Goal: Task Accomplishment & Management: Complete application form

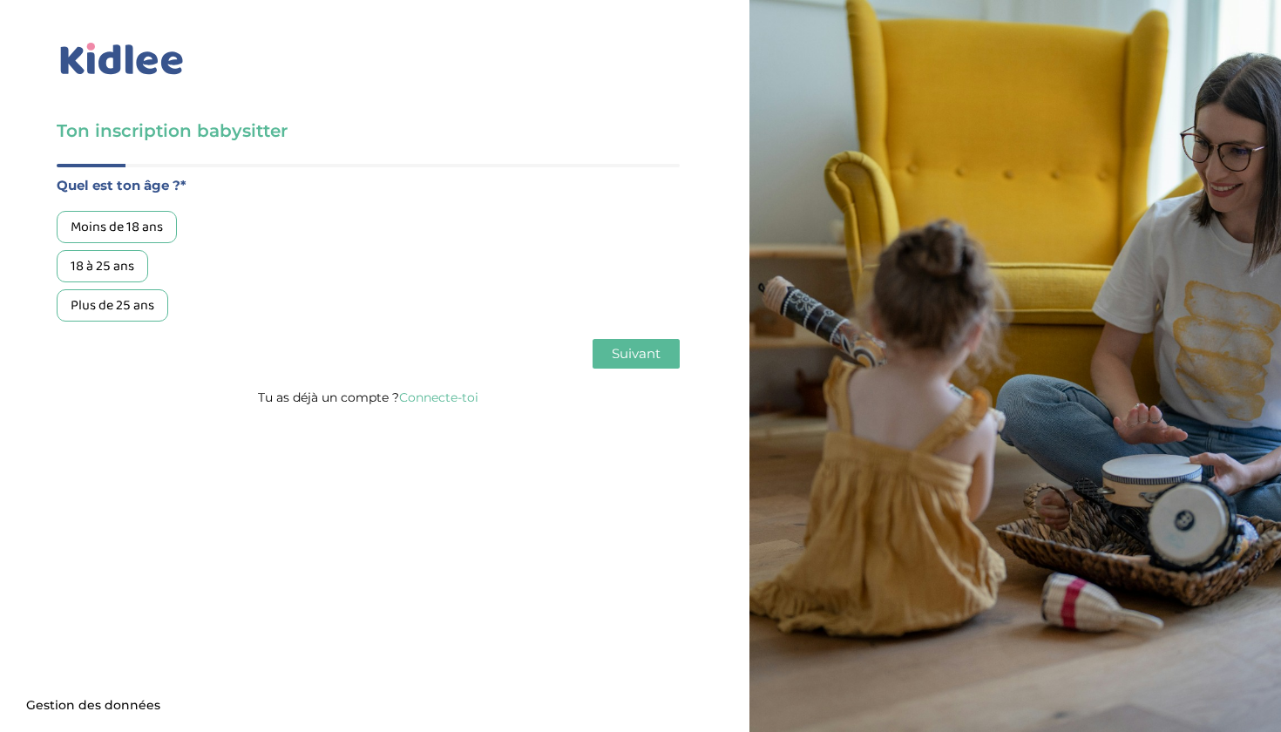
click at [123, 266] on div "18 à 25 ans" at bounding box center [102, 266] width 91 height 32
click at [631, 358] on span "Suivant" at bounding box center [636, 353] width 49 height 17
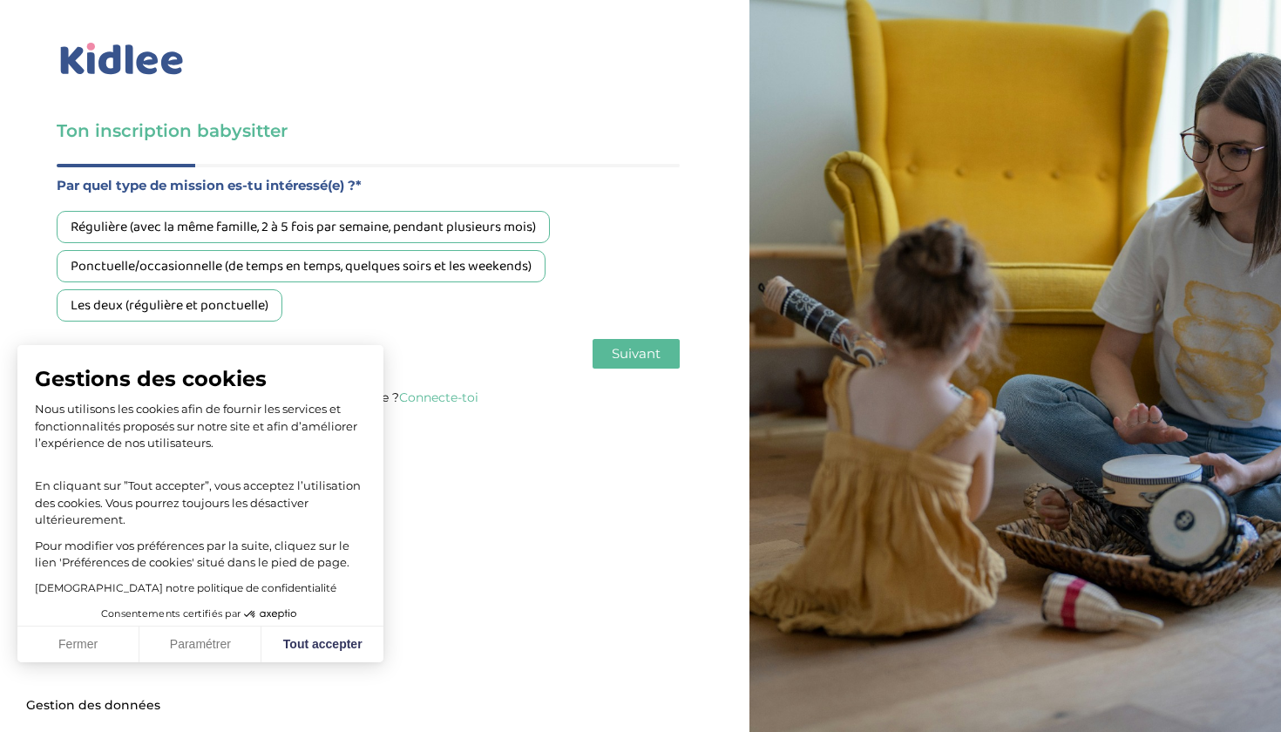
click at [459, 265] on div "Ponctuelle/occasionnelle (de temps en temps, quelques soirs et les weekends)" at bounding box center [301, 266] width 489 height 32
click at [605, 354] on button "Suivant" at bounding box center [635, 354] width 87 height 30
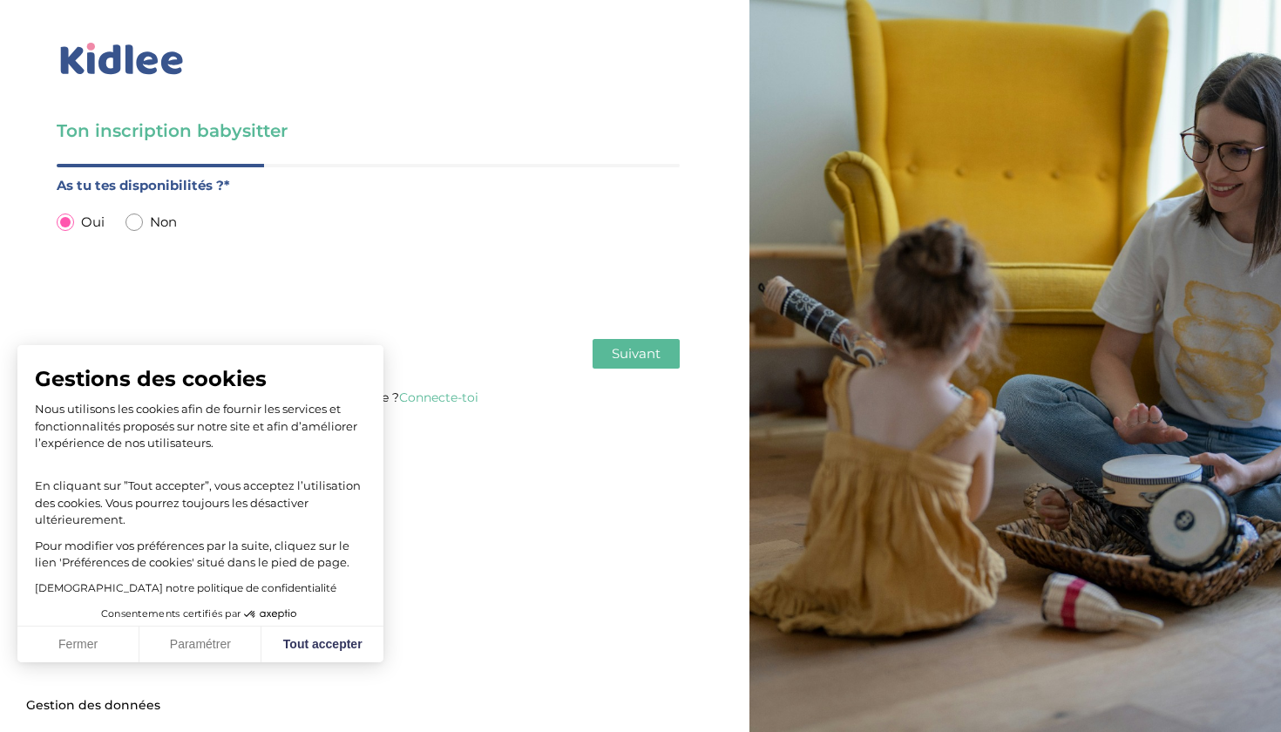
click at [617, 355] on span "Suivant" at bounding box center [636, 353] width 49 height 17
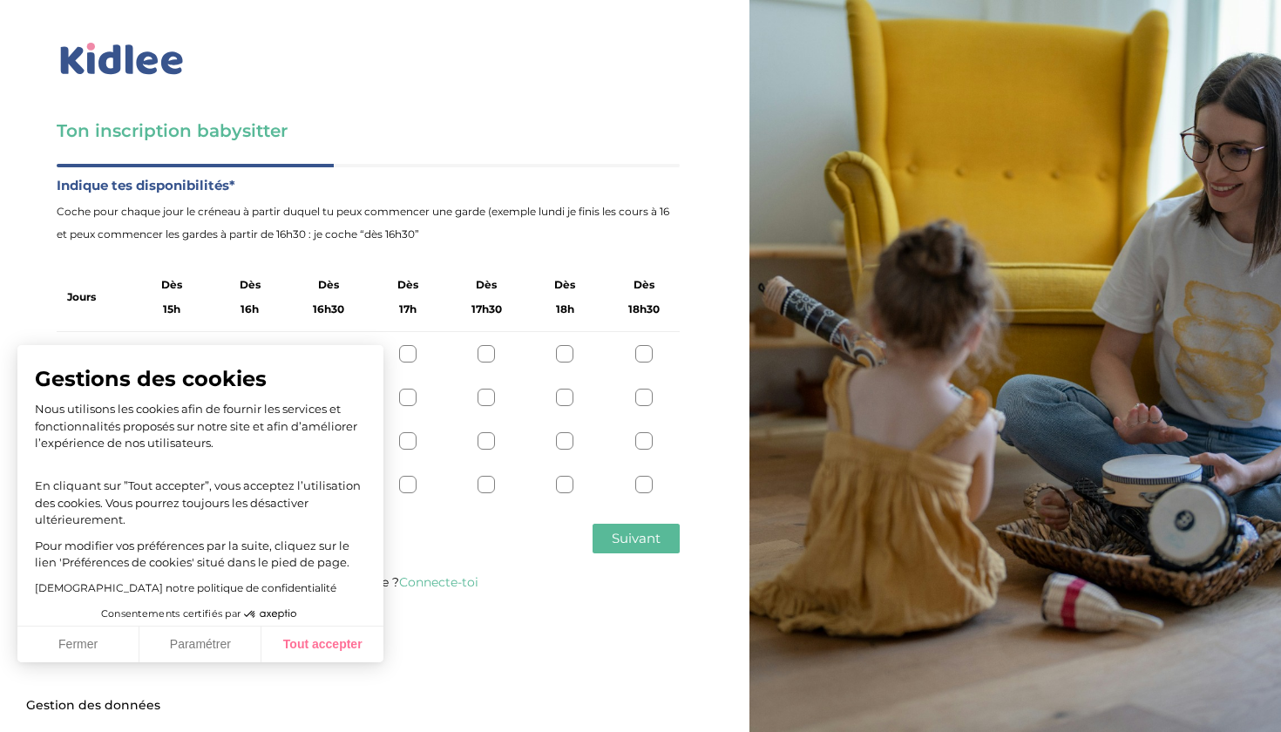
click at [302, 646] on button "Tout accepter" at bounding box center [322, 644] width 122 height 37
checkbox input "true"
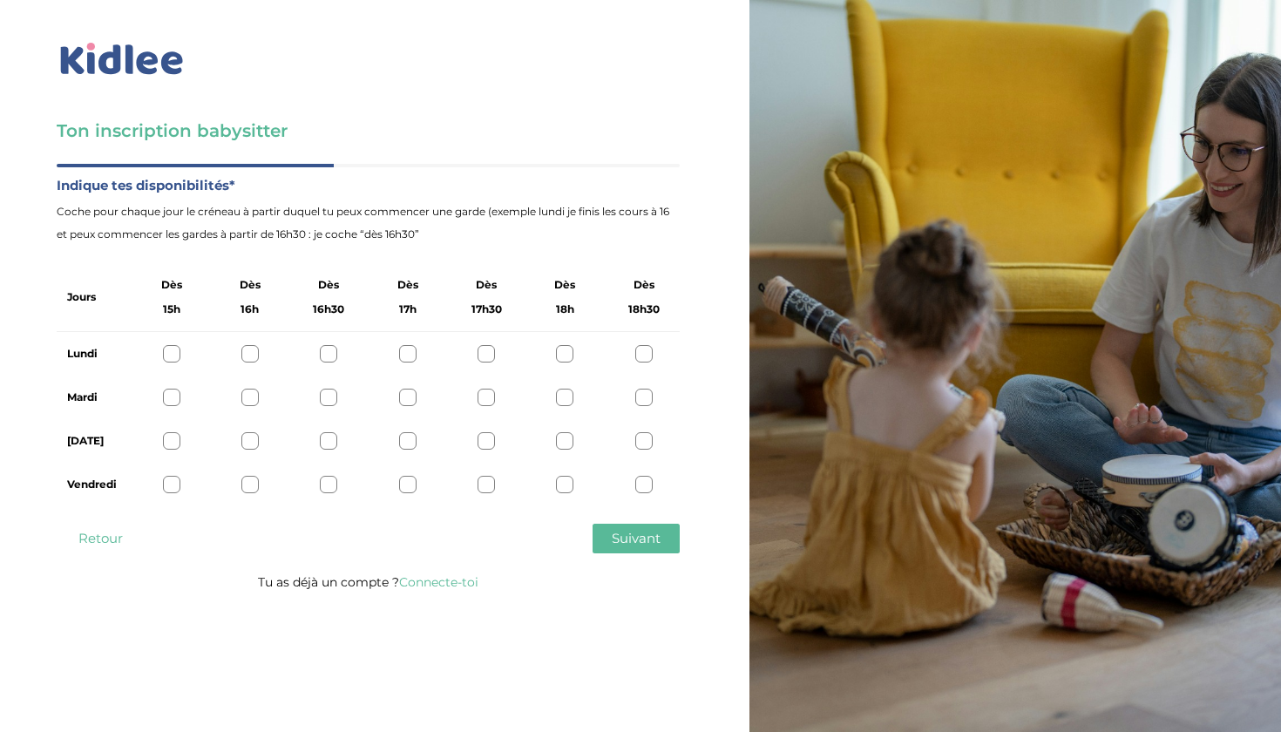
click at [484, 350] on div at bounding box center [485, 353] width 17 height 17
click at [485, 391] on div at bounding box center [485, 397] width 17 height 17
click at [485, 442] on div at bounding box center [485, 440] width 17 height 17
click at [485, 442] on icon at bounding box center [486, 441] width 13 height 13
click at [485, 451] on div "[DATE]" at bounding box center [368, 441] width 623 height 44
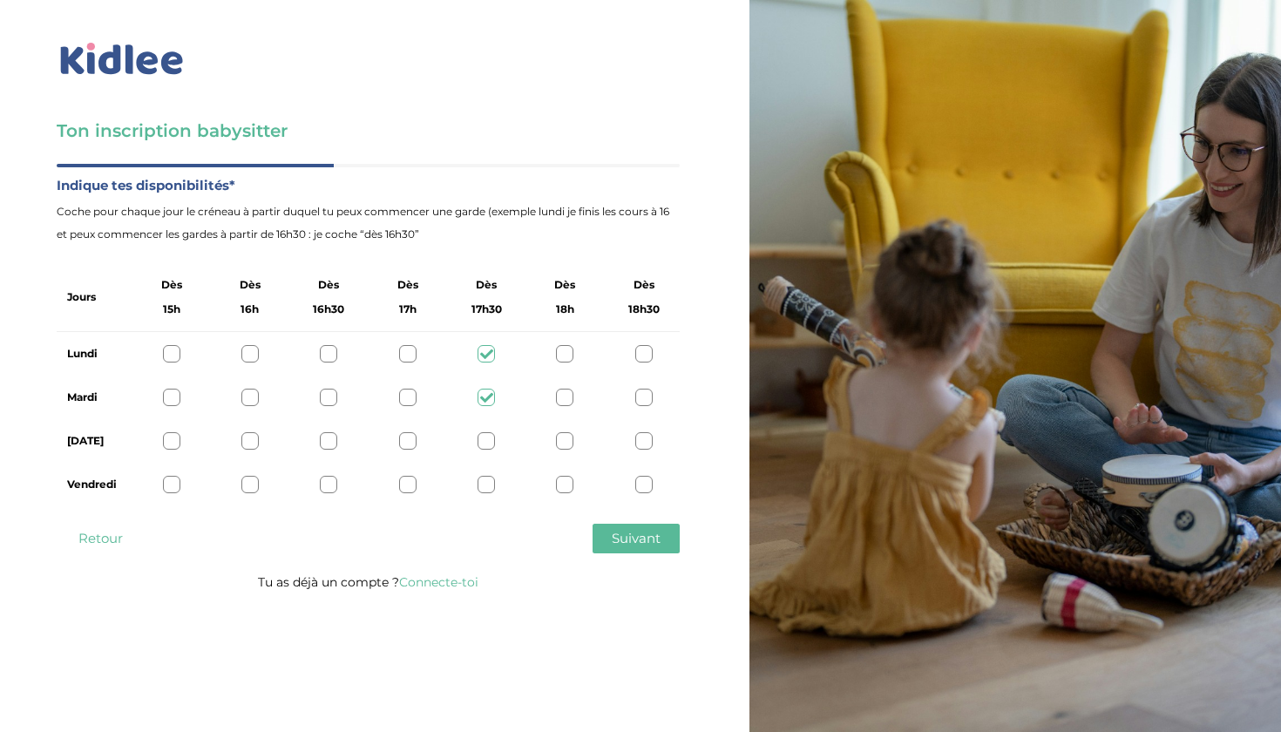
click at [485, 441] on div at bounding box center [485, 440] width 17 height 17
click at [487, 480] on div at bounding box center [485, 484] width 17 height 17
click at [614, 529] on button "Suivant" at bounding box center [635, 539] width 87 height 30
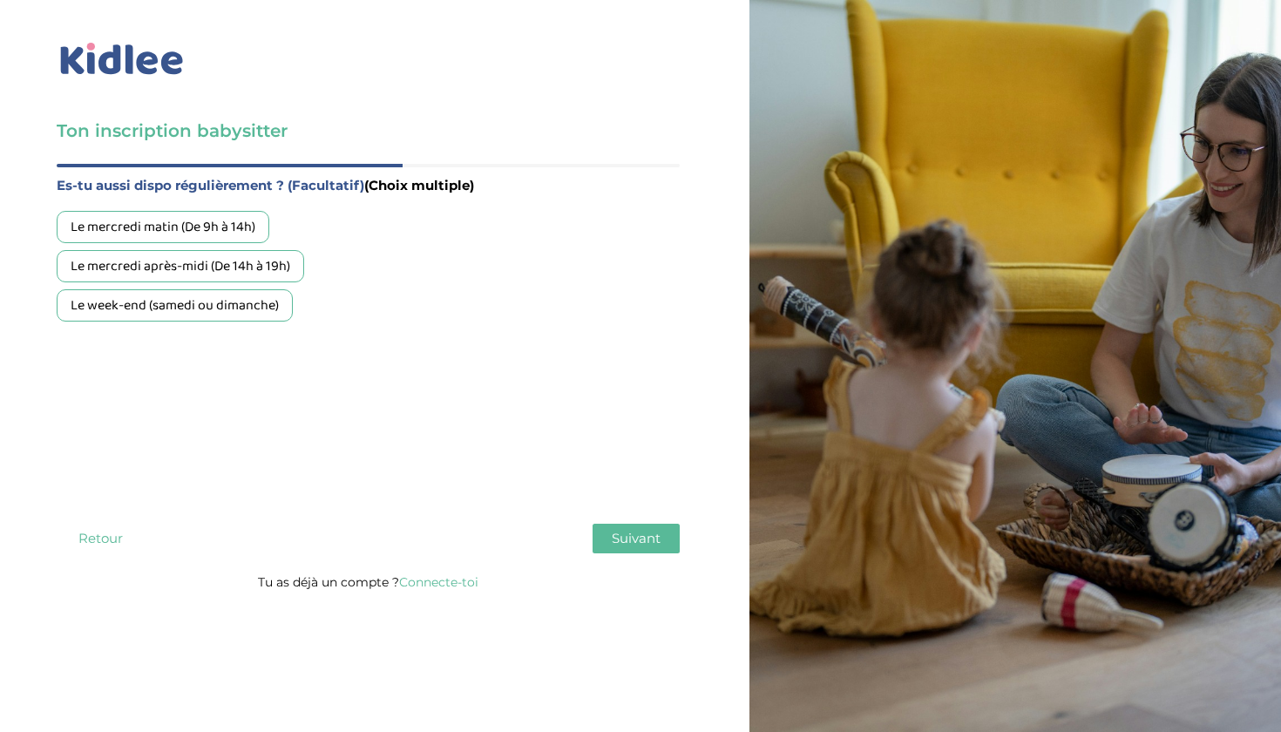
click at [240, 312] on div "Le week-end (samedi ou dimanche)" at bounding box center [175, 305] width 236 height 32
click at [639, 551] on button "Suivant" at bounding box center [635, 539] width 87 height 30
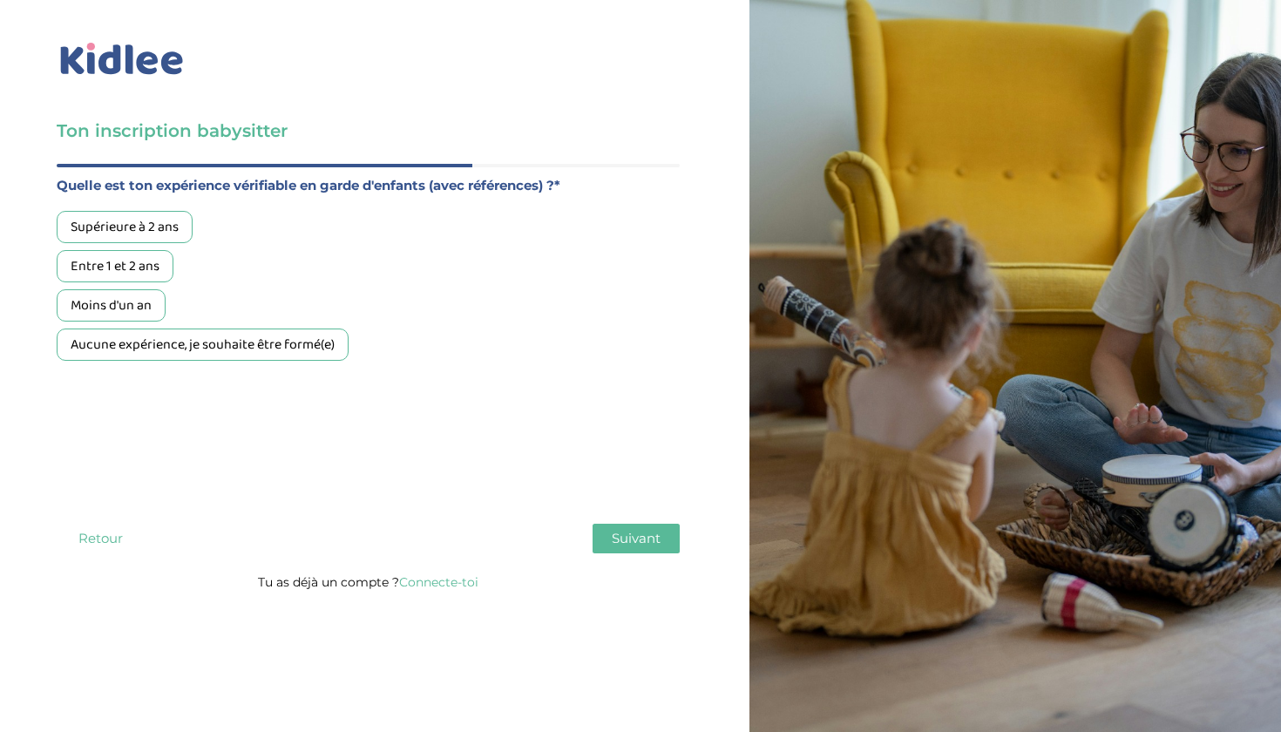
click at [149, 302] on div "Moins d'un an" at bounding box center [111, 305] width 109 height 32
click at [613, 548] on button "Suivant" at bounding box center [635, 539] width 87 height 30
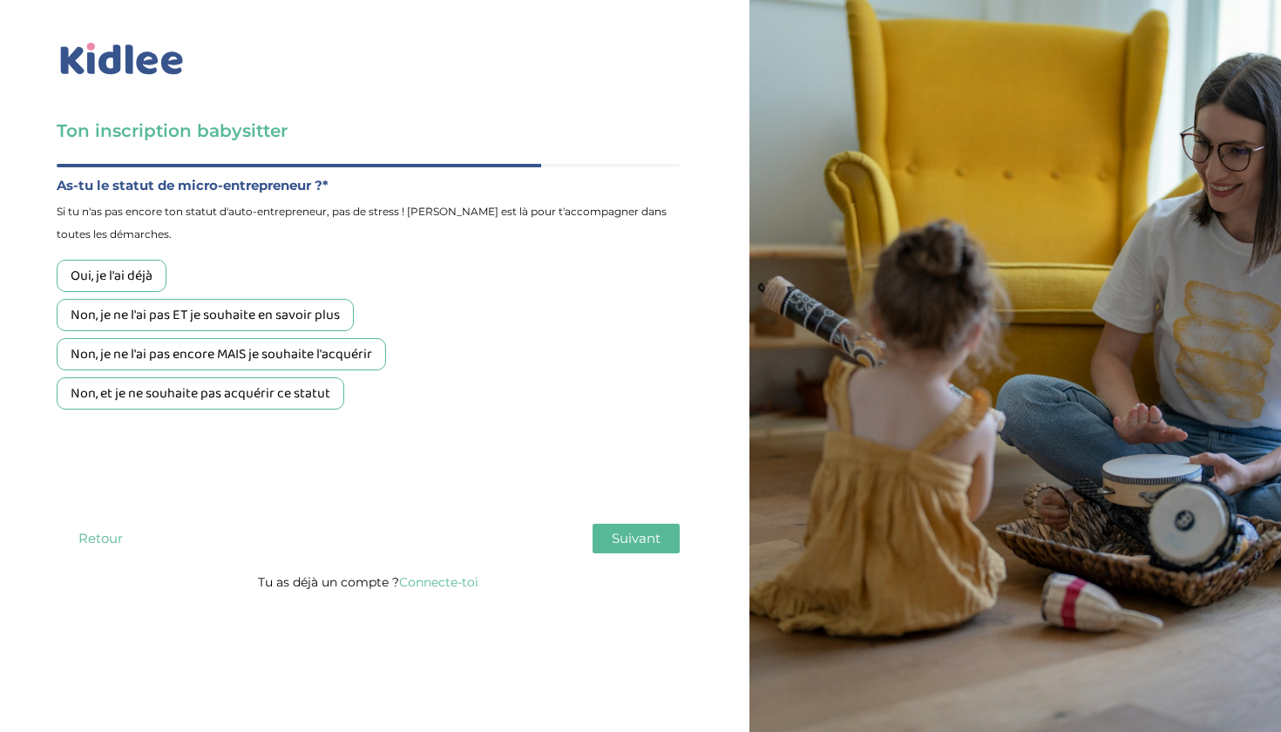
click at [254, 316] on div "Non, je ne l'ai pas ET je souhaite en savoir plus" at bounding box center [205, 315] width 297 height 32
click at [603, 537] on button "Suivant" at bounding box center [635, 539] width 87 height 30
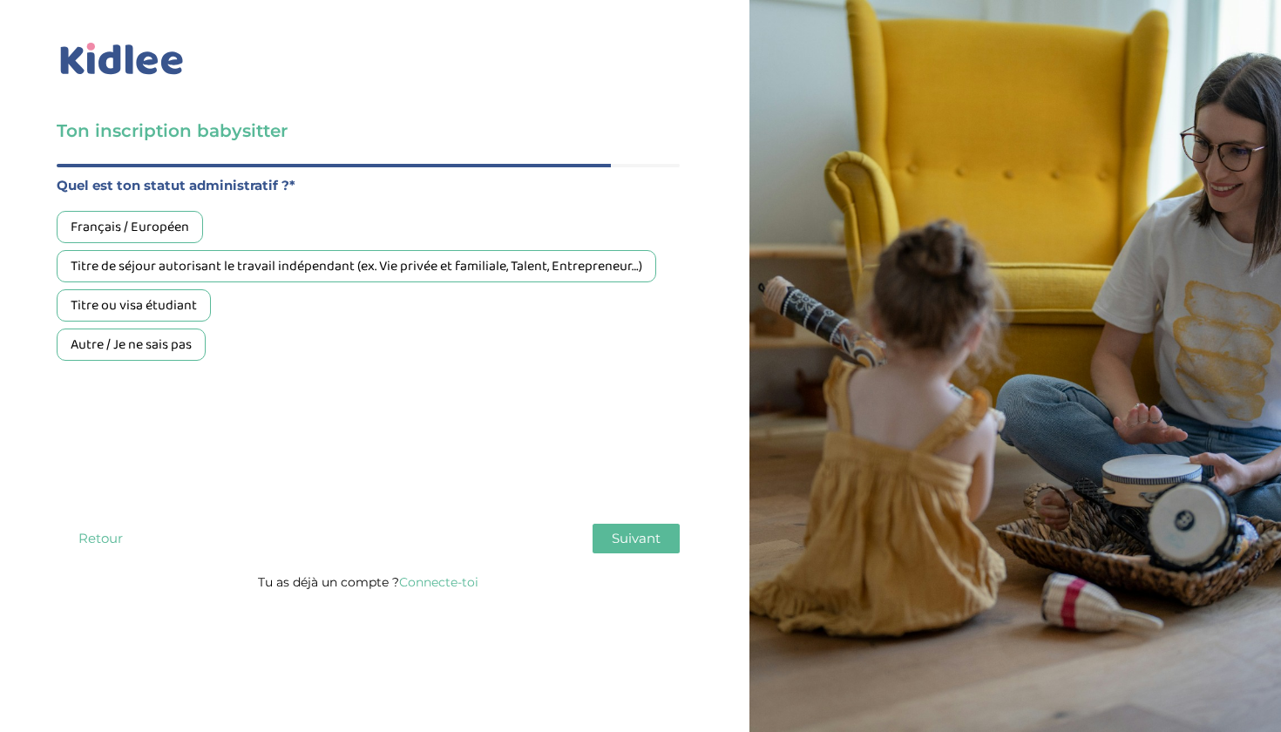
click at [117, 220] on div "Français / Européen" at bounding box center [130, 227] width 146 height 32
click at [675, 525] on button "Suivant" at bounding box center [635, 539] width 87 height 30
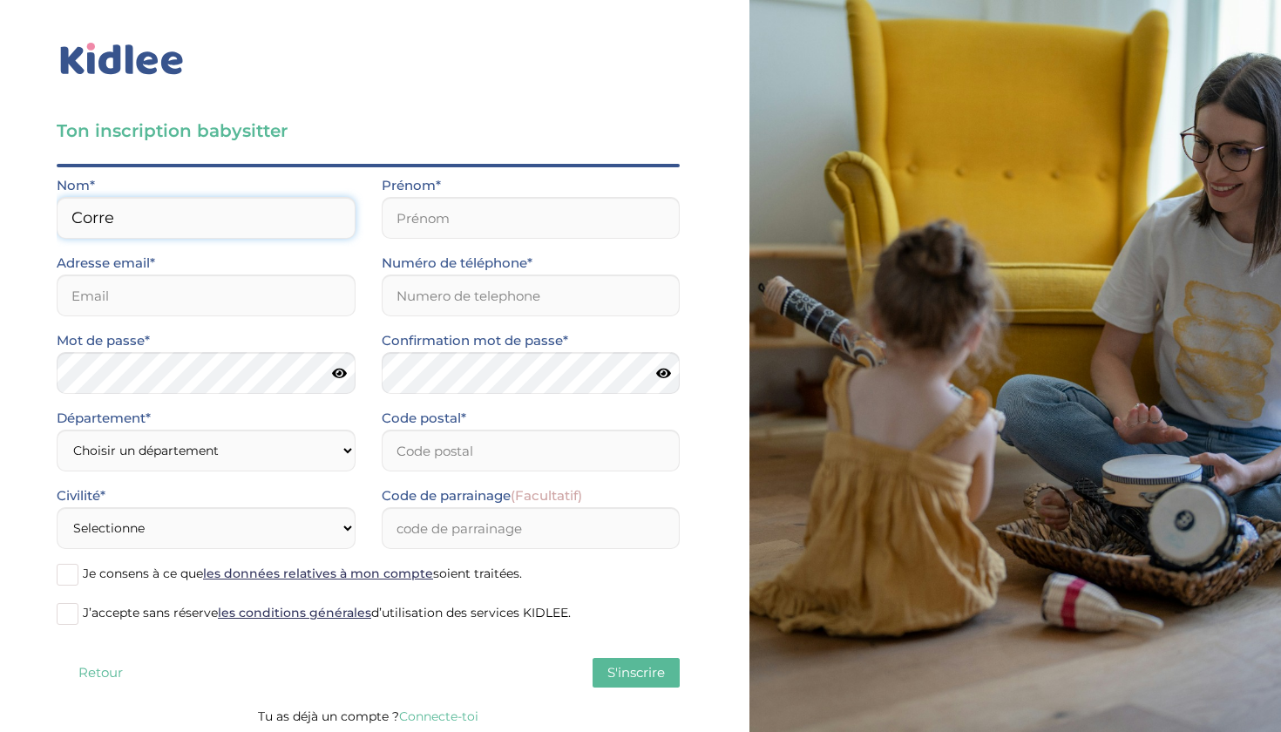
type input "Corre"
type input "Anouk"
type input "anou"
type input "[EMAIL_ADDRESS][DOMAIN_NAME]"
type input "0783300256"
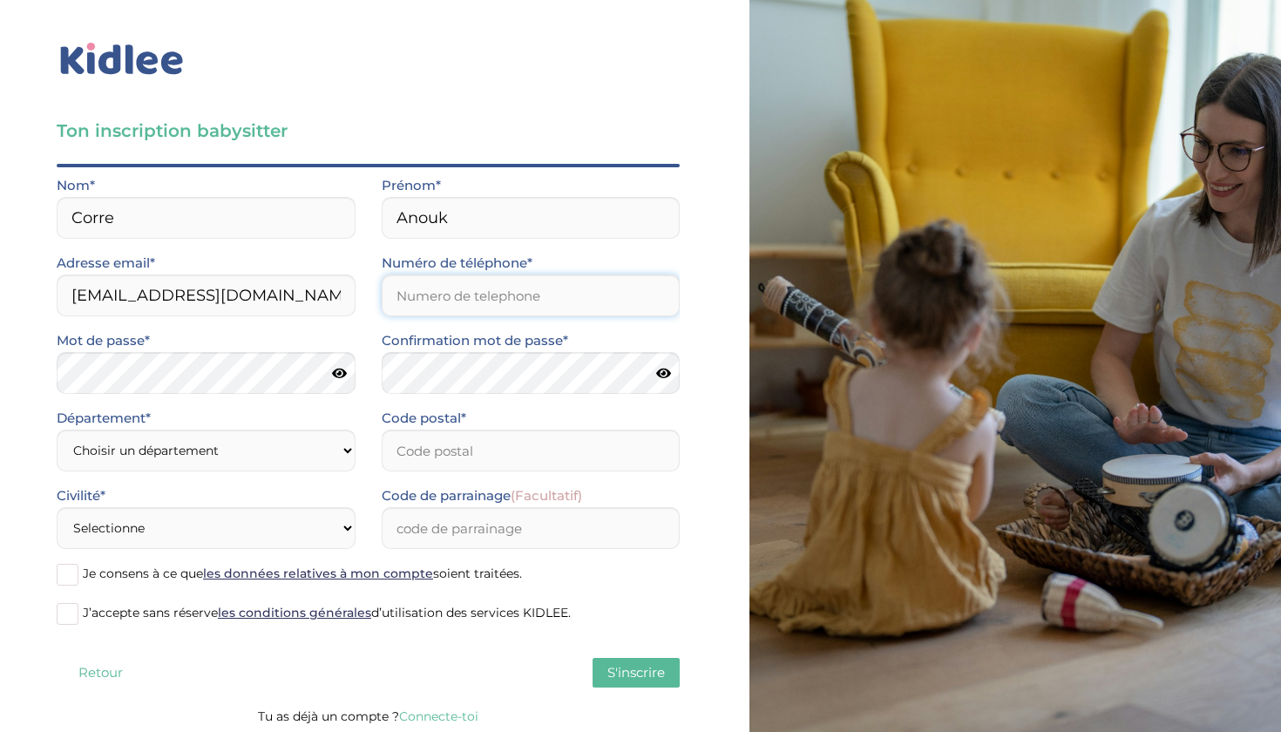
type input "0783300256"
select select "75"
click at [456, 471] on input "Code postal*" at bounding box center [531, 450] width 299 height 42
type input "75009"
select select "1"
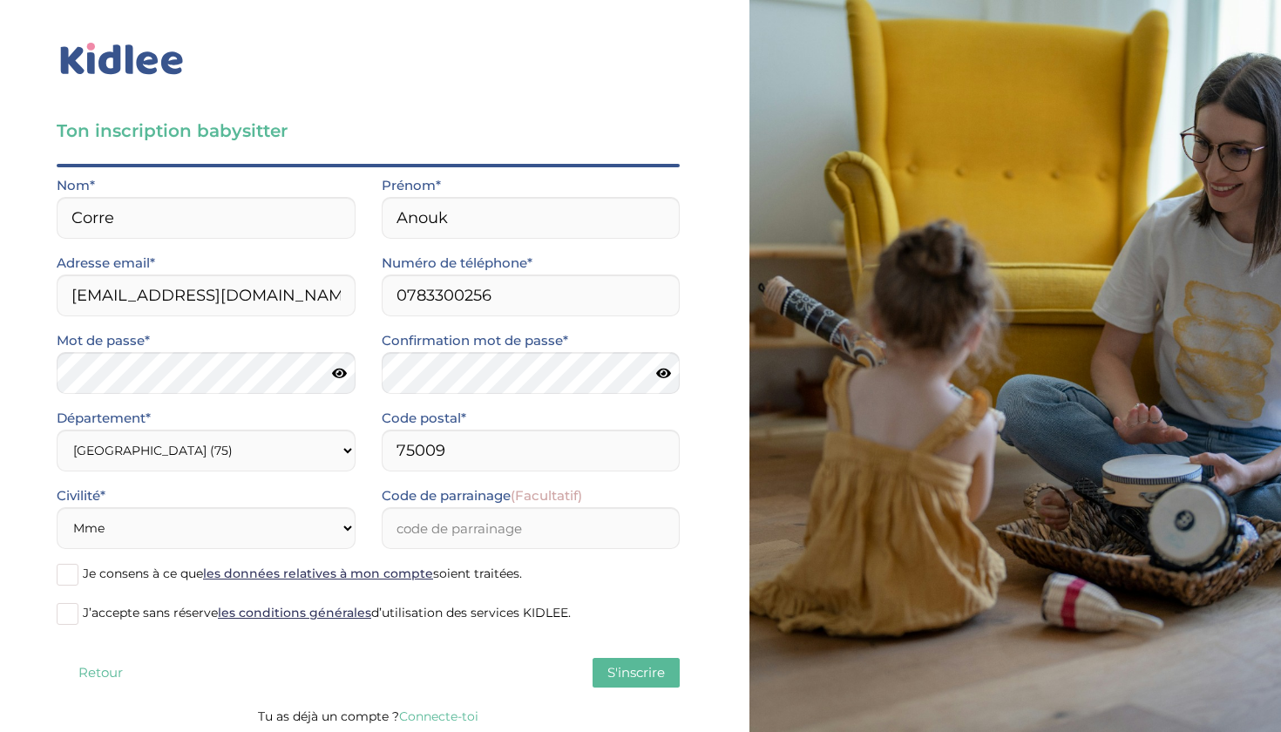
click at [72, 574] on span at bounding box center [68, 575] width 22 height 22
click at [0, 0] on input "Je consens à ce que les données relatives à mon compte soient traitées." at bounding box center [0, 0] width 0 height 0
click at [71, 614] on span at bounding box center [68, 614] width 22 height 22
click at [0, 0] on input "J’accepte sans réserve les conditions générales d’utilisation des services KIDL…" at bounding box center [0, 0] width 0 height 0
click at [662, 674] on span "S'inscrire" at bounding box center [635, 672] width 57 height 17
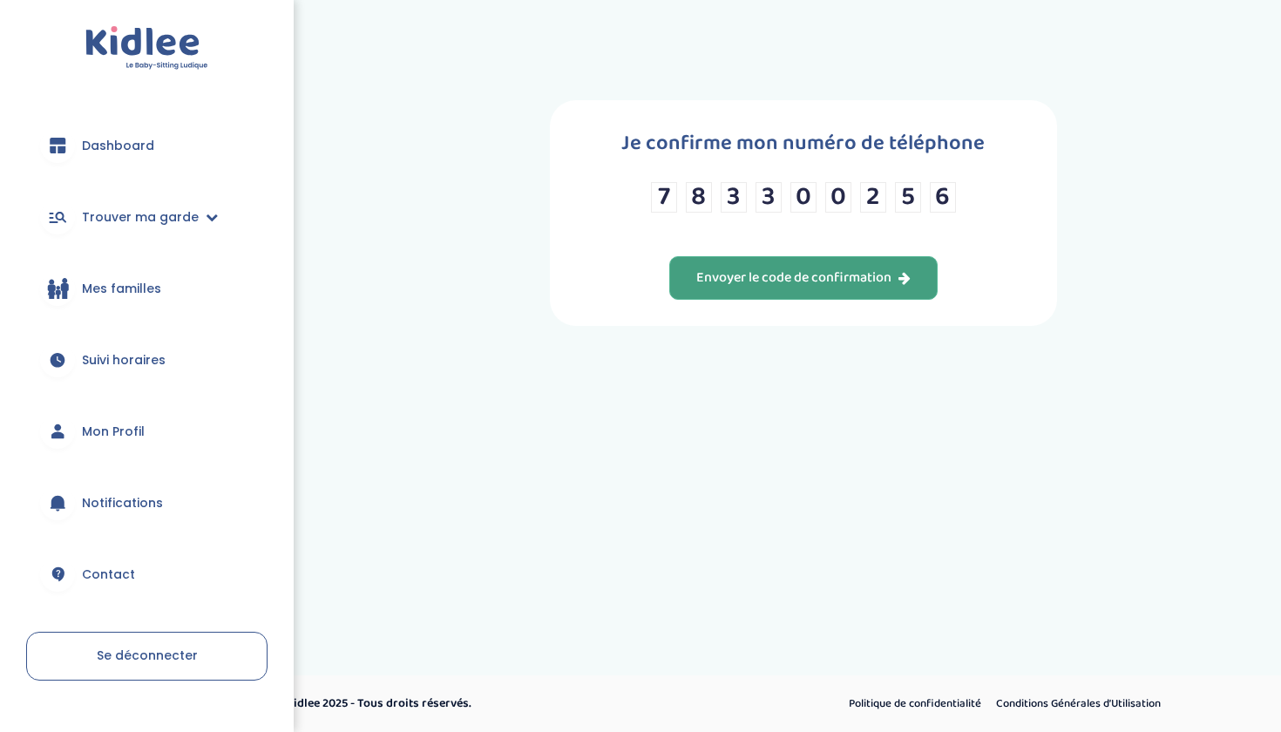
click at [780, 282] on div "Envoyer le code de confirmation" at bounding box center [803, 278] width 214 height 20
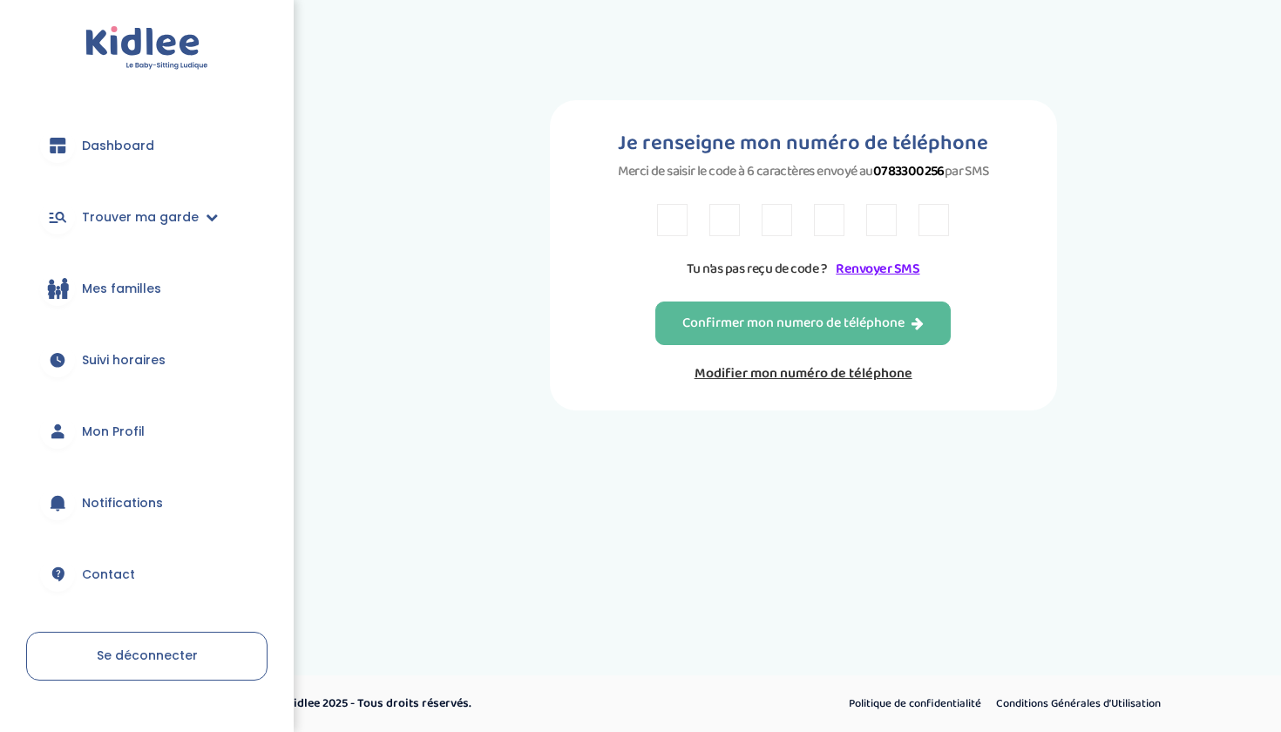
click at [668, 236] on input "text" at bounding box center [672, 220] width 30 height 32
type input "2"
type input "X"
type input "R"
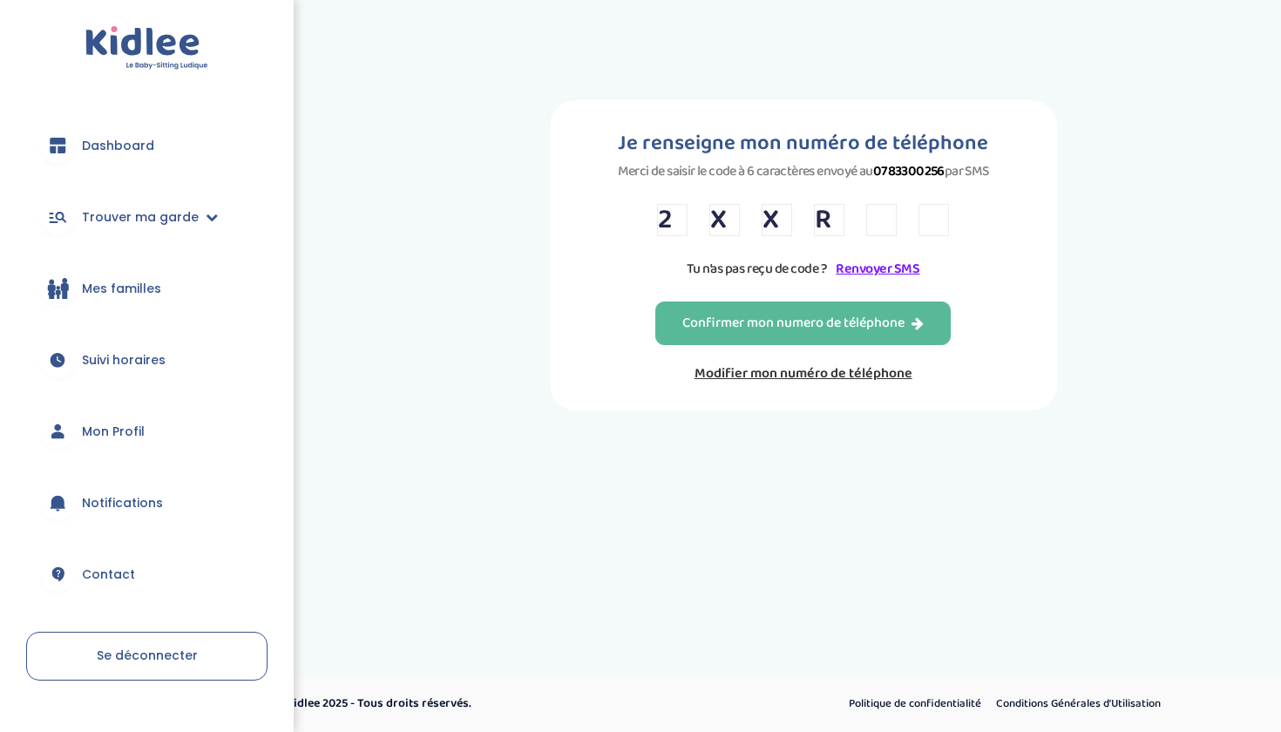
type input "5"
type input "3"
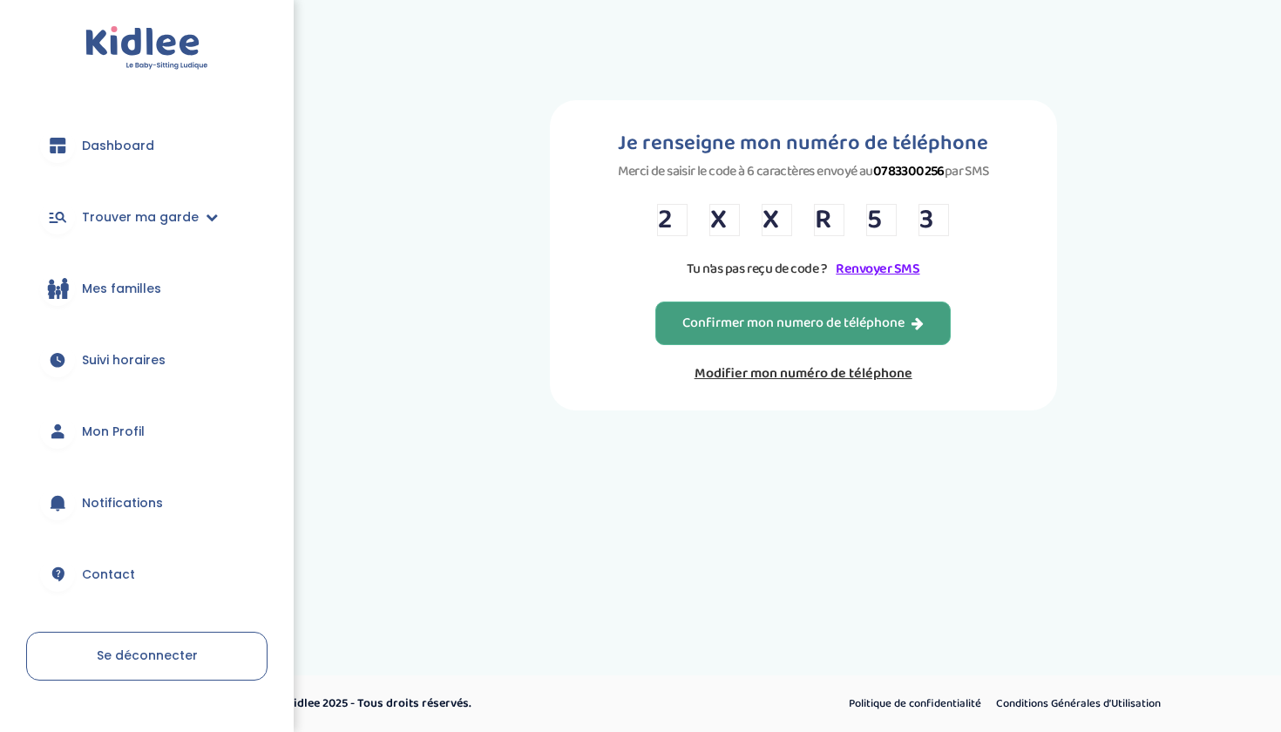
click at [736, 334] on div "Confirmer mon numero de téléphone" at bounding box center [802, 324] width 241 height 20
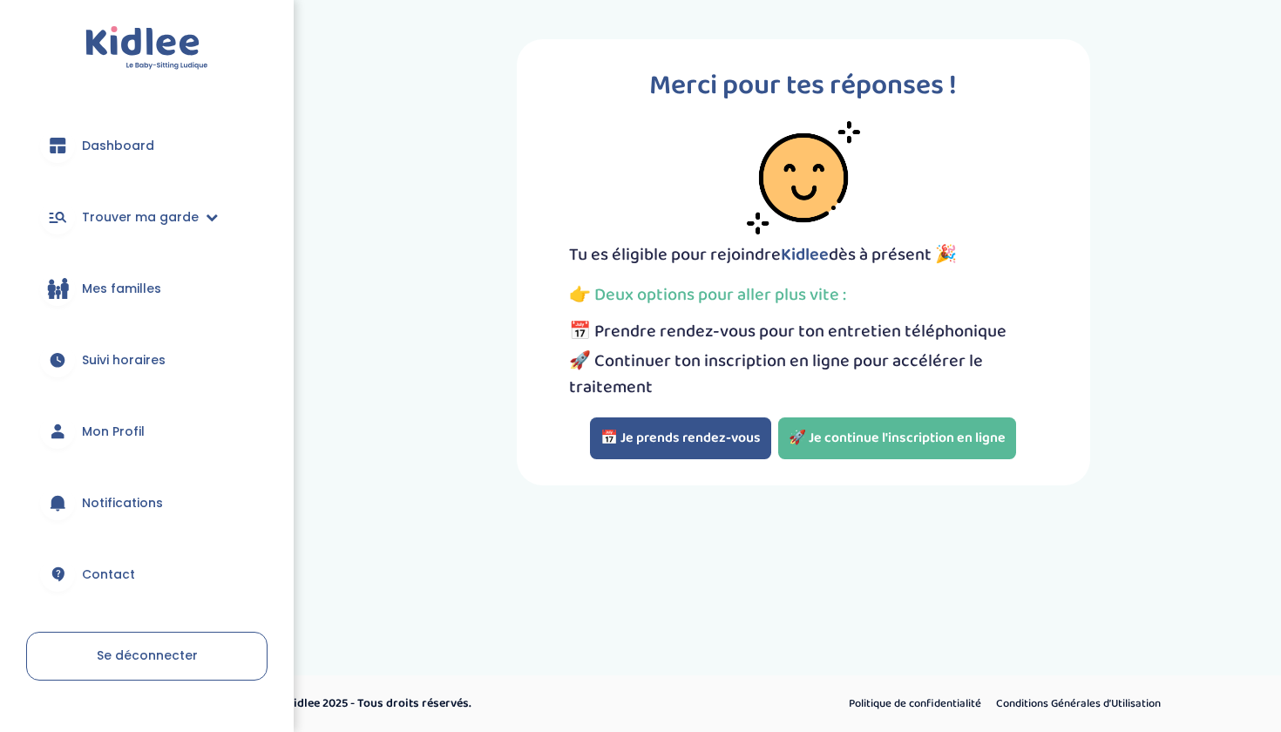
click at [708, 424] on button "📅 Je prends rendez-vous" at bounding box center [680, 438] width 181 height 42
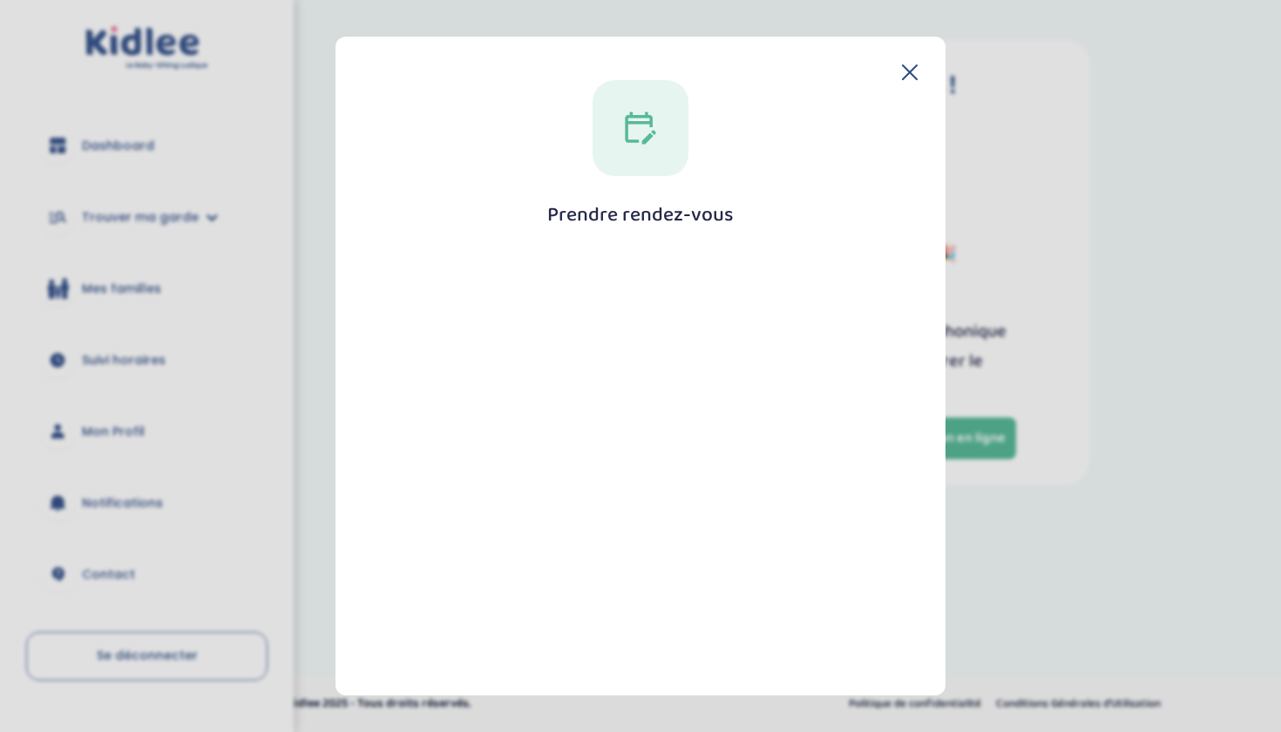
click at [905, 71] on icon at bounding box center [910, 72] width 14 height 14
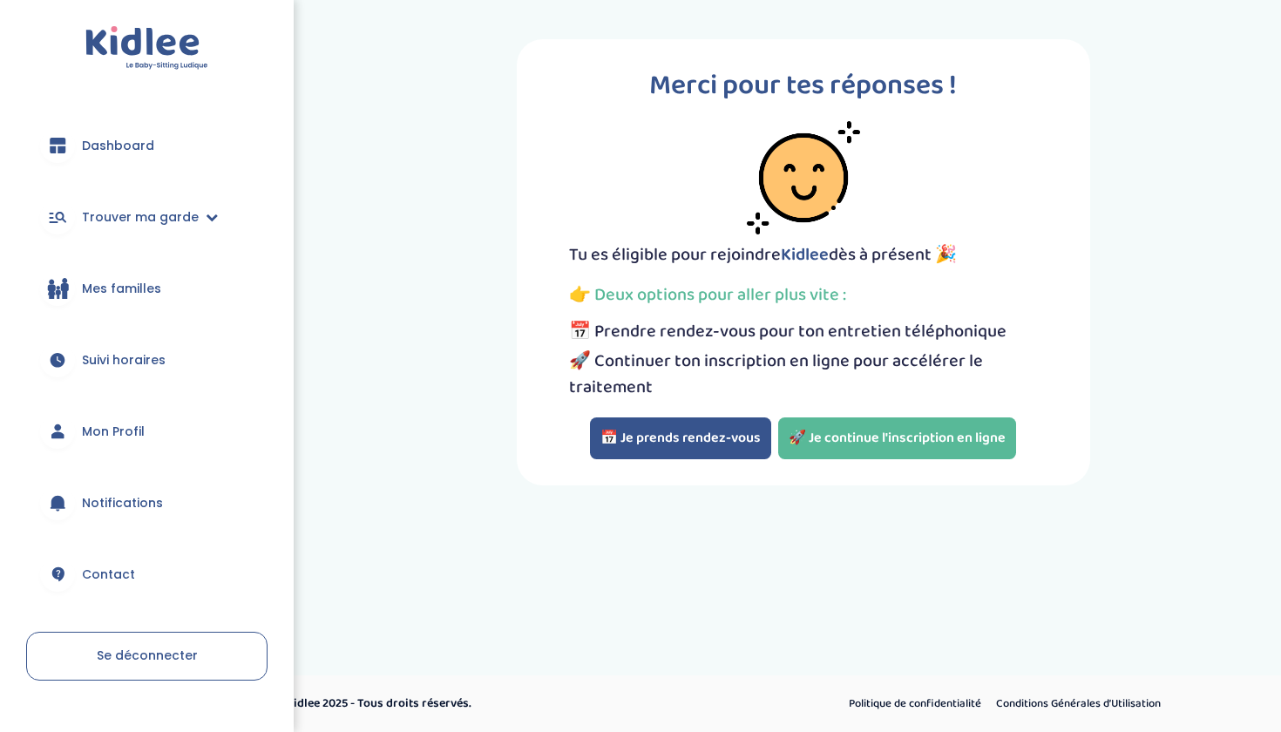
click at [609, 435] on button "📅 Je prends rendez-vous" at bounding box center [680, 438] width 181 height 42
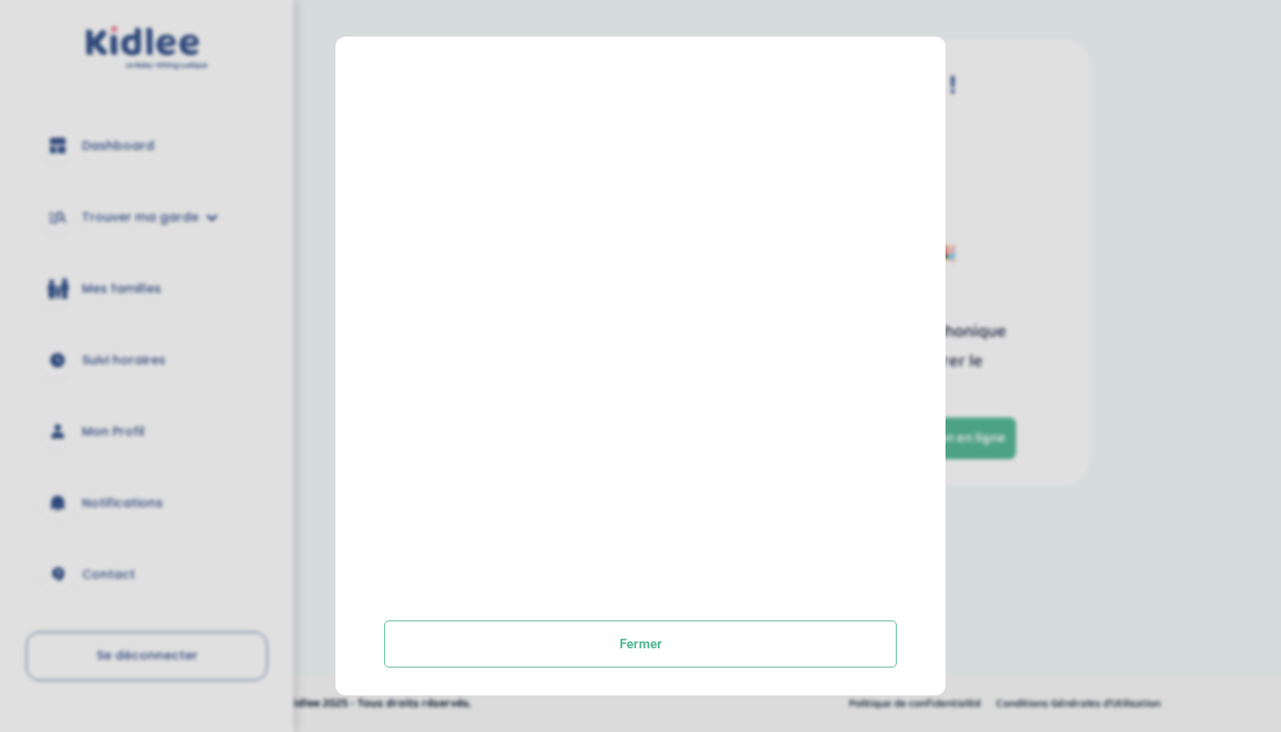
scroll to position [227, 0]
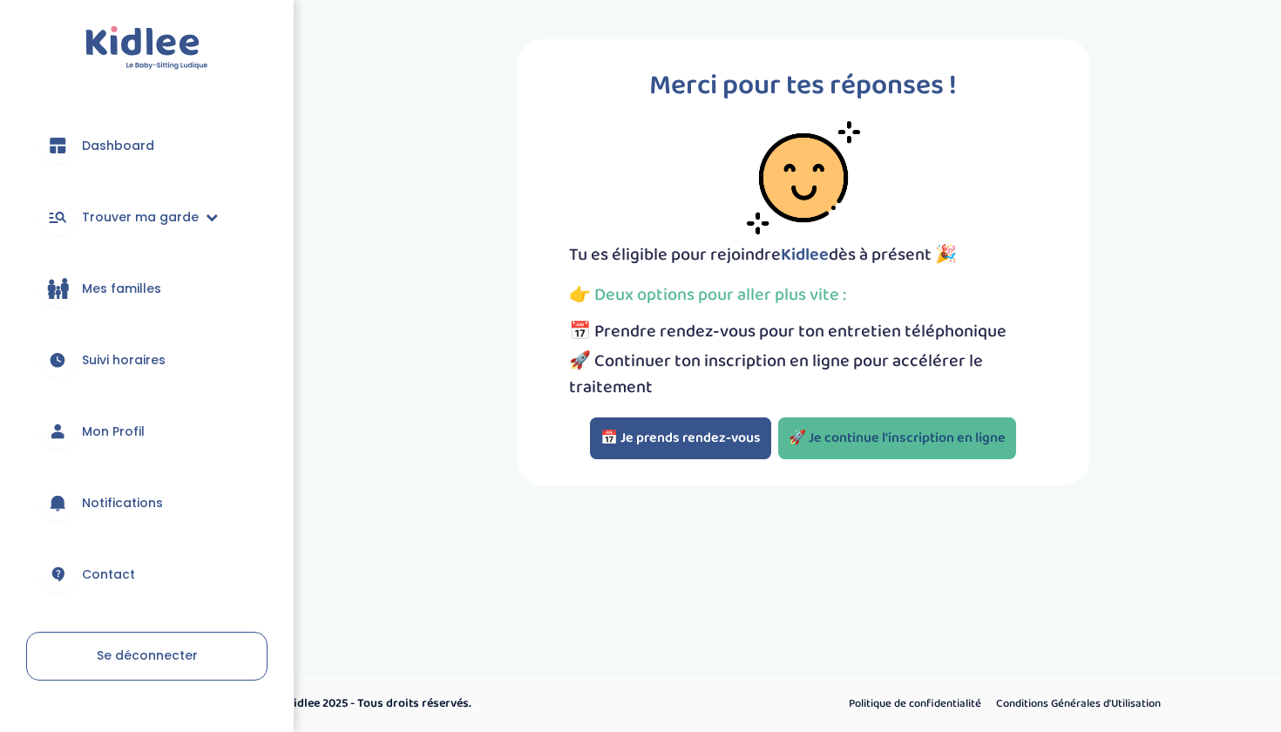
click at [817, 429] on link "🚀 Je continue l'inscription en ligne" at bounding box center [897, 438] width 238 height 42
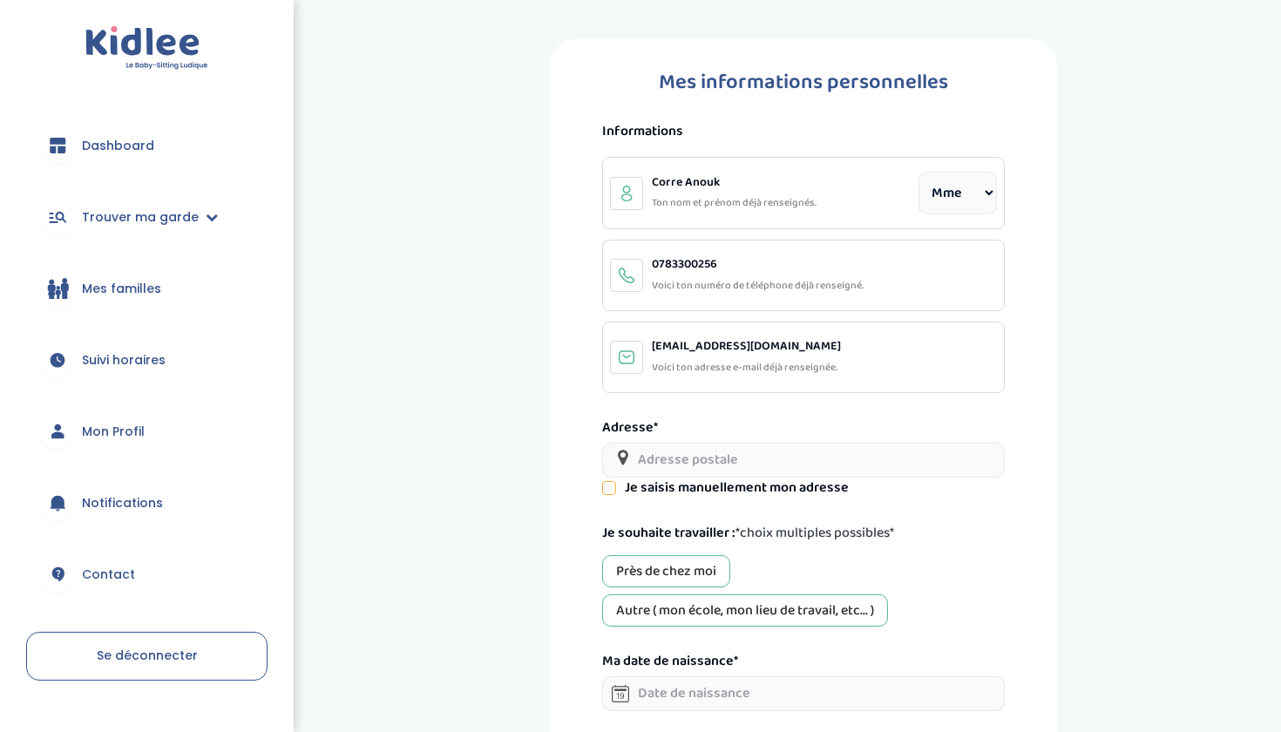
select select "1"
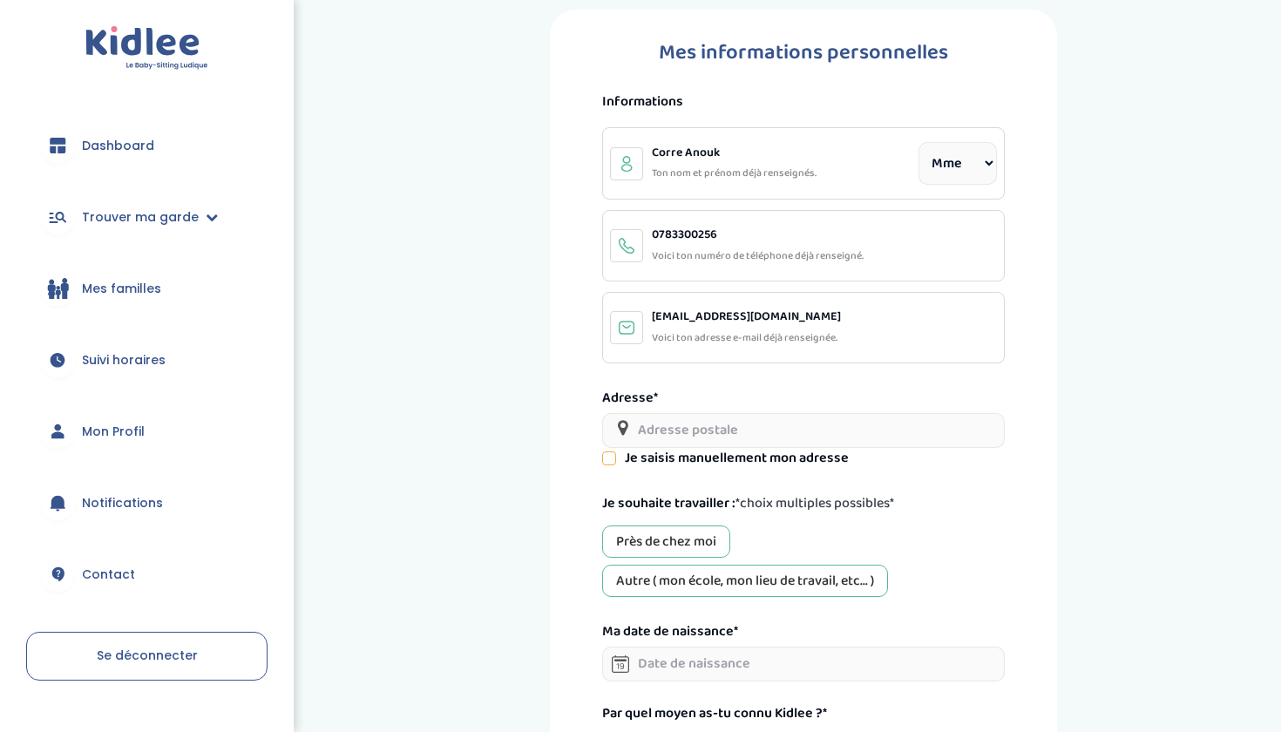
scroll to position [31, 0]
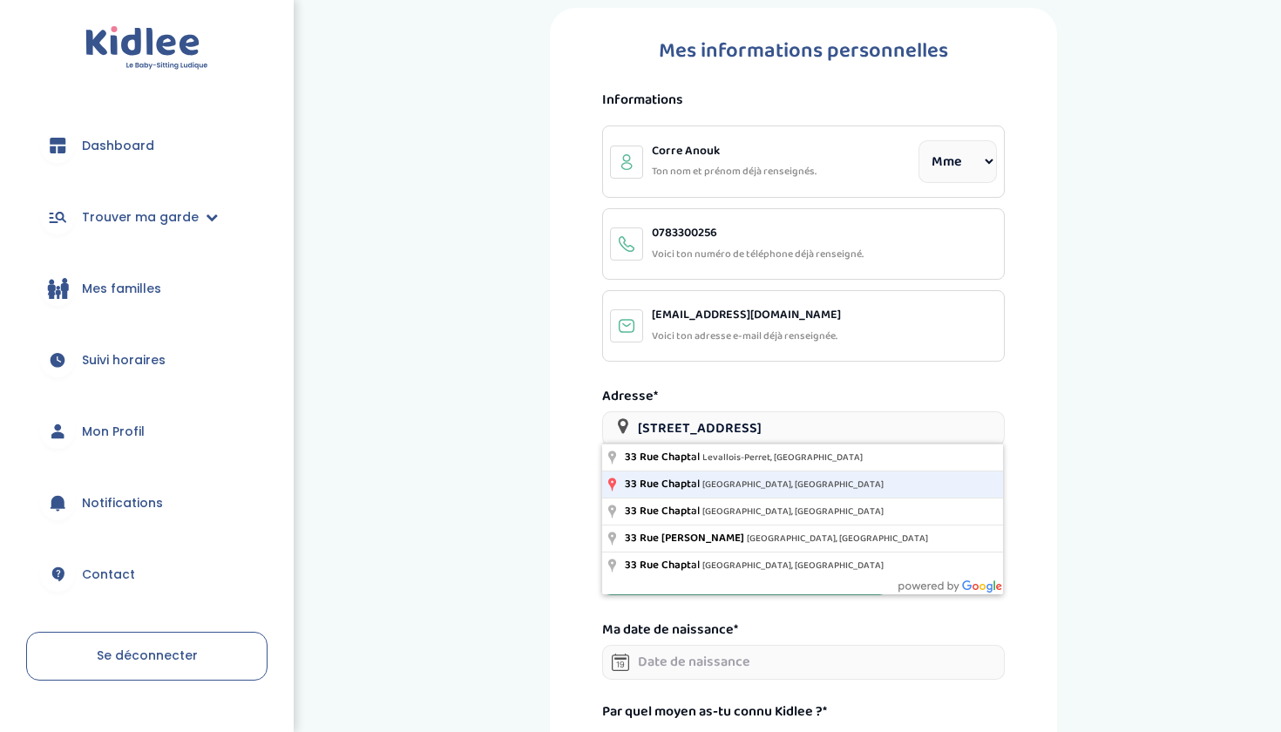
type input "[STREET_ADDRESS]"
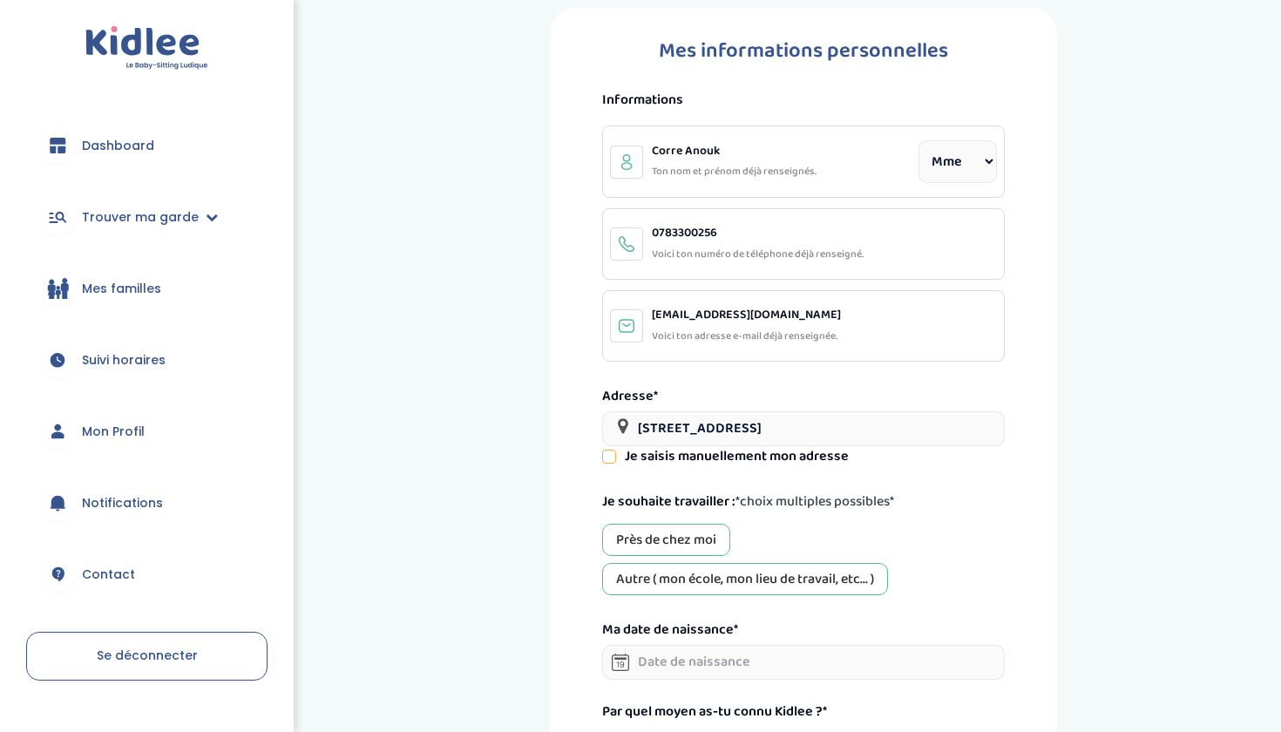
click at [684, 539] on div "Près de chez moi" at bounding box center [666, 540] width 128 height 32
click at [682, 574] on div "Autre ( mon école, mon lieu de travail, etc... )" at bounding box center [745, 579] width 286 height 32
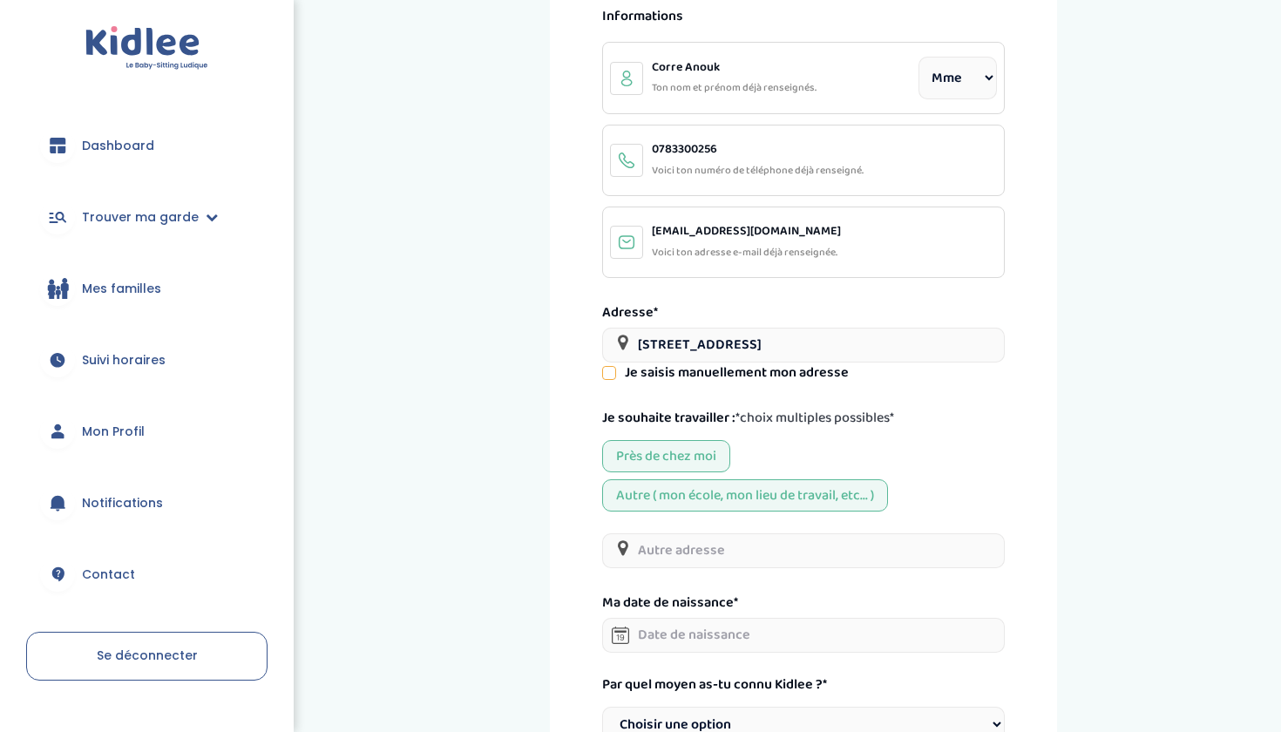
scroll to position [116, 0]
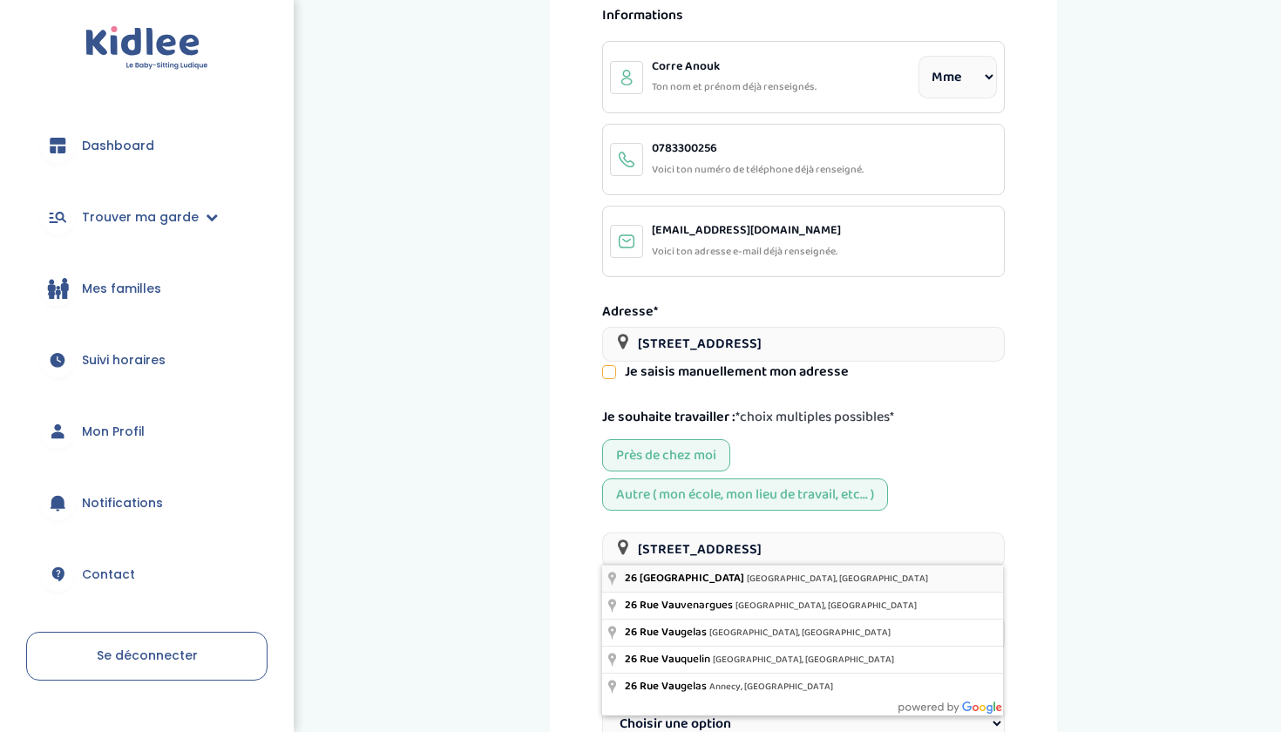
type input "26 Rue de Vaugirard, Paris, France"
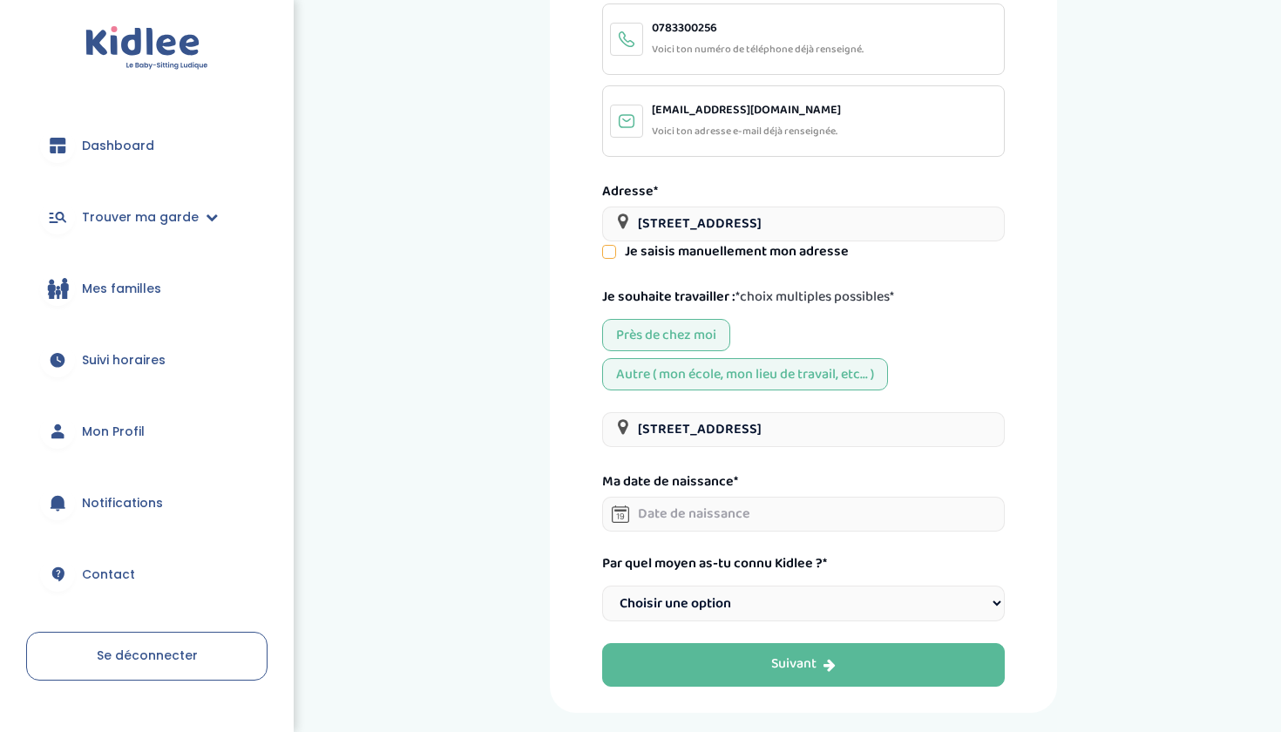
scroll to position [240, 0]
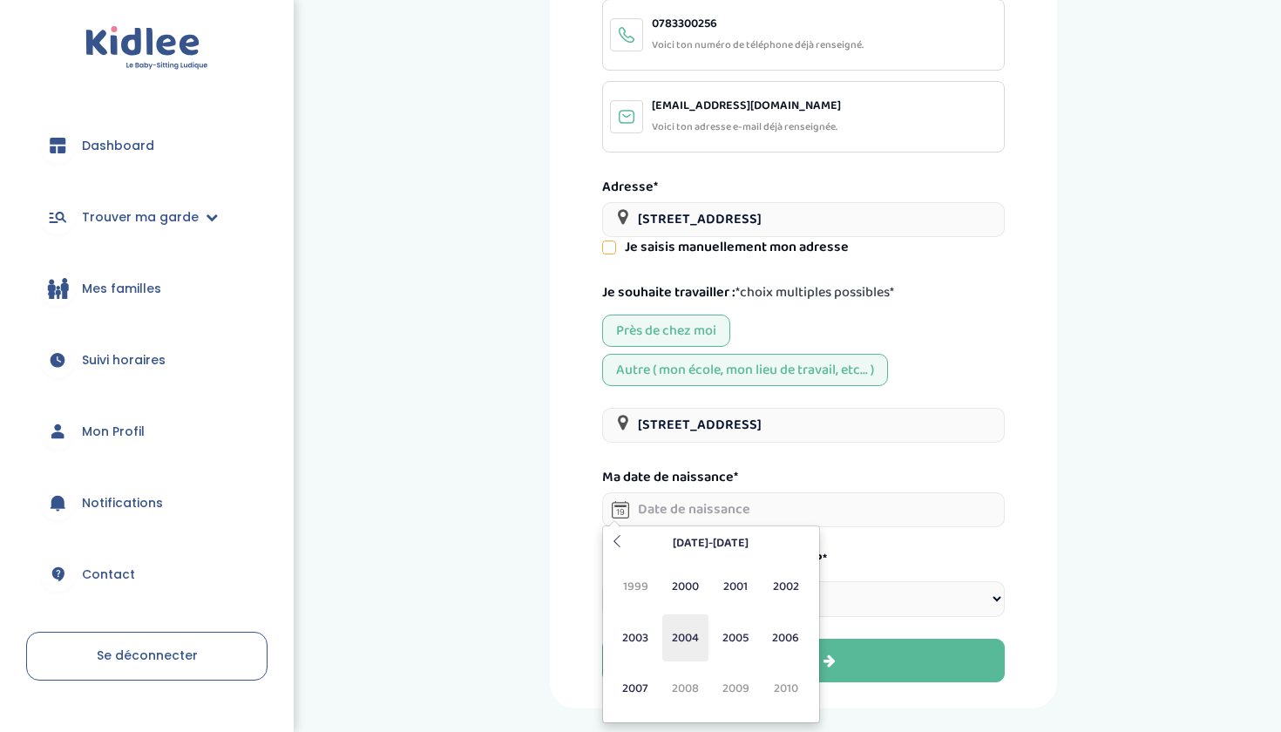
click at [691, 635] on span "2004" at bounding box center [685, 637] width 46 height 47
click at [701, 634] on span "Jui" at bounding box center [685, 637] width 46 height 47
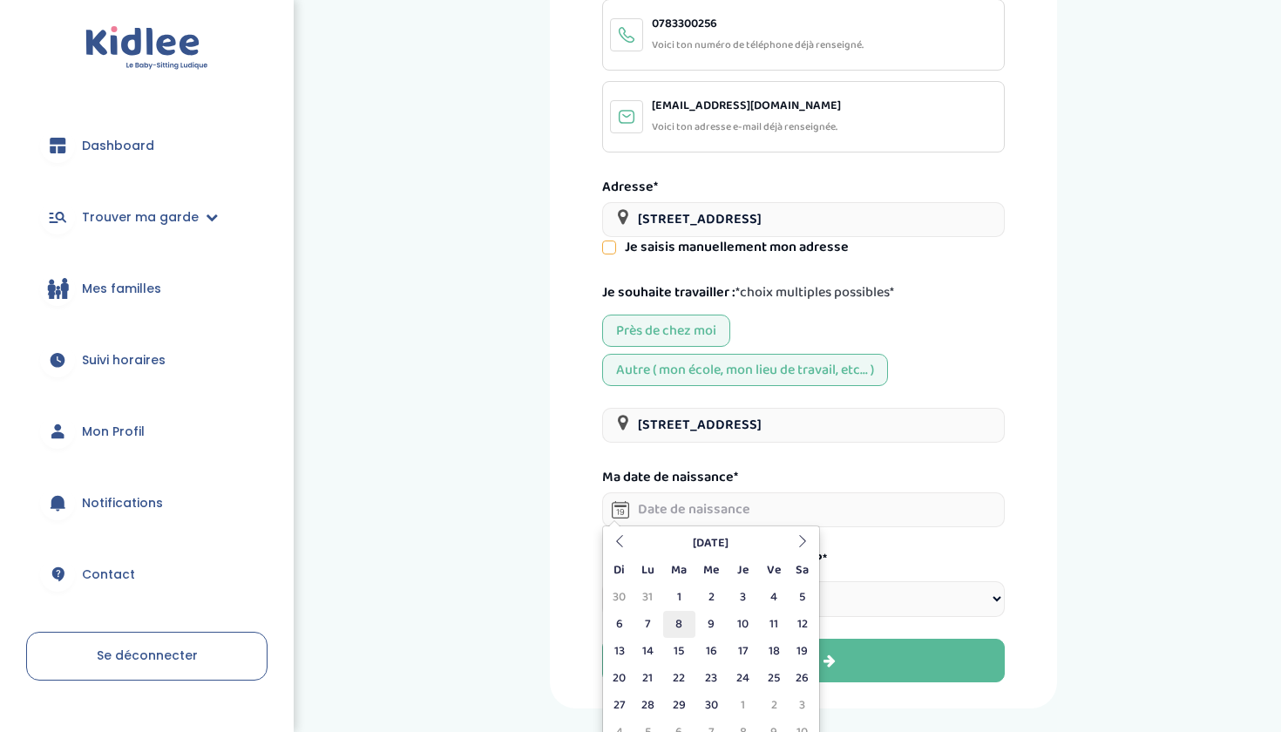
click at [687, 631] on td "8" at bounding box center [679, 624] width 32 height 27
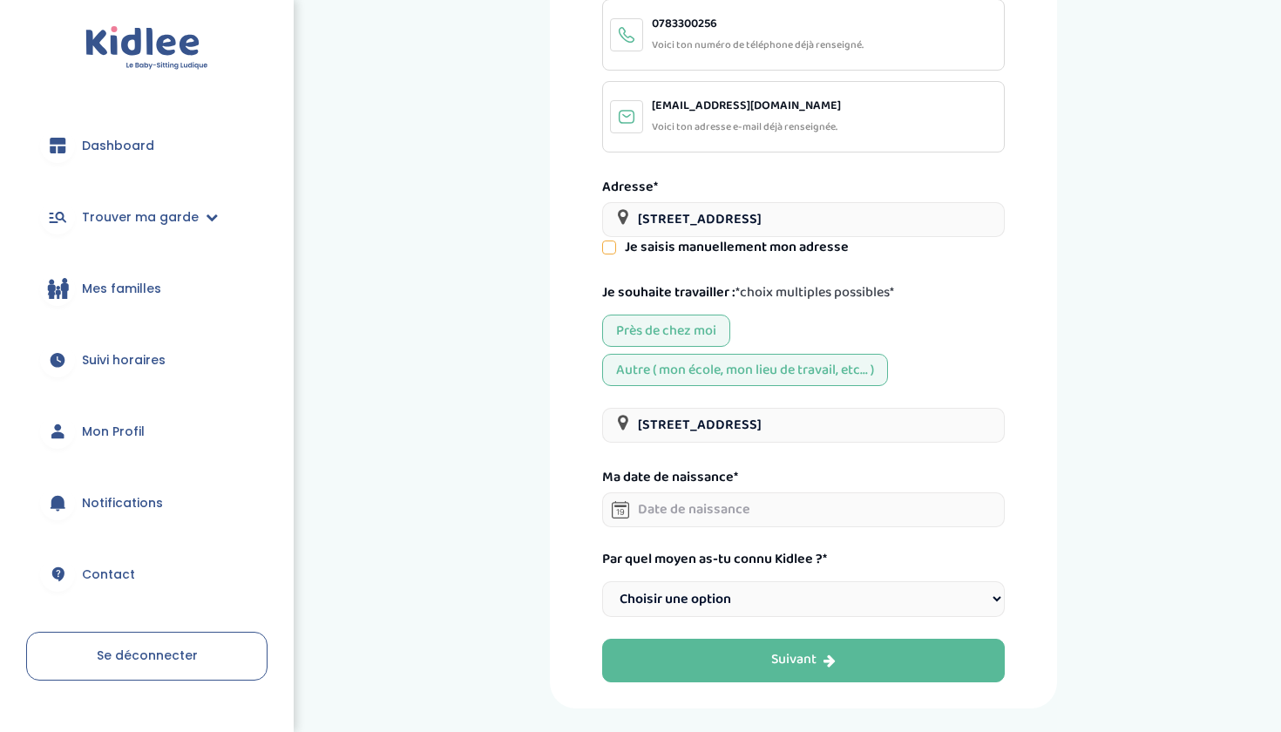
type input "08-06-2004"
select select "6"
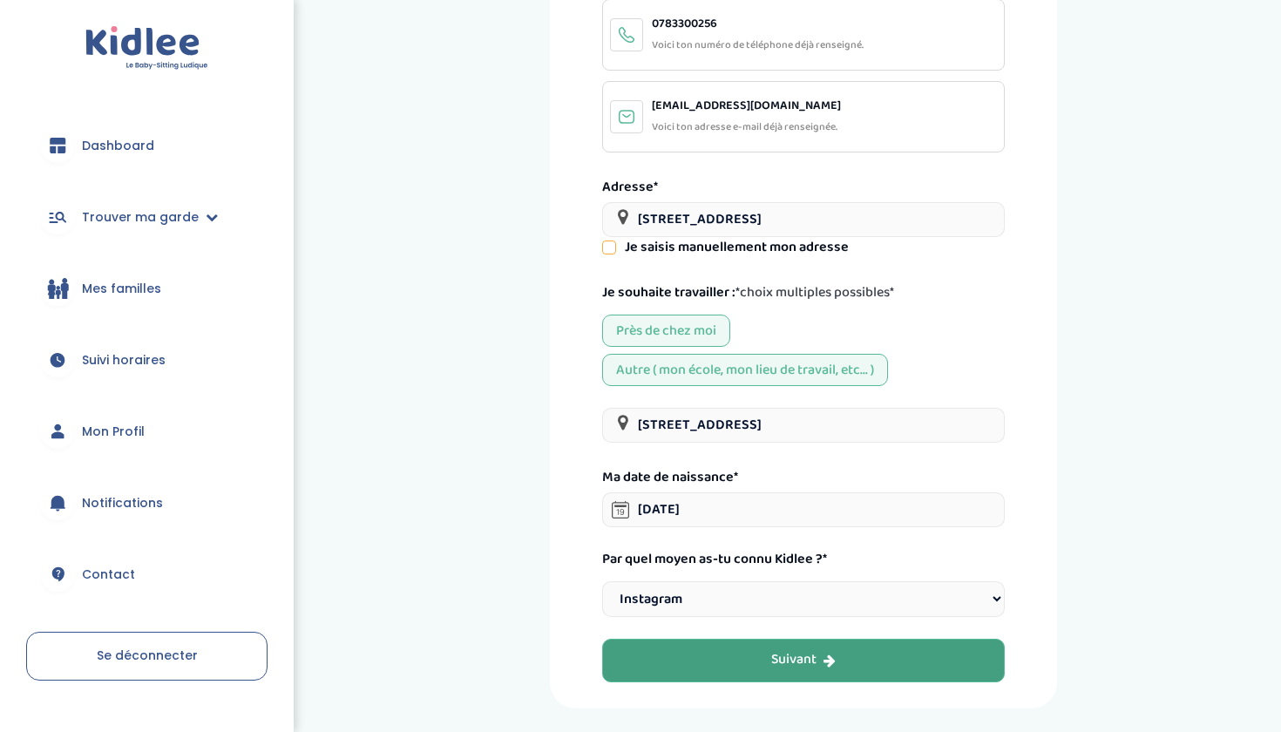
click at [684, 648] on button "Suivant" at bounding box center [803, 661] width 402 height 44
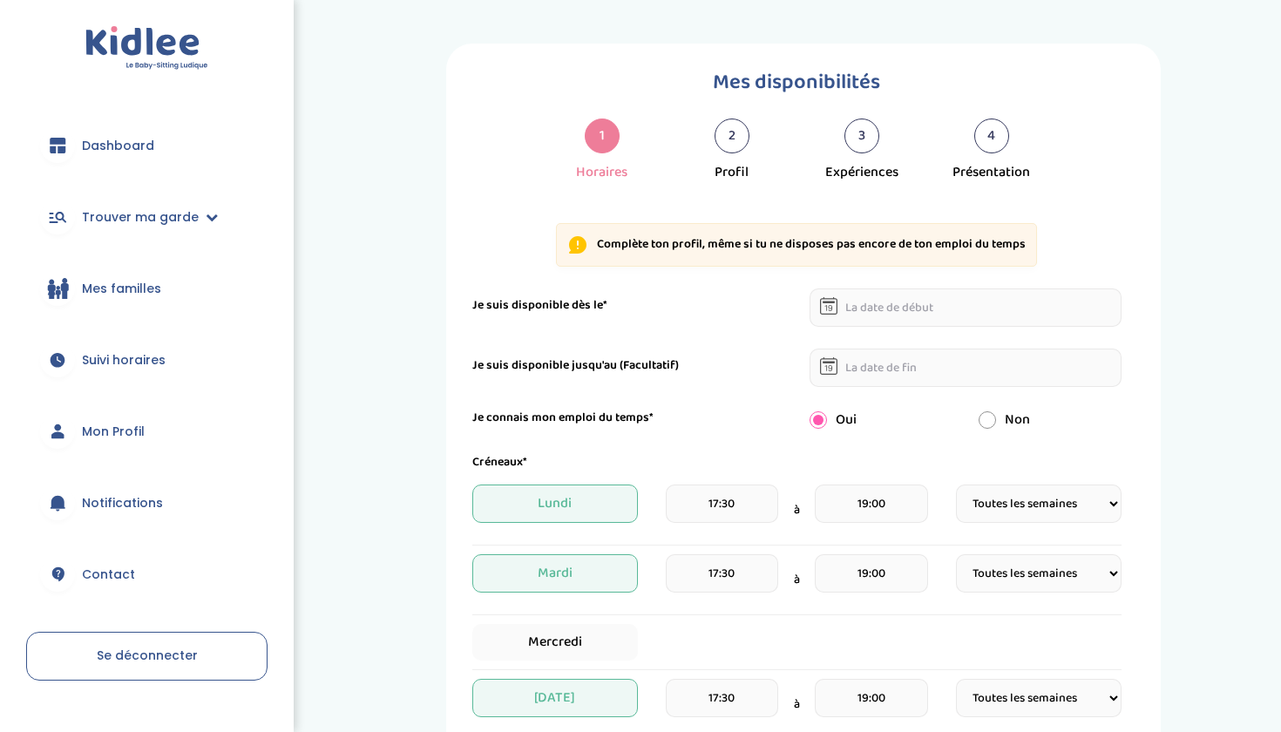
select select "1"
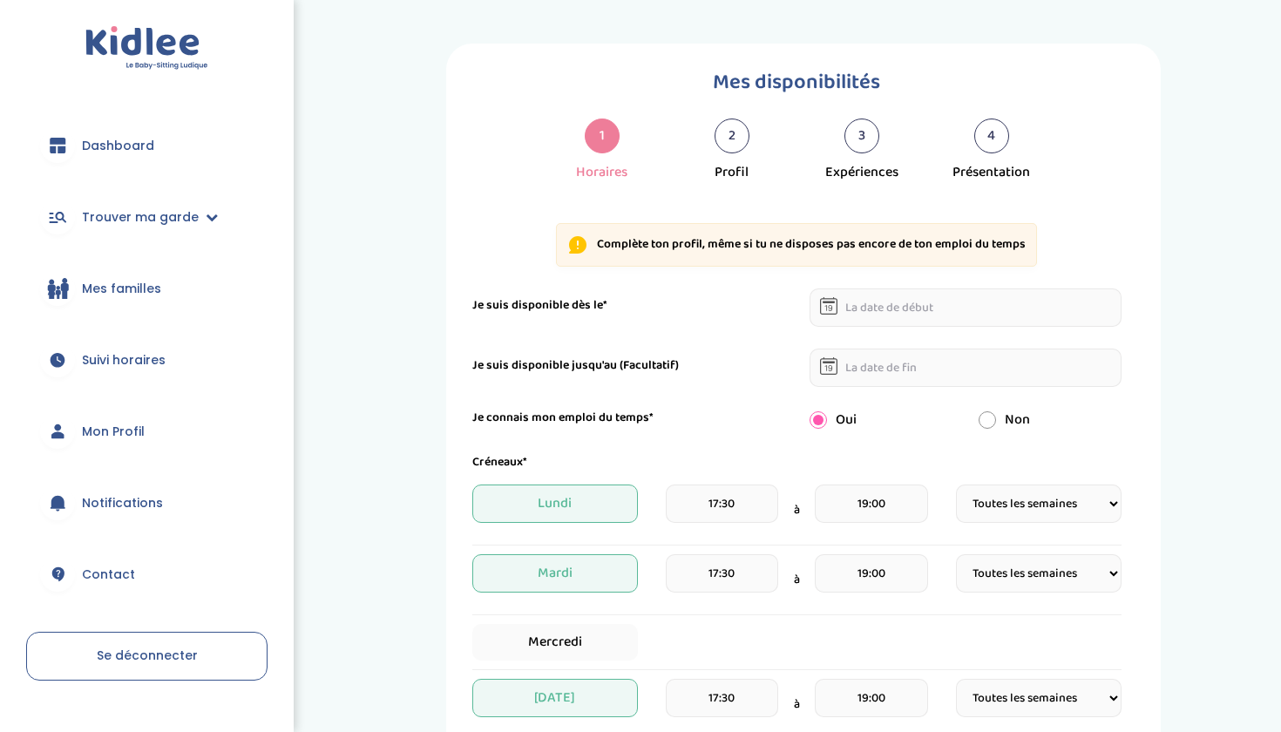
select select "1"
click at [884, 308] on input "text" at bounding box center [965, 307] width 312 height 38
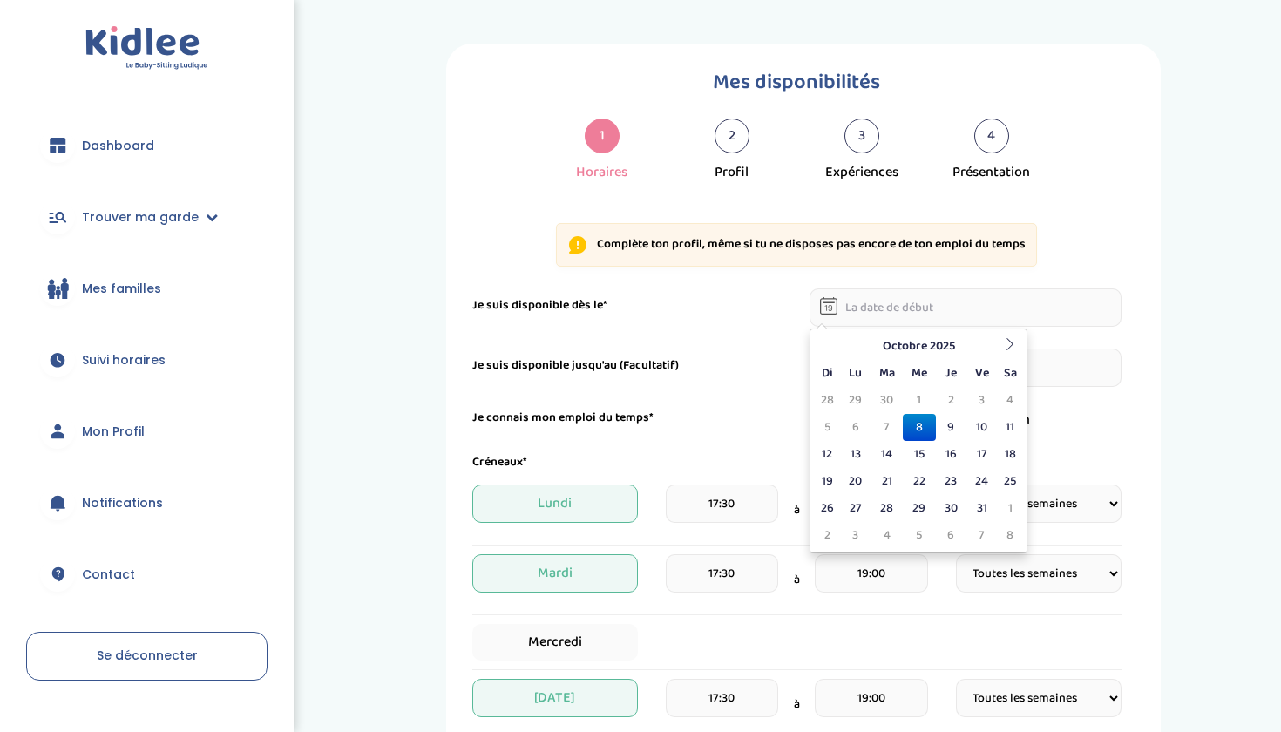
click at [921, 430] on td "8" at bounding box center [919, 427] width 32 height 27
type input "08-10-2025"
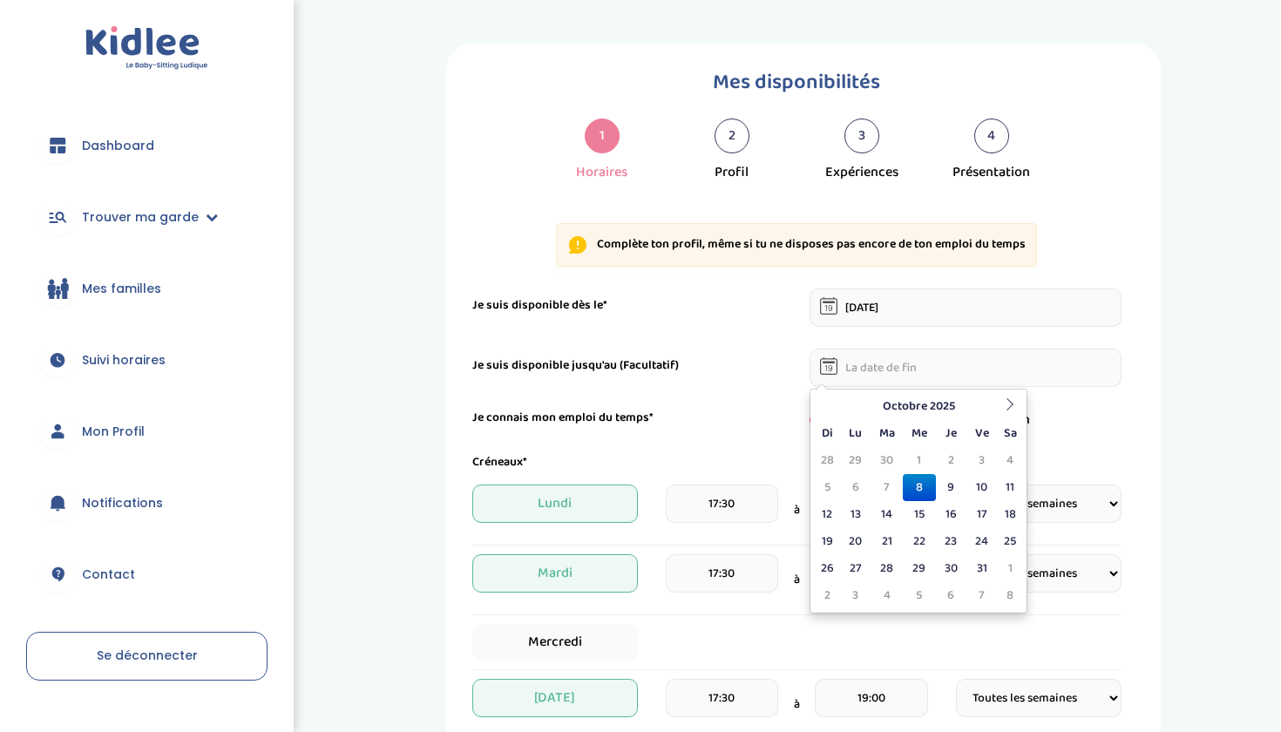
click at [887, 372] on input "text" at bounding box center [965, 367] width 312 height 38
click at [1009, 413] on th at bounding box center [1010, 406] width 26 height 27
click at [920, 571] on td "31" at bounding box center [919, 568] width 32 height 27
type input "31-12-2025"
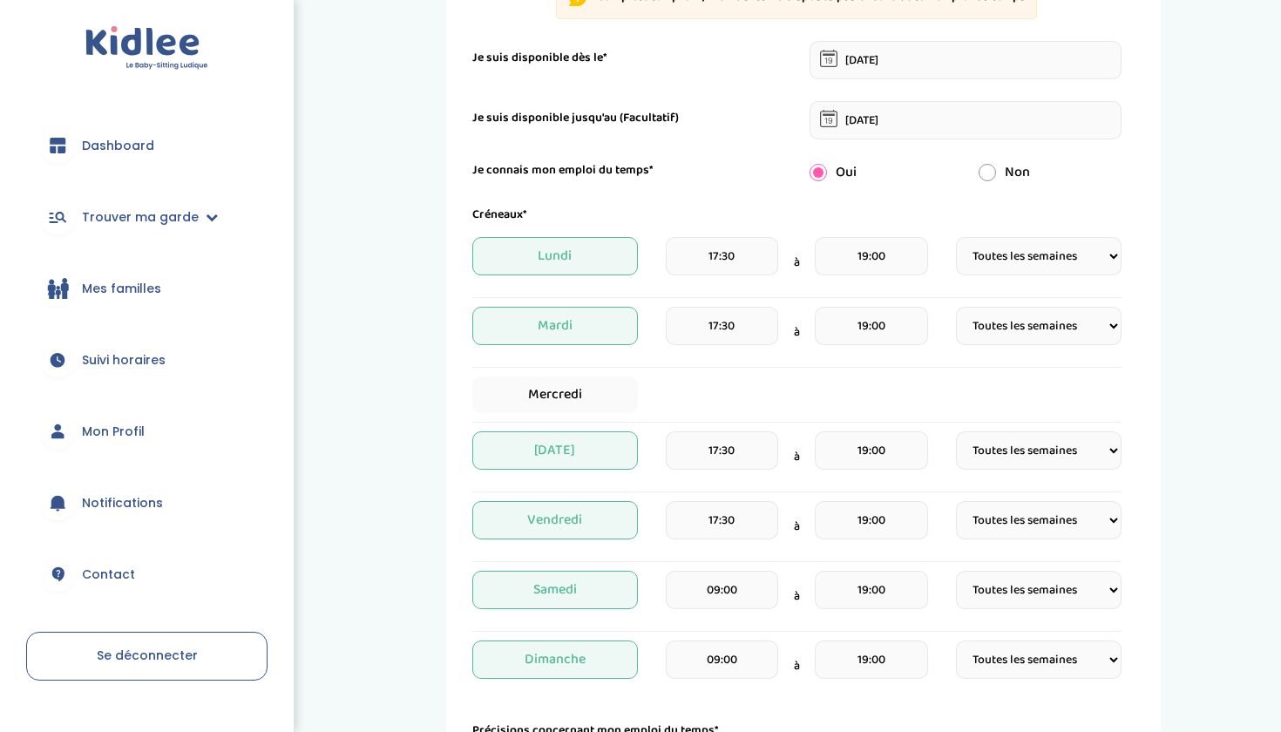
scroll to position [249, 0]
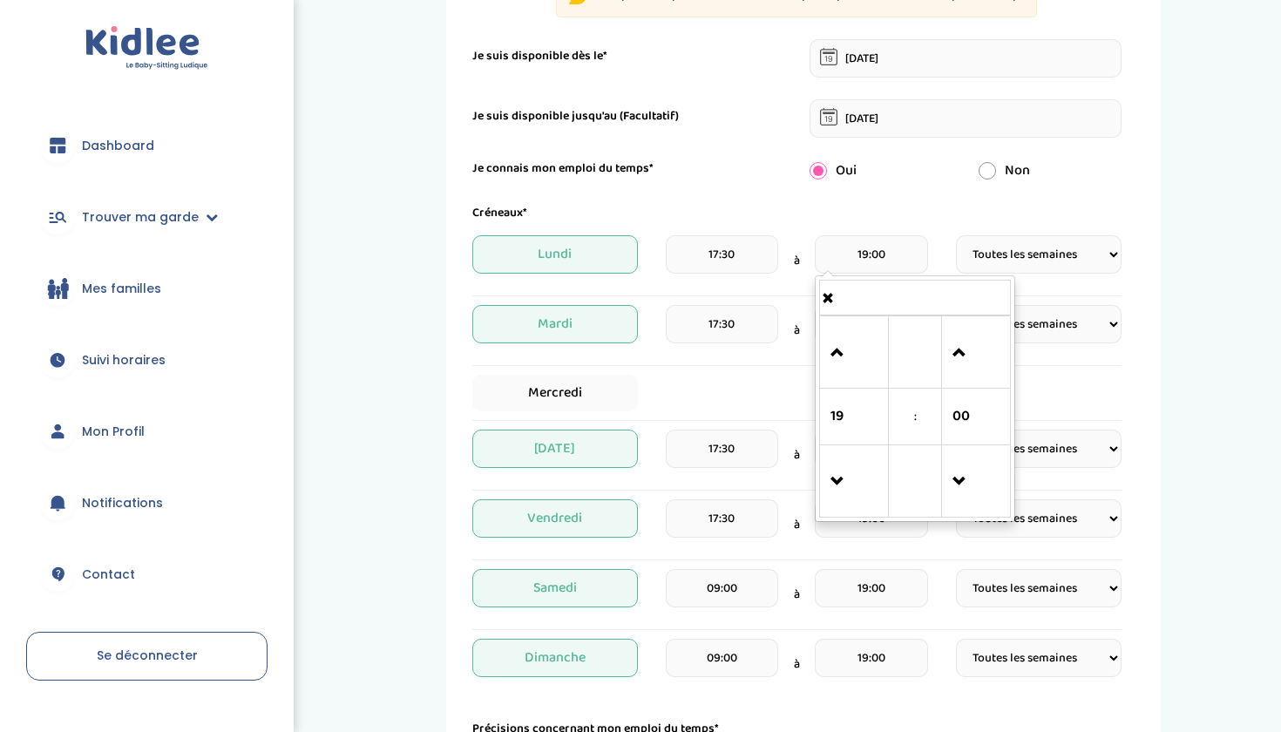
click at [855, 254] on input "19:00" at bounding box center [871, 254] width 112 height 38
click at [847, 475] on span at bounding box center [853, 481] width 47 height 47
click at [846, 331] on span at bounding box center [853, 352] width 47 height 47
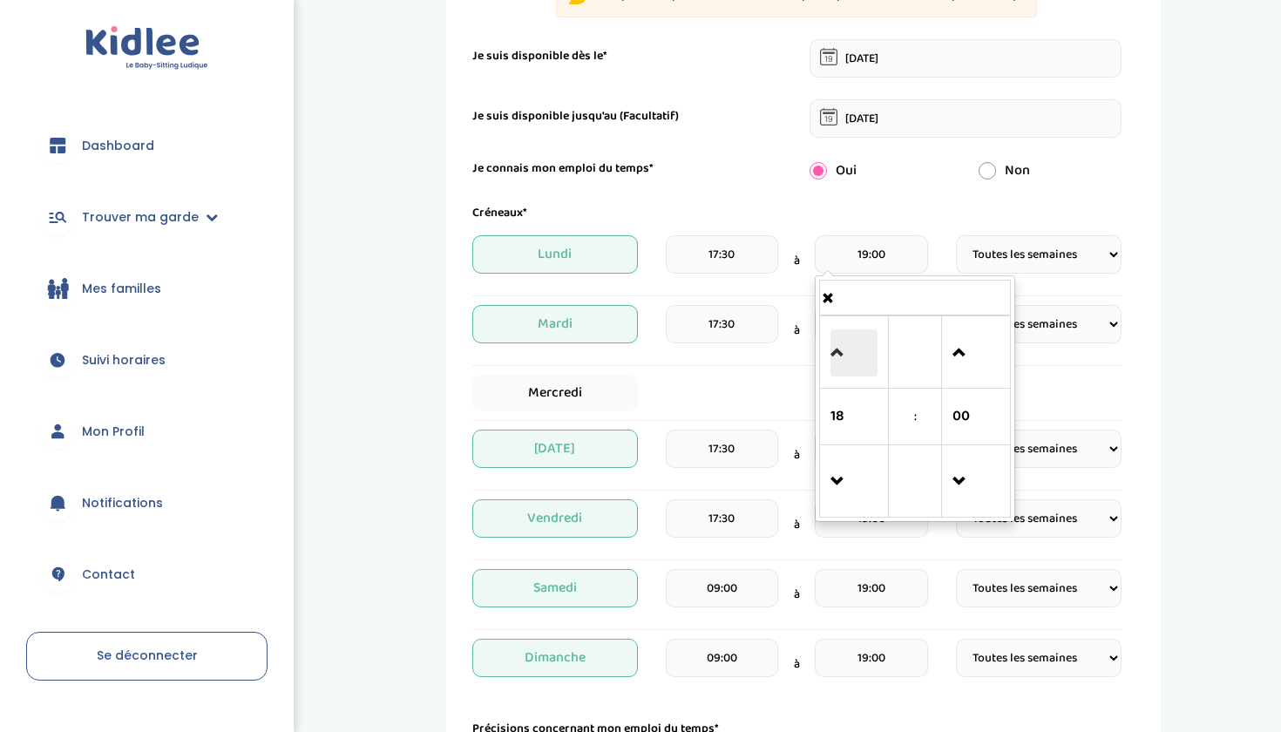
click at [846, 331] on span at bounding box center [853, 352] width 47 height 47
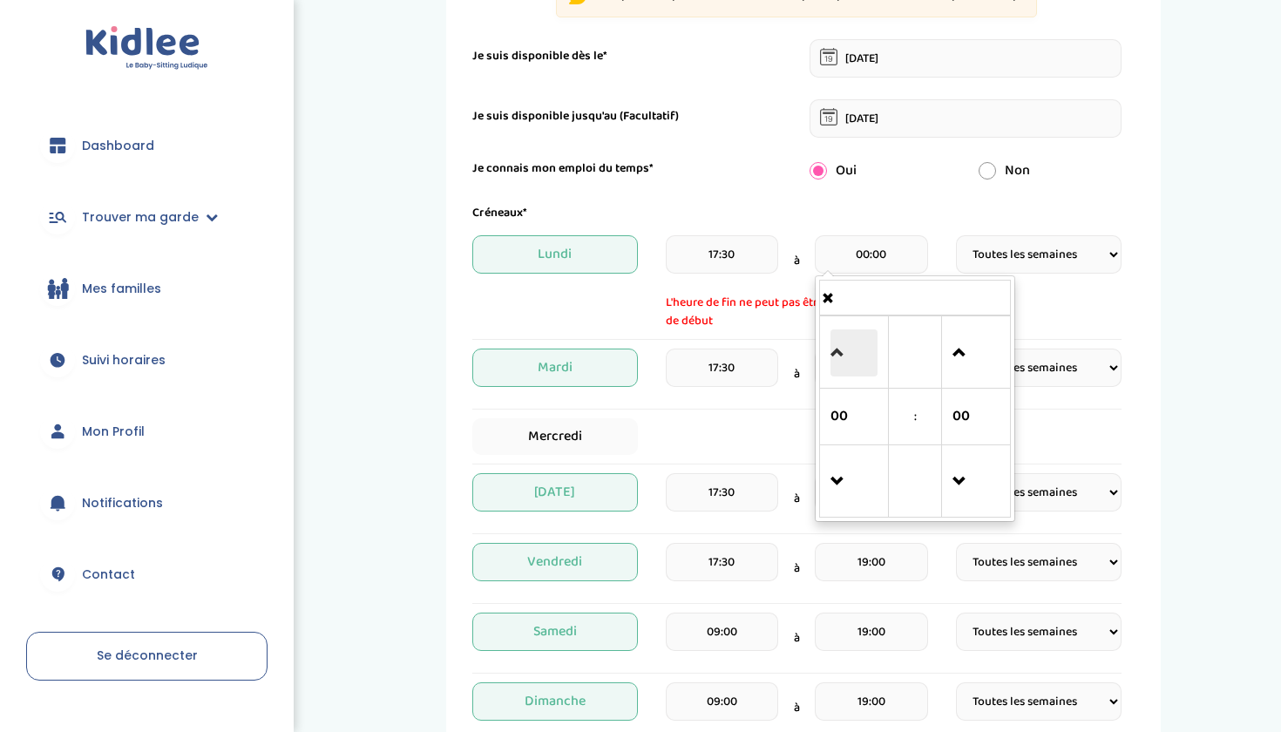
click at [846, 331] on span at bounding box center [853, 352] width 47 height 47
click at [841, 490] on span at bounding box center [853, 481] width 47 height 47
type input "00:00"
click at [929, 218] on div "Créneaux*" at bounding box center [796, 213] width 675 height 18
click at [879, 372] on input "19:00" at bounding box center [871, 367] width 112 height 38
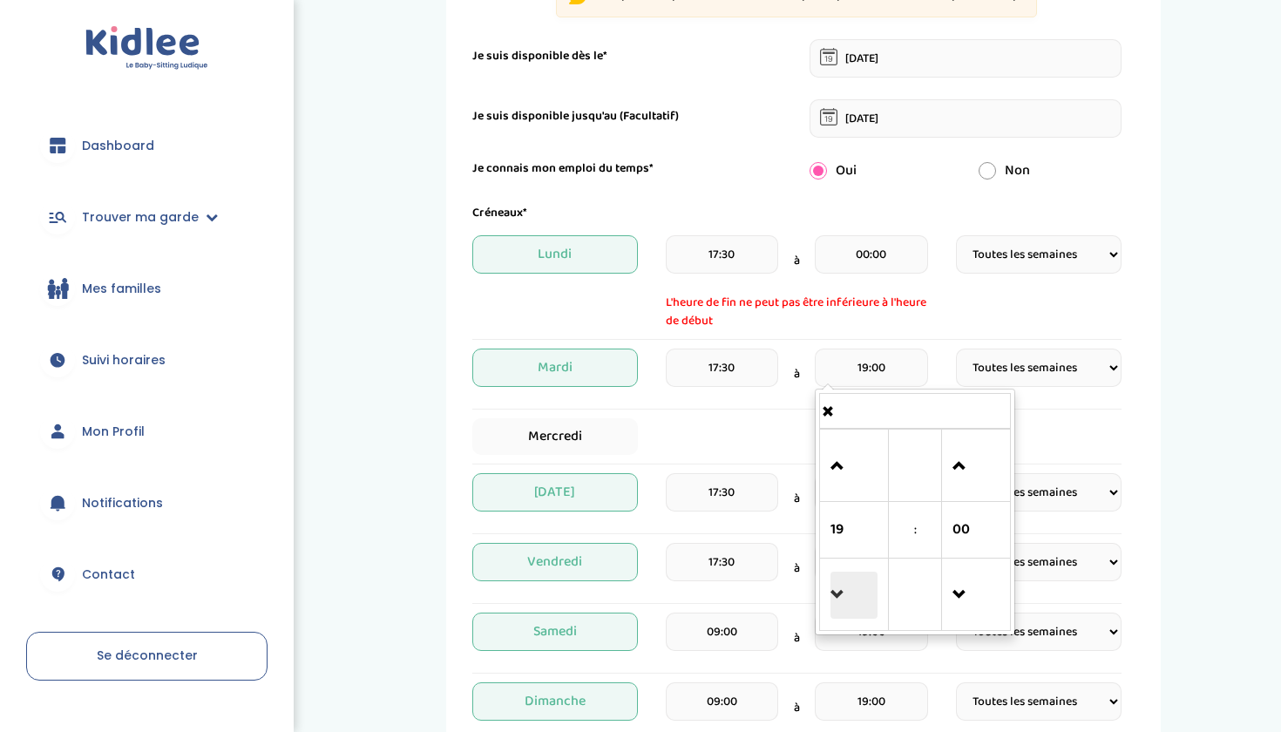
click at [853, 571] on span at bounding box center [853, 594] width 47 height 47
click at [838, 432] on td at bounding box center [854, 465] width 69 height 72
click at [838, 461] on span at bounding box center [853, 466] width 47 height 47
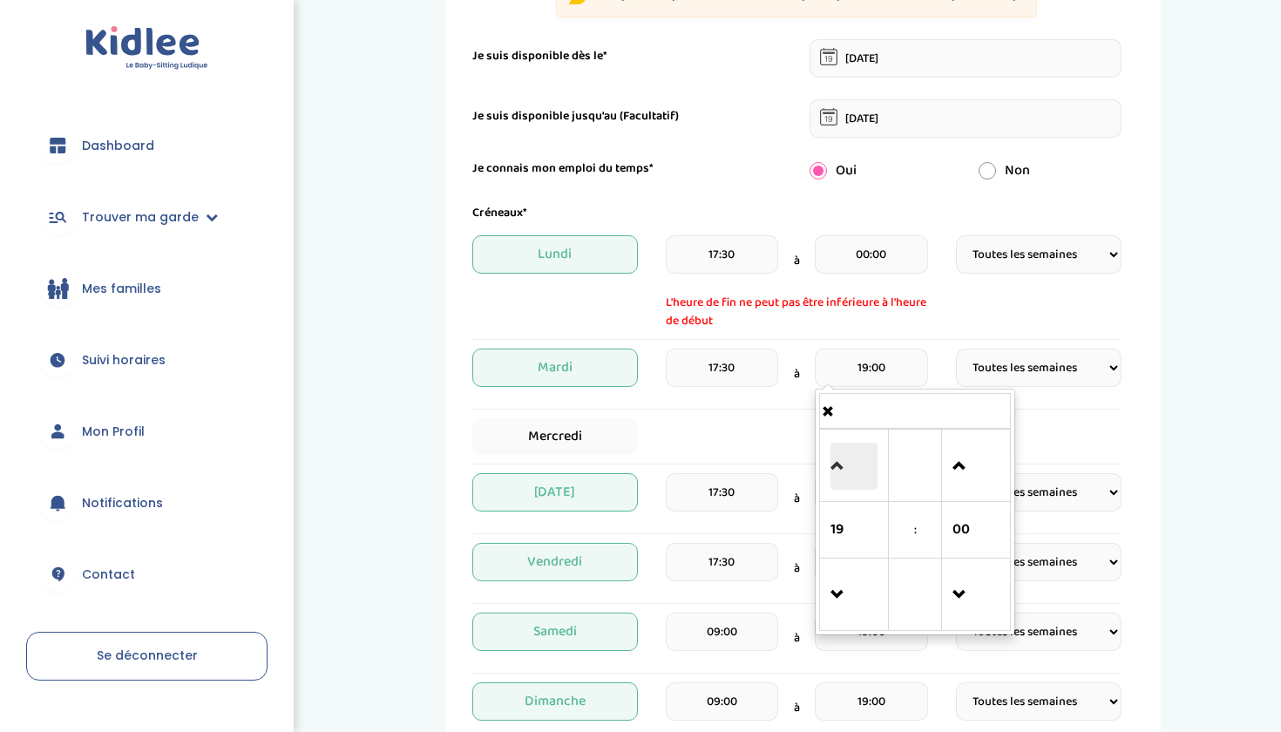
click at [838, 461] on span at bounding box center [853, 466] width 47 height 47
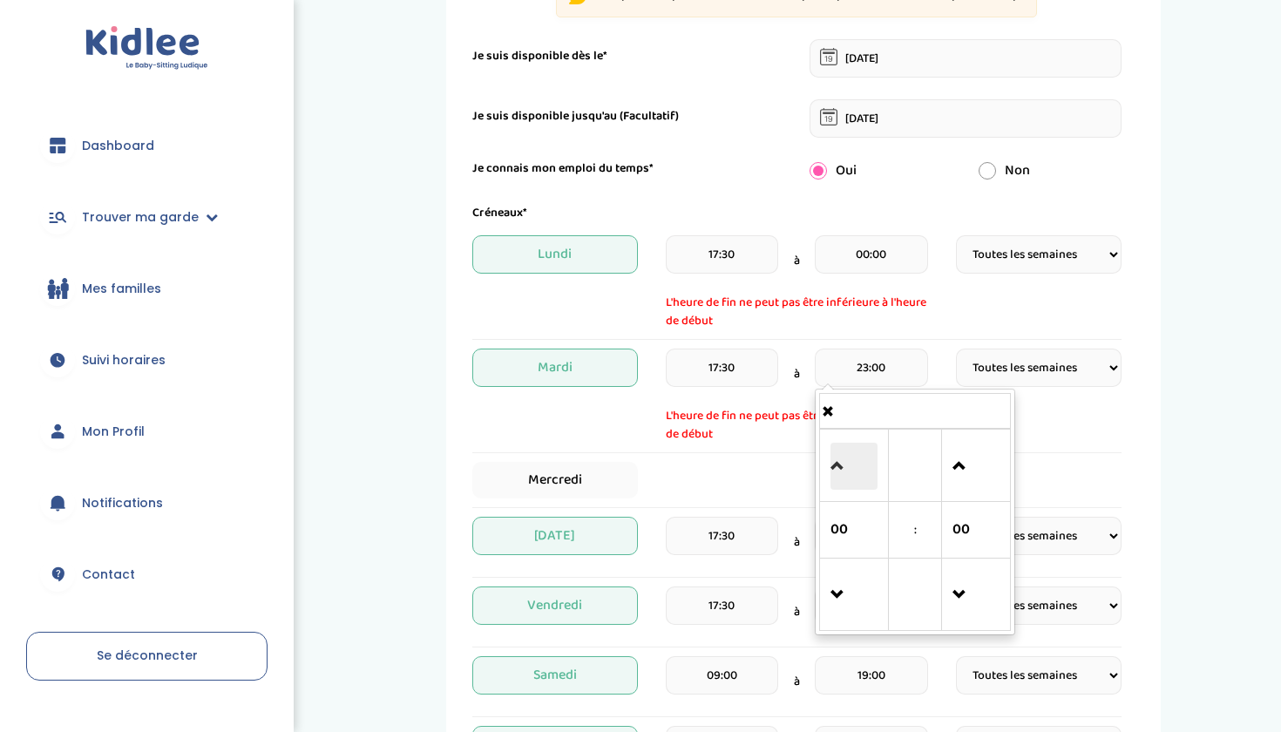
type input "00:00"
click at [1037, 389] on div "Mardi 17:30 à 00:00 00 : 00 00 01 02 03 04 05 06 07 08 09 10 11 12 13 14 15 16 …" at bounding box center [796, 395] width 649 height 95
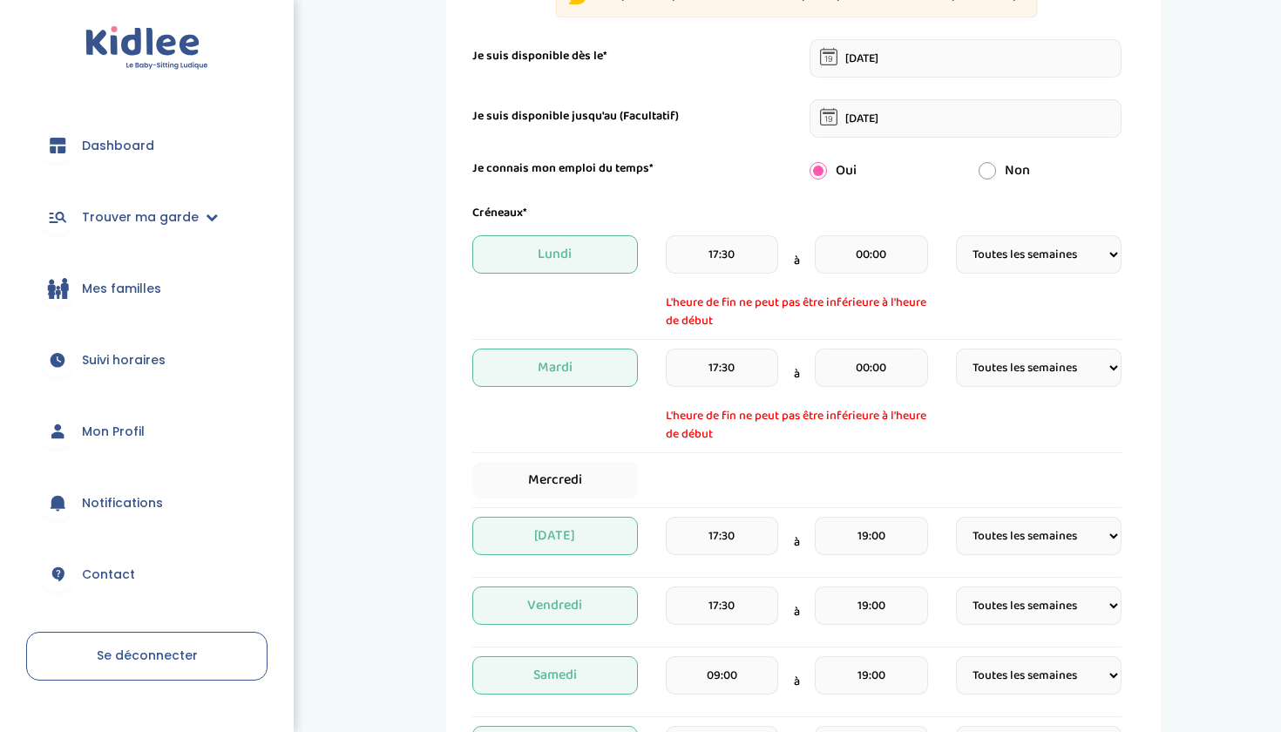
click at [901, 256] on input "00:00" at bounding box center [871, 254] width 112 height 38
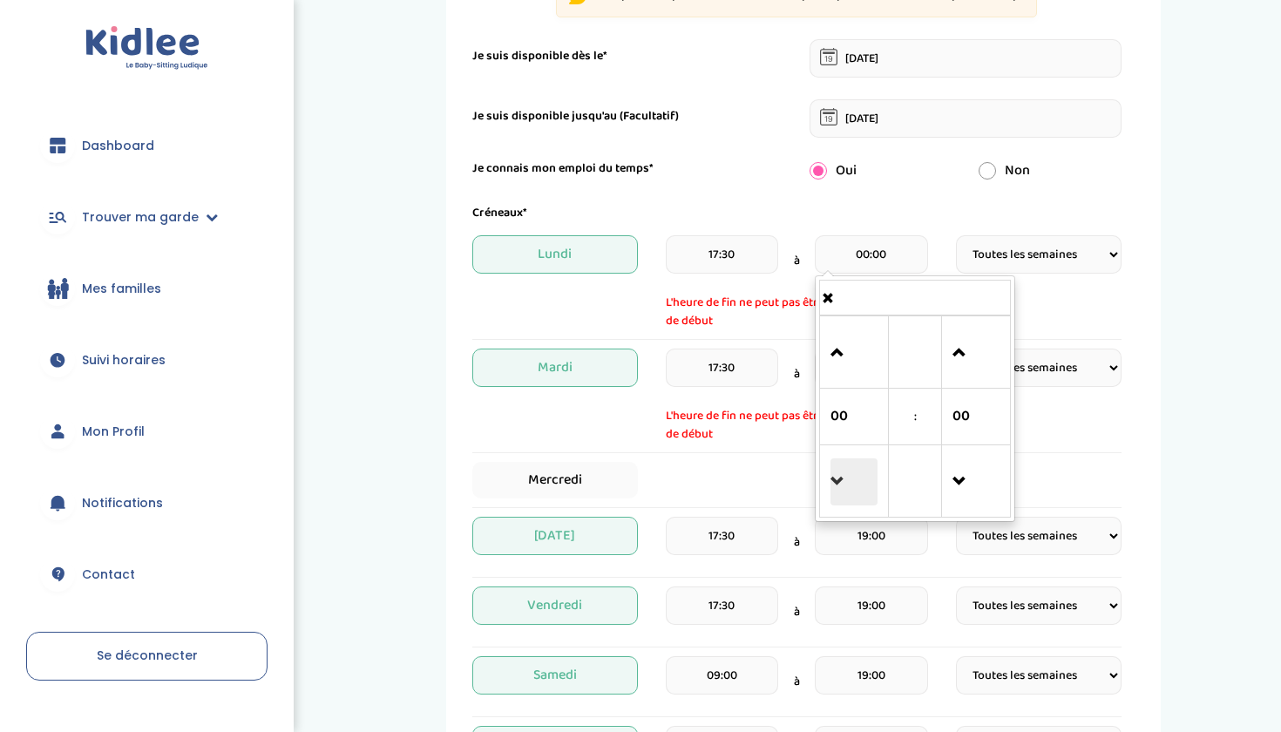
click at [843, 475] on span at bounding box center [853, 481] width 47 height 47
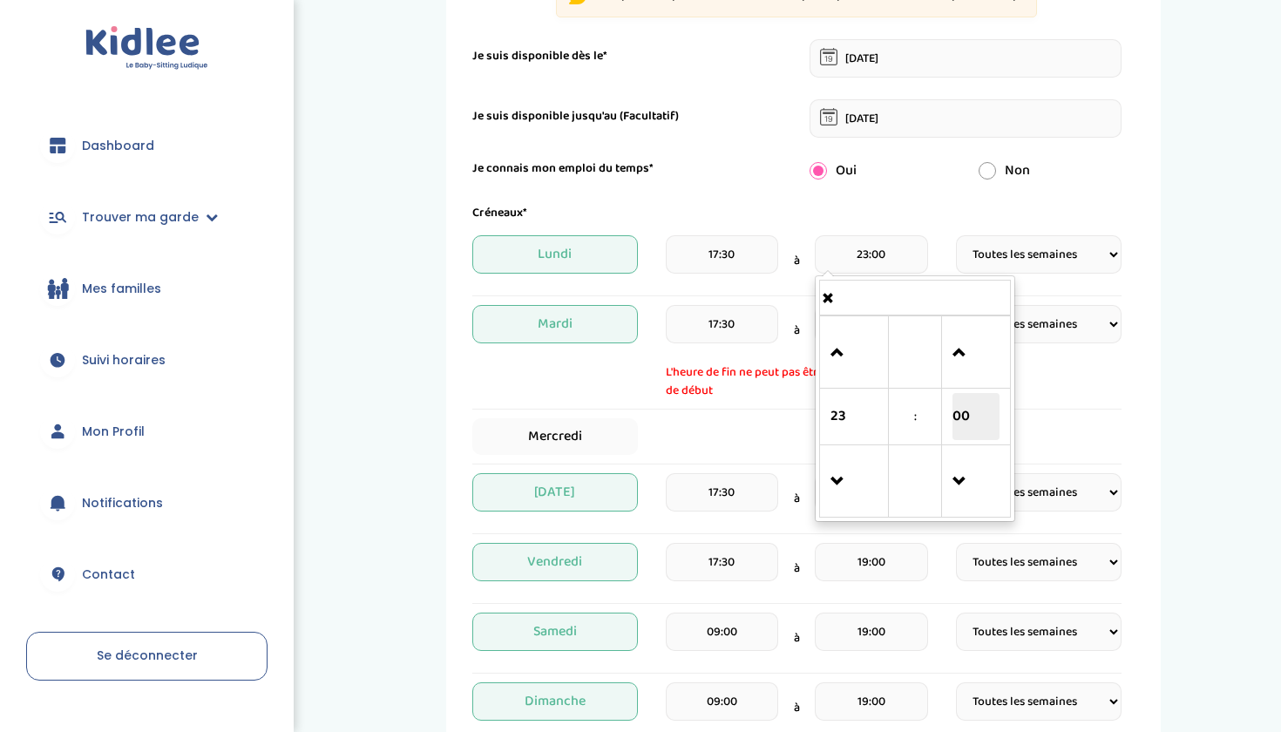
click at [964, 417] on span "00" at bounding box center [975, 416] width 47 height 47
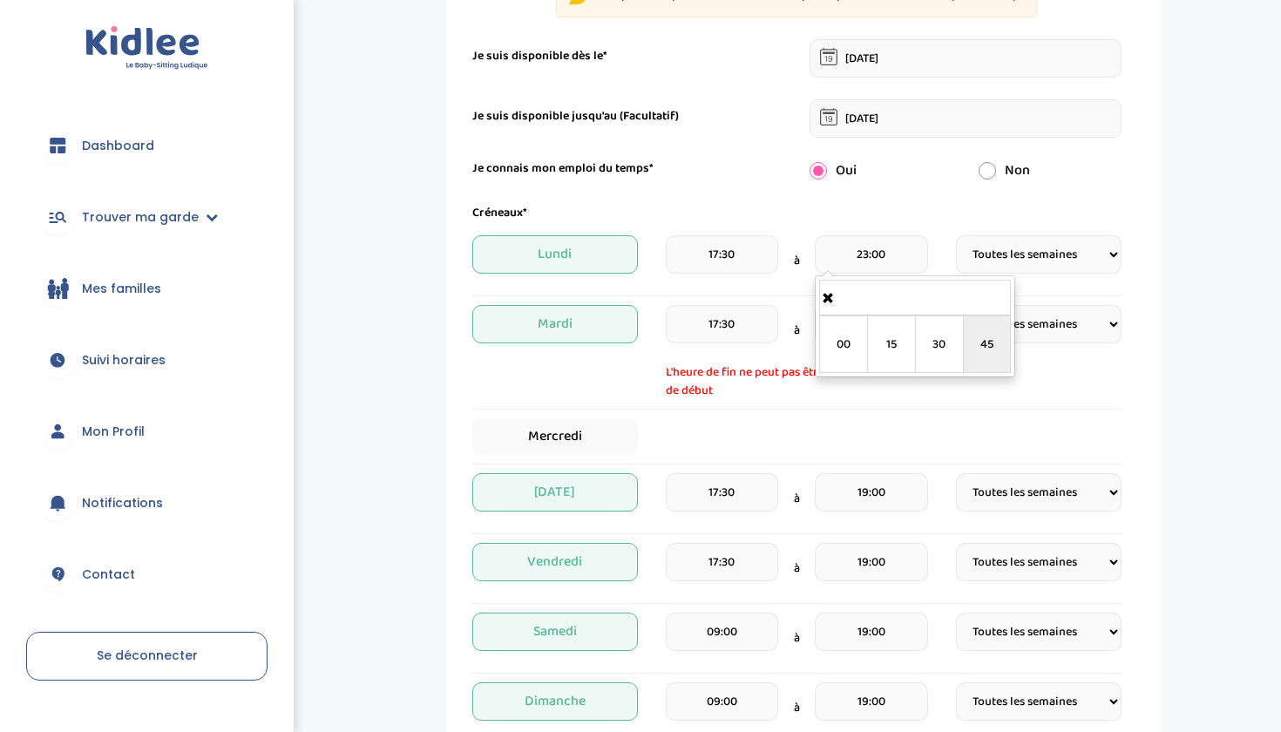
click at [979, 357] on td "45" at bounding box center [987, 344] width 48 height 57
type input "23:45"
click at [1019, 436] on div "Mercredi" at bounding box center [796, 436] width 649 height 37
click at [879, 312] on input "00:00" at bounding box center [871, 324] width 112 height 38
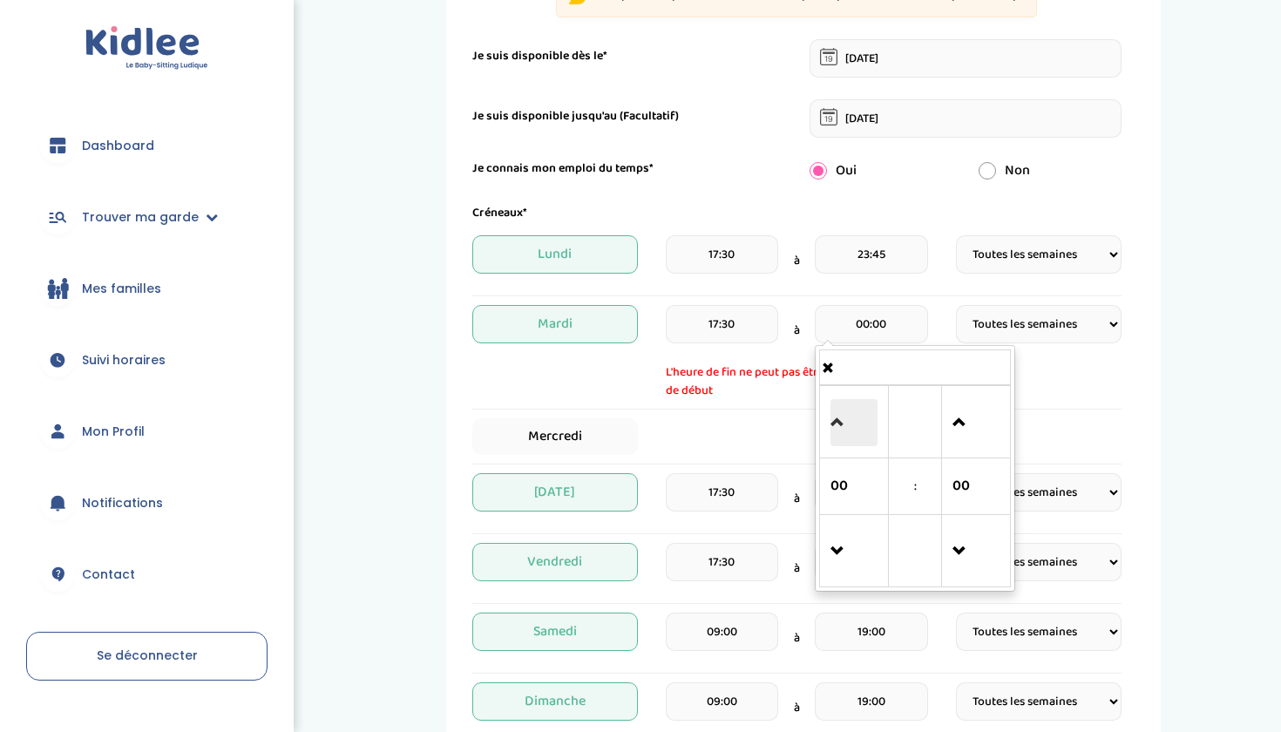
click at [845, 436] on span at bounding box center [853, 422] width 47 height 47
click at [839, 563] on span at bounding box center [853, 551] width 47 height 47
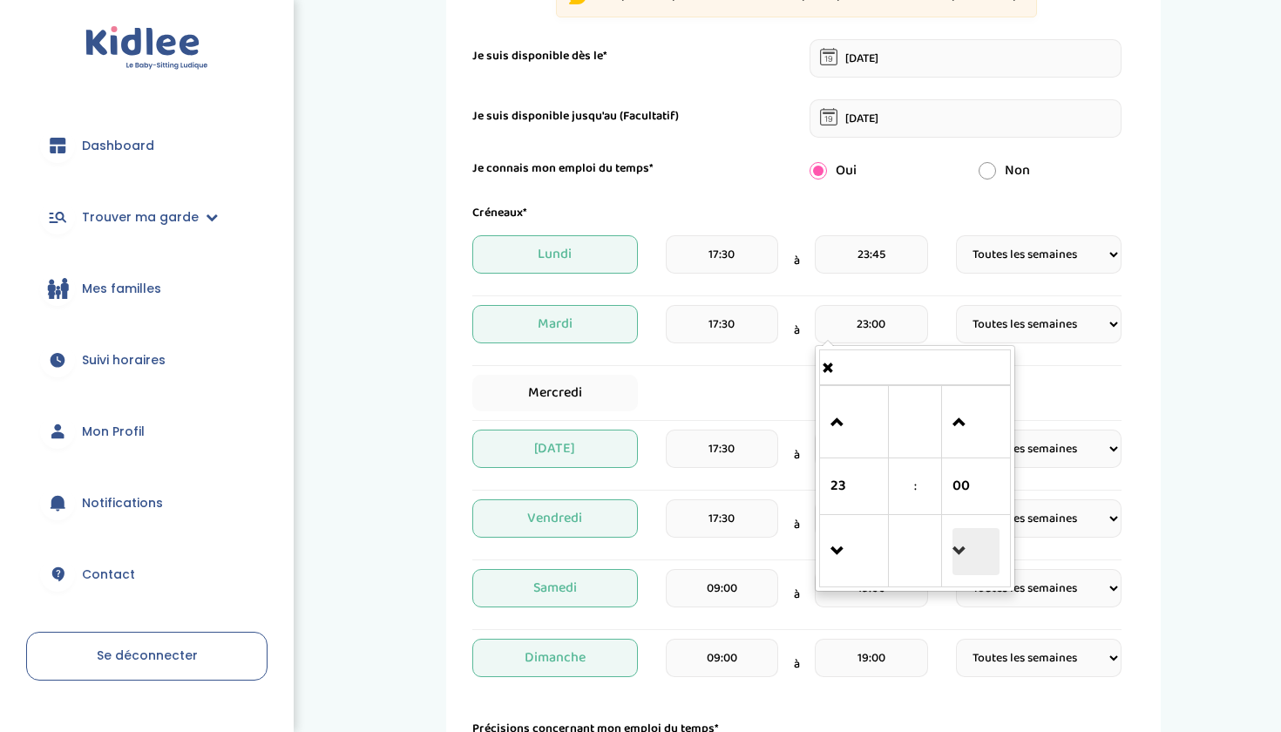
click at [976, 550] on span at bounding box center [975, 551] width 47 height 47
click at [1076, 387] on div "Mercredi" at bounding box center [796, 393] width 649 height 37
click at [897, 328] on input "22:45" at bounding box center [871, 324] width 112 height 38
click at [846, 411] on span at bounding box center [853, 422] width 47 height 47
type input "23:45"
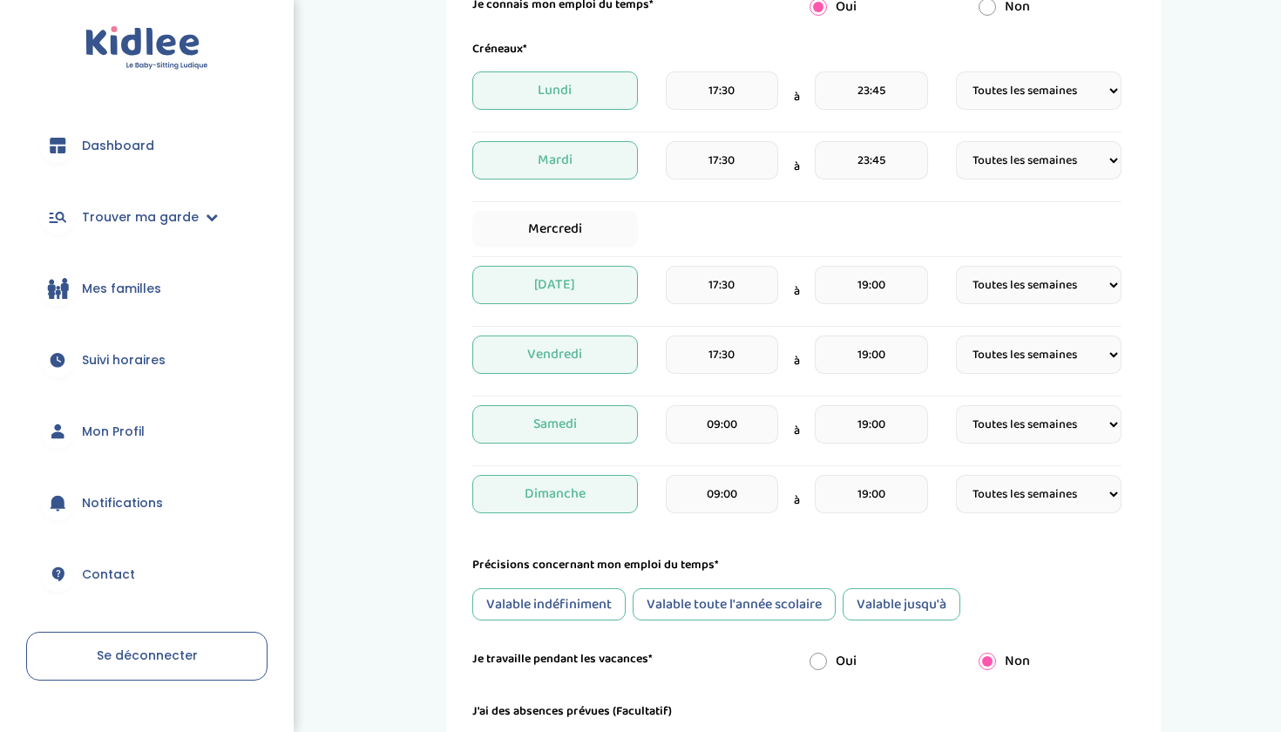
scroll to position [416, 0]
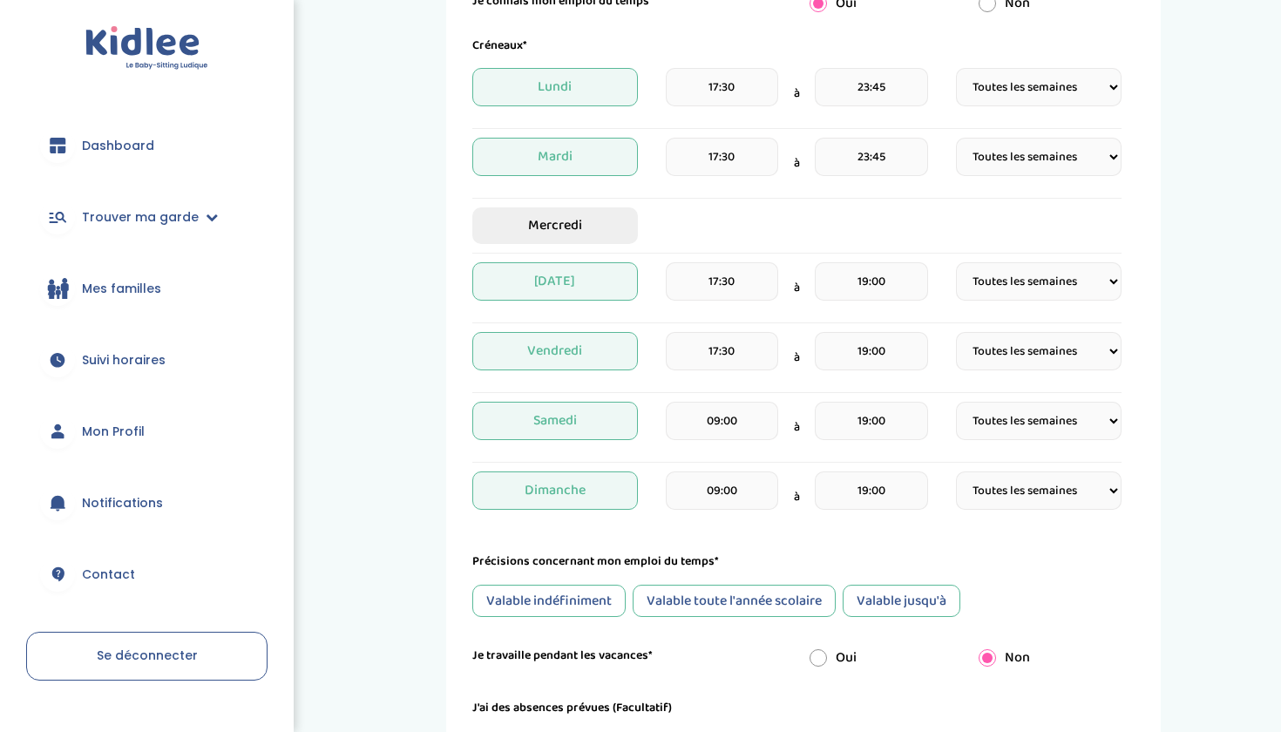
click at [597, 232] on span "Mercredi" at bounding box center [555, 225] width 166 height 37
select select "1"
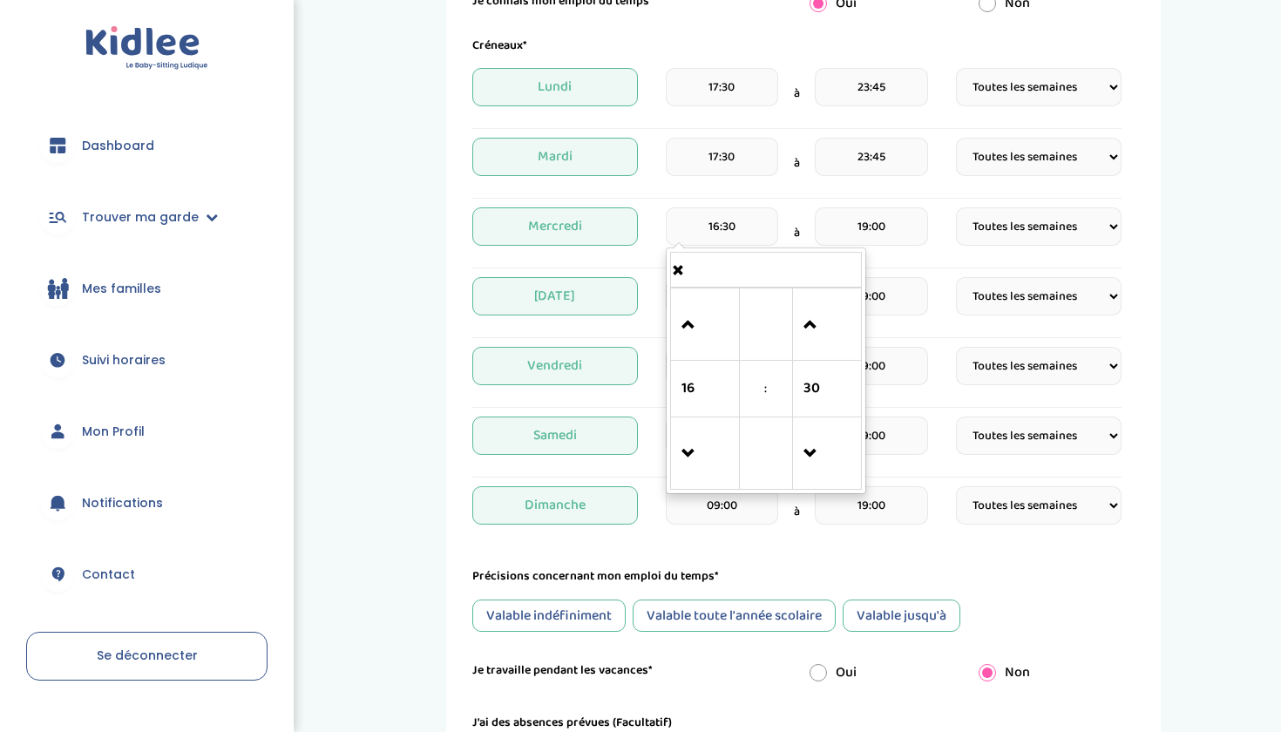
click at [713, 236] on input "16:30" at bounding box center [722, 226] width 112 height 38
click at [713, 229] on input "16:30" at bounding box center [722, 226] width 112 height 38
click at [695, 347] on span at bounding box center [704, 324] width 47 height 47
type input "17:30"
click at [885, 229] on input "19:00" at bounding box center [871, 226] width 112 height 38
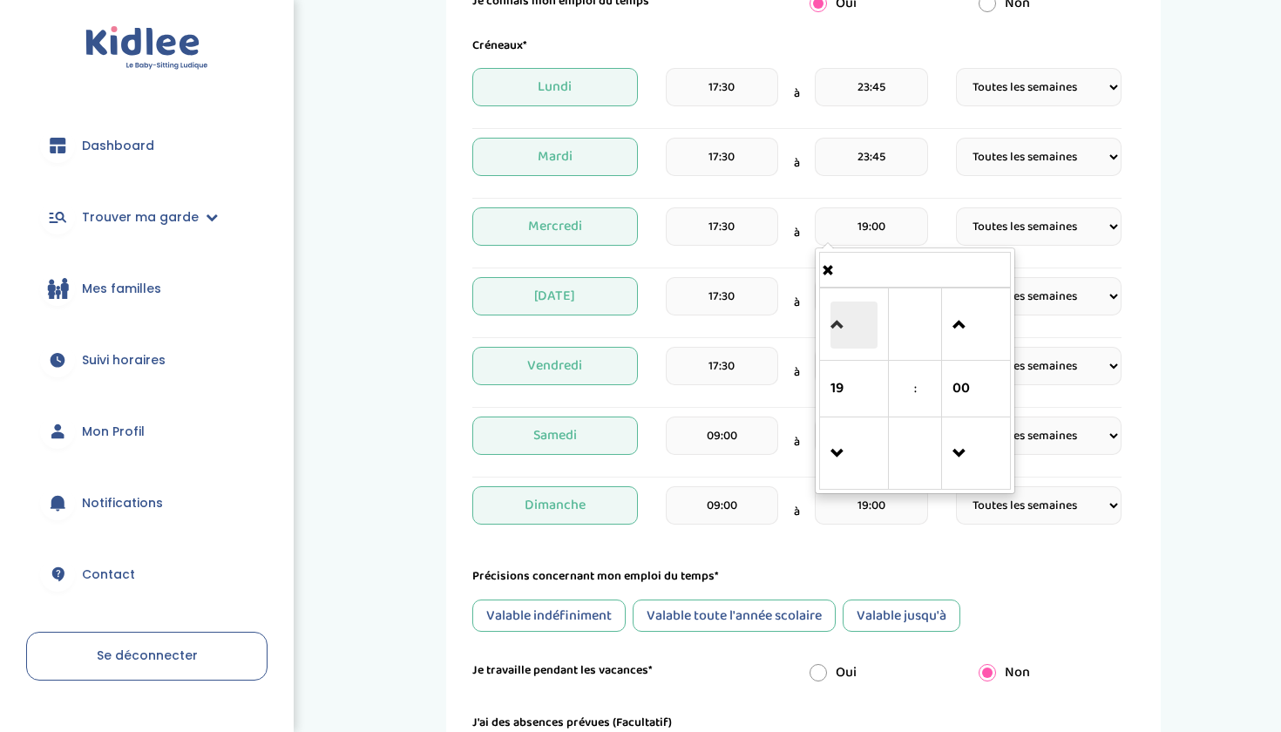
click at [840, 323] on span at bounding box center [853, 324] width 47 height 47
click at [982, 335] on span at bounding box center [975, 324] width 47 height 47
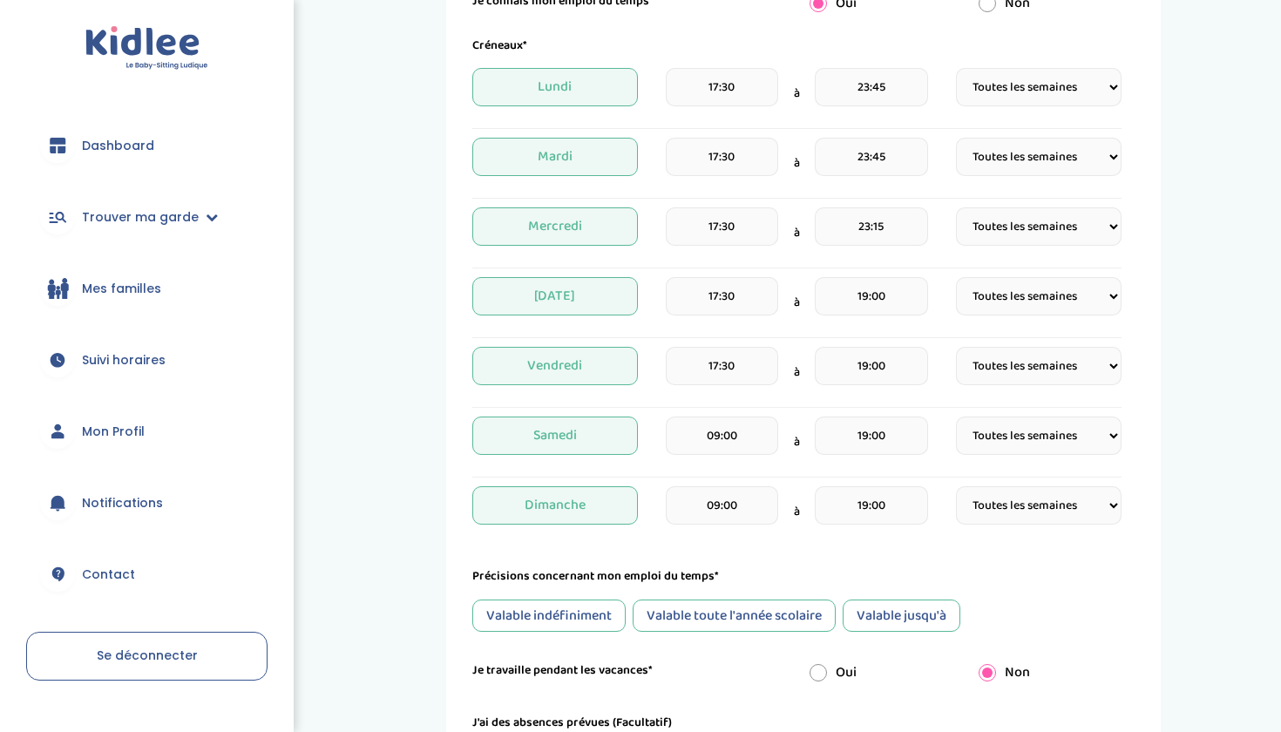
click at [889, 236] on input "23:15" at bounding box center [871, 226] width 112 height 38
click at [957, 450] on span at bounding box center [975, 453] width 47 height 47
click at [965, 451] on span at bounding box center [975, 453] width 47 height 47
type input "22:45"
click at [929, 526] on div "Dimanche 09:00 à 19:00 Fréquence Toutes les semaines Toutes les 2 semaines Tous…" at bounding box center [796, 511] width 649 height 51
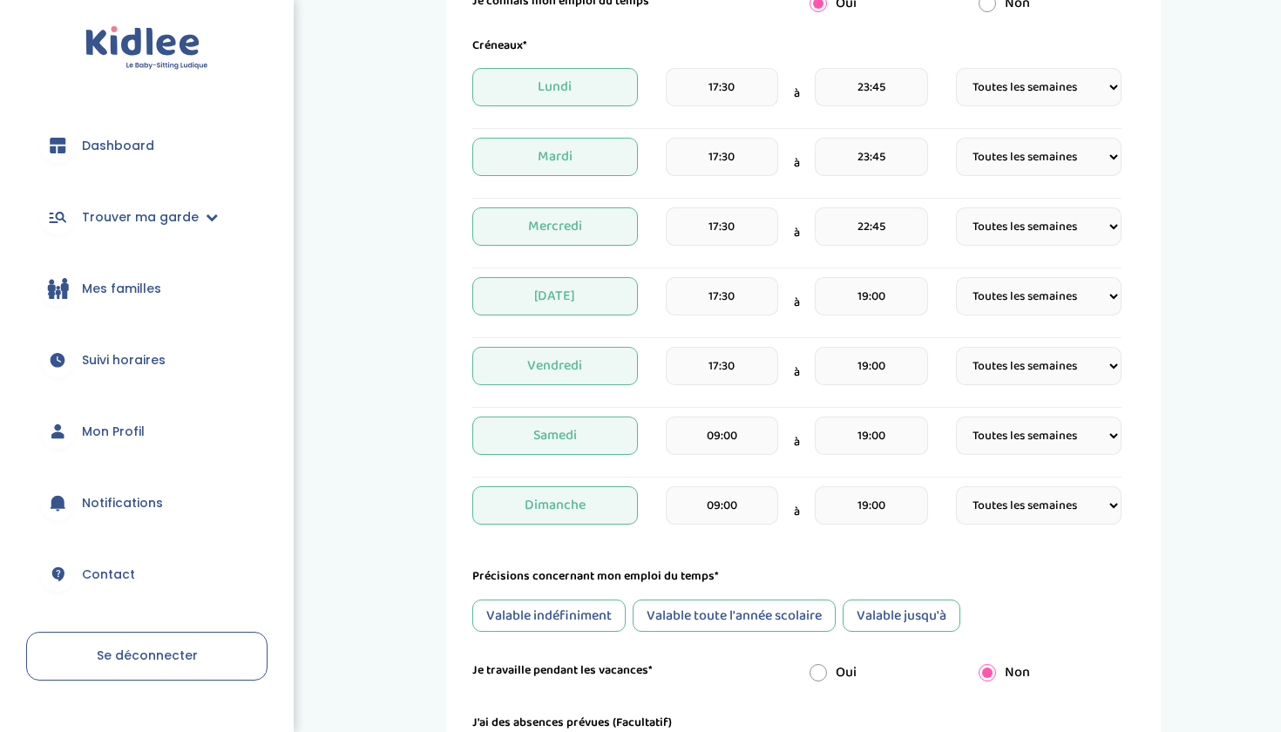
select select "2"
click at [871, 296] on input "19:00" at bounding box center [871, 296] width 112 height 38
click at [866, 295] on input "19:00" at bounding box center [871, 296] width 112 height 38
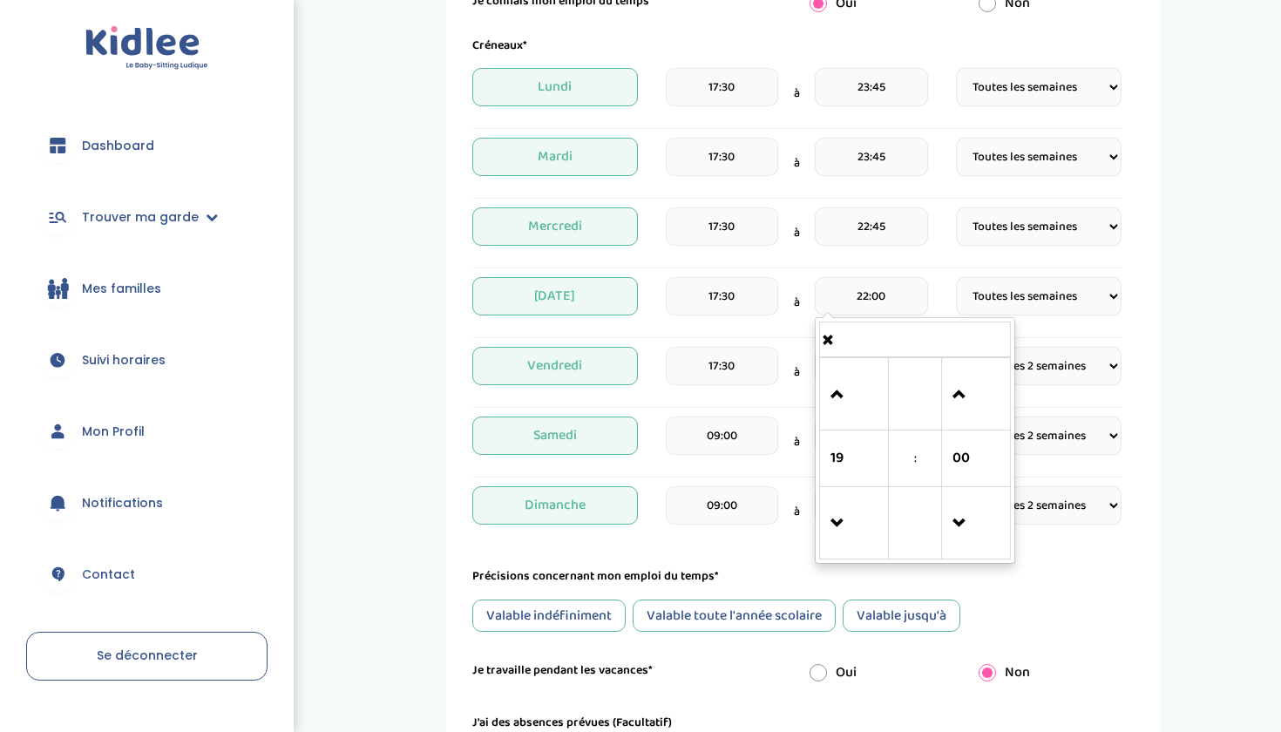
click at [884, 296] on input "22:00" at bounding box center [871, 296] width 112 height 38
click at [863, 294] on input "22:00" at bounding box center [871, 296] width 112 height 38
click at [871, 291] on input "232:00" at bounding box center [871, 296] width 112 height 38
click at [894, 291] on input "23:00" at bounding box center [871, 296] width 112 height 38
type input "23:45"
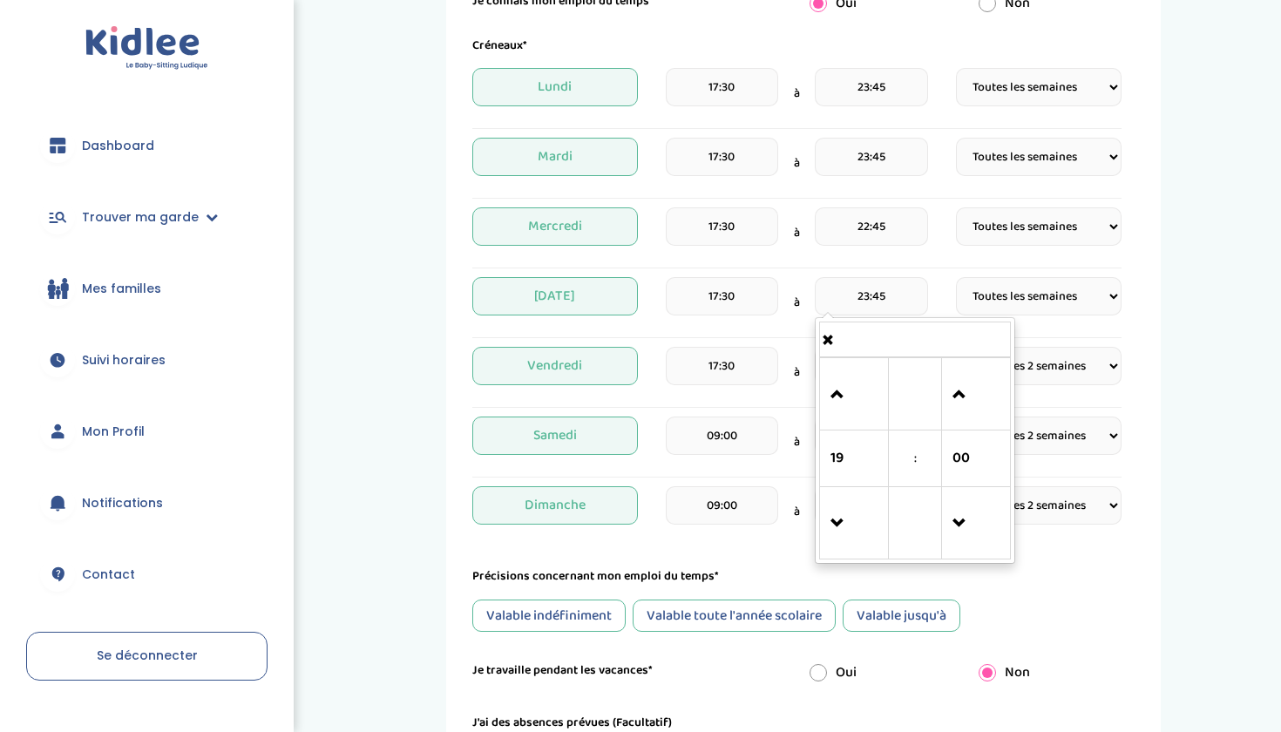
click at [869, 227] on input "22:45" at bounding box center [871, 226] width 112 height 38
type input "23:45"
click at [957, 524] on div "Dimanche 09:00 à 19:00 Fréquence Toutes les semaines Toutes les 2 semaines Tous…" at bounding box center [796, 511] width 649 height 51
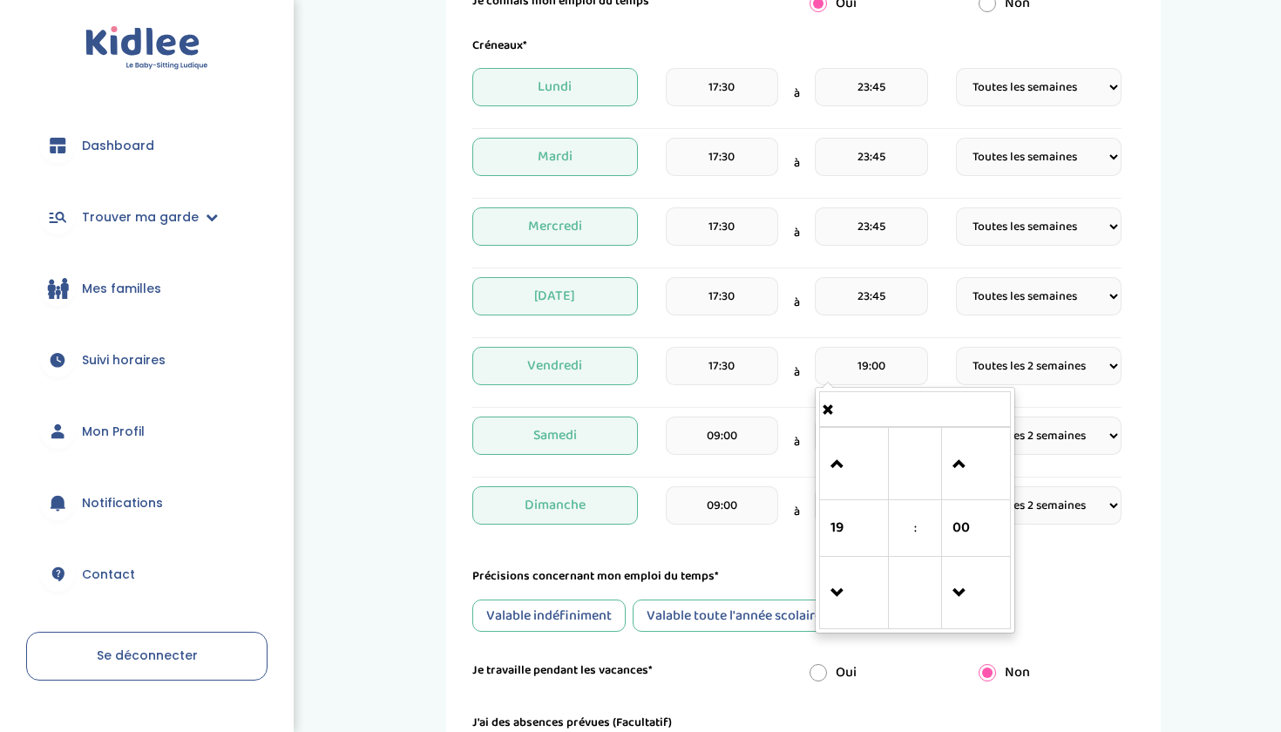
click at [866, 362] on input "19:00" at bounding box center [871, 366] width 112 height 38
click at [1047, 622] on div "Valable indéfiniment Valable toute l'année scolaire Valable jusqu'à" at bounding box center [796, 615] width 649 height 32
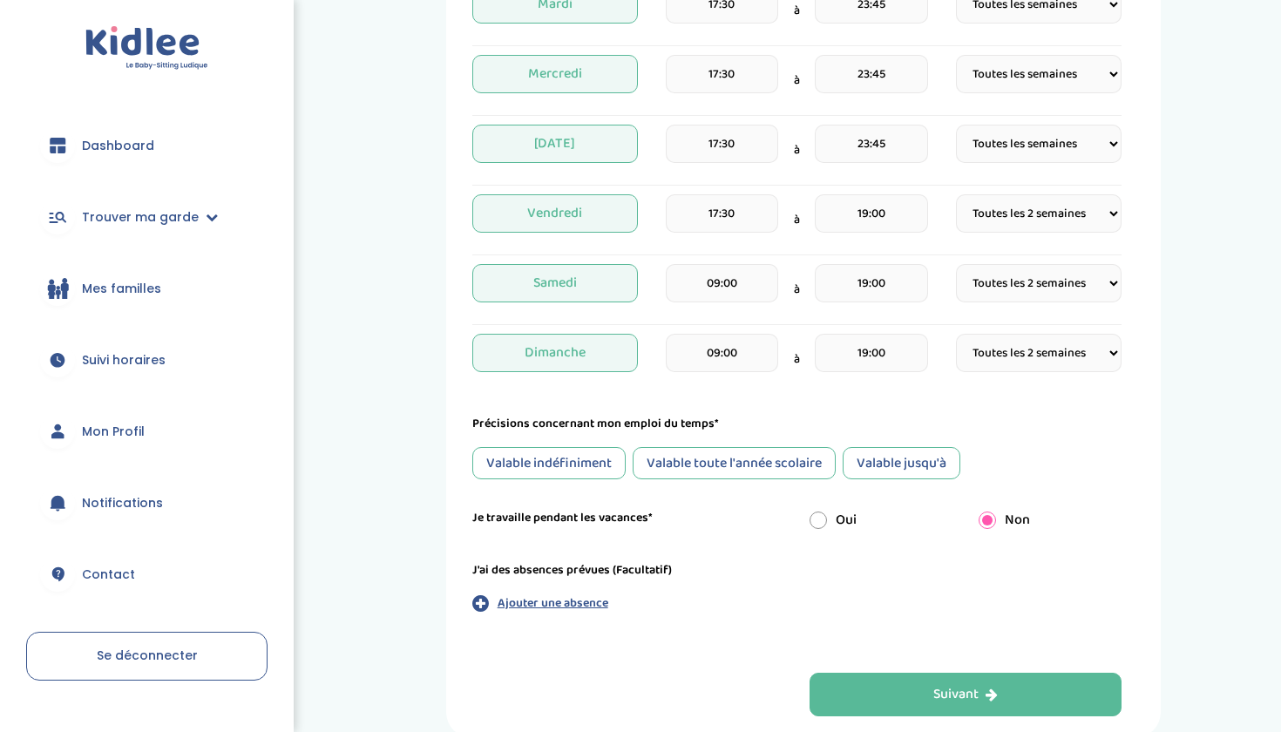
scroll to position [589, 0]
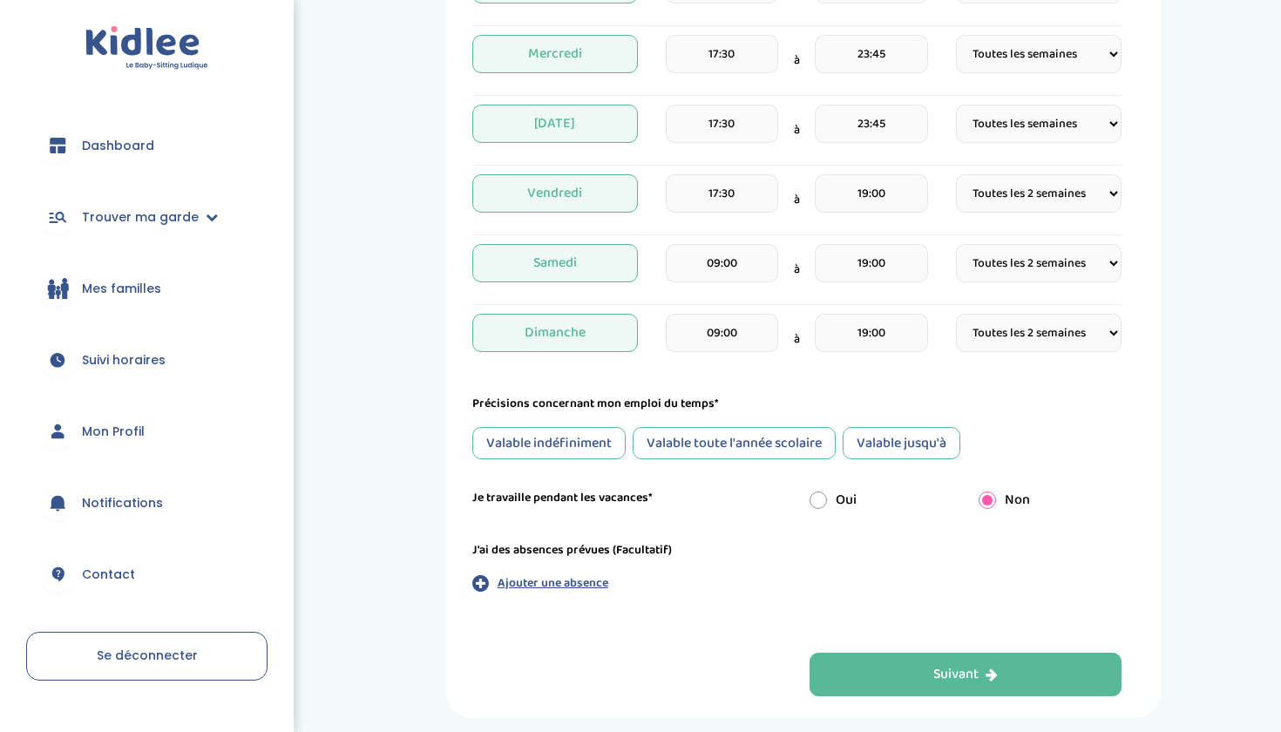
click at [817, 501] on input "radio" at bounding box center [817, 499] width 17 height 17
radio input "true"
radio input "false"
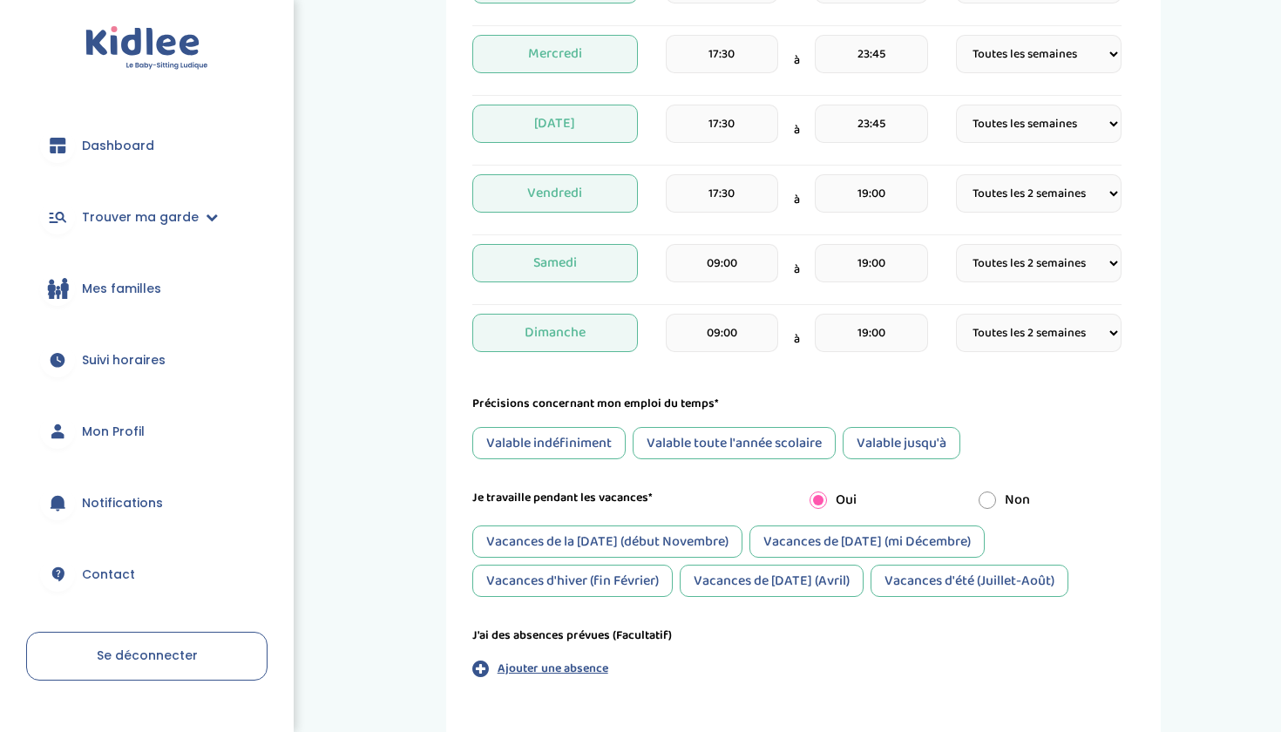
click at [666, 539] on div "Vacances de la Toussaint (début Novembre)" at bounding box center [607, 541] width 270 height 32
click at [781, 547] on div "Vacances de Noël (mi Décembre)" at bounding box center [866, 541] width 235 height 32
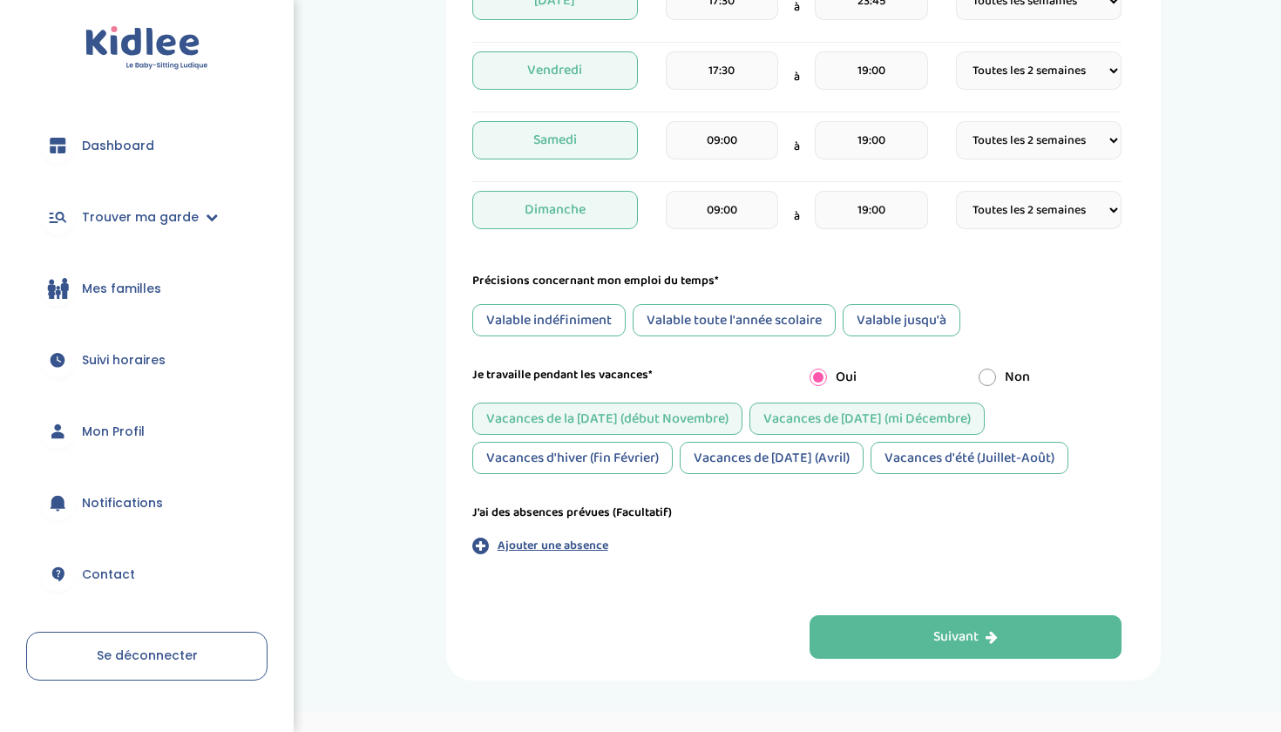
scroll to position [715, 0]
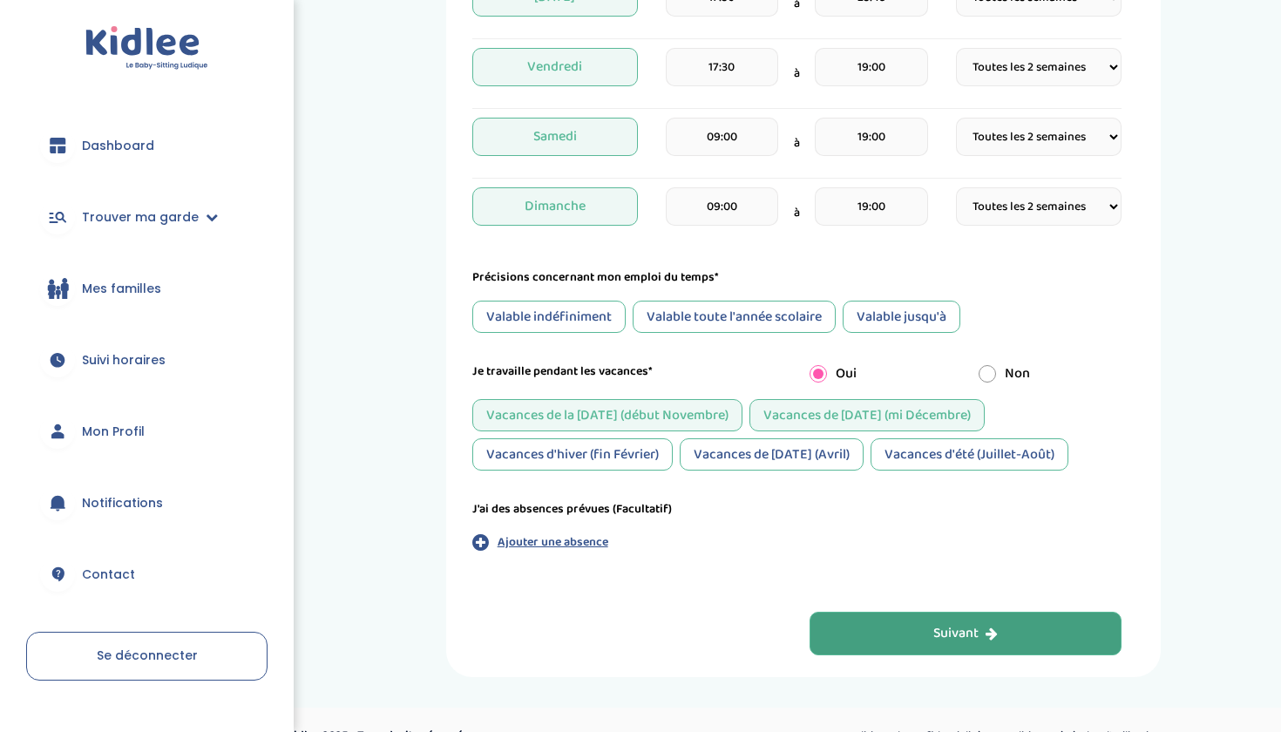
click at [842, 637] on button "Suivant" at bounding box center [965, 634] width 312 height 44
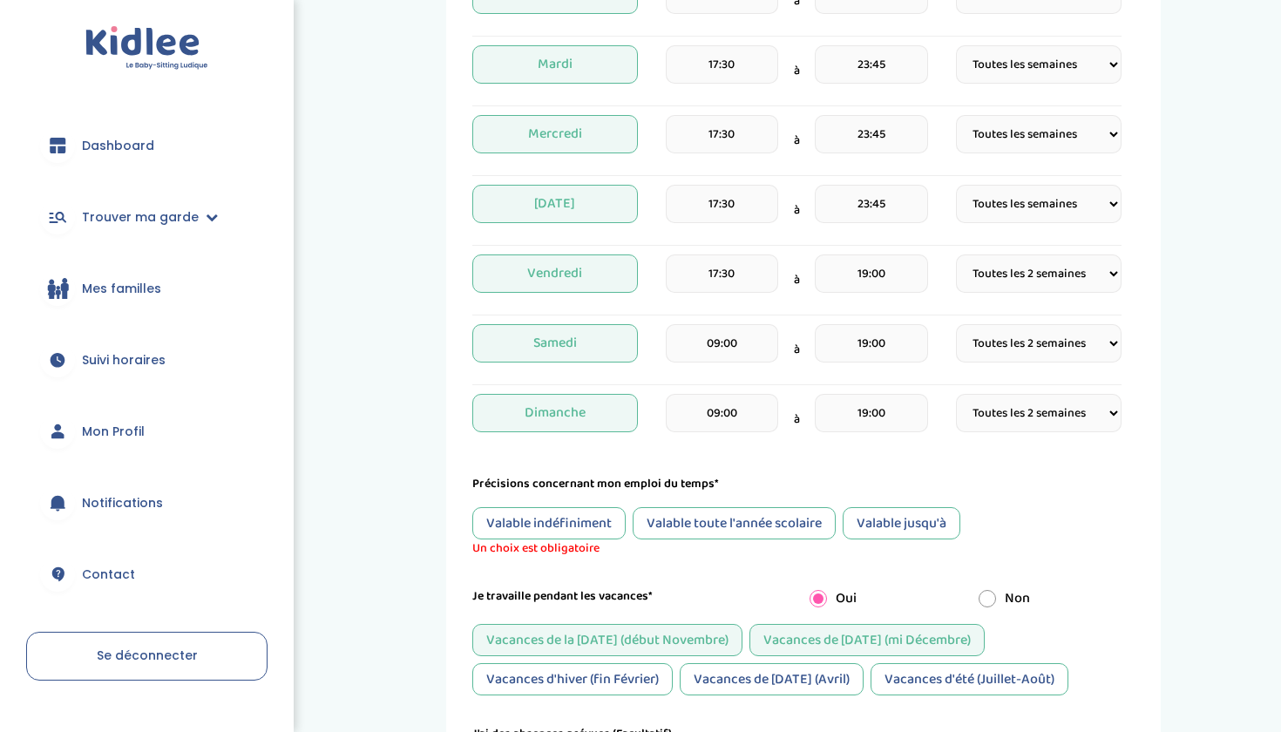
scroll to position [514, 0]
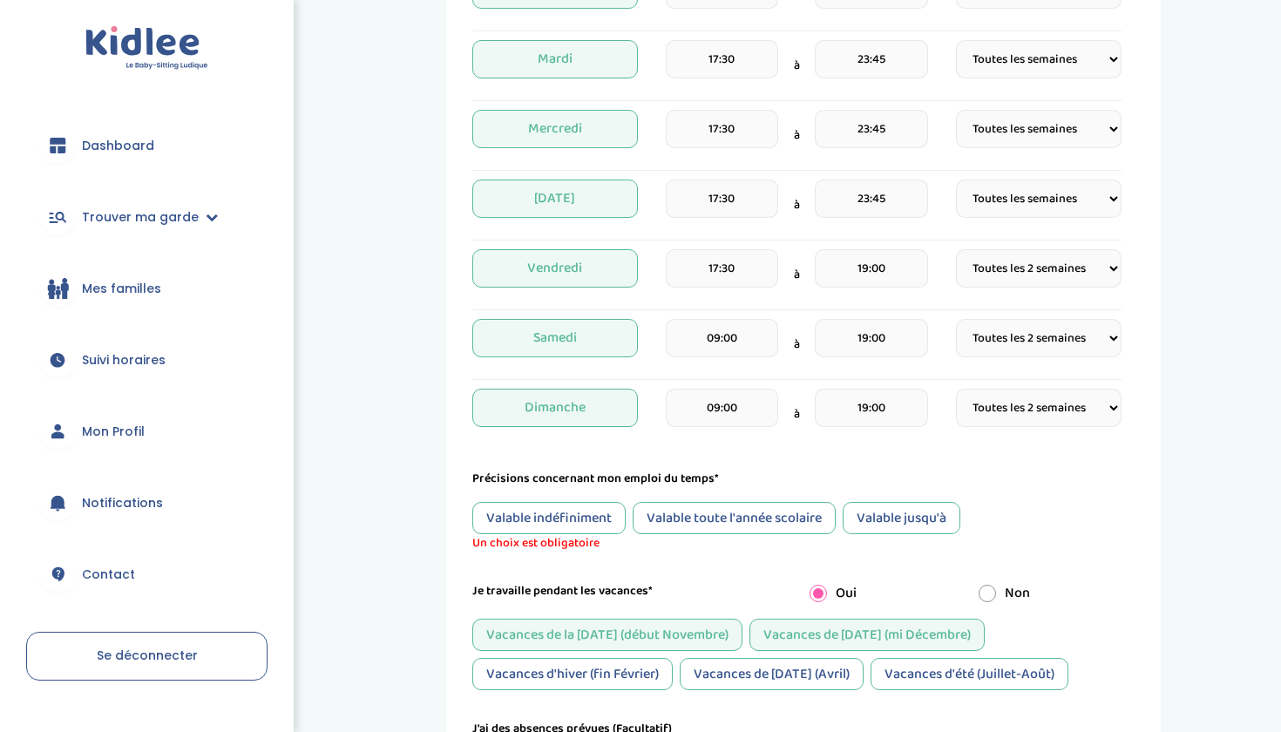
click at [872, 529] on div "Valable jusqu'à" at bounding box center [901, 518] width 118 height 32
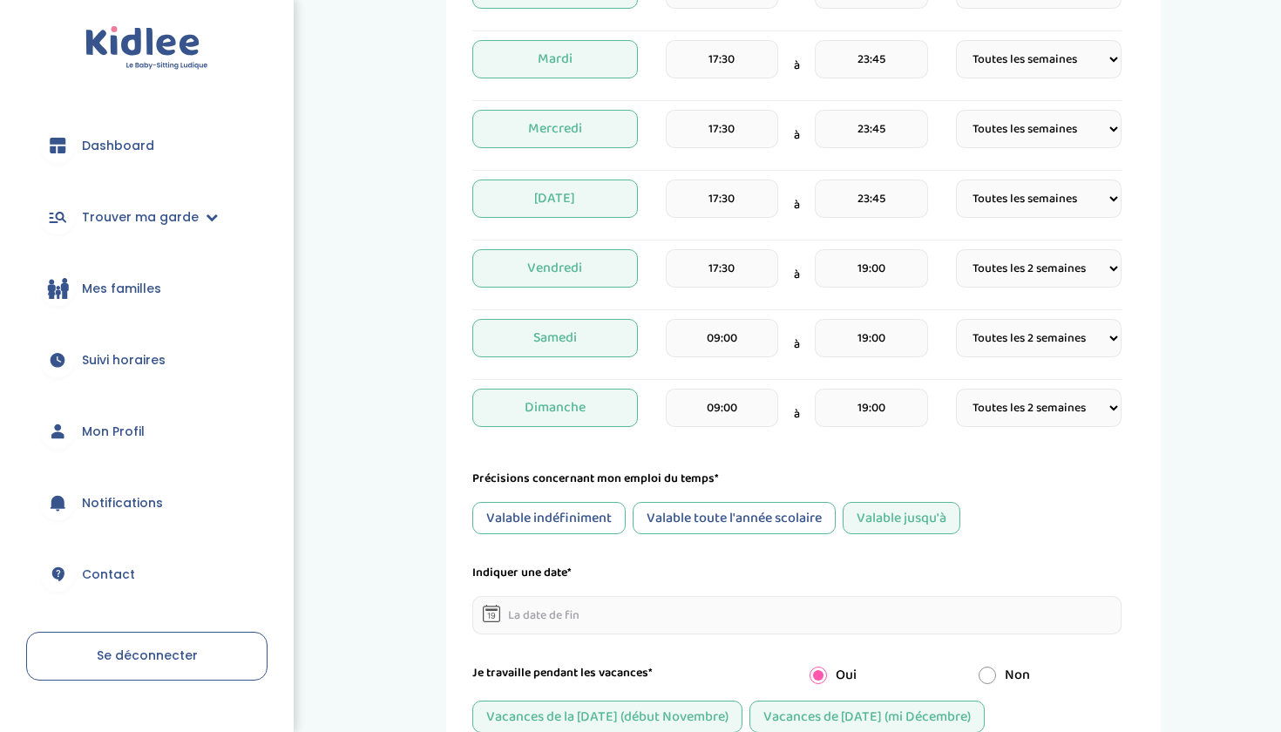
click at [624, 615] on input "text" at bounding box center [796, 615] width 649 height 38
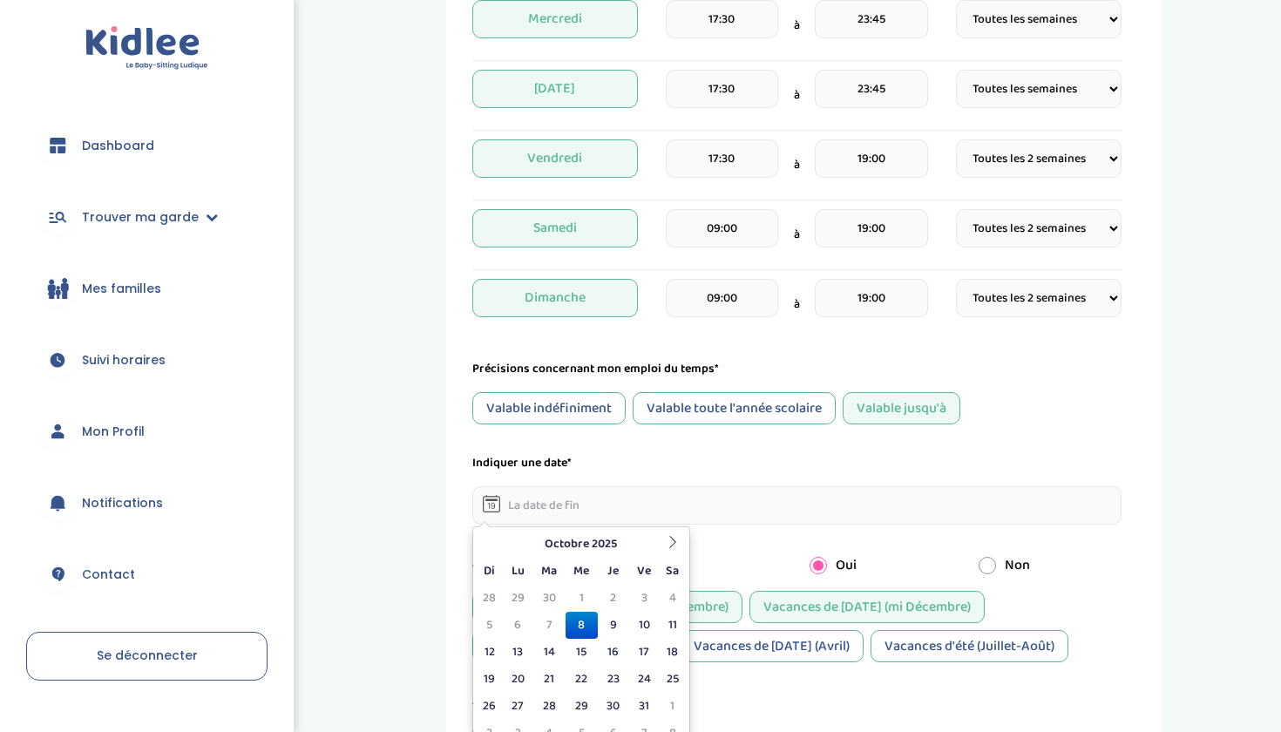
scroll to position [629, 0]
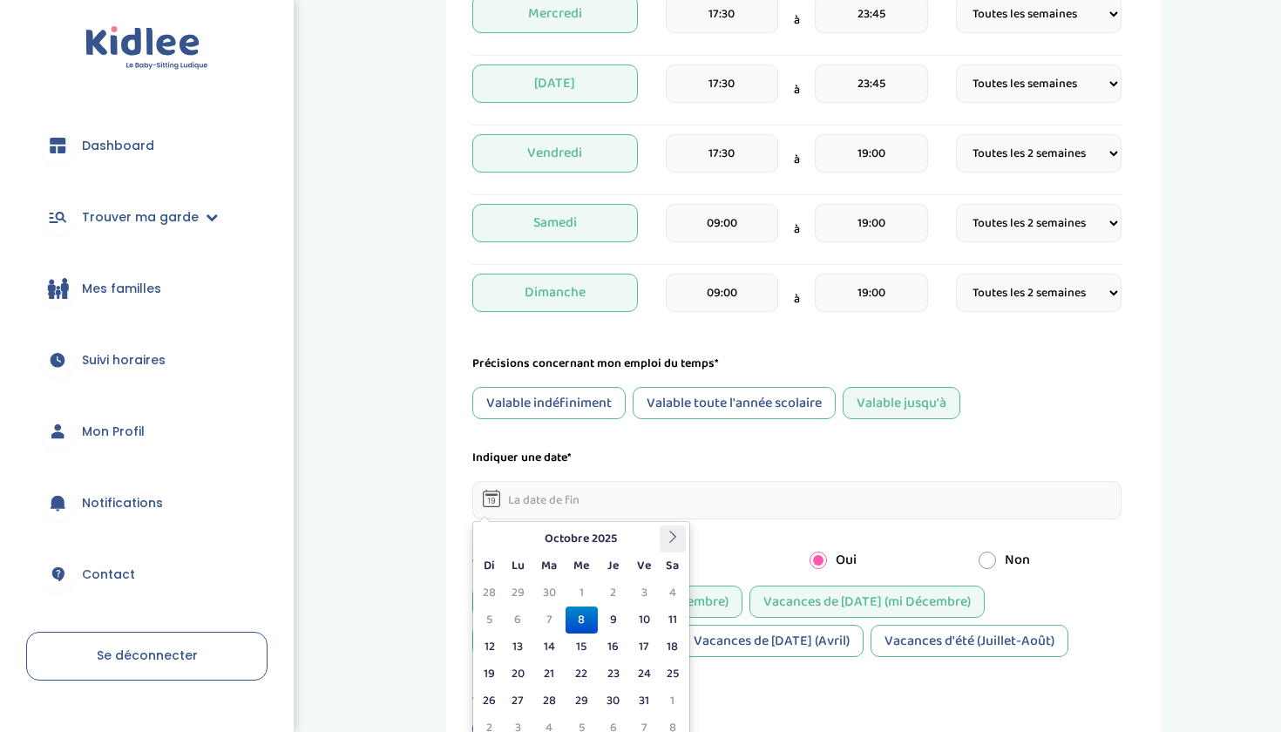
click at [669, 543] on th at bounding box center [672, 538] width 26 height 27
click at [581, 707] on td "31" at bounding box center [581, 700] width 32 height 27
type input "31-12-2025"
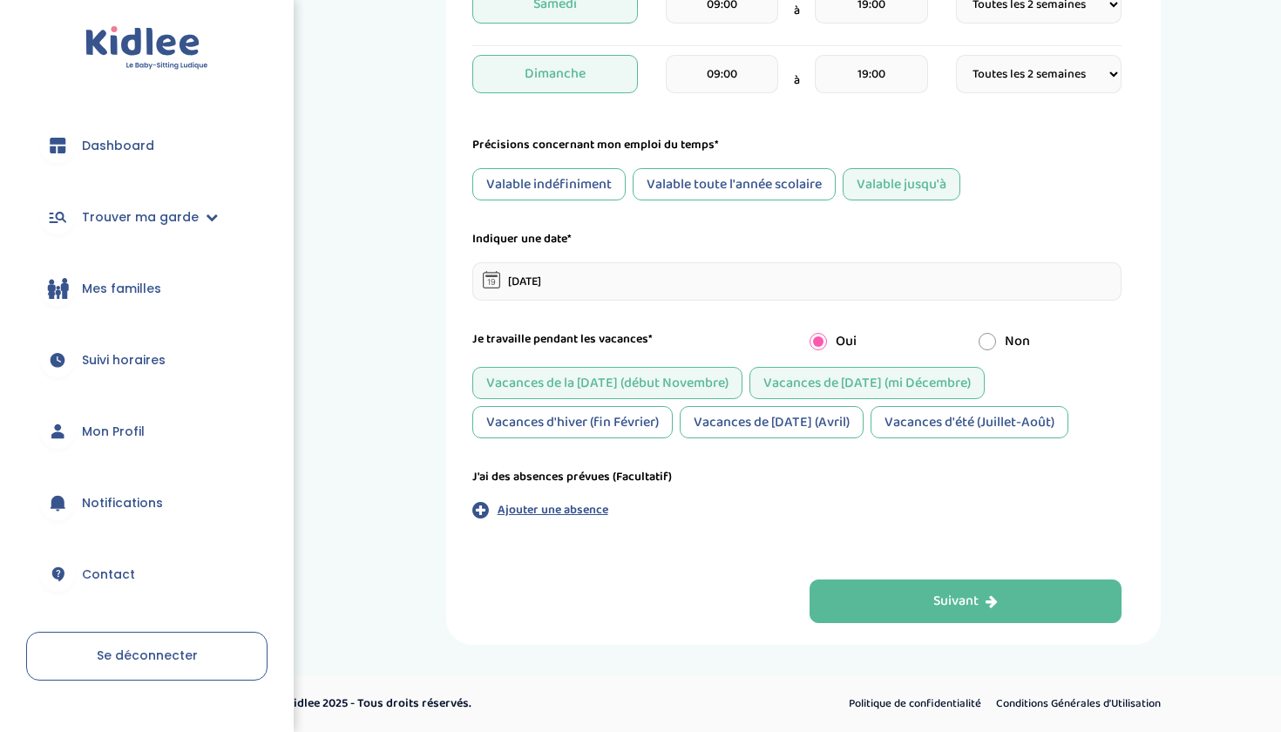
scroll to position [848, 0]
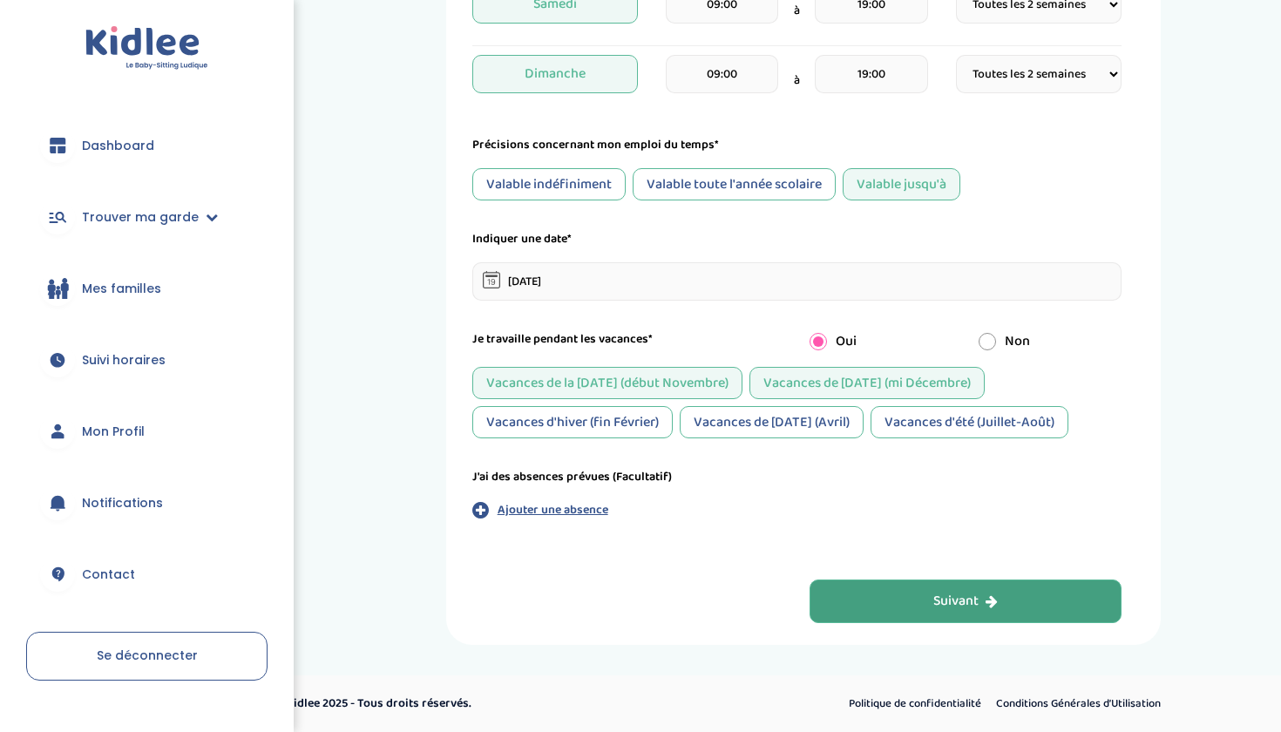
click at [935, 592] on div "Suivant" at bounding box center [965, 602] width 64 height 20
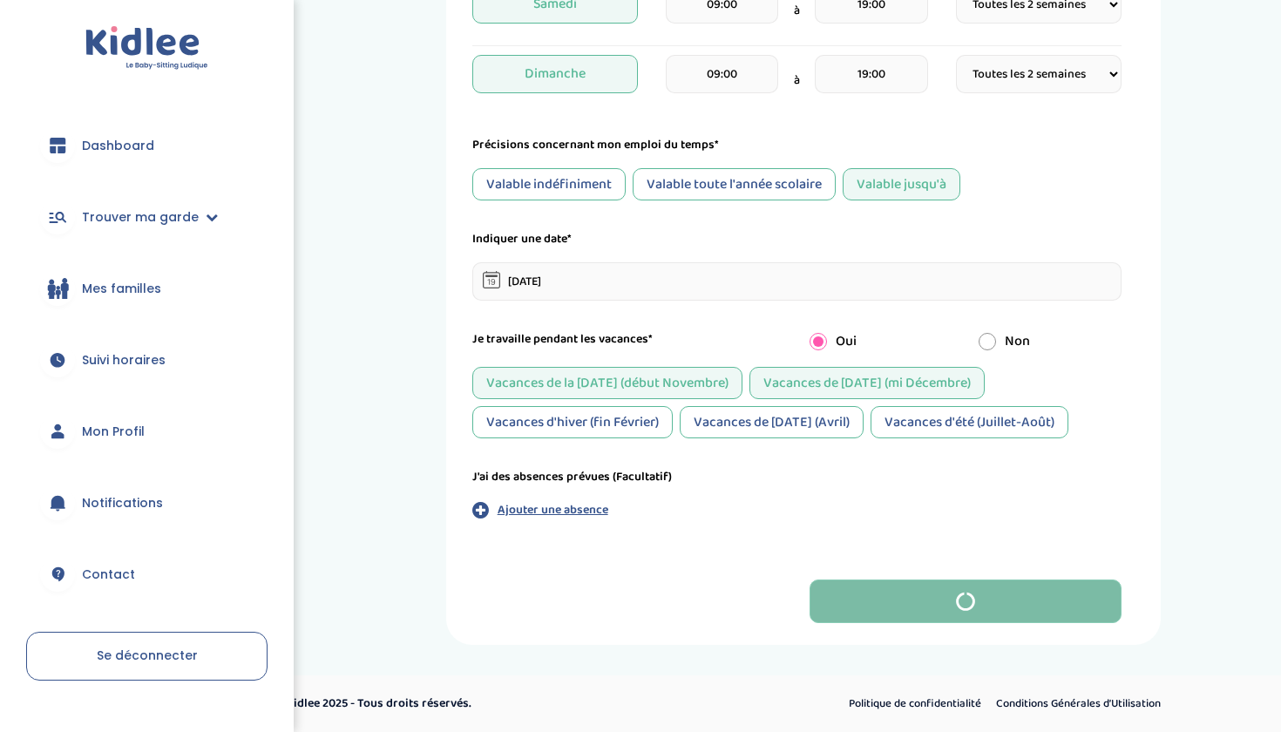
scroll to position [0, 0]
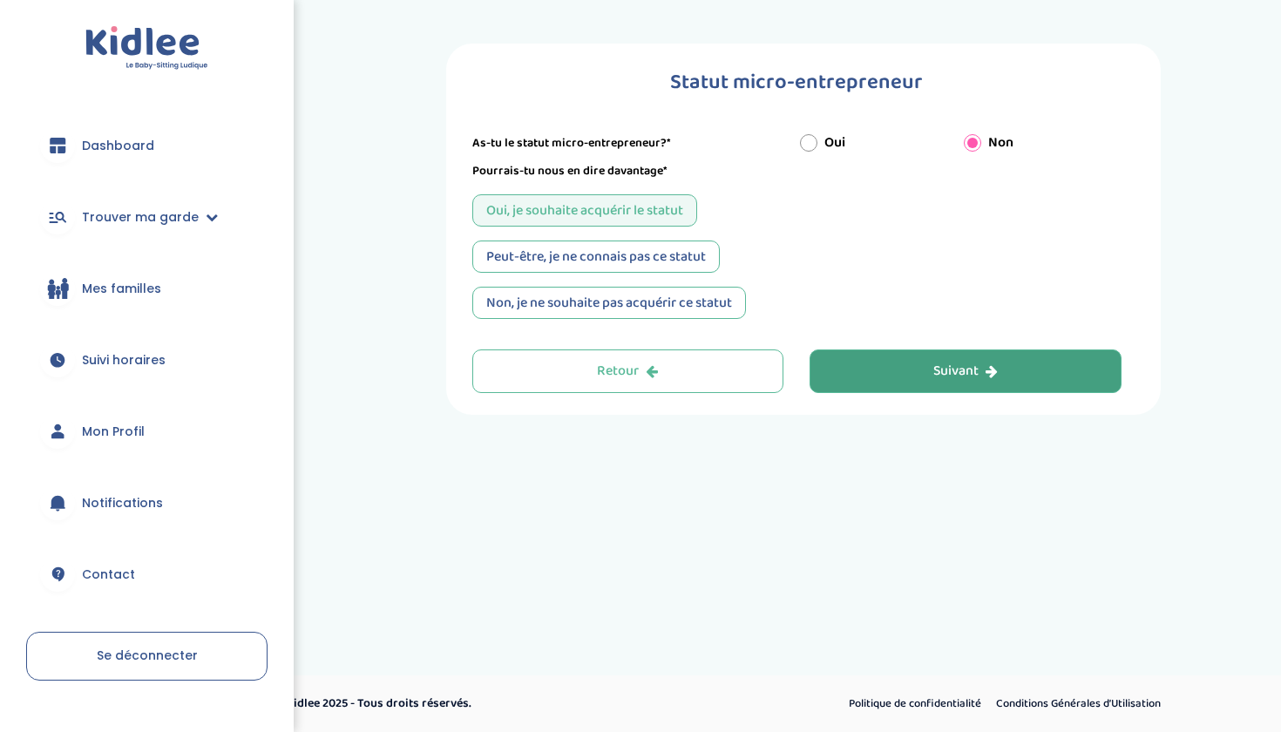
click at [686, 264] on div "Peut-être, je ne connais pas ce statut" at bounding box center [595, 256] width 247 height 32
click at [869, 382] on button "Suivant" at bounding box center [965, 371] width 312 height 44
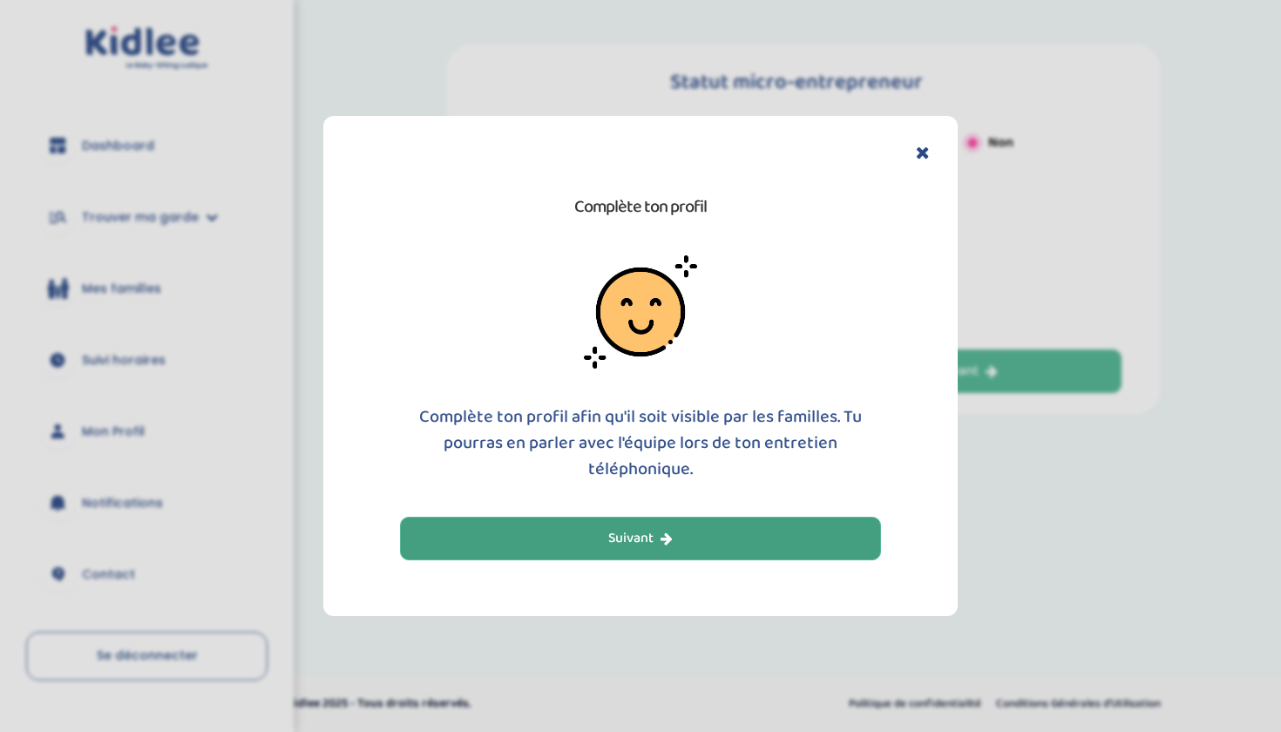
click at [712, 547] on button "Suivant" at bounding box center [640, 539] width 481 height 44
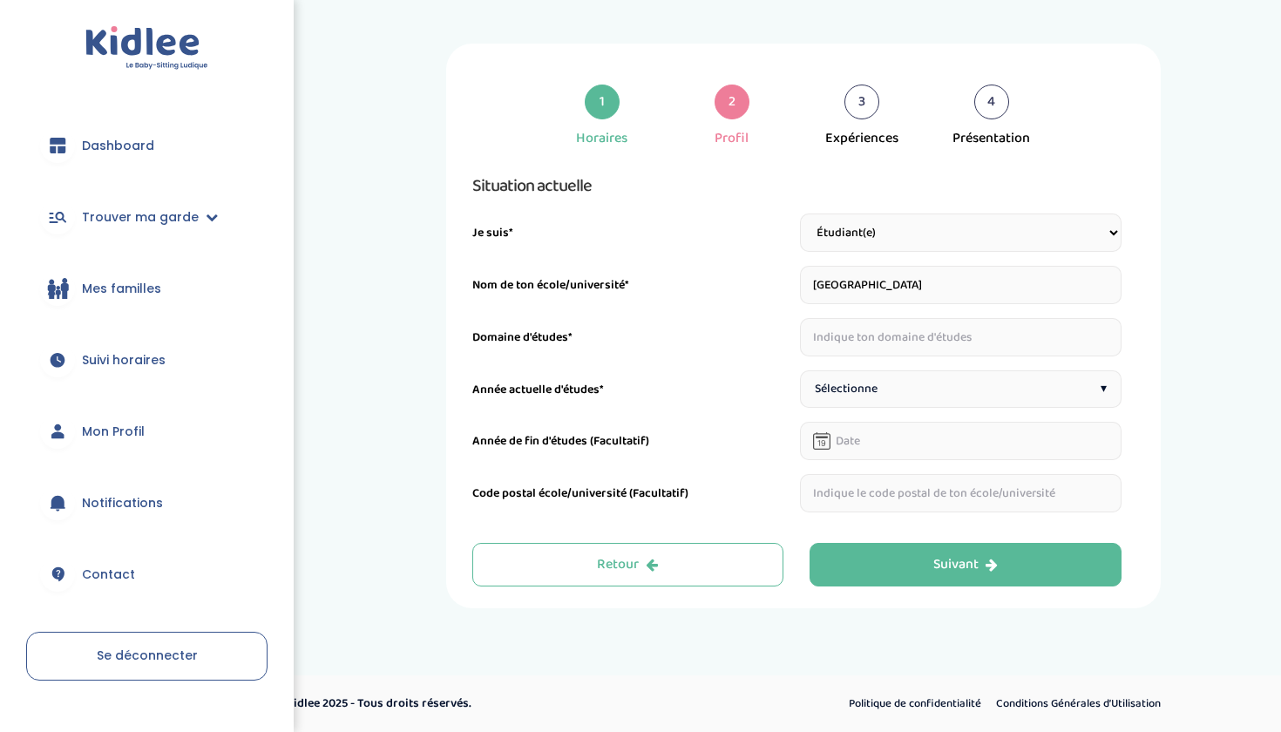
type input "Université de Montréal"
click at [874, 338] on input "text" at bounding box center [960, 337] width 321 height 38
type input "Science politique"
click at [883, 379] on div "Sélectionne ▾" at bounding box center [960, 388] width 321 height 37
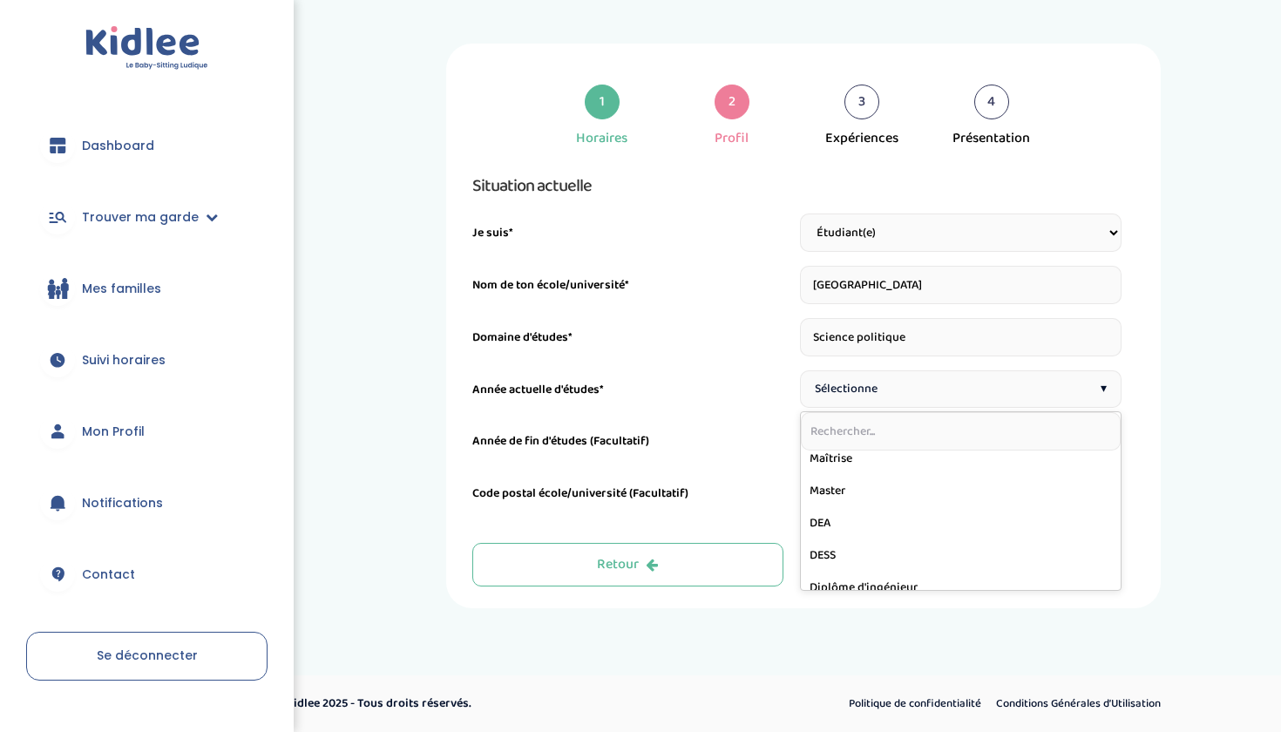
scroll to position [428, 0]
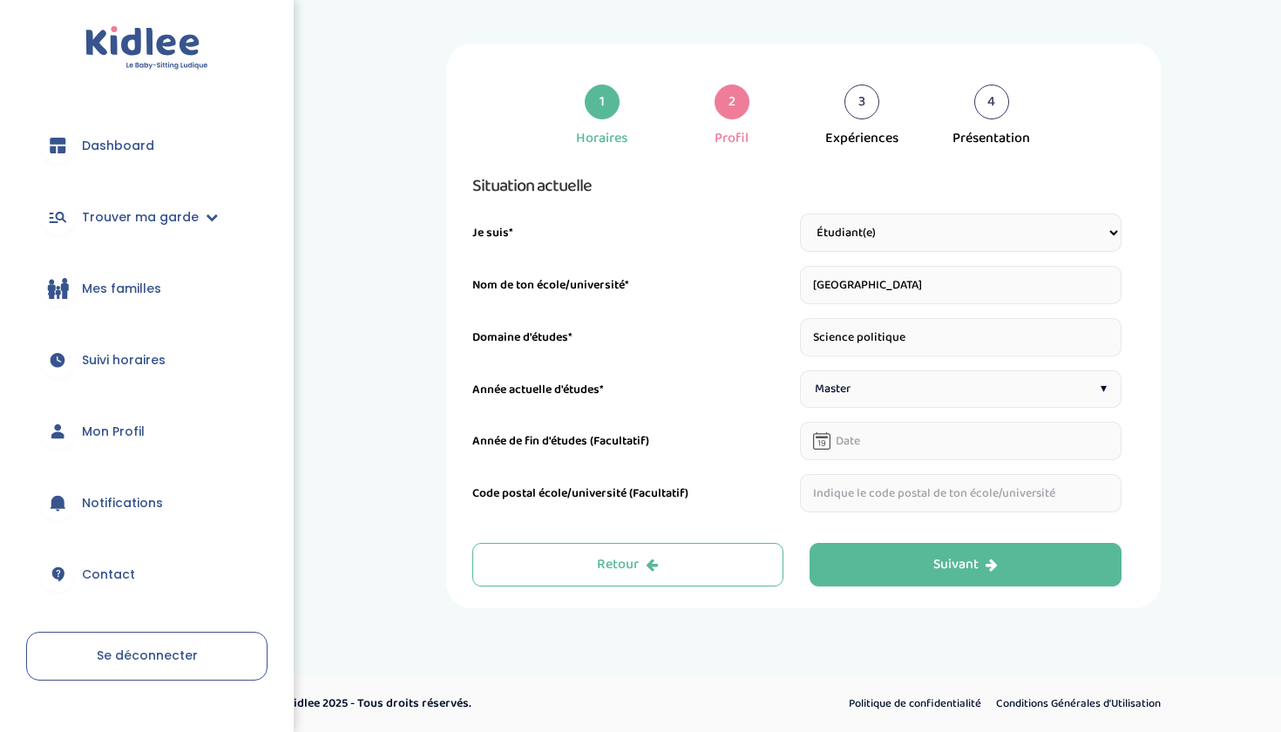
click at [861, 437] on input "text" at bounding box center [960, 441] width 321 height 38
click at [714, 433] on div "Année de fin d'études (Facultatif)" at bounding box center [632, 446] width 321 height 28
click at [894, 451] on input "08-10-2025" at bounding box center [960, 441] width 321 height 38
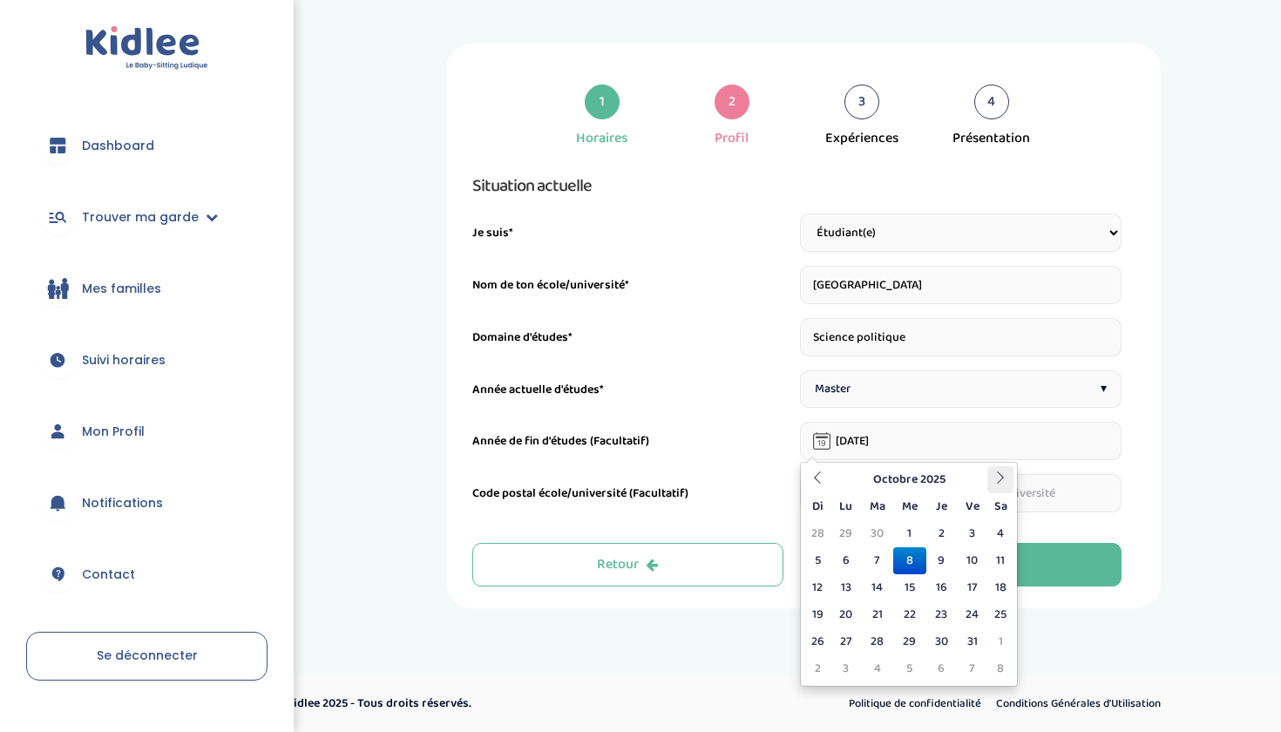
click at [987, 480] on th at bounding box center [1000, 479] width 26 height 27
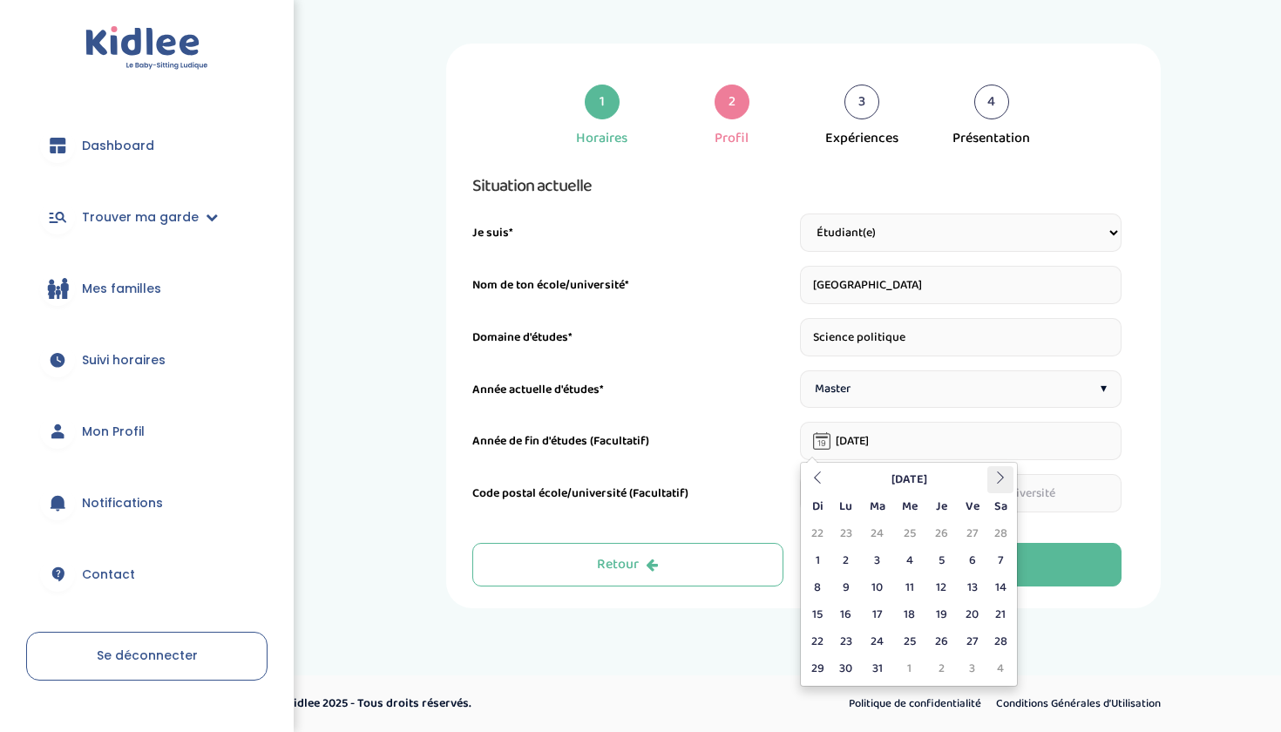
click at [987, 480] on th at bounding box center [1000, 479] width 26 height 27
click at [830, 479] on th at bounding box center [817, 479] width 26 height 27
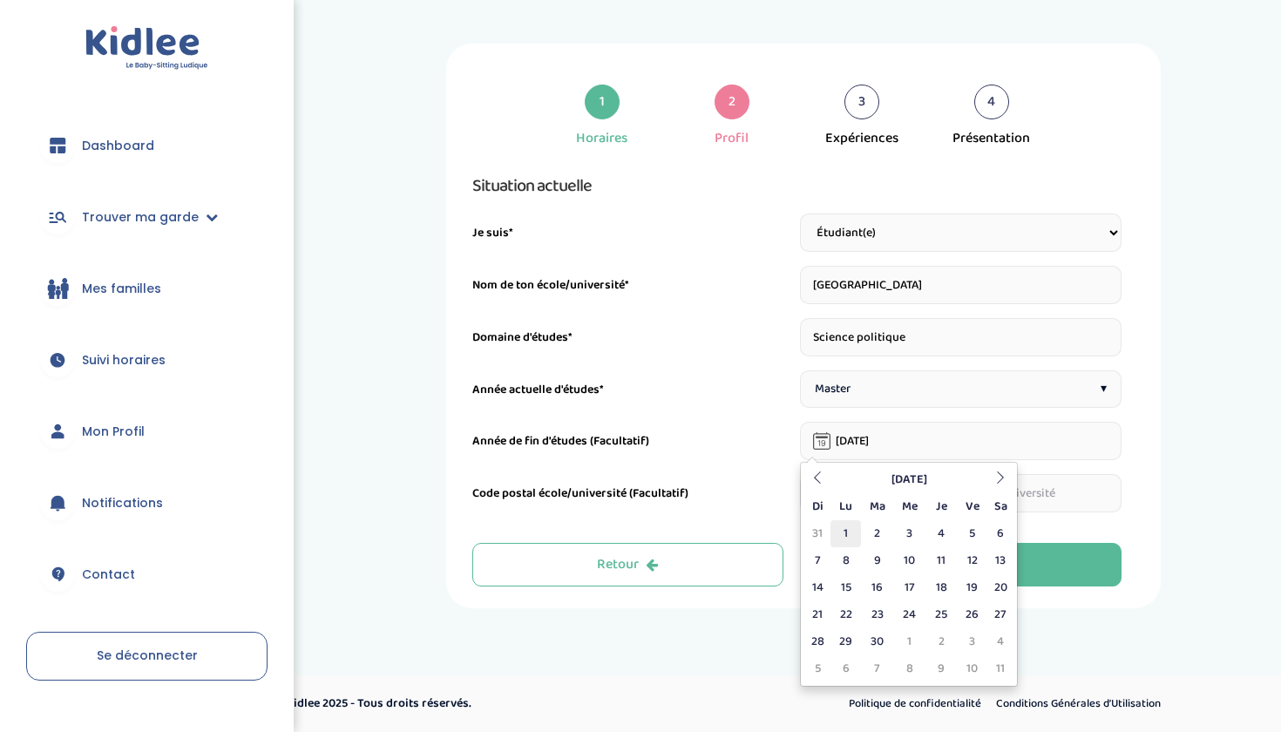
click at [856, 538] on td "1" at bounding box center [845, 533] width 30 height 27
type input "01-06-2026"
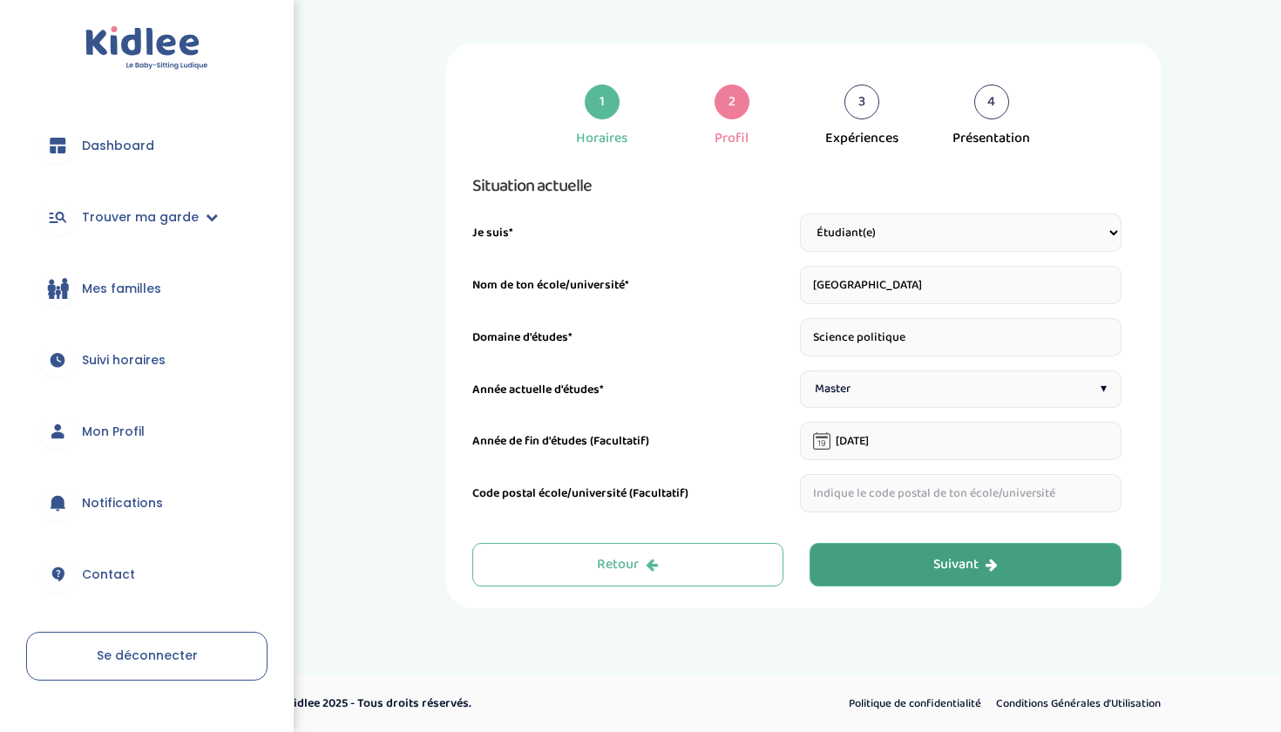
click at [865, 570] on button "Suivant" at bounding box center [965, 565] width 312 height 44
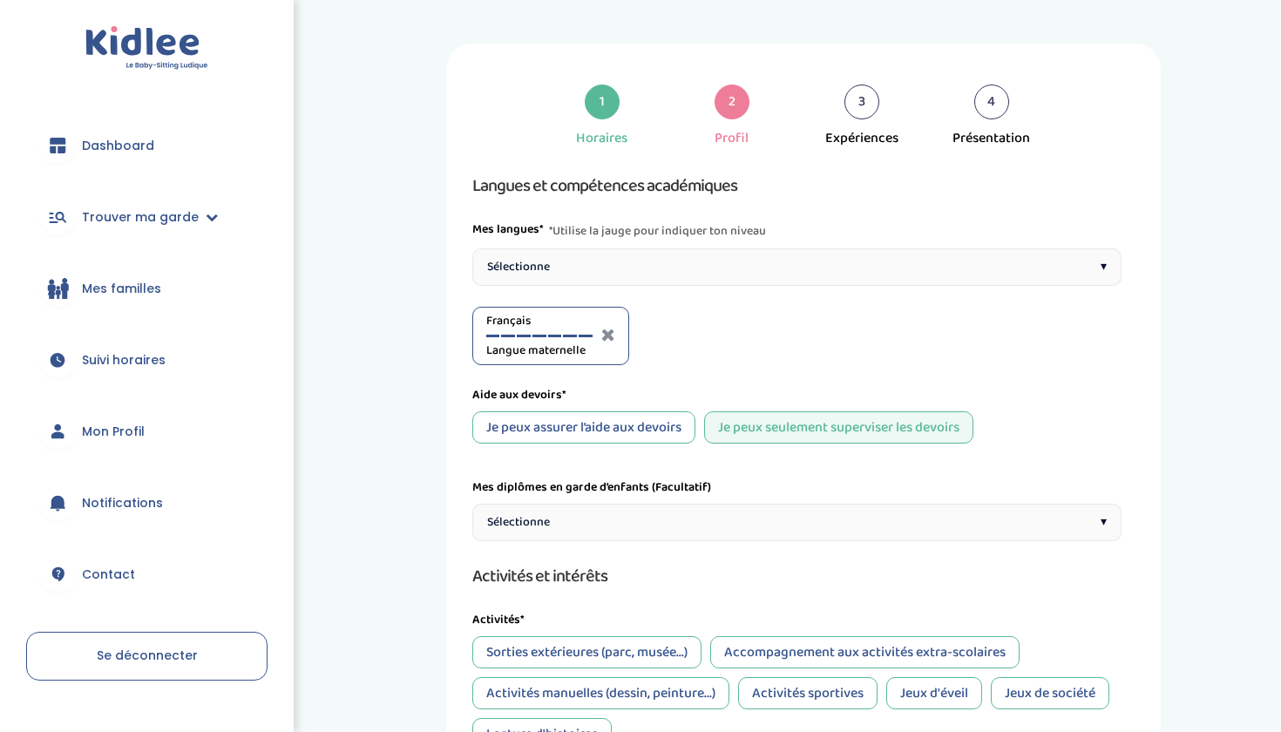
click at [712, 259] on div "Sélectionne ▾" at bounding box center [796, 266] width 649 height 37
click at [749, 339] on div "Anglais A1" at bounding box center [705, 336] width 106 height 48
click at [749, 336] on div at bounding box center [751, 336] width 14 height 3
click at [740, 336] on div at bounding box center [735, 336] width 14 height 3
click at [619, 420] on div "Je peux assurer l’aide aux devoirs" at bounding box center [583, 427] width 223 height 32
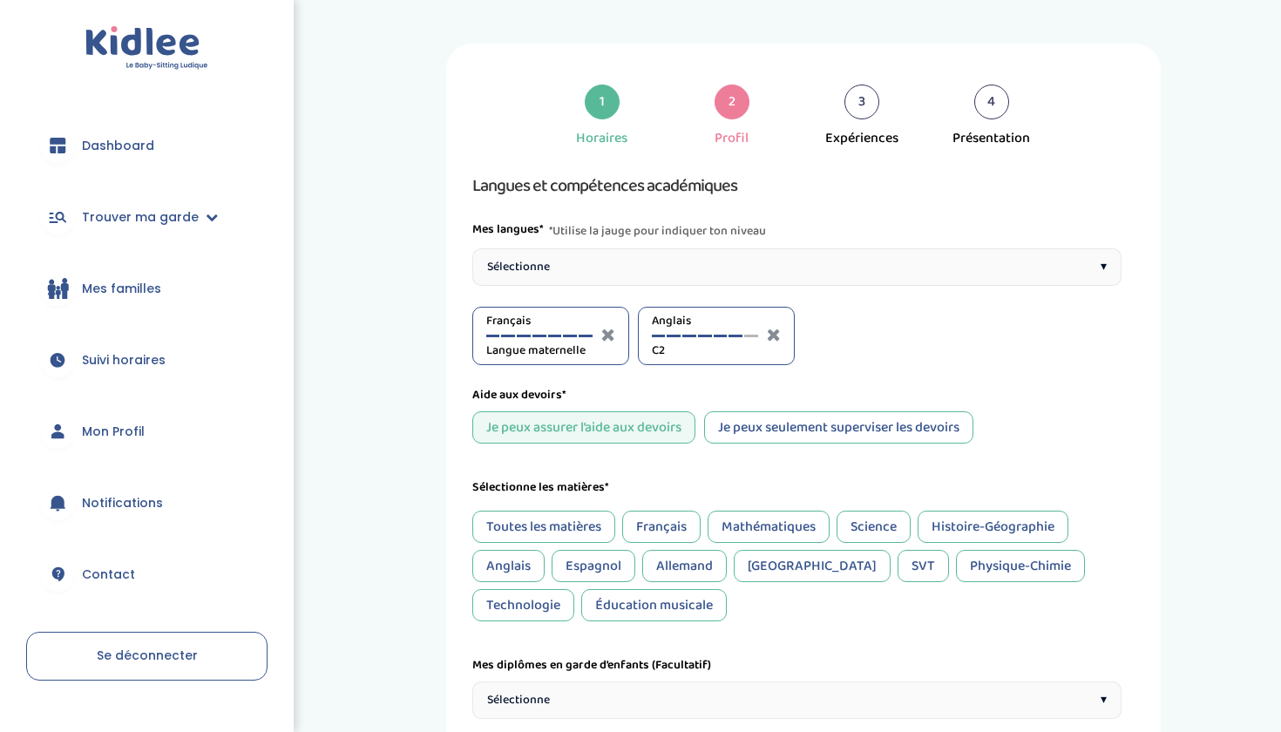
scroll to position [122, 0]
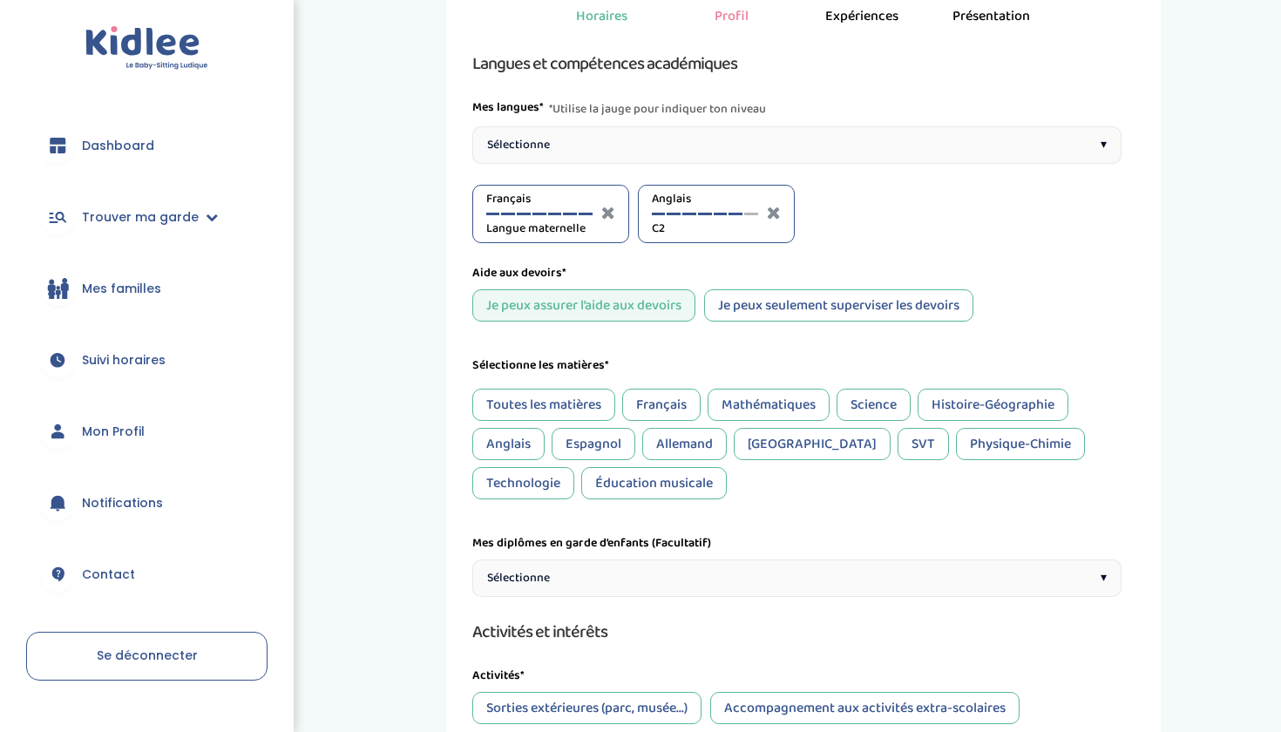
click at [543, 402] on div "Toutes les matières" at bounding box center [543, 405] width 143 height 32
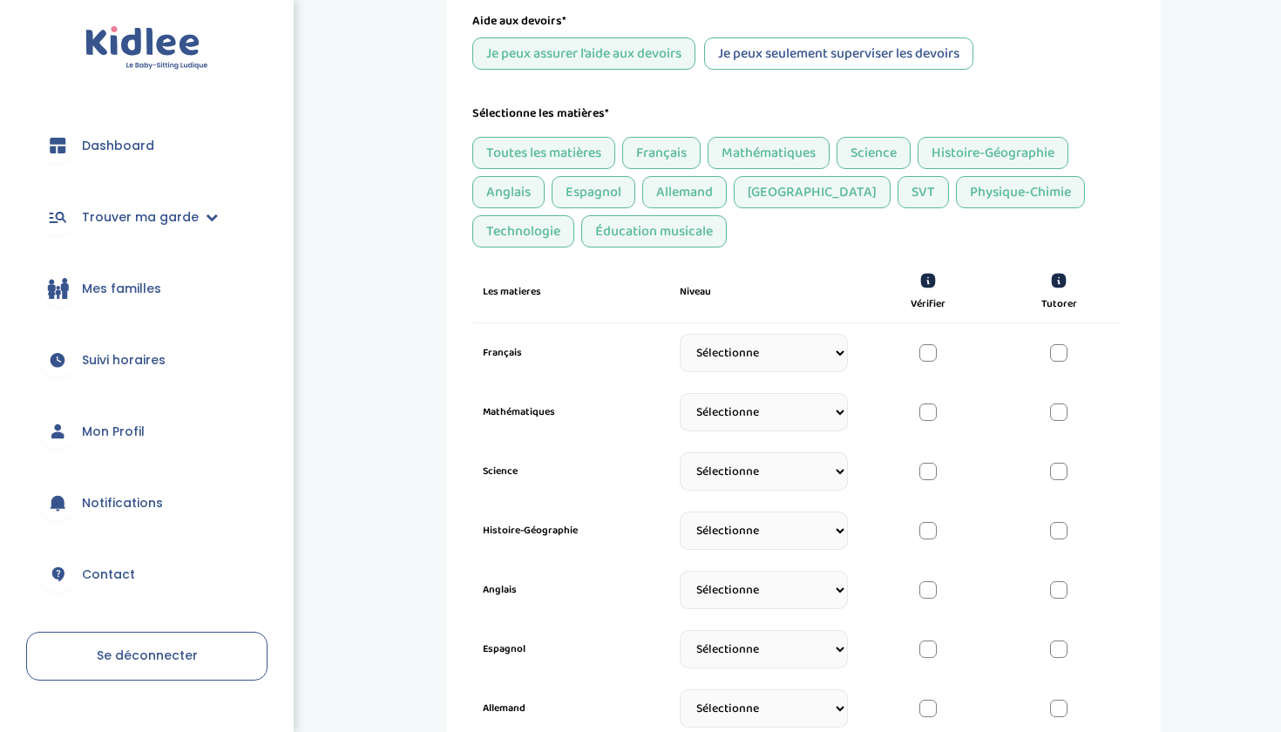
scroll to position [375, 0]
select select "Terminale"
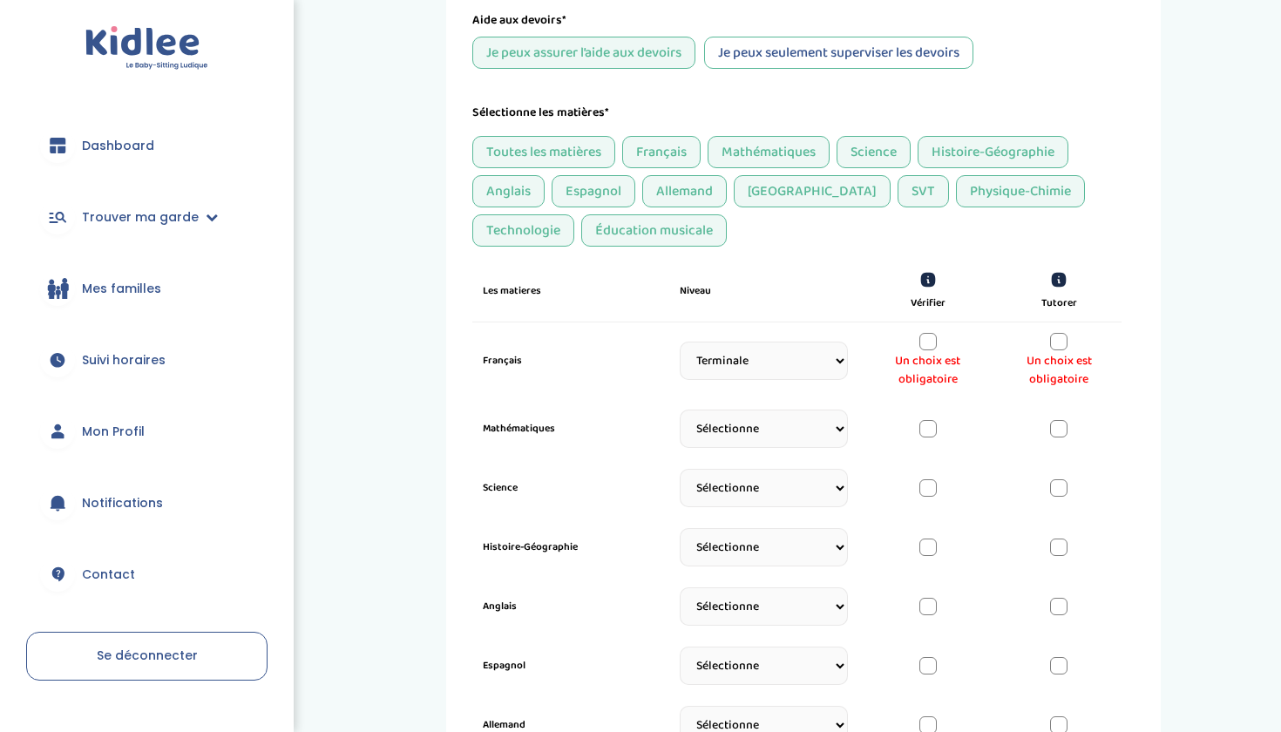
click at [925, 345] on div at bounding box center [927, 341] width 17 height 17
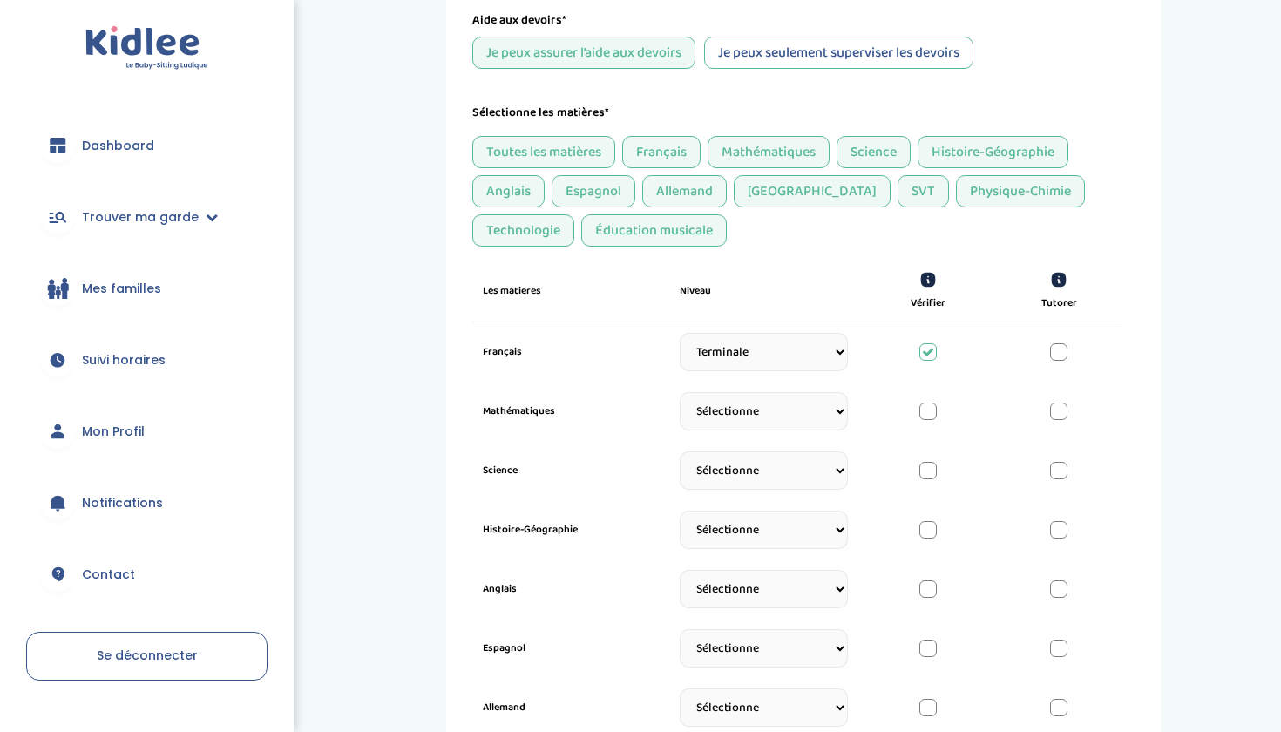
click at [1054, 348] on div at bounding box center [1058, 351] width 17 height 17
select select "Seconde"
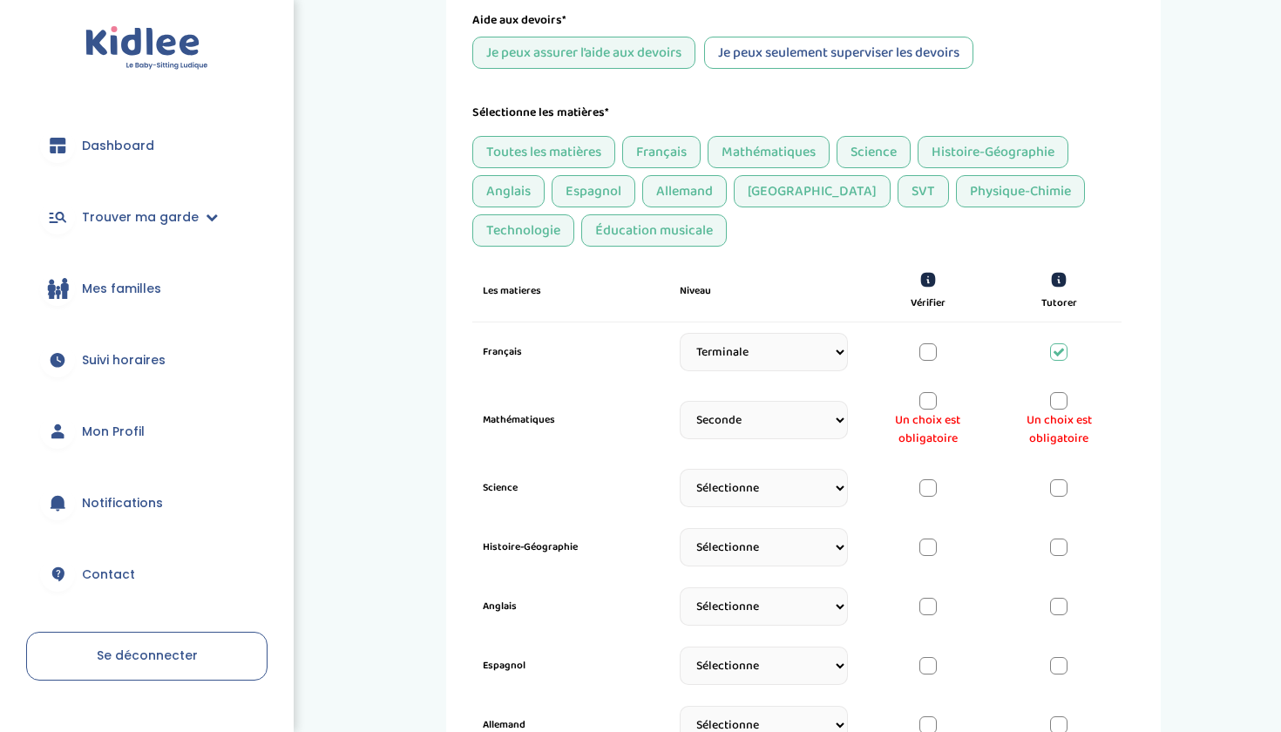
click at [931, 399] on div at bounding box center [927, 400] width 17 height 17
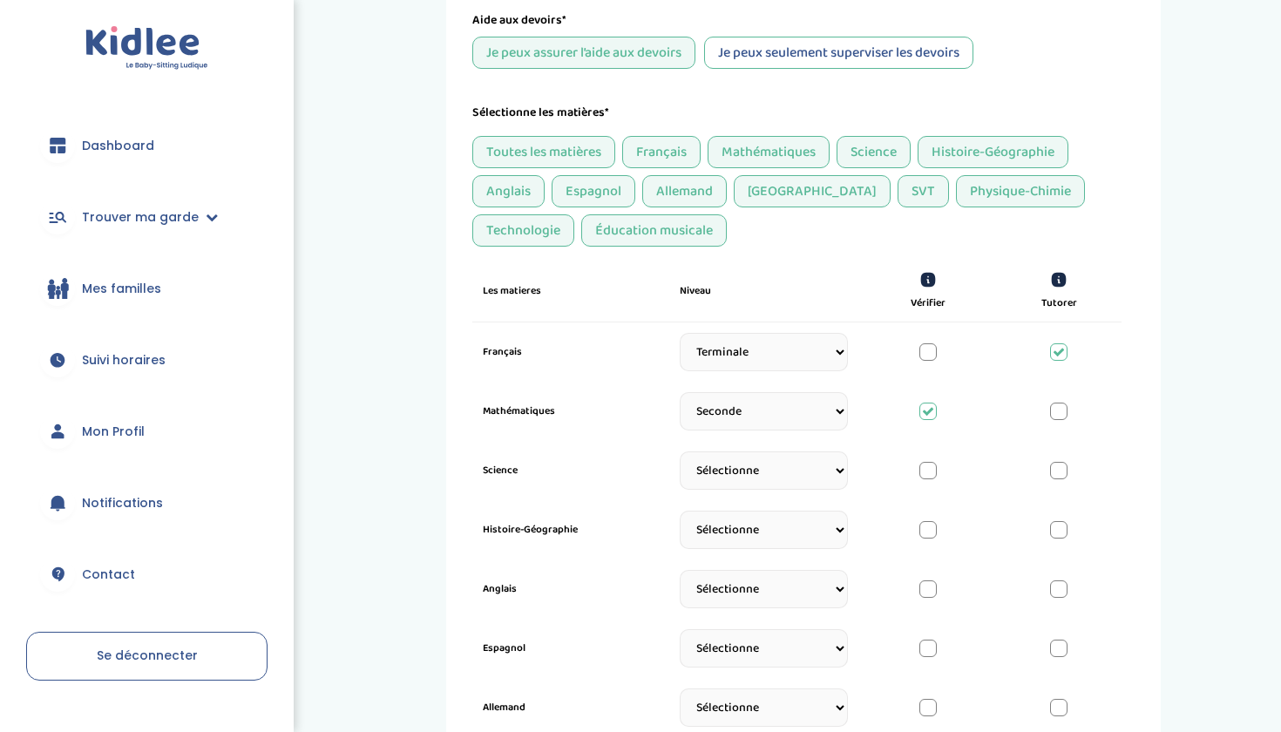
select select "Seconde"
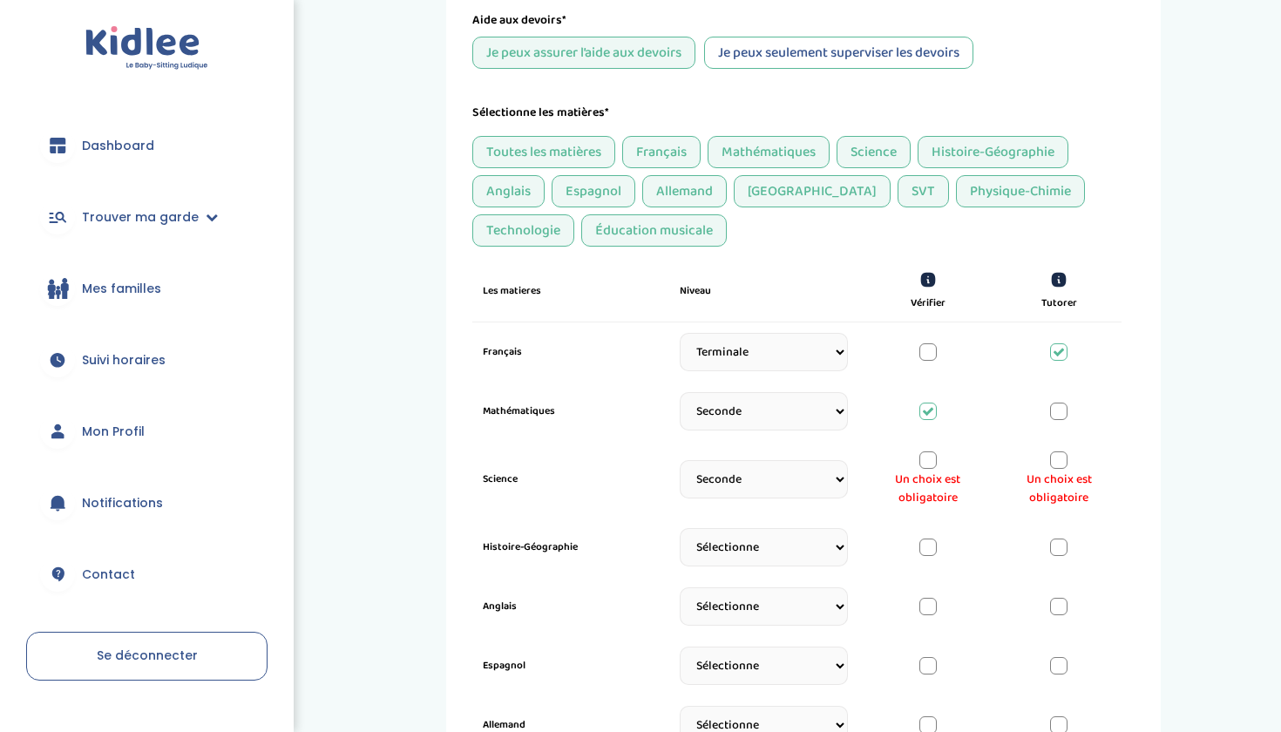
click at [928, 458] on div at bounding box center [927, 459] width 17 height 17
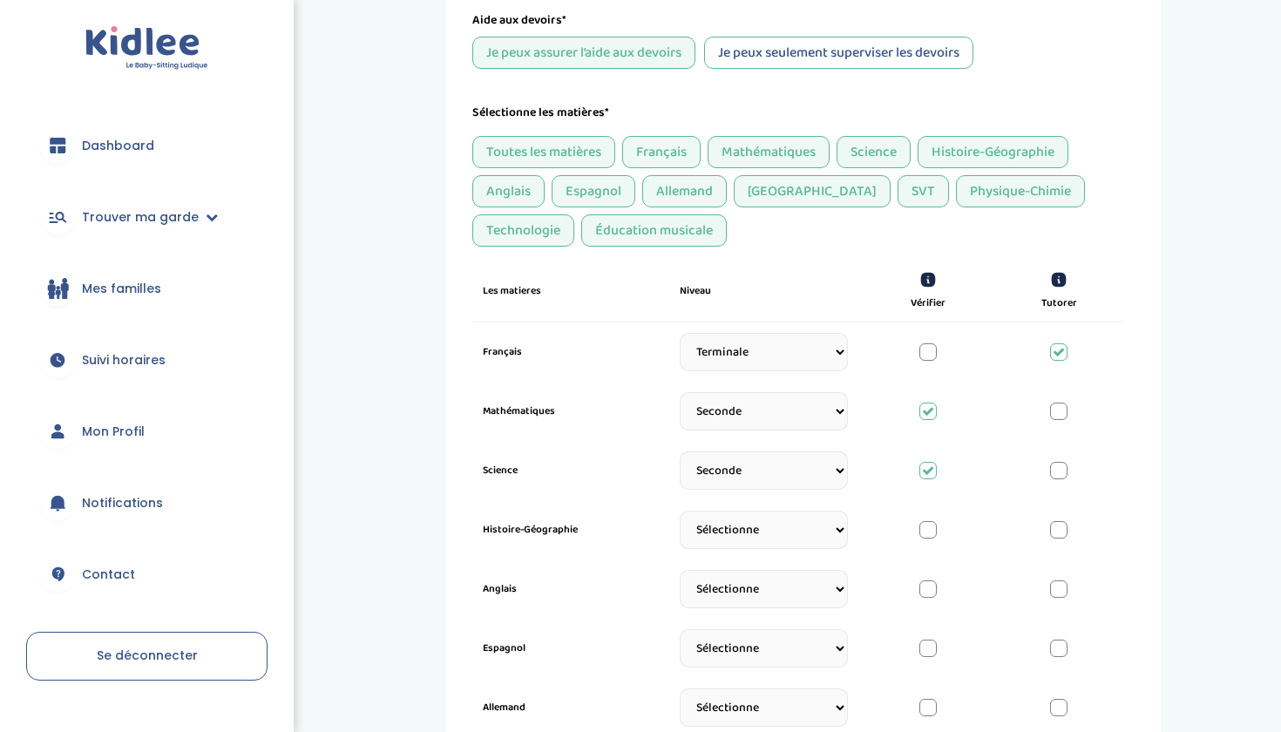
select select "Terminale"
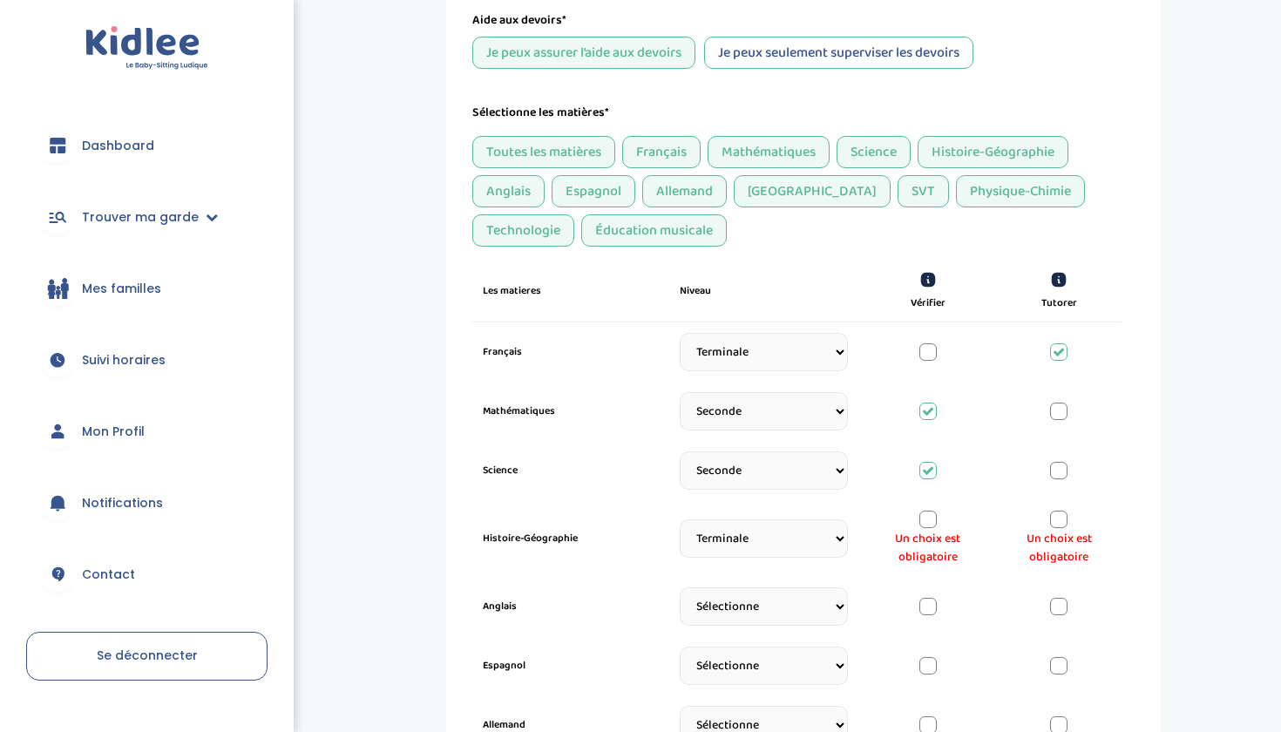
click at [1047, 518] on div "Un choix est obligatoire" at bounding box center [1059, 539] width 104 height 56
drag, startPoint x: 1065, startPoint y: 518, endPoint x: 1051, endPoint y: 524, distance: 14.4
click at [1065, 518] on div at bounding box center [1058, 519] width 17 height 17
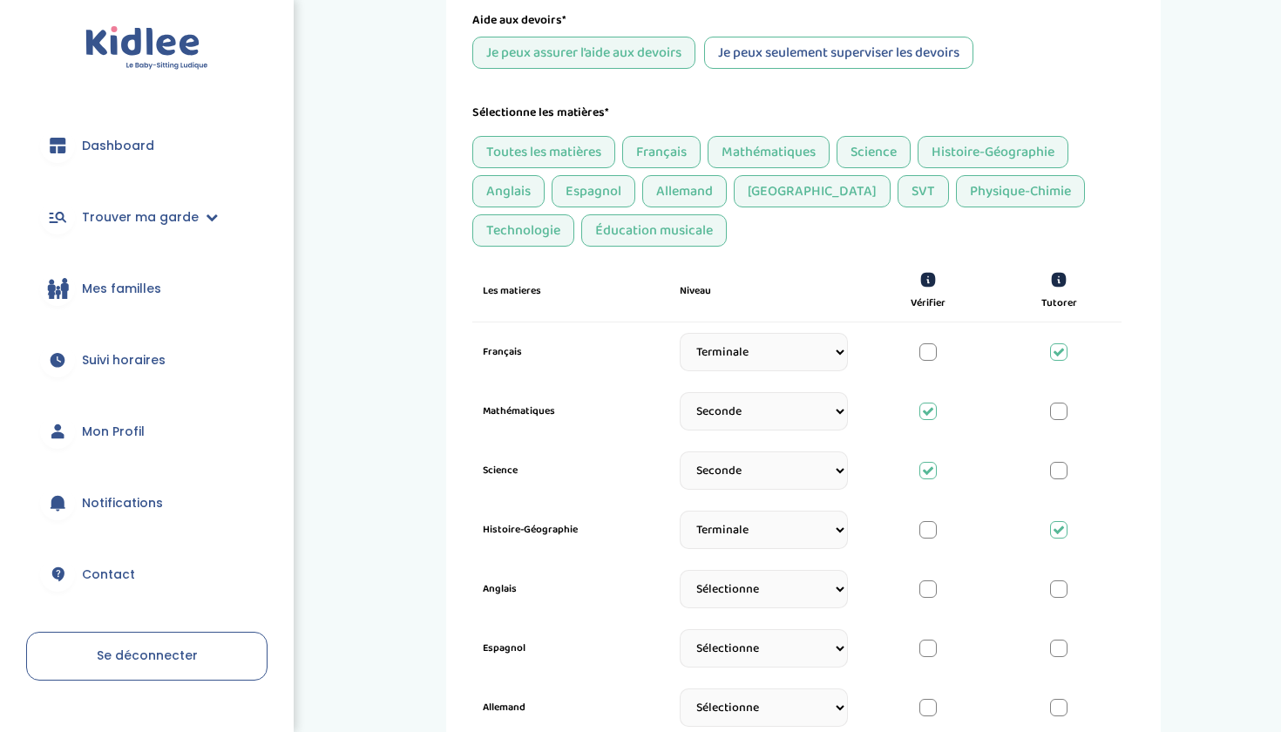
select select "Terminale"
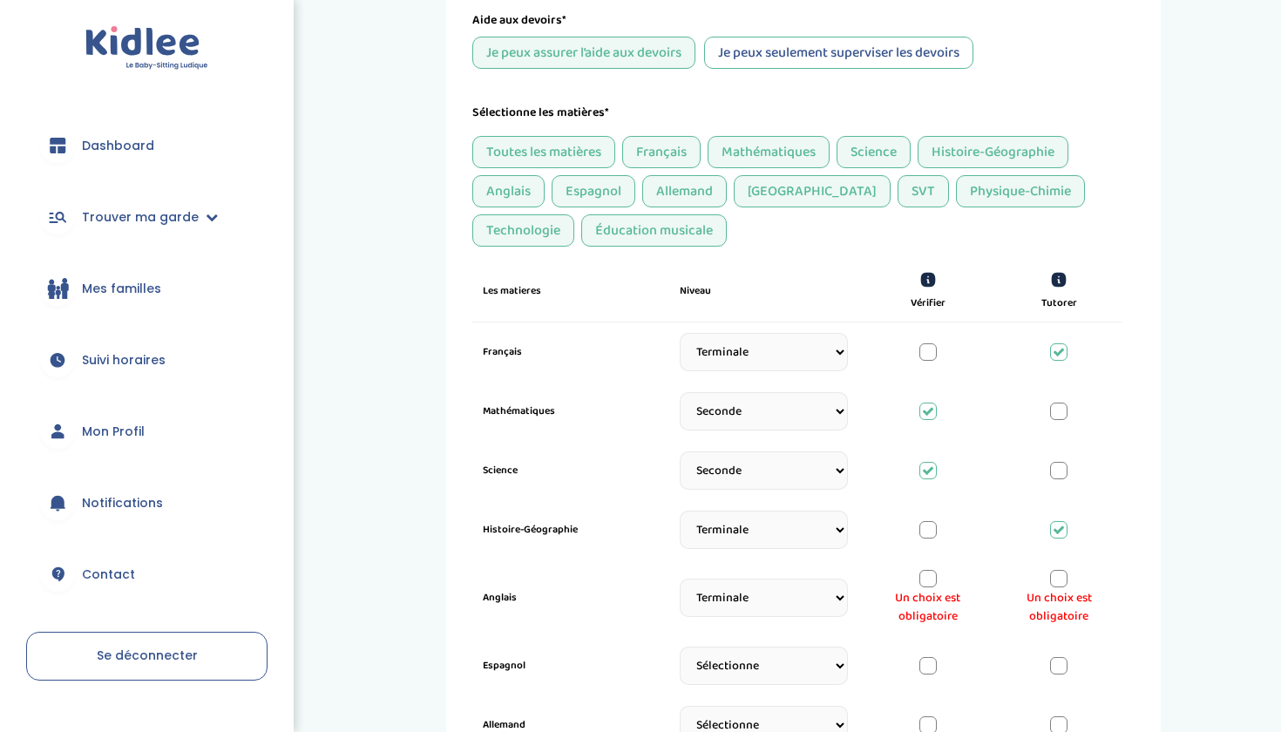
click at [1060, 585] on div at bounding box center [1058, 578] width 17 height 17
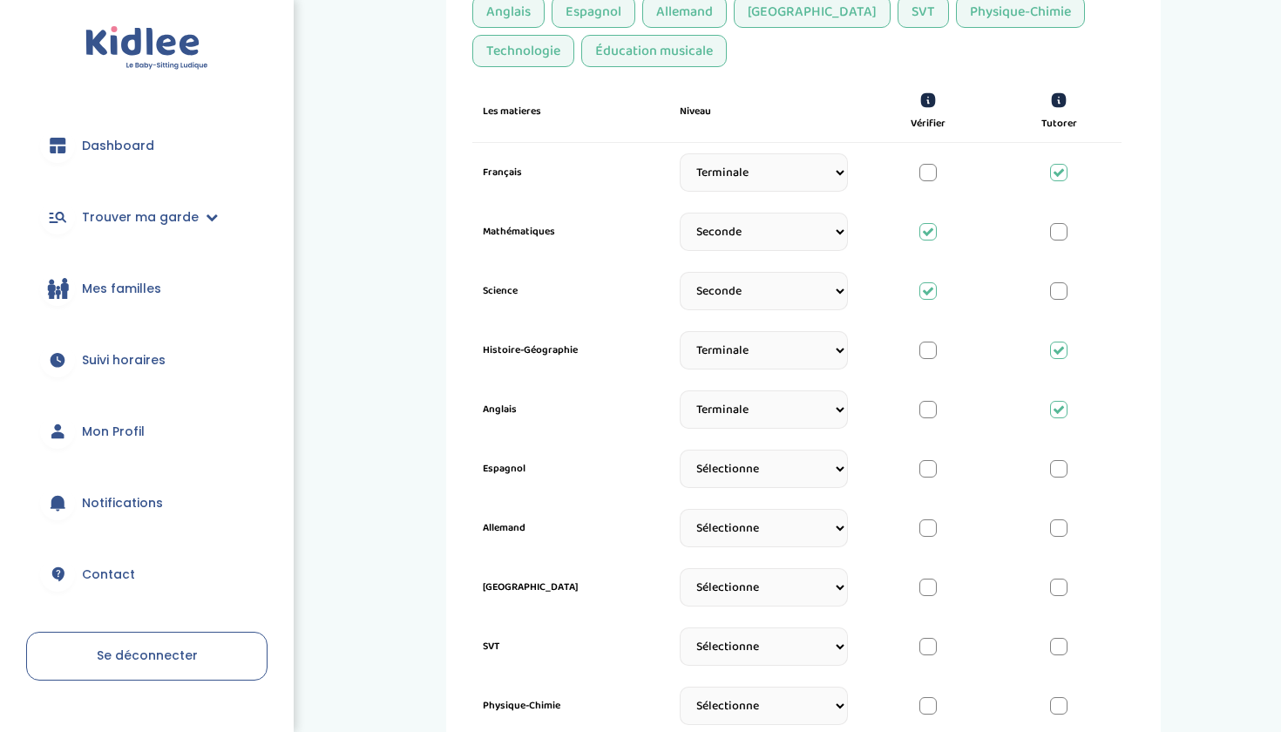
scroll to position [556, 0]
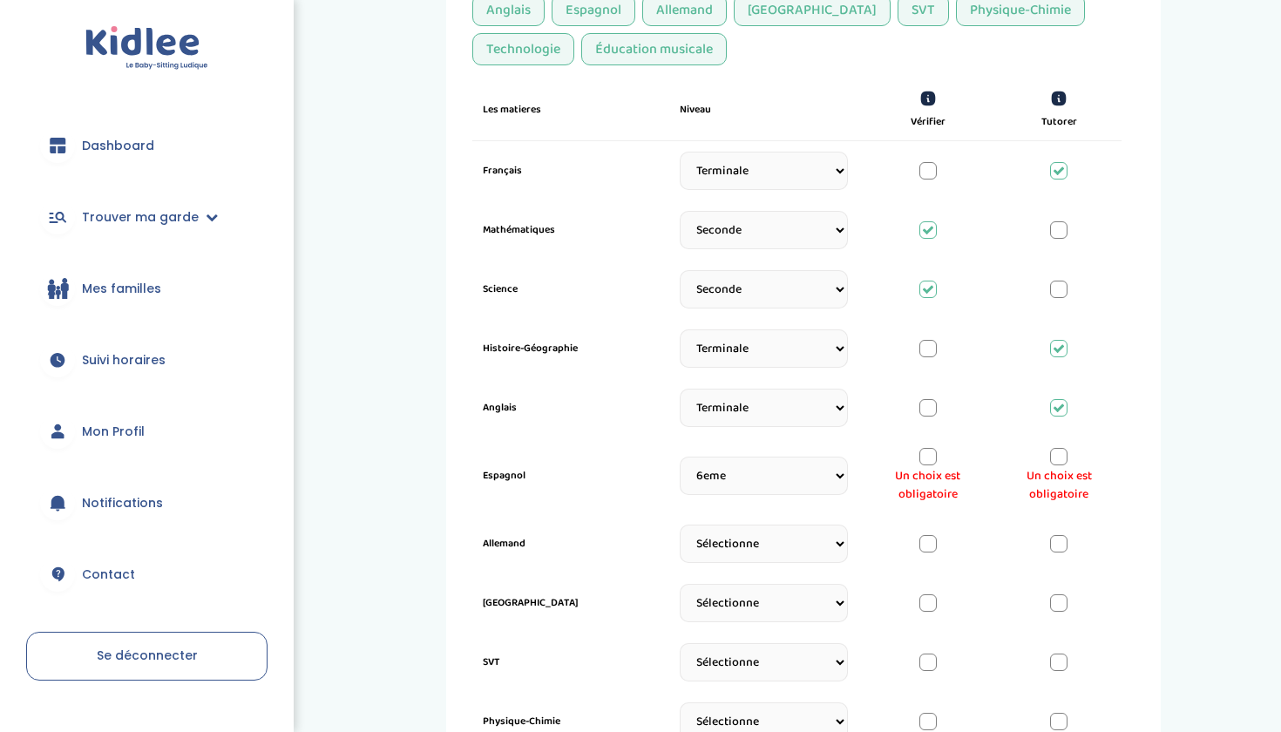
click at [929, 462] on div at bounding box center [927, 456] width 17 height 17
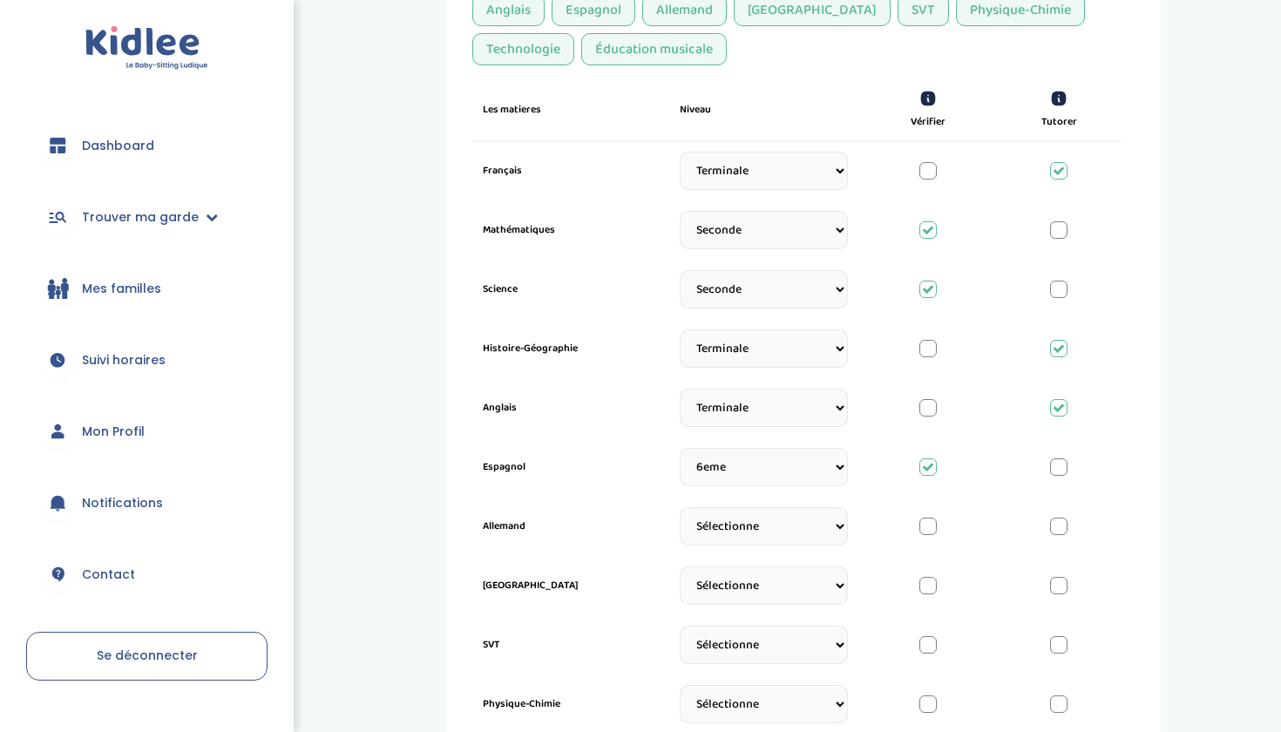
select select "Seconde"
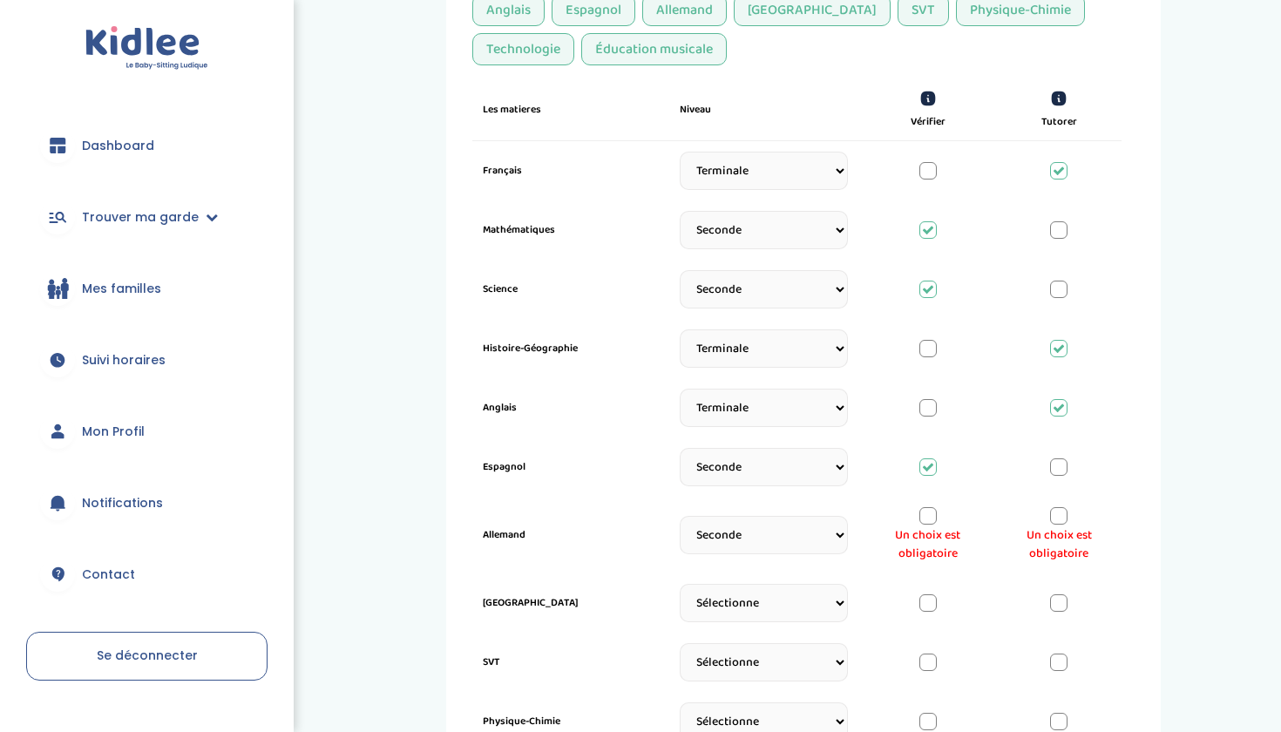
click at [924, 522] on div at bounding box center [927, 515] width 17 height 17
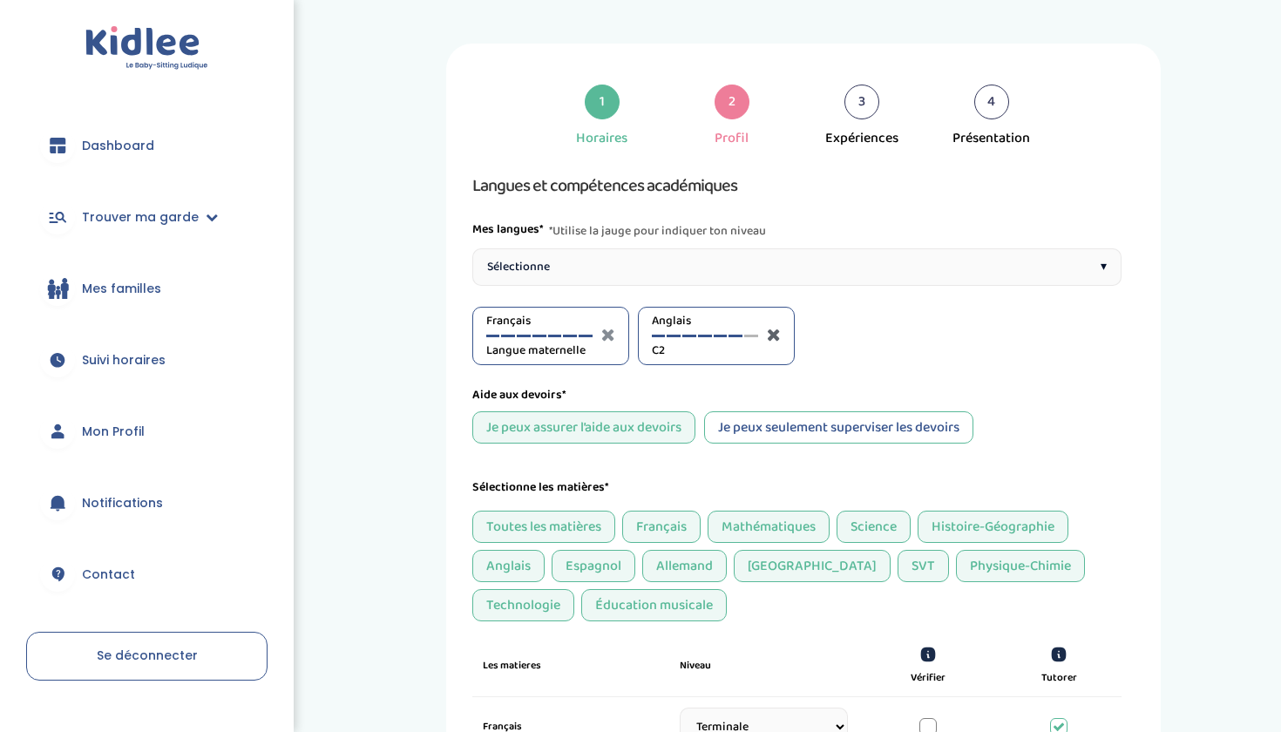
scroll to position [0, 0]
click at [724, 274] on div "Sélectionne ▾" at bounding box center [796, 266] width 649 height 37
click at [852, 336] on div at bounding box center [855, 336] width 14 height 3
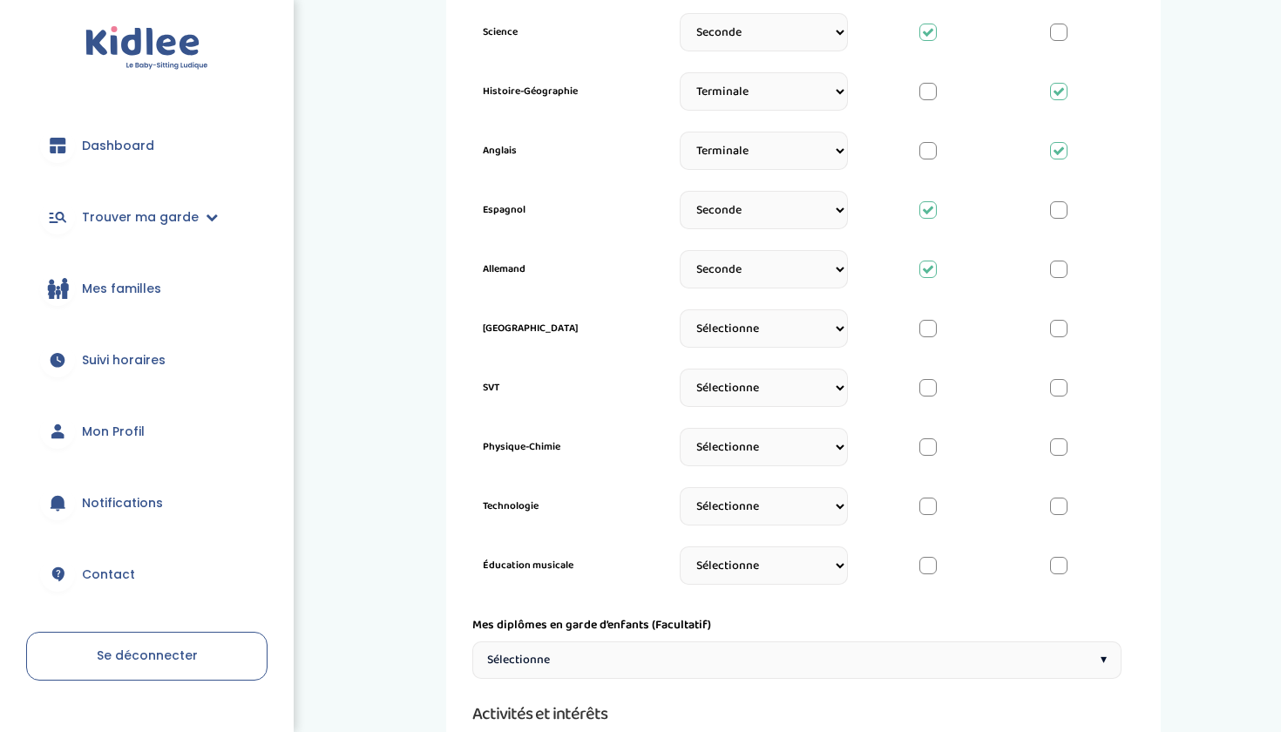
scroll to position [816, 0]
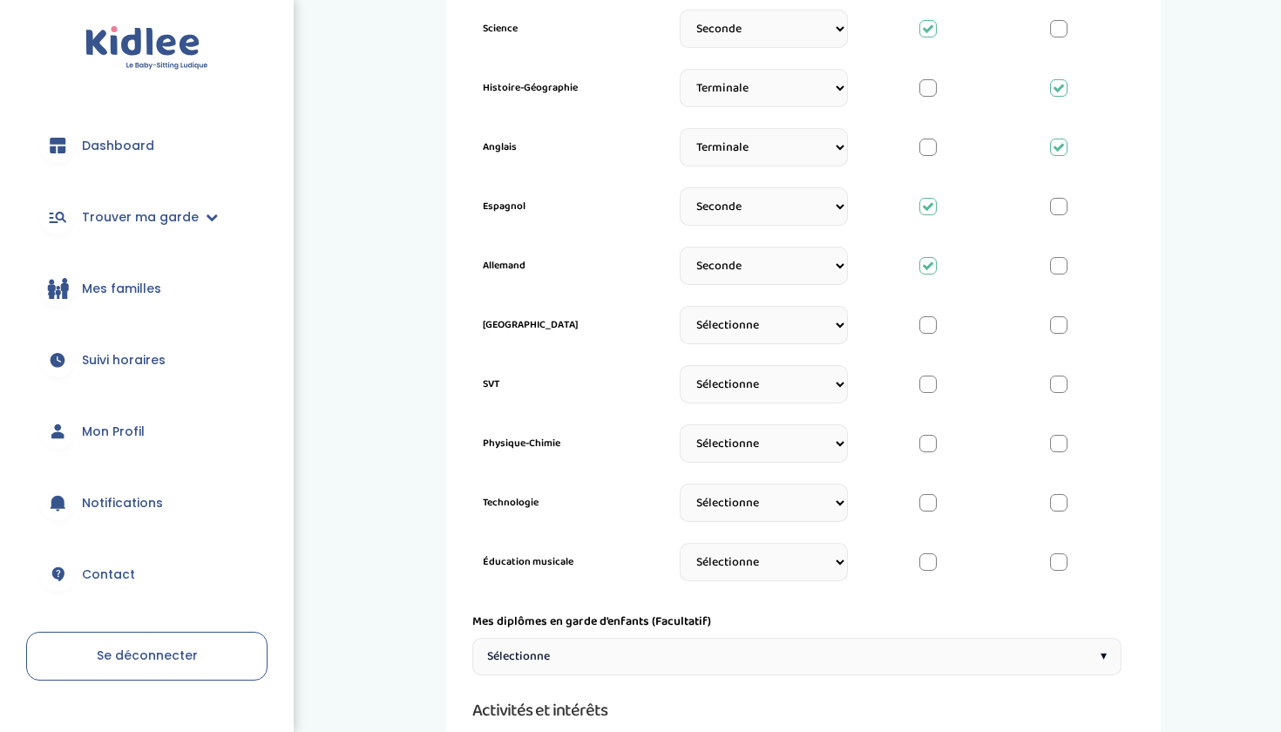
select select "Seconde"
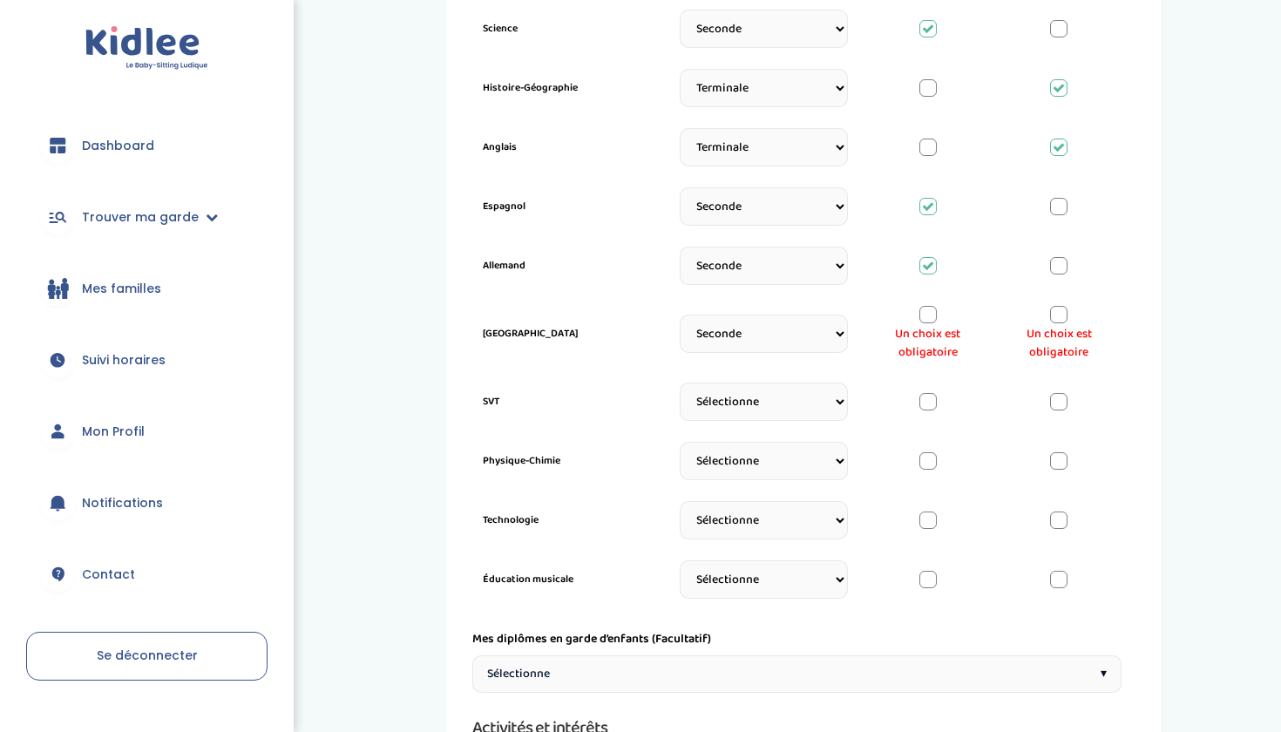
click at [928, 321] on div at bounding box center [927, 314] width 17 height 17
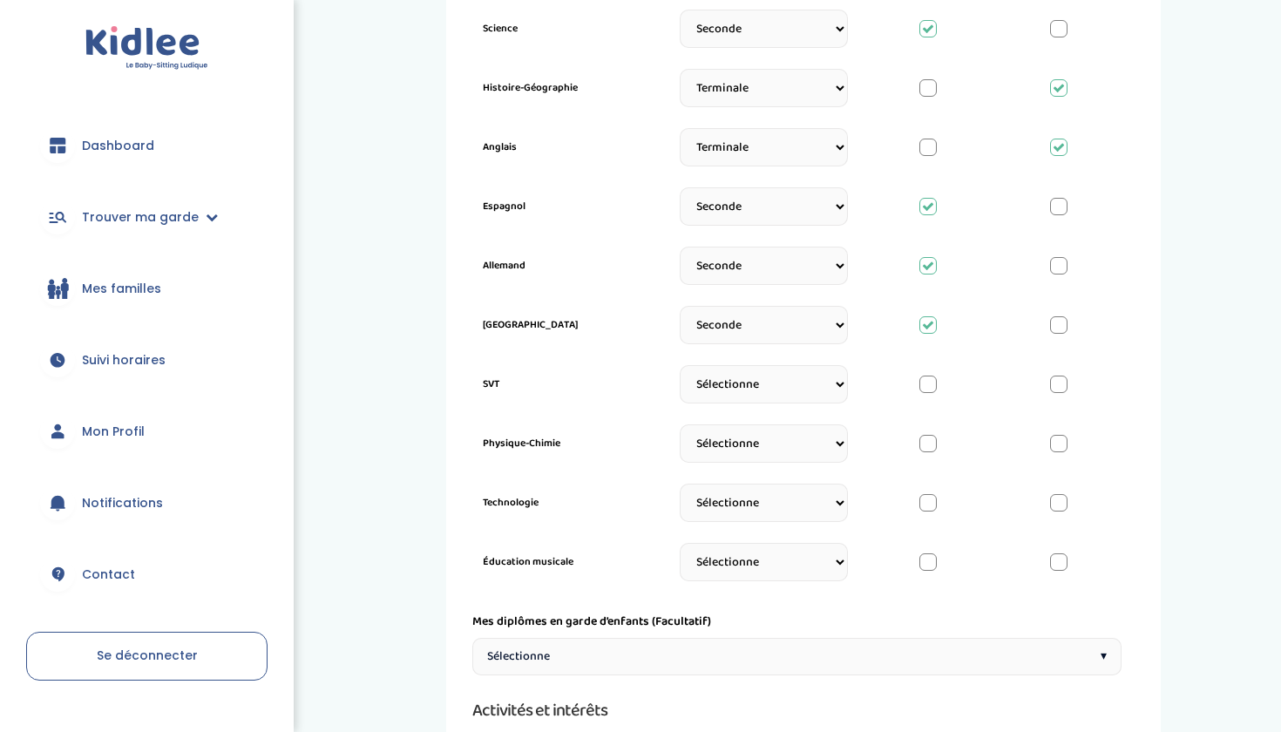
select select "Seconde"
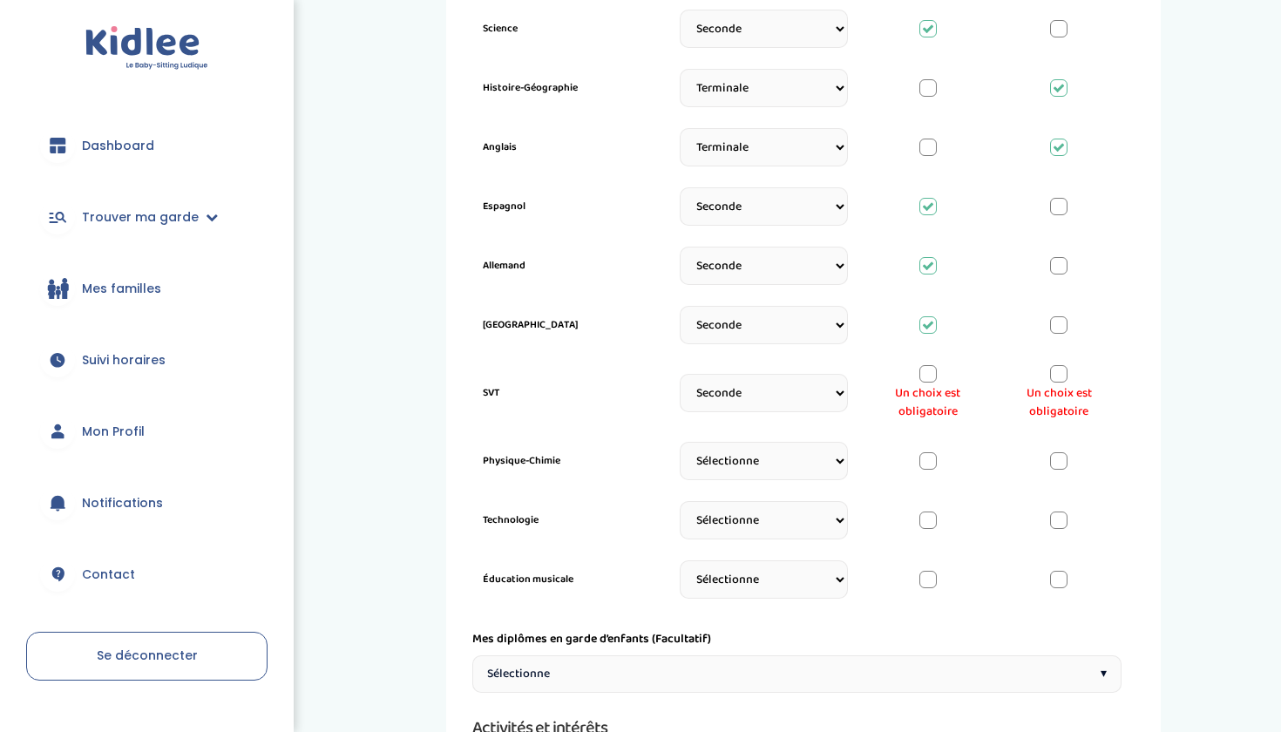
click at [1061, 377] on div at bounding box center [1058, 373] width 17 height 17
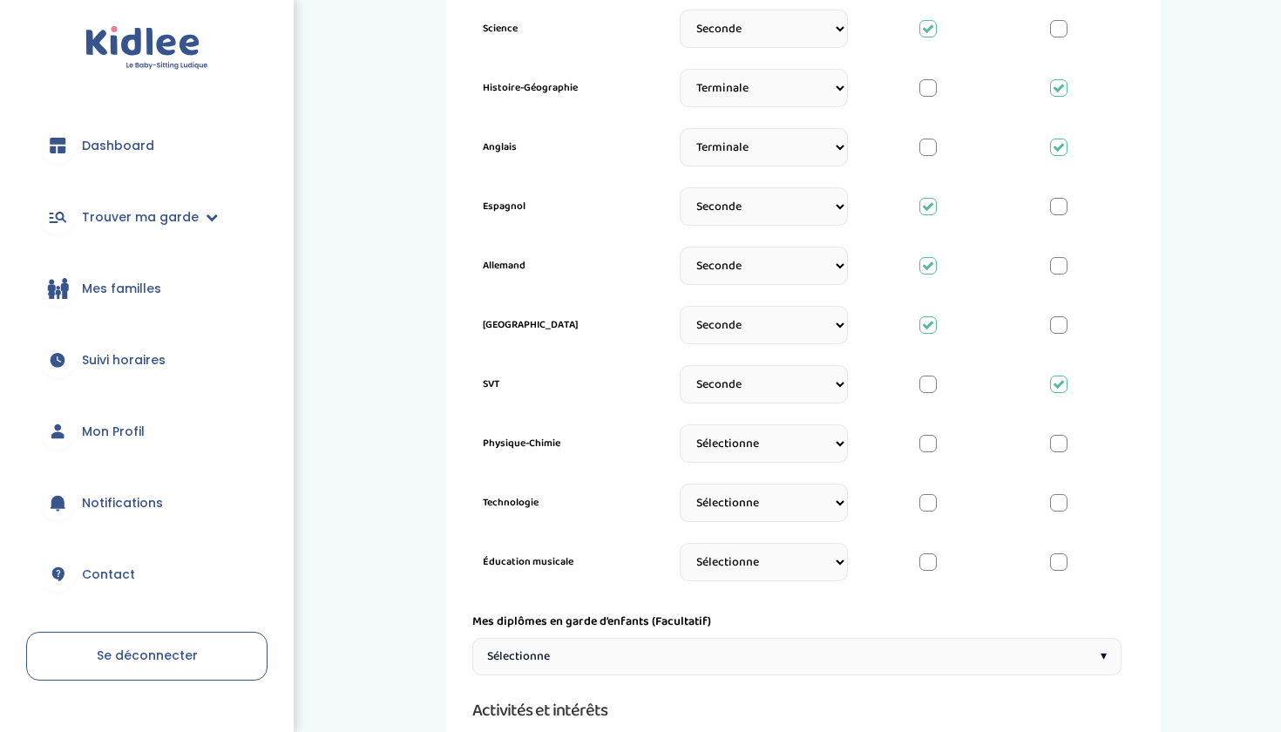
select select "Seconde"
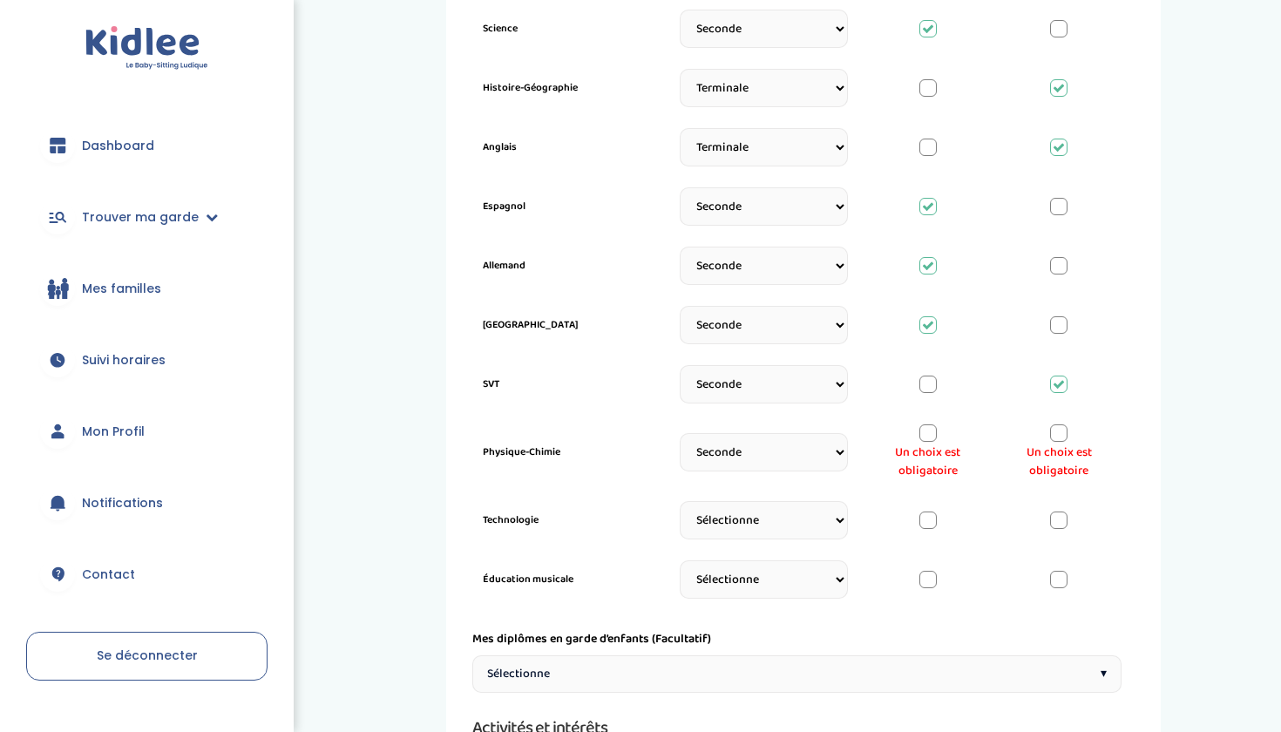
click at [1052, 441] on div at bounding box center [1058, 432] width 17 height 17
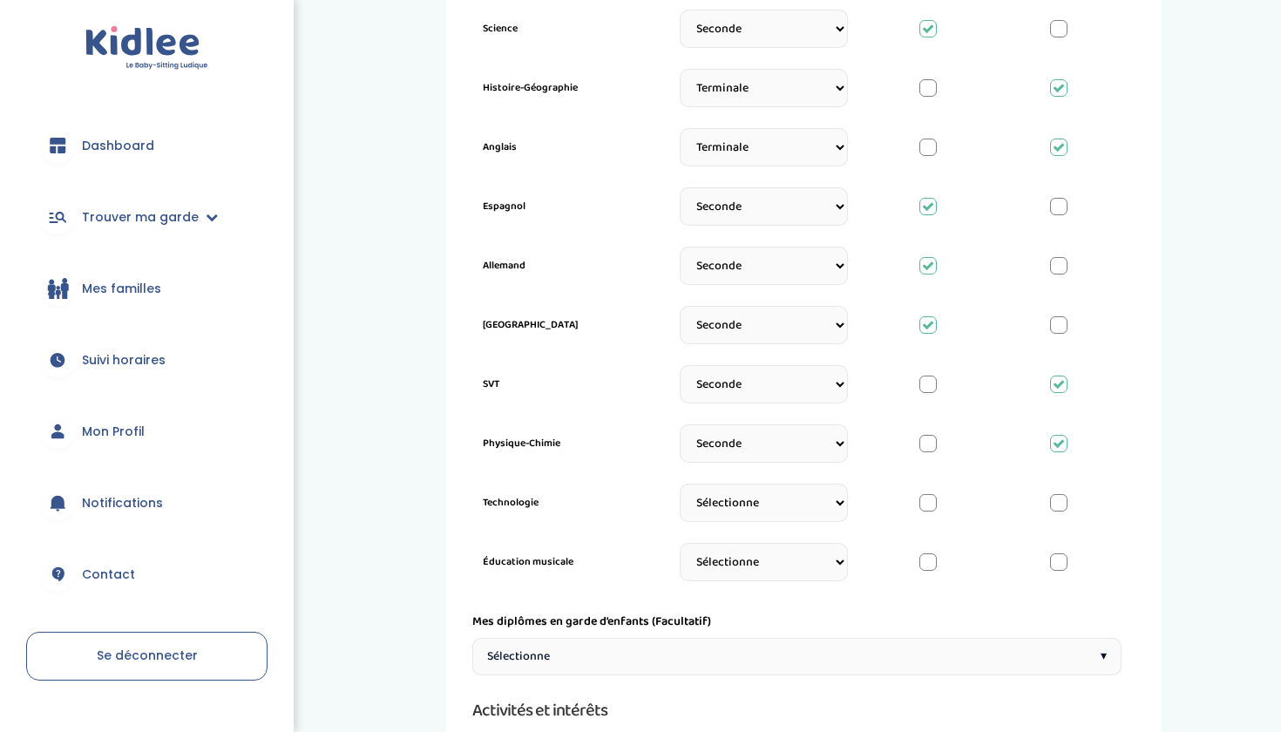
select select "Terminale"
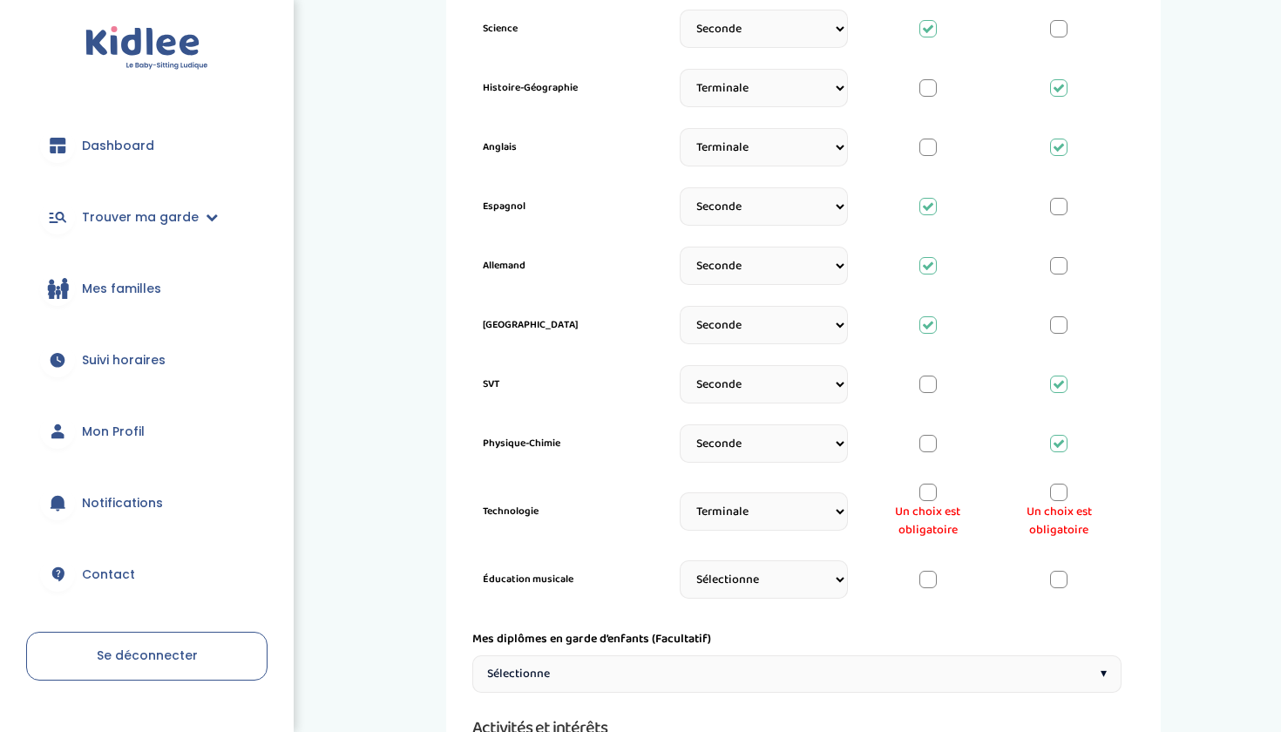
click at [1055, 504] on span "Un choix est obligatoire" at bounding box center [1059, 521] width 104 height 37
click at [1057, 499] on div at bounding box center [1058, 491] width 17 height 17
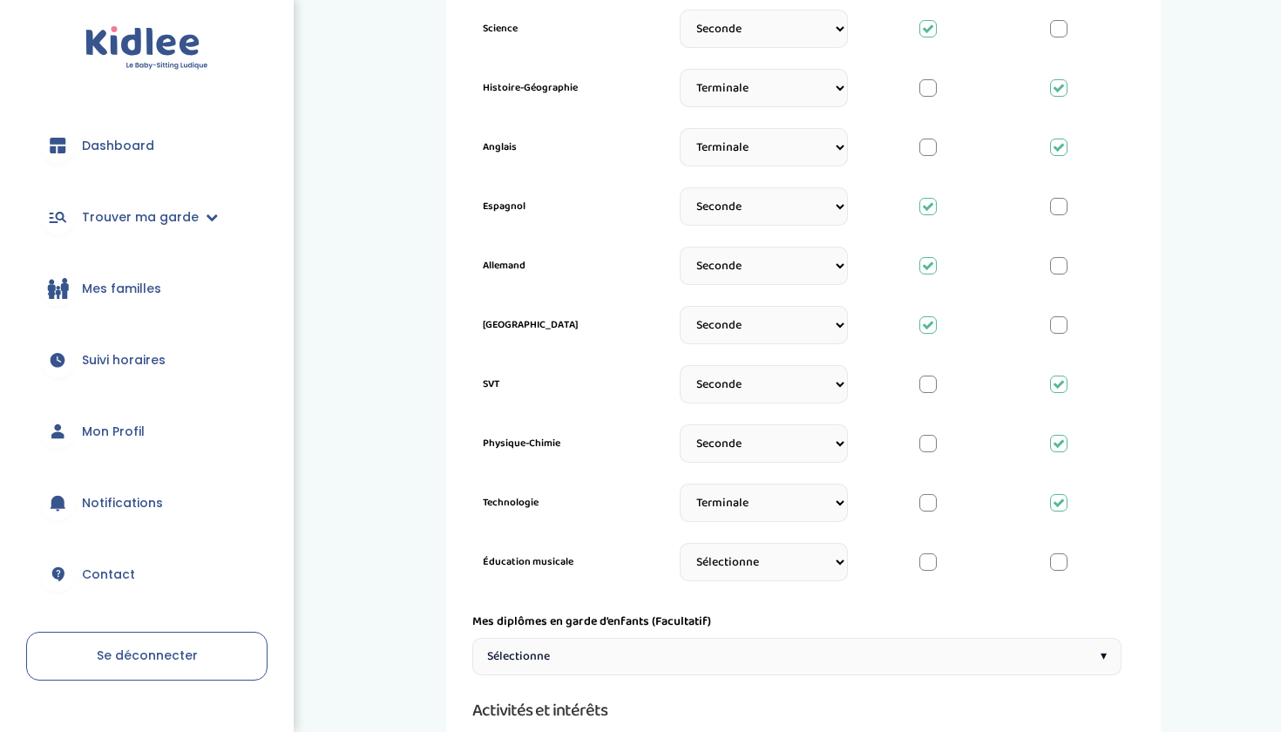
select select "Terminale"
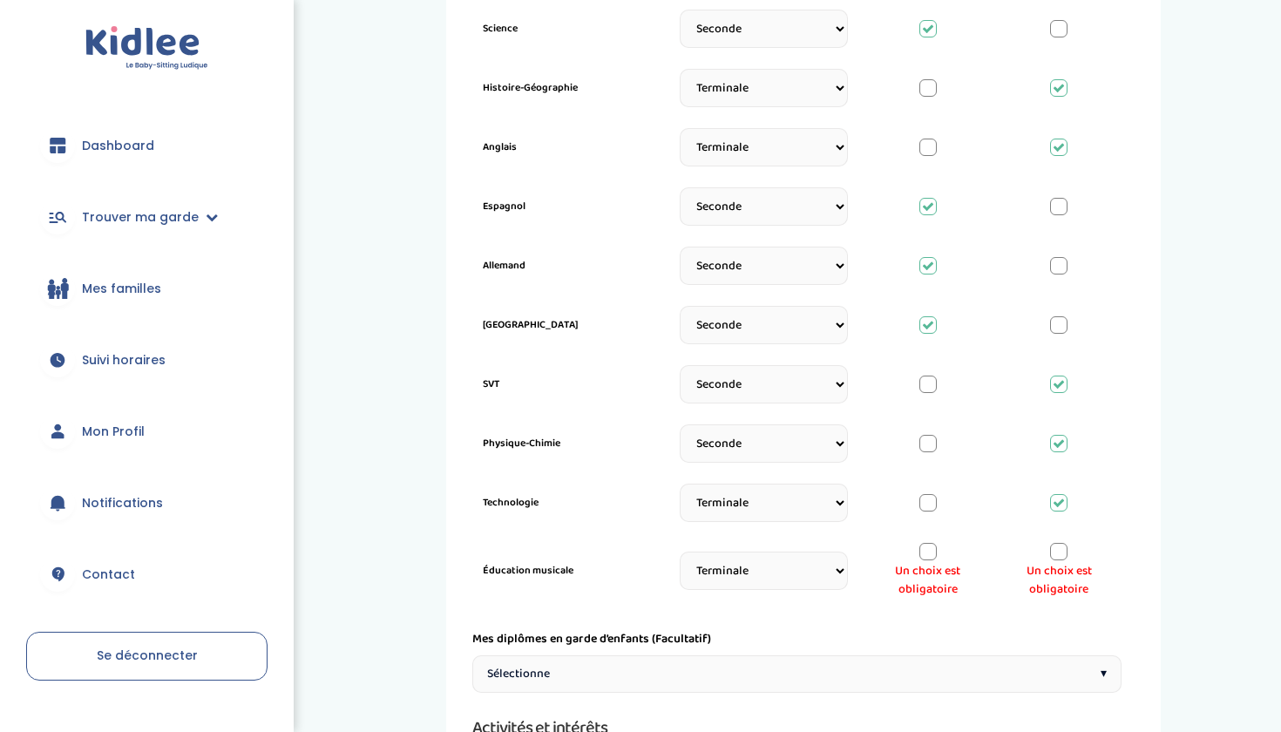
click at [1056, 565] on span "Un choix est obligatoire" at bounding box center [1059, 580] width 104 height 37
click at [1056, 556] on div at bounding box center [1058, 551] width 17 height 17
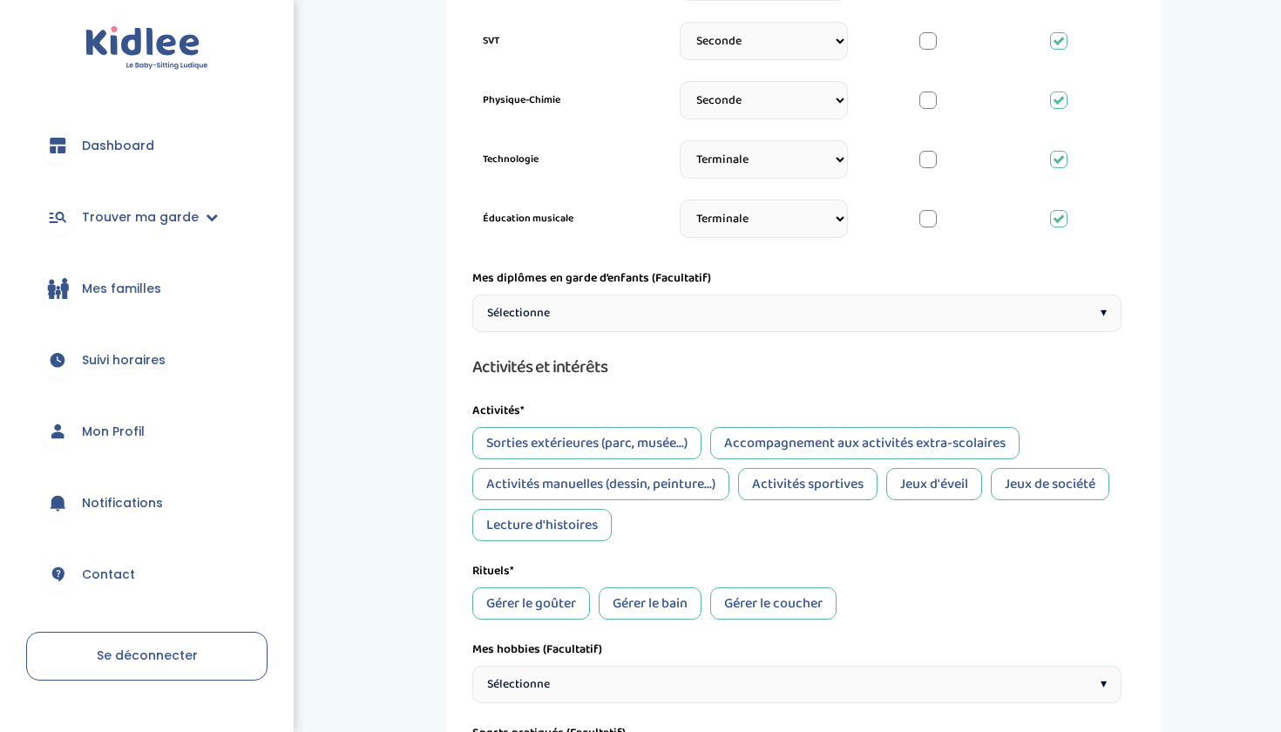
scroll to position [1160, 0]
click at [632, 443] on div "Sorties extérieures (parc, musée...)" at bounding box center [586, 442] width 229 height 32
click at [809, 452] on div "Accompagnement aux activités extra-scolaires" at bounding box center [864, 442] width 309 height 32
click at [711, 492] on div "Activités manuelles (dessin, peinture...)" at bounding box center [600, 483] width 257 height 32
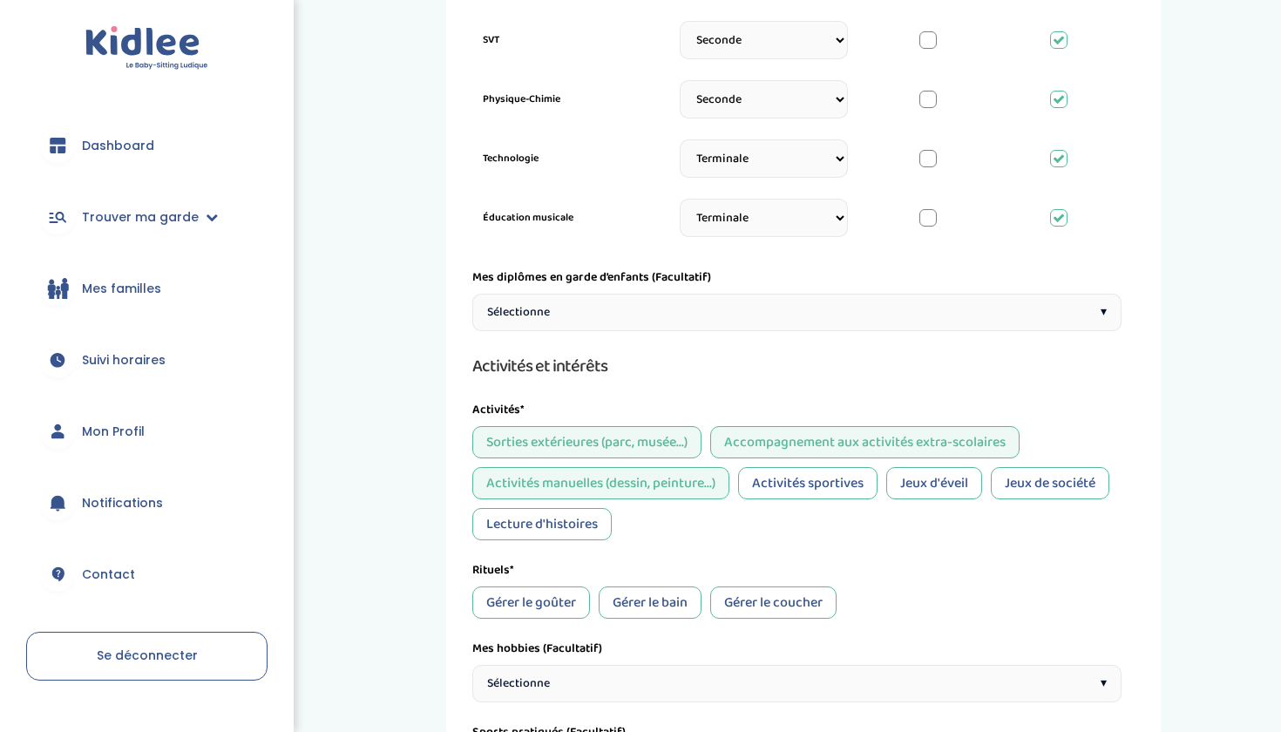
click at [819, 481] on div "Activités sportives" at bounding box center [807, 483] width 139 height 32
click at [1050, 483] on div "Jeux de société" at bounding box center [1050, 483] width 118 height 32
click at [589, 528] on div "Lecture d'histoires" at bounding box center [541, 524] width 139 height 32
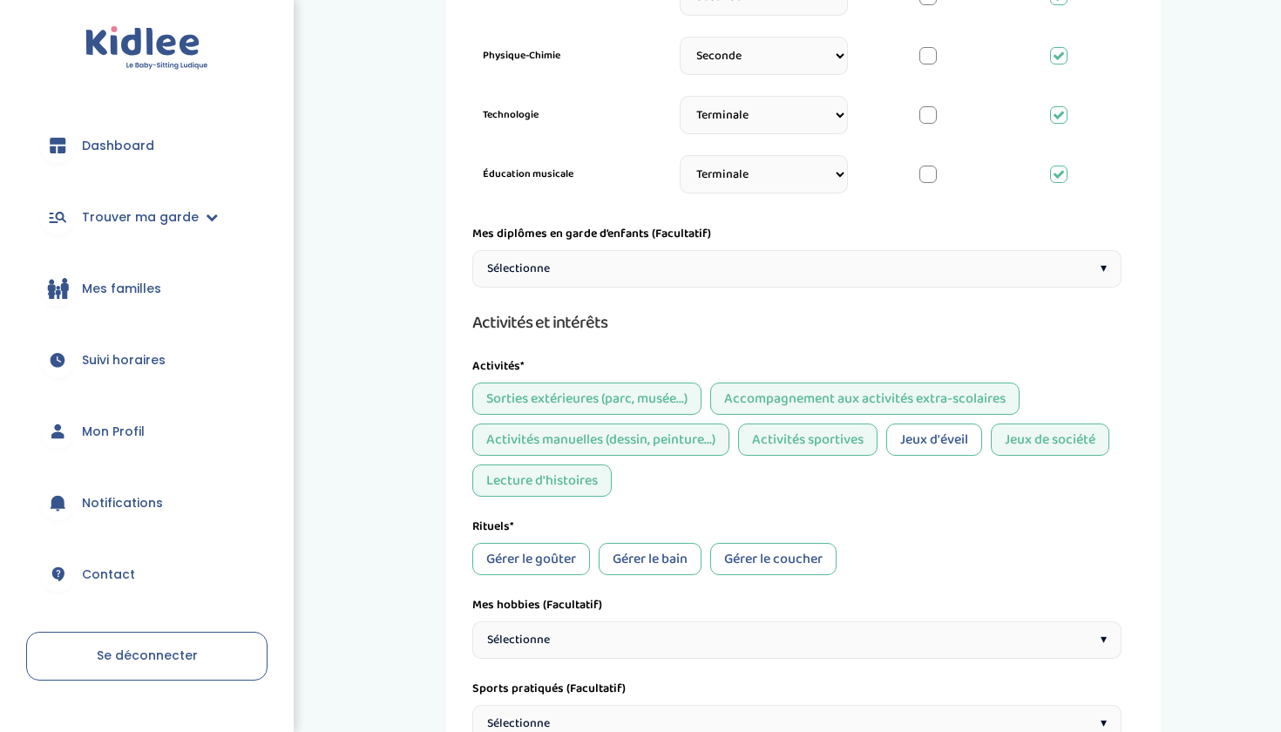
click at [558, 563] on div "Gérer le goûter" at bounding box center [531, 559] width 118 height 32
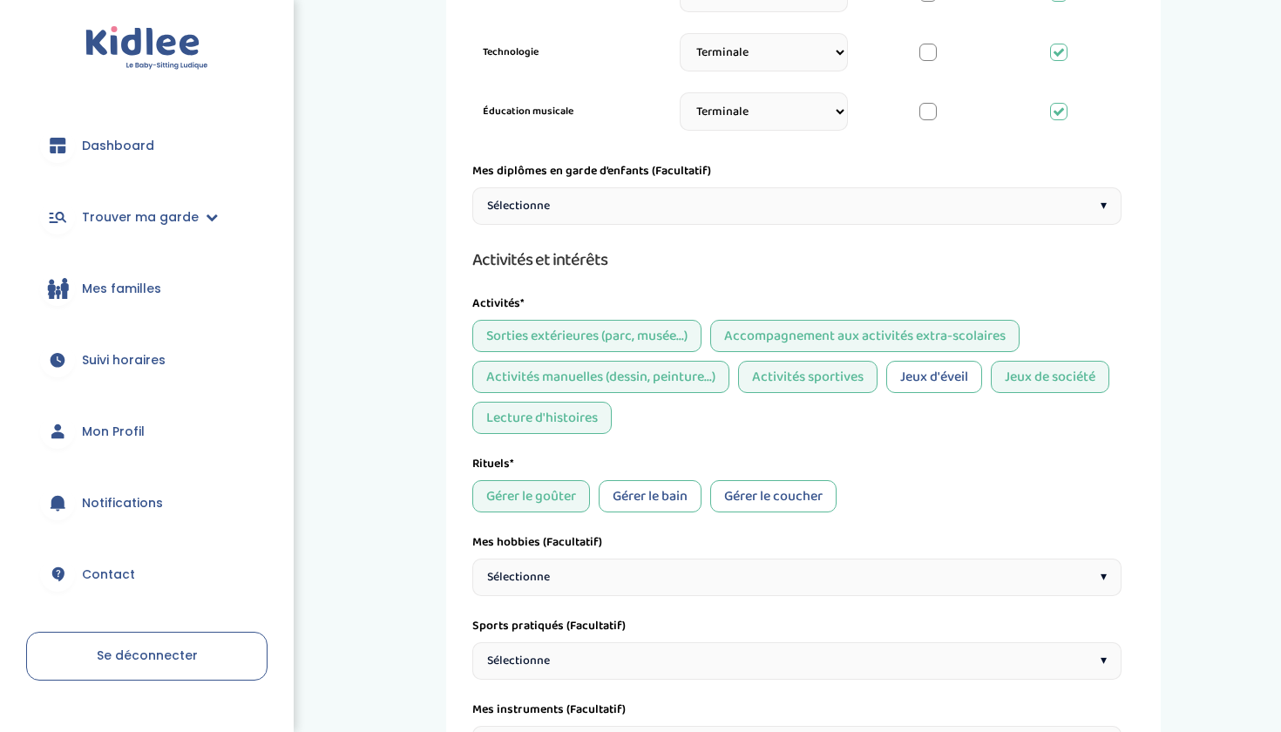
scroll to position [1269, 0]
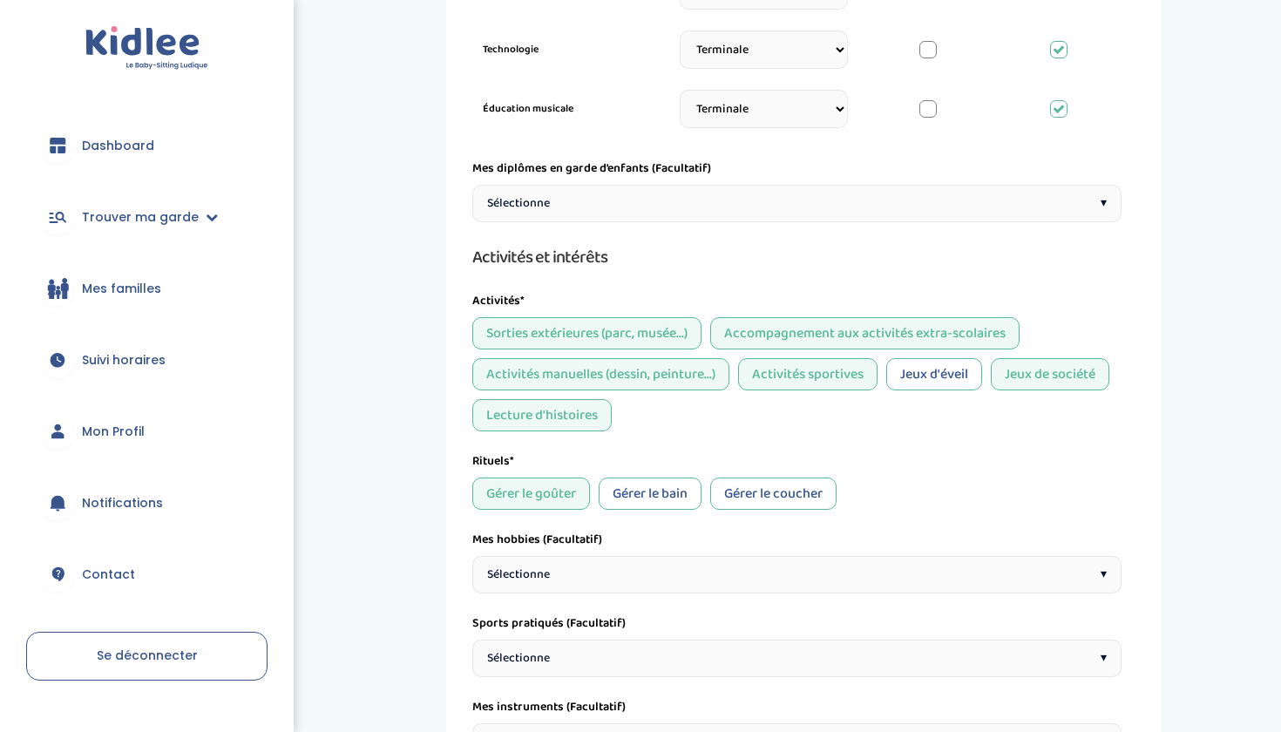
click at [743, 494] on div "Gérer le coucher" at bounding box center [773, 493] width 126 height 32
click at [654, 565] on div "Sélectionne ▾" at bounding box center [796, 574] width 649 height 37
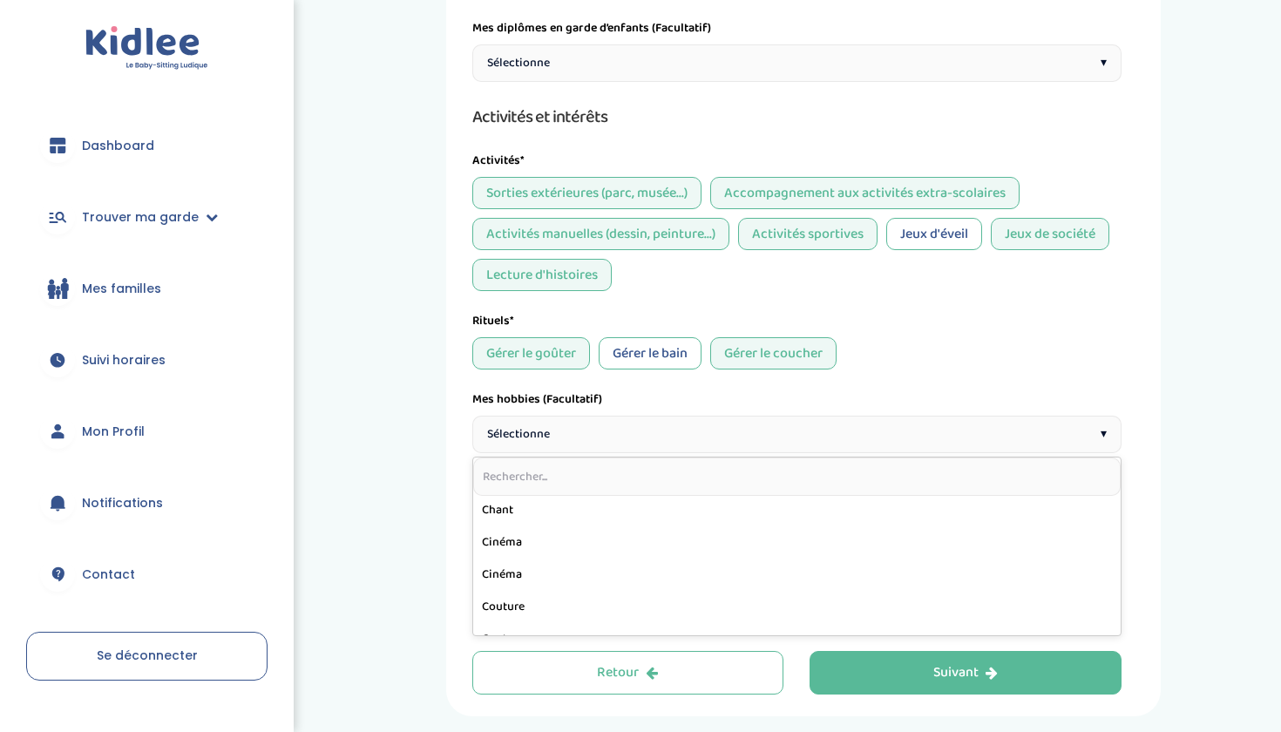
scroll to position [101, 0]
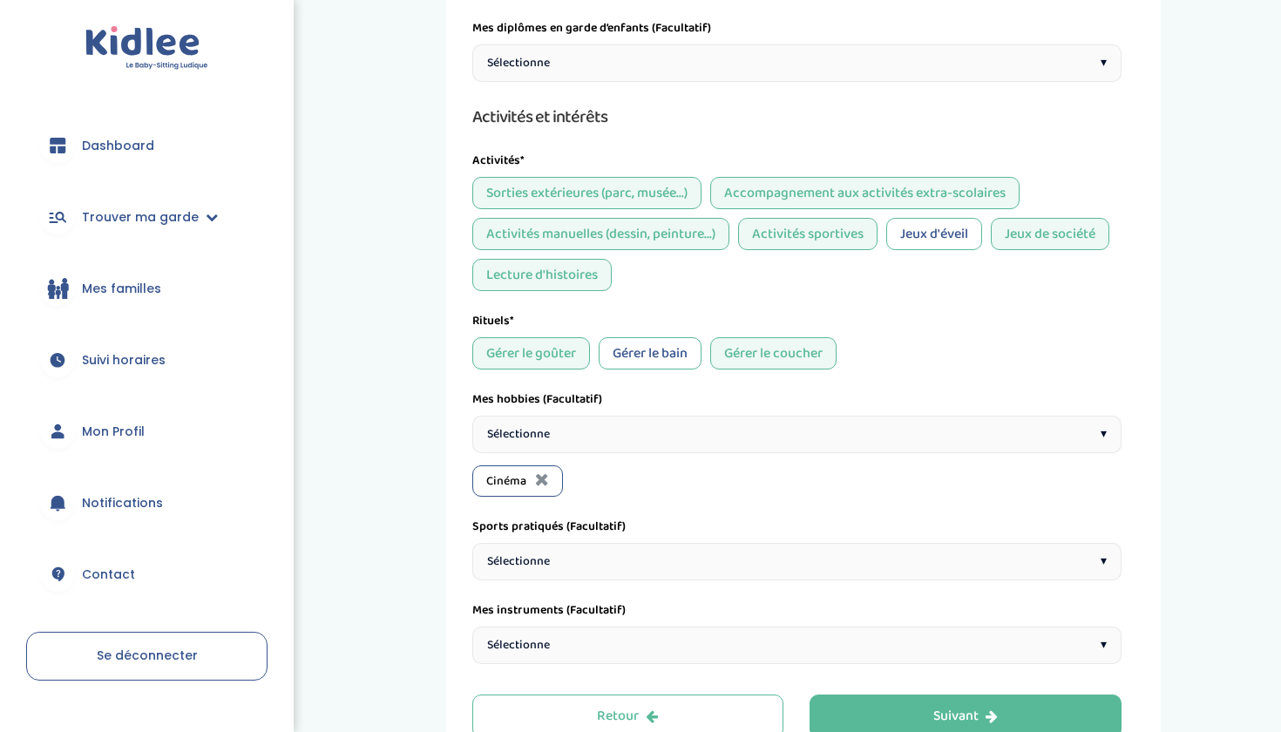
click at [574, 426] on div "Sélectionne ▾" at bounding box center [796, 434] width 649 height 37
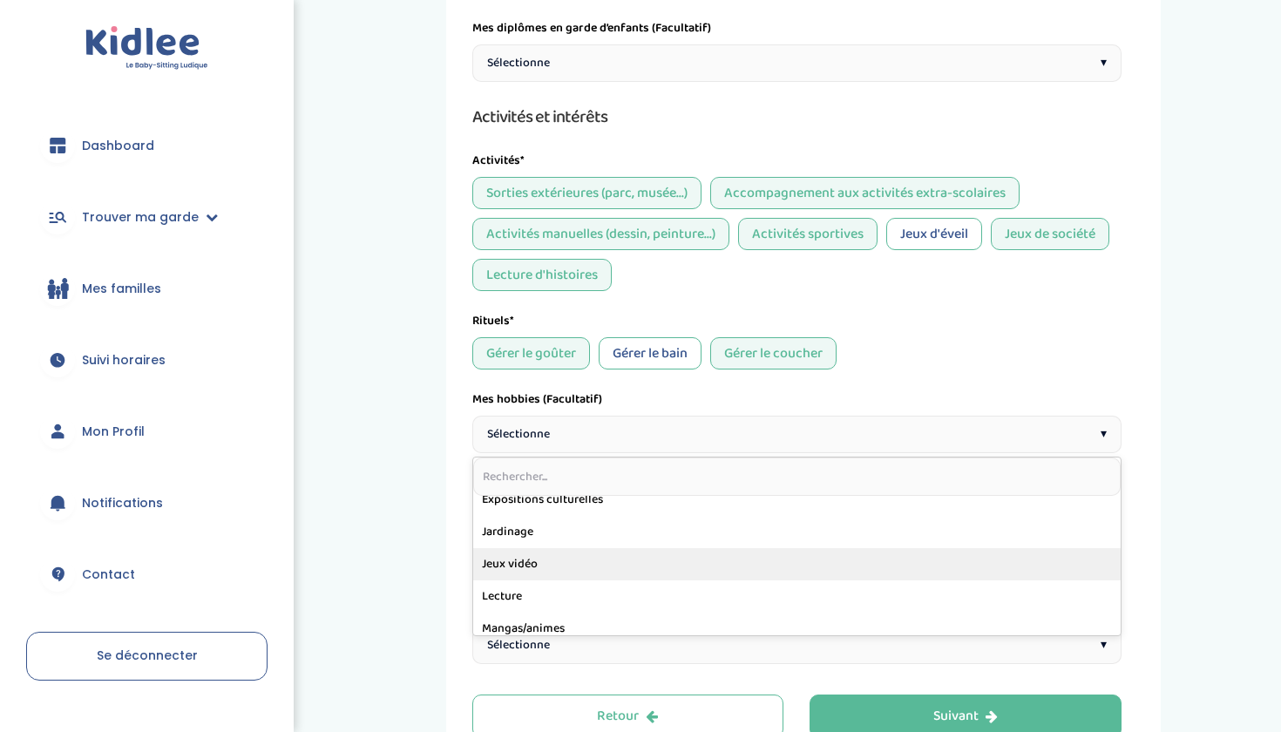
scroll to position [530, 0]
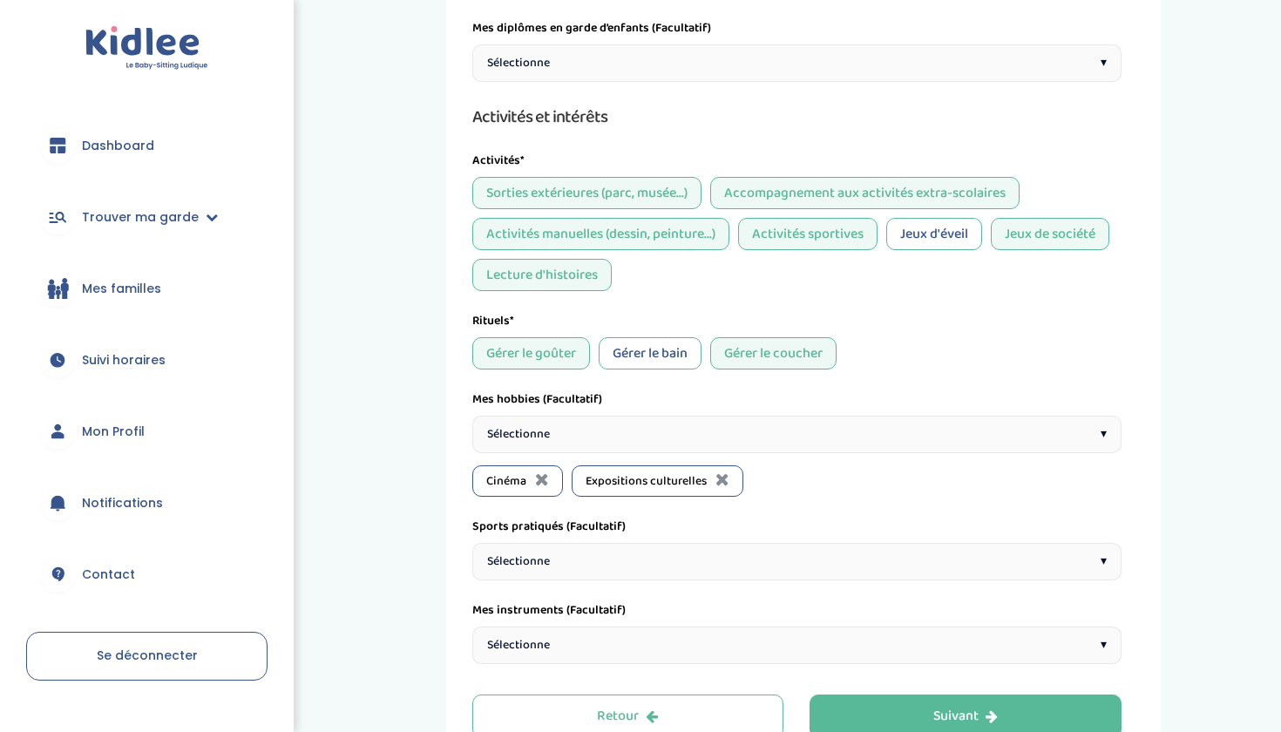
click at [564, 436] on div "Sélectionne ▾" at bounding box center [796, 434] width 649 height 37
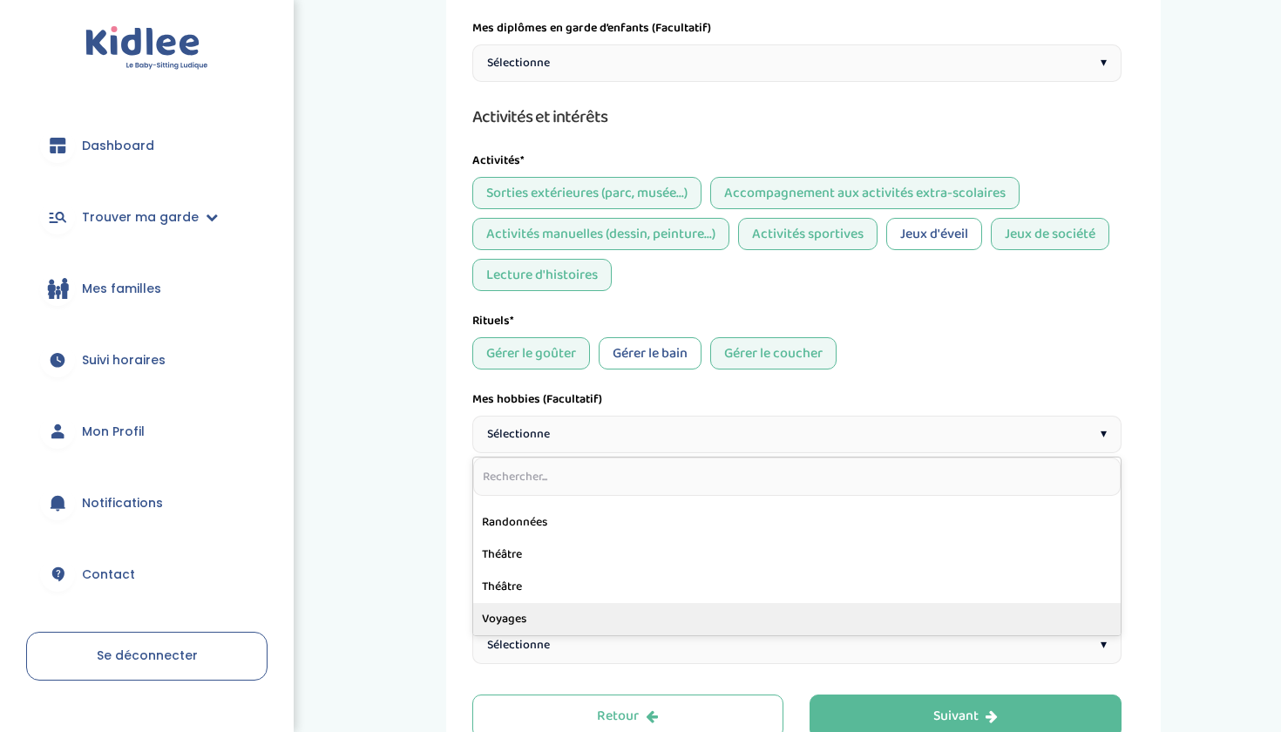
scroll to position [924, 0]
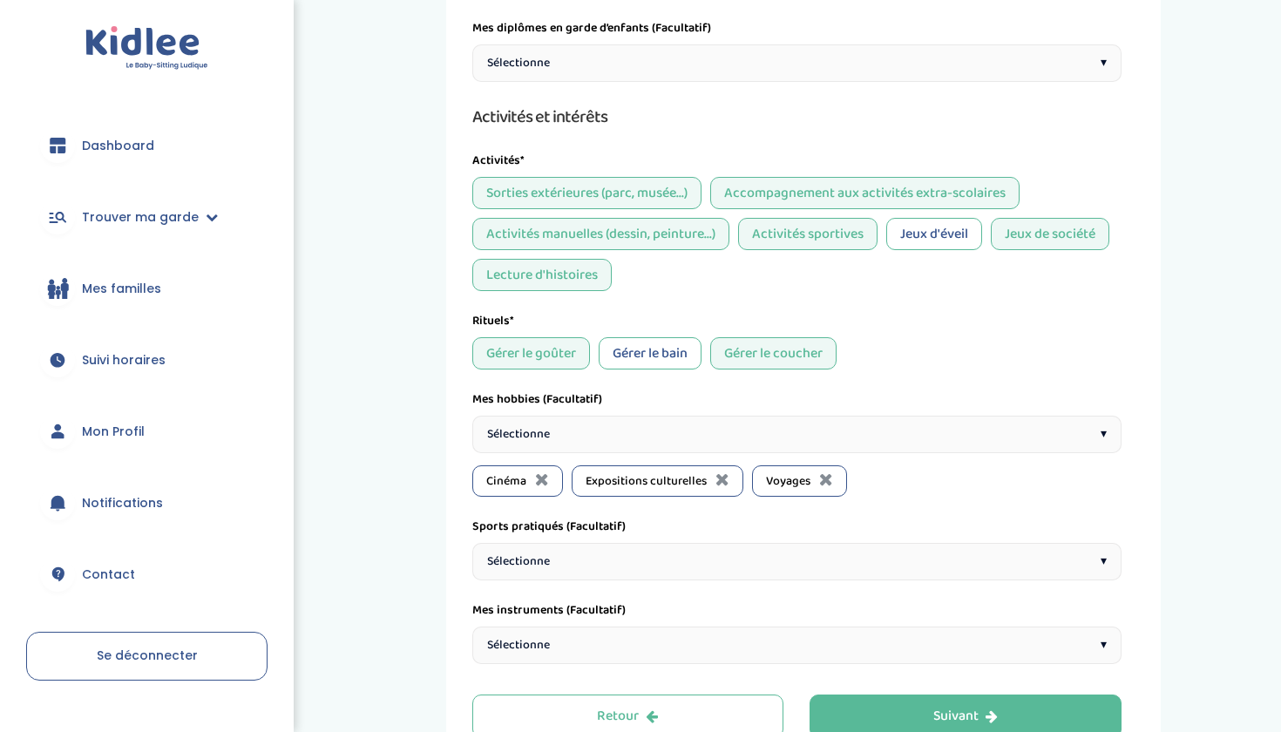
click at [583, 429] on div "Sélectionne ▾" at bounding box center [796, 434] width 649 height 37
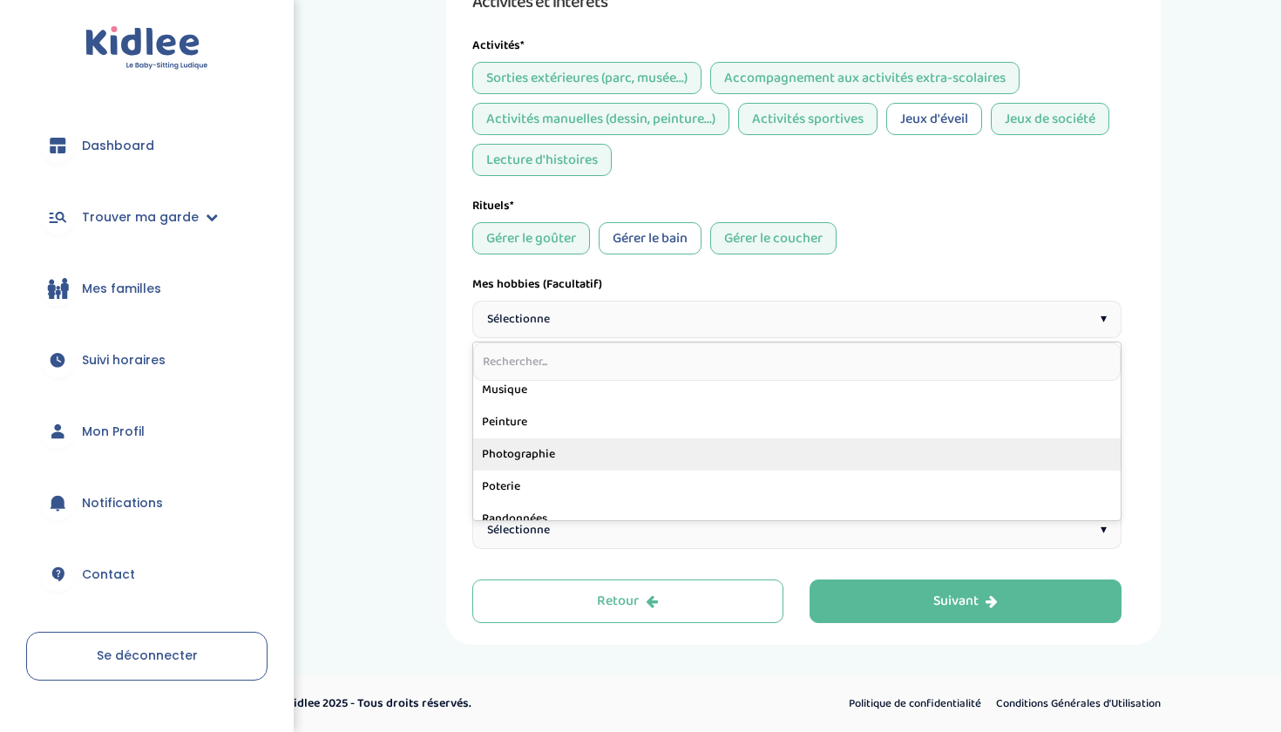
scroll to position [808, 0]
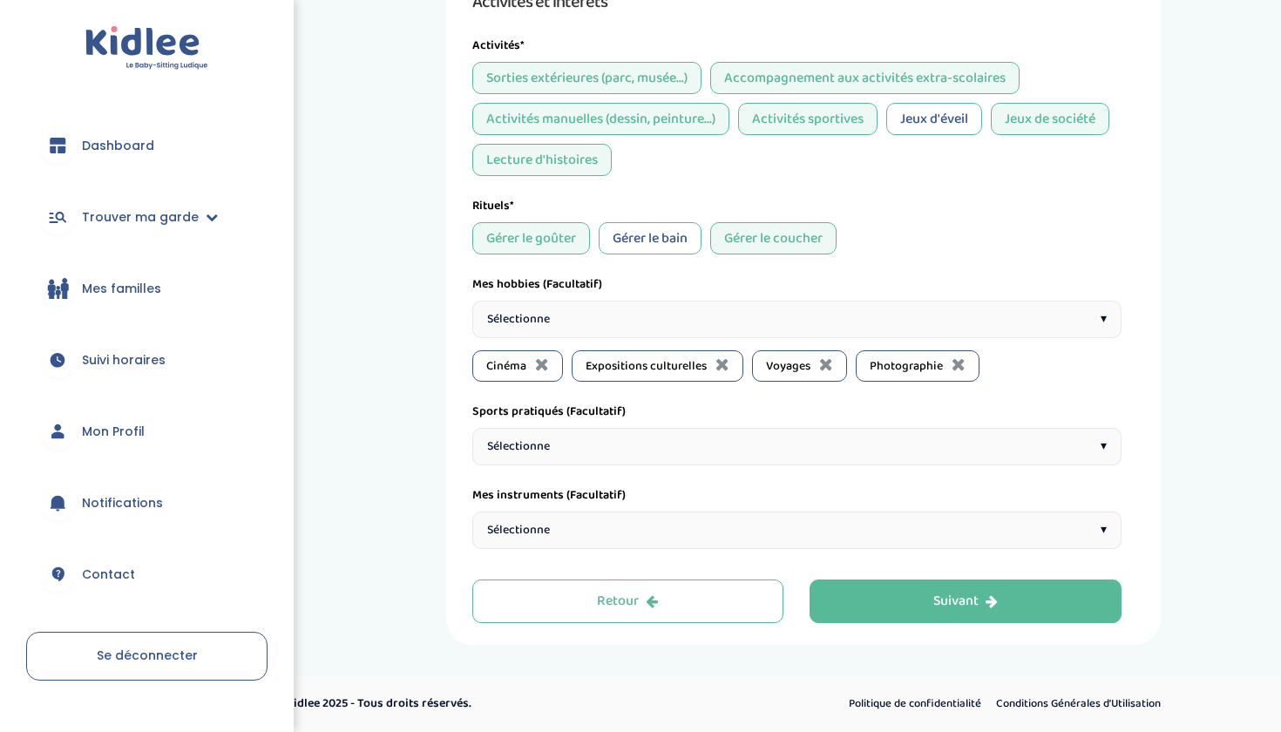
click at [579, 317] on div "Sélectionne ▾" at bounding box center [796, 319] width 649 height 37
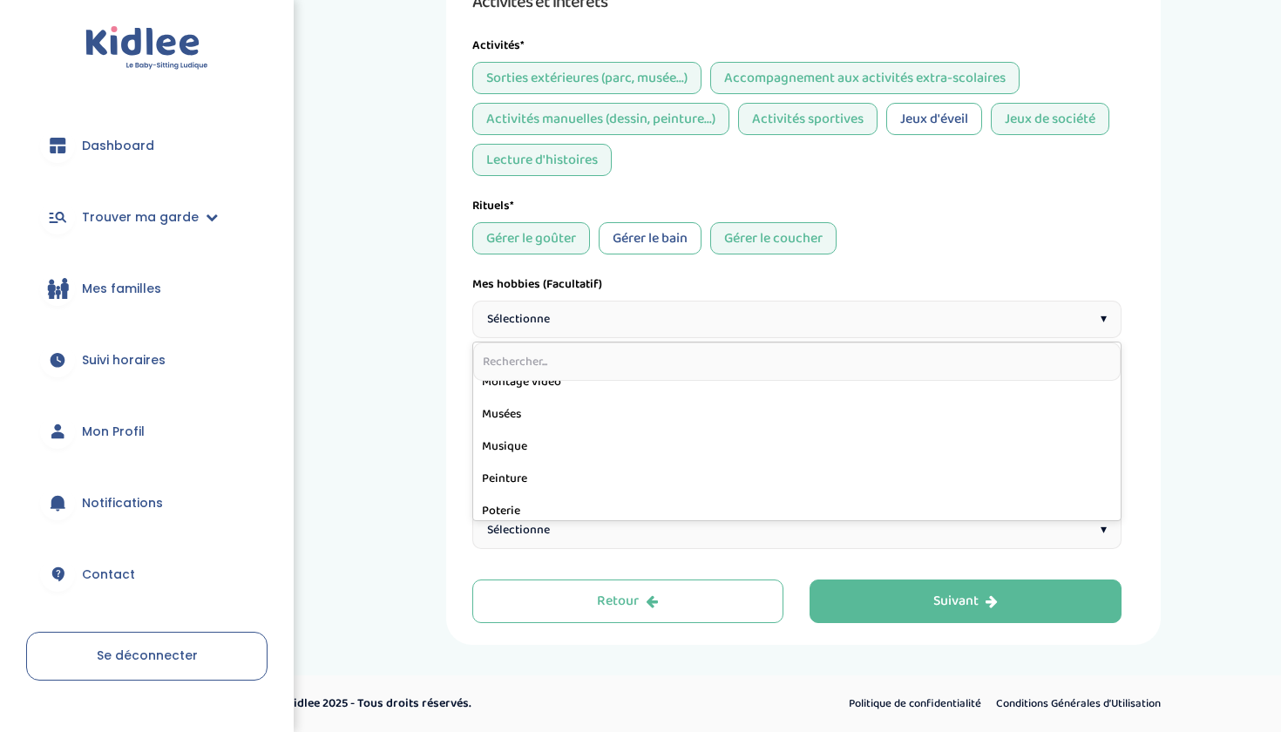
scroll to position [755, 0]
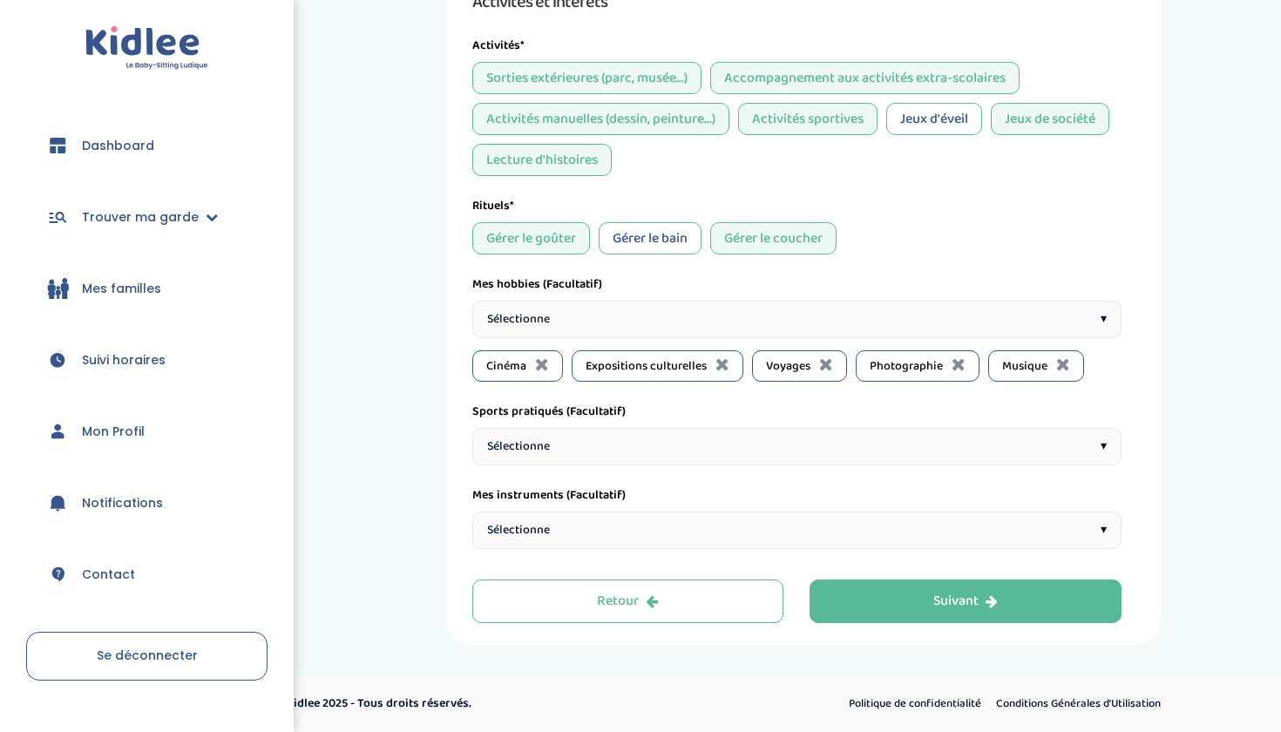
click at [537, 447] on span "Sélectionne" at bounding box center [518, 446] width 63 height 18
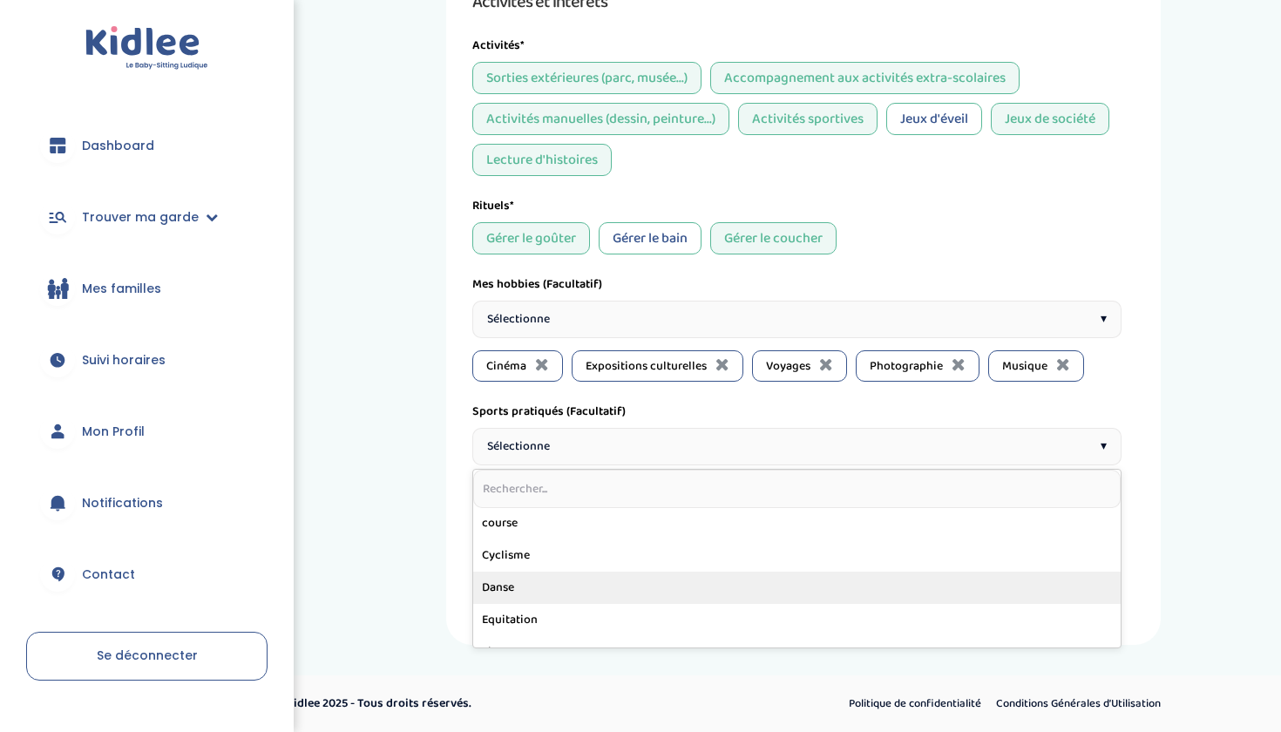
scroll to position [231, 0]
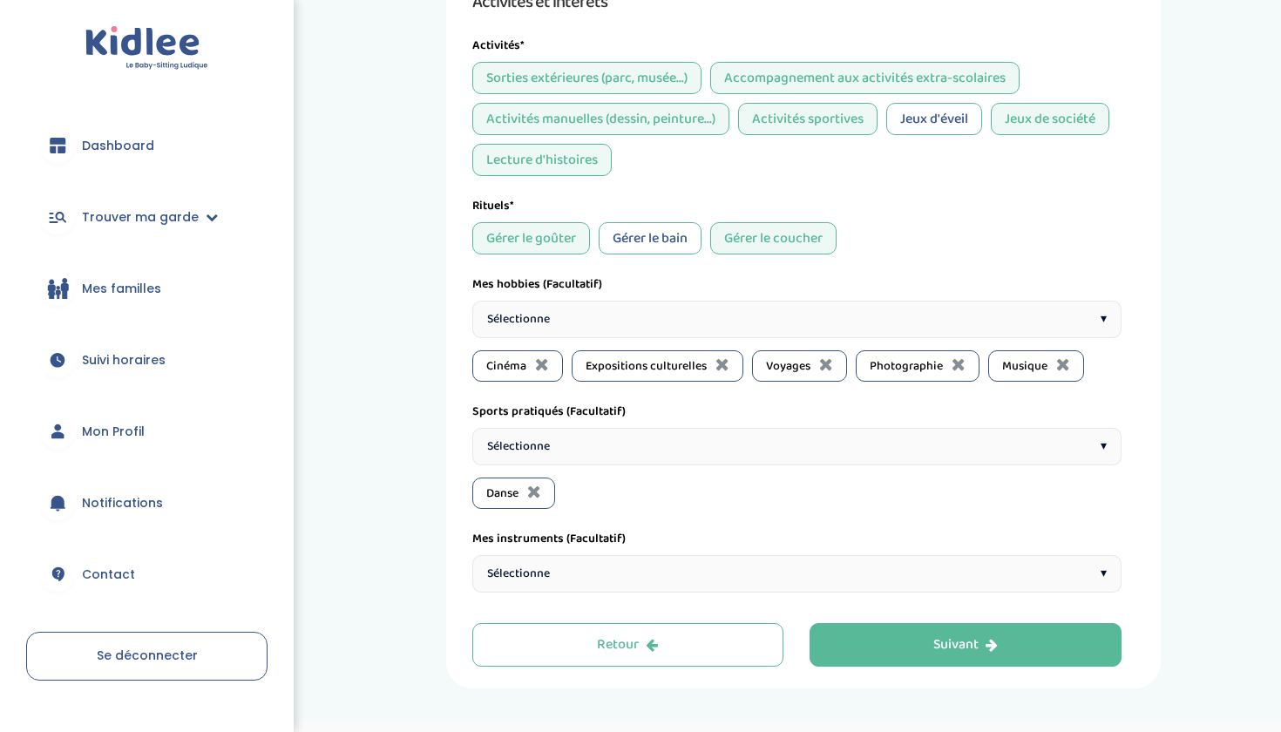
click at [520, 576] on span "Sélectionne" at bounding box center [518, 574] width 63 height 18
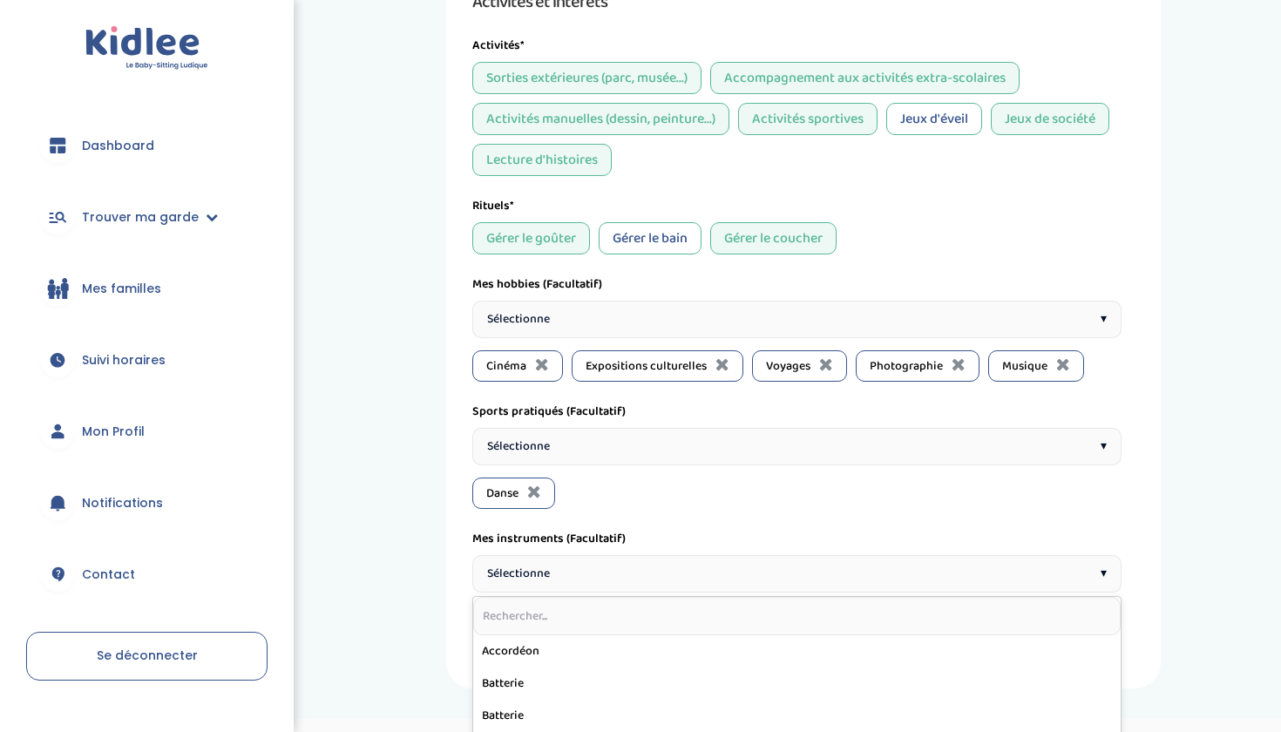
click at [519, 576] on span "Sélectionne" at bounding box center [518, 574] width 63 height 18
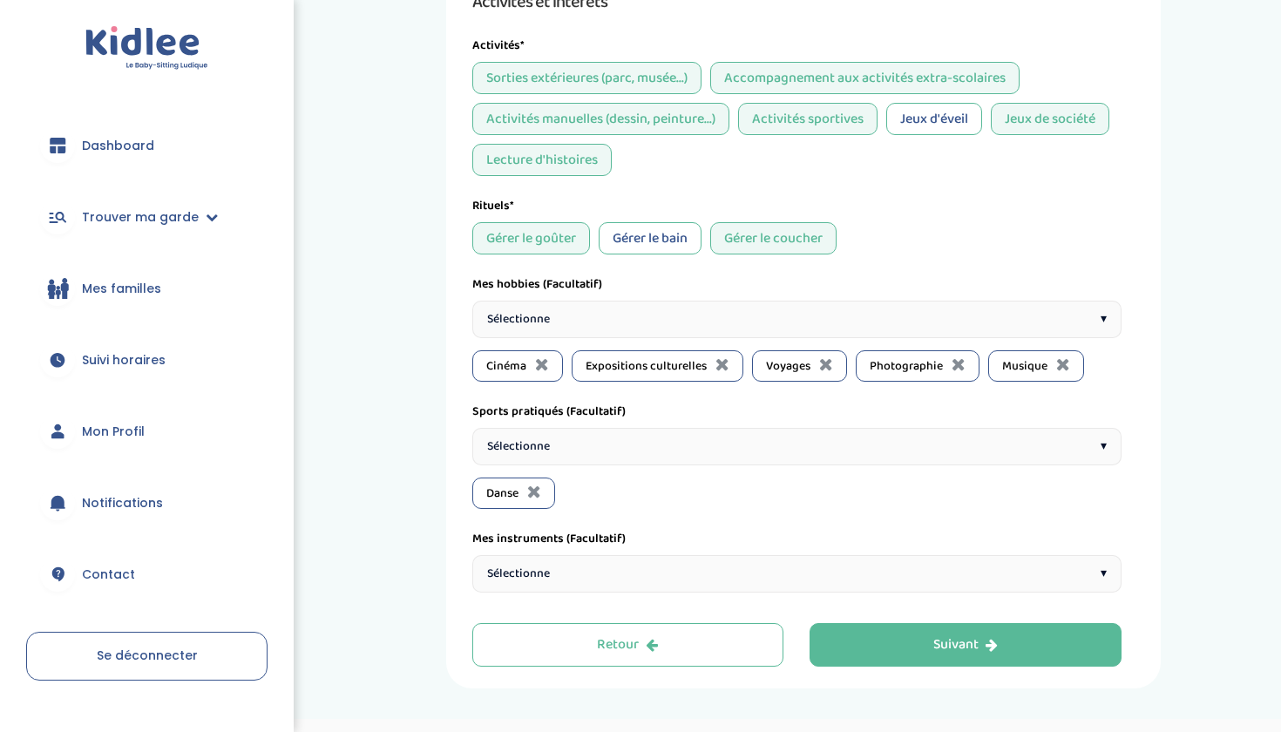
click at [542, 565] on span "Sélectionne" at bounding box center [518, 574] width 63 height 18
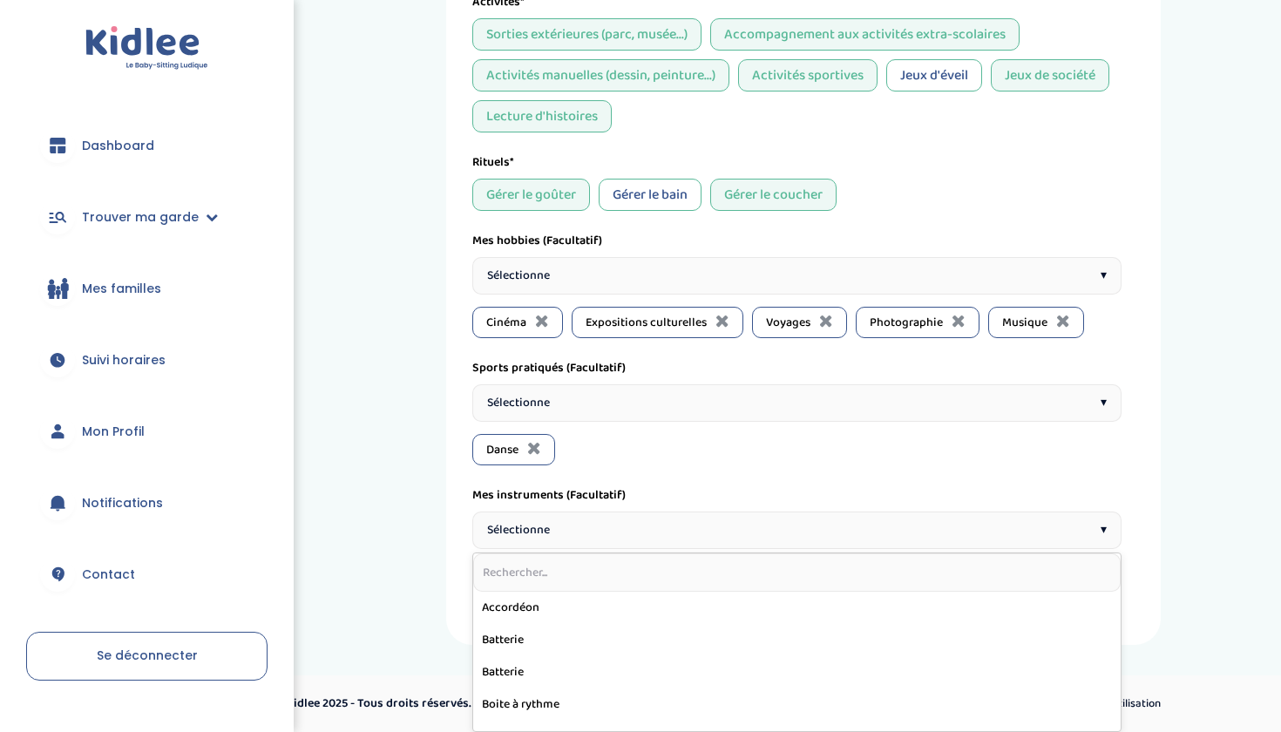
scroll to position [1568, 0]
click at [565, 516] on div "Sélectionne ▾" at bounding box center [796, 529] width 649 height 37
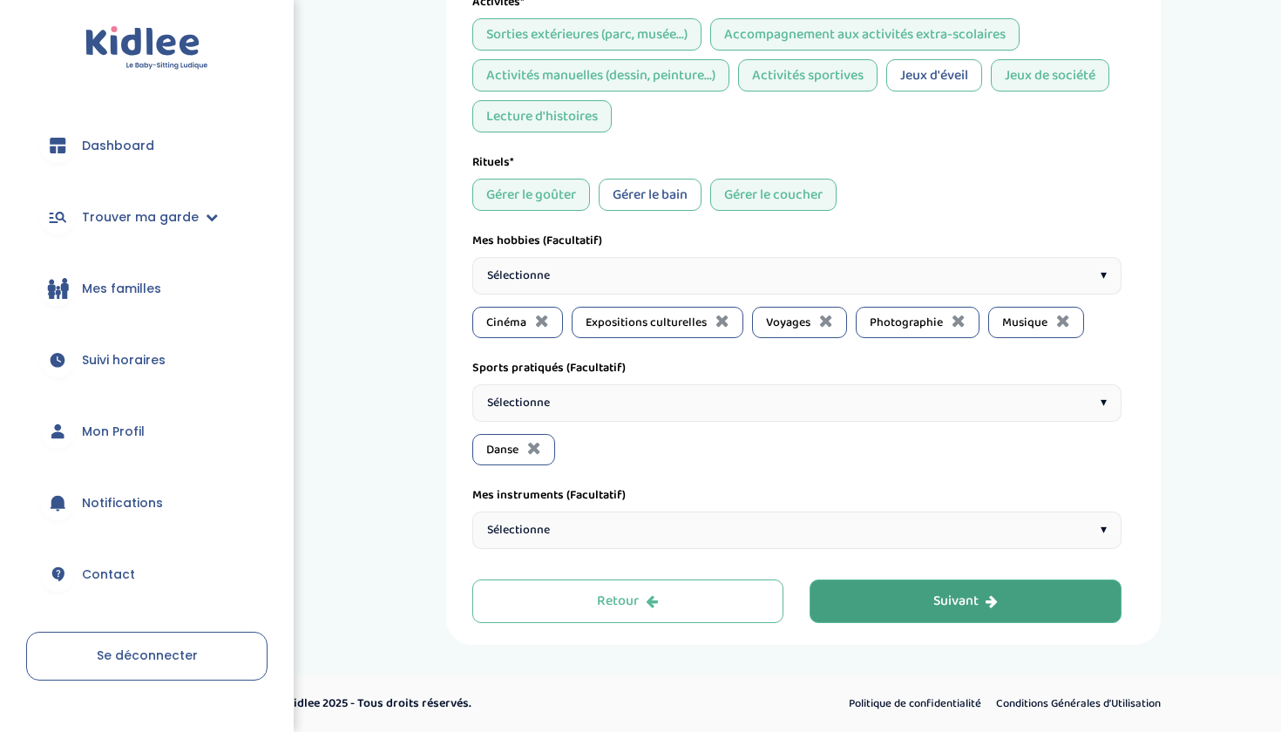
click at [875, 602] on button "Suivant" at bounding box center [965, 601] width 312 height 44
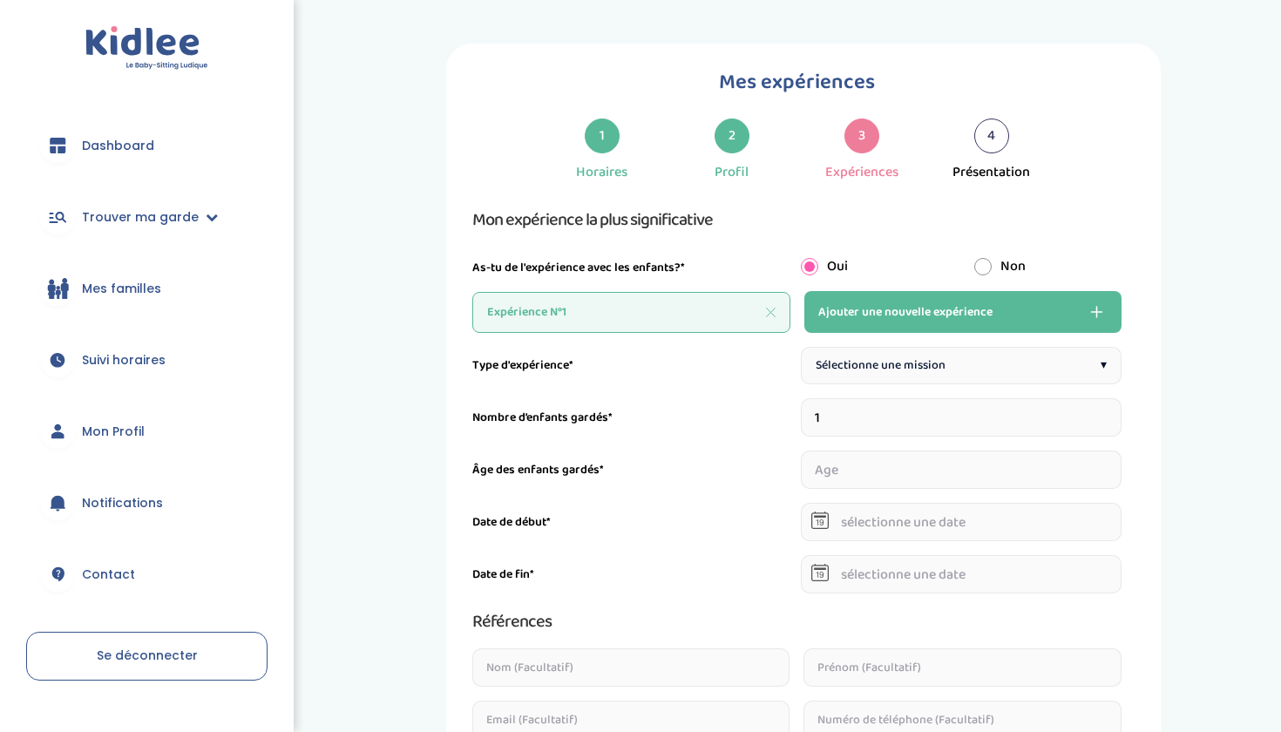
scroll to position [0, 0]
click at [865, 369] on span "Sélectionne une mission" at bounding box center [880, 365] width 130 height 18
click at [859, 423] on input "1" at bounding box center [961, 417] width 321 height 38
type input "2"
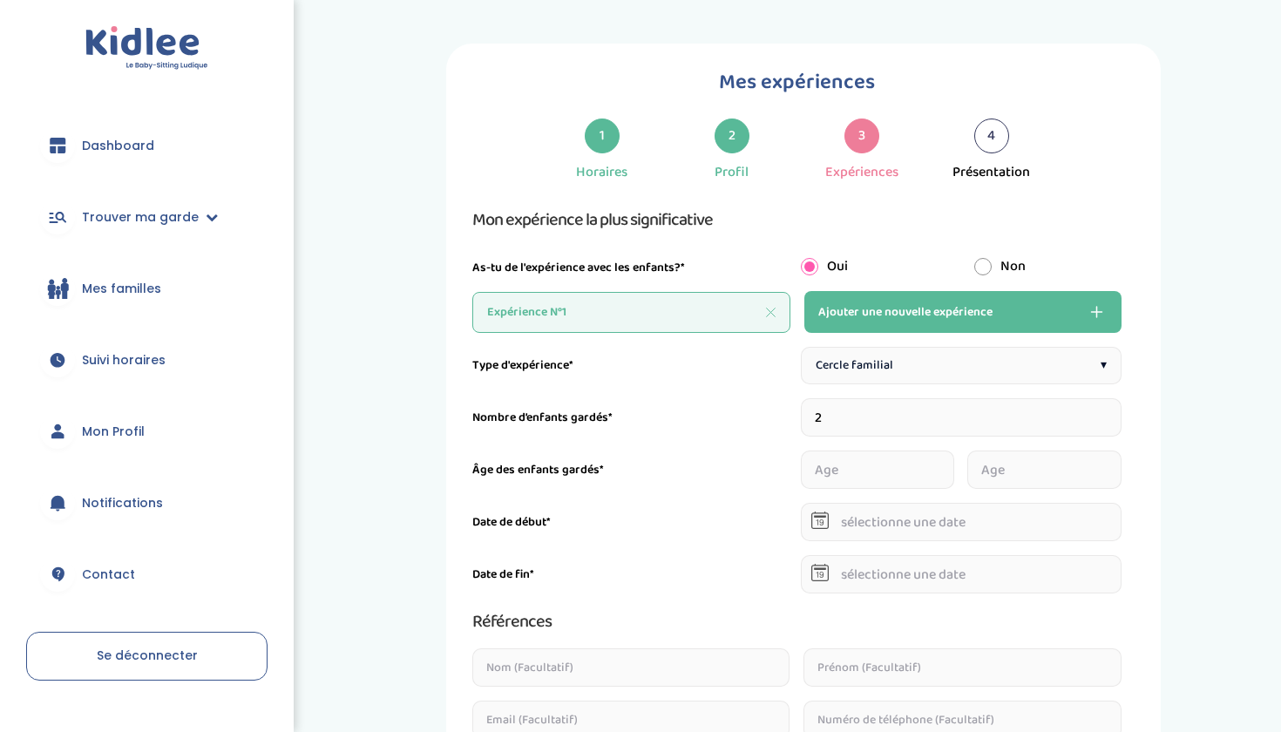
click at [826, 466] on input "number" at bounding box center [877, 469] width 153 height 38
type input "11"
click at [963, 479] on div "11" at bounding box center [961, 469] width 321 height 38
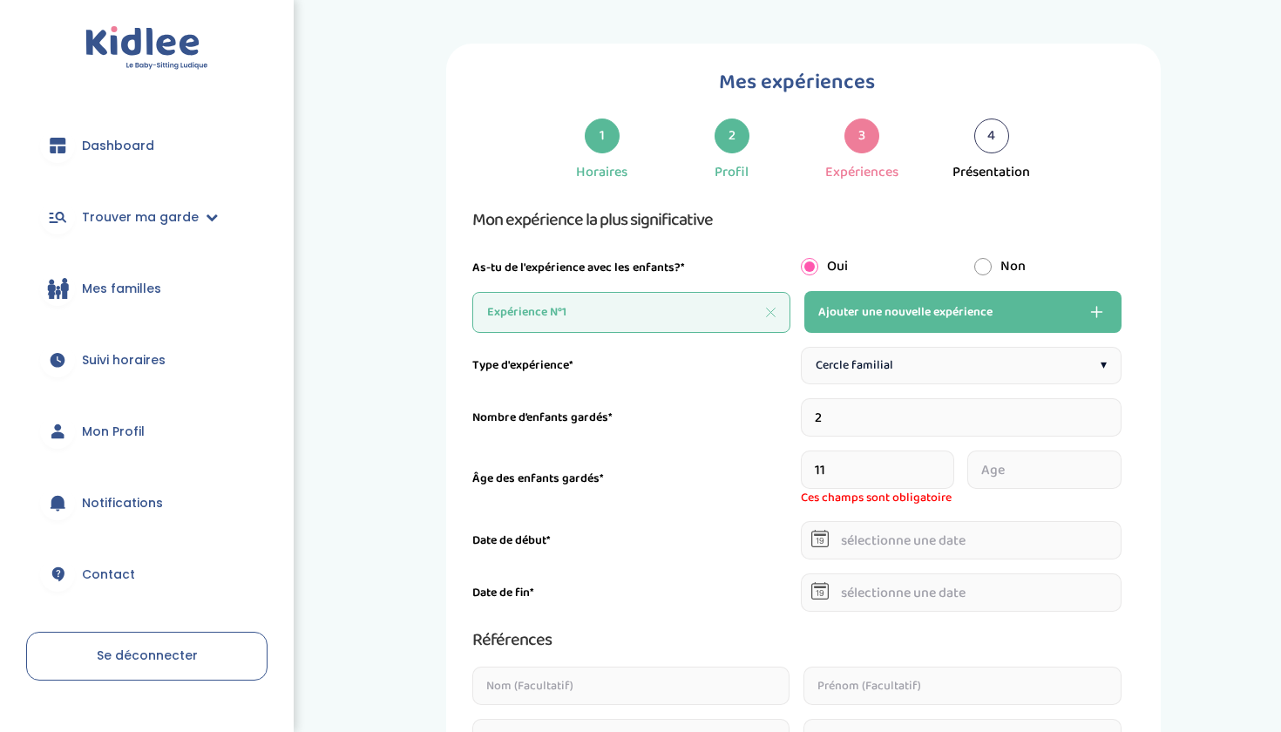
click at [984, 479] on input "number" at bounding box center [1043, 469] width 153 height 38
type input "7"
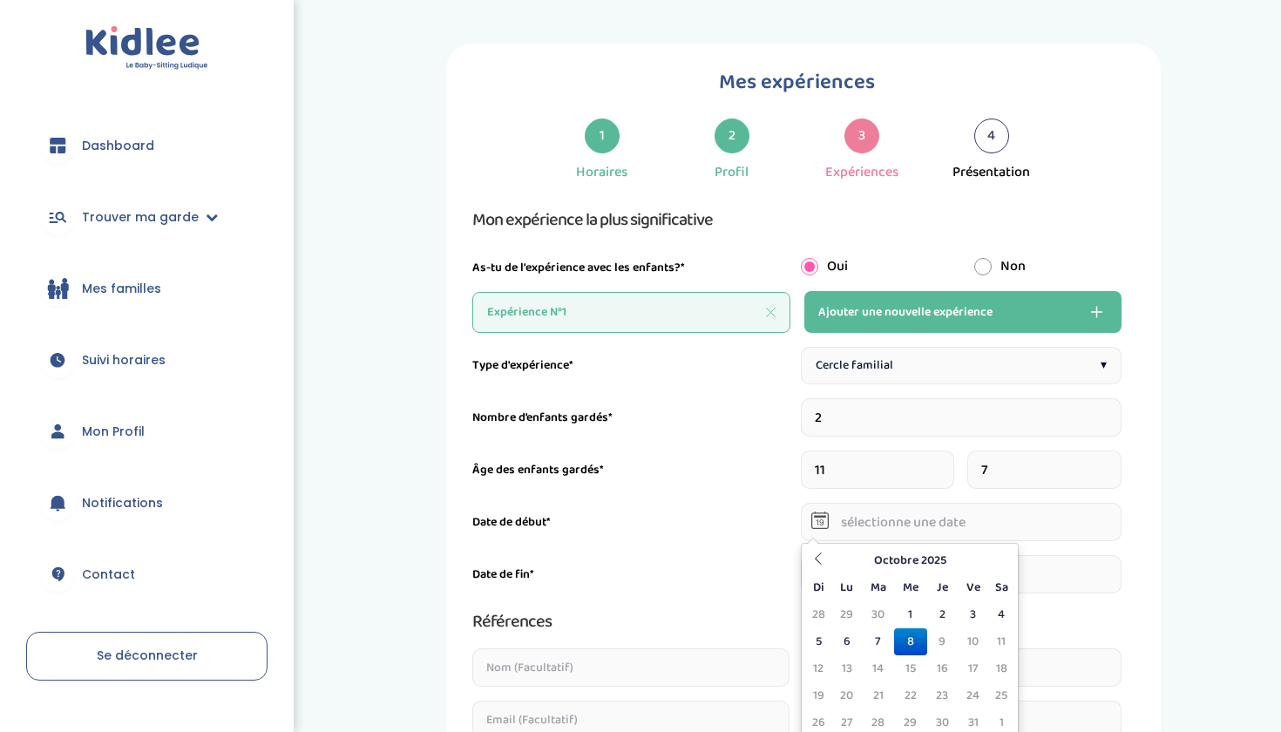
click at [900, 529] on input "text" at bounding box center [961, 522] width 321 height 38
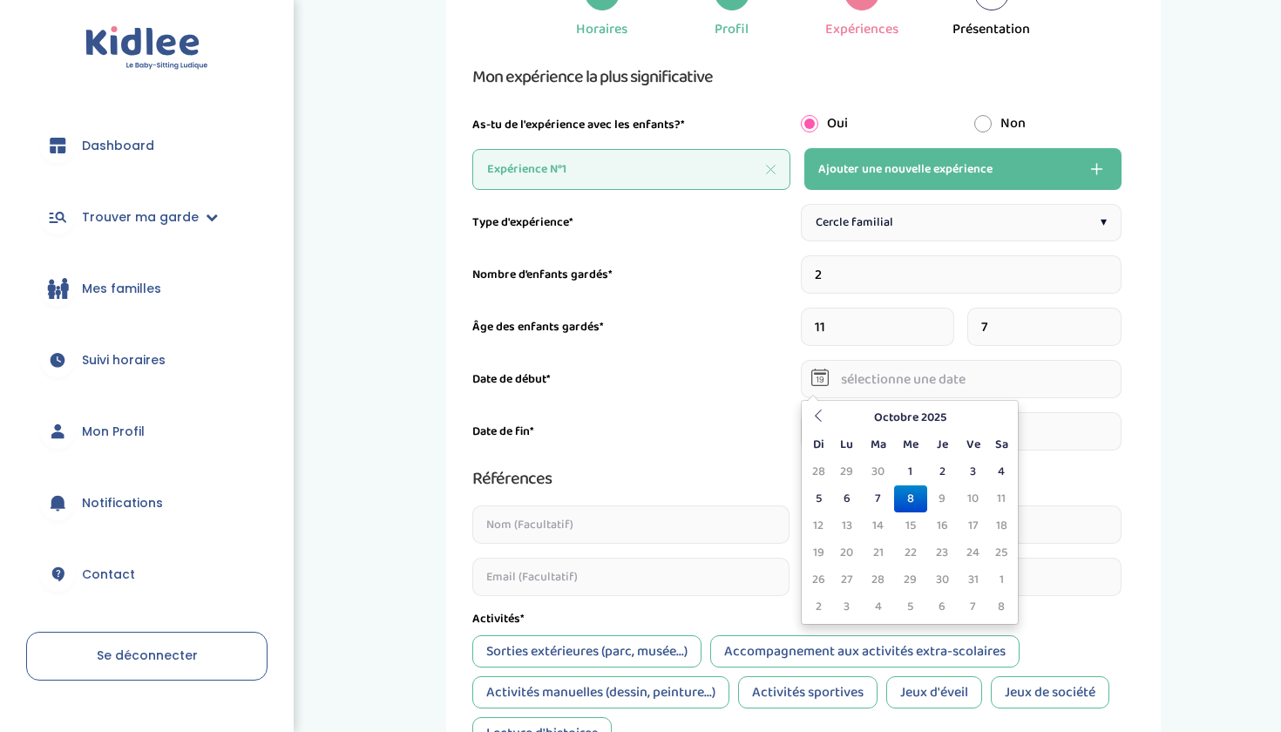
scroll to position [145, 0]
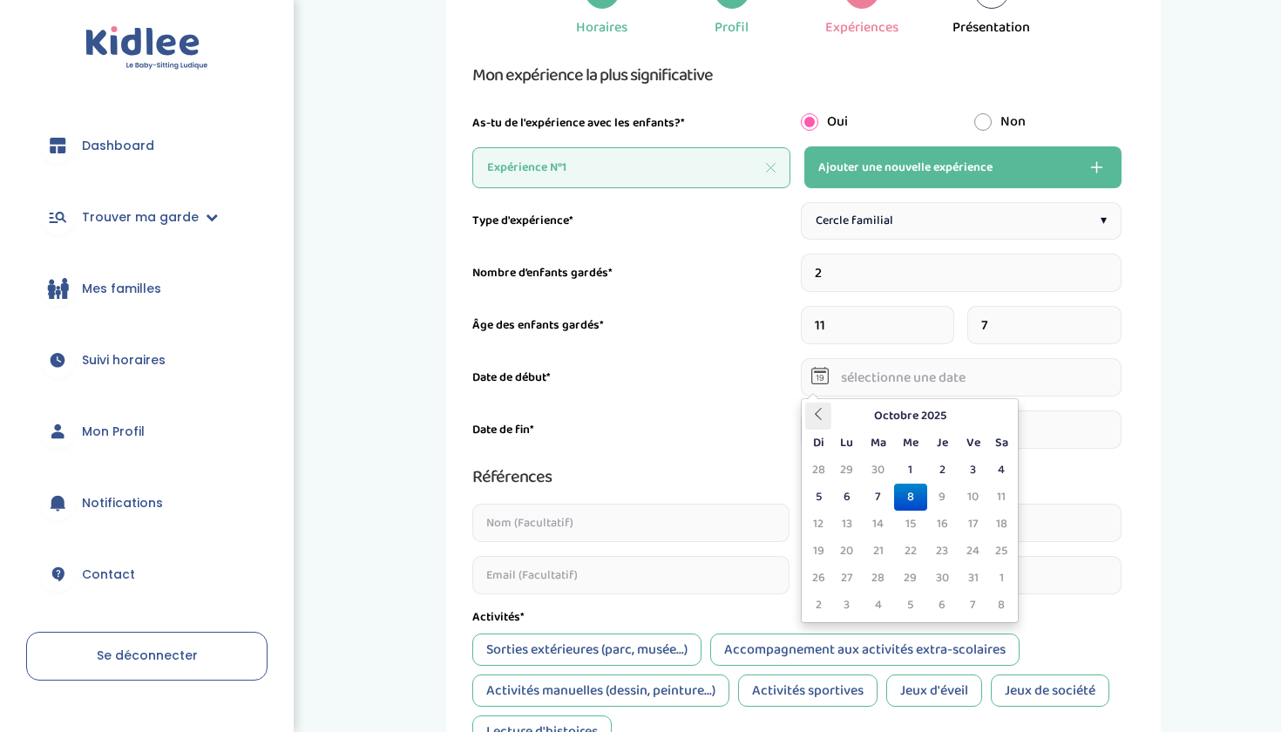
click at [819, 424] on th at bounding box center [818, 415] width 26 height 27
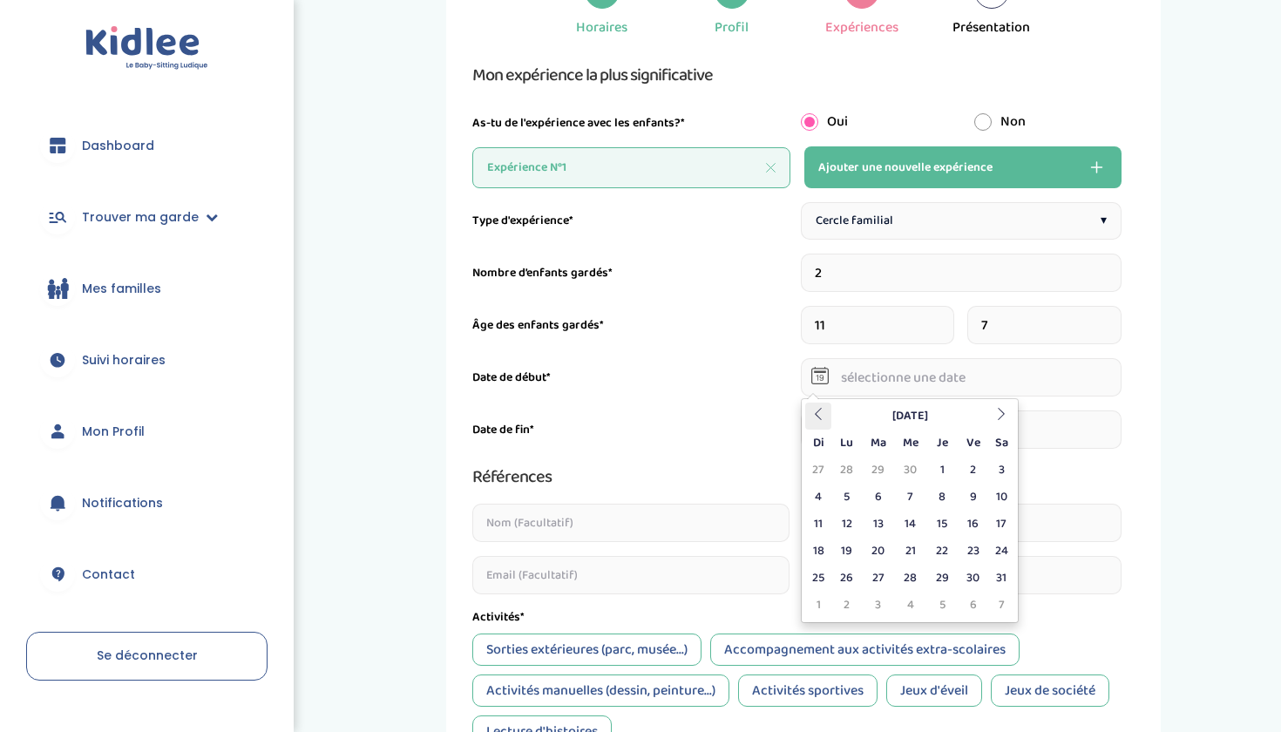
click at [819, 424] on th at bounding box center [818, 415] width 26 height 27
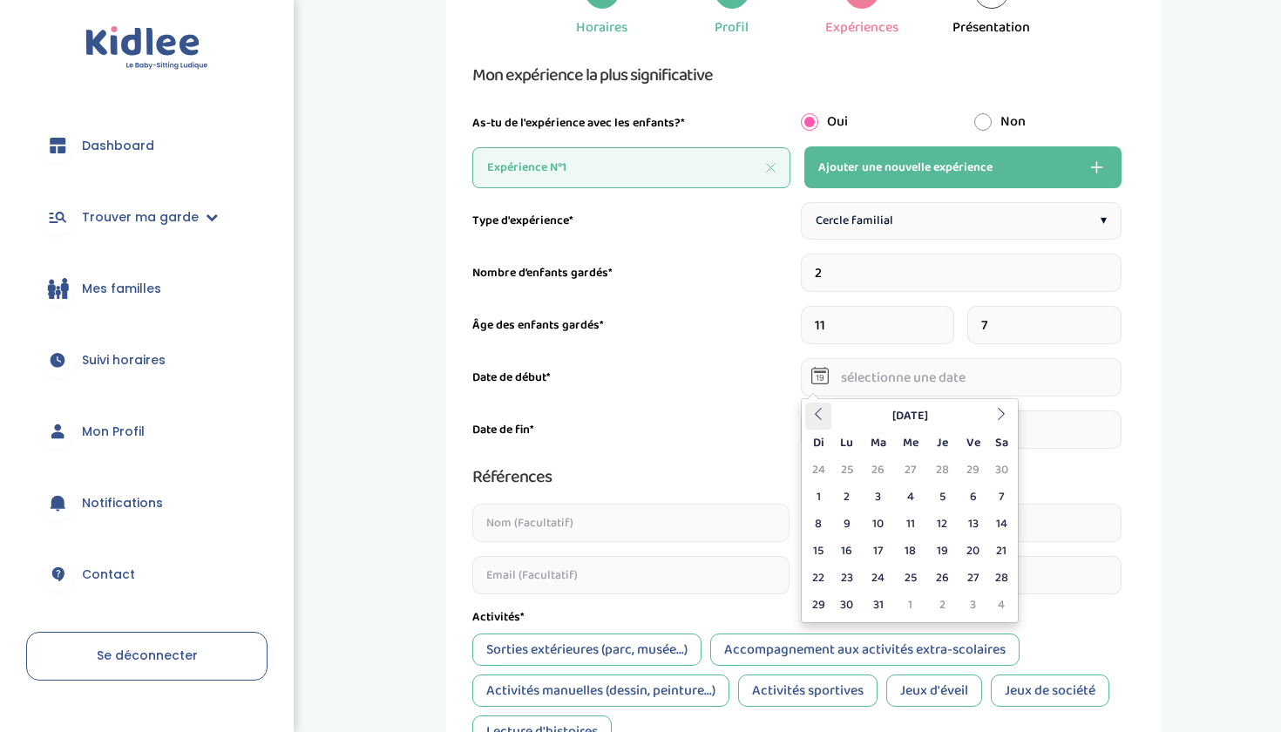
click at [819, 424] on th at bounding box center [818, 415] width 26 height 27
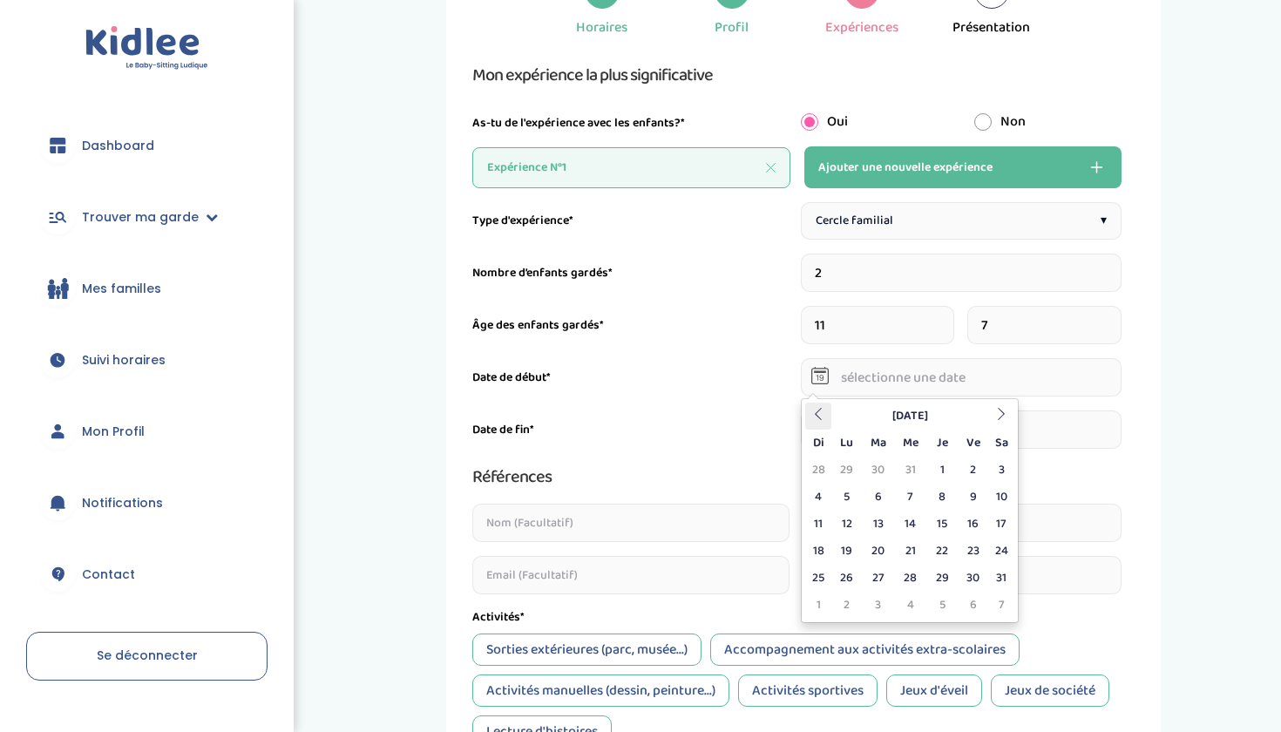
click at [819, 424] on th at bounding box center [818, 415] width 26 height 27
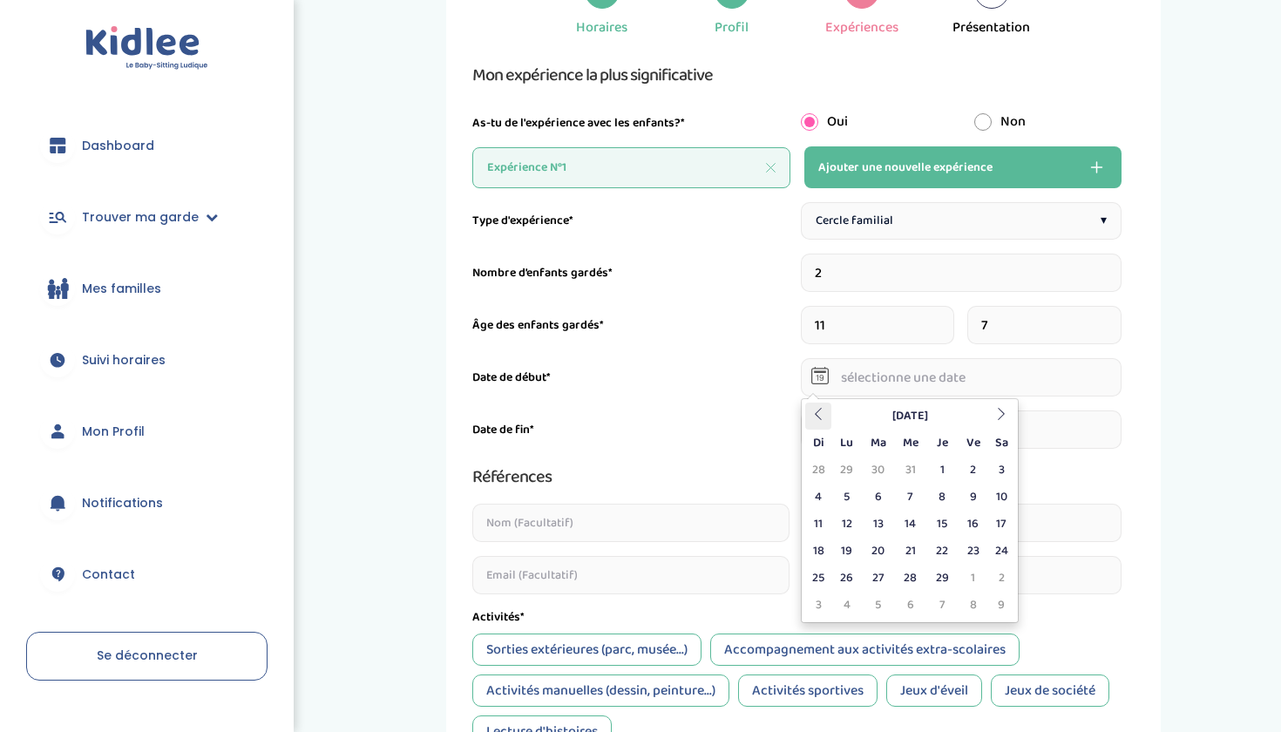
click at [819, 424] on th at bounding box center [818, 415] width 26 height 27
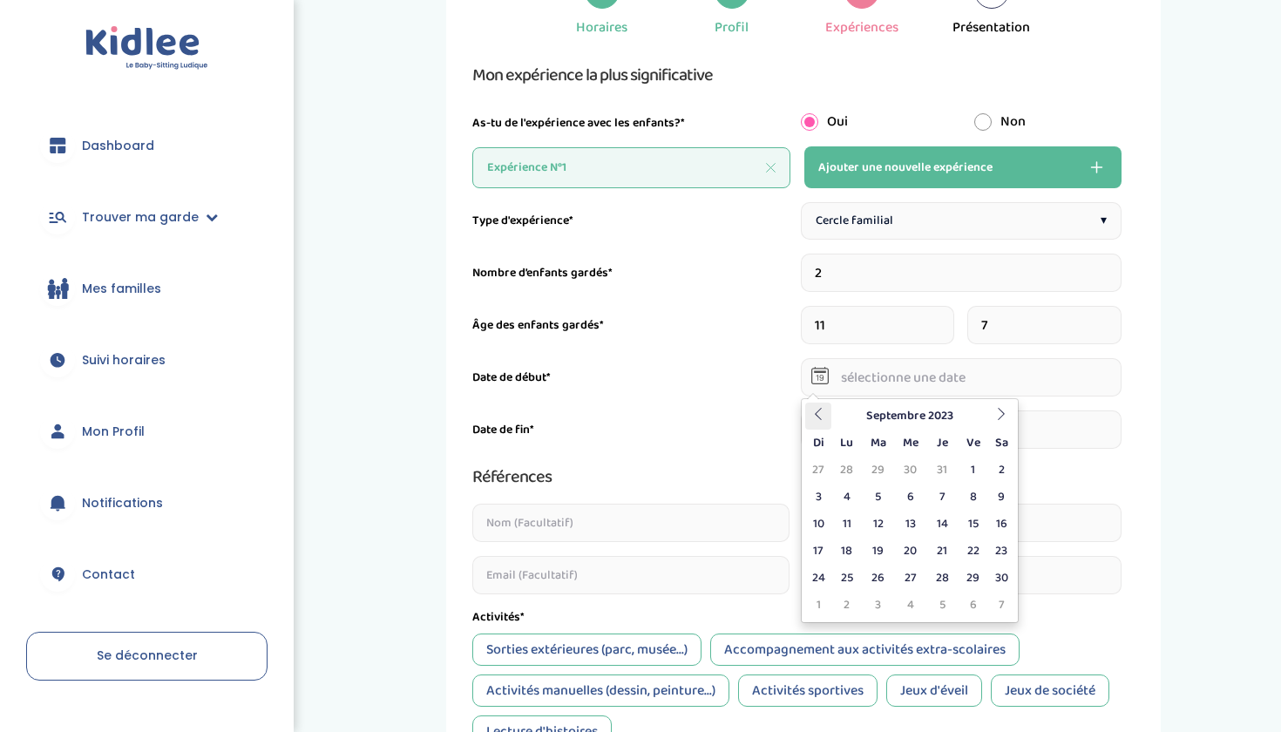
click at [819, 424] on th at bounding box center [818, 415] width 26 height 27
click at [947, 416] on th "Juin 2023" at bounding box center [909, 415] width 157 height 27
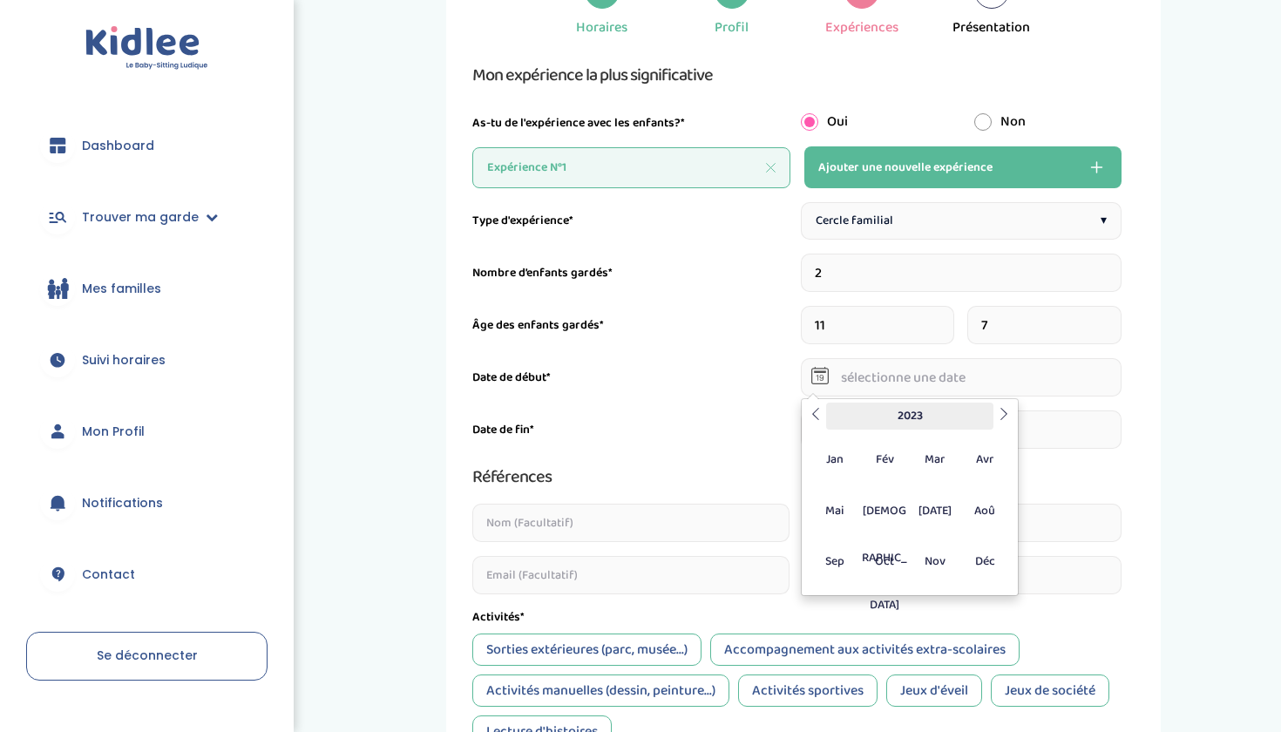
click at [947, 416] on th "2023" at bounding box center [909, 415] width 167 height 27
click at [815, 425] on th at bounding box center [815, 415] width 21 height 27
click at [937, 517] on span "2015" at bounding box center [934, 510] width 46 height 47
click at [885, 511] on span "Jui" at bounding box center [885, 510] width 46 height 47
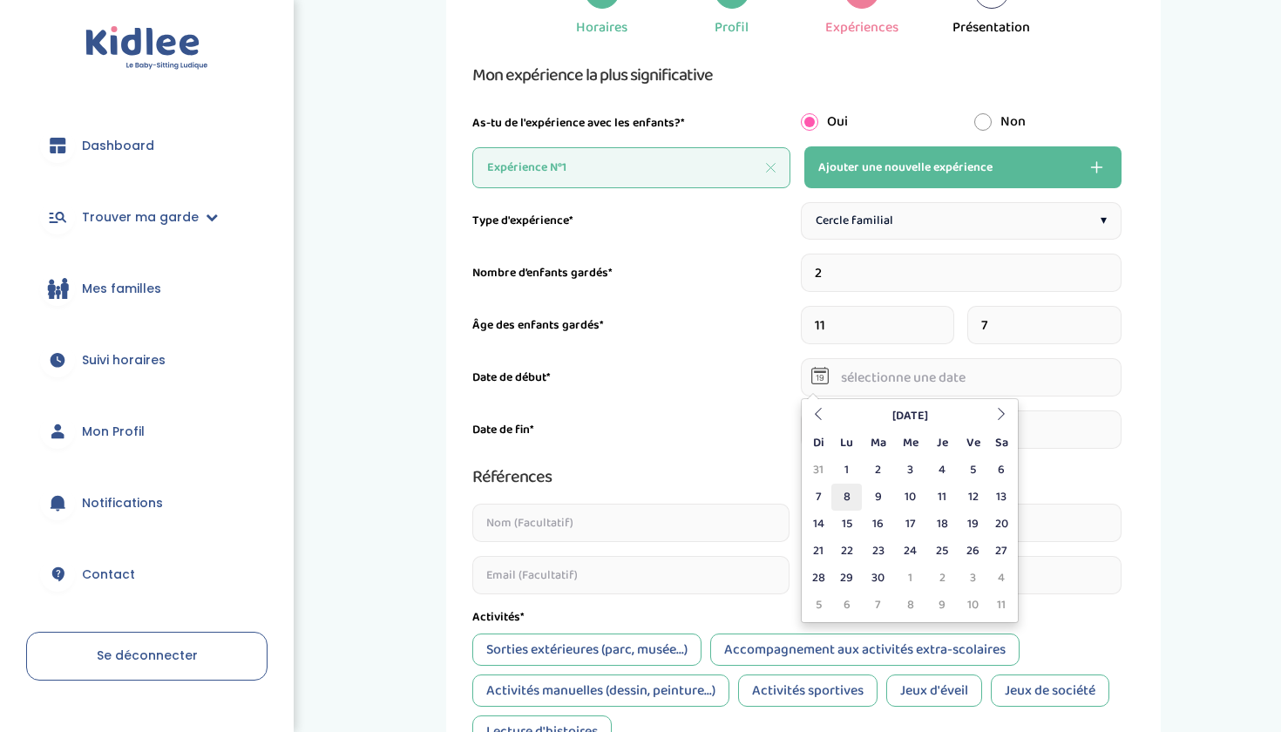
click at [848, 494] on td "8" at bounding box center [846, 496] width 30 height 27
type input "08-06-2015"
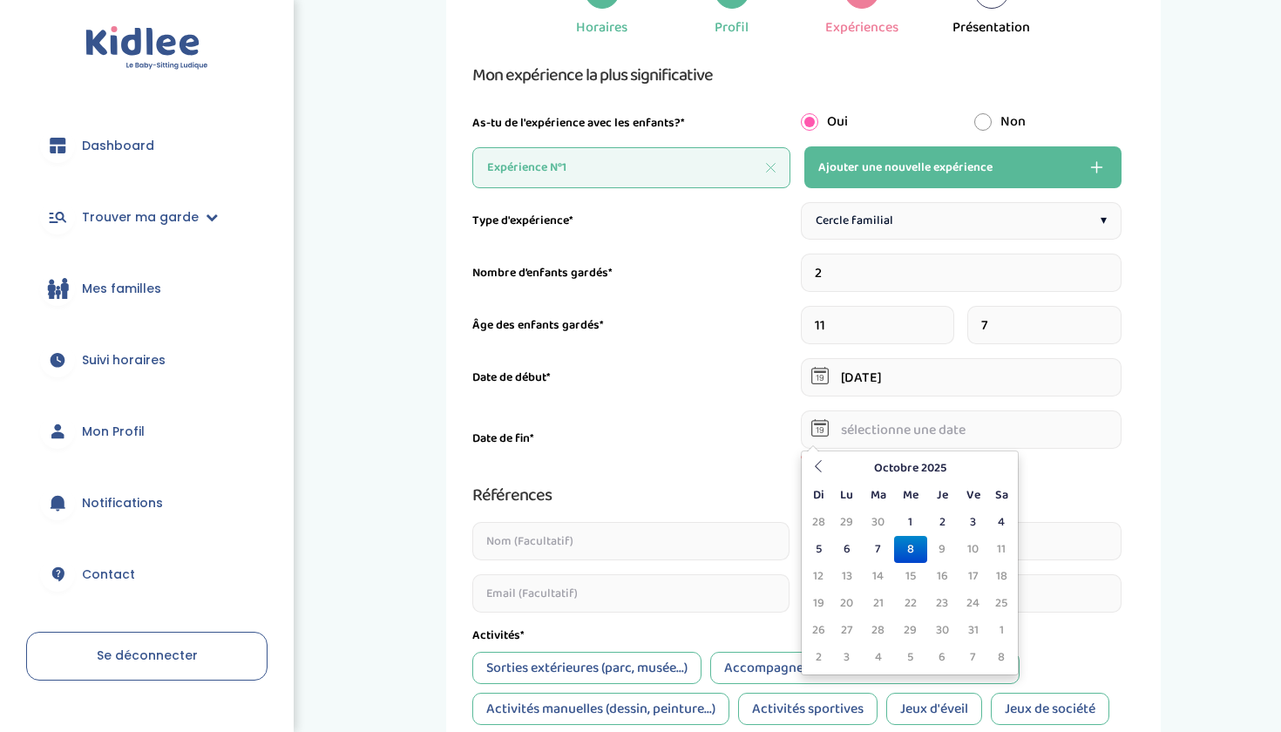
click at [878, 428] on input "text" at bounding box center [961, 429] width 321 height 38
click at [881, 476] on th "Octobre 2025" at bounding box center [909, 468] width 157 height 27
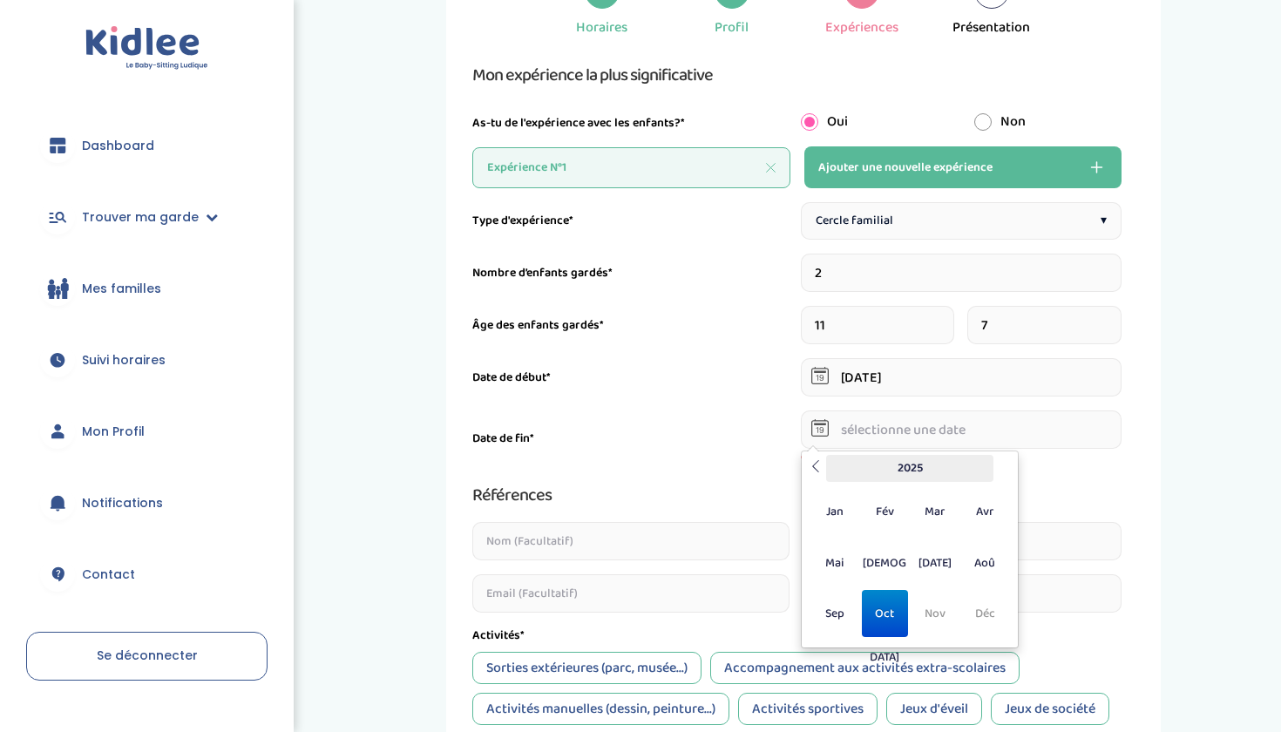
click at [909, 478] on th "2025" at bounding box center [909, 468] width 167 height 27
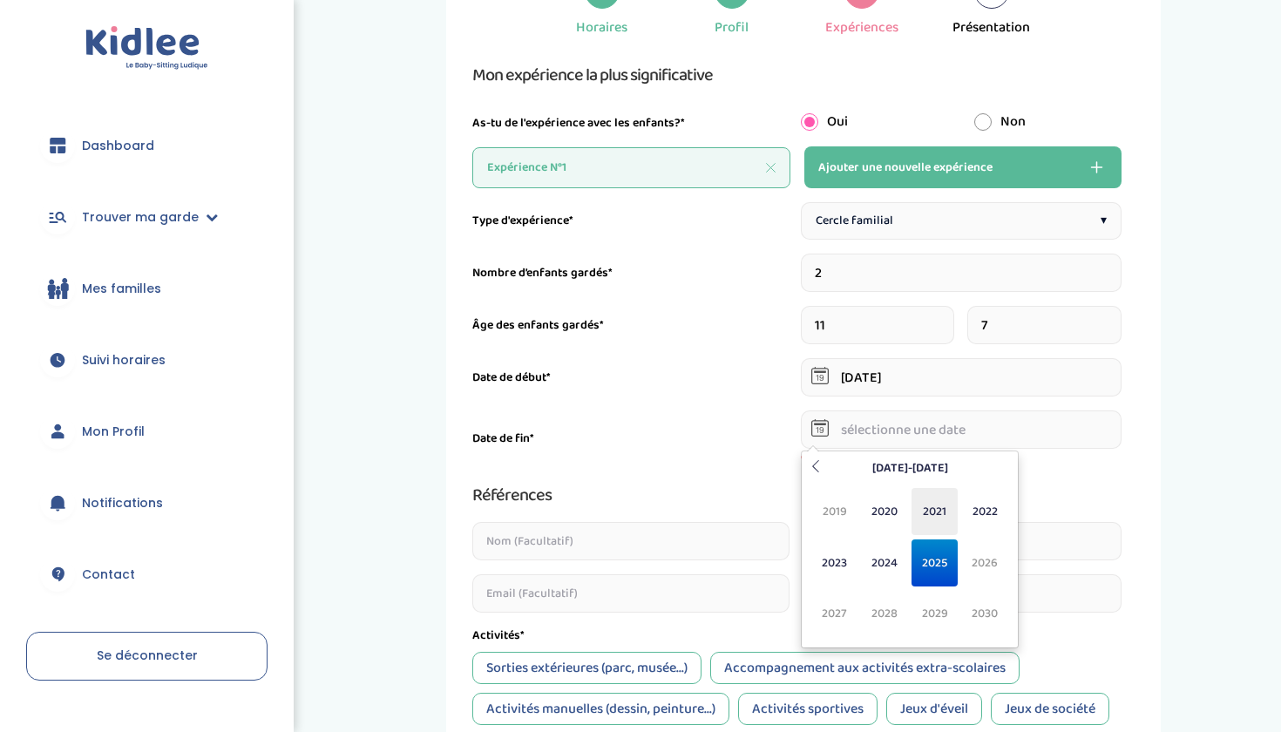
click at [940, 516] on span "2021" at bounding box center [934, 511] width 46 height 47
click at [828, 632] on span "Sep" at bounding box center [834, 613] width 46 height 47
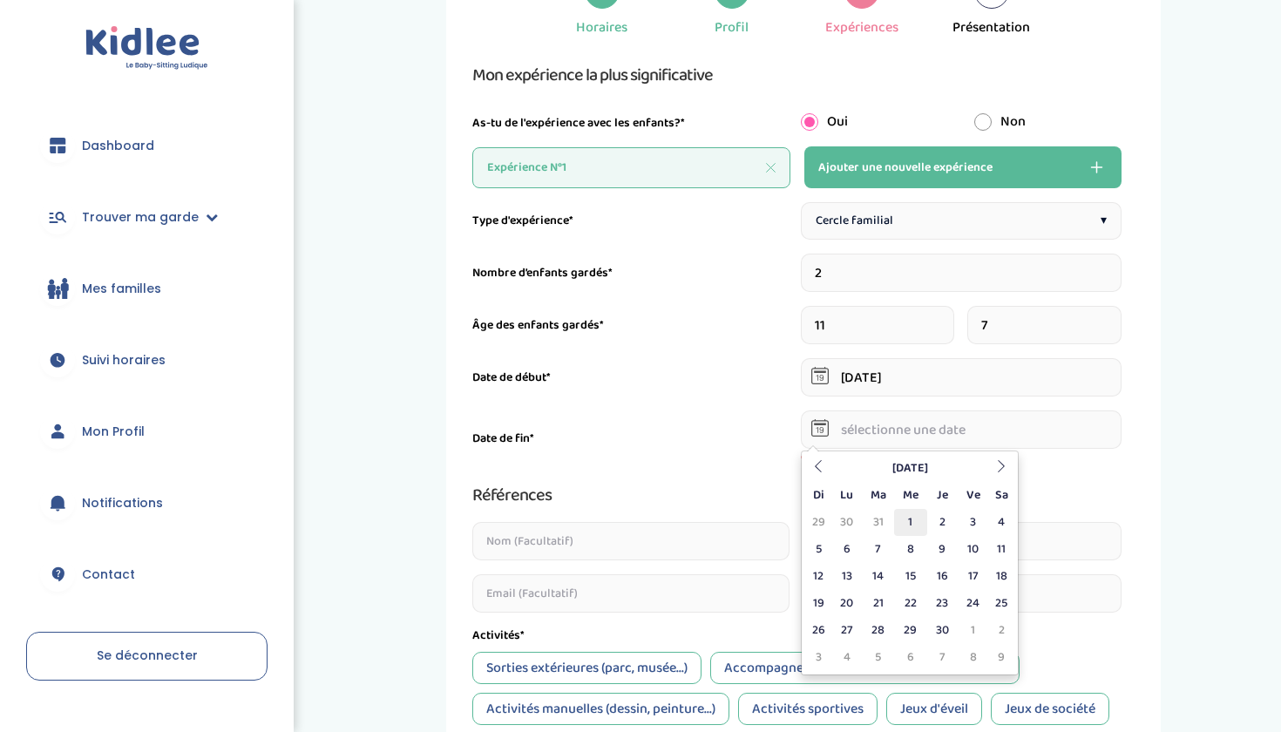
click at [911, 528] on td "1" at bounding box center [910, 522] width 32 height 27
type input "01-09-2021"
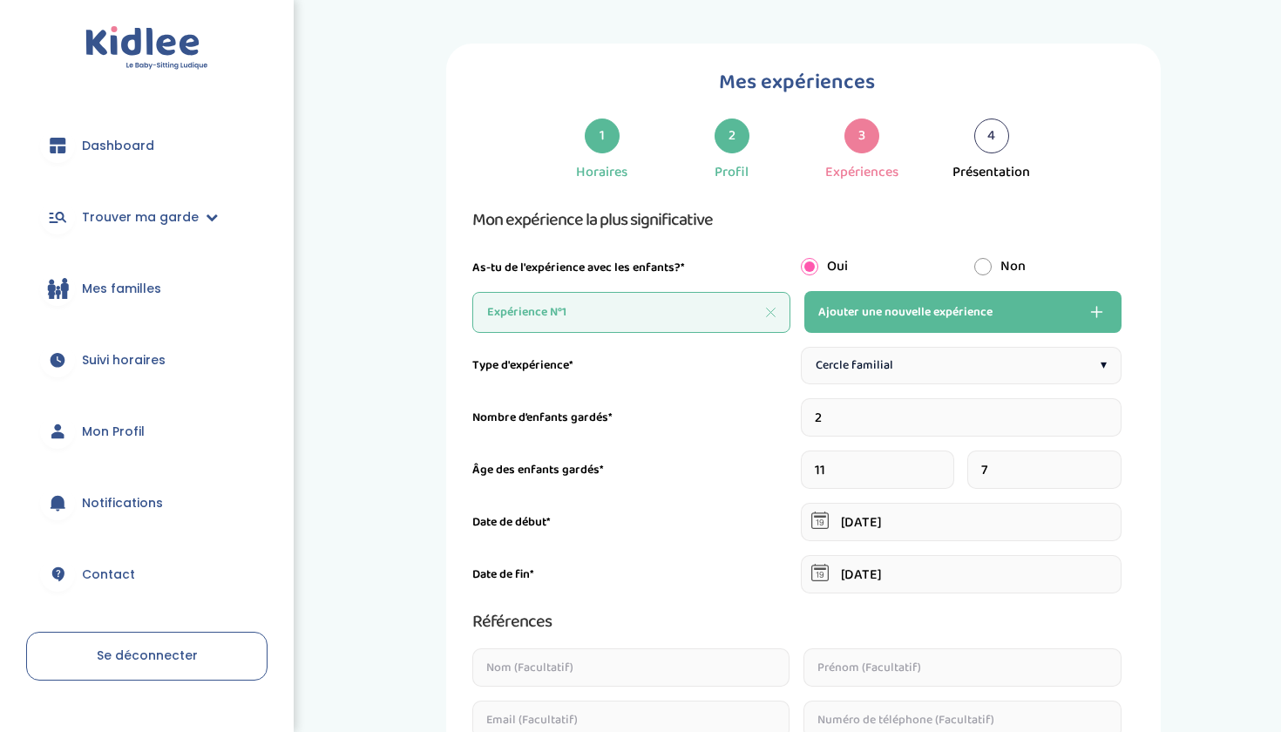
scroll to position [0, 0]
click at [950, 466] on input "12" at bounding box center [877, 469] width 153 height 38
type input "13"
click at [950, 466] on input "13" at bounding box center [877, 469] width 153 height 38
click at [1117, 466] on input "8" at bounding box center [1043, 469] width 153 height 38
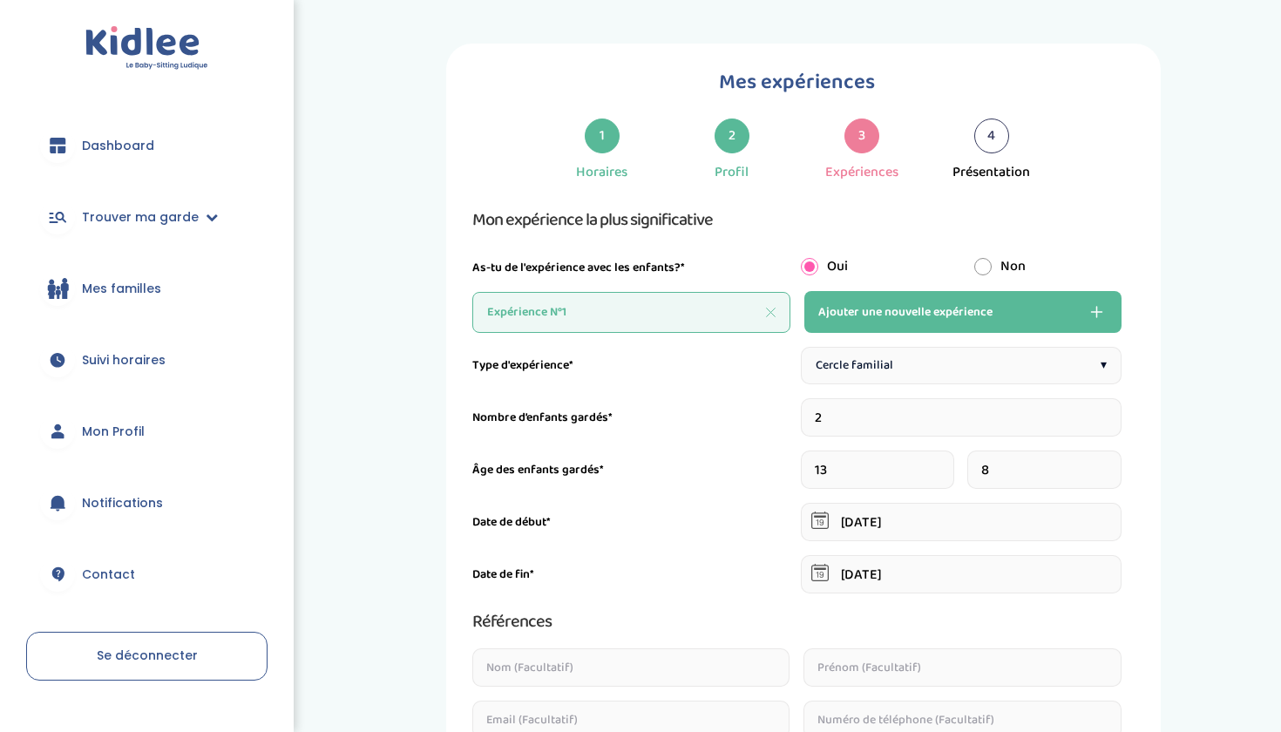
type input "9"
click at [1117, 466] on input "9" at bounding box center [1043, 469] width 153 height 38
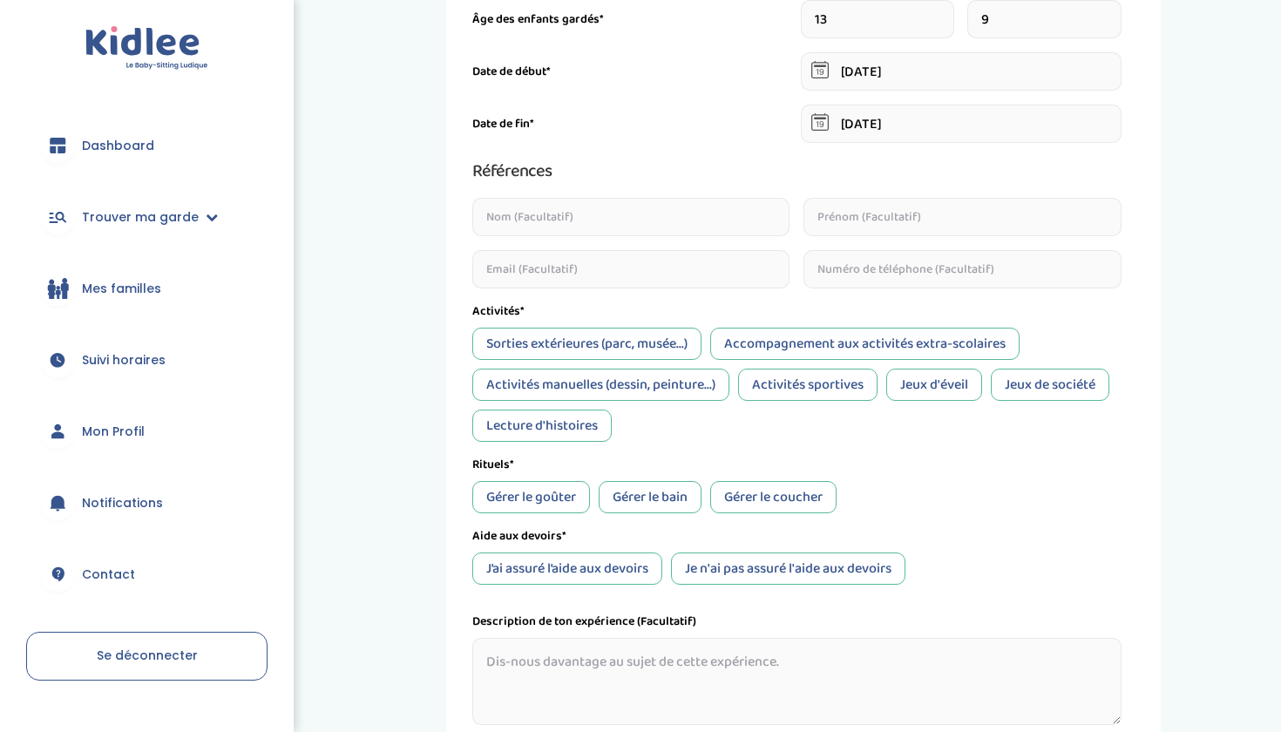
scroll to position [495, 0]
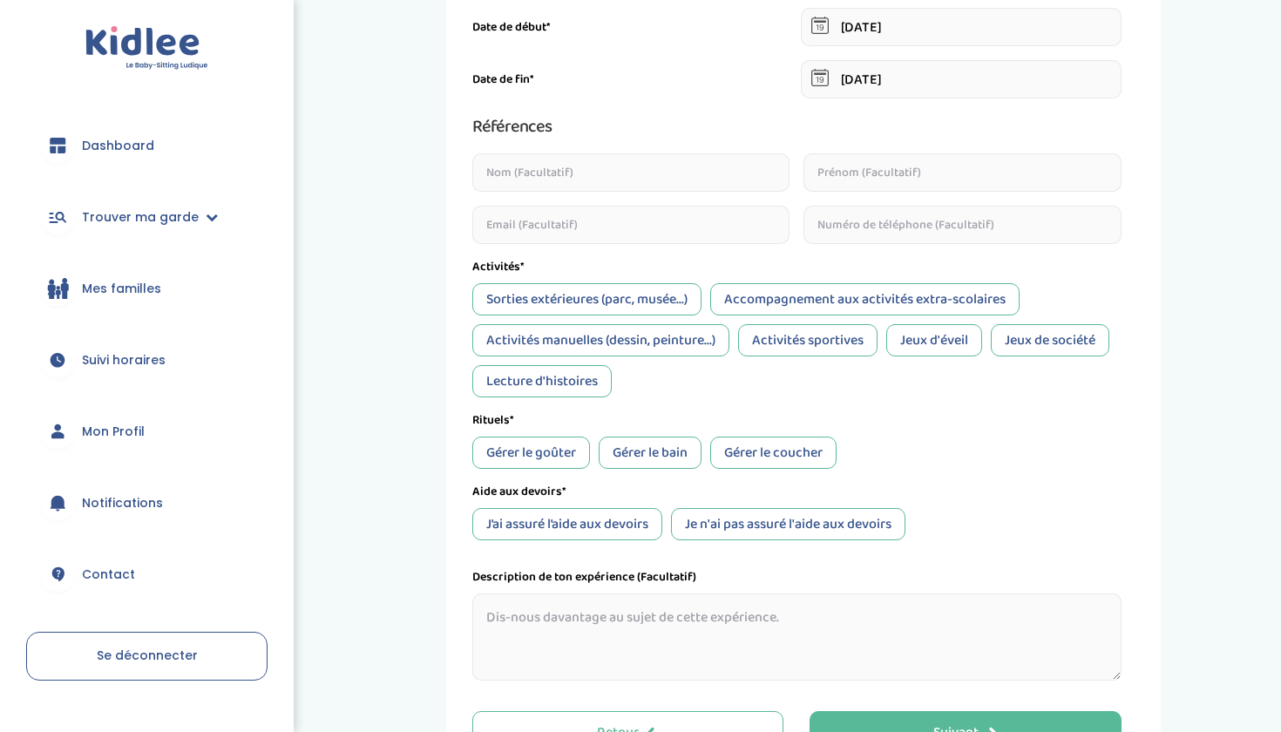
click at [600, 526] on div "J’ai assuré l’aide aux devoirs" at bounding box center [567, 524] width 190 height 32
click at [544, 461] on div "Gérer le goûter" at bounding box center [531, 452] width 118 height 32
click at [663, 459] on div "Gérer le bain" at bounding box center [649, 452] width 103 height 32
click at [748, 459] on div "Gérer le coucher" at bounding box center [773, 452] width 126 height 32
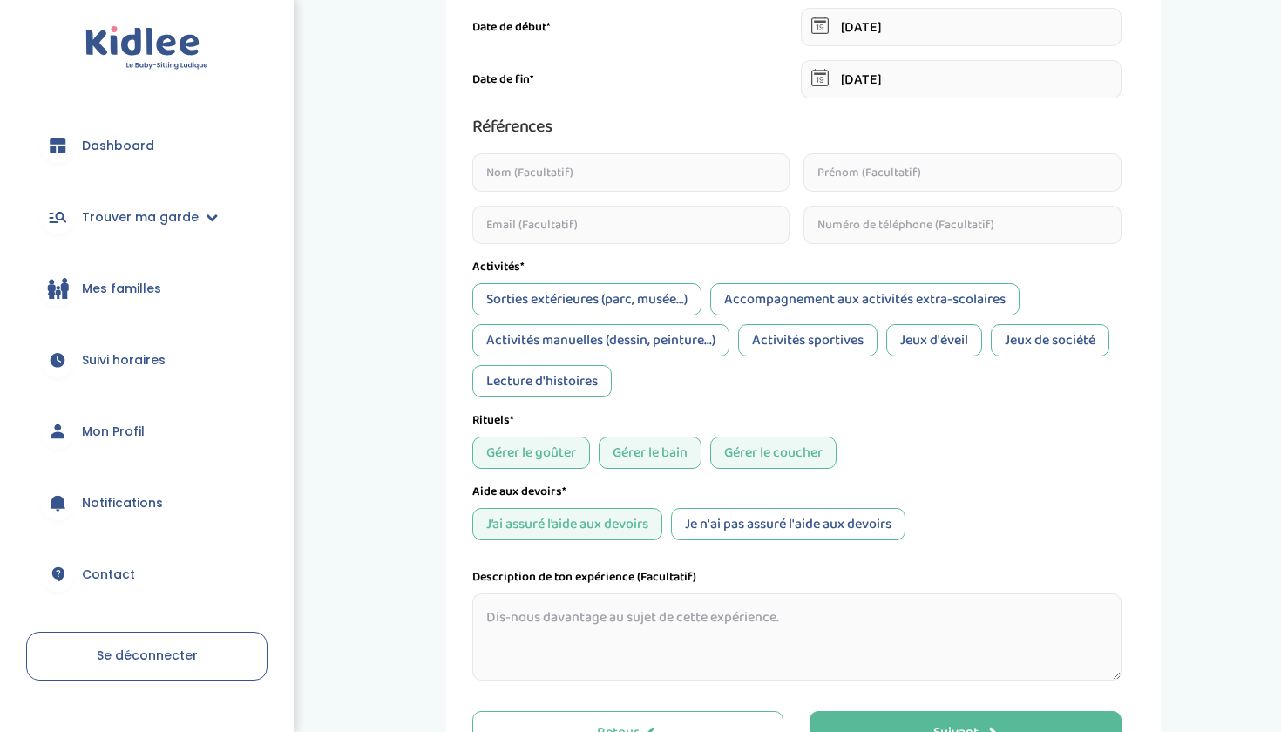
click at [1024, 338] on div "Jeux de société" at bounding box center [1050, 340] width 118 height 32
click at [632, 648] on textarea at bounding box center [796, 636] width 649 height 87
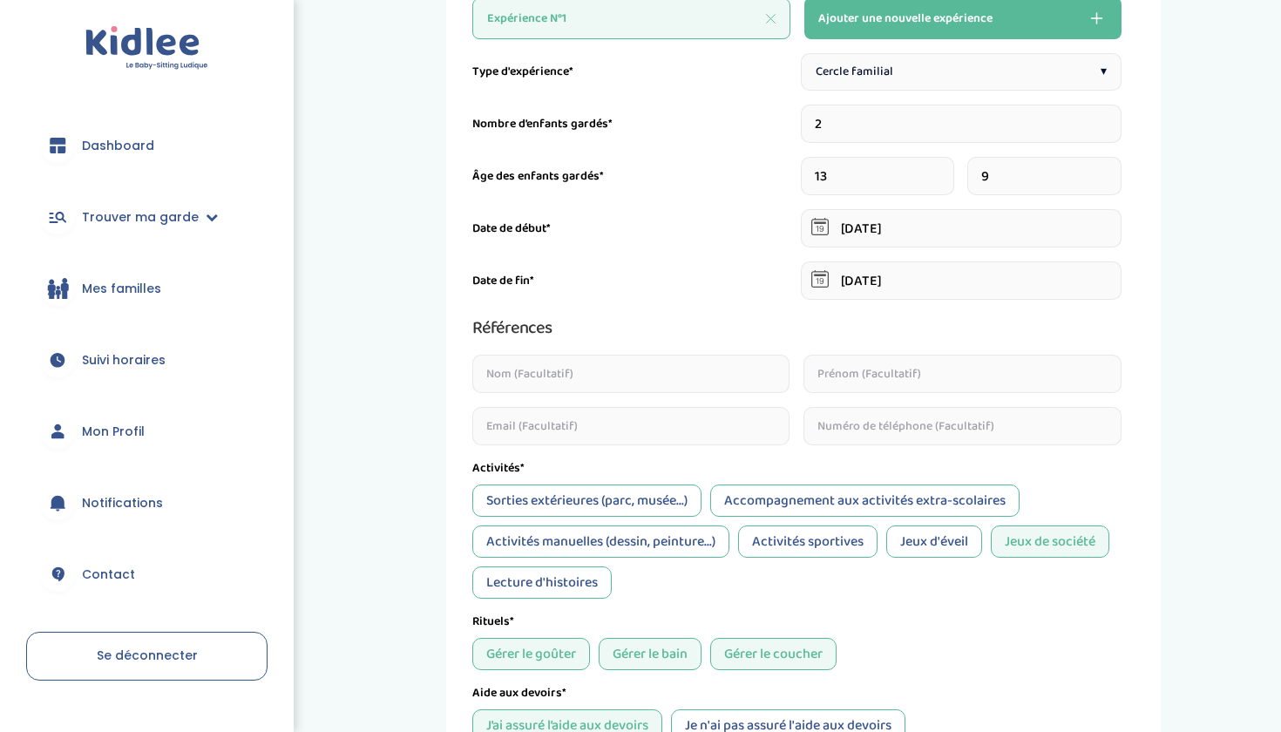
scroll to position [289, 0]
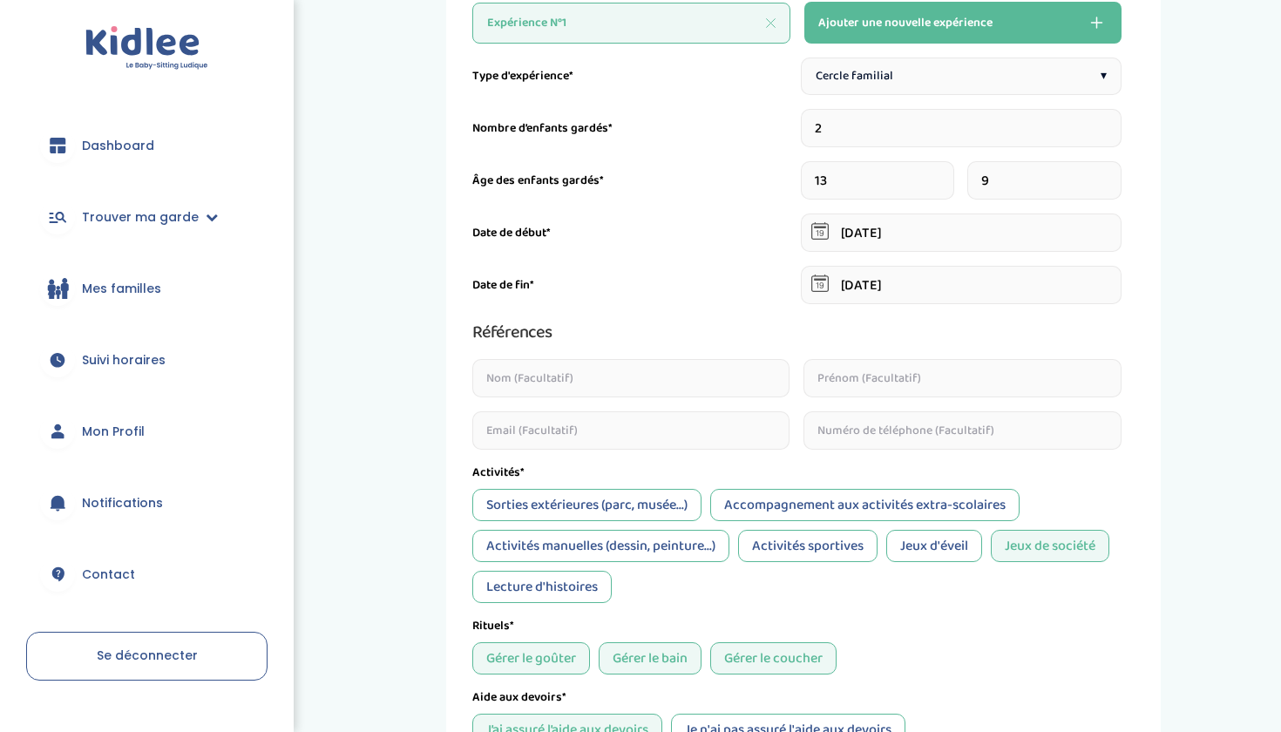
type textarea "Je me suis occupée de mes deux petits frères dès mes 15"
click at [1112, 175] on input "10" at bounding box center [1043, 180] width 153 height 38
click at [1112, 186] on input "9" at bounding box center [1043, 180] width 153 height 38
click at [1112, 186] on input "8" at bounding box center [1043, 180] width 153 height 38
type input "7"
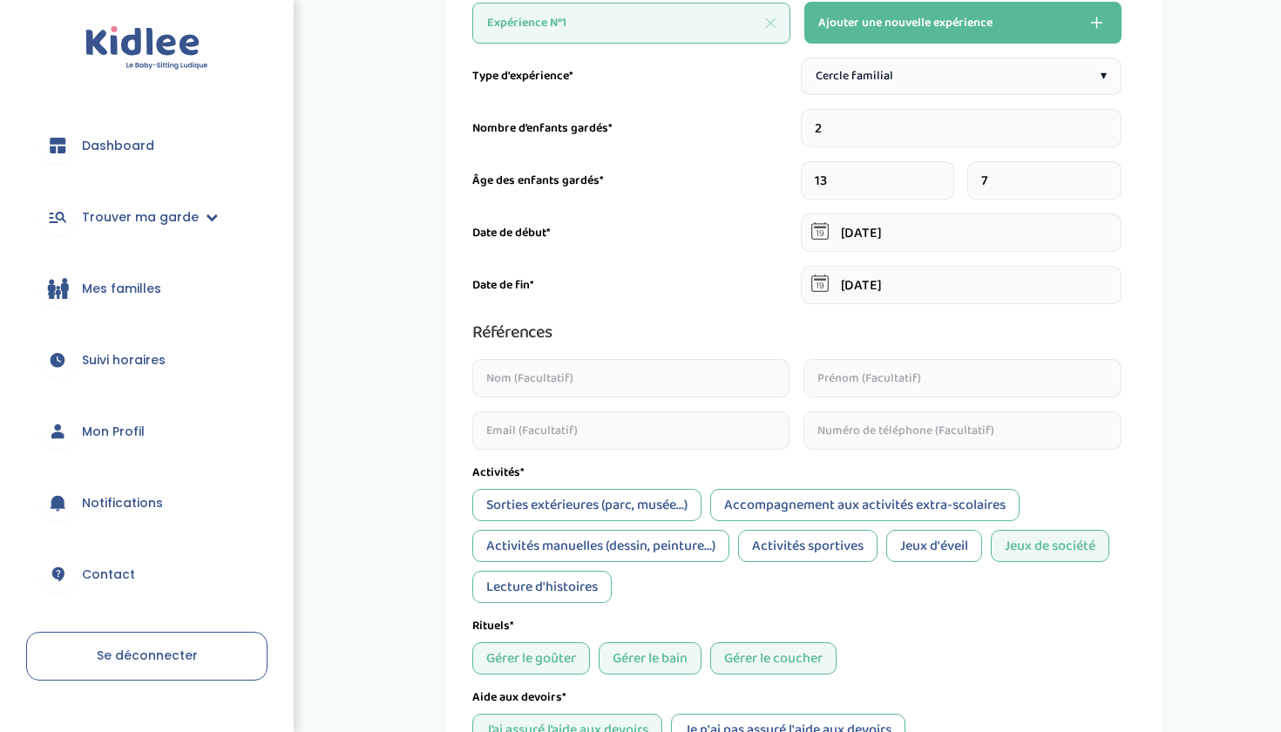
click at [1112, 186] on input "7" at bounding box center [1043, 180] width 153 height 38
click at [949, 185] on input "12" at bounding box center [877, 180] width 153 height 38
click at [949, 185] on input "11" at bounding box center [877, 180] width 153 height 38
click at [949, 185] on input "10" at bounding box center [877, 180] width 153 height 38
type input "11"
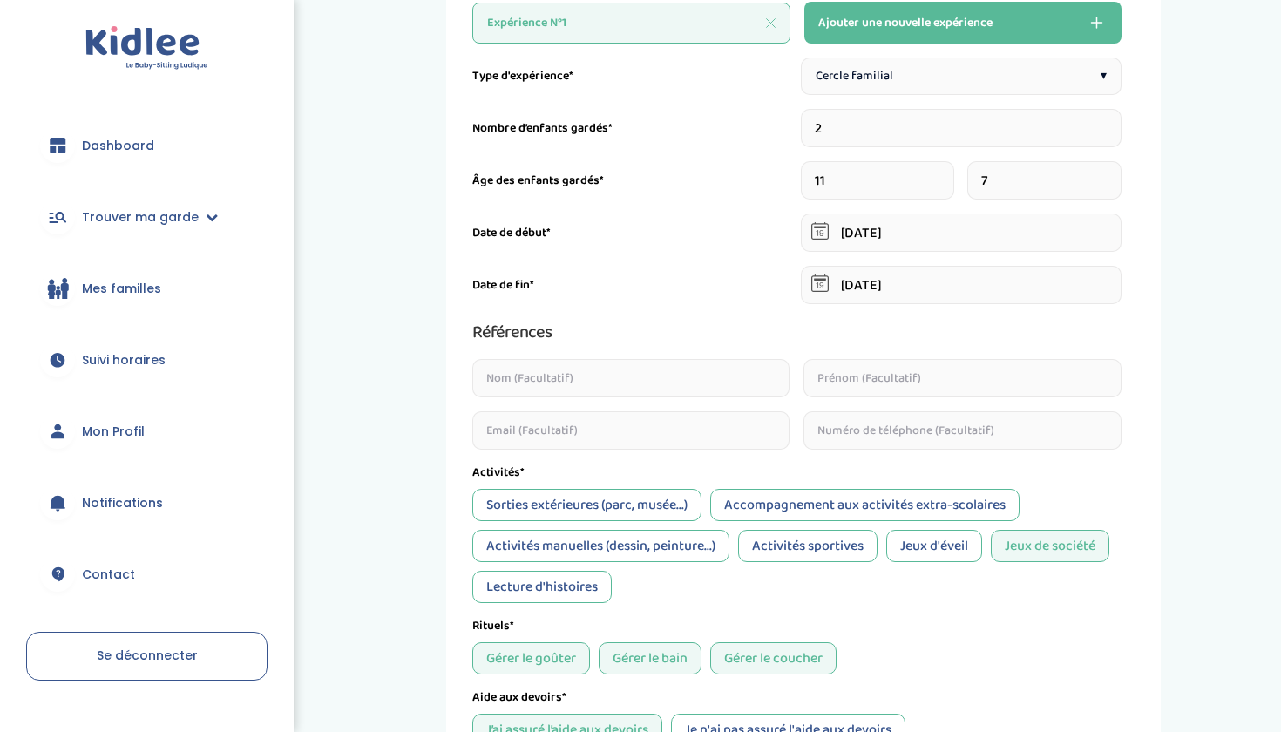
click at [947, 178] on input "11" at bounding box center [877, 180] width 153 height 38
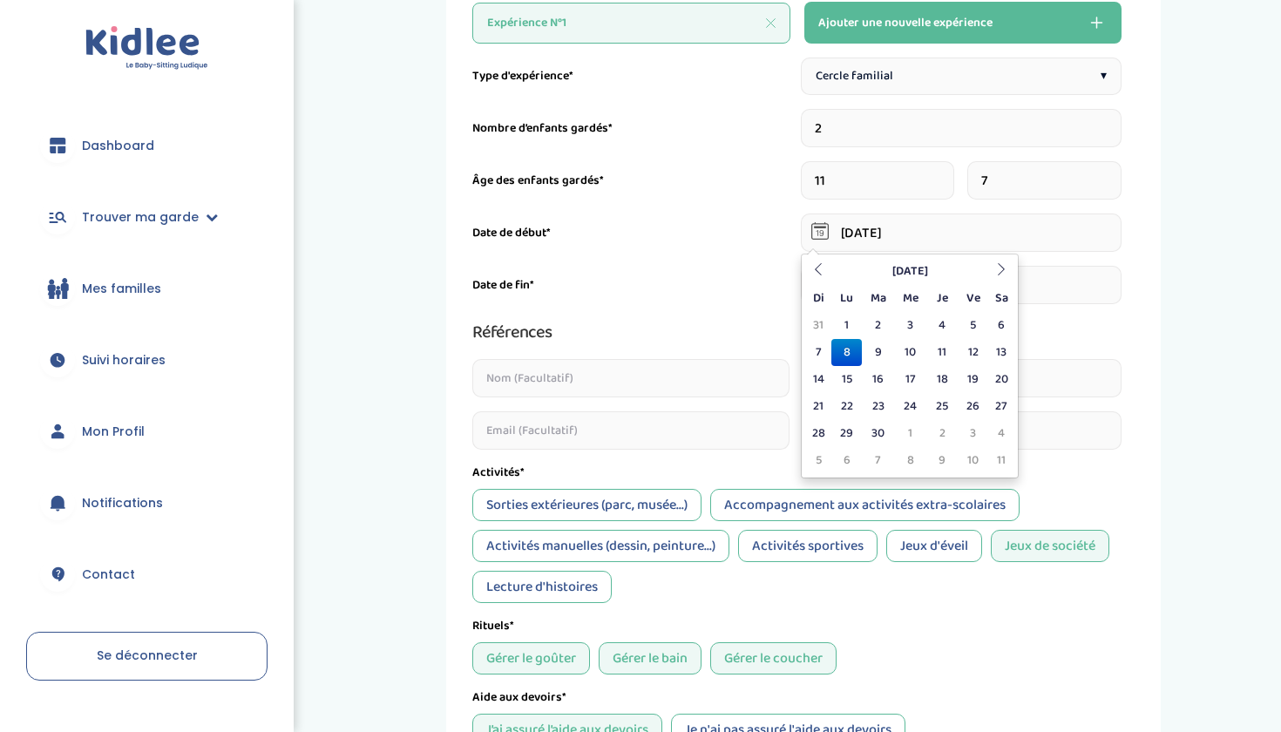
click at [916, 235] on input "08-06-2015" at bounding box center [961, 232] width 321 height 38
click at [923, 271] on th "Juin 2015" at bounding box center [909, 271] width 157 height 27
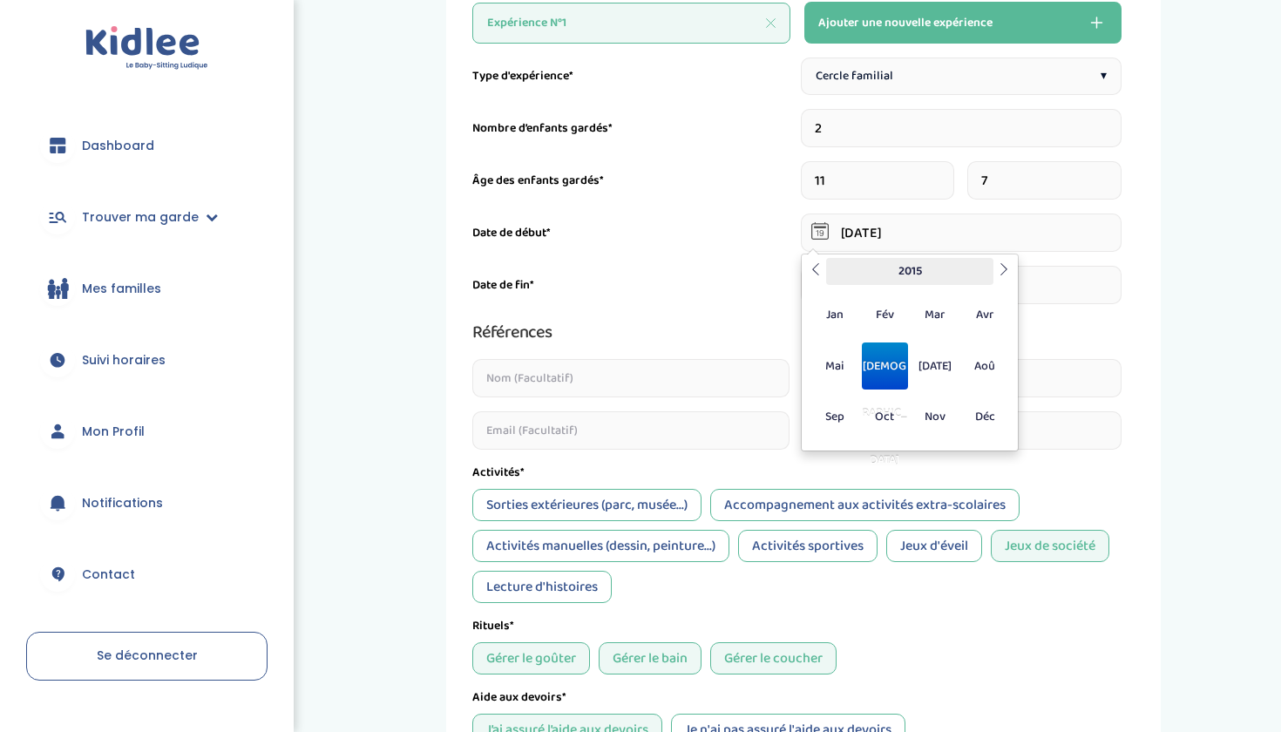
click at [924, 281] on th "2015" at bounding box center [909, 271] width 167 height 27
click at [834, 429] on span "2017" at bounding box center [834, 416] width 46 height 47
click at [871, 355] on span "Jui" at bounding box center [885, 365] width 46 height 47
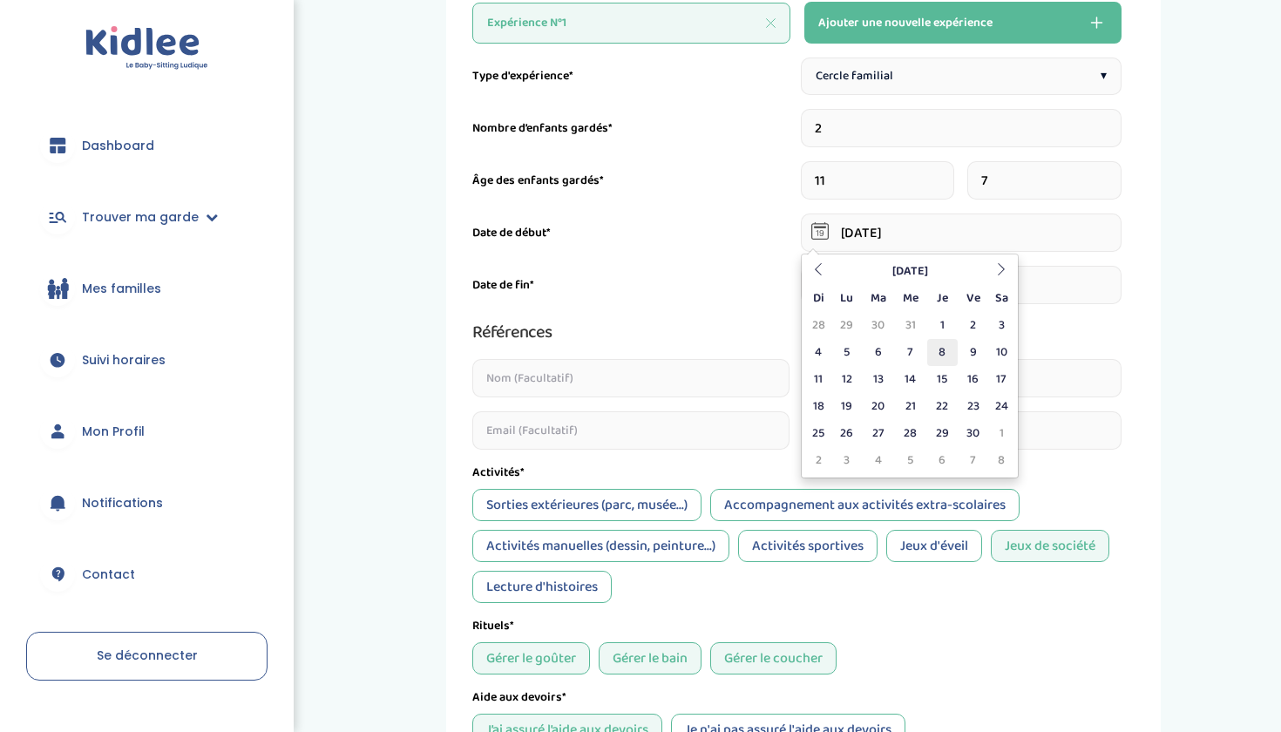
click at [939, 357] on td "8" at bounding box center [942, 352] width 30 height 27
type input "08-06-2017"
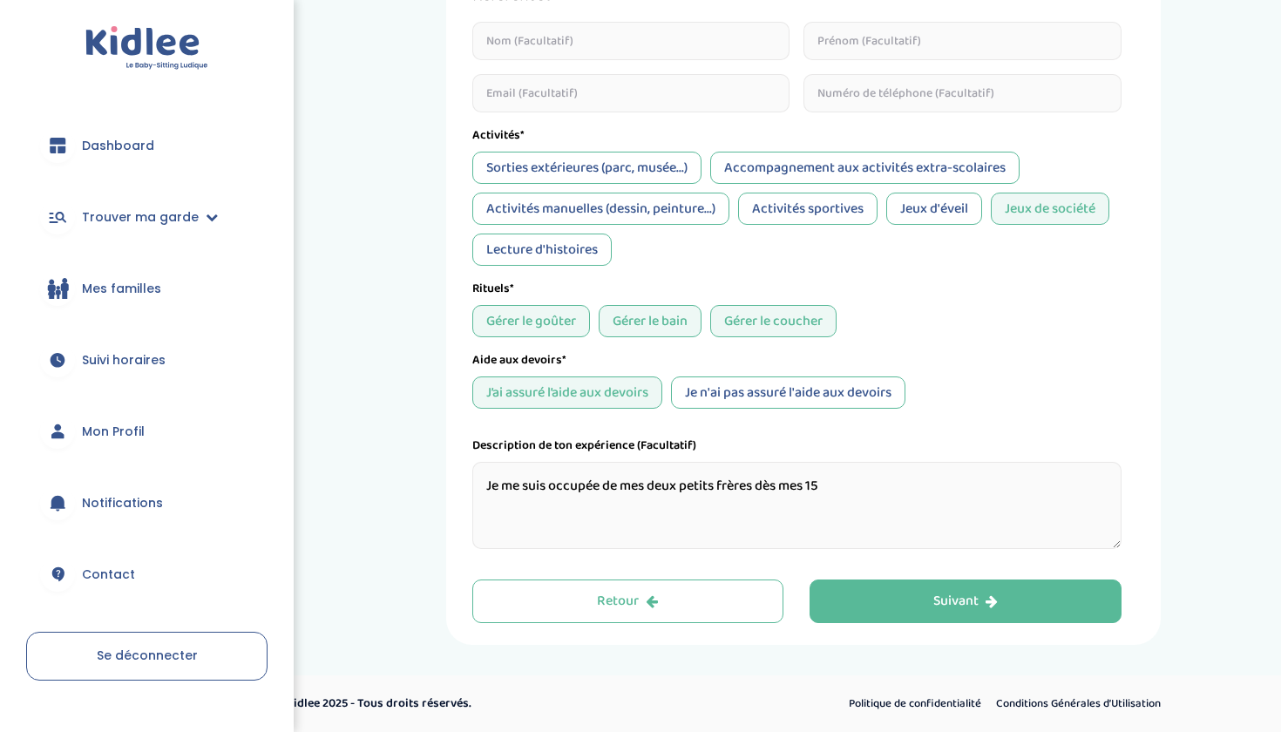
scroll to position [626, 0]
click at [825, 497] on textarea "Je me suis occupée de mes deux petits frères dès mes 15" at bounding box center [796, 505] width 649 height 87
click at [1057, 489] on textarea "Je me suis occupée de mes deux petits frères dès mes 13 ans les soirs où ma mèr…" at bounding box center [796, 505] width 649 height 87
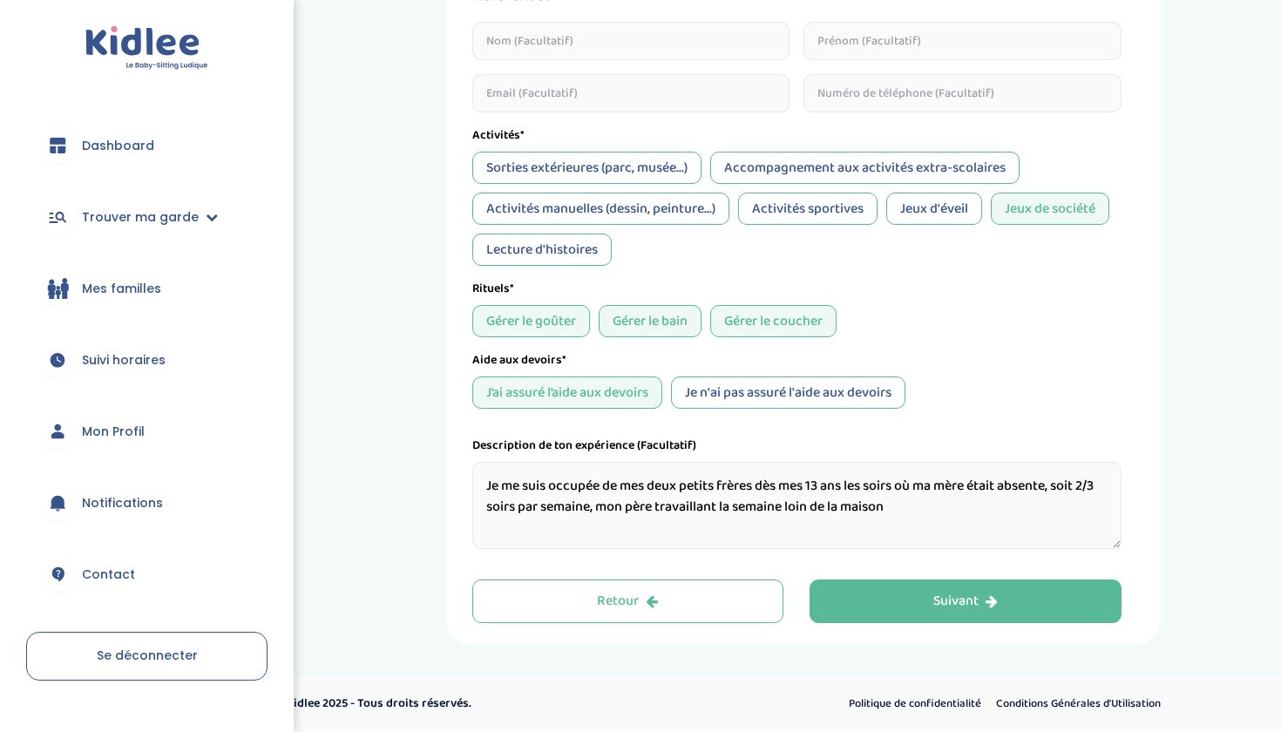
click at [944, 513] on textarea "Je me suis occupée de mes deux petits frères dès mes 13 ans les soirs où ma mèr…" at bounding box center [796, 505] width 649 height 87
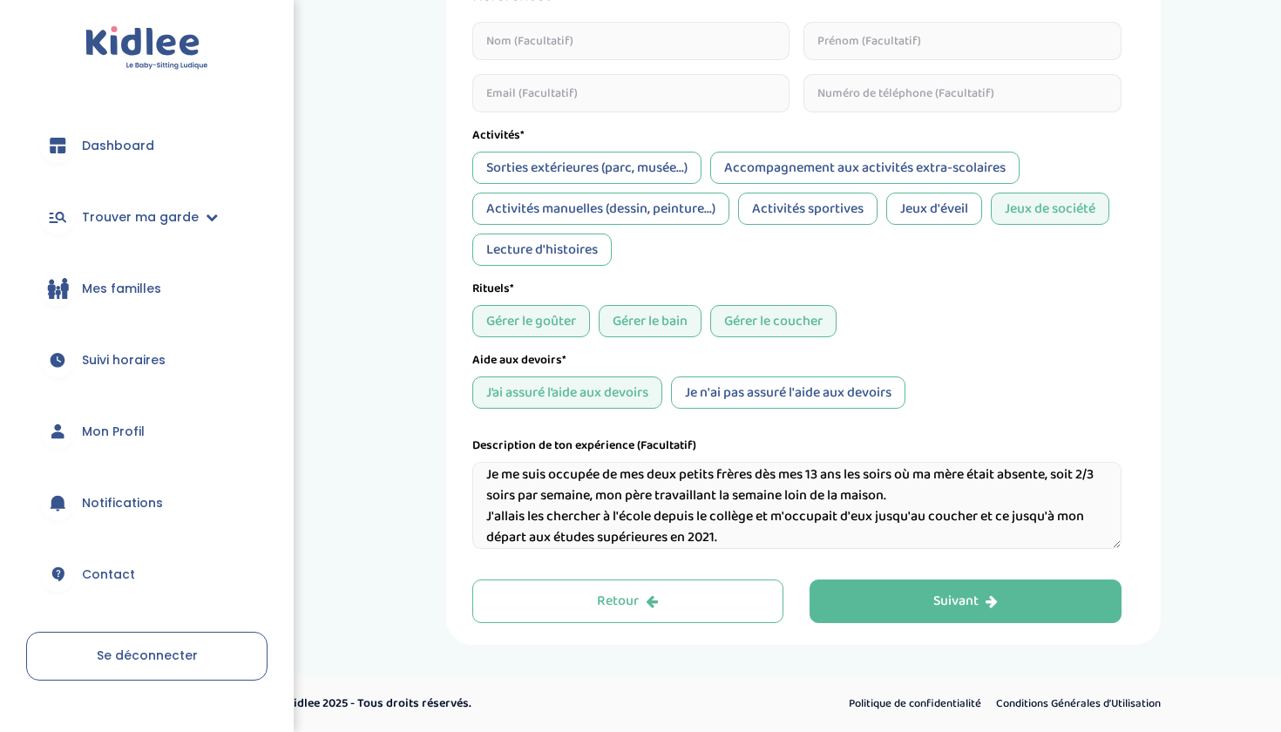
scroll to position [0, 0]
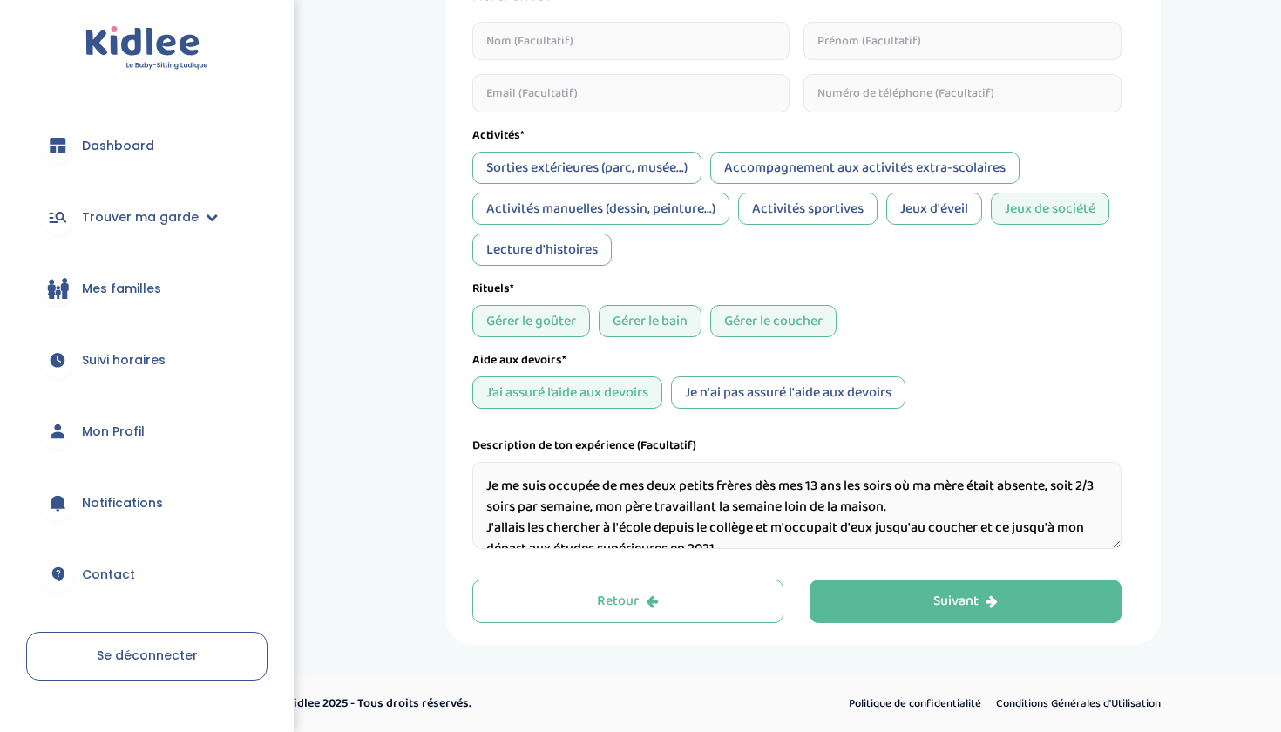
drag, startPoint x: 731, startPoint y: 535, endPoint x: 481, endPoint y: 468, distance: 258.9
click at [481, 468] on textarea "Je me suis occupée de mes deux petits frères dès mes 13 ans les soirs où ma mèr…" at bounding box center [796, 505] width 649 height 87
paste textarea "Depuis mes 13 ans, j’ai l’habitude de m’occuper de mes deux petits frères plusi…"
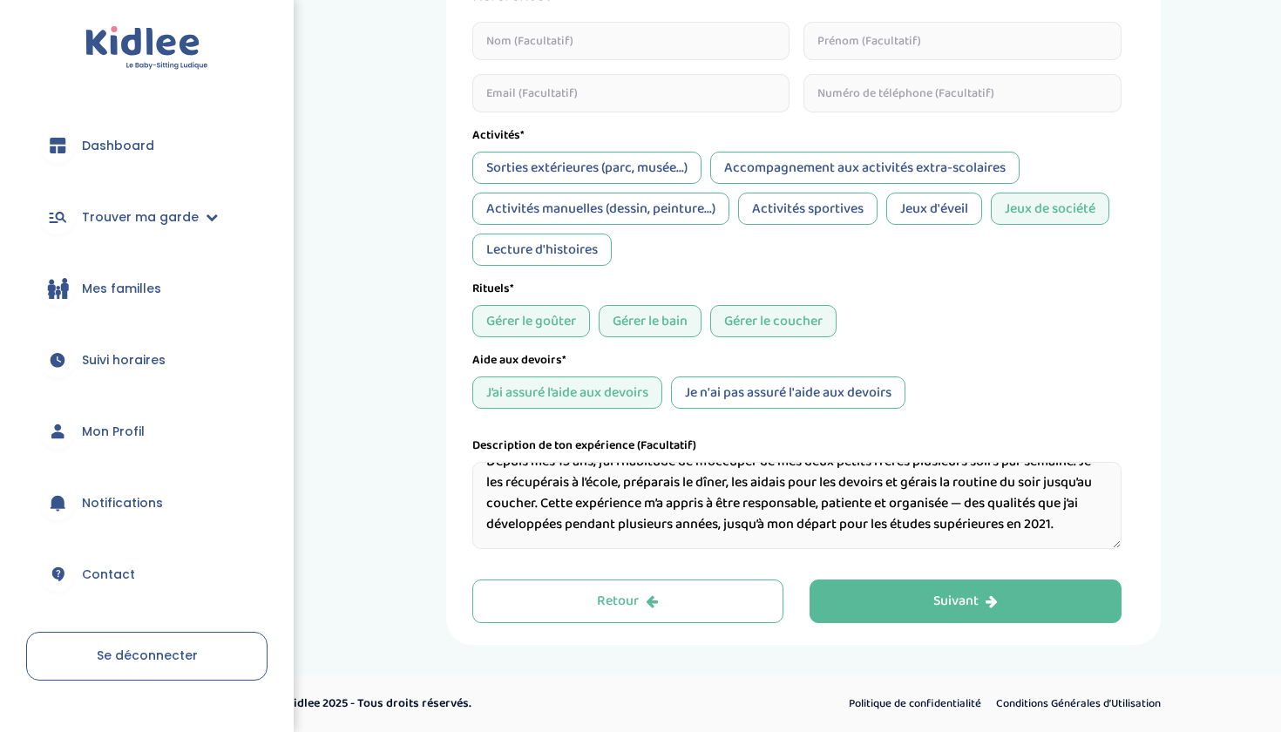
scroll to position [626, 0]
drag, startPoint x: 727, startPoint y: 526, endPoint x: 539, endPoint y: 506, distance: 188.4
click at [539, 506] on textarea "Depuis mes 13 ans, j’ai l’habitude de m’occuper de mes deux petits frères plusi…" at bounding box center [796, 505] width 649 height 87
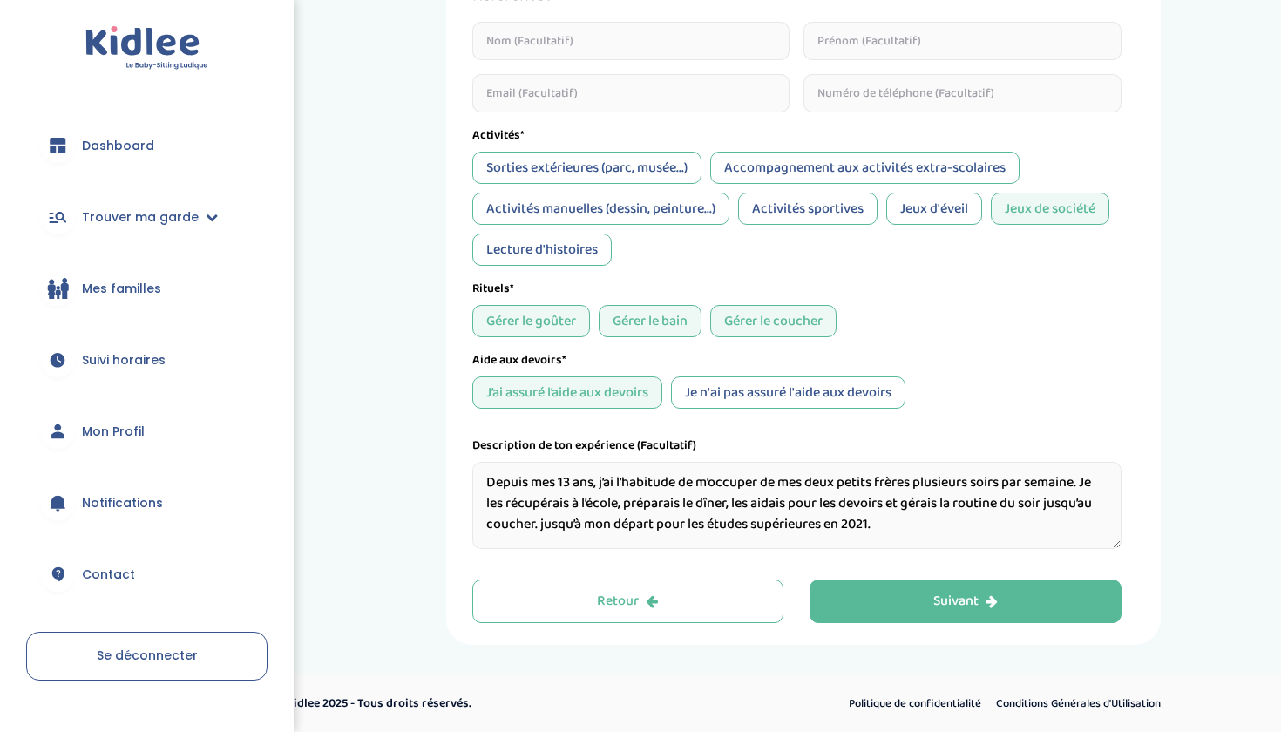
scroll to position [3, 0]
drag, startPoint x: 536, startPoint y: 527, endPoint x: 1014, endPoint y: 528, distance: 478.3
click at [1014, 528] on textarea "Depuis mes 13 ans, j’ai l’habitude de m’occuper de mes deux petits frères plusi…" at bounding box center [796, 505] width 649 height 87
click at [1085, 482] on textarea "Depuis mes 13 ans, j’ai l’habitude de m’occuper de mes deux petits frères plusi…" at bounding box center [796, 505] width 649 height 87
paste textarea "jusqu’à mon départ pour les études supérieures en 2021.."
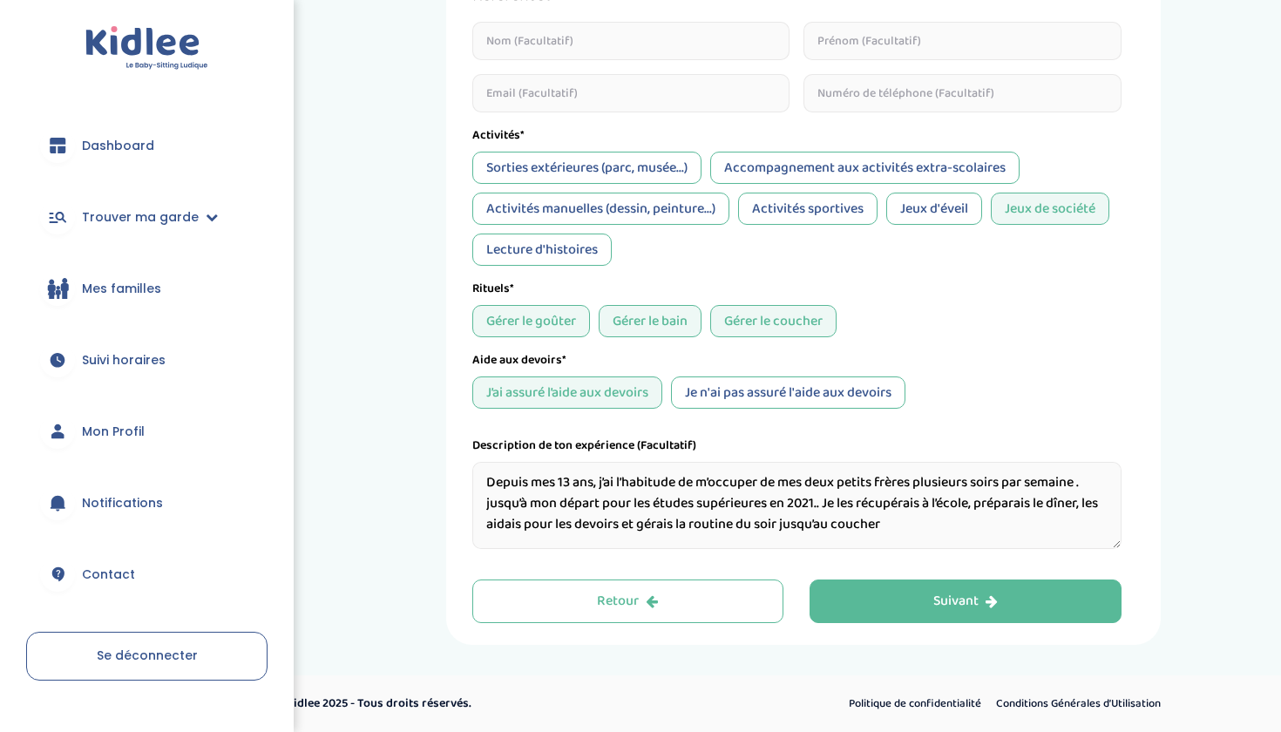
scroll to position [626, 0]
click at [933, 530] on textarea "Depuis mes 13 ans, j’ai l’habitude de m’occuper de mes deux petits frères plusi…" at bounding box center [796, 505] width 649 height 87
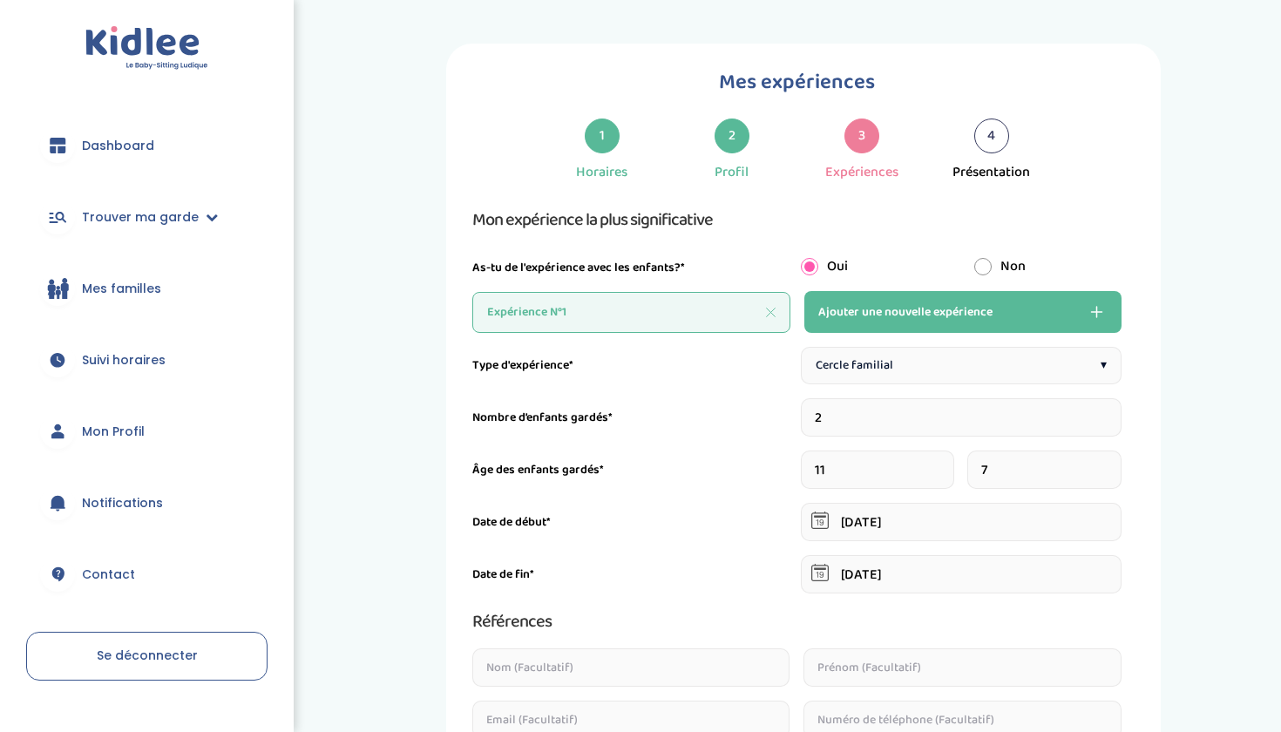
scroll to position [0, 0]
type textarea "Depuis mes 13 ans, j’ai l’habitude de m’occuper de mes deux petits frères plusi…"
click at [896, 316] on span "Ajouter une nouvelle expérience" at bounding box center [905, 311] width 174 height 21
type input "1"
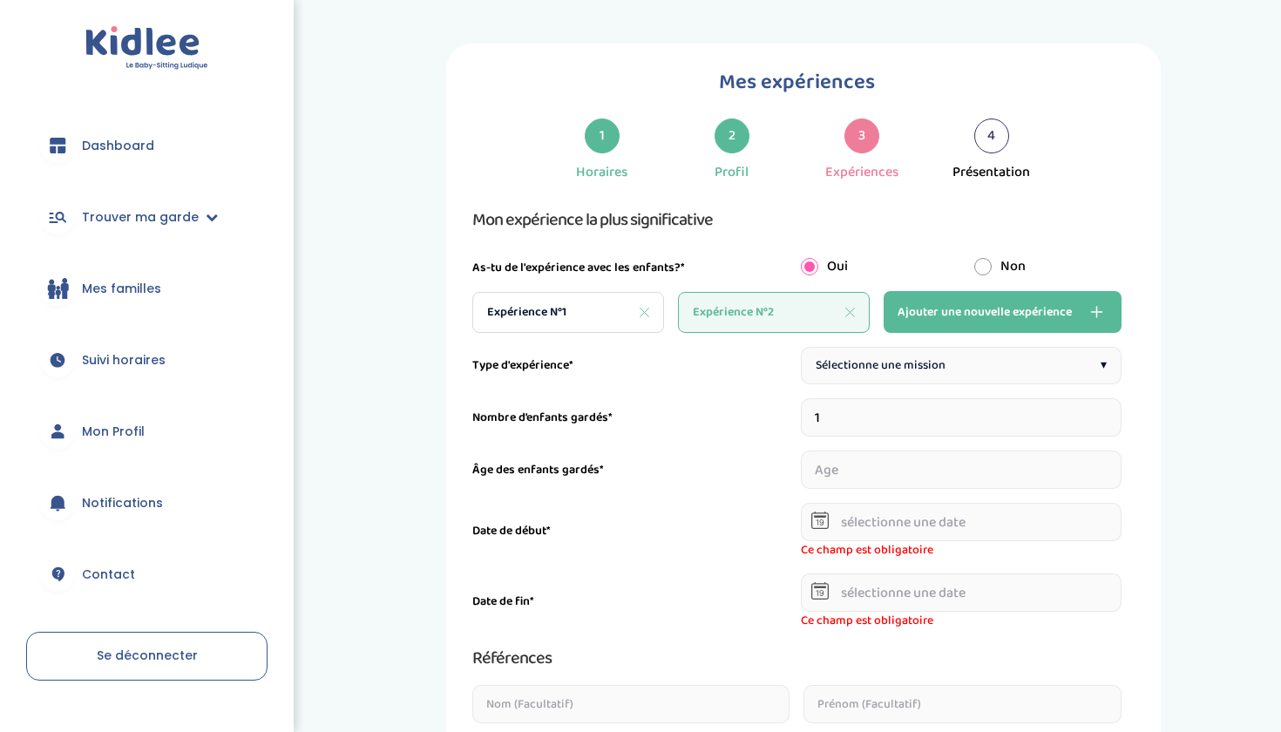
click at [890, 359] on span "Sélectionne une mission" at bounding box center [880, 365] width 130 height 18
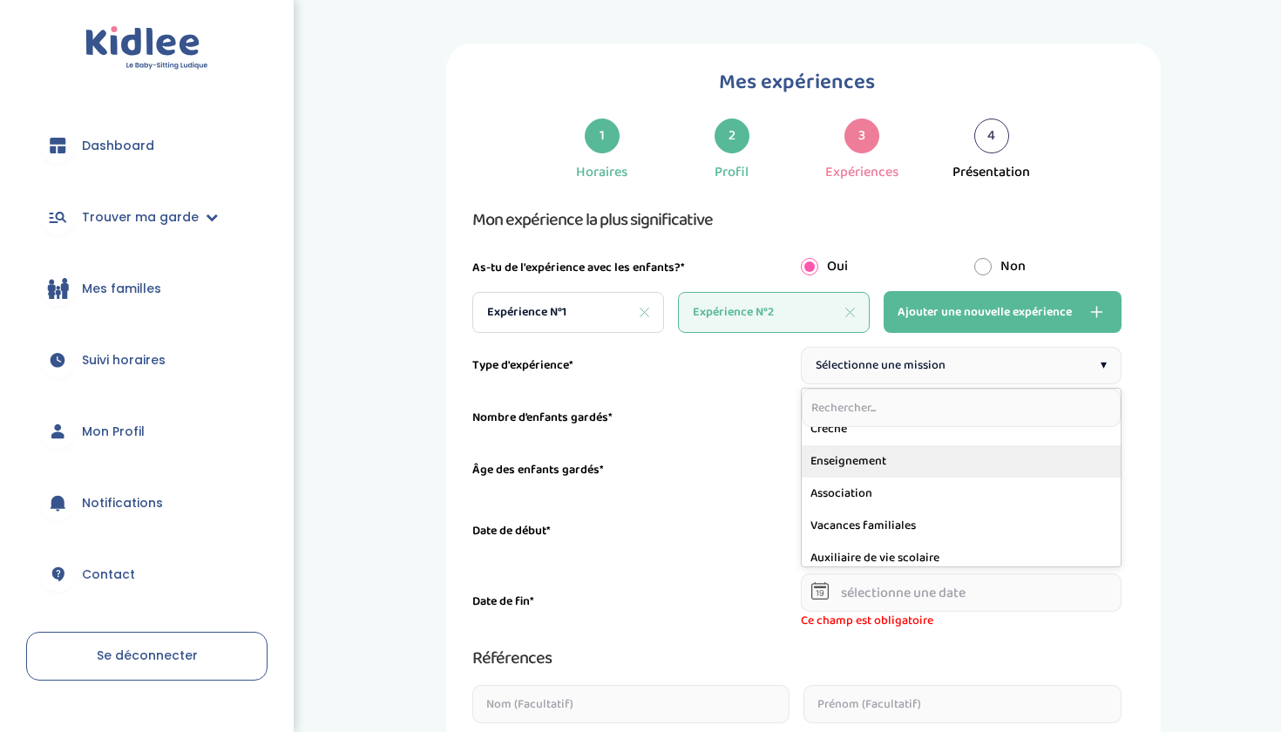
scroll to position [200, 0]
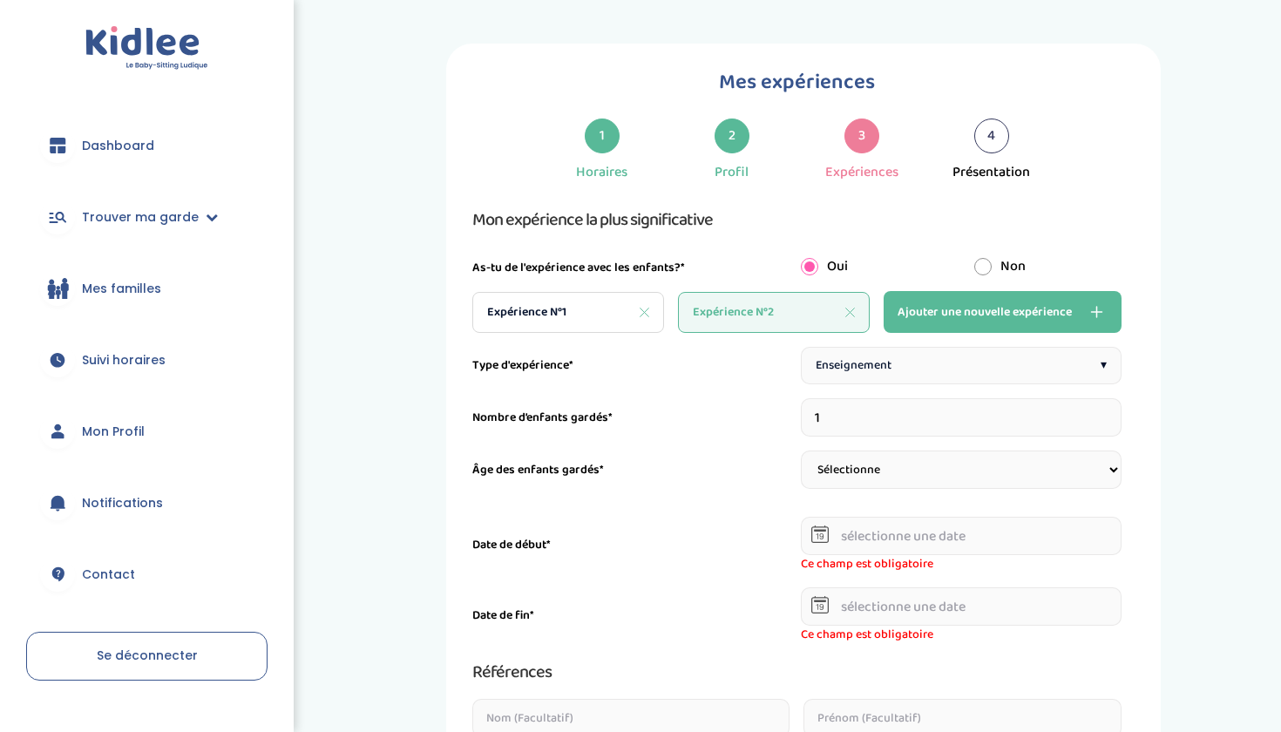
click at [1035, 420] on input "1" at bounding box center [961, 417] width 321 height 38
click at [861, 315] on div "Expérience N°2" at bounding box center [774, 312] width 192 height 41
click at [851, 310] on icon at bounding box center [849, 312] width 9 height 9
type input "2"
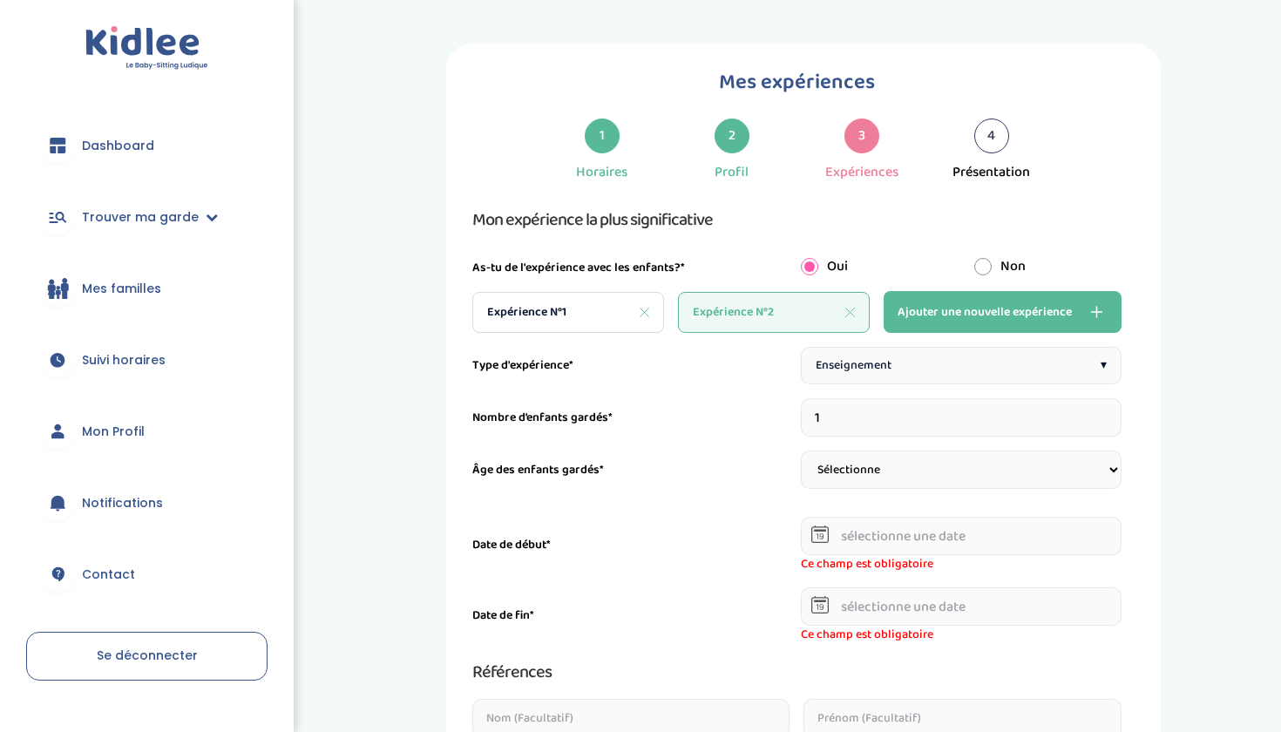
type input "[DATE]"
type textarea "Depuis mes 13 ans, j’ai l’habitude de m’occuper de mes deux petits frères plusi…"
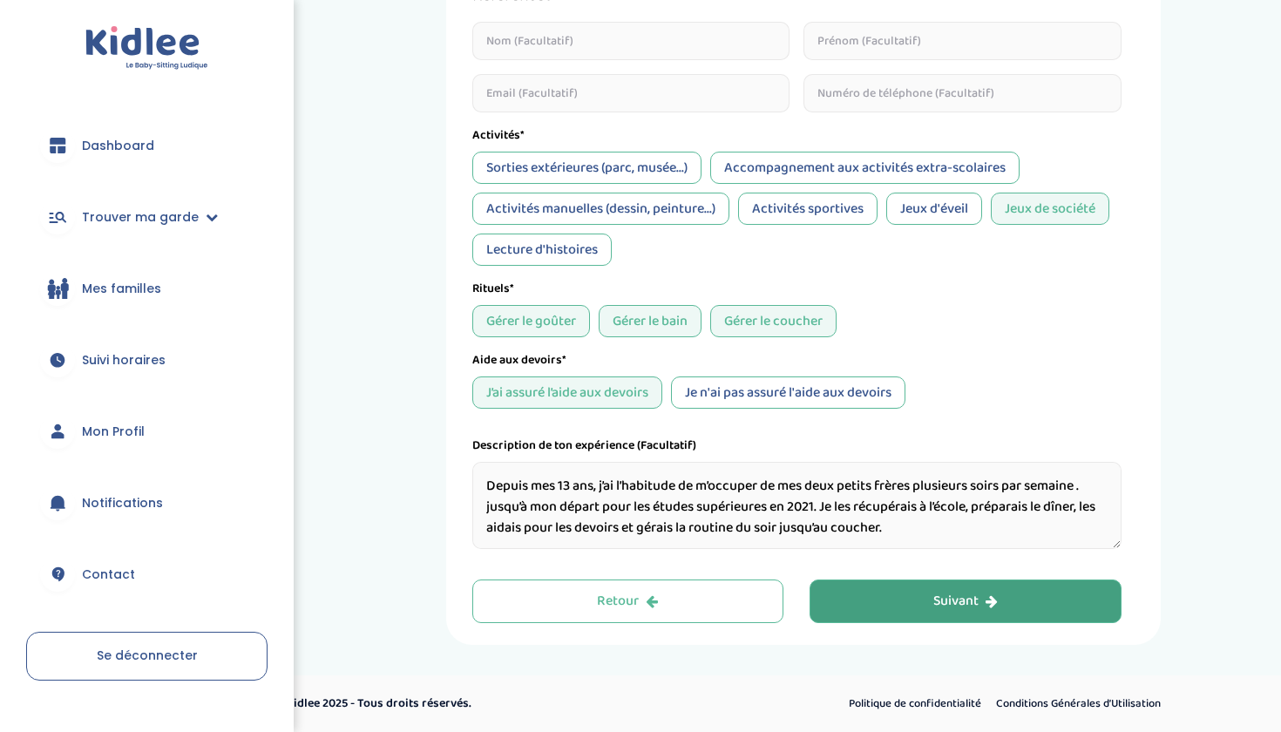
scroll to position [626, 0]
click at [903, 621] on button "Suivant" at bounding box center [965, 601] width 312 height 44
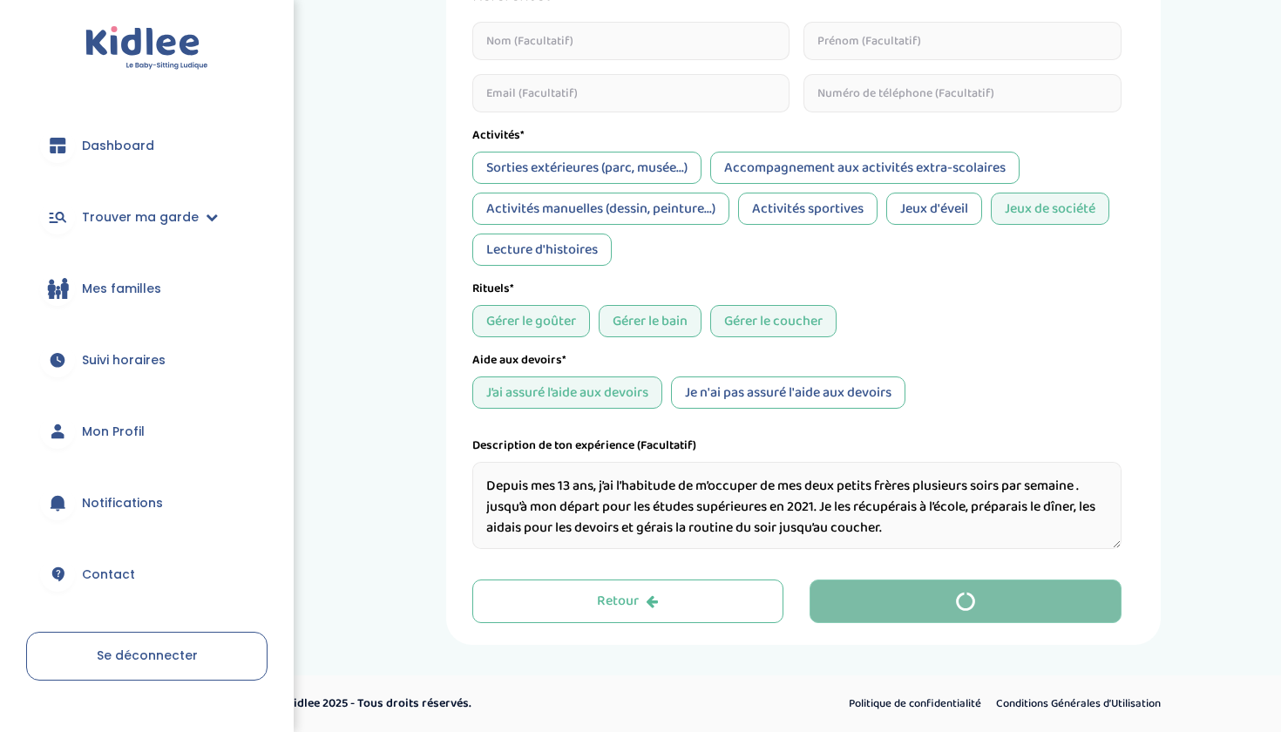
scroll to position [0, 0]
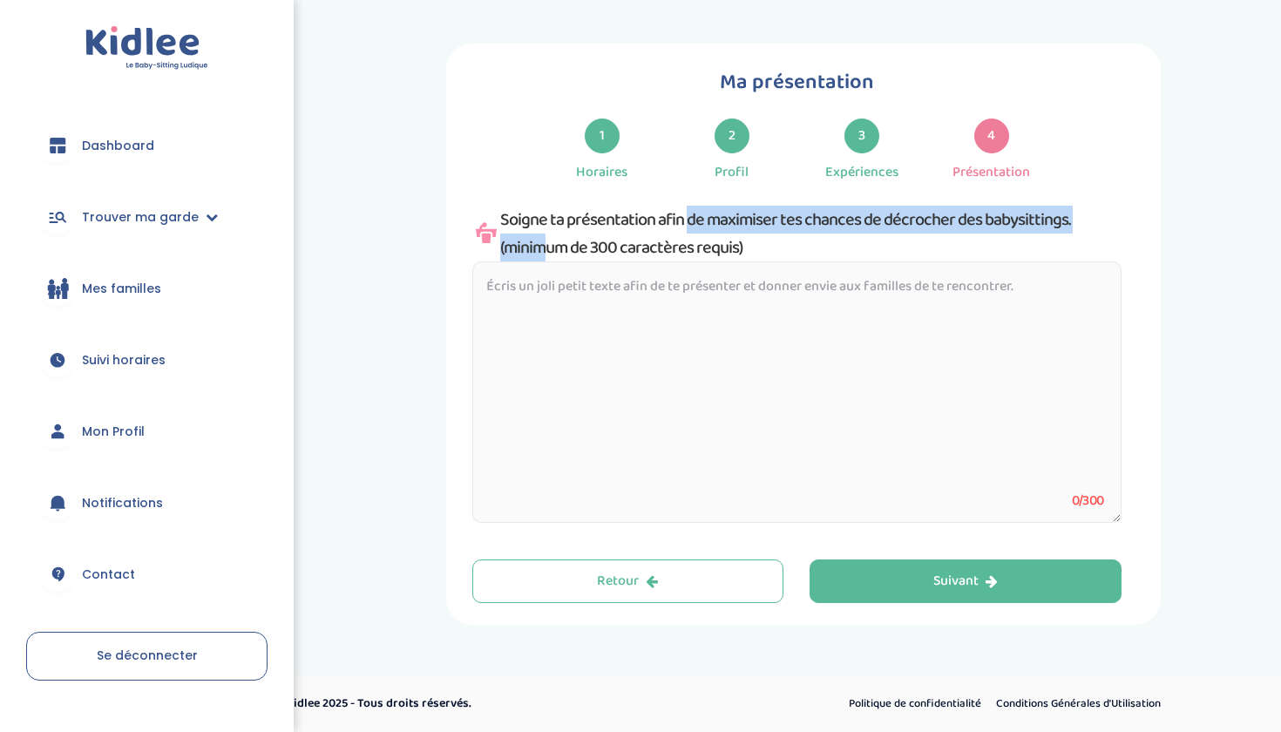
drag, startPoint x: 645, startPoint y: 218, endPoint x: 1065, endPoint y: 220, distance: 420.8
click at [1065, 220] on div "Soigne ta présentation afin de maximiser tes chances de décrocher des babysitti…" at bounding box center [796, 234] width 649 height 56
copy div "n afin de maximiser tes chances de décrocher des babysittings."
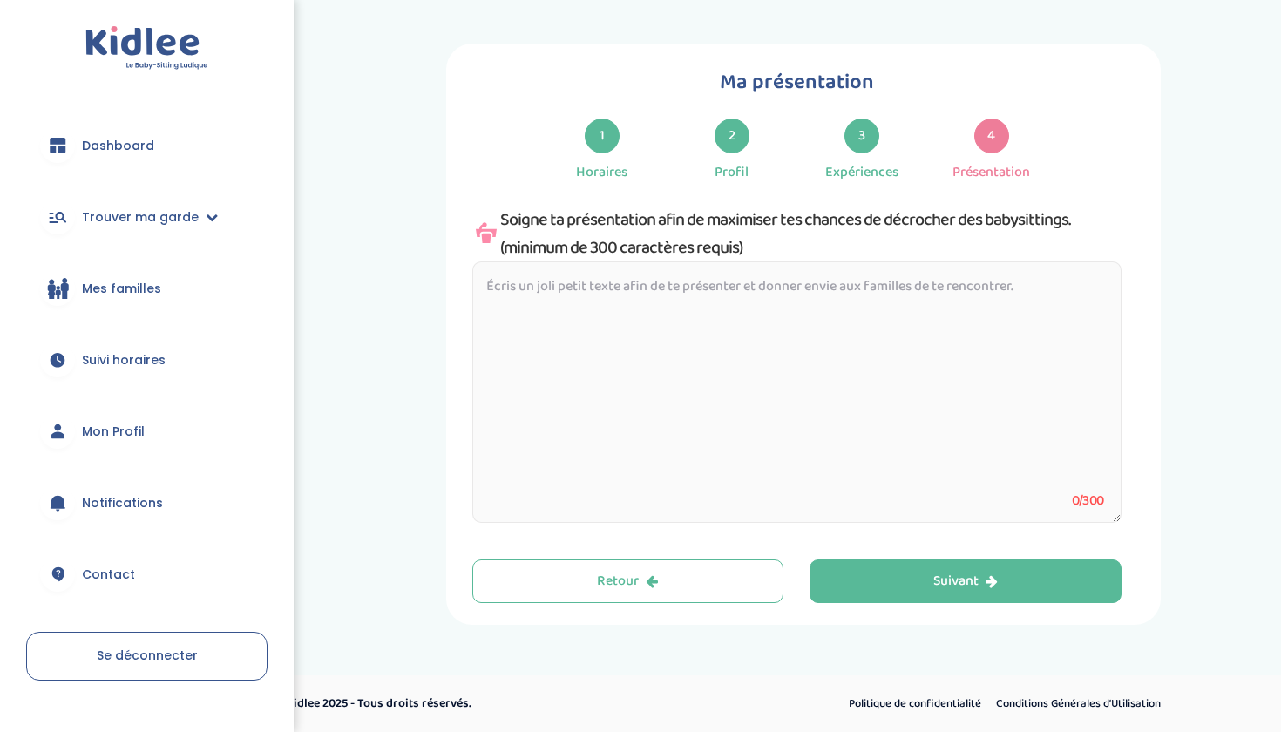
click at [531, 442] on textarea at bounding box center [796, 391] width 649 height 261
paste textarea "Étudiante en sciences politiques, j’ai toujours aimé m’occuper des enfants. À l…"
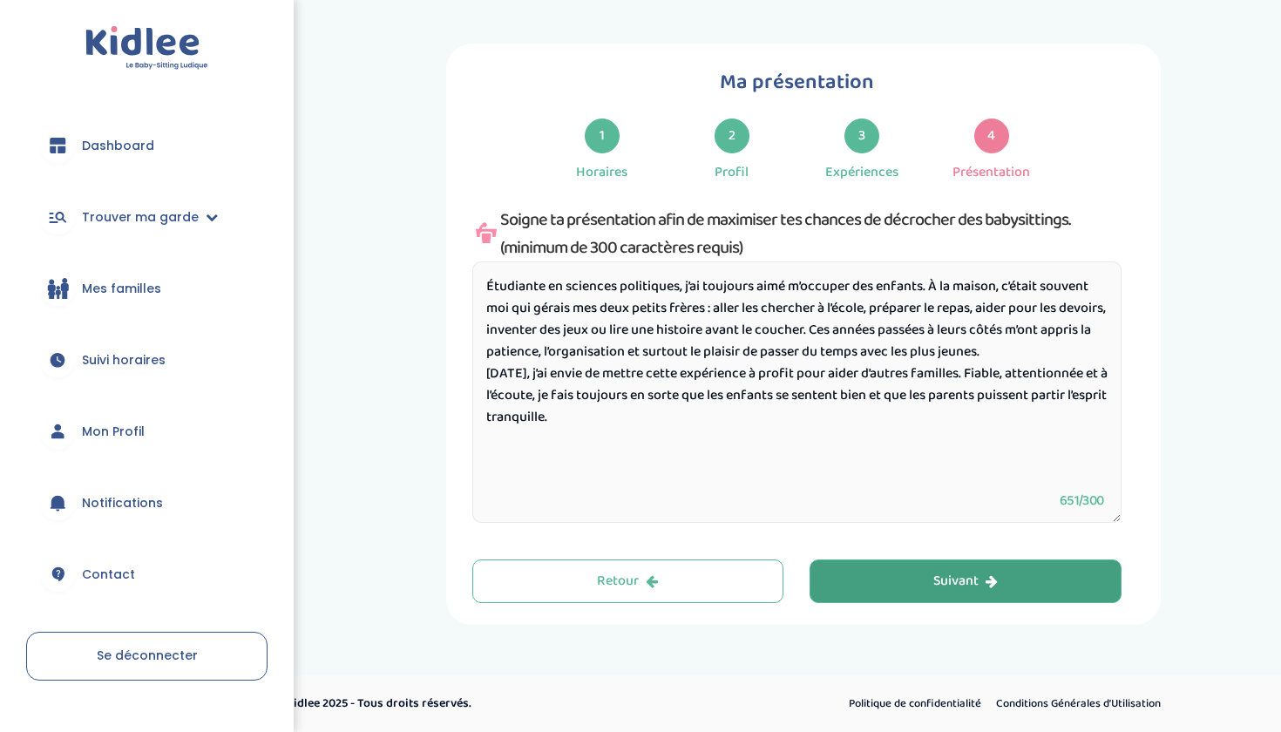
type textarea "Étudiante en sciences politiques, j’ai toujours aimé m’occuper des enfants. À l…"
click at [923, 579] on button "Suivant" at bounding box center [965, 581] width 312 height 44
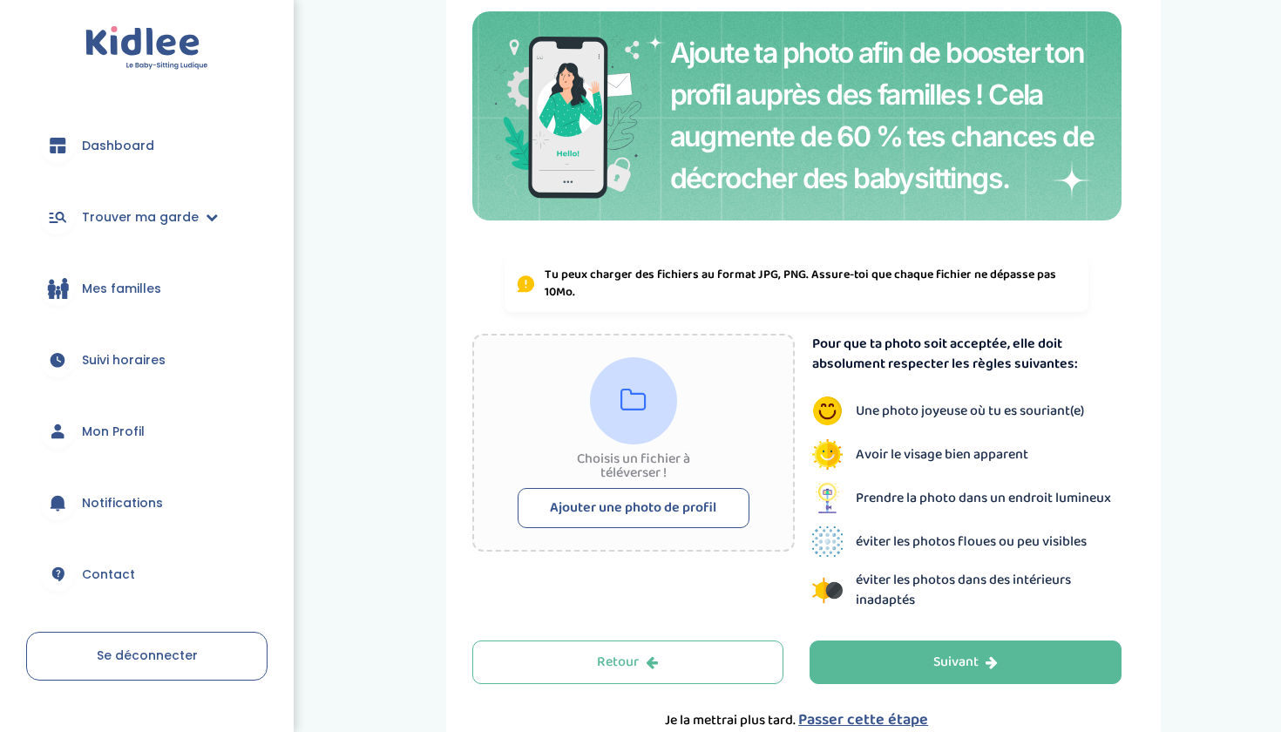
scroll to position [143, 0]
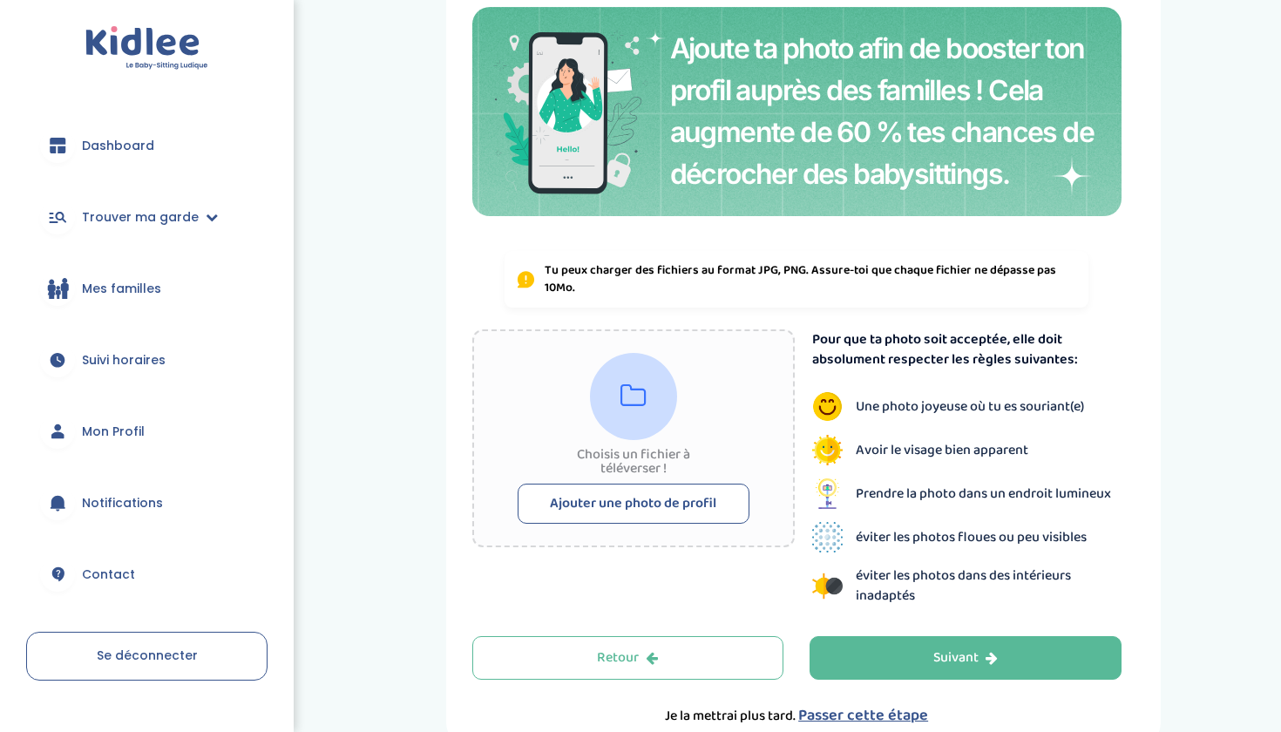
click at [666, 509] on button "Ajouter une photo de profil" at bounding box center [633, 503] width 232 height 40
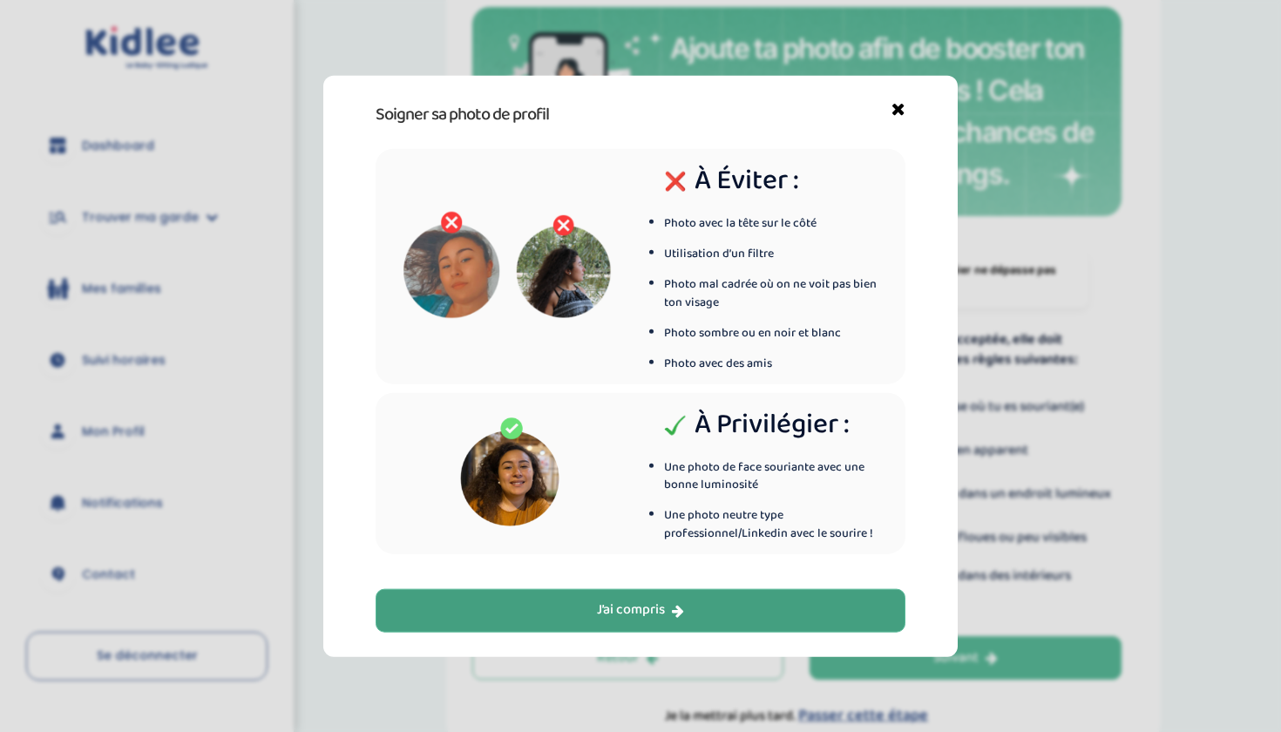
click at [650, 608] on div "J’ai compris" at bounding box center [640, 610] width 87 height 20
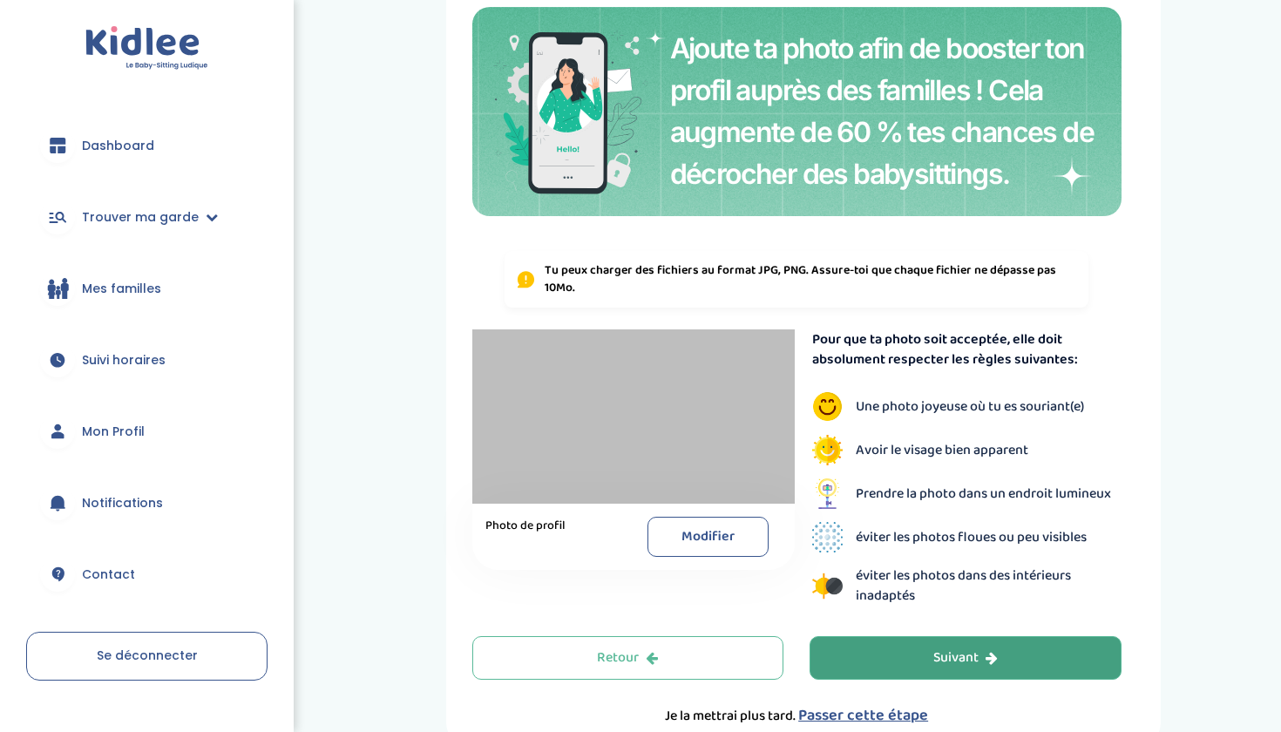
click at [881, 671] on button "Suivant" at bounding box center [965, 658] width 312 height 44
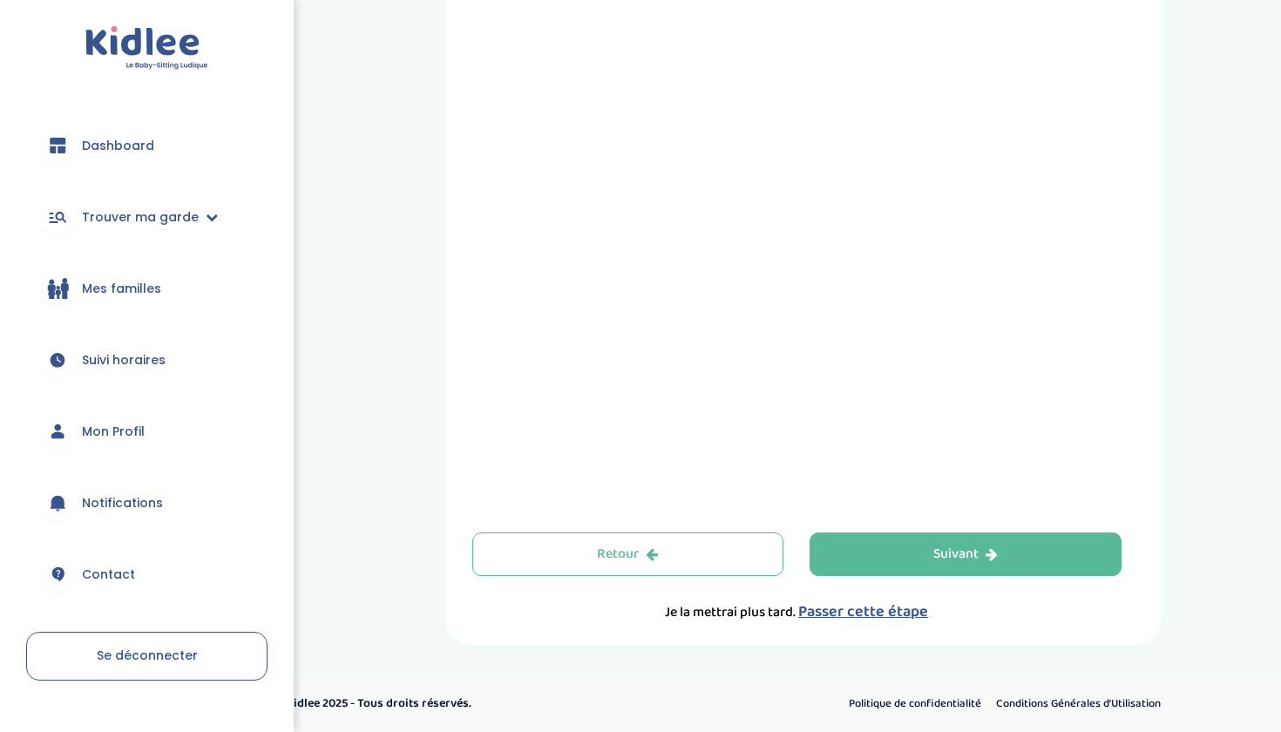
scroll to position [545, 0]
click at [915, 558] on button "Suivant" at bounding box center [965, 554] width 312 height 44
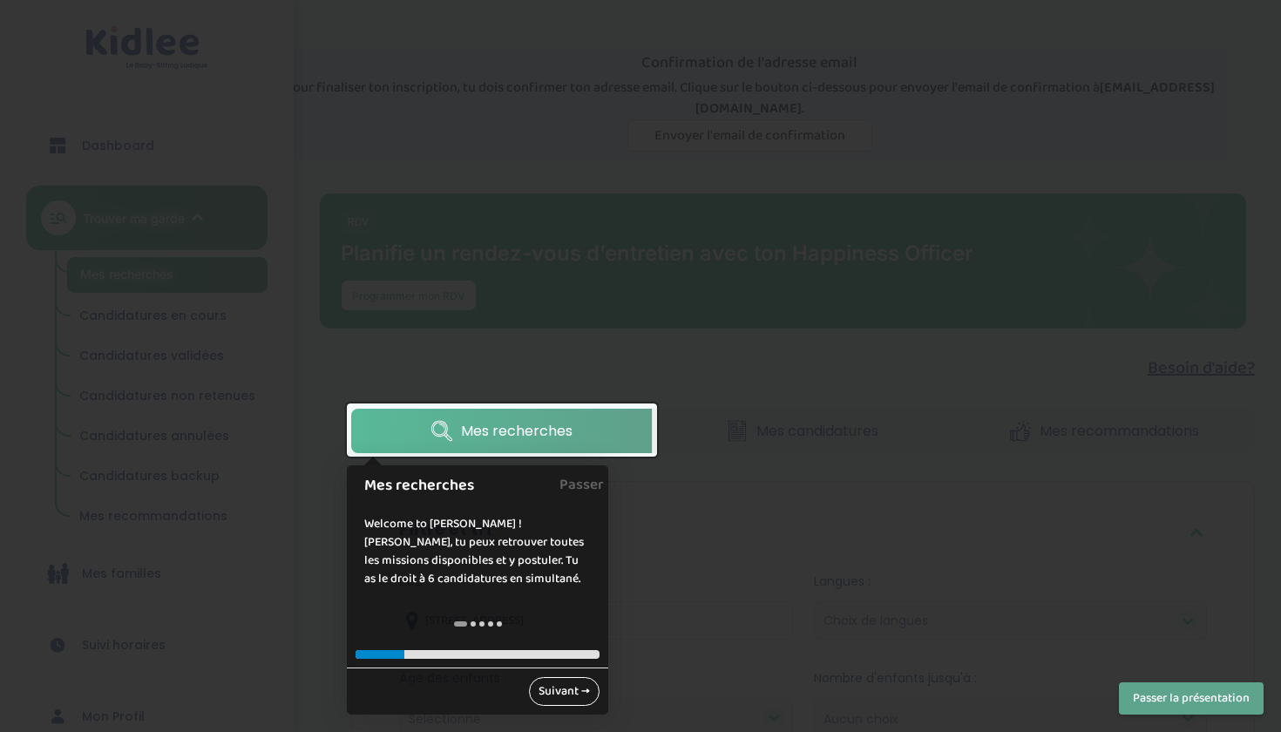
click at [566, 689] on link "Suivant →" at bounding box center [564, 691] width 71 height 29
click at [566, 689] on div "Âge des enfants : Selectionne moins de 3 ans entre 3 et 6 ans plus de 6 ans" at bounding box center [595, 702] width 393 height 67
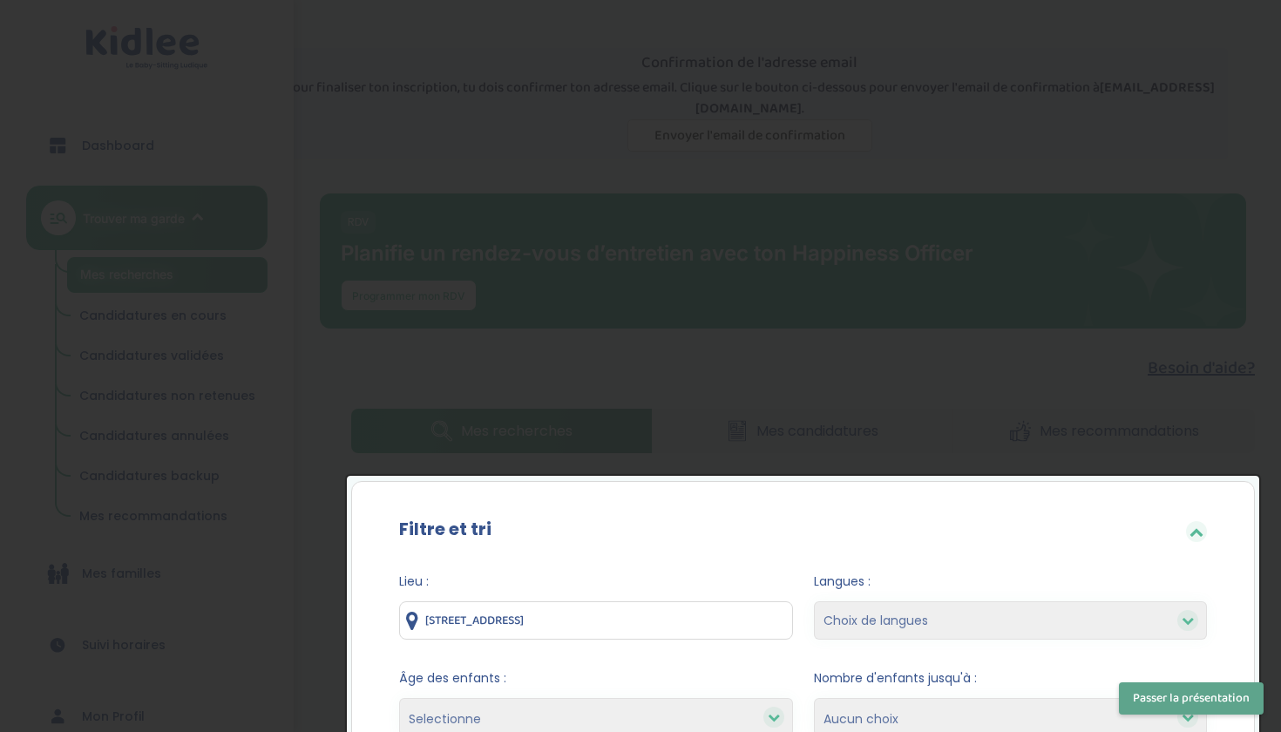
scroll to position [398, 0]
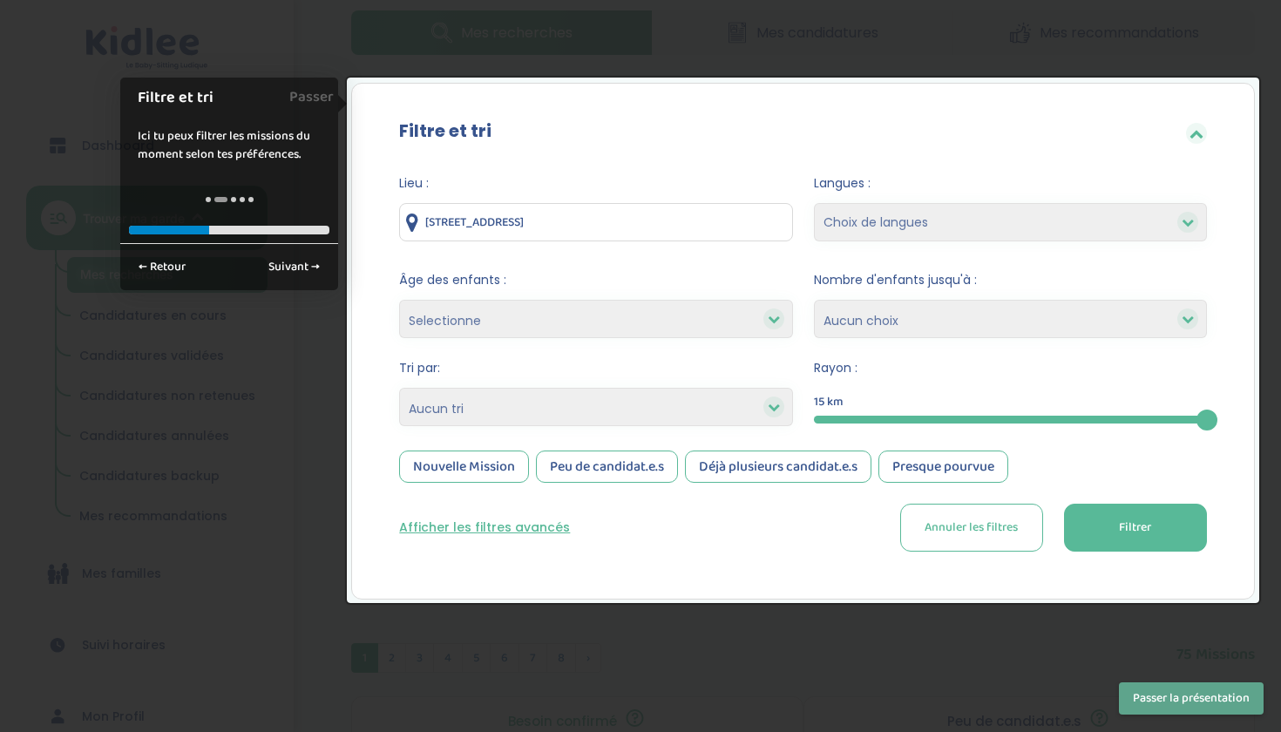
click at [940, 246] on div "Langues : Choix de langues Anglais Arabe Espagnol [GEOGRAPHIC_DATA] Russe Franç…" at bounding box center [1010, 212] width 393 height 76
select select "3"
select select "+6"
select select
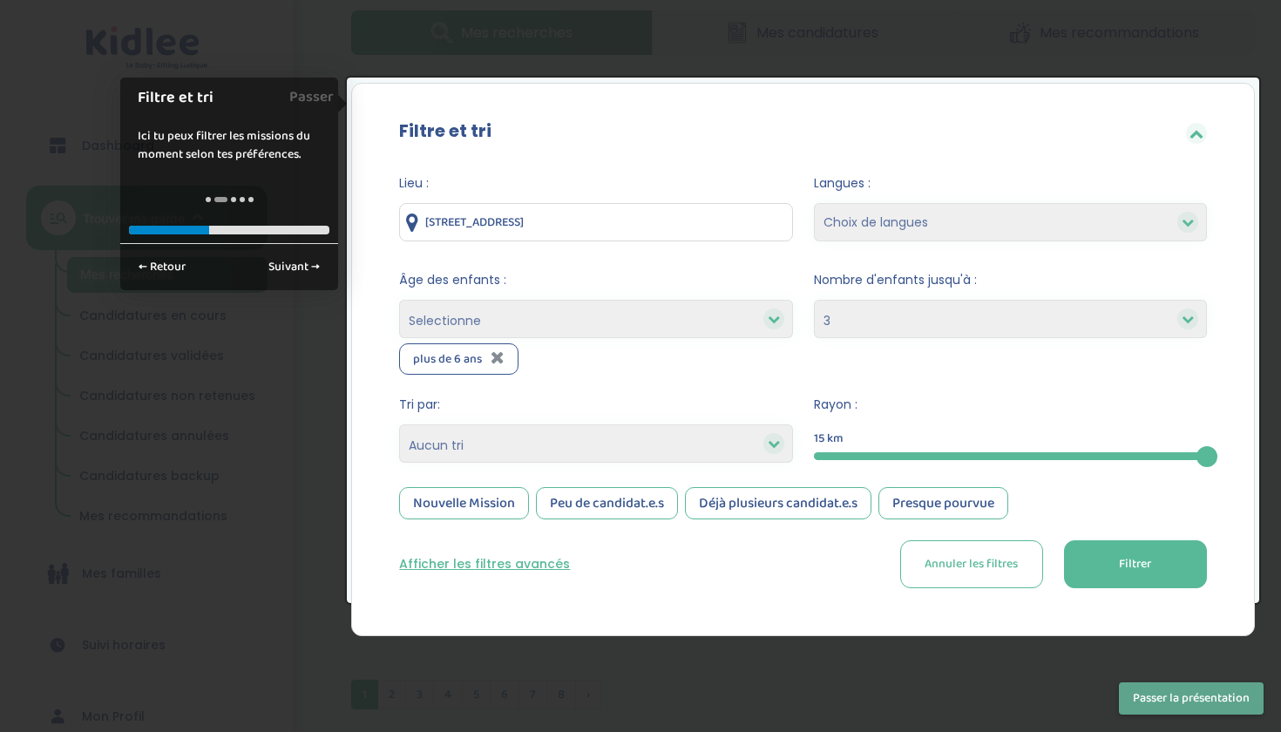
click at [1145, 574] on button "Filtrer" at bounding box center [1135, 564] width 143 height 48
click at [290, 273] on link "Suivant →" at bounding box center [294, 267] width 71 height 29
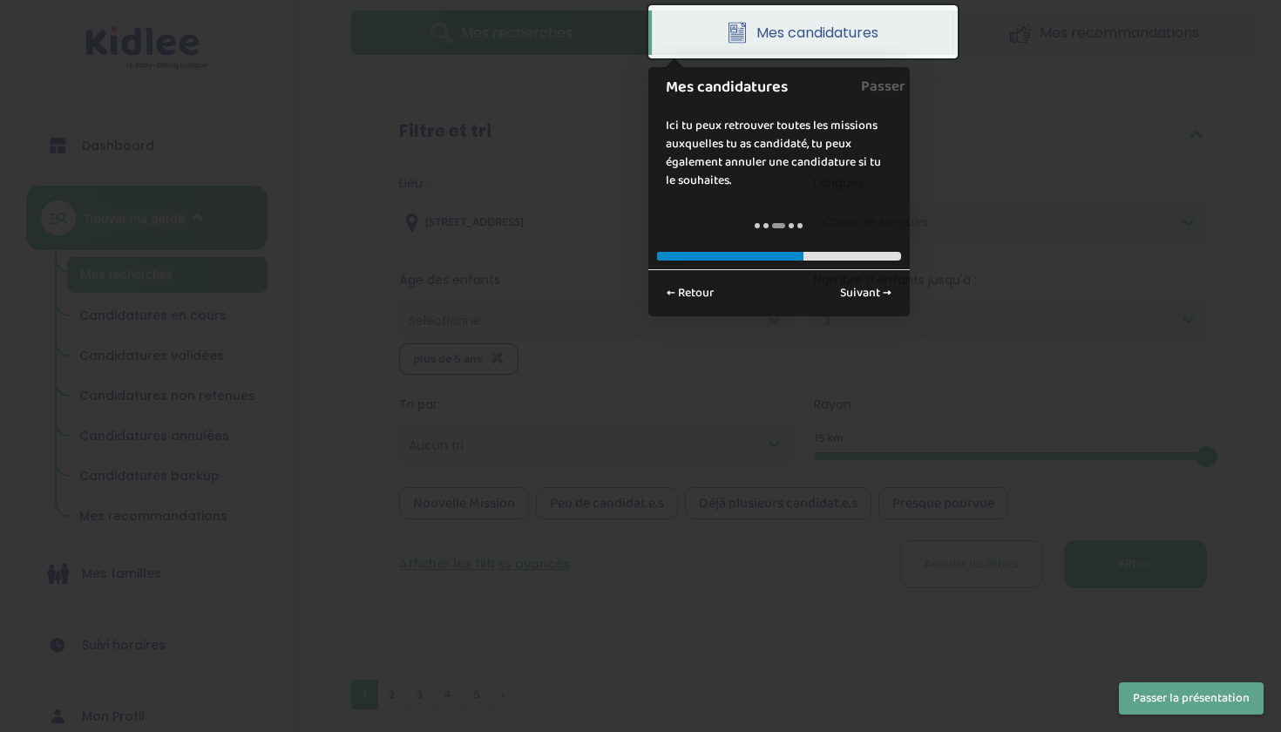
click at [1150, 710] on button "Passer la présentation" at bounding box center [1191, 698] width 145 height 32
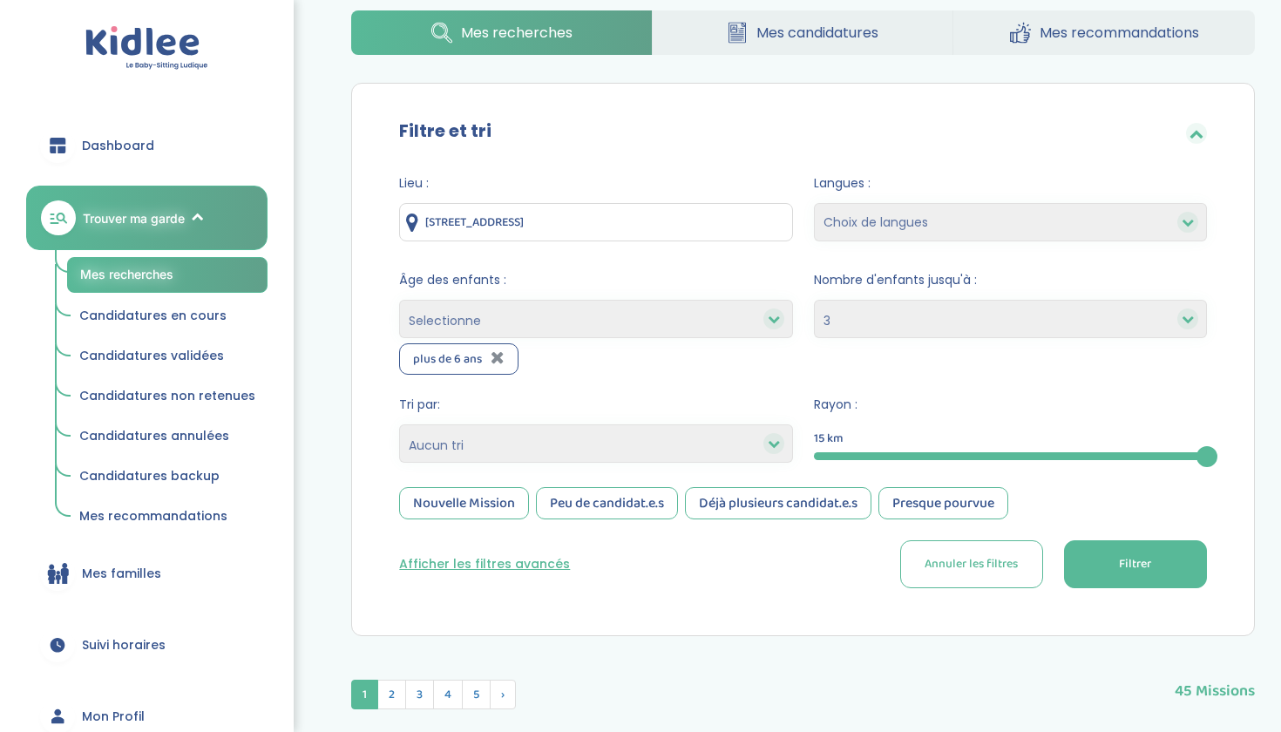
click at [1125, 576] on button "Filtrer" at bounding box center [1135, 564] width 143 height 48
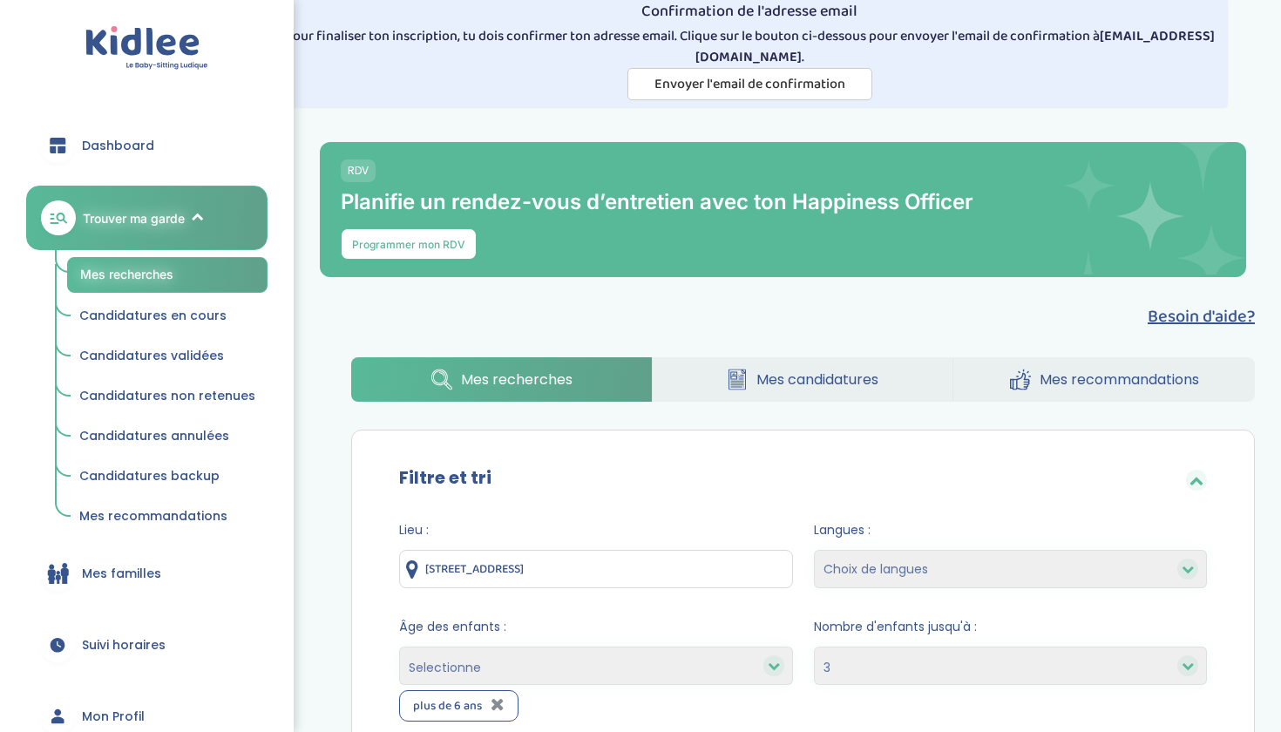
scroll to position [36, 0]
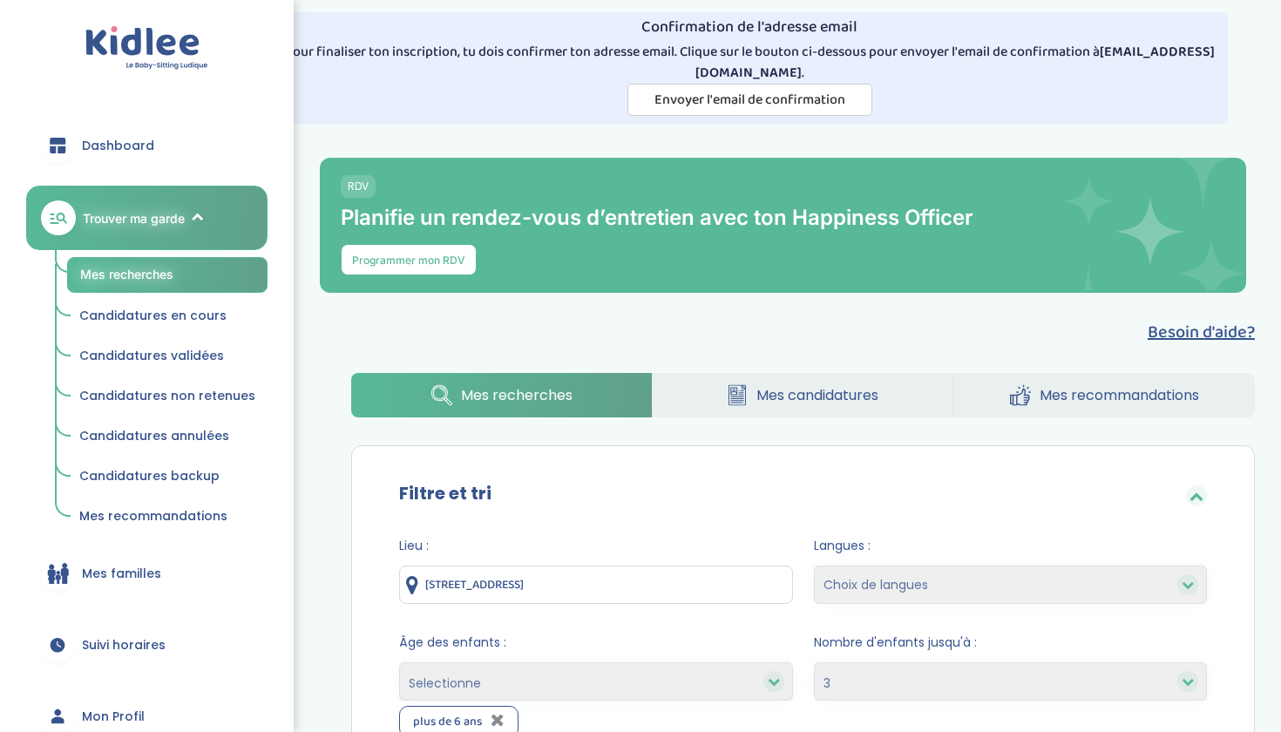
select select "2"
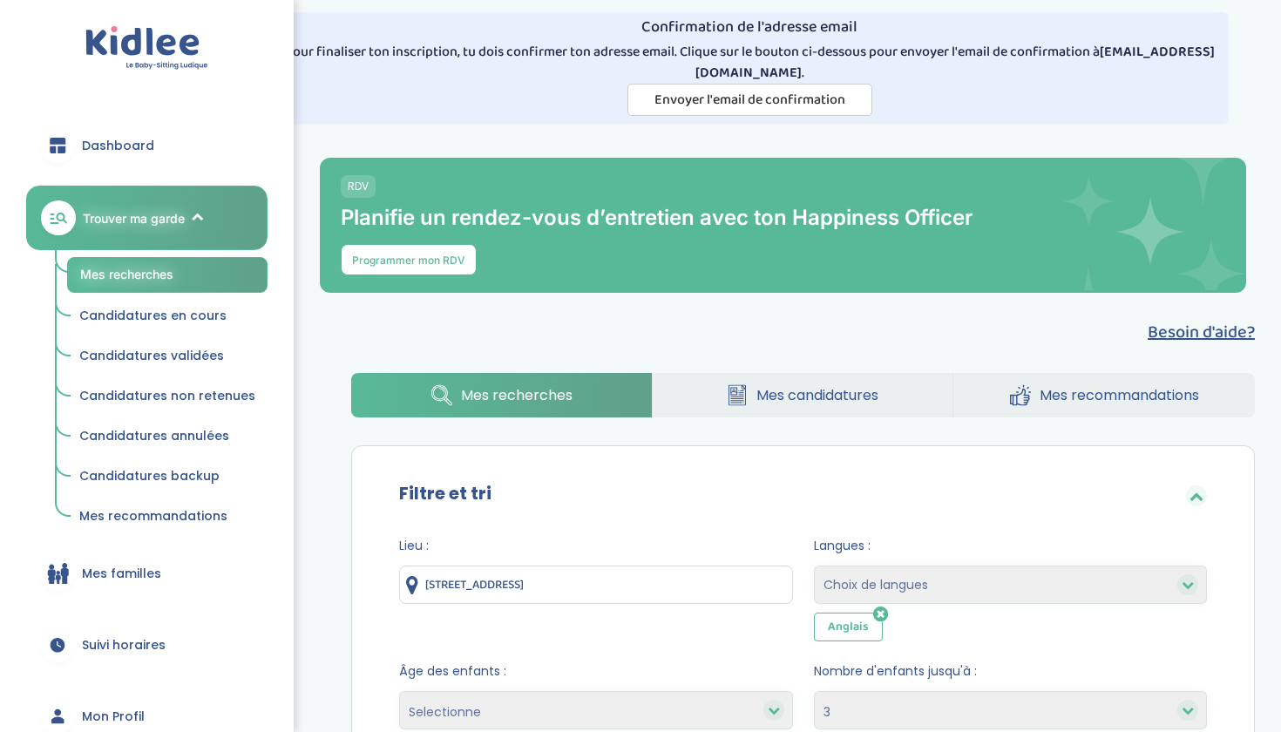
select select "12"
select select
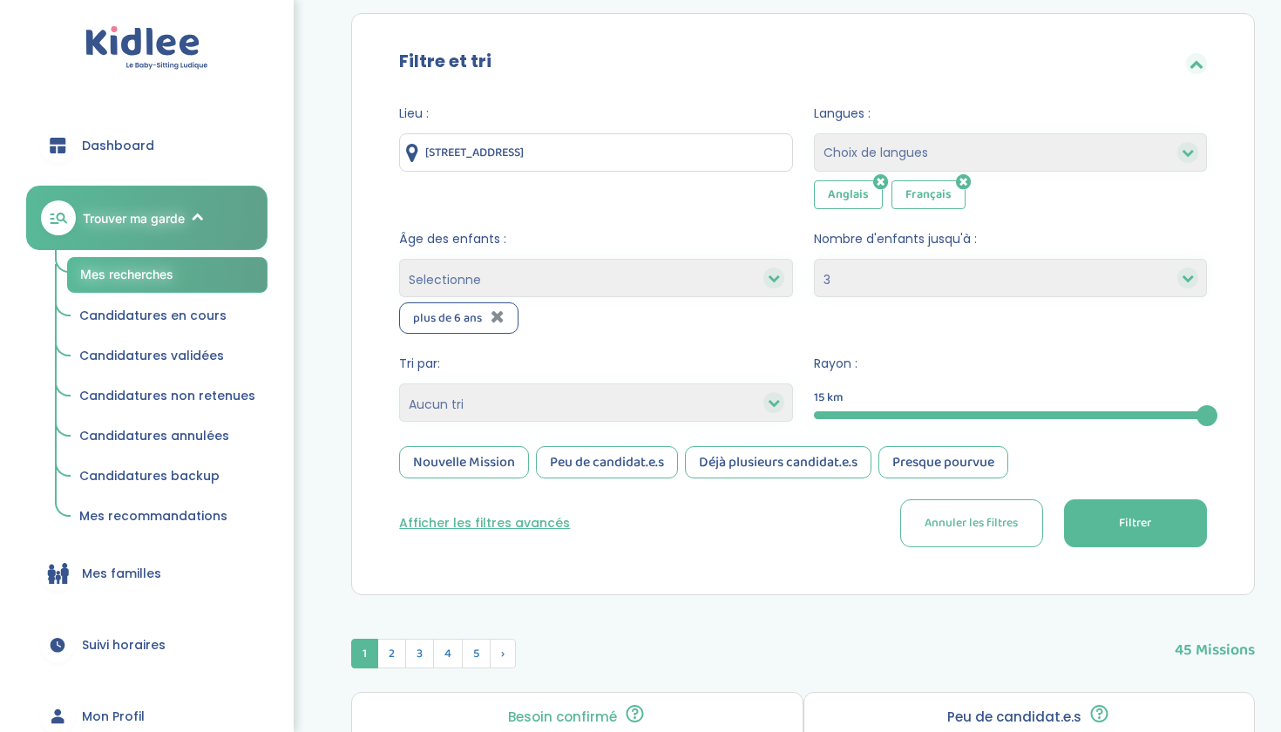
scroll to position [469, 0]
select select
click at [1124, 524] on span "Filtrer" at bounding box center [1135, 522] width 32 height 18
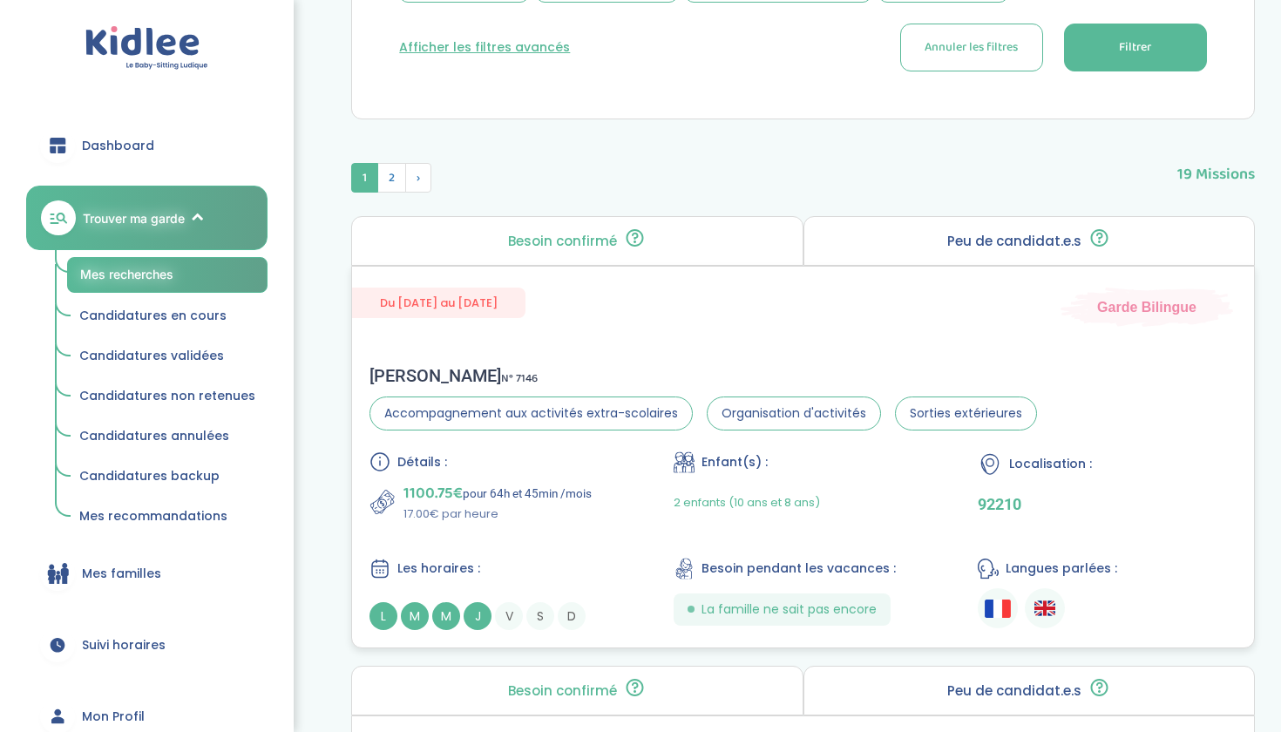
scroll to position [945, 0]
click at [472, 620] on span "J" at bounding box center [477, 614] width 28 height 28
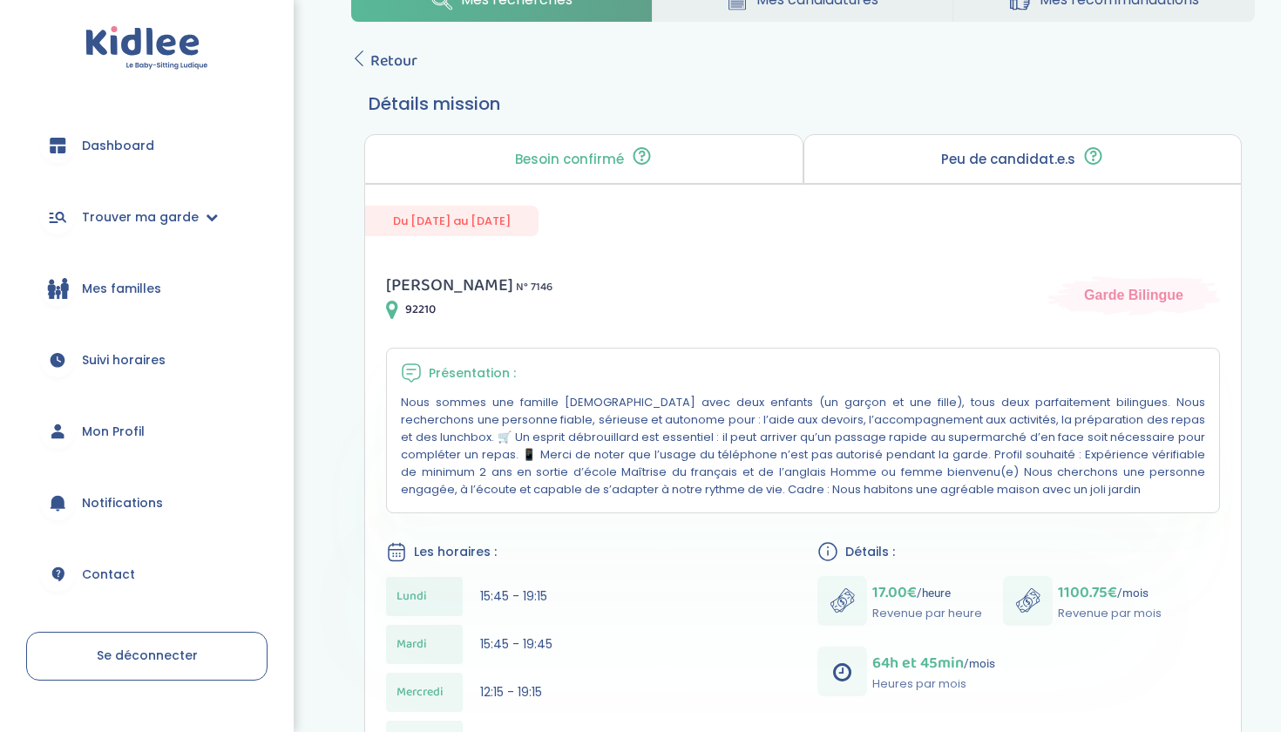
scroll to position [372, 0]
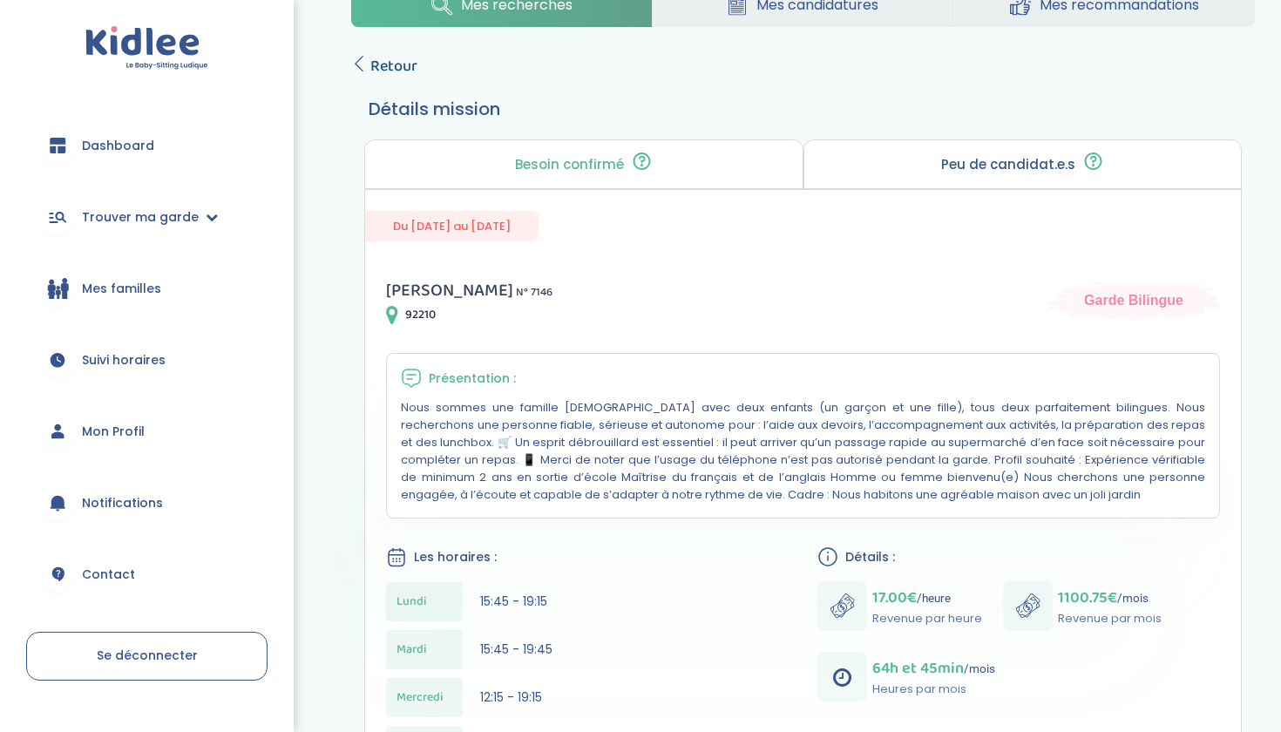
click at [402, 71] on span "Retour" at bounding box center [393, 66] width 47 height 24
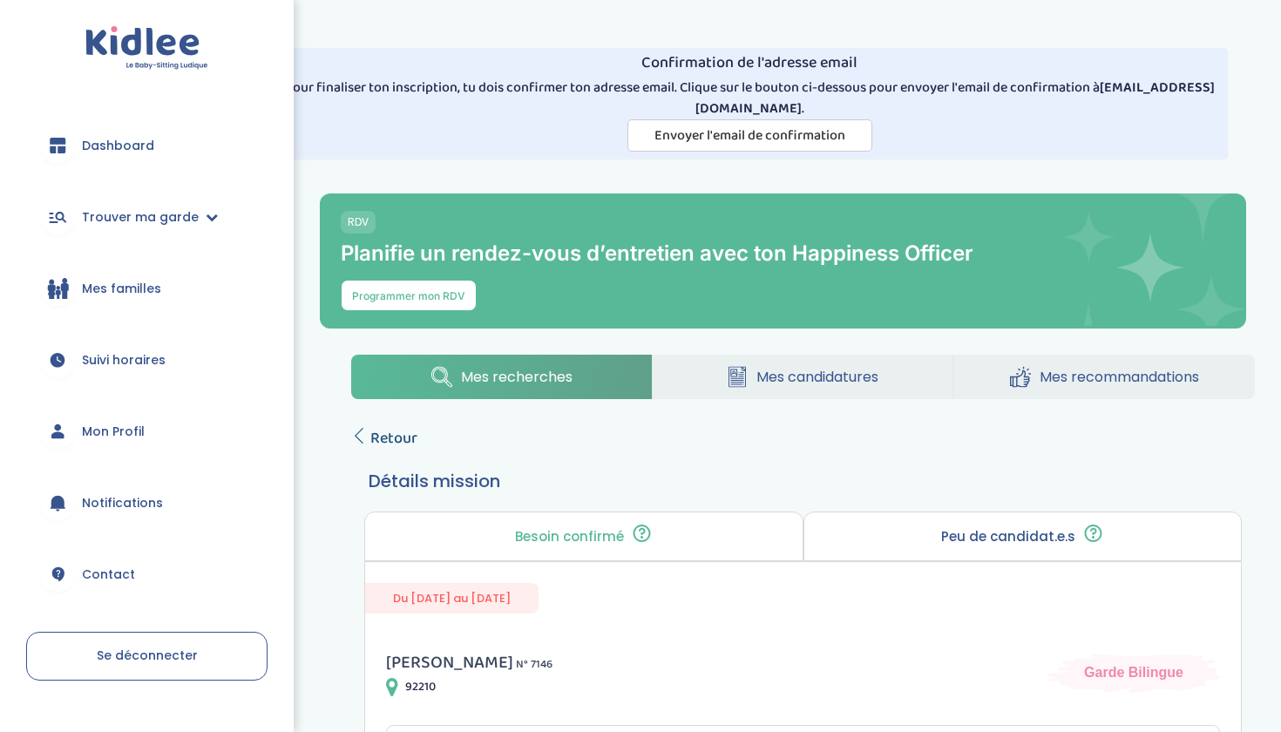
click at [366, 440] on icon at bounding box center [359, 436] width 16 height 16
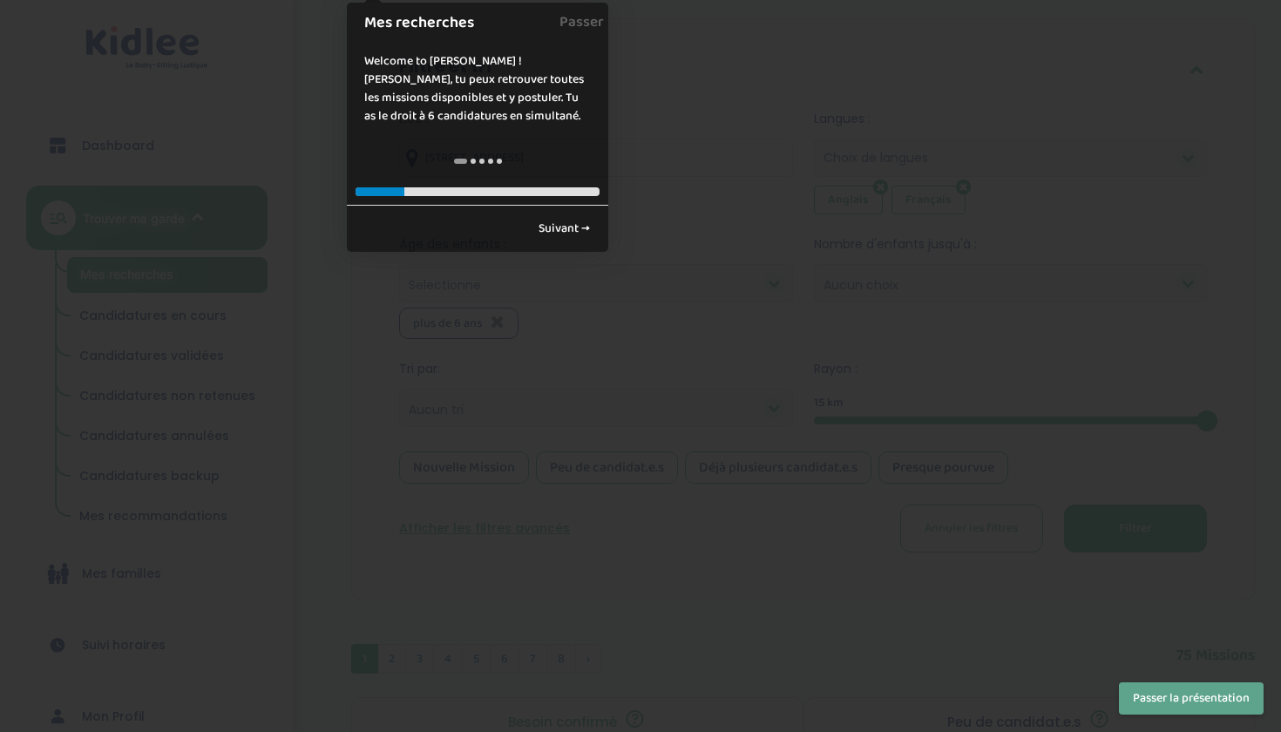
scroll to position [512, 0]
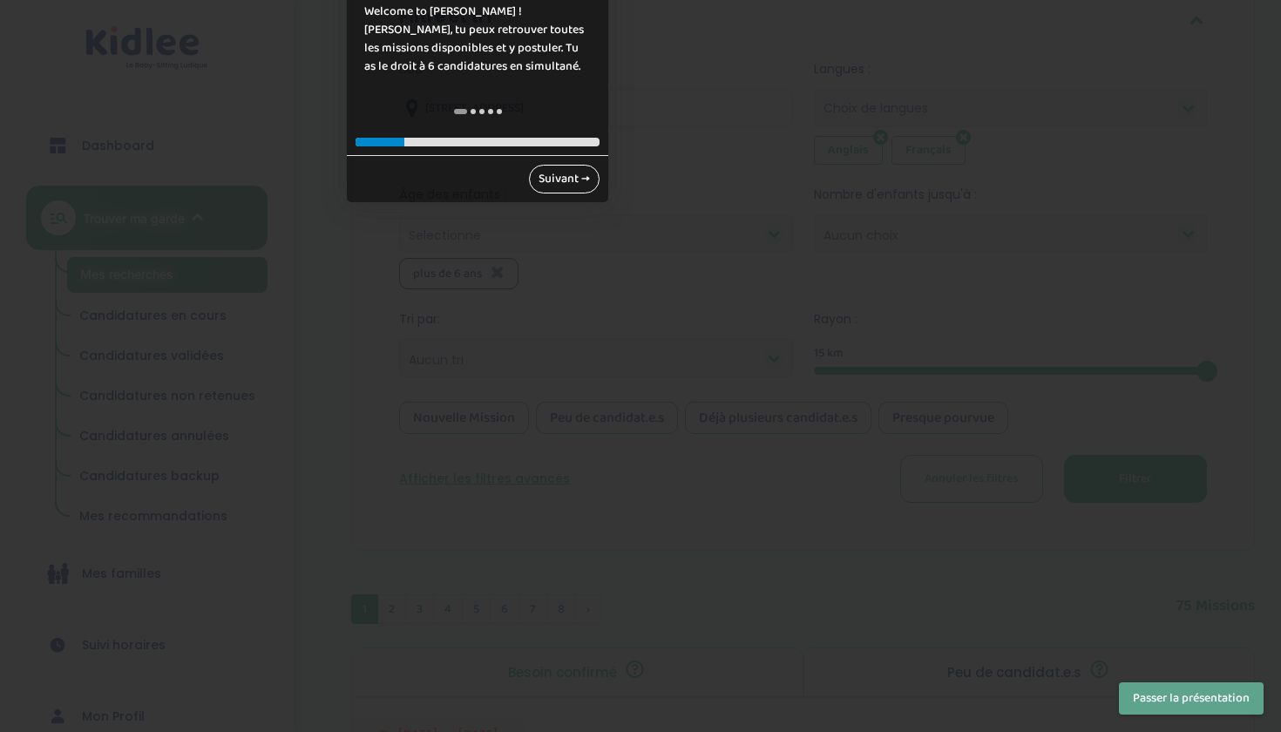
click at [583, 179] on link "Suivant →" at bounding box center [564, 179] width 71 height 29
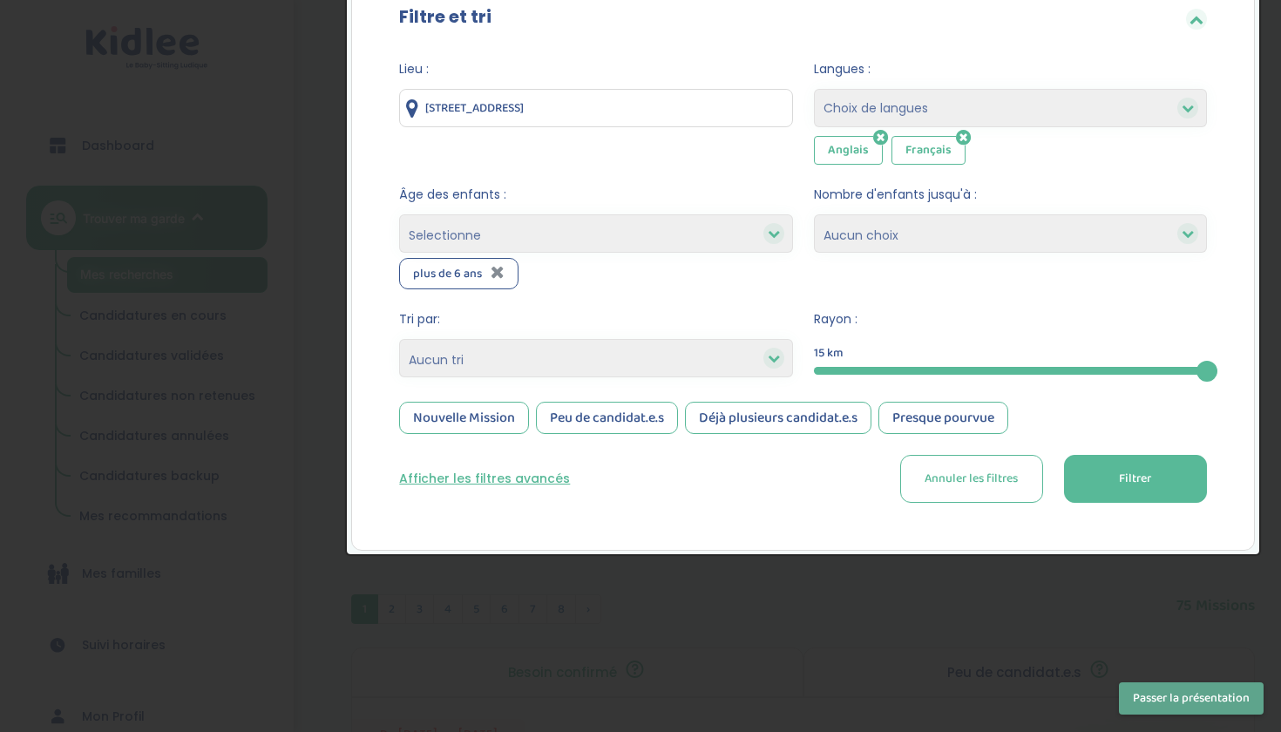
scroll to position [379, 0]
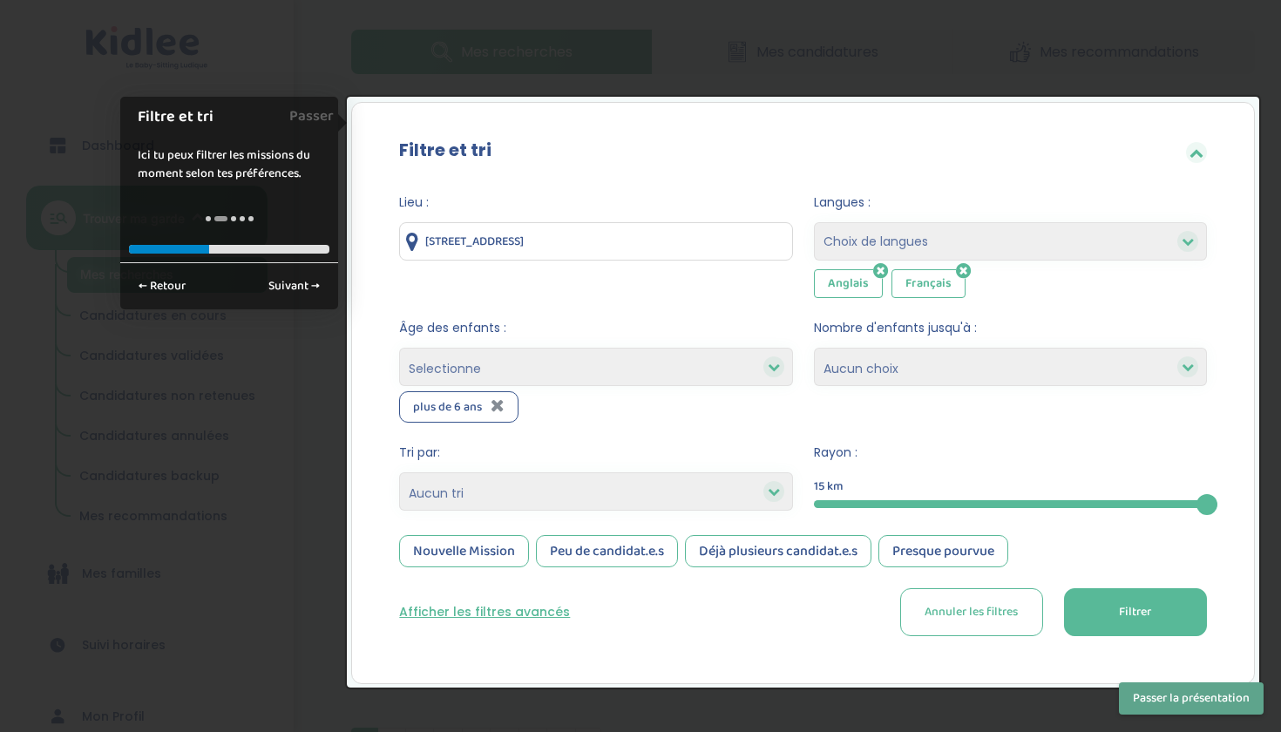
click at [1176, 694] on button "Passer la présentation" at bounding box center [1191, 698] width 145 height 32
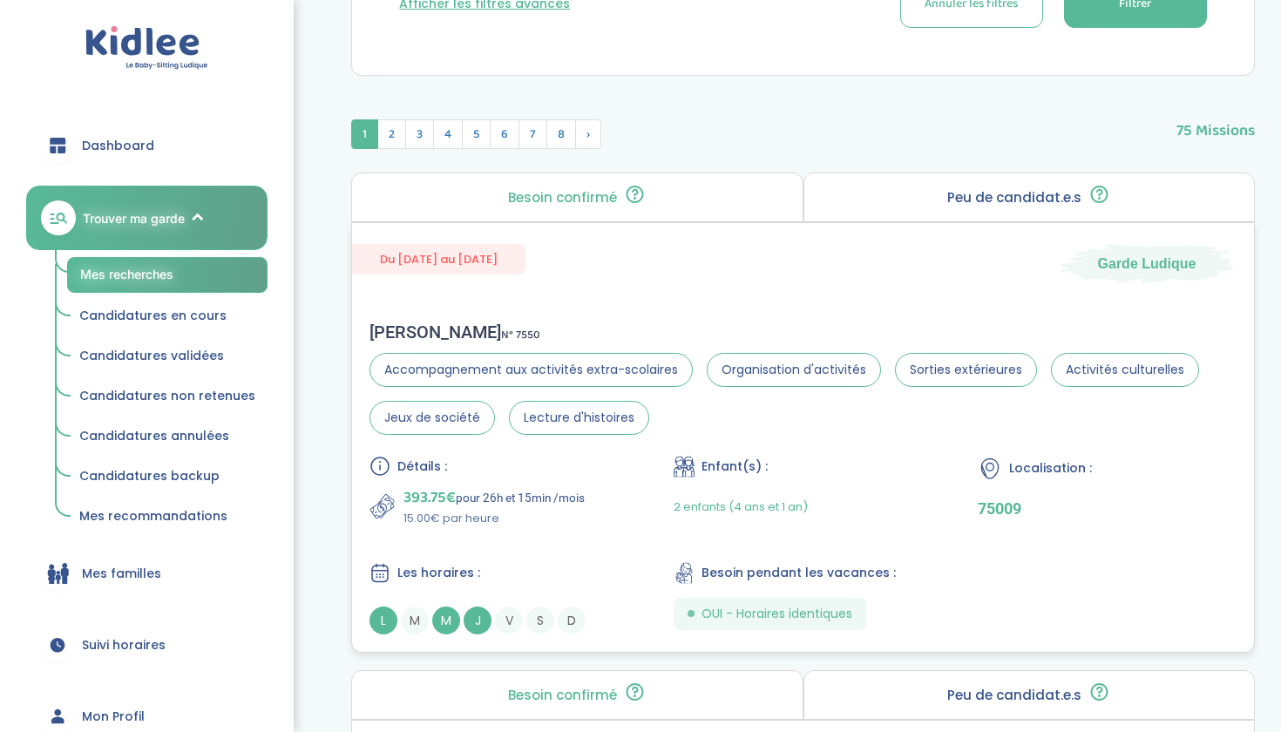
scroll to position [989, 0]
click at [877, 452] on div "Jin Z . N° 7550 Accompagnement aux activités extra-scolaires Organisation d'act…" at bounding box center [803, 476] width 902 height 348
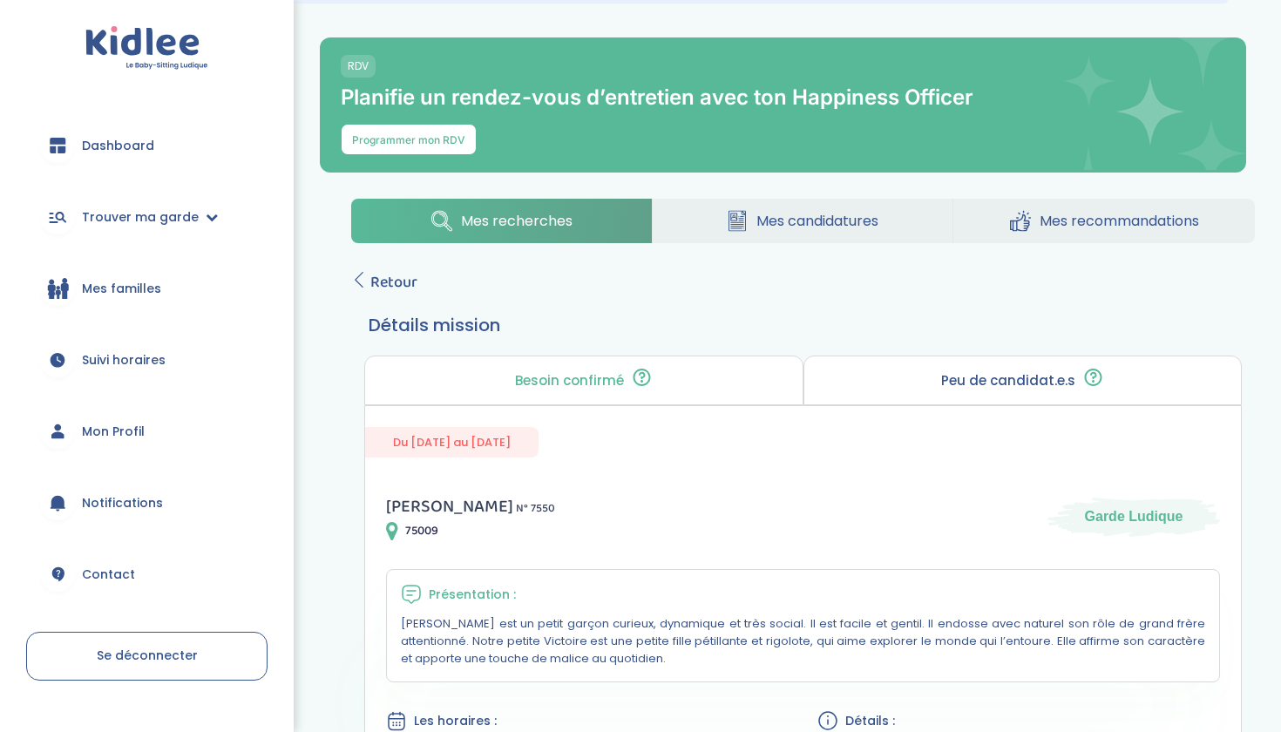
scroll to position [156, 0]
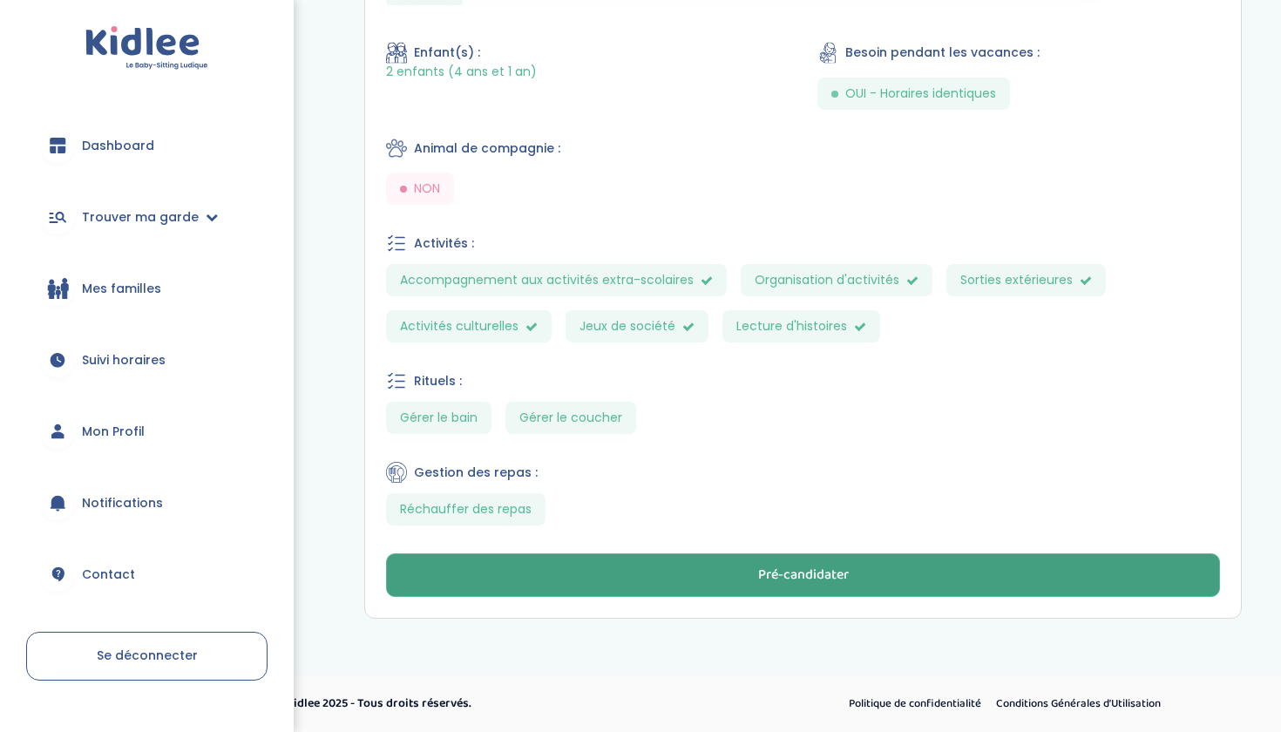
click at [643, 564] on button "Pré-candidater" at bounding box center [803, 575] width 834 height 44
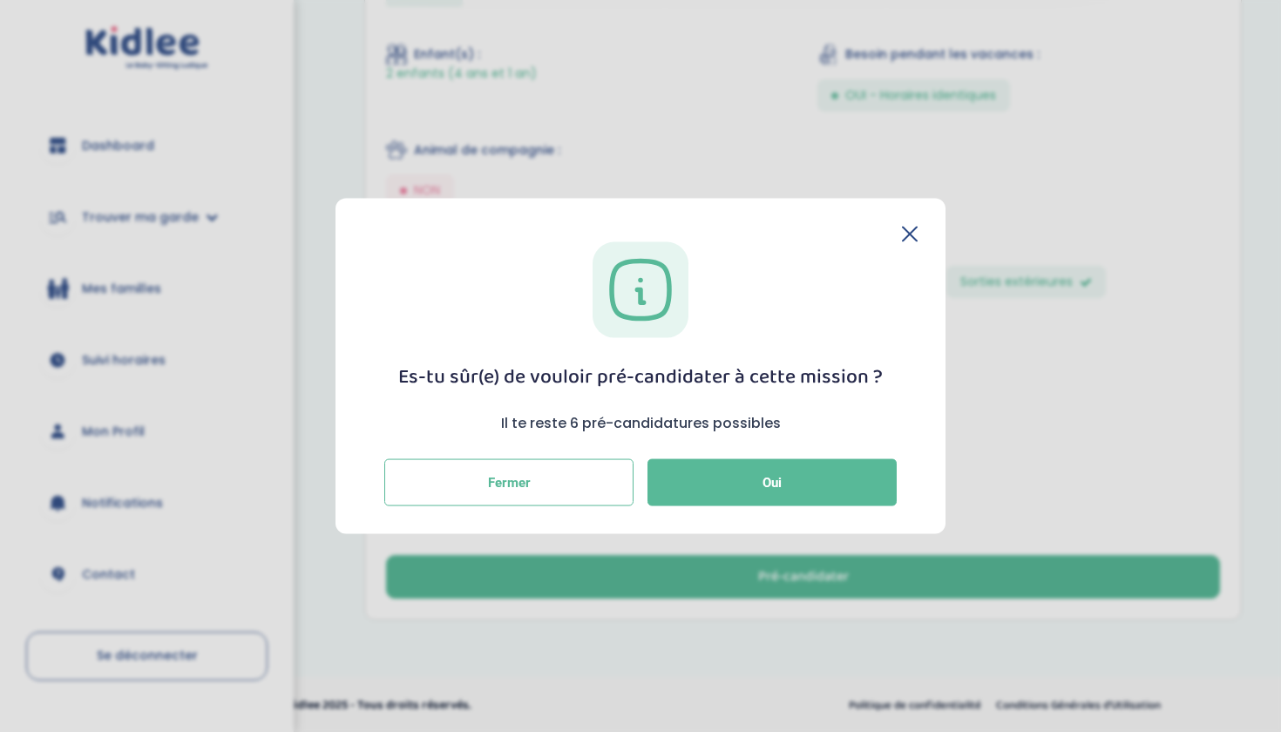
click at [915, 235] on icon at bounding box center [910, 235] width 16 height 16
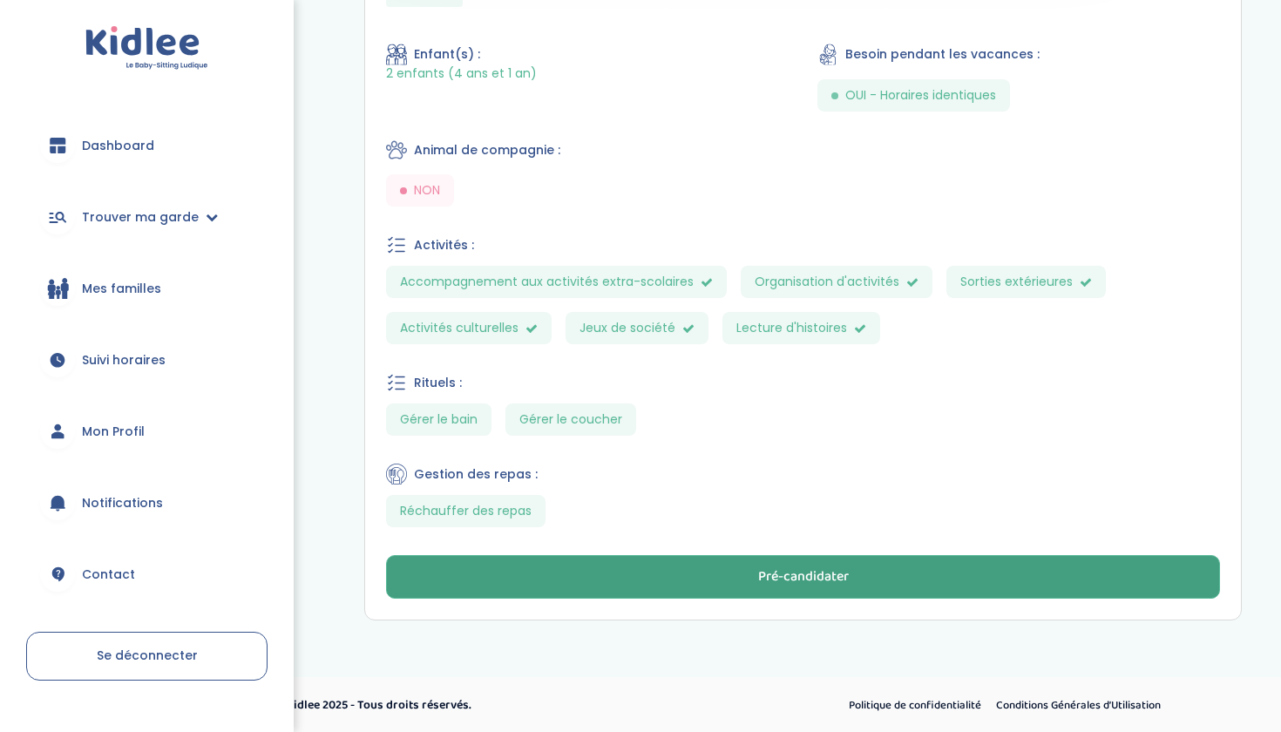
click at [700, 587] on button "Pré-candidater" at bounding box center [803, 577] width 834 height 44
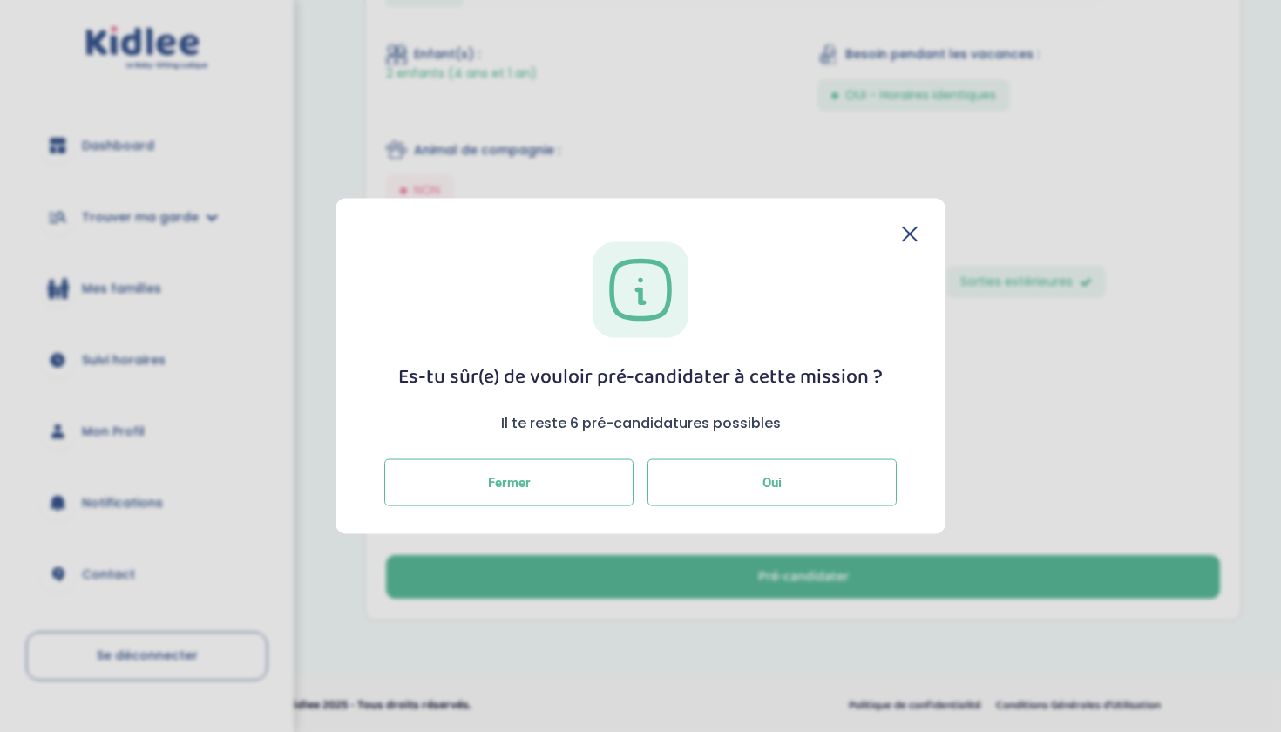
click at [760, 481] on button "Oui" at bounding box center [771, 481] width 249 height 47
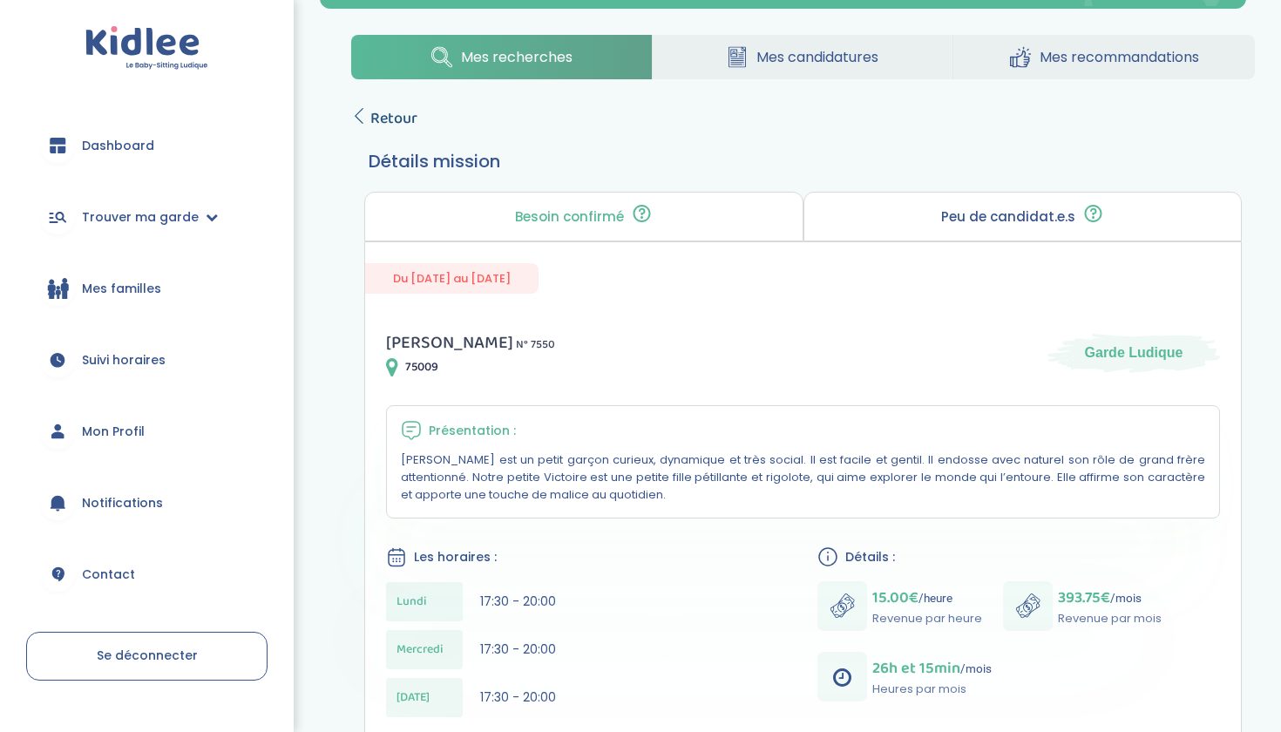
click at [370, 117] on span "Retour" at bounding box center [393, 118] width 47 height 24
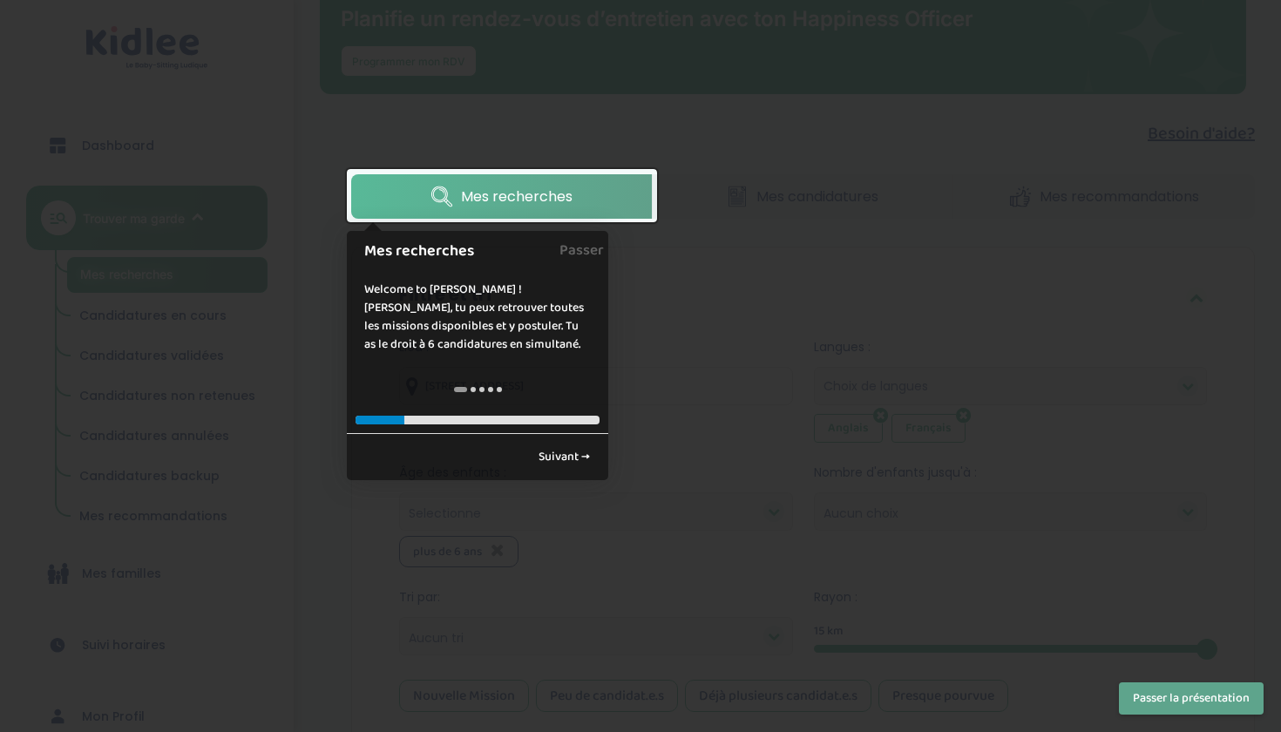
scroll to position [496, 0]
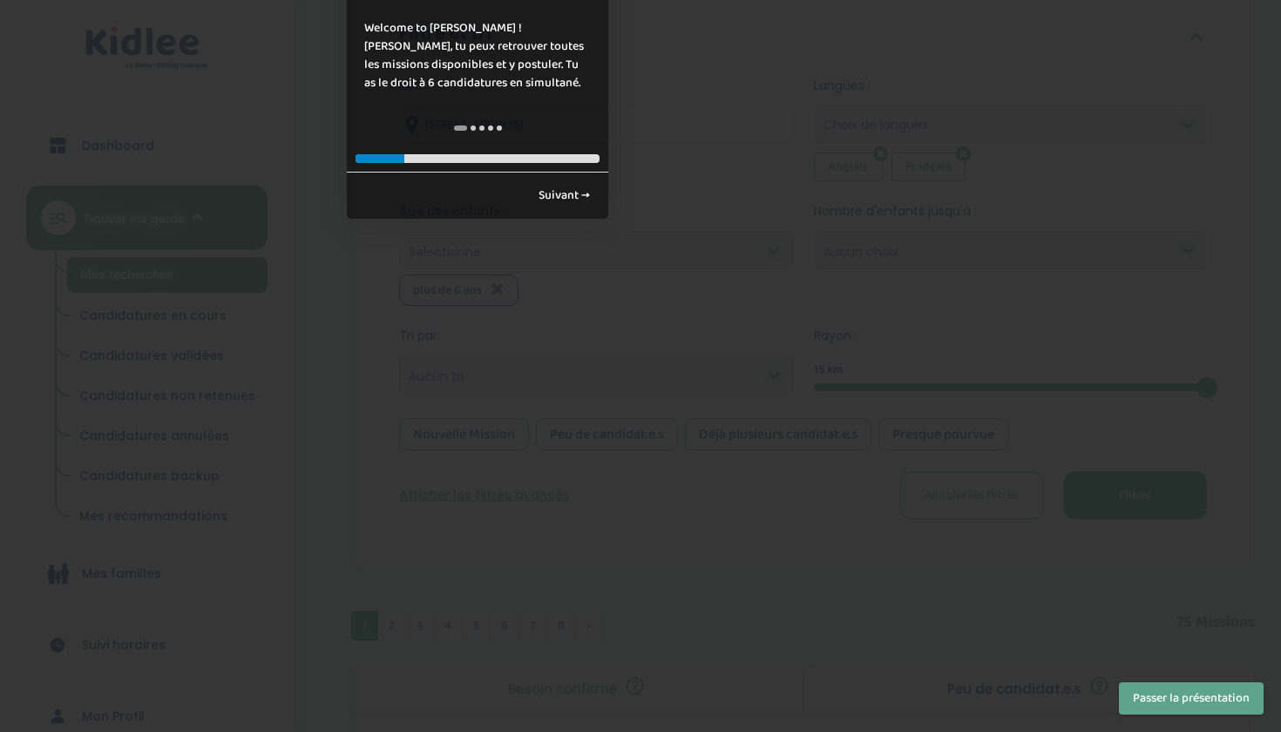
click at [1178, 687] on button "Passer la présentation" at bounding box center [1191, 698] width 145 height 32
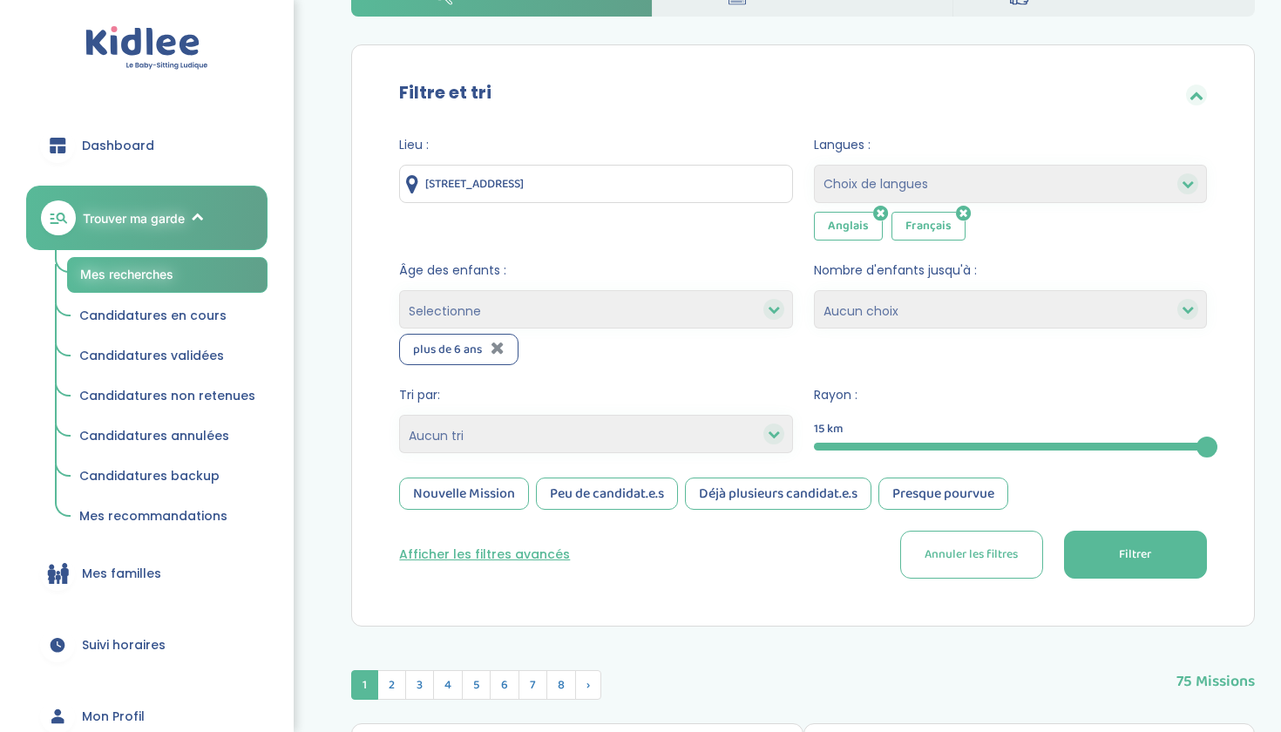
scroll to position [442, 0]
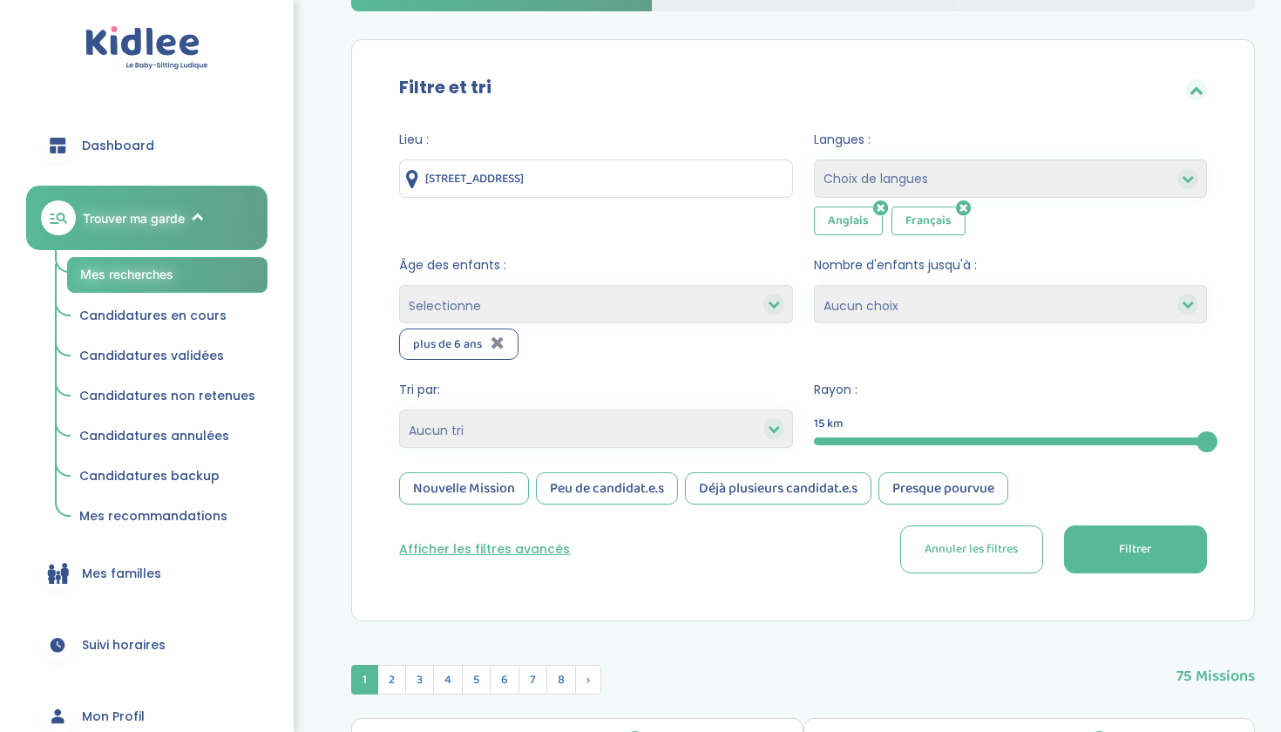
click at [1114, 558] on button "Filtrer" at bounding box center [1135, 549] width 143 height 48
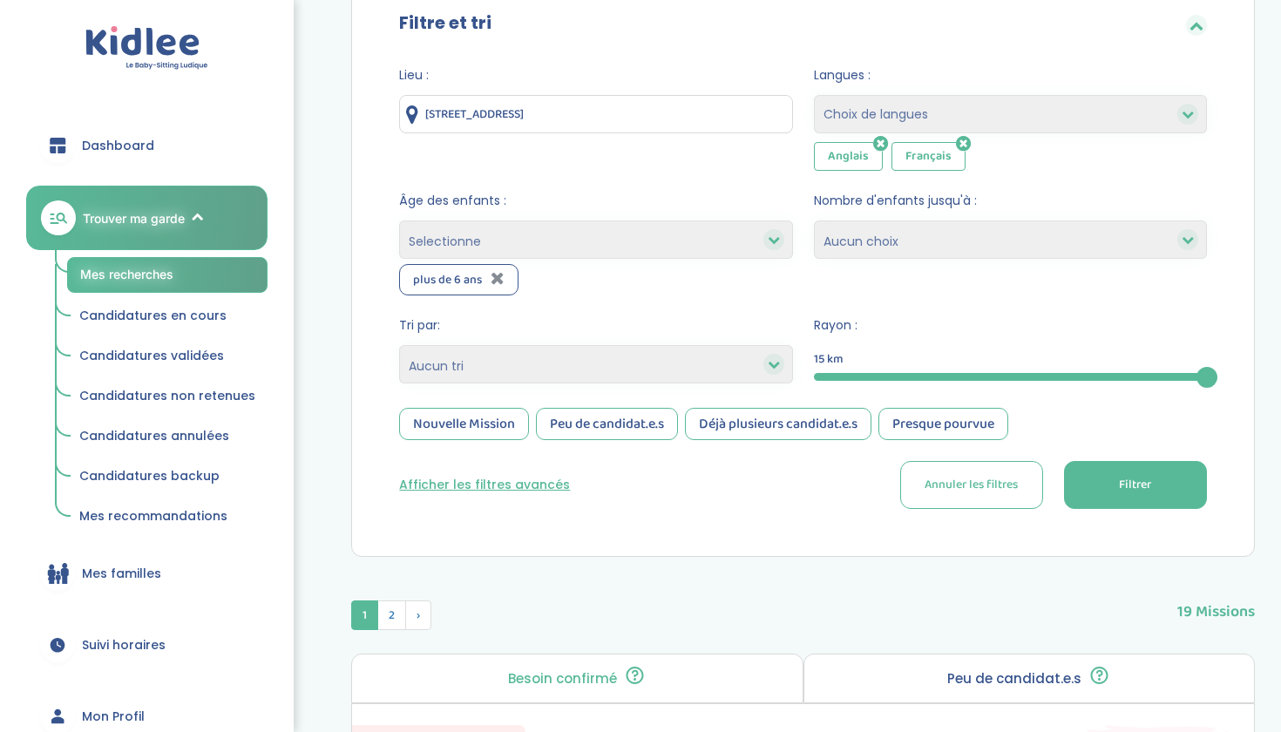
scroll to position [508, 0]
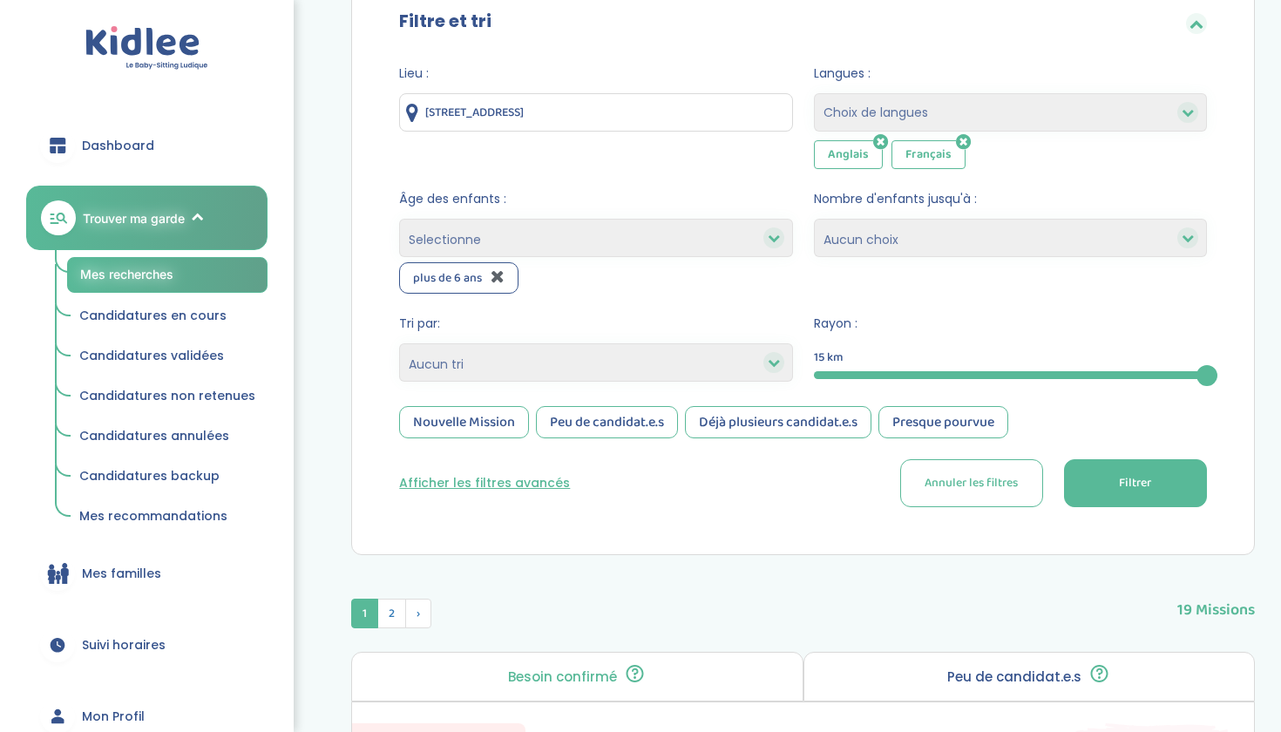
click at [504, 274] on icon at bounding box center [497, 275] width 14 height 17
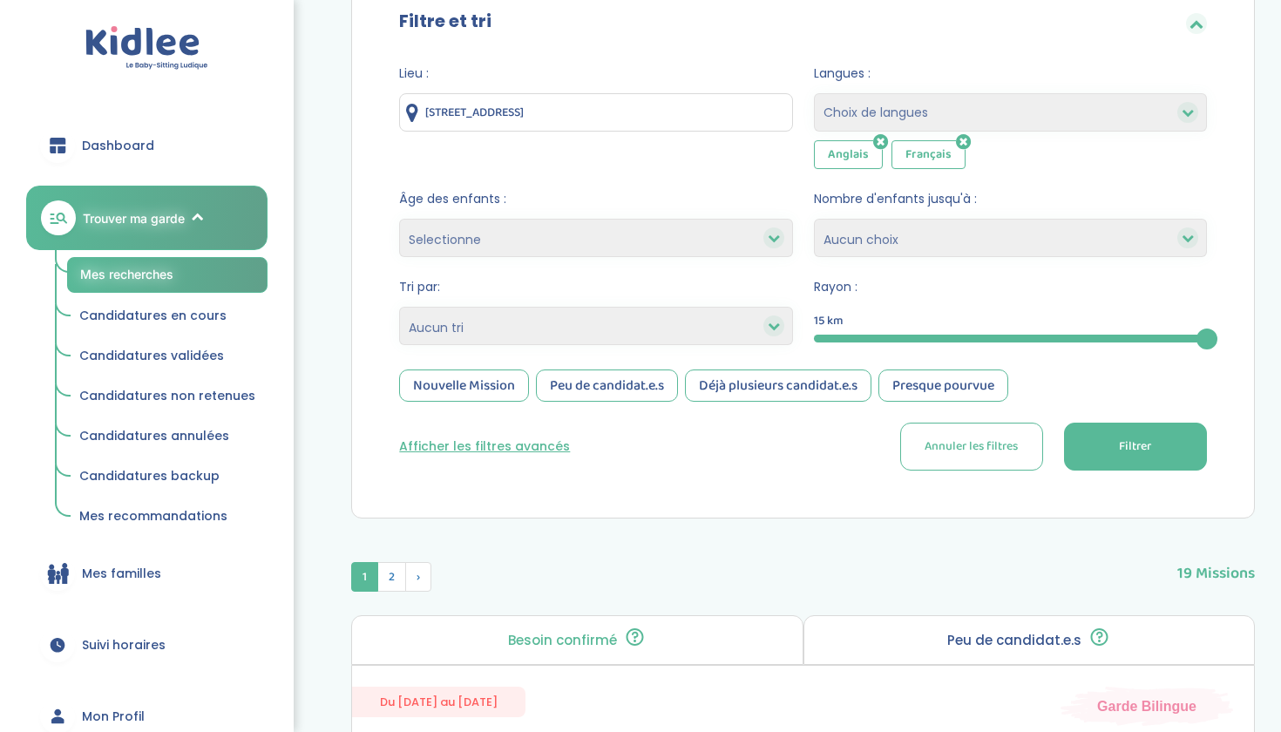
click at [1135, 448] on span "Filtrer" at bounding box center [1135, 446] width 32 height 18
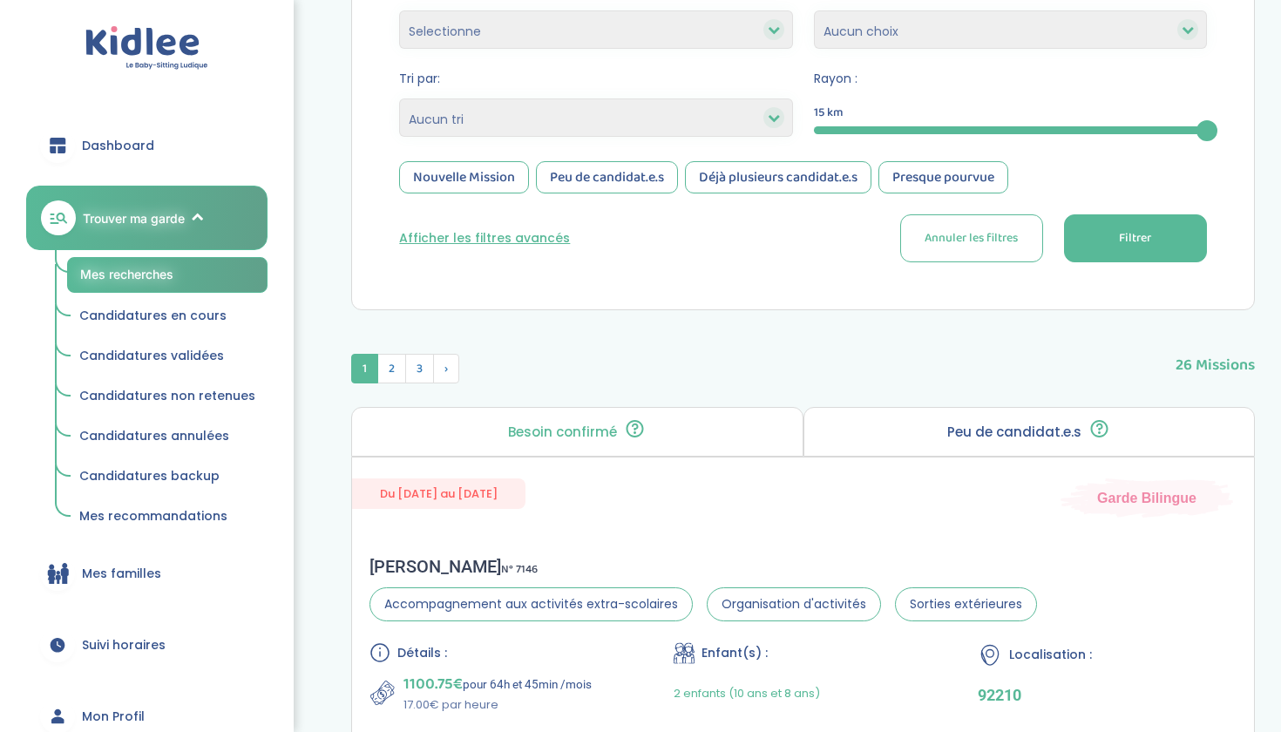
scroll to position [718, 0]
click at [1119, 234] on span "Filtrer" at bounding box center [1135, 236] width 32 height 18
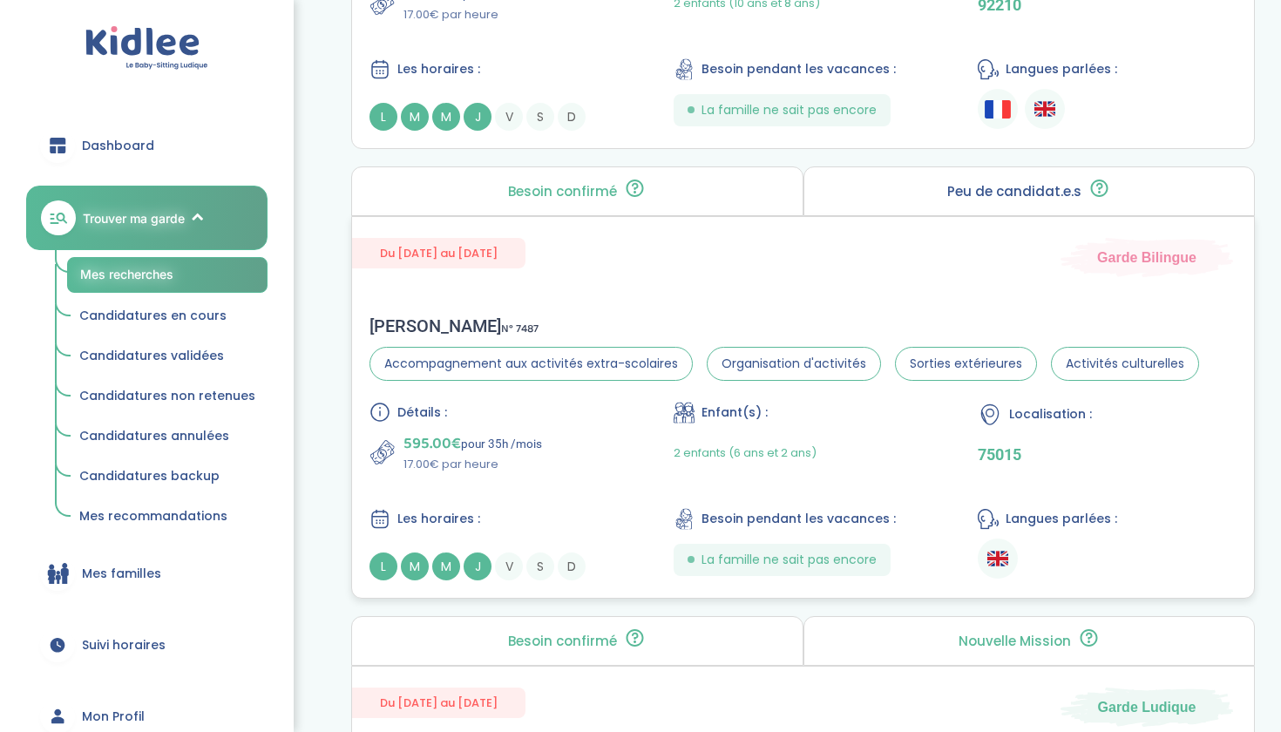
scroll to position [1414, 0]
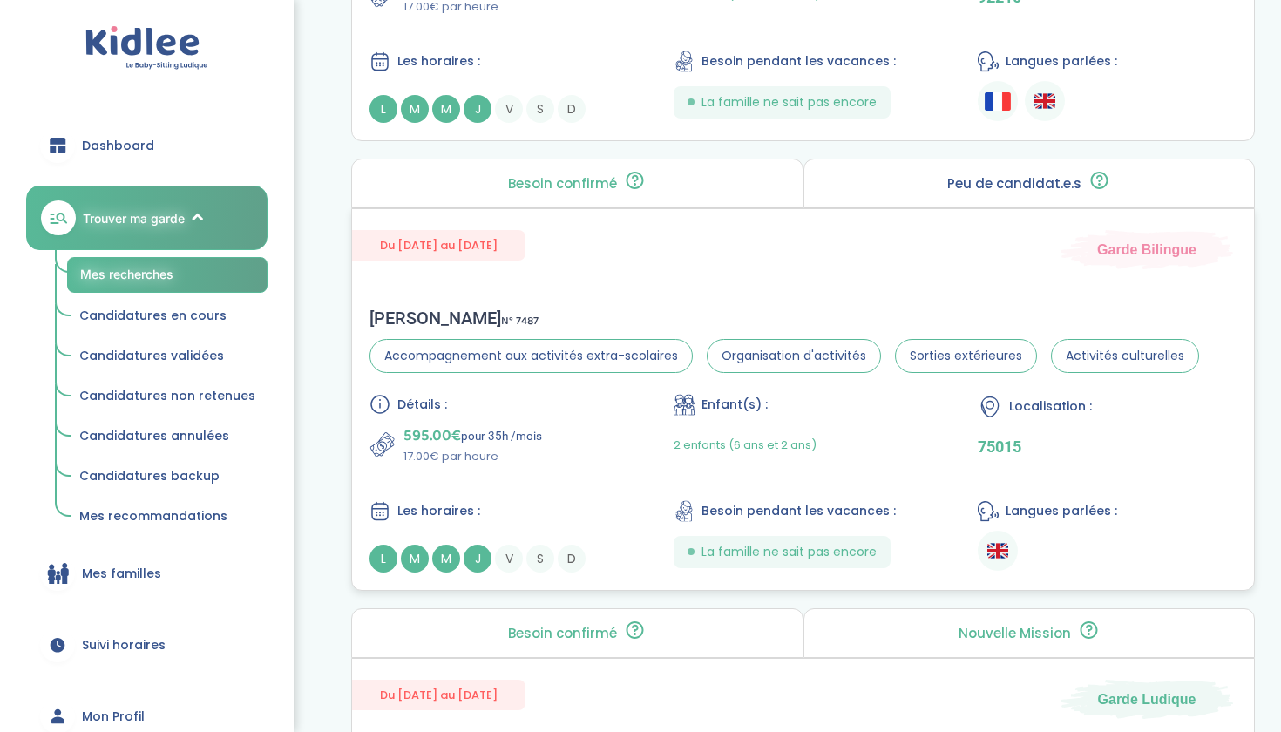
click at [870, 300] on div "[PERSON_NAME] N° 7487 Accompagnement aux activités extra-scolaires Organisation…" at bounding box center [803, 440] width 902 height 300
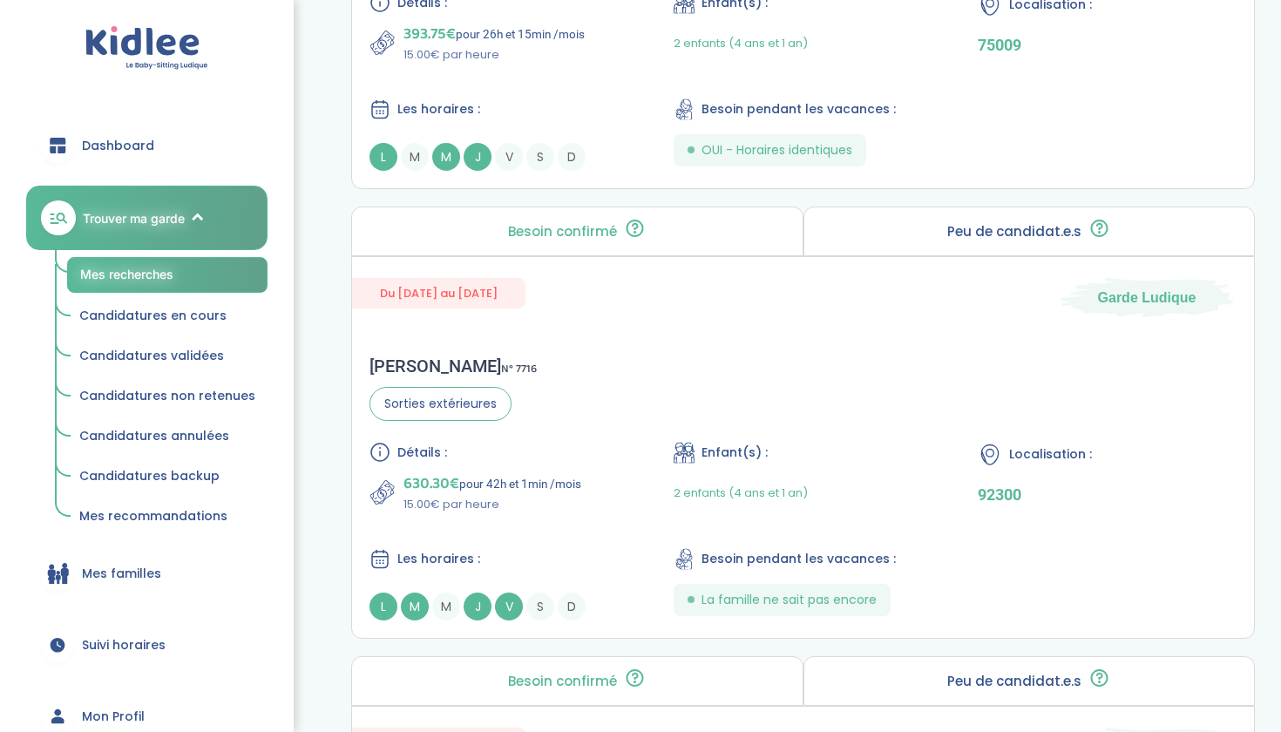
scroll to position [37, 0]
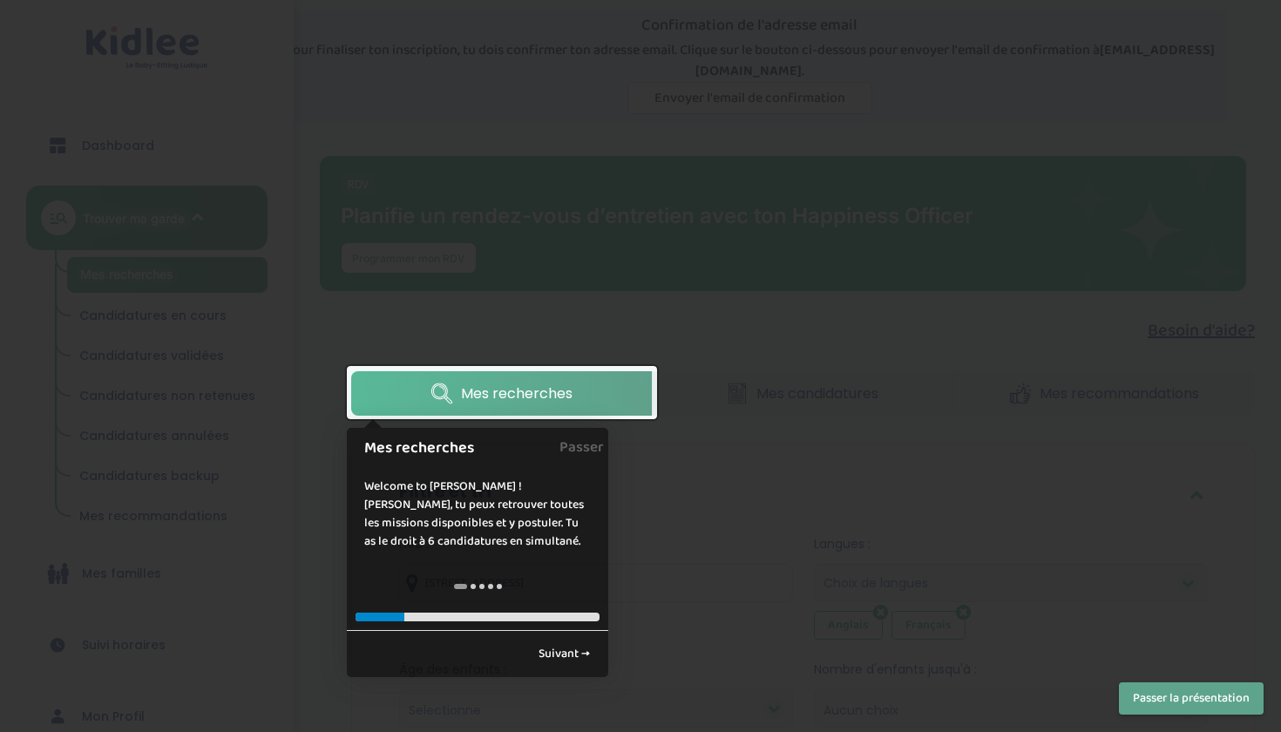
click at [1153, 707] on button "Passer la présentation" at bounding box center [1191, 698] width 145 height 32
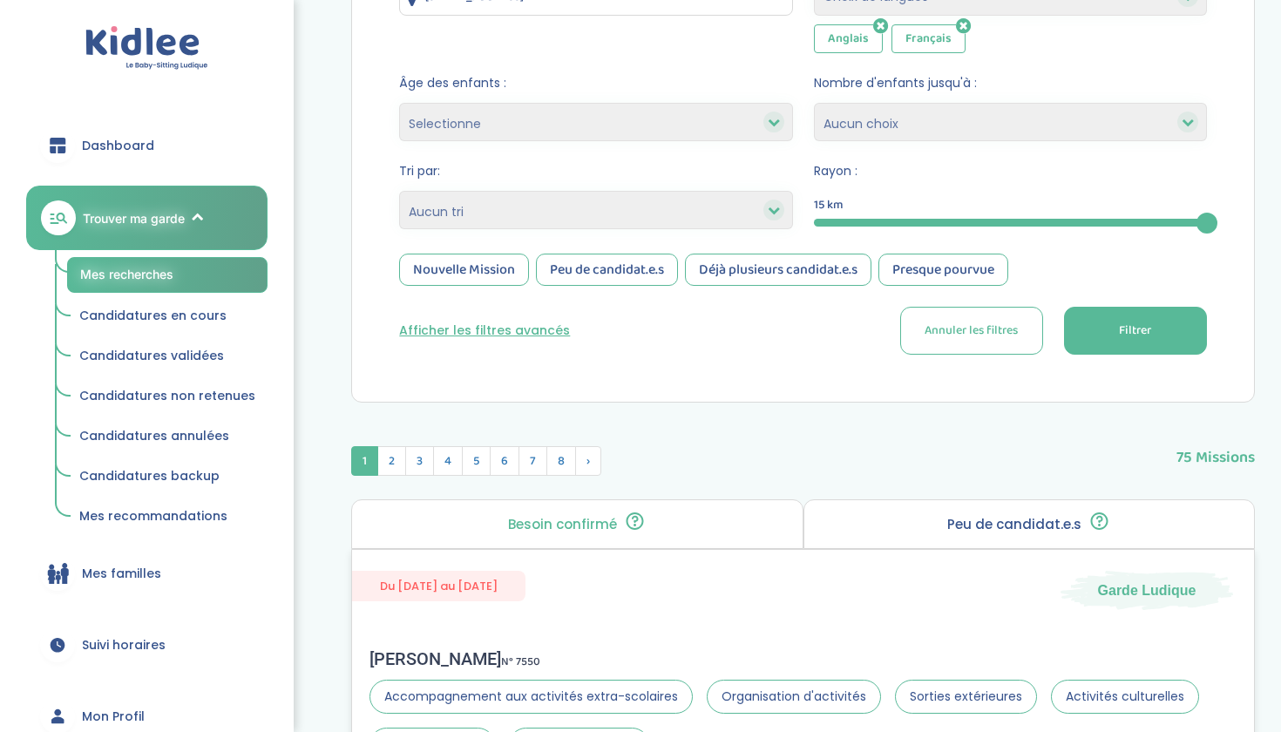
scroll to position [623, 0]
click at [1174, 315] on button "Filtrer" at bounding box center [1135, 332] width 143 height 48
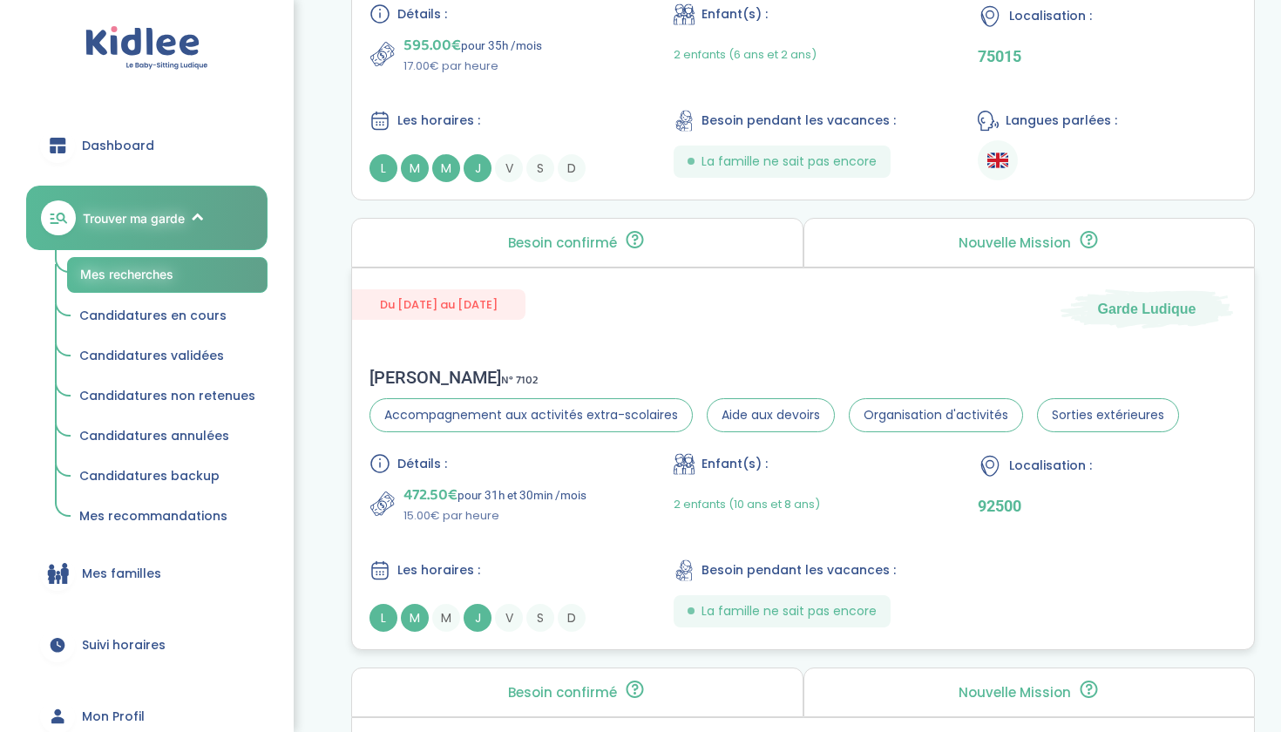
scroll to position [1809, 0]
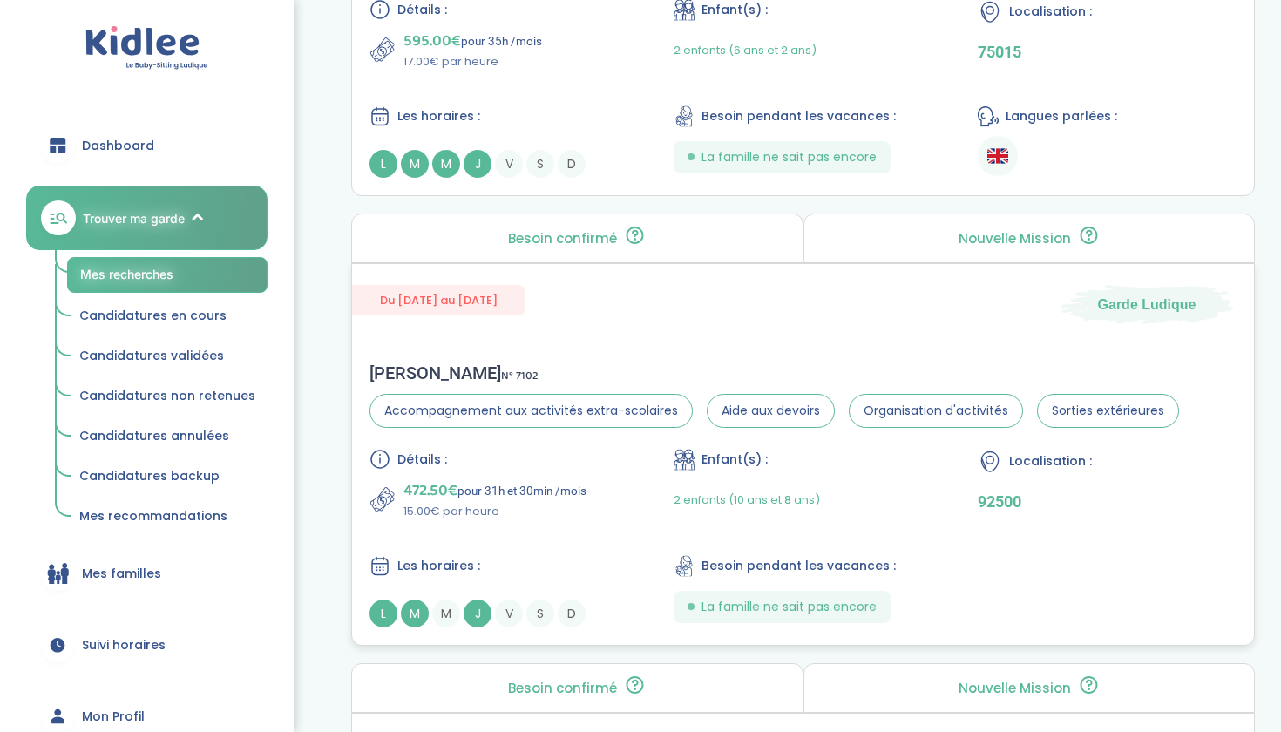
click at [631, 353] on div "Philippe E . N° 7102 Accompagnement aux activités extra-scolaires Aide aux devo…" at bounding box center [803, 495] width 902 height 300
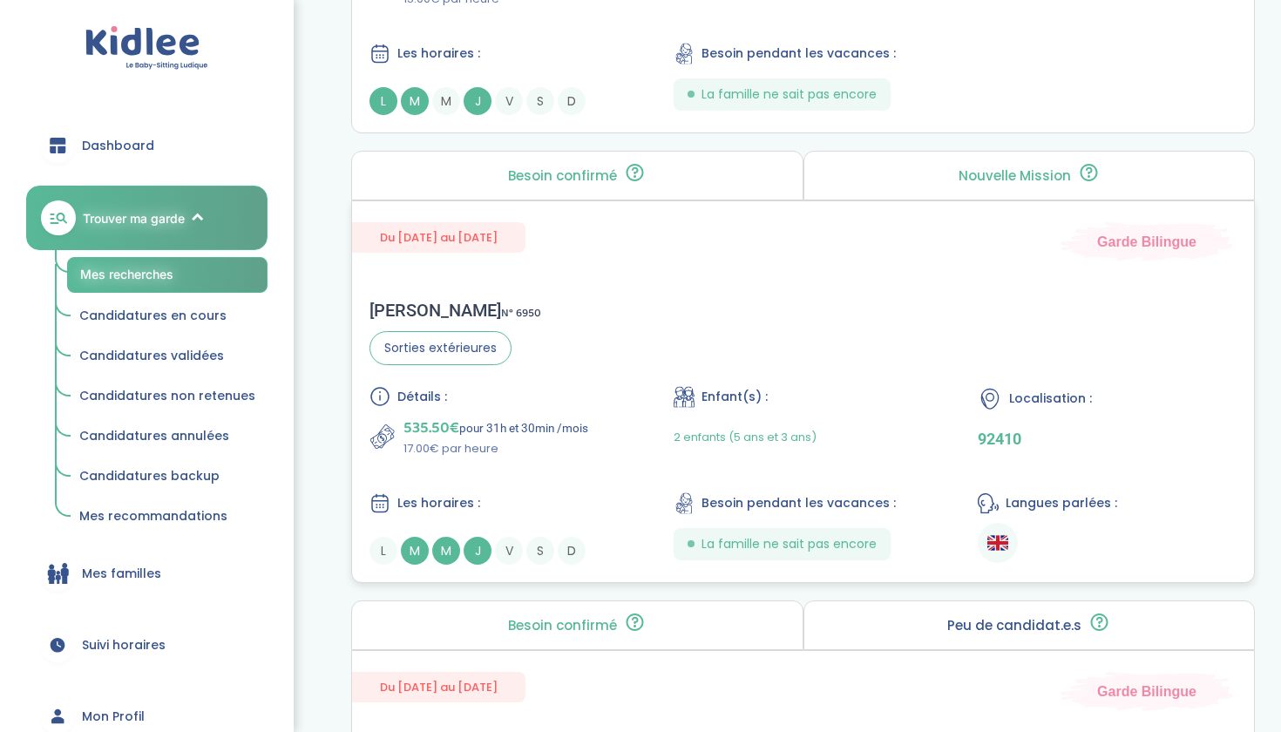
scroll to position [2323, 0]
click at [685, 306] on div "Laura B . N° 6950 Sorties extérieures Détails : 535.50€ pour 31h et 30min /mois…" at bounding box center [803, 431] width 902 height 300
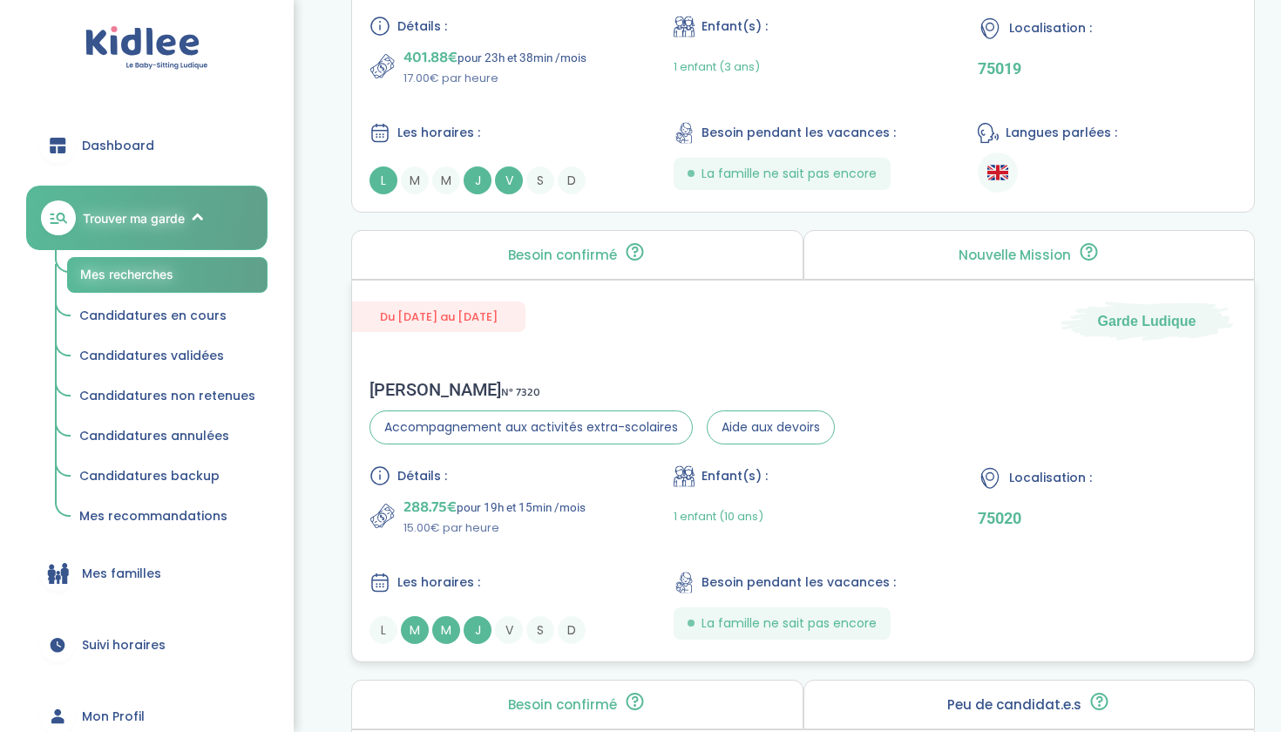
scroll to position [4492, 0]
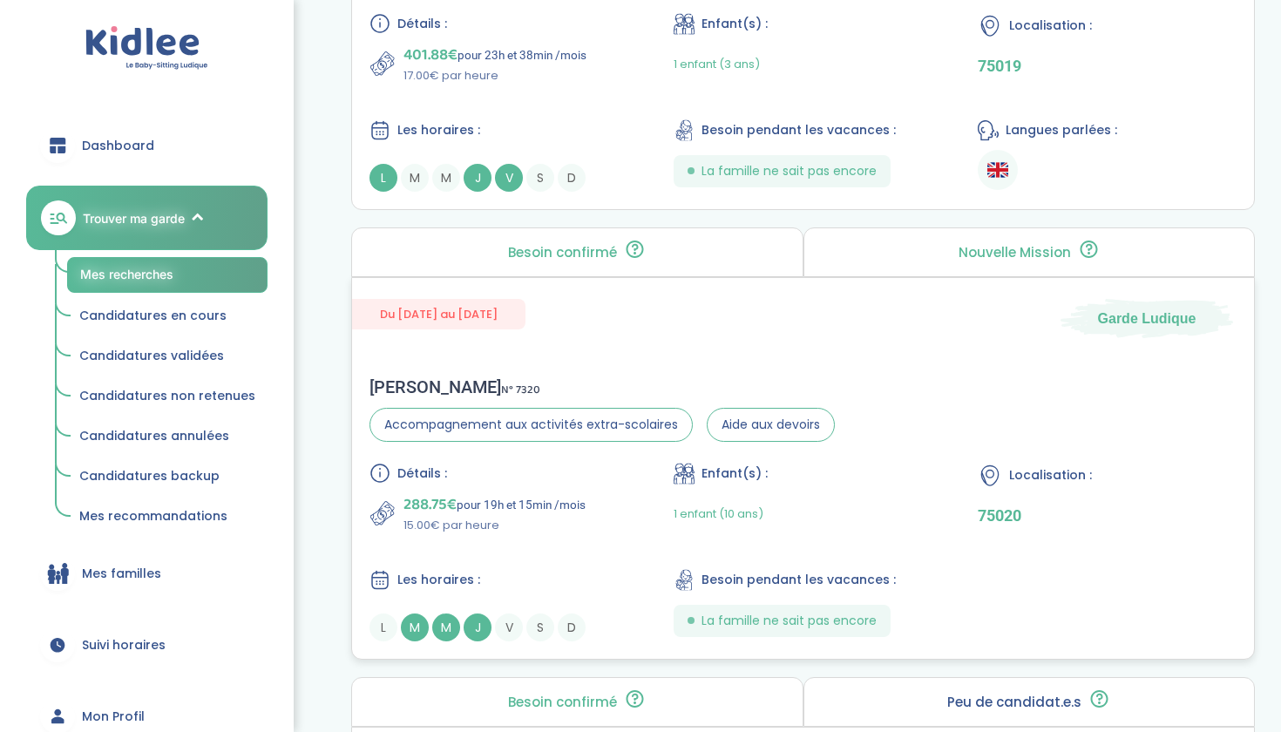
click at [482, 373] on div "Sandrine T . N° 7320 Accompagnement aux activités extra-scolaires Aide aux devo…" at bounding box center [803, 509] width 902 height 300
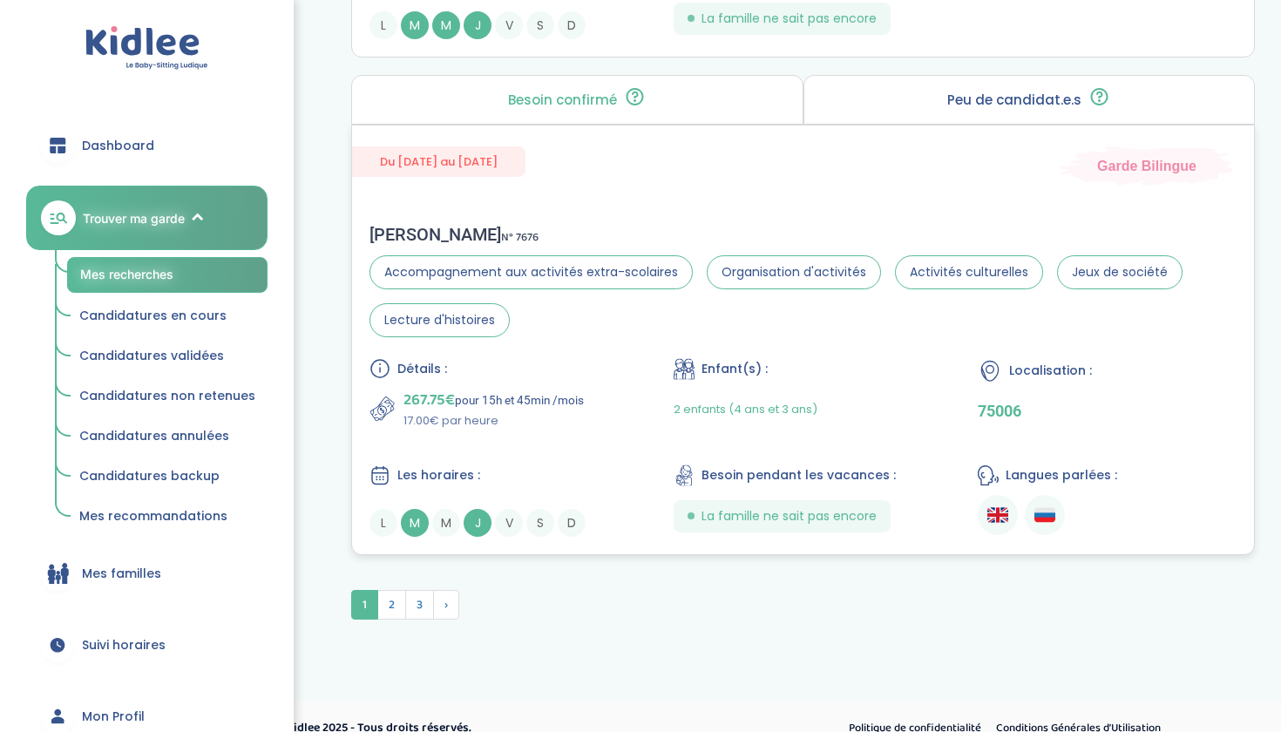
scroll to position [5100, 0]
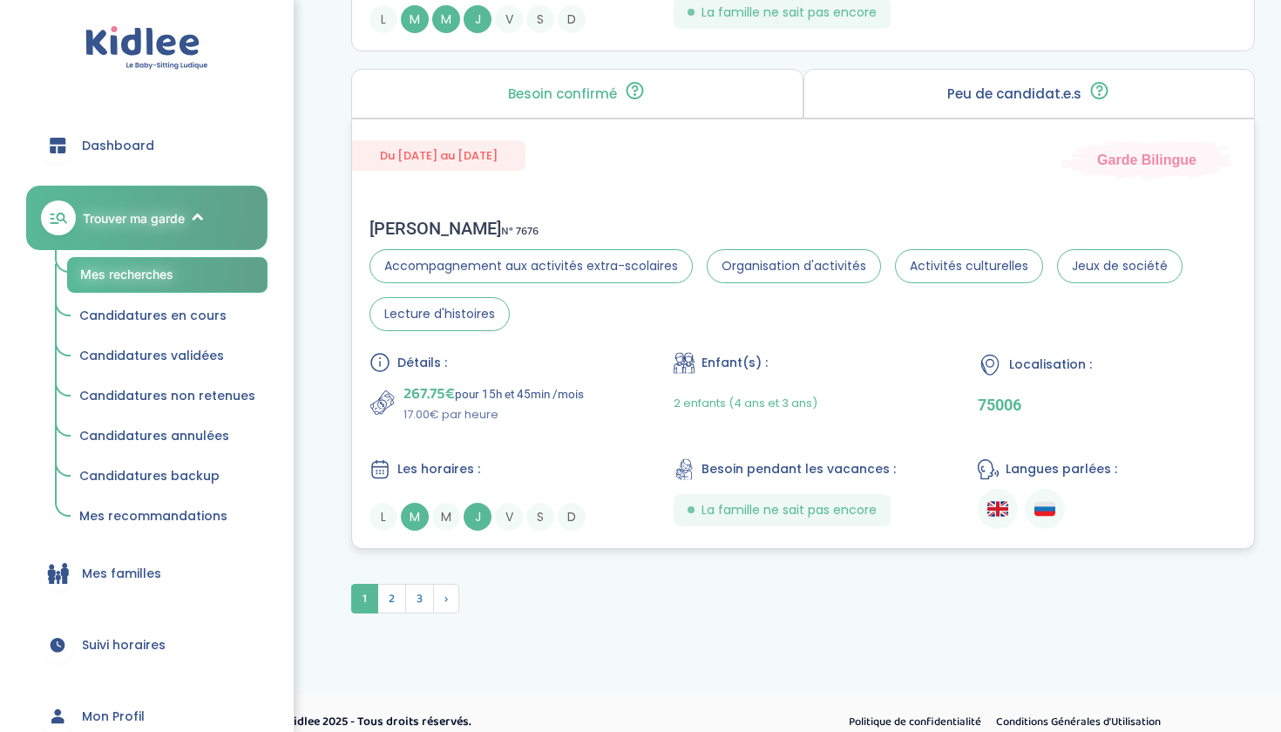
click at [558, 350] on div "Alexandre G . N° 7676 Accompagnement aux activités extra-scolaires Organisation…" at bounding box center [803, 374] width 902 height 348
click at [565, 328] on section "Accompagnement aux activités extra-scolaires Organisation d'activités Activités…" at bounding box center [802, 290] width 867 height 82
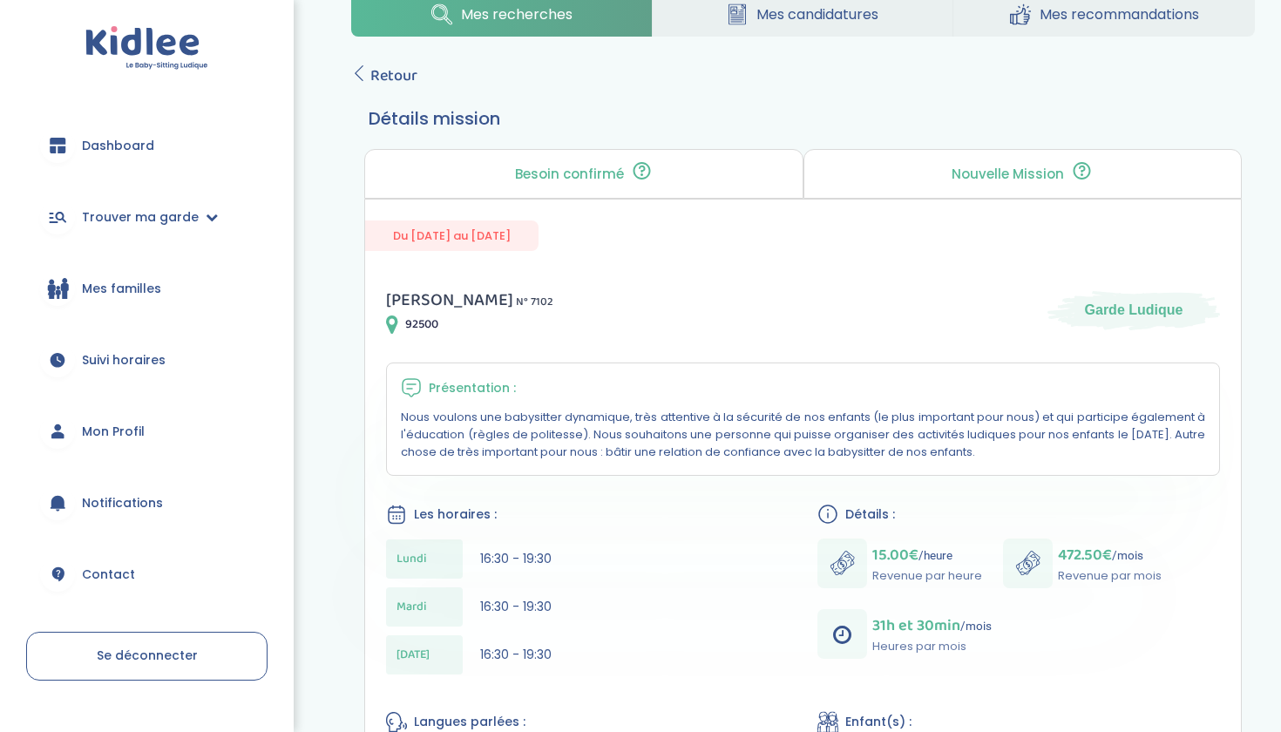
scroll to position [347, 0]
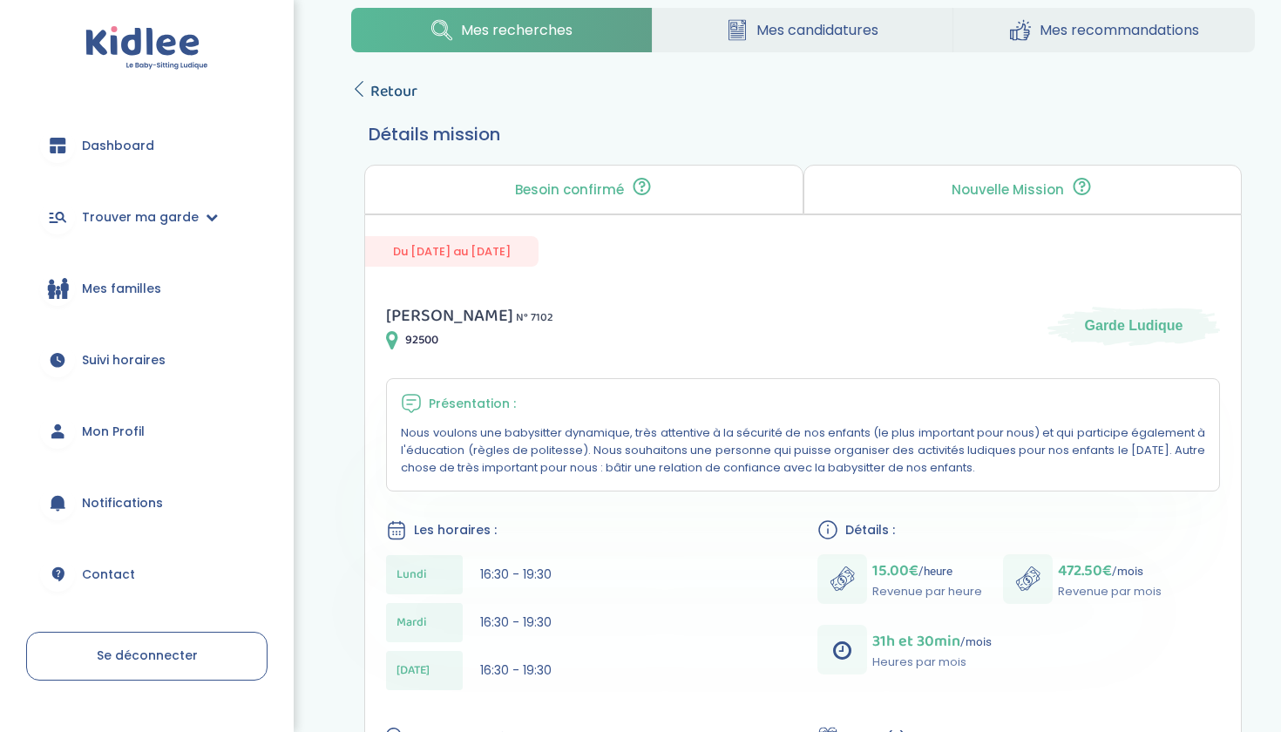
click at [372, 89] on span "Retour" at bounding box center [393, 91] width 47 height 24
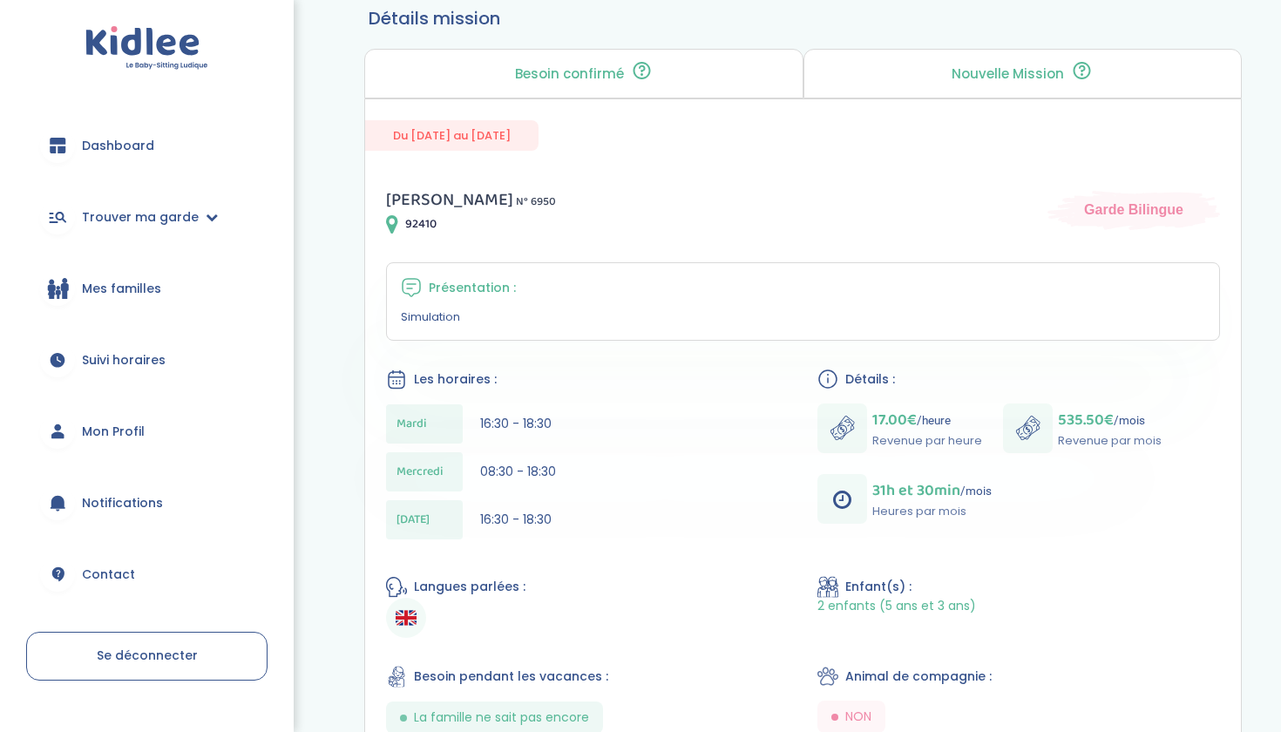
scroll to position [465, 0]
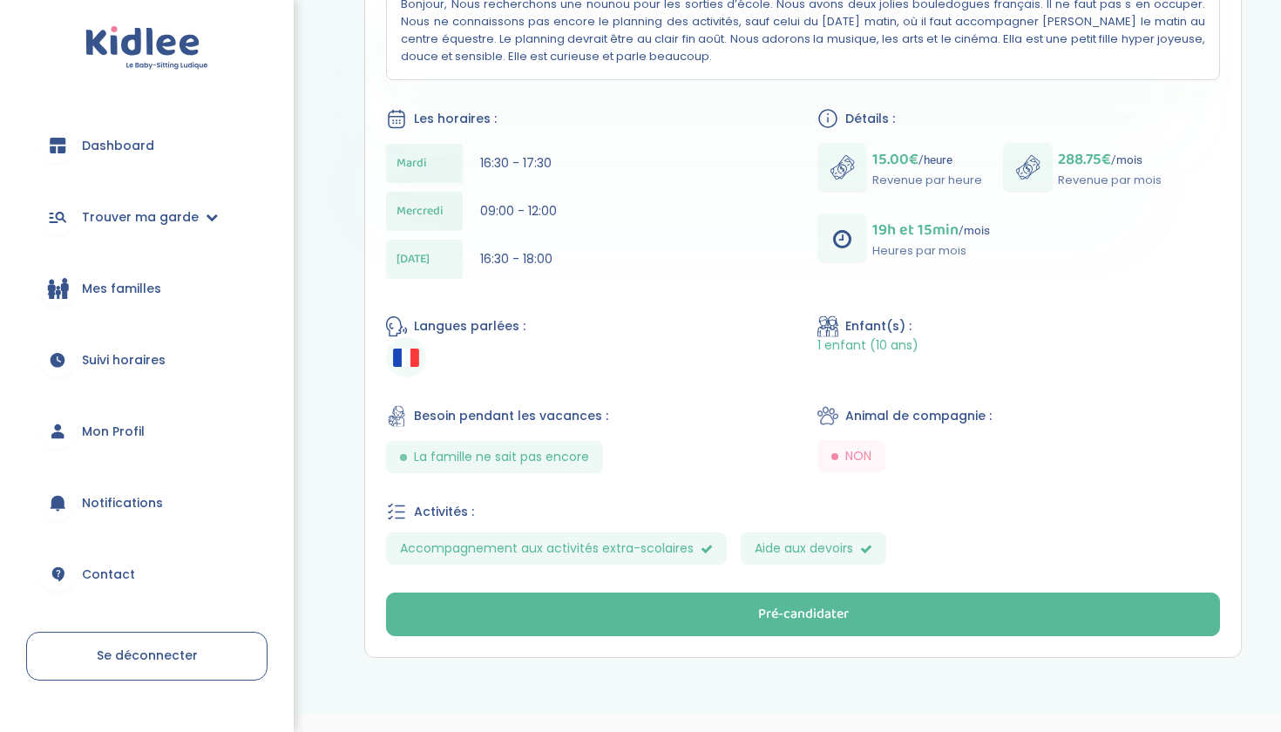
scroll to position [784, 0]
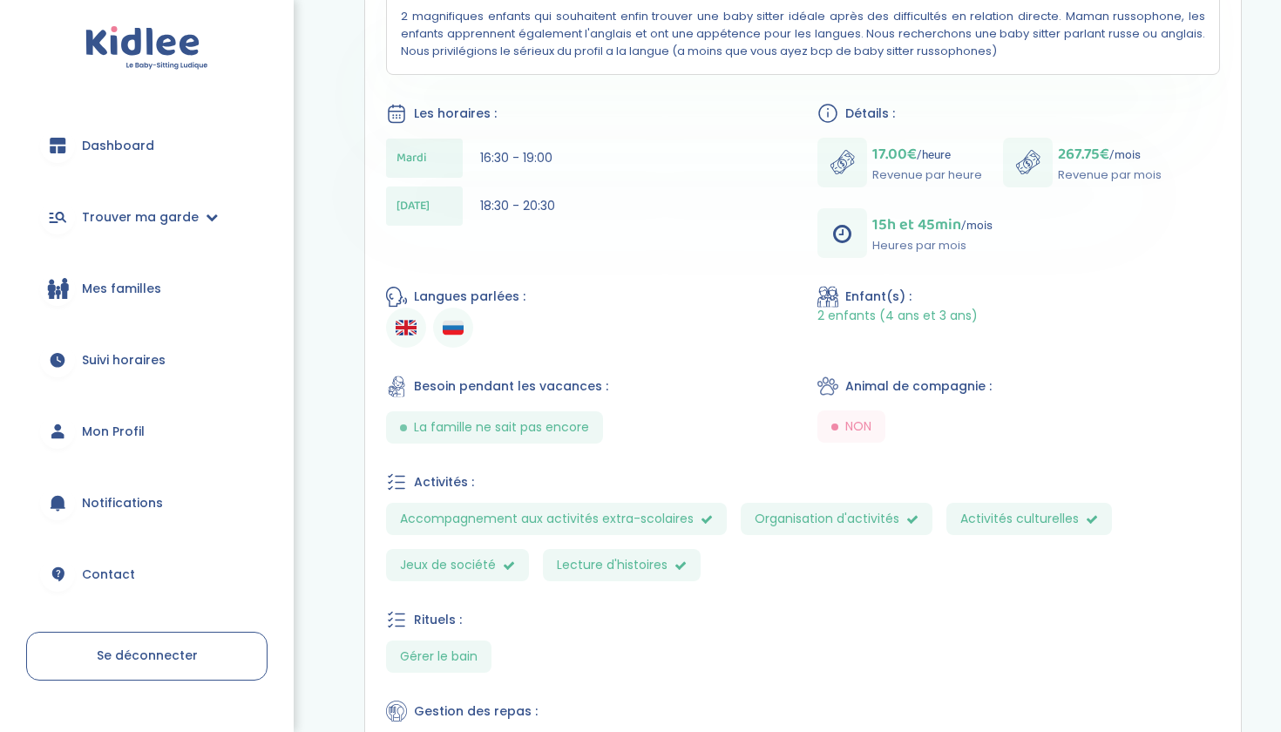
scroll to position [753, 0]
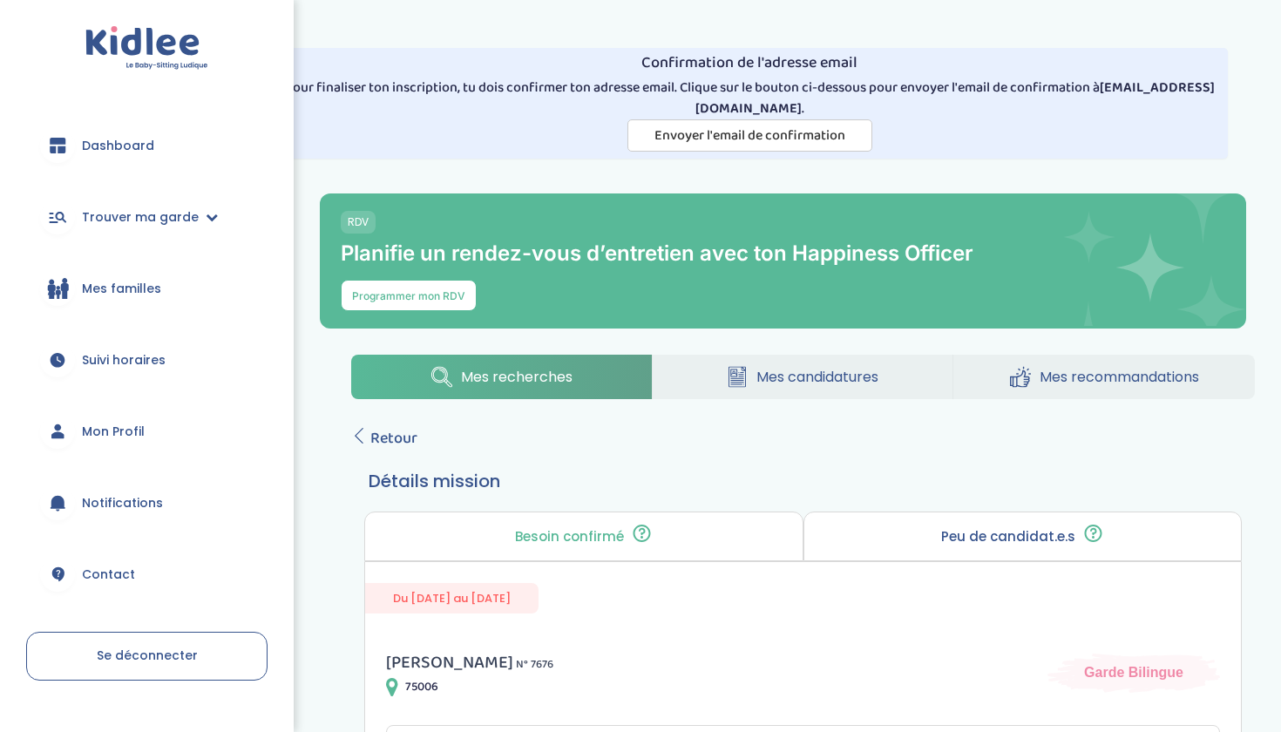
scroll to position [1, 0]
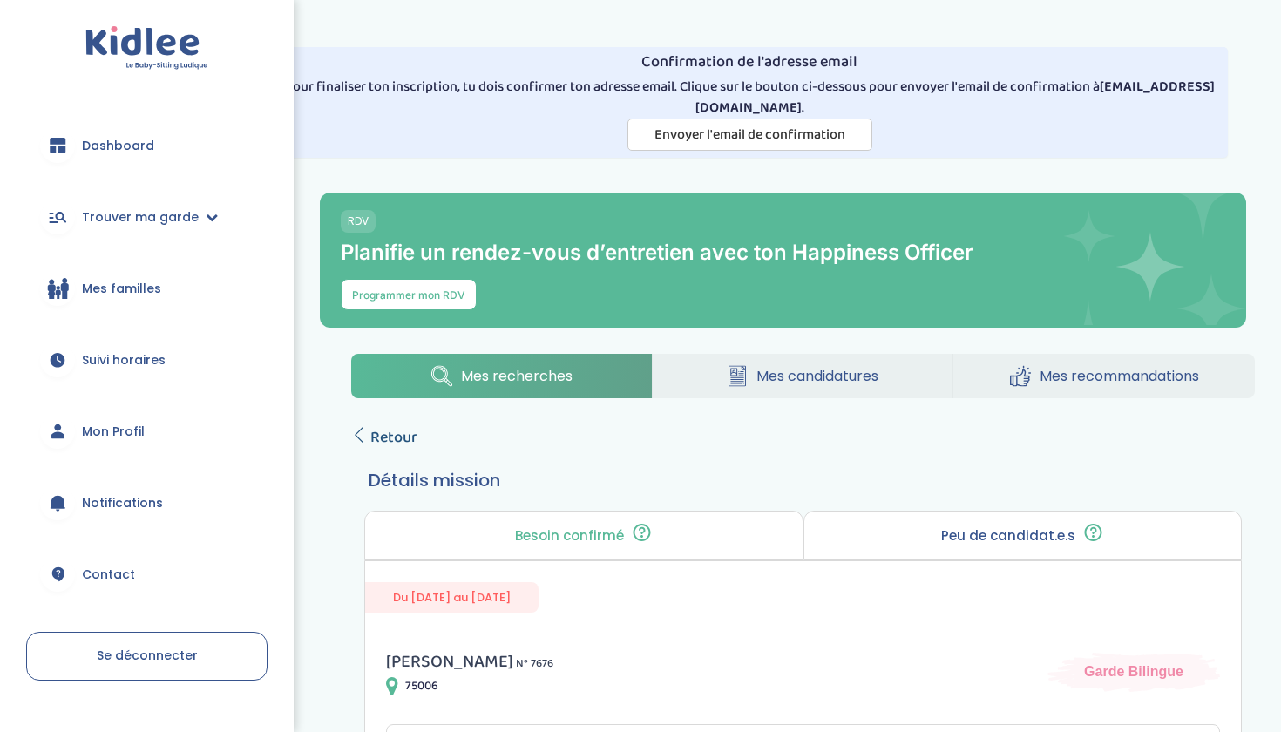
click at [395, 443] on span "Retour" at bounding box center [393, 437] width 47 height 24
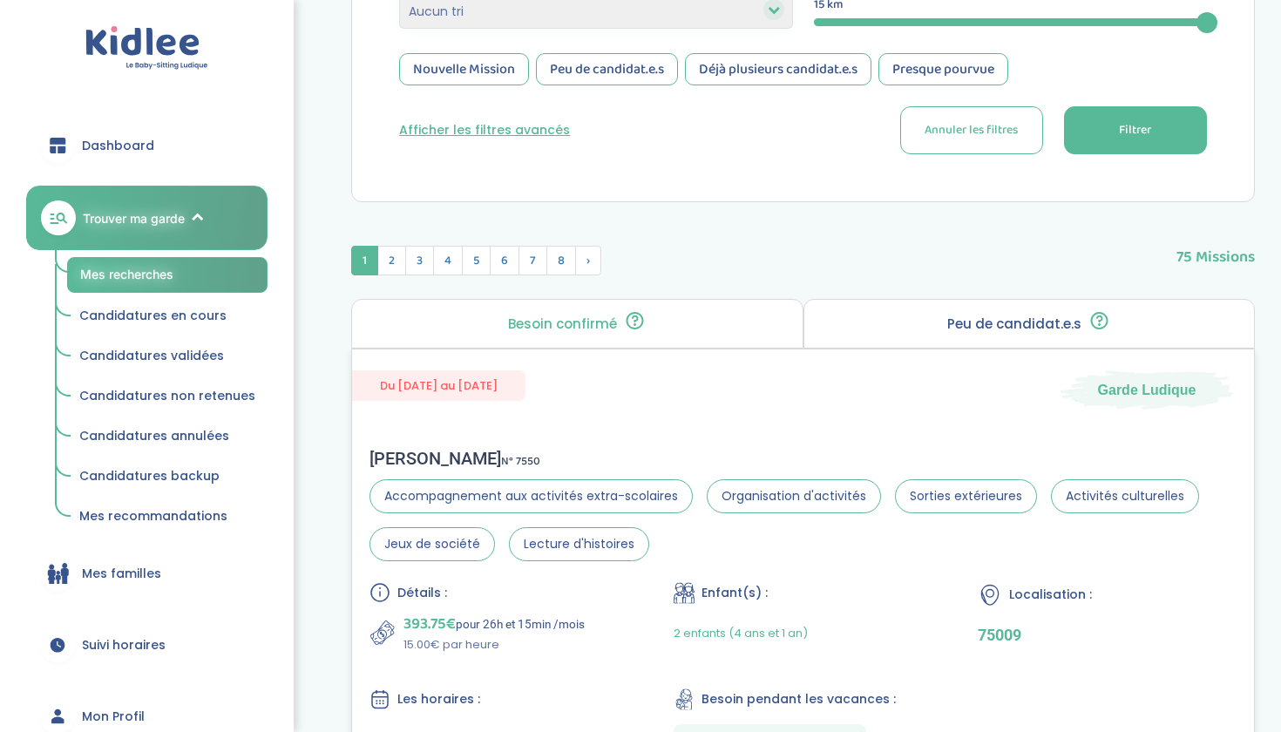
scroll to position [851, 0]
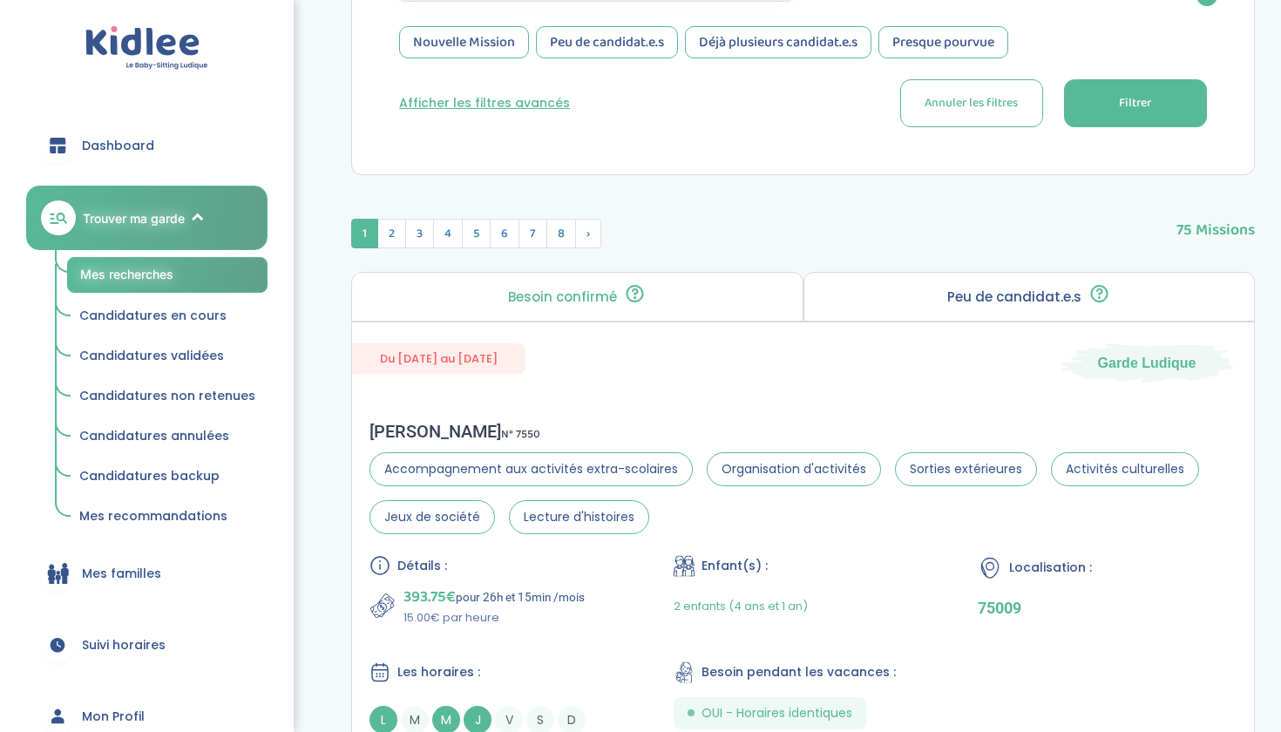
click at [1086, 105] on button "Filtrer" at bounding box center [1135, 103] width 143 height 48
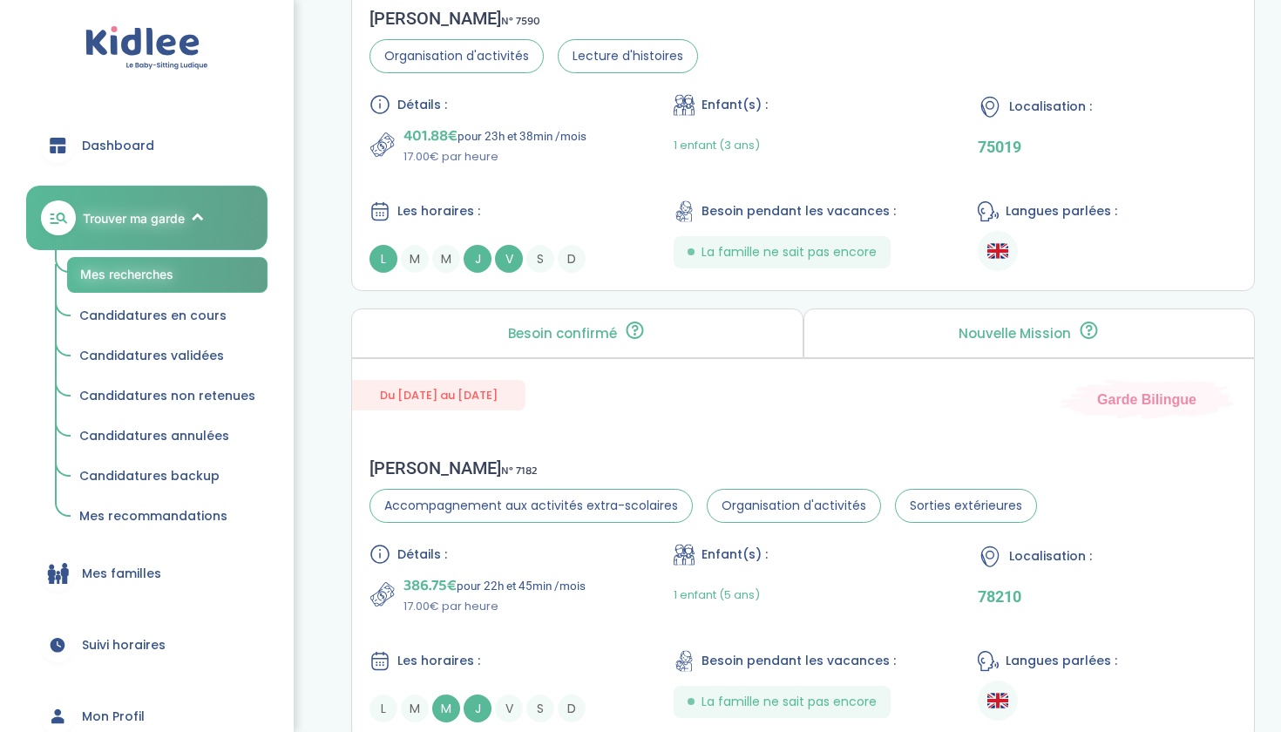
scroll to position [4586, 0]
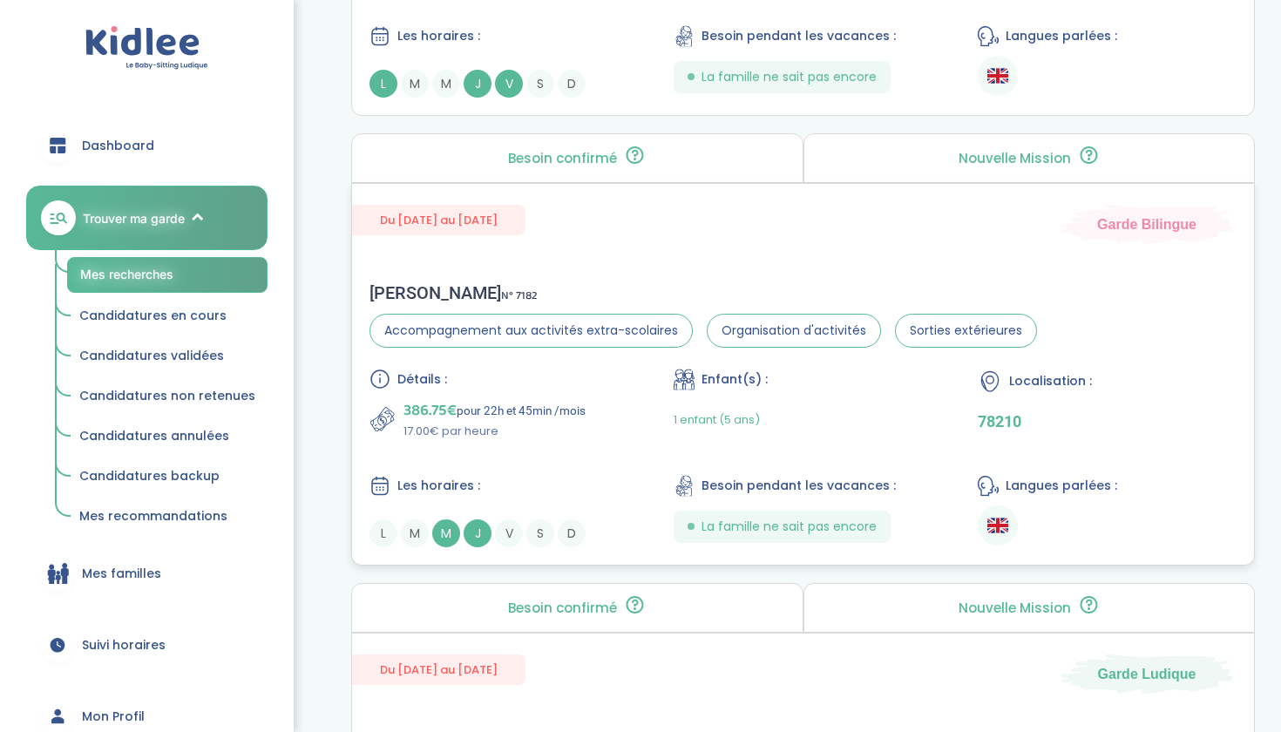
click at [720, 279] on div "ANNABELLE G . N° 7182 Accompagnement aux activités extra-scolaires Organisation…" at bounding box center [803, 415] width 902 height 300
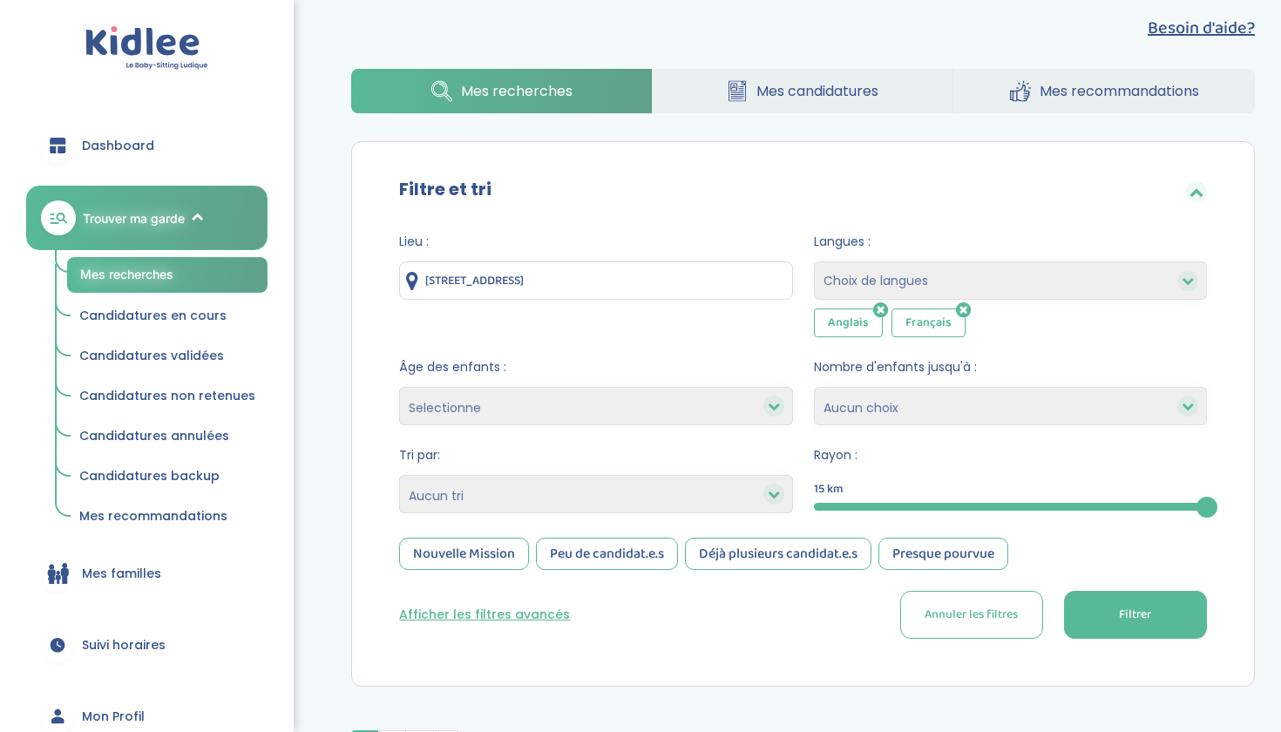
scroll to position [338, 0]
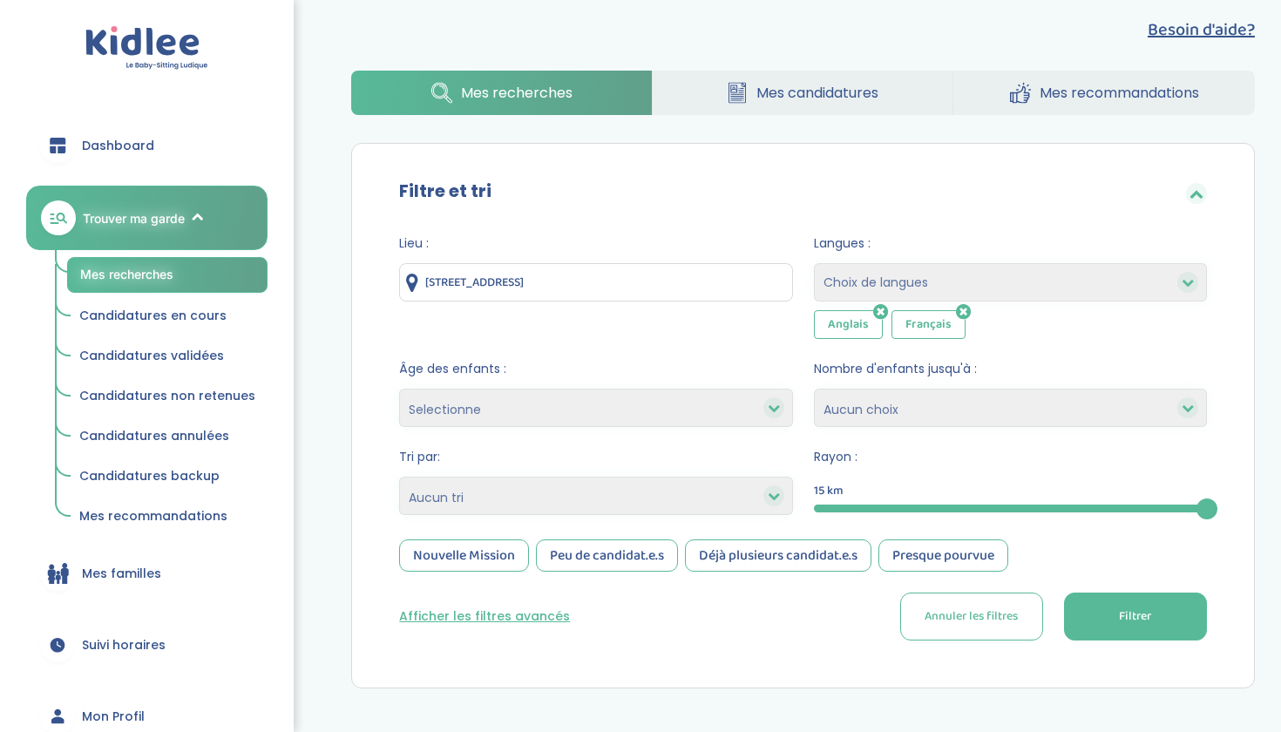
click at [693, 362] on span "Âge des enfants :" at bounding box center [595, 369] width 393 height 18
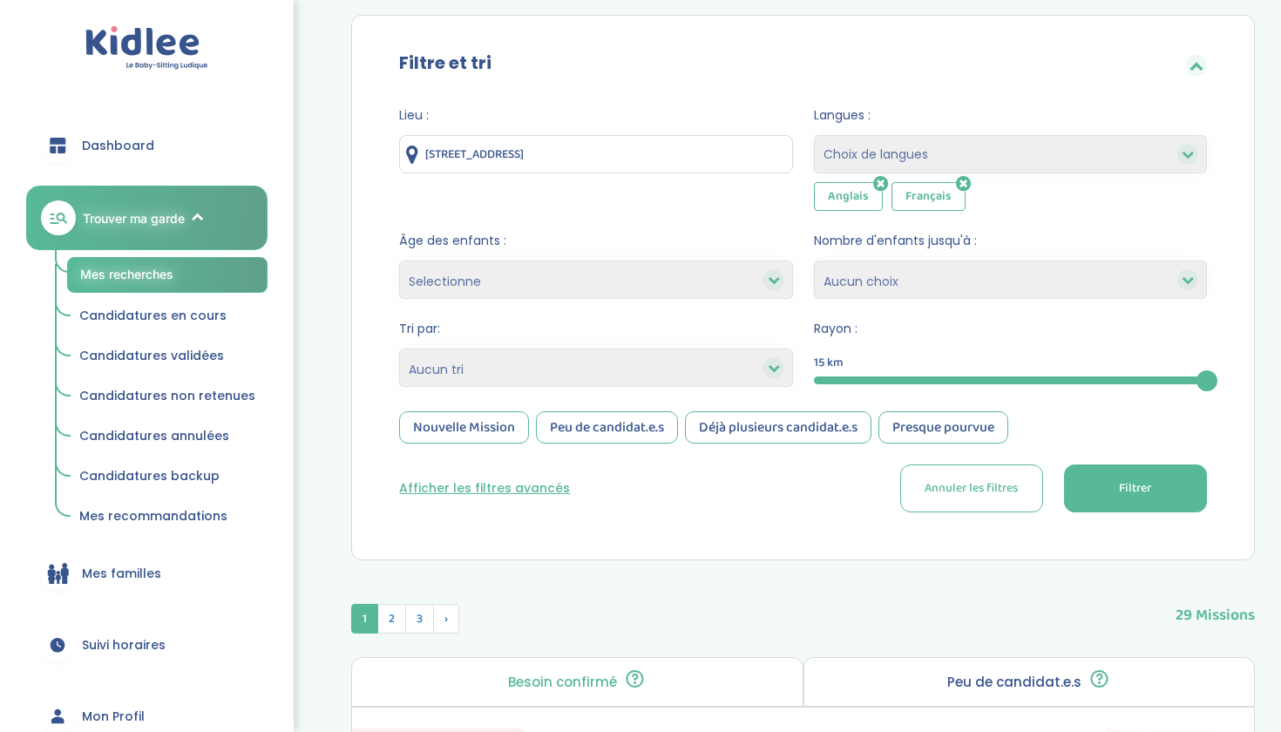
scroll to position [484, 0]
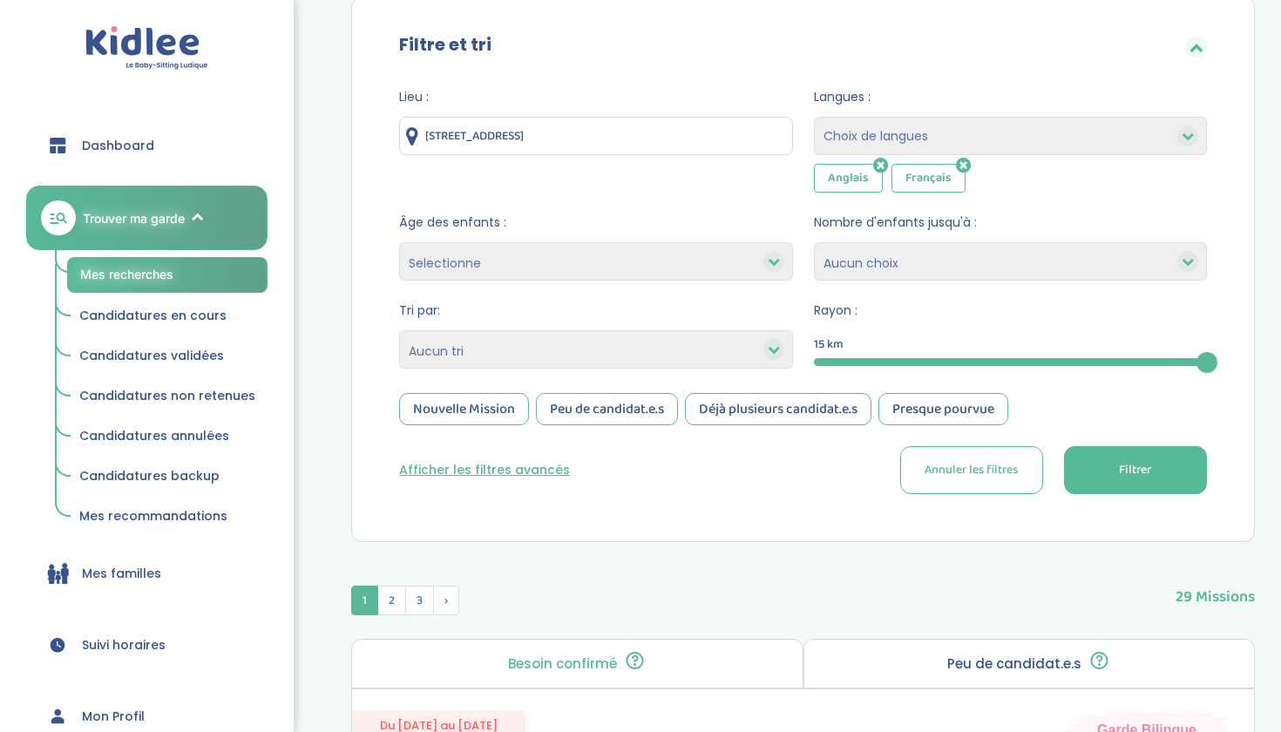
click at [574, 163] on div "Lieu : 33 Rue Chaptal, Paris, France" at bounding box center [595, 140] width 393 height 105
click at [577, 137] on input "33 Rue Chaptal, Paris, France" at bounding box center [595, 136] width 393 height 38
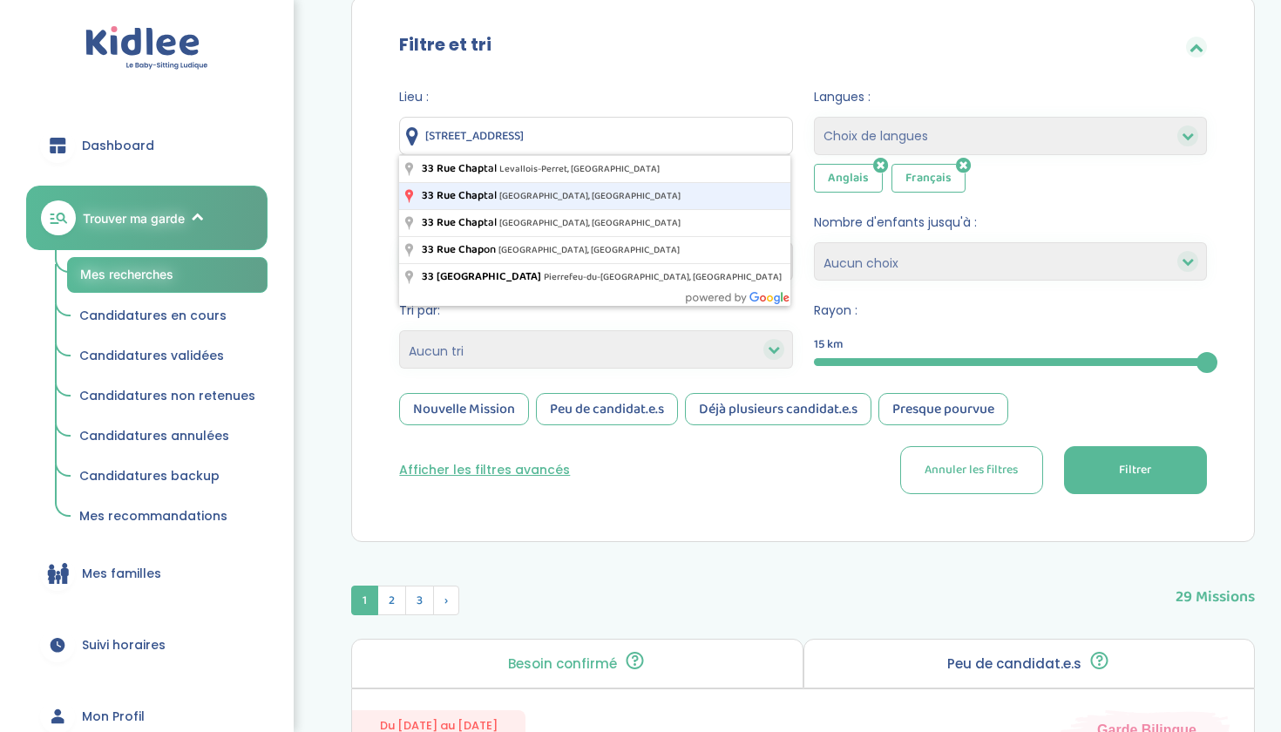
type input "33 Rue Chaptal, Paris, France"
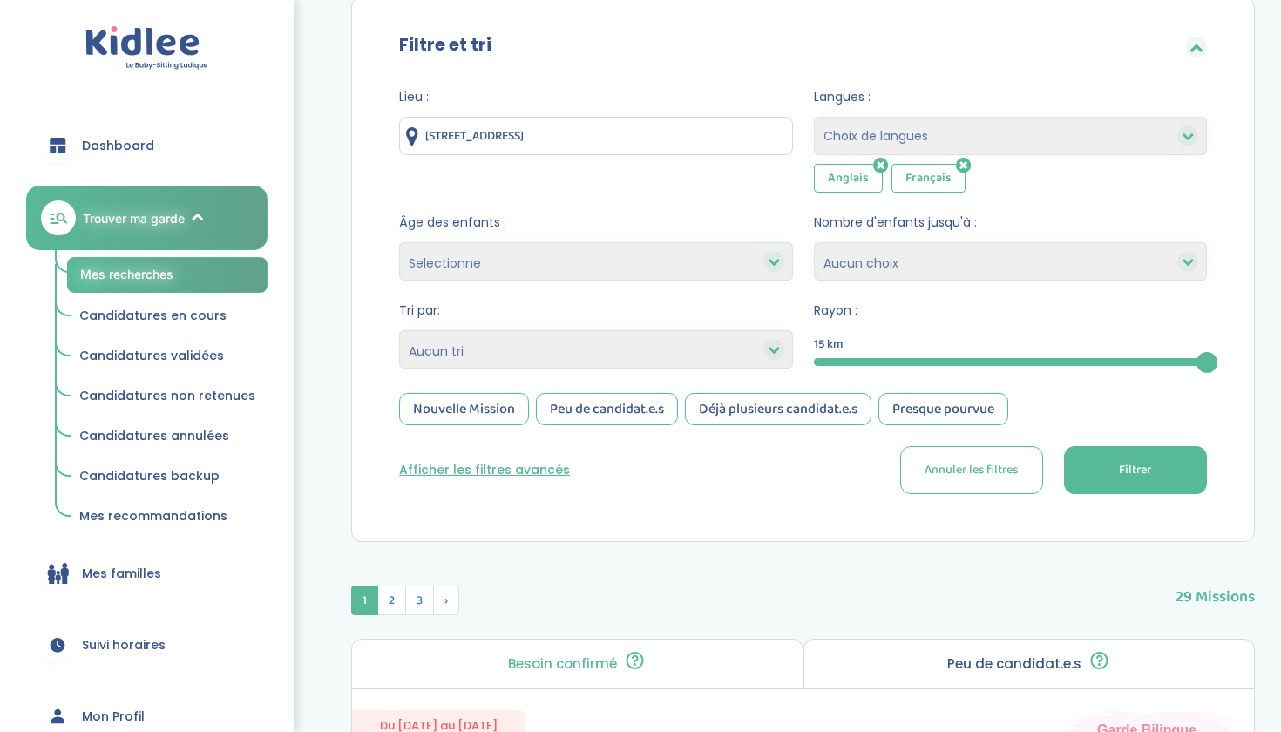
click at [1106, 468] on button "Filtrer" at bounding box center [1135, 470] width 143 height 48
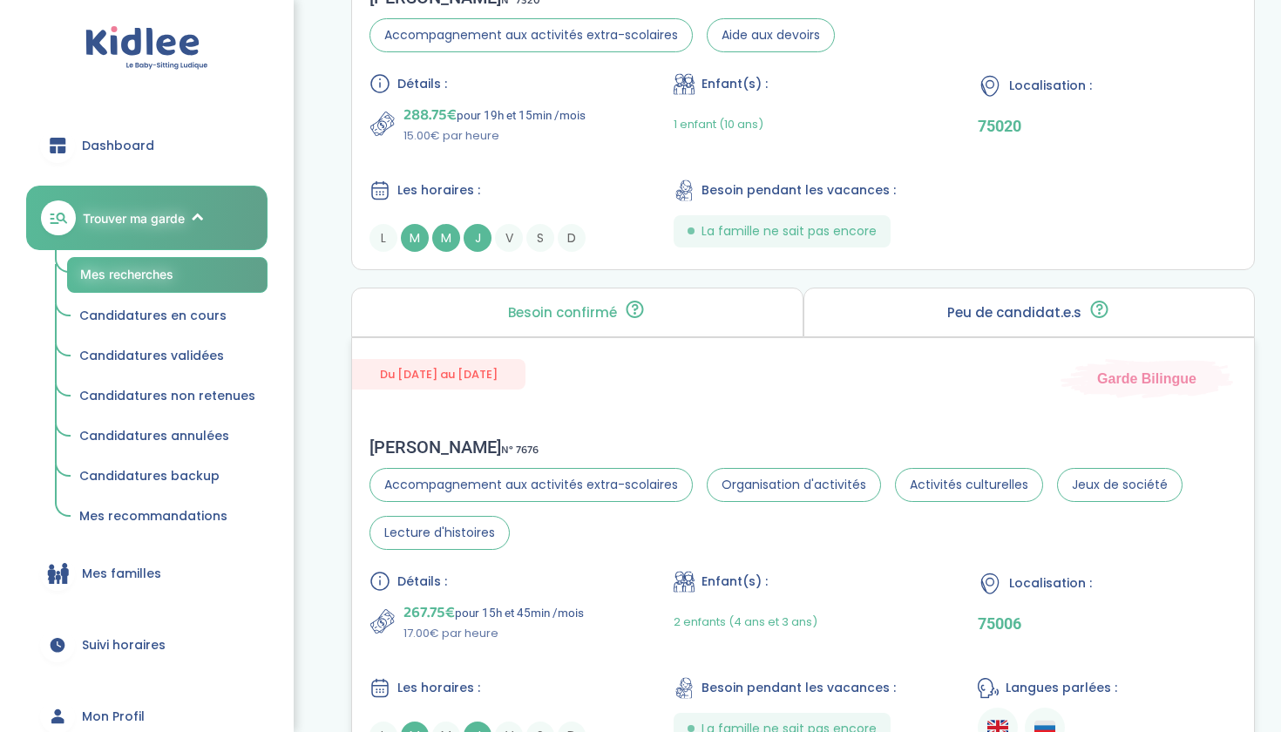
scroll to position [4846, 0]
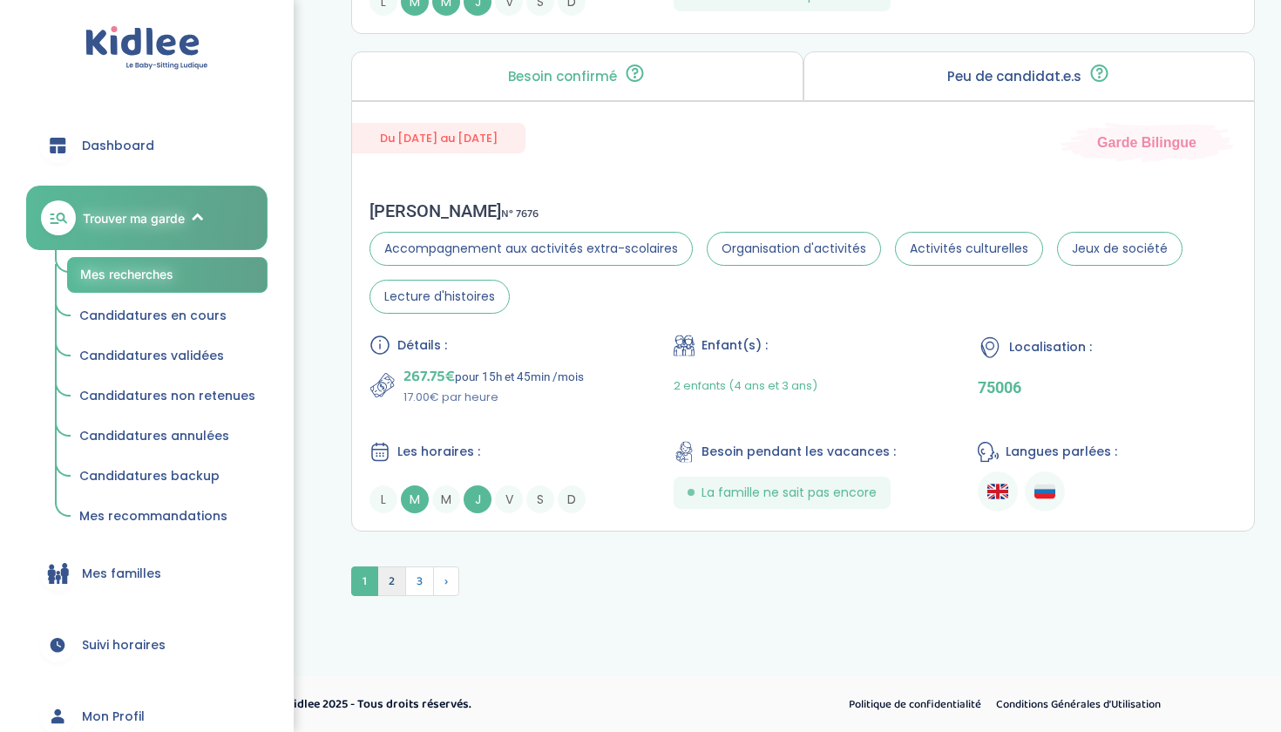
click at [398, 582] on span "2" at bounding box center [391, 581] width 29 height 30
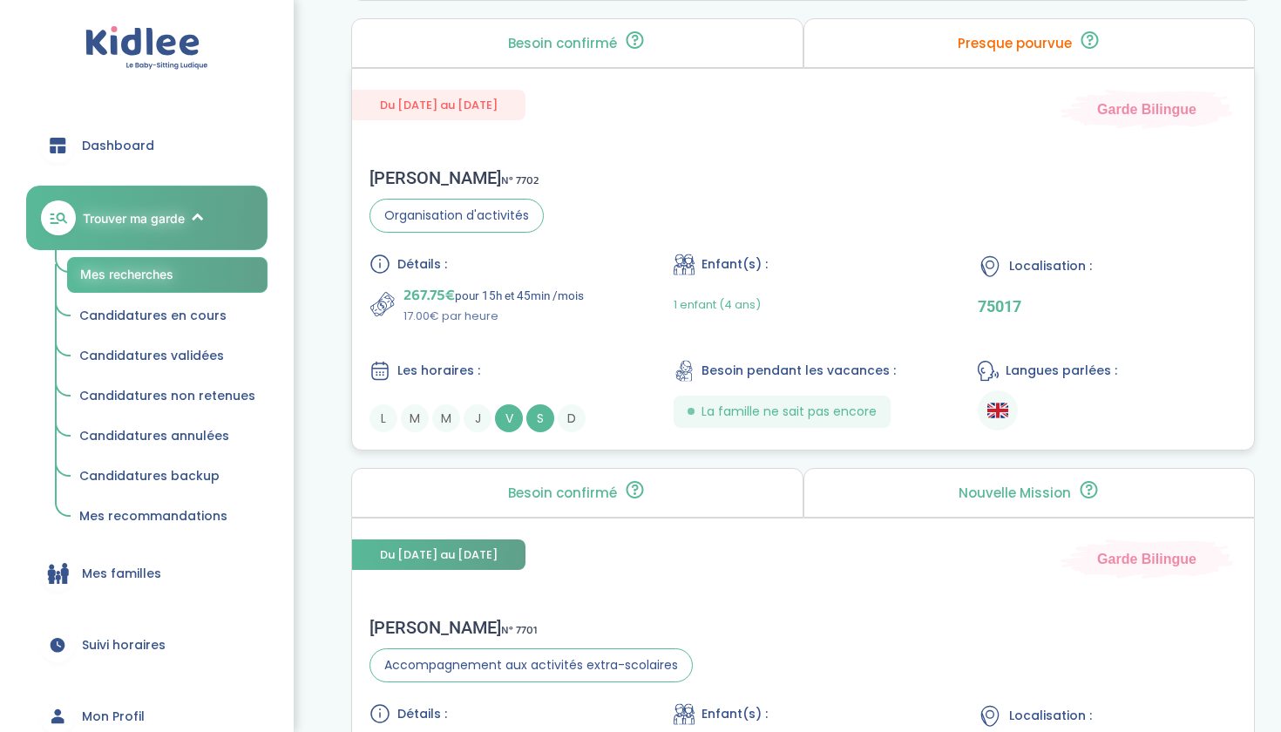
scroll to position [4703, 0]
click at [587, 179] on div "Sabah F . N° 7702 Organisation d'activités Détails : 267.75€ pour 15h et 45min …" at bounding box center [803, 302] width 902 height 300
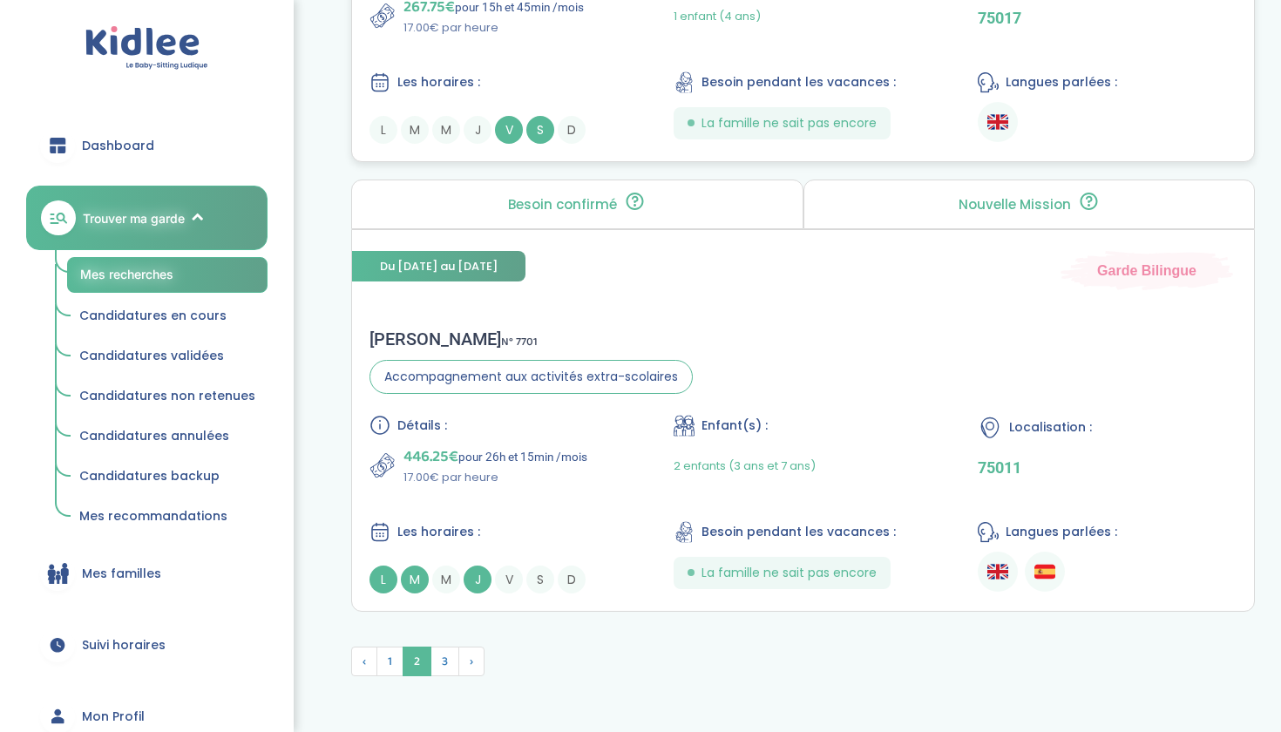
scroll to position [5021, 0]
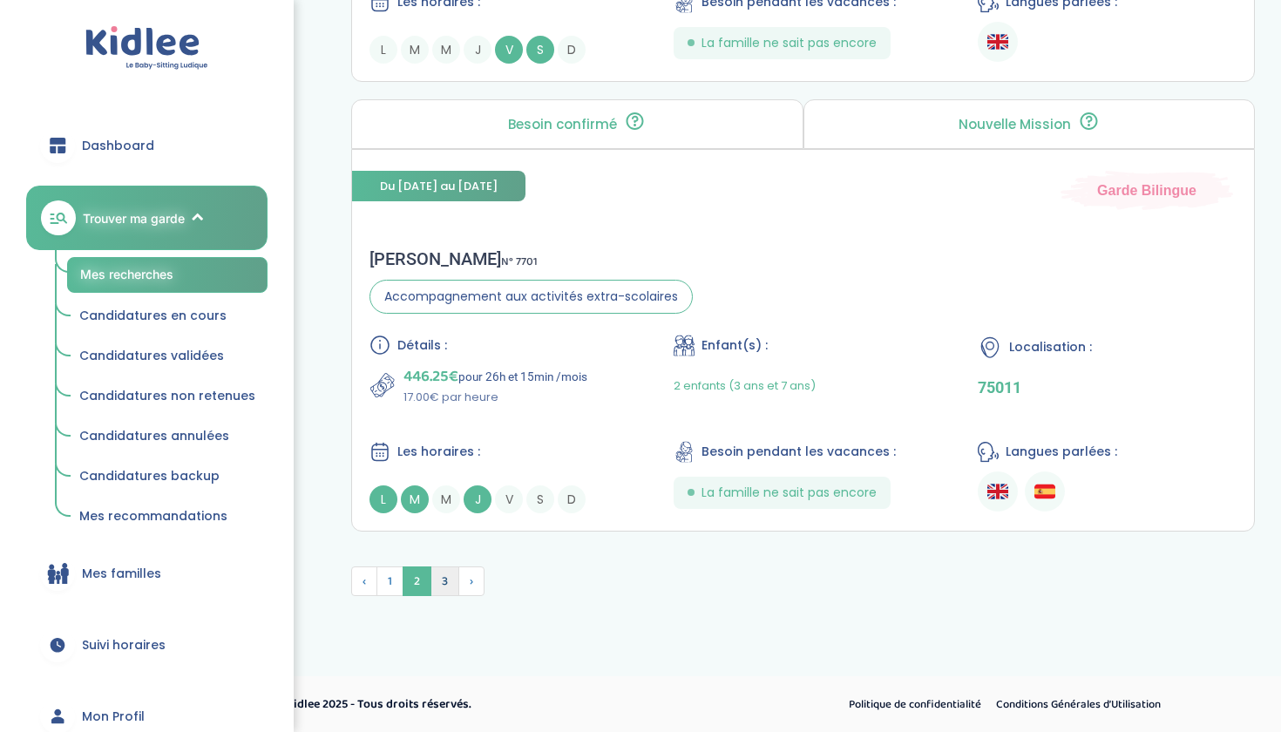
click at [450, 583] on span "3" at bounding box center [444, 581] width 29 height 30
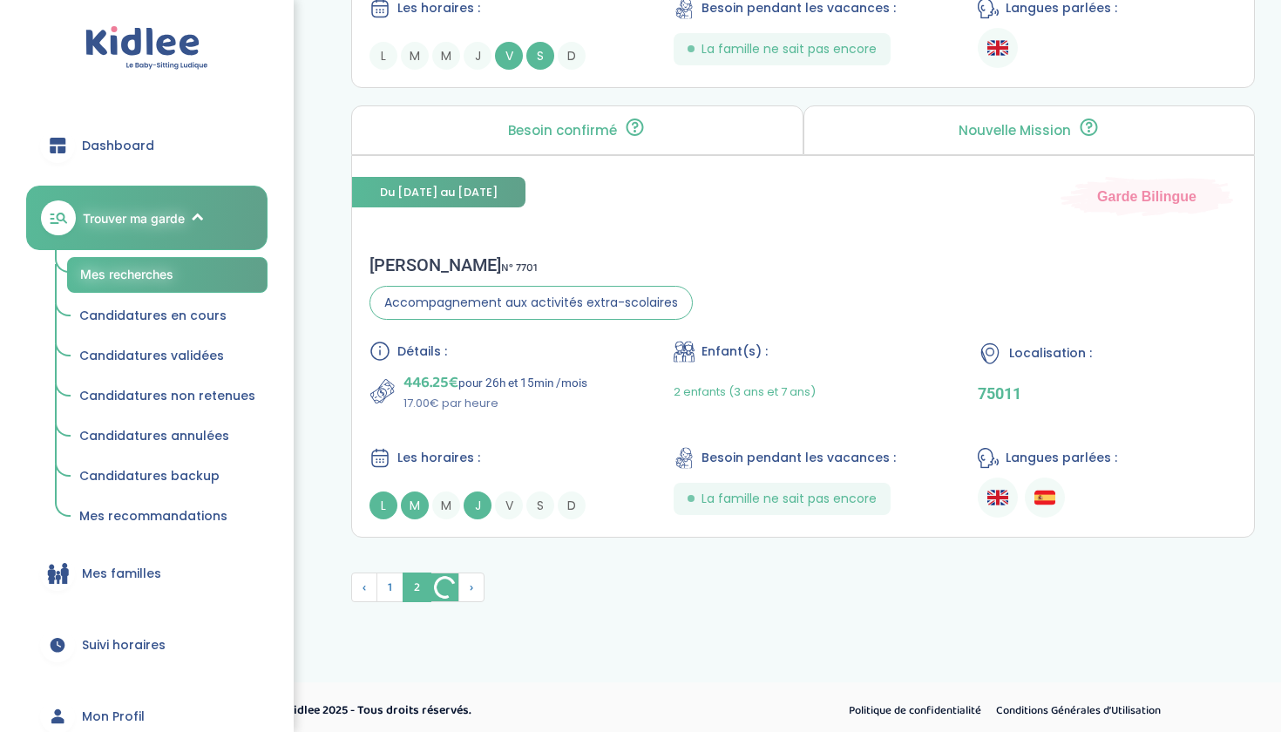
scroll to position [4623, 0]
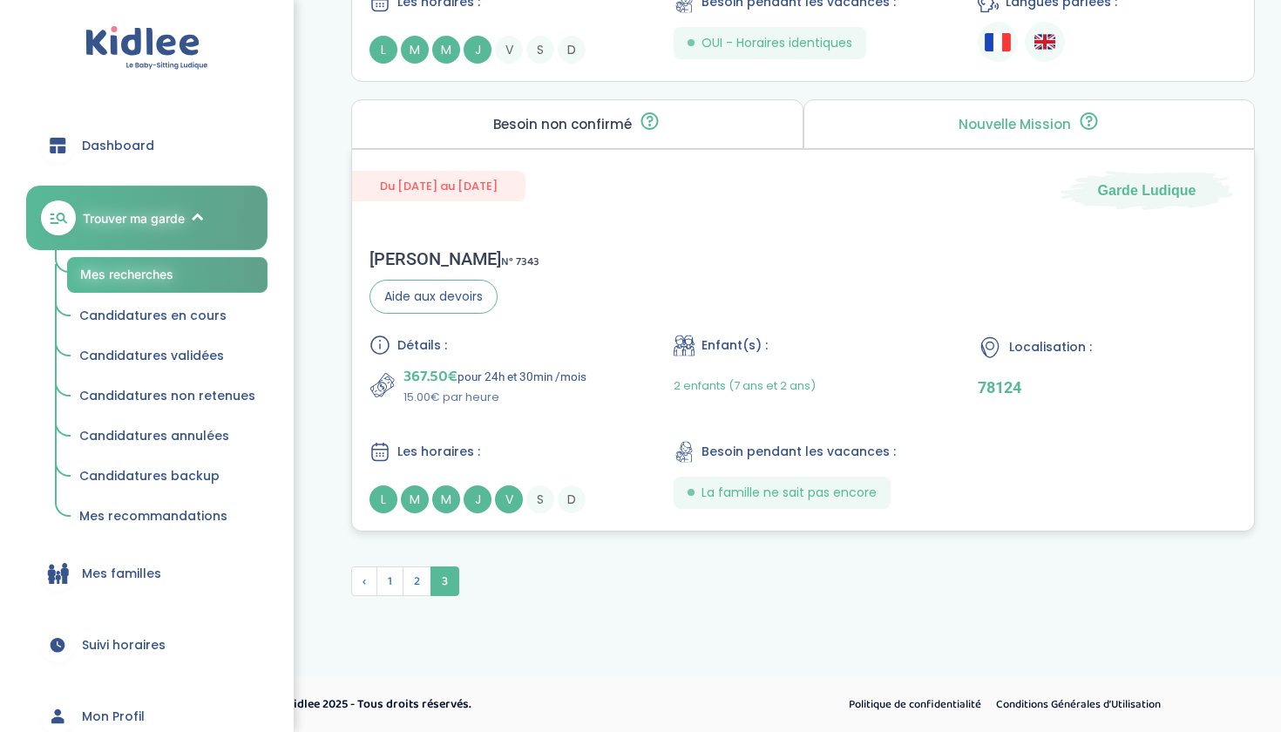
click at [538, 332] on div "Rachid R . N° 7343 Aide aux devoirs Détails : 367.50€ pour 24h et 30min /mois 1…" at bounding box center [803, 381] width 902 height 300
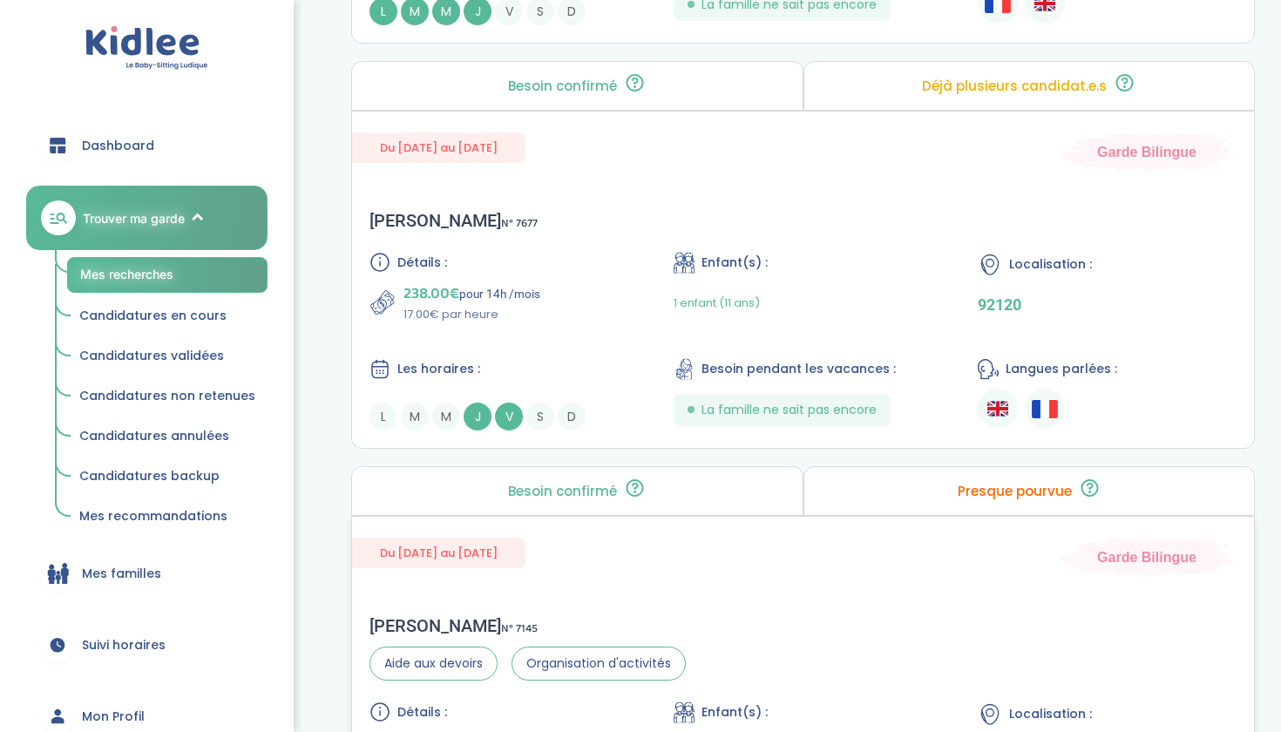
scroll to position [3806, 0]
click at [580, 260] on div "Détails :" at bounding box center [498, 263] width 259 height 21
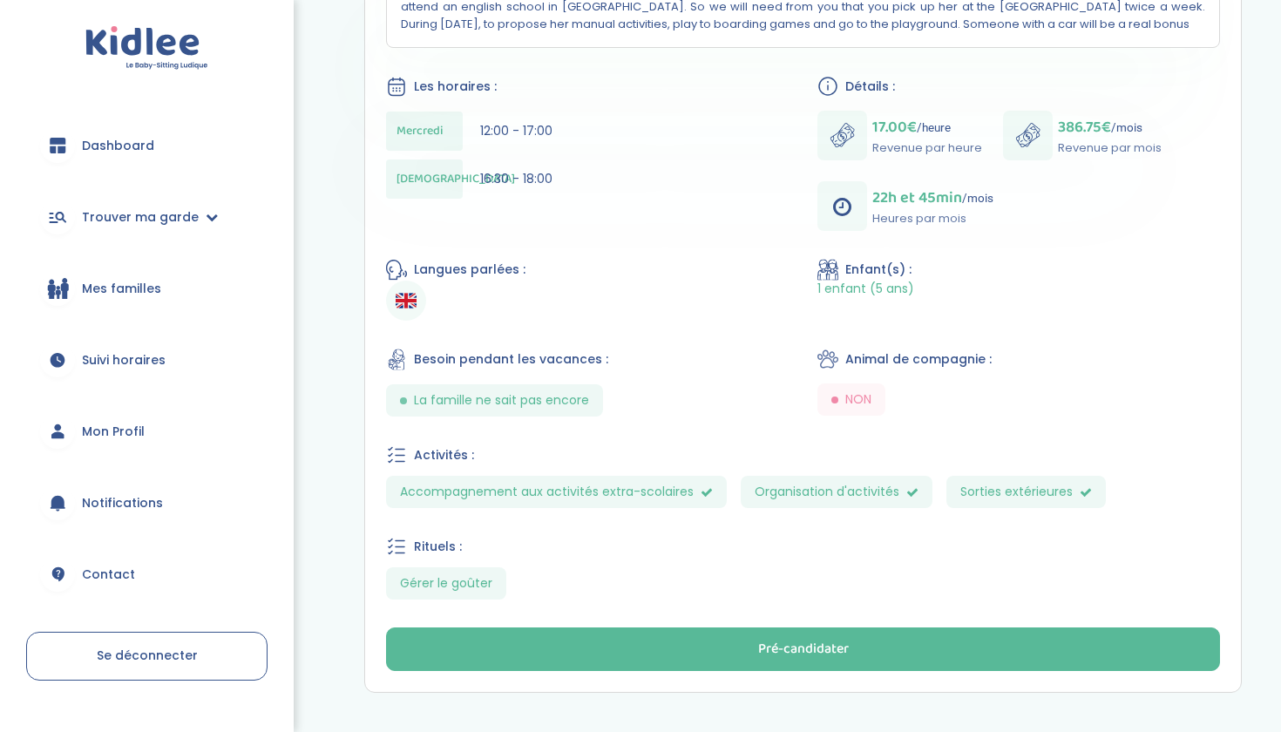
scroll to position [791, 0]
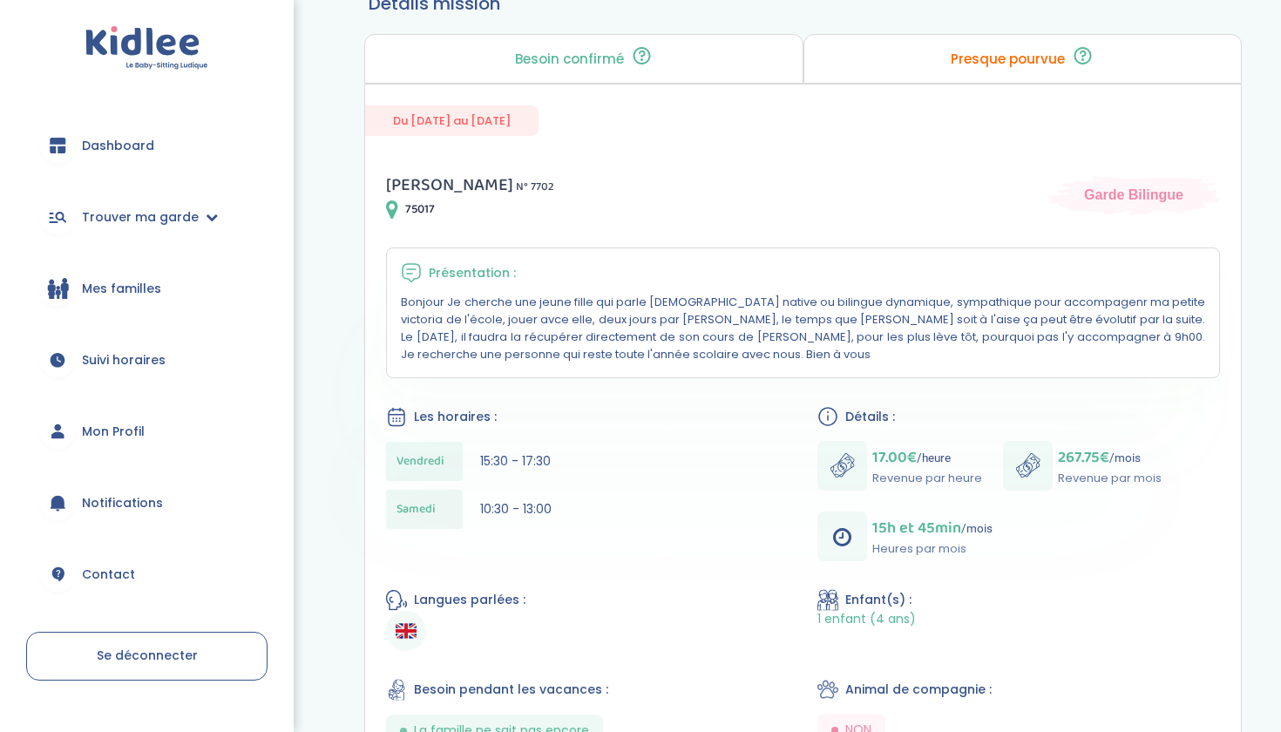
scroll to position [478, 0]
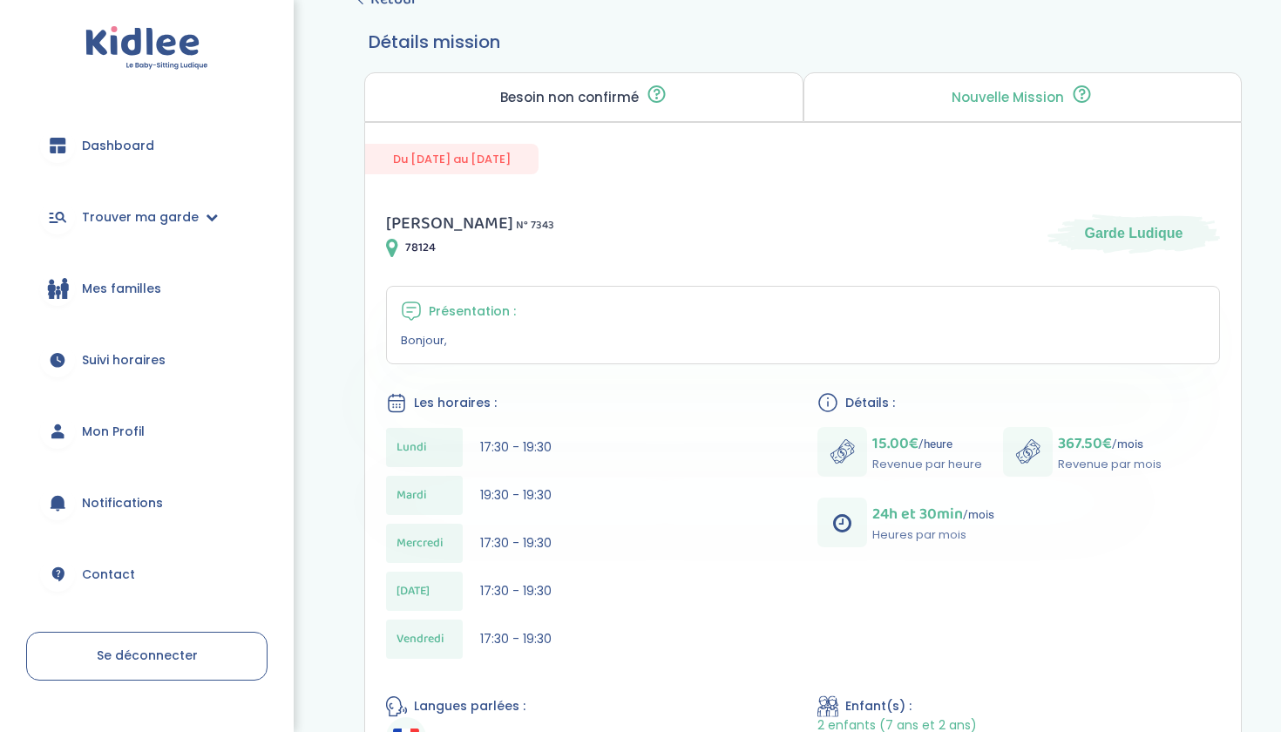
scroll to position [439, 0]
click at [436, 347] on p "Bonjour," at bounding box center [803, 340] width 804 height 17
click at [445, 347] on p "Bonjour," at bounding box center [803, 340] width 804 height 17
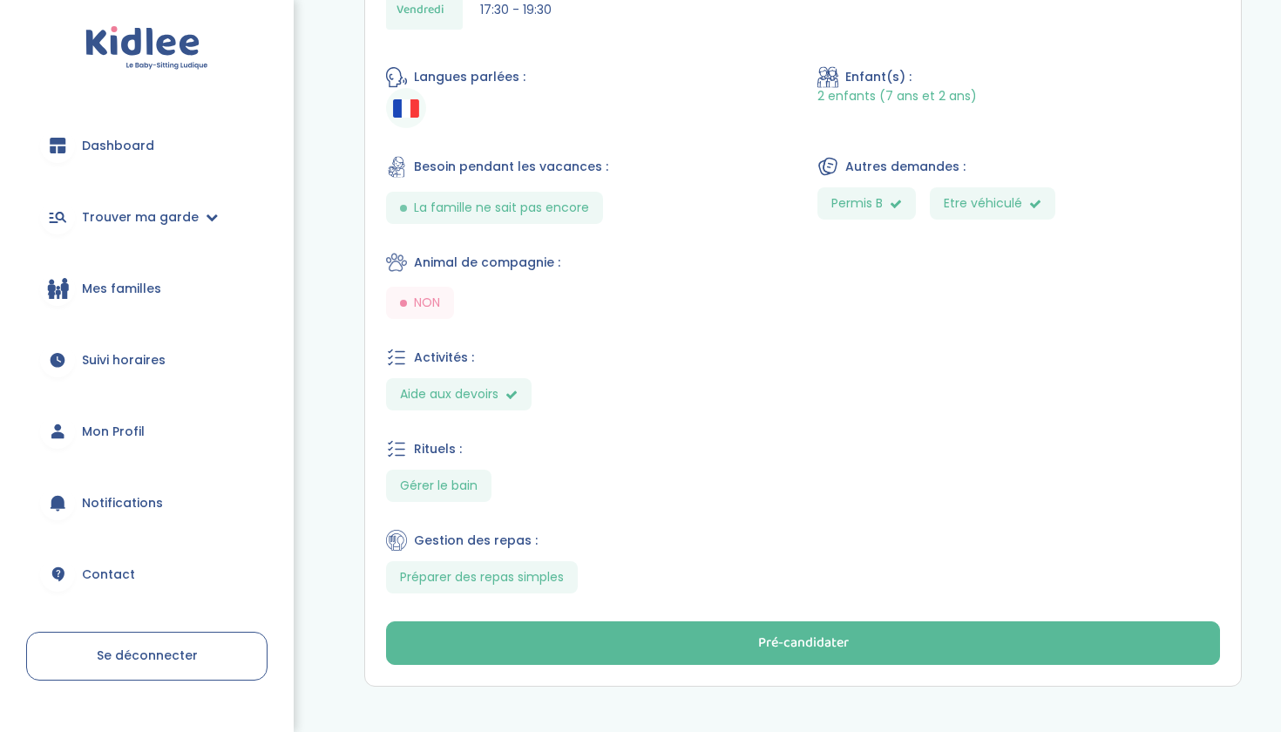
scroll to position [1069, 0]
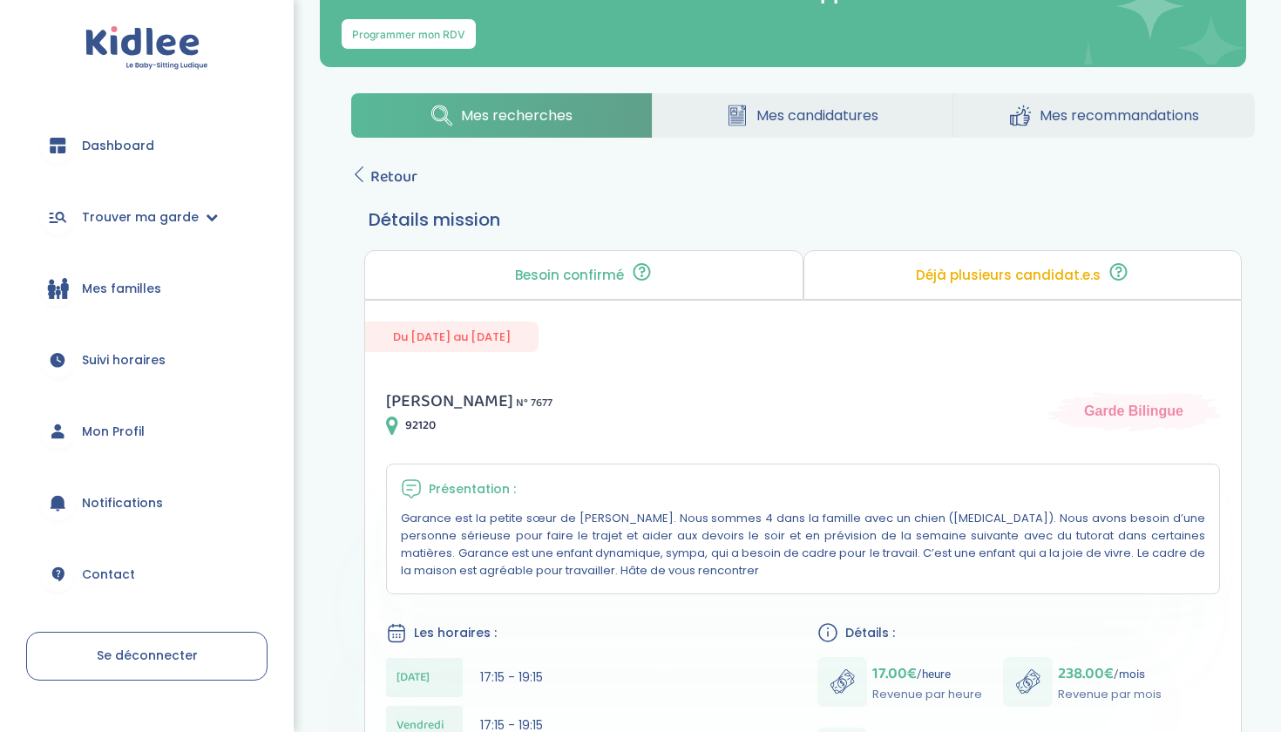
scroll to position [260, 0]
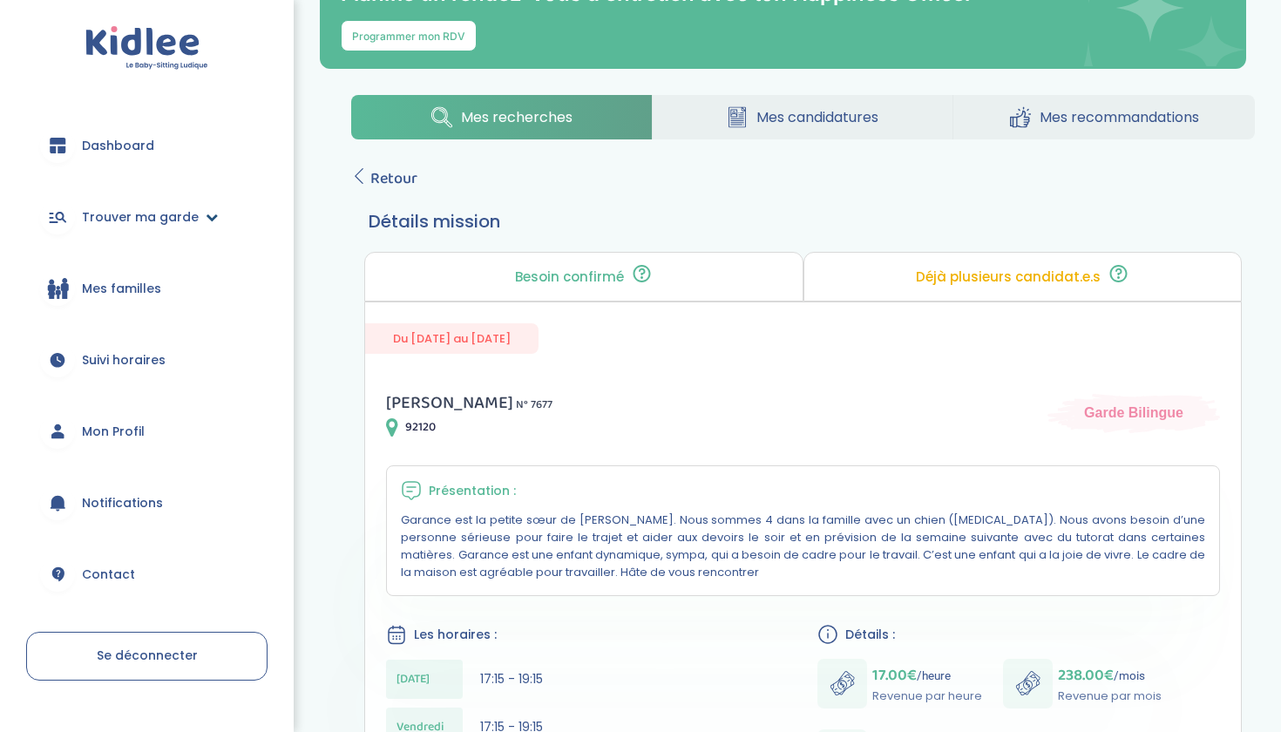
click at [154, 233] on link "Trouver ma garde" at bounding box center [146, 217] width 241 height 63
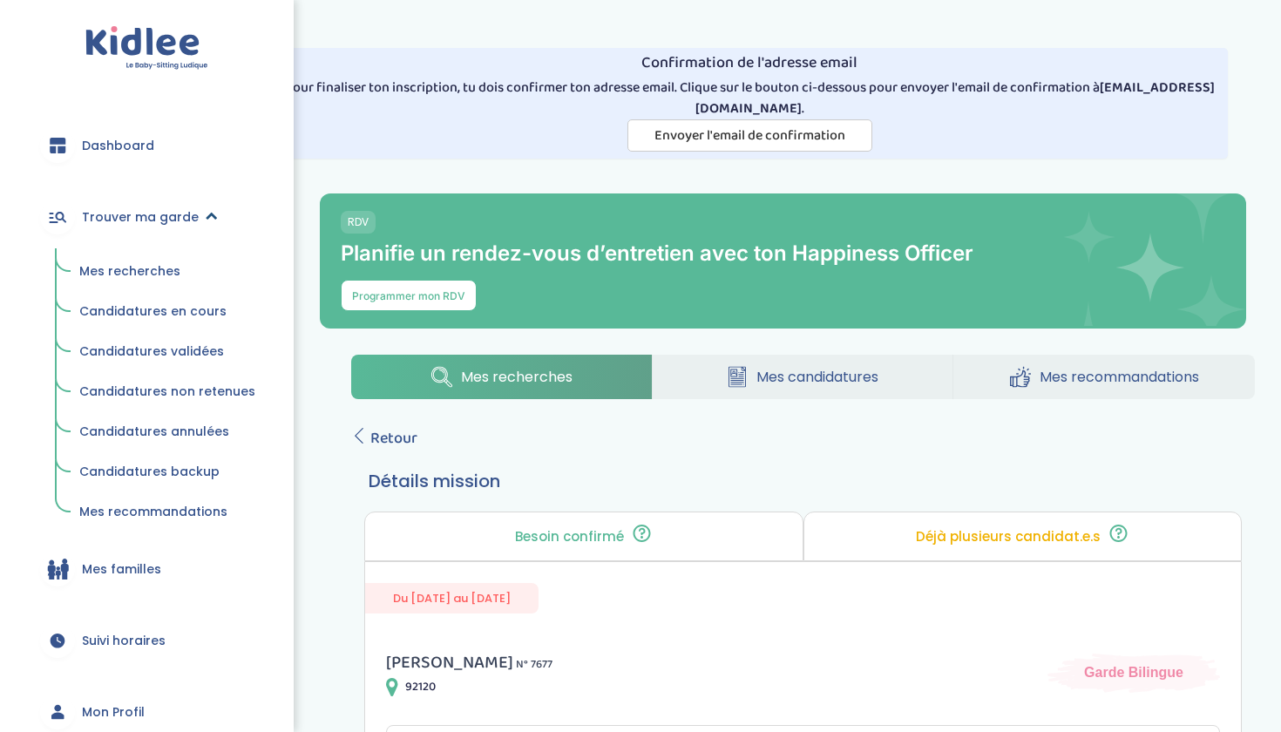
click at [152, 227] on link "Trouver ma garde" at bounding box center [146, 217] width 241 height 63
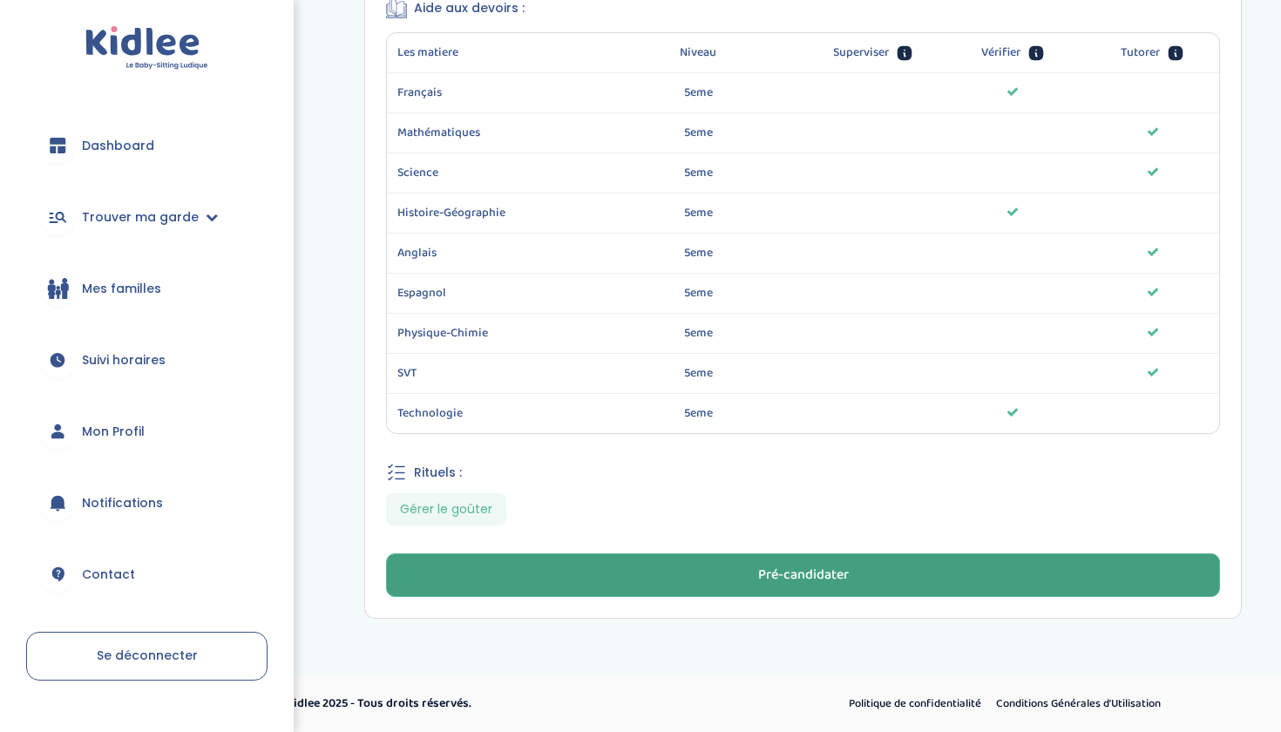
scroll to position [1252, 0]
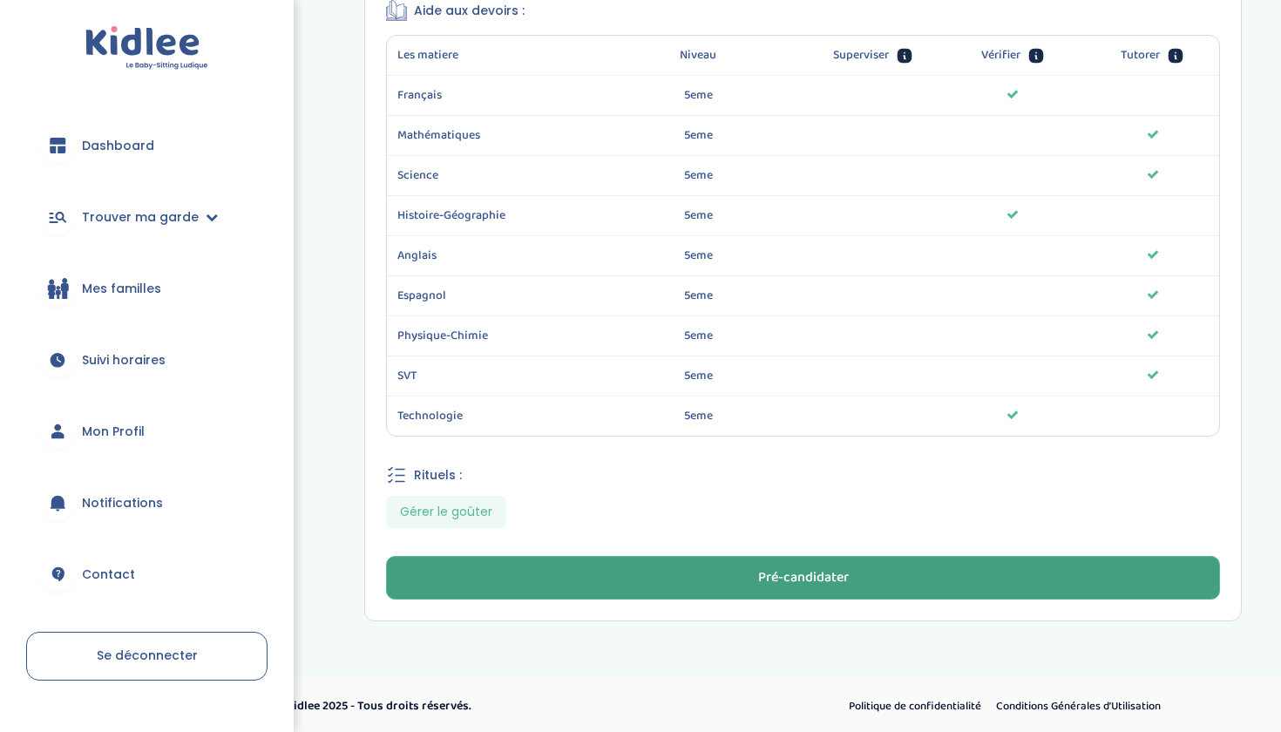
click at [695, 576] on button "Pré-candidater" at bounding box center [803, 578] width 834 height 44
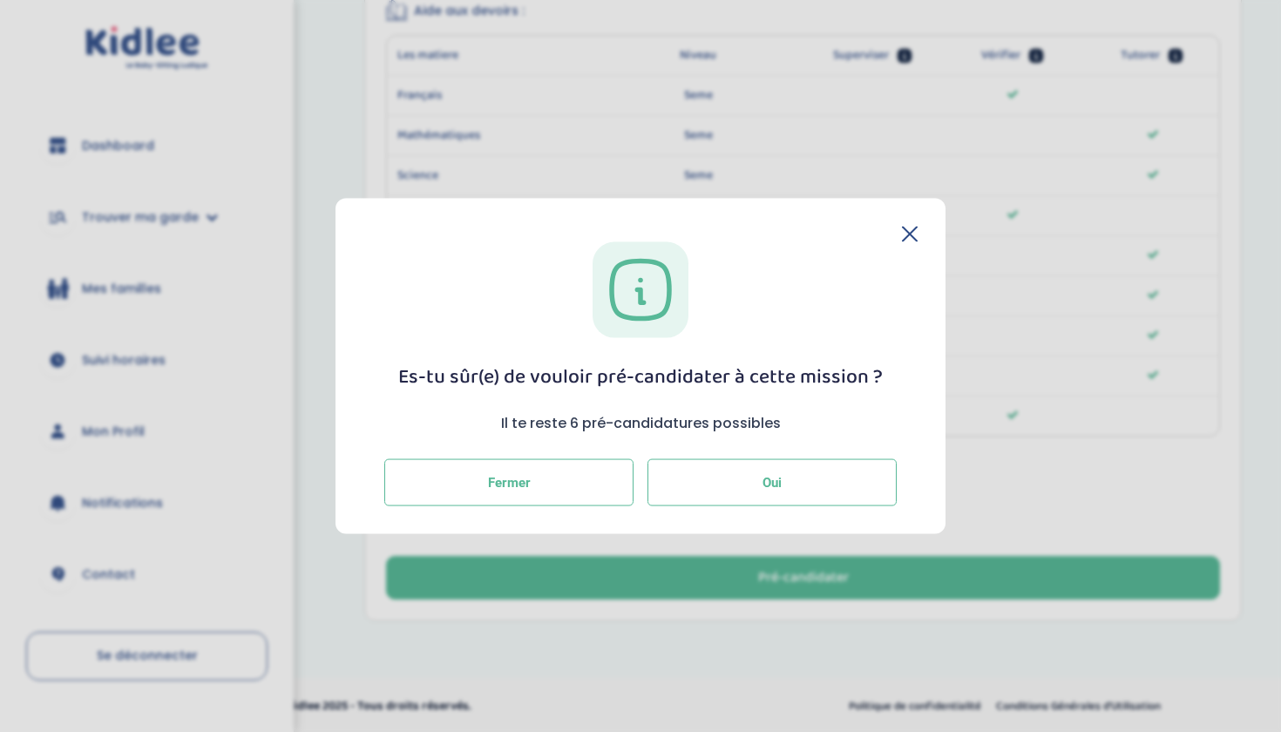
click at [788, 497] on button "Oui" at bounding box center [771, 481] width 249 height 47
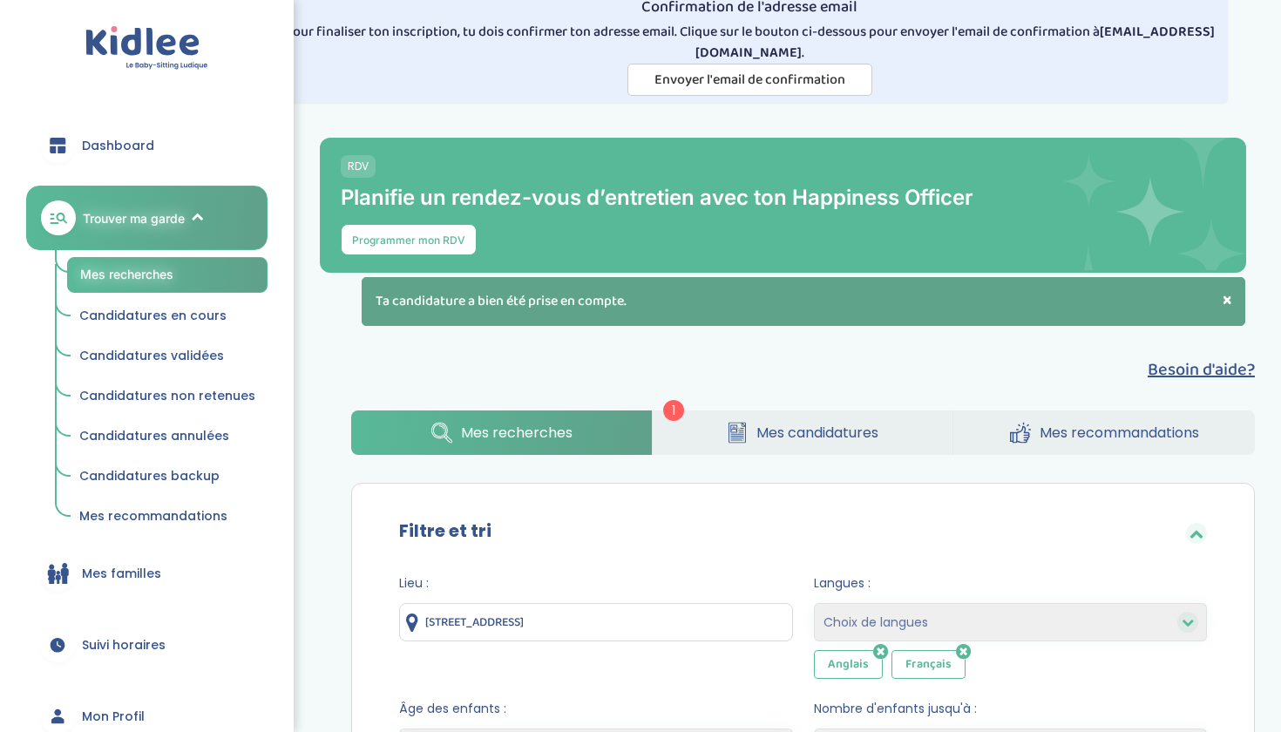
scroll to position [51, 0]
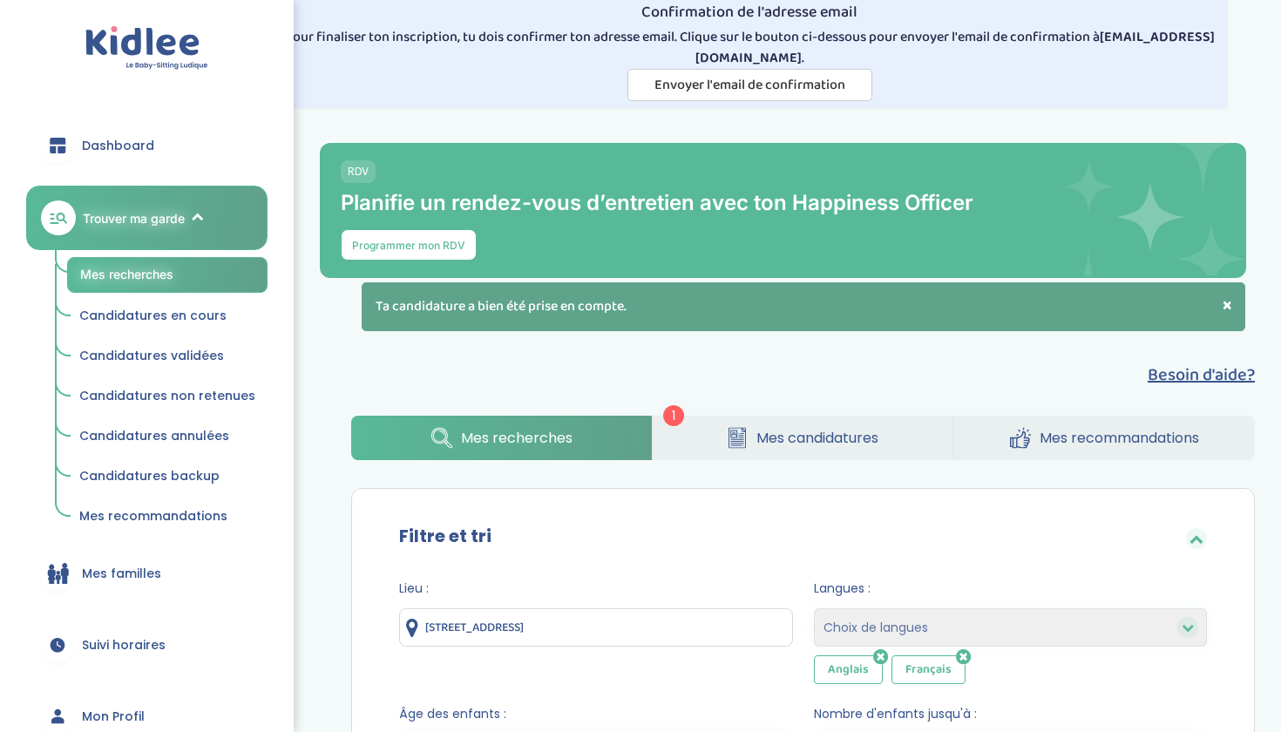
click at [756, 447] on span "Mes candidatures" at bounding box center [817, 438] width 122 height 22
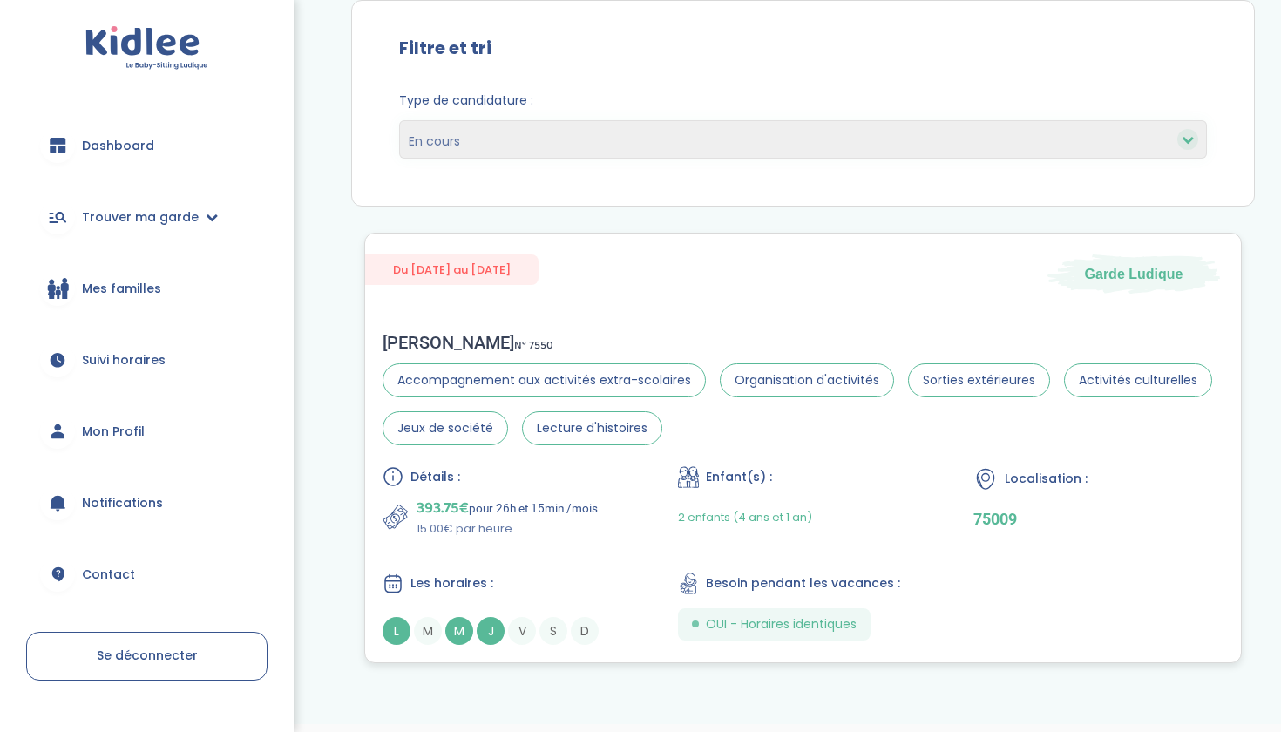
scroll to position [481, 0]
click at [117, 450] on link "Mon Profil" at bounding box center [146, 431] width 241 height 63
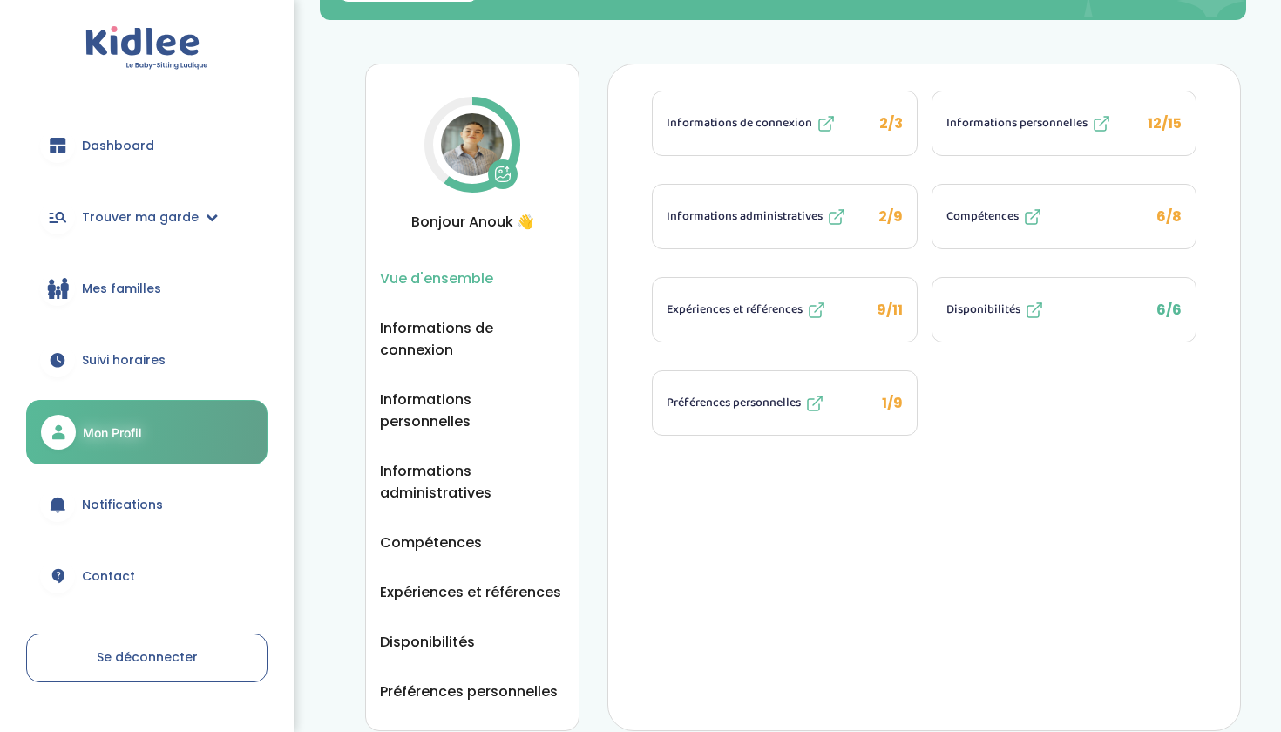
scroll to position [309, 0]
click at [511, 172] on icon at bounding box center [503, 173] width 15 height 15
click at [480, 411] on ul "Vue d'ensemble Informations de connexion Informations personnelles Informations…" at bounding box center [472, 484] width 185 height 435
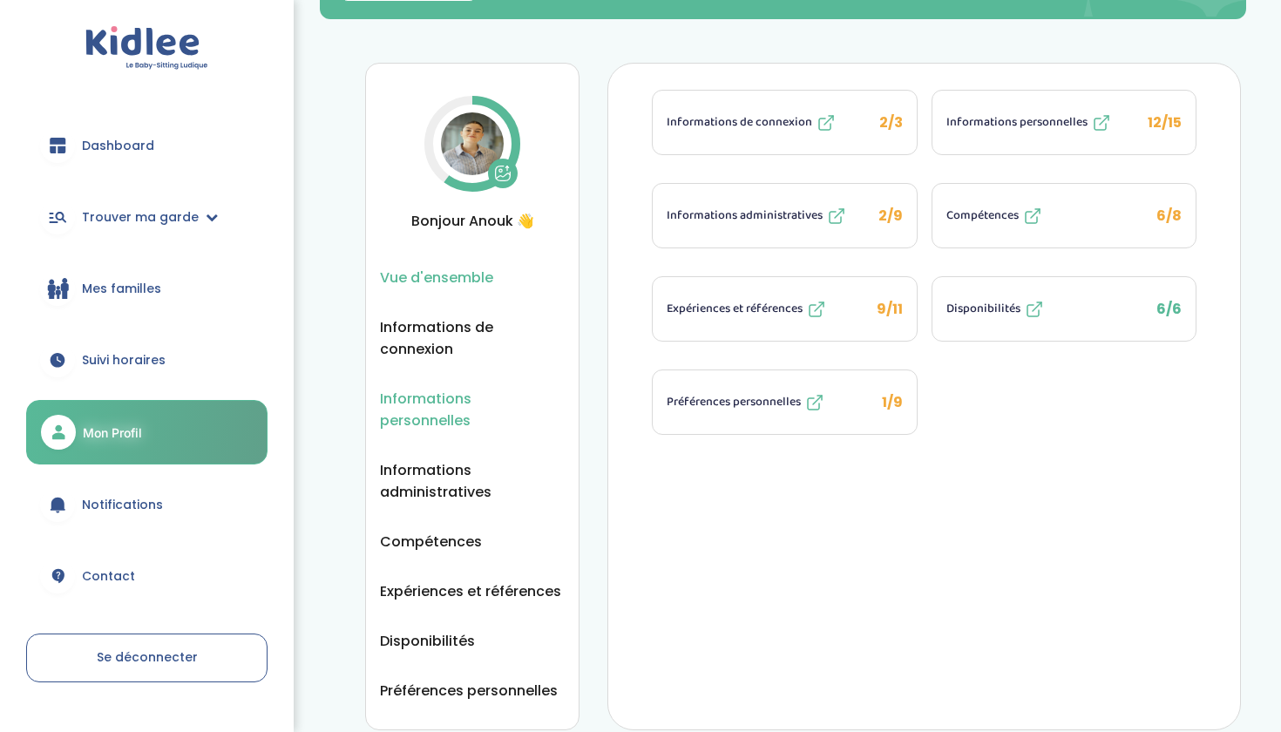
click at [479, 409] on span "Informations personnelles" at bounding box center [472, 410] width 185 height 44
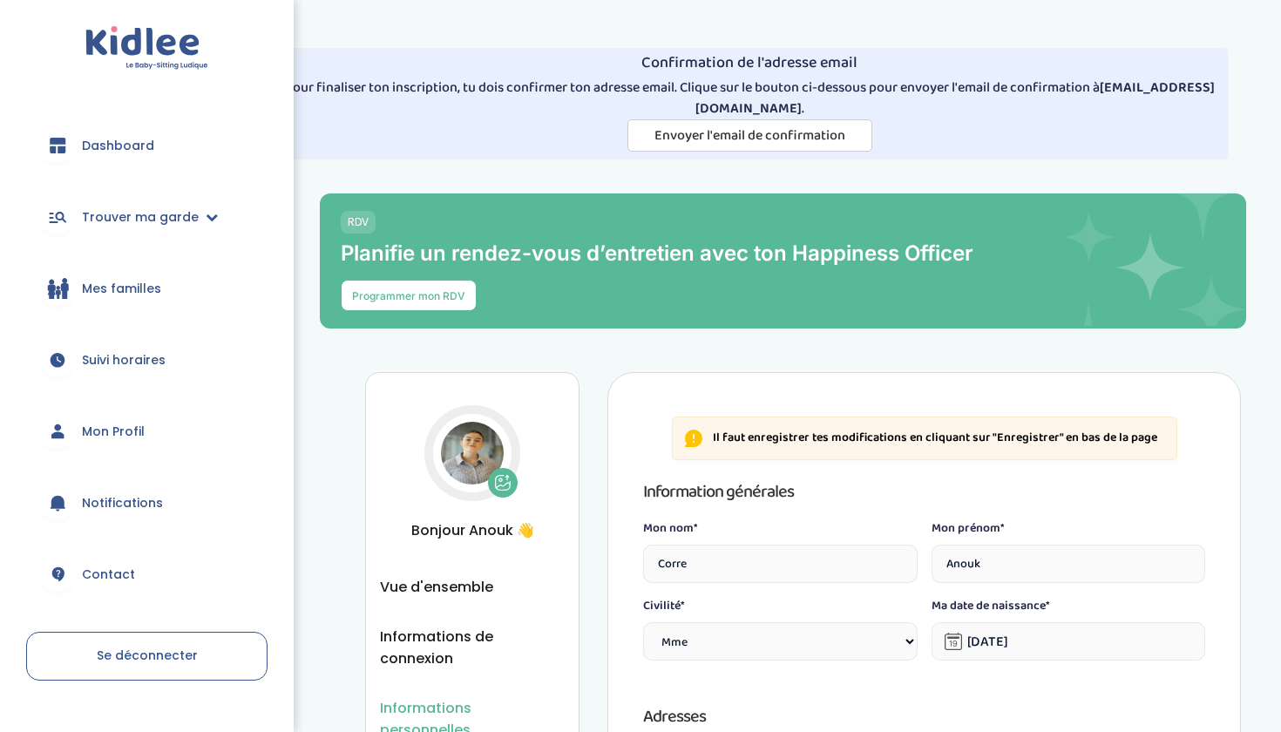
select select "1"
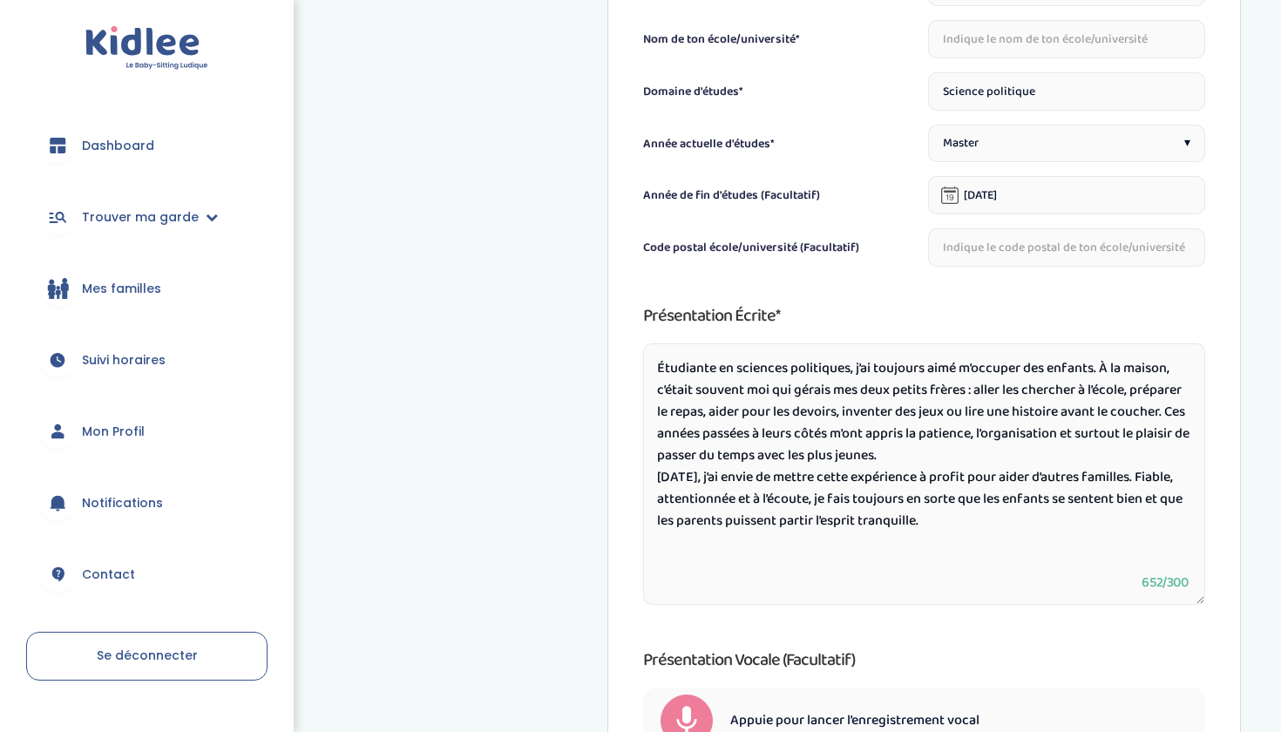
scroll to position [1047, 0]
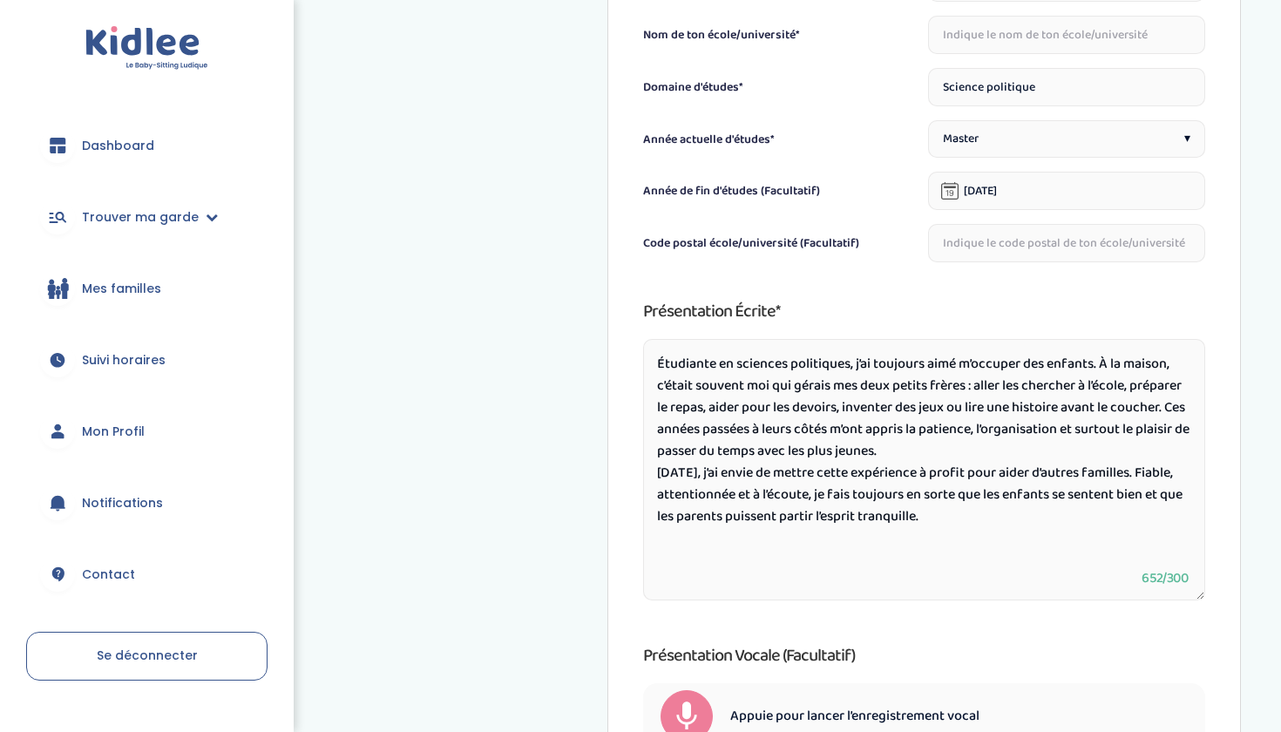
click at [814, 391] on textarea "Étudiante en sciences politiques, j’ai toujours aimé m’occuper des enfants. À l…" at bounding box center [924, 469] width 562 height 261
drag, startPoint x: 1007, startPoint y: 527, endPoint x: 581, endPoint y: 363, distance: 456.4
click at [581, 363] on div "Informations personnelles Vue d'ensemble Informations de connexion Informations…" at bounding box center [803, 90] width 876 height 1530
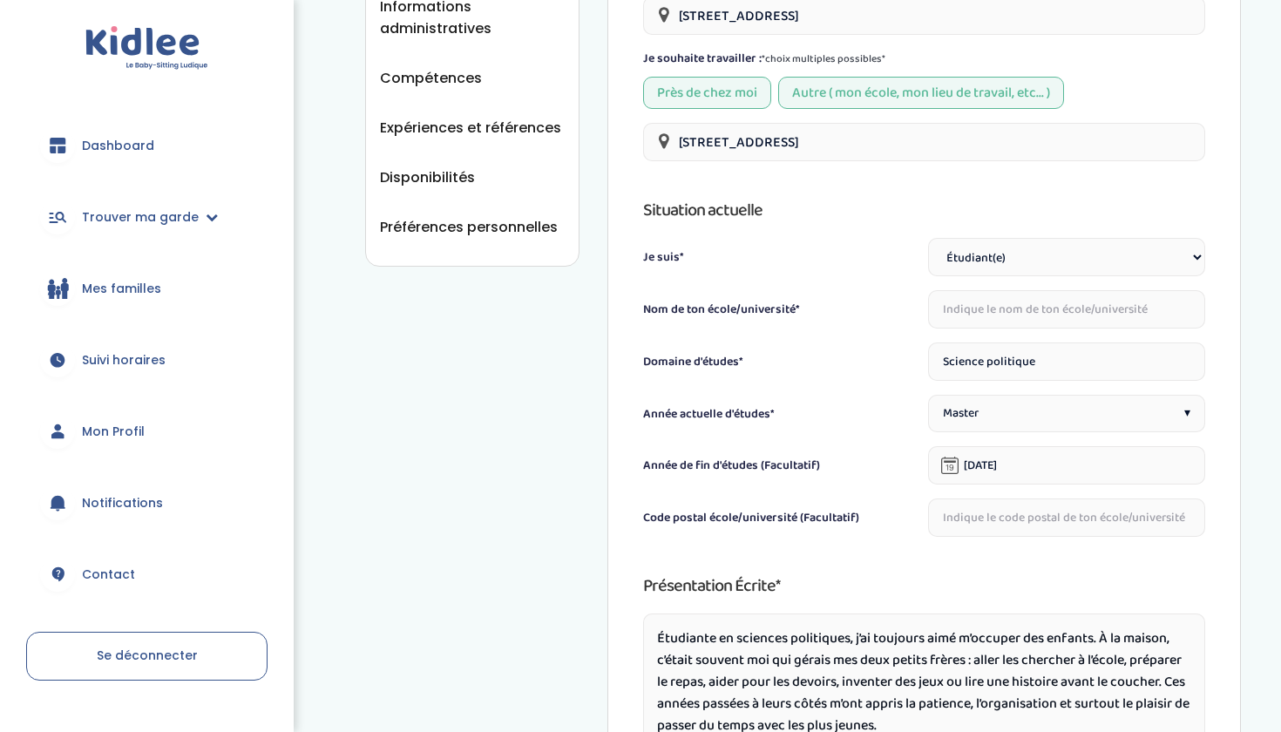
scroll to position [773, 0]
click at [476, 216] on span "Préférences personnelles" at bounding box center [469, 227] width 178 height 22
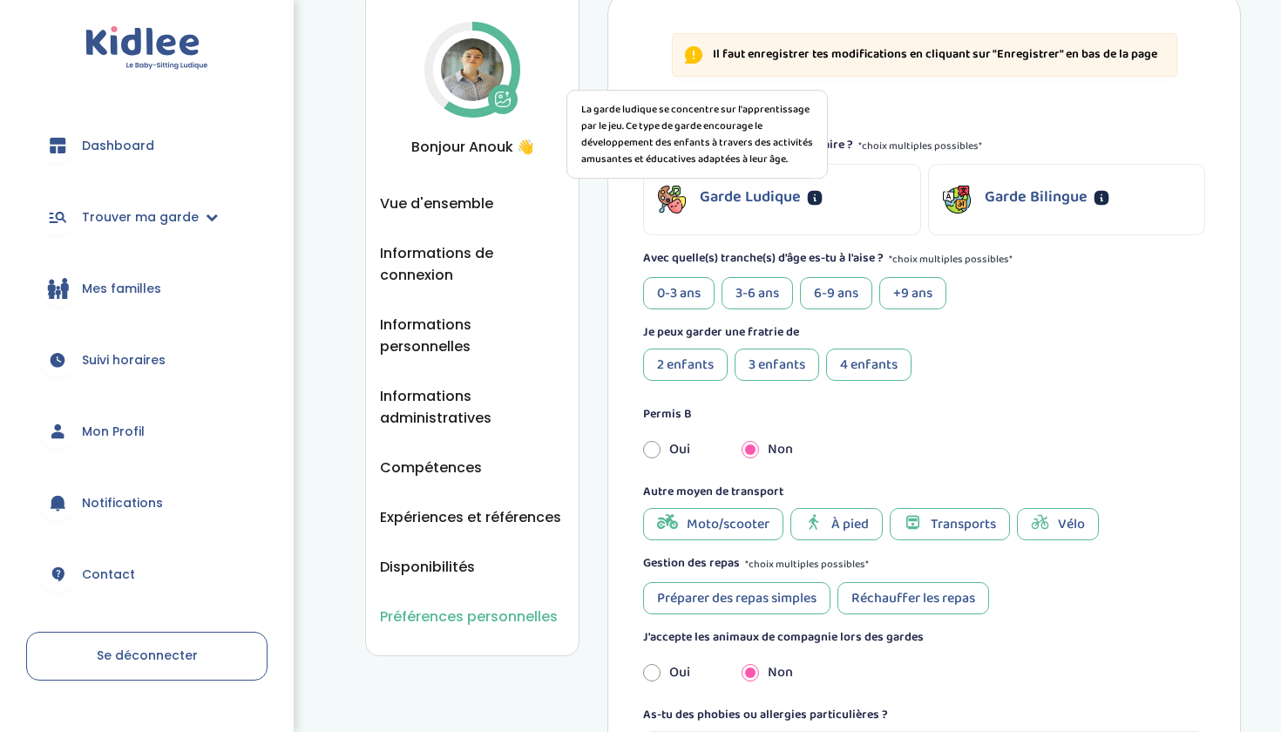
scroll to position [388, 0]
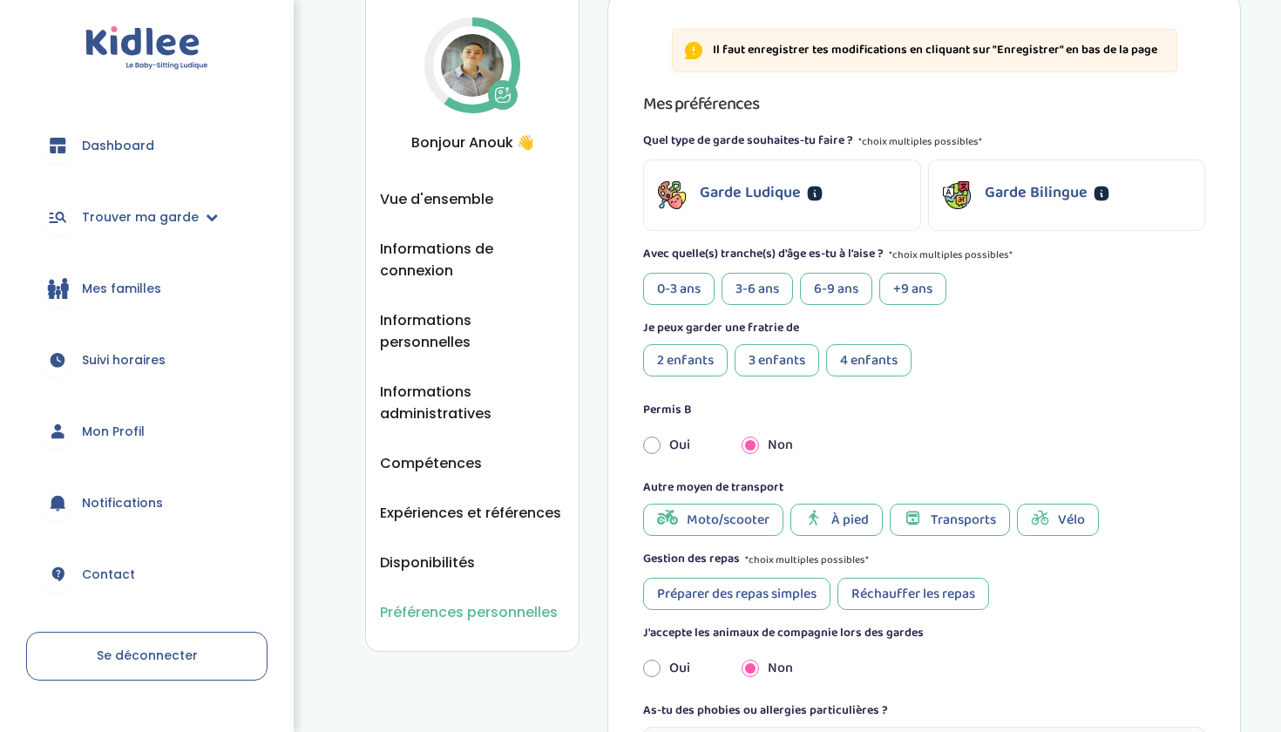
click at [653, 445] on input "radio" at bounding box center [651, 445] width 17 height 38
radio input "true"
radio input "false"
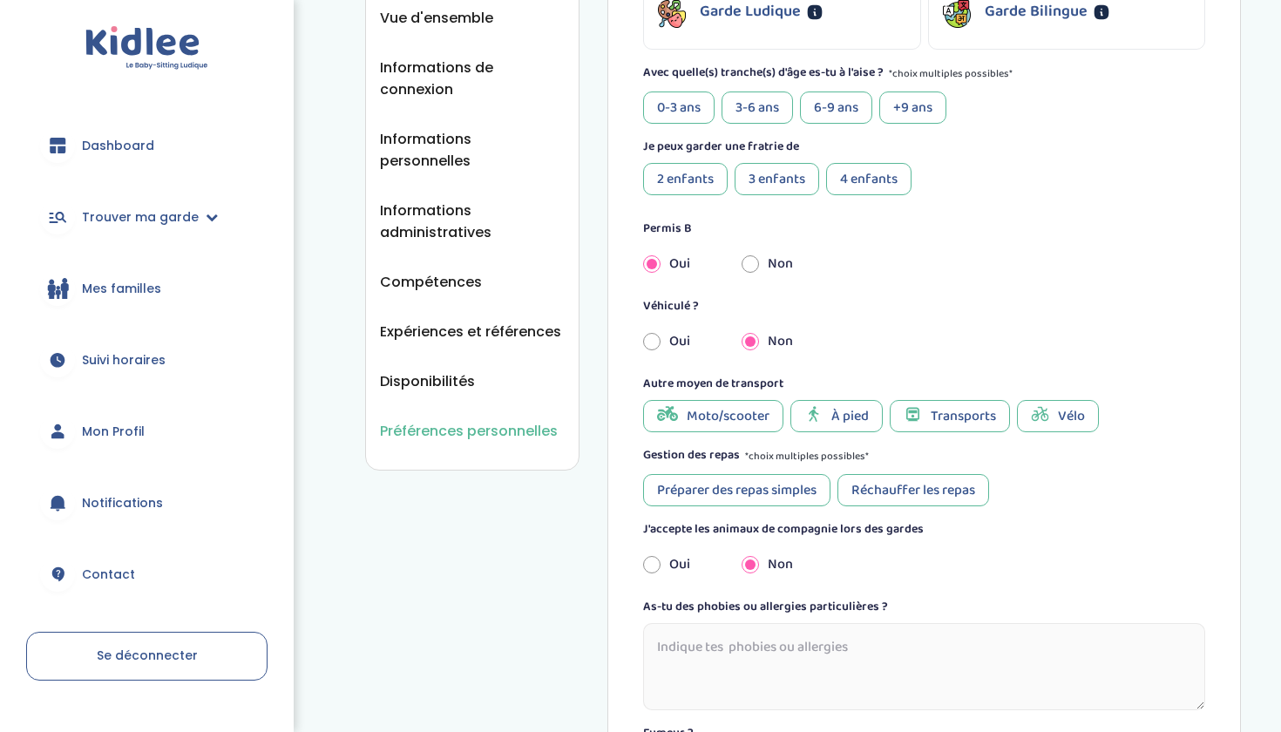
scroll to position [571, 0]
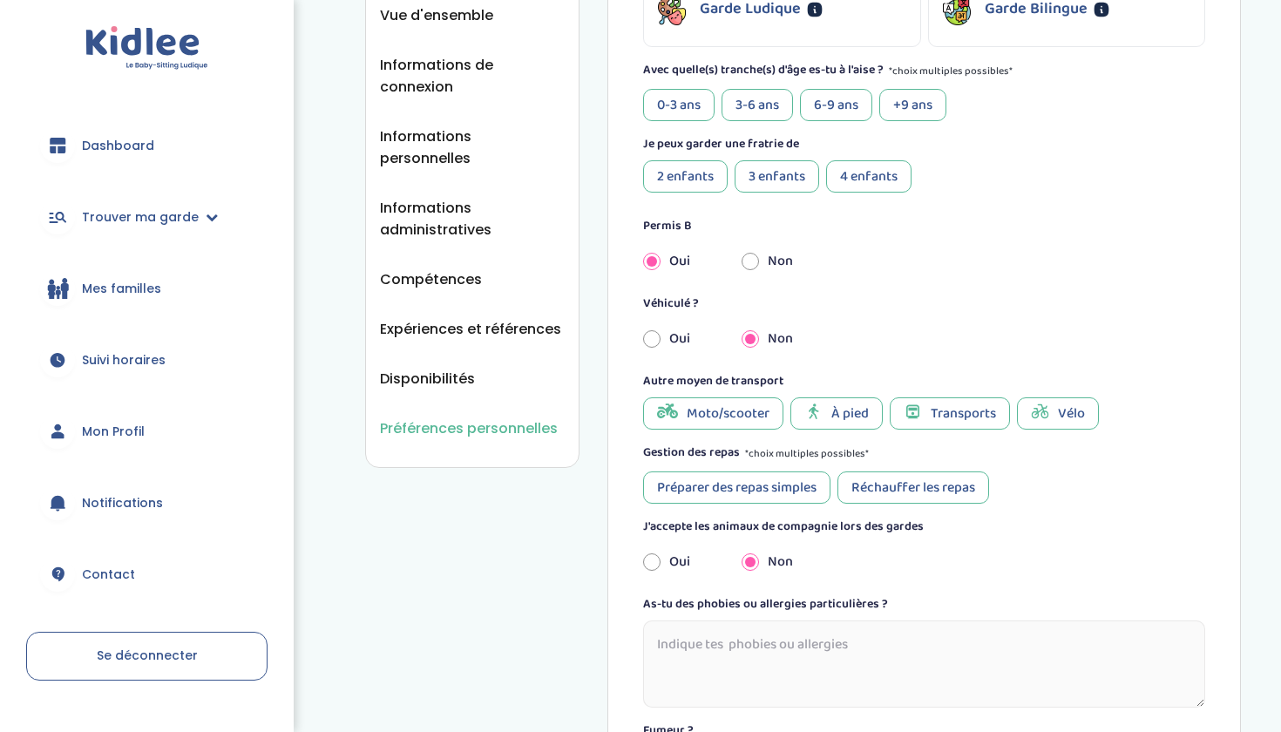
click at [937, 416] on span "Transports" at bounding box center [962, 413] width 65 height 22
click at [858, 417] on span "À pied" at bounding box center [849, 413] width 37 height 22
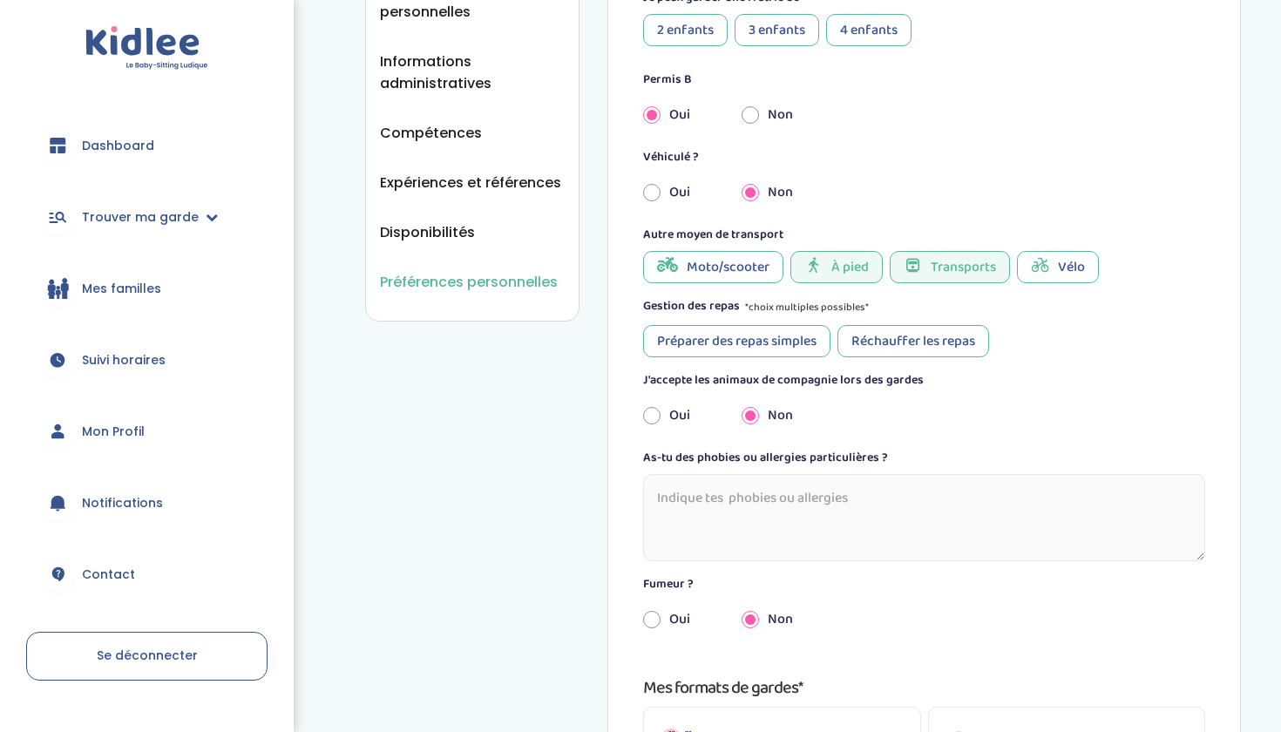
scroll to position [719, 0]
click at [666, 417] on div "Oui" at bounding box center [679, 415] width 98 height 38
click at [646, 415] on input "radio" at bounding box center [651, 415] width 17 height 38
radio input "true"
radio input "false"
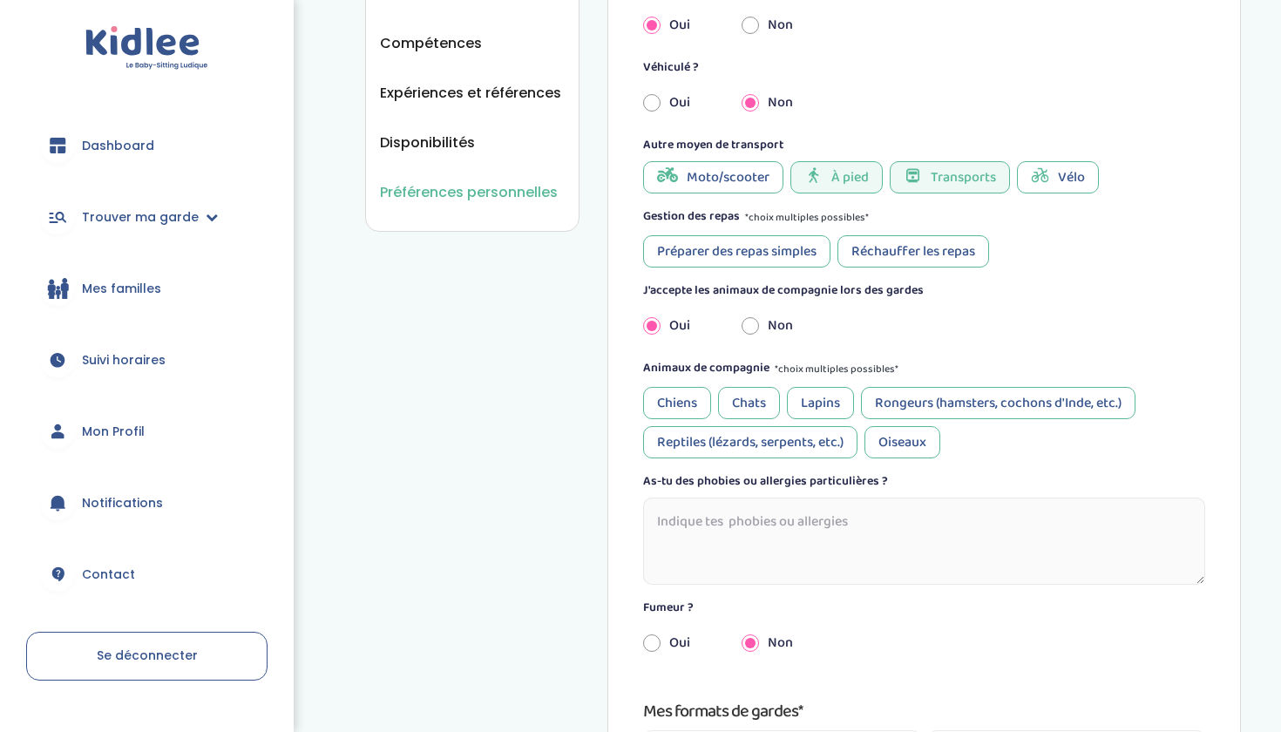
scroll to position [811, 0]
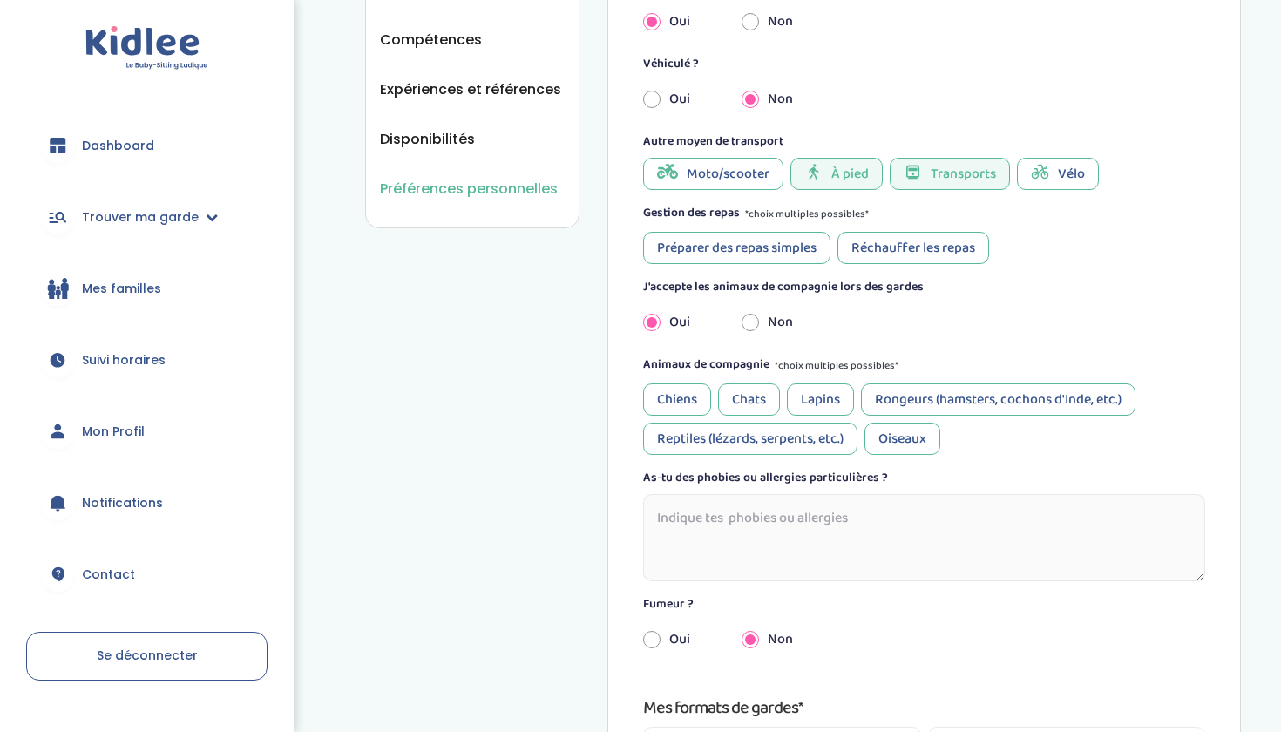
click at [669, 402] on div "Chiens" at bounding box center [677, 399] width 68 height 32
click at [740, 402] on div "Chats" at bounding box center [749, 399] width 62 height 32
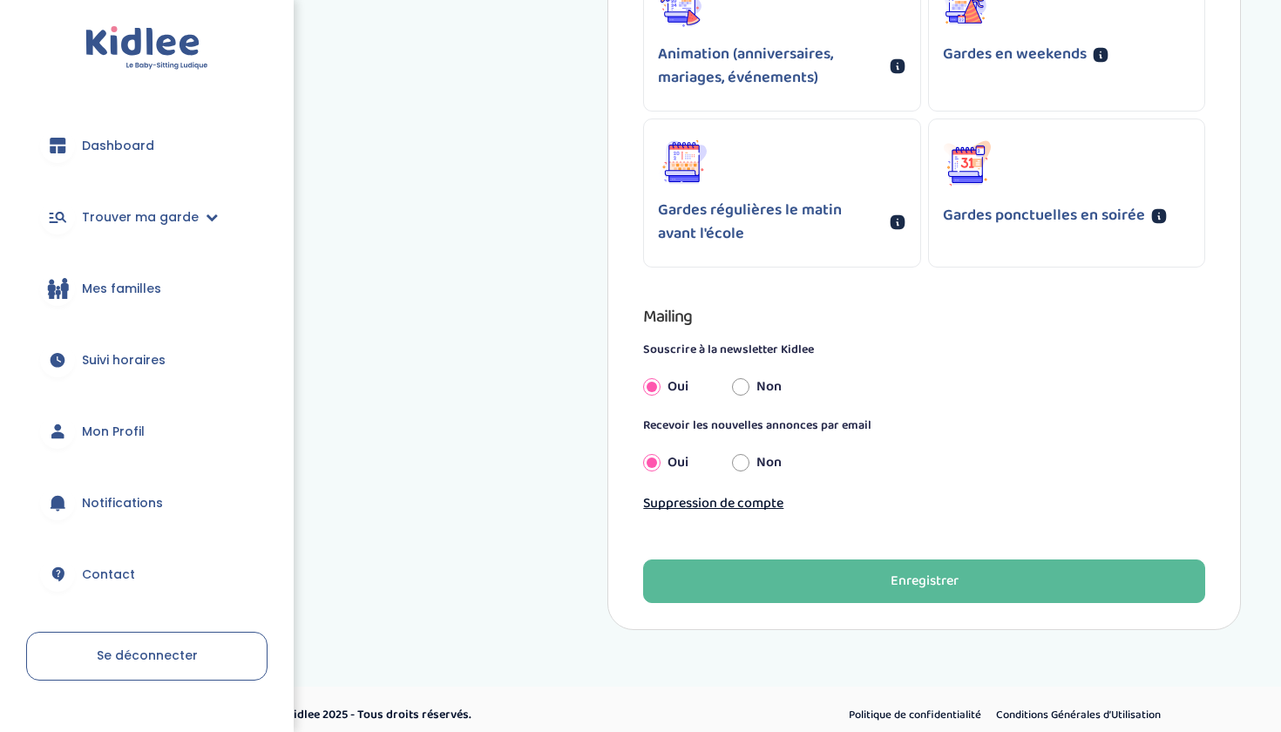
scroll to position [1759, 0]
click at [743, 380] on input "Non" at bounding box center [740, 388] width 17 height 38
radio input "true"
radio input "false"
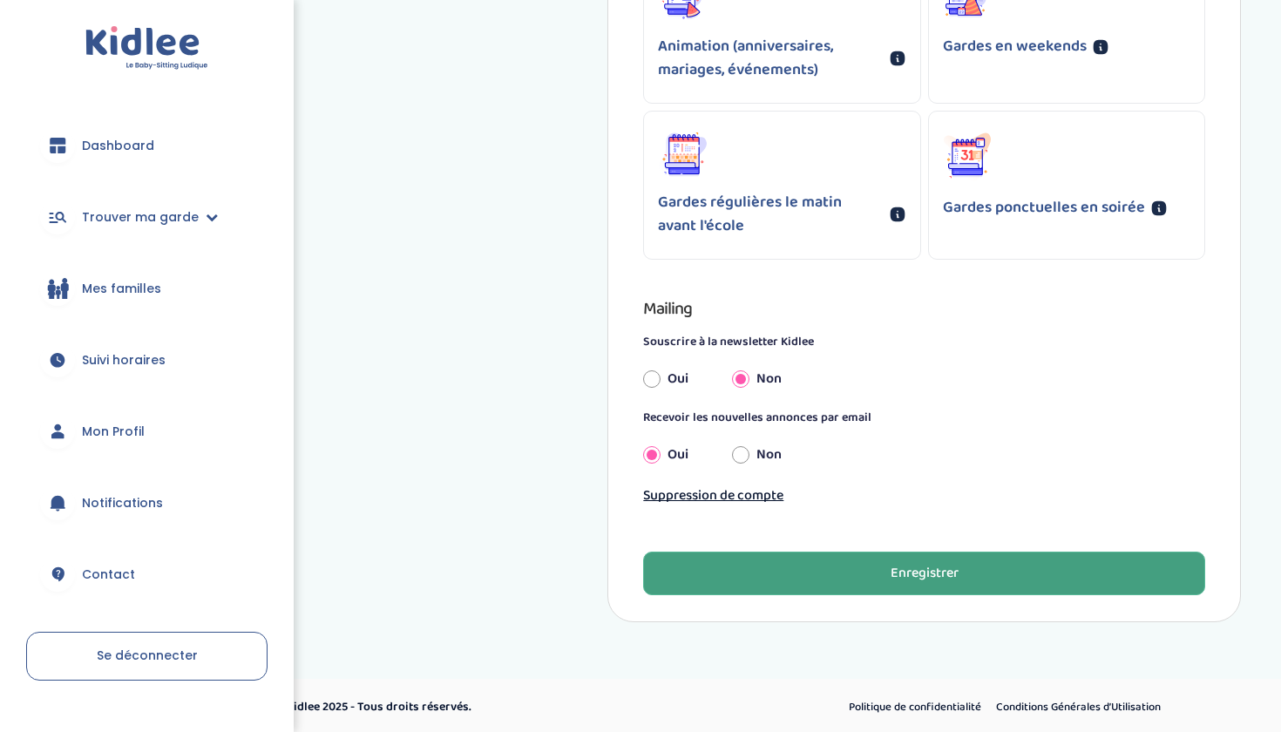
scroll to position [1767, 0]
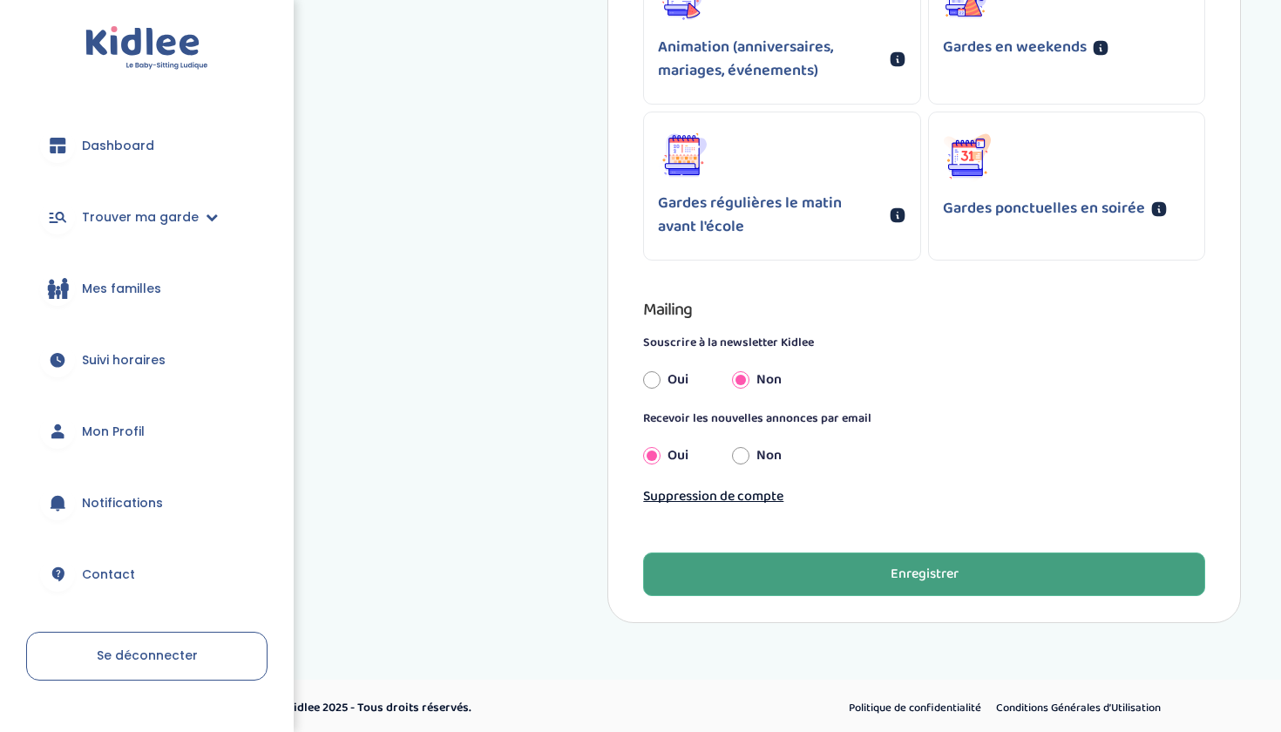
click at [732, 574] on button "Enregistrer" at bounding box center [924, 574] width 562 height 44
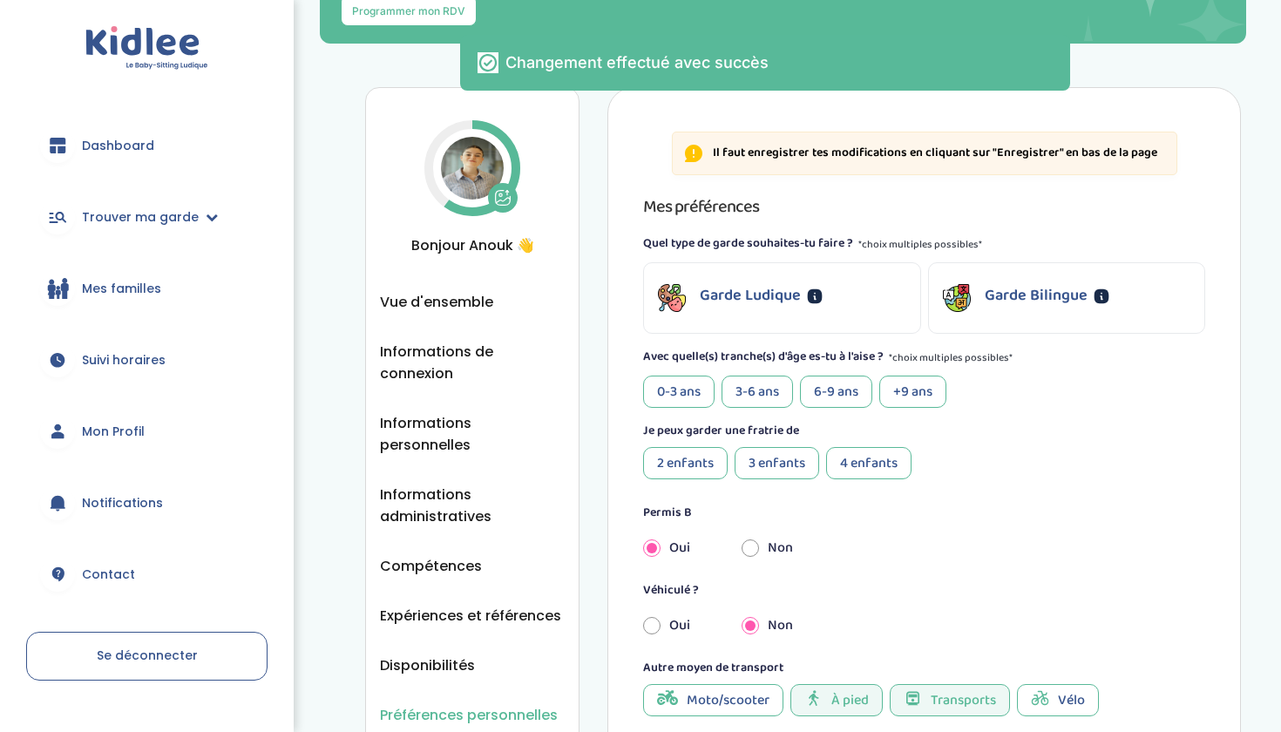
scroll to position [265, 0]
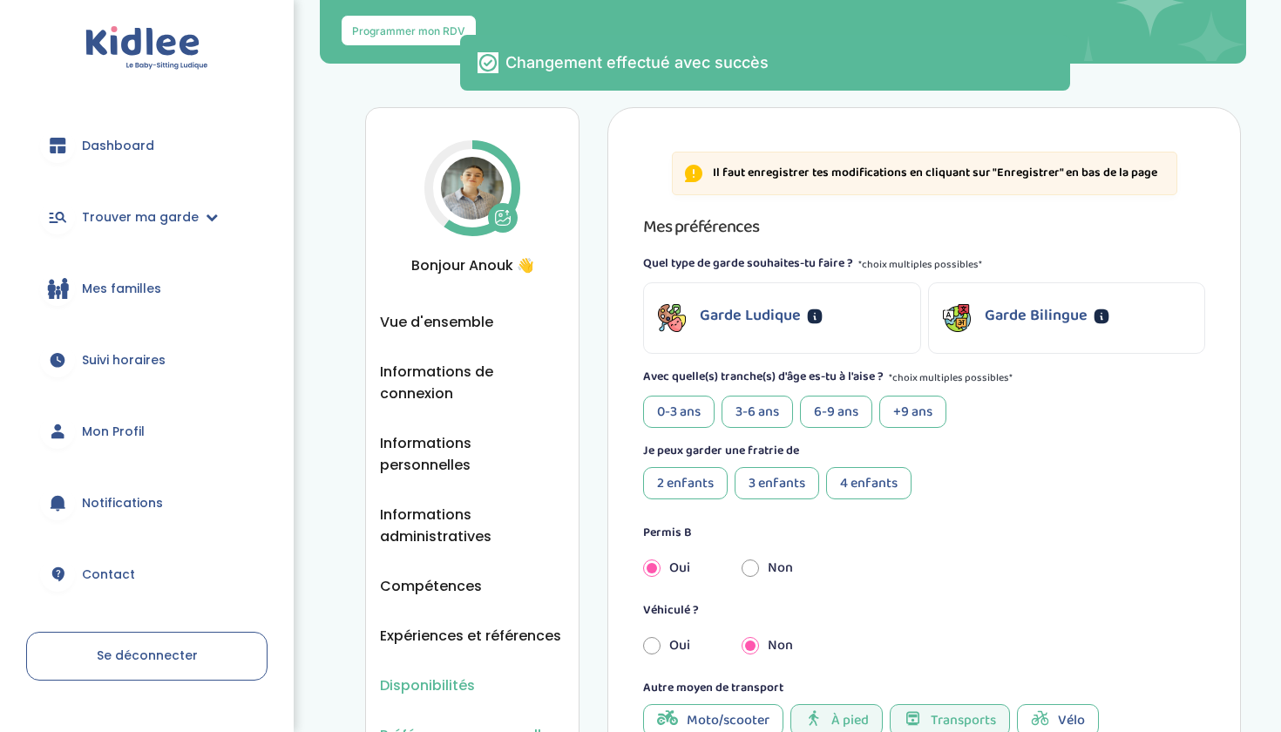
click at [417, 674] on span "Disponibilités" at bounding box center [427, 685] width 95 height 22
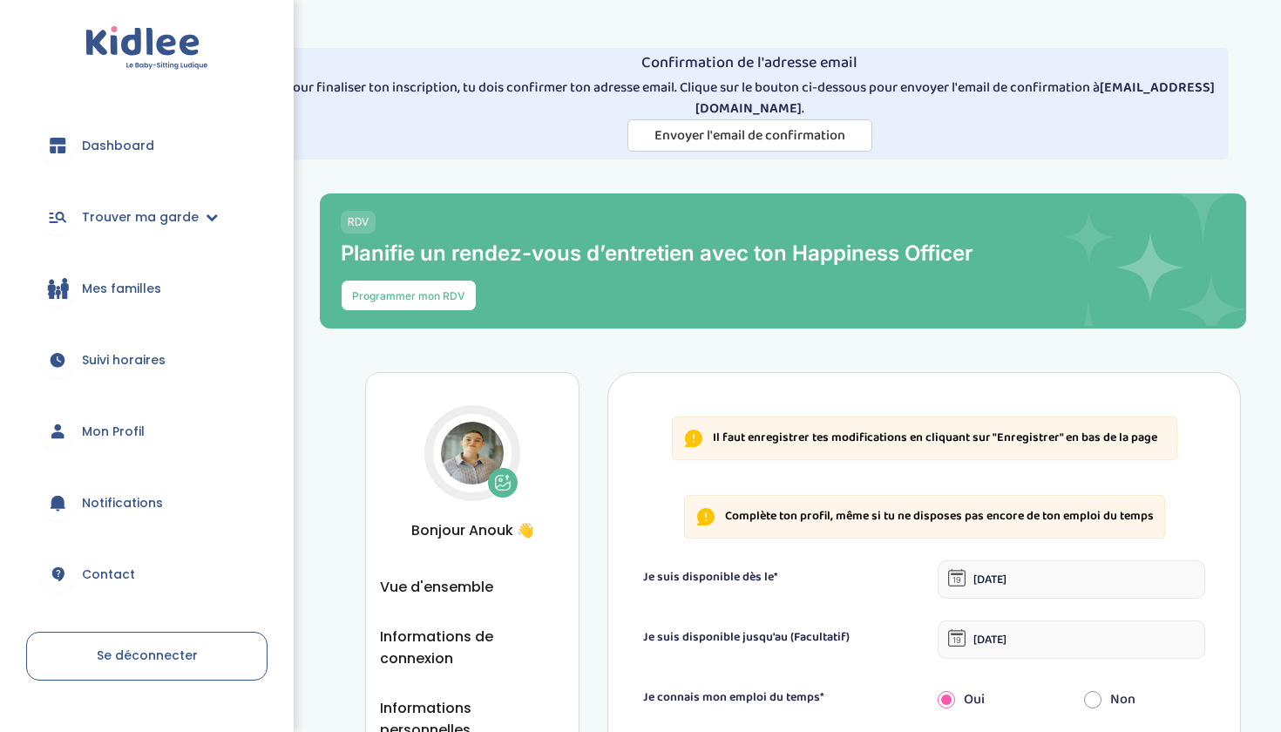
select select "1"
select select "2"
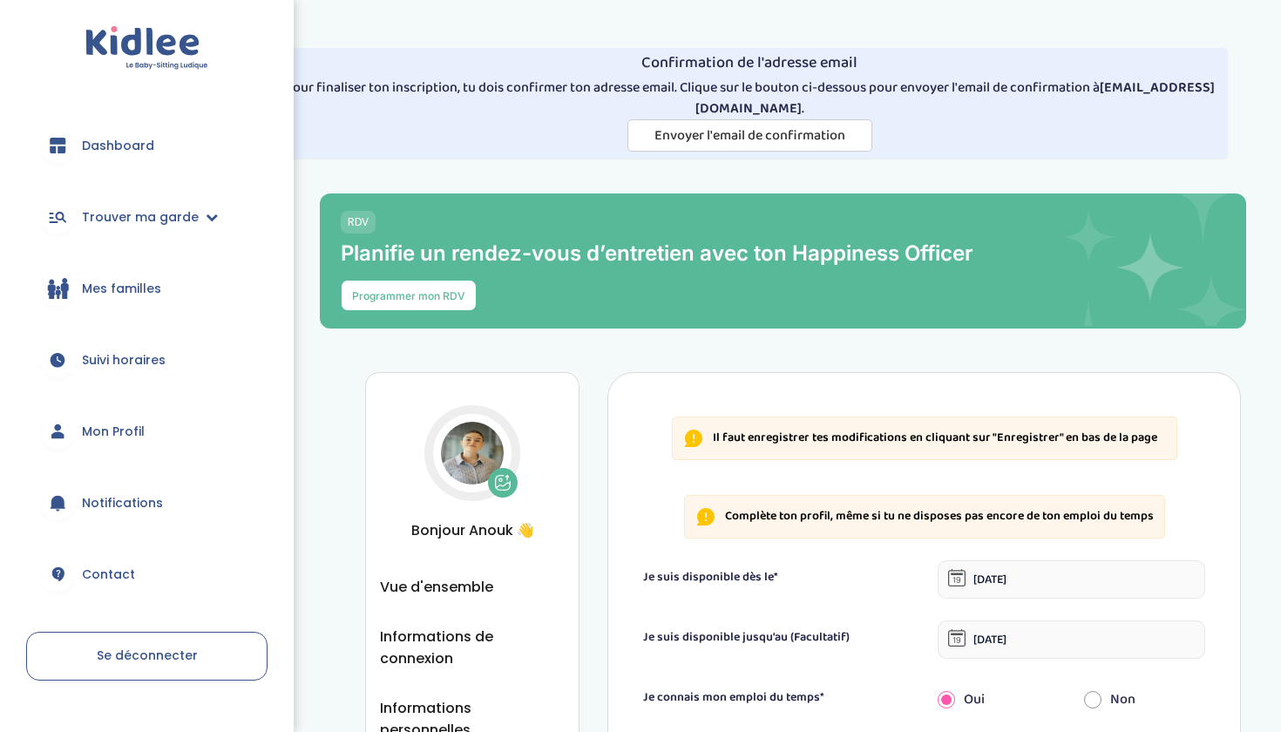
select select "2"
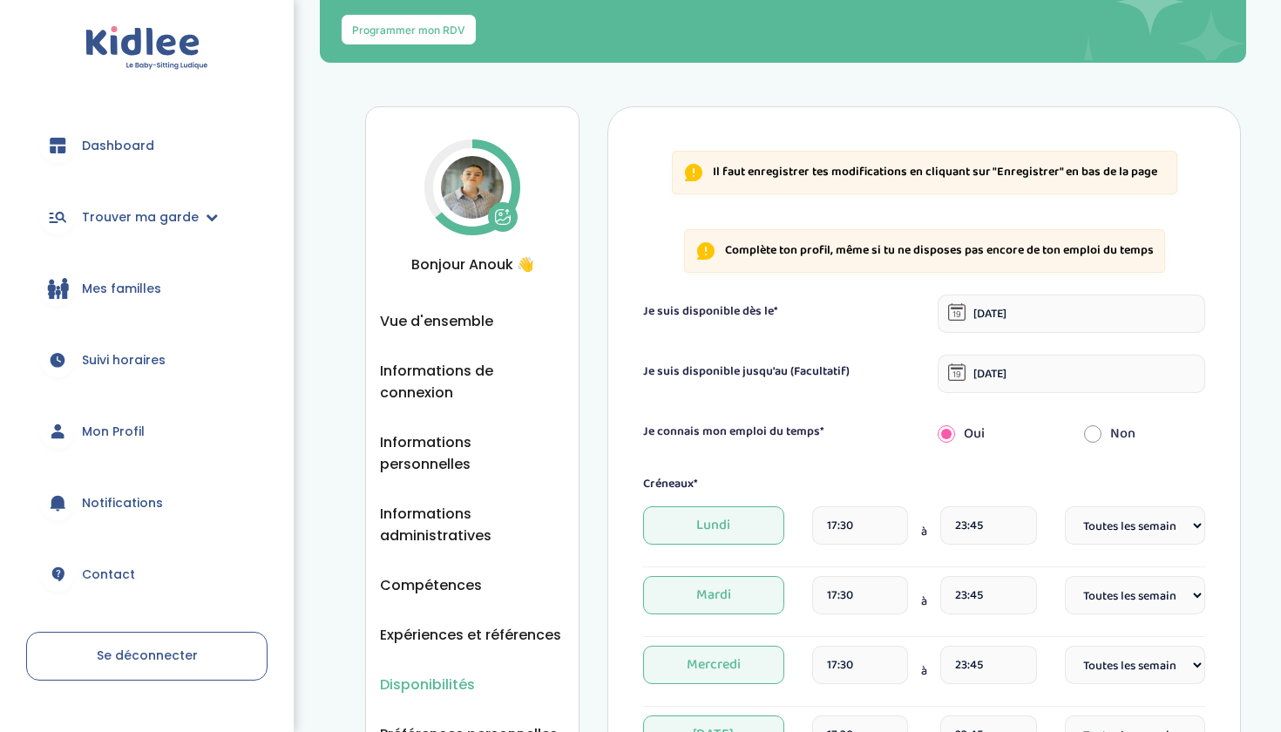
scroll to position [386, 0]
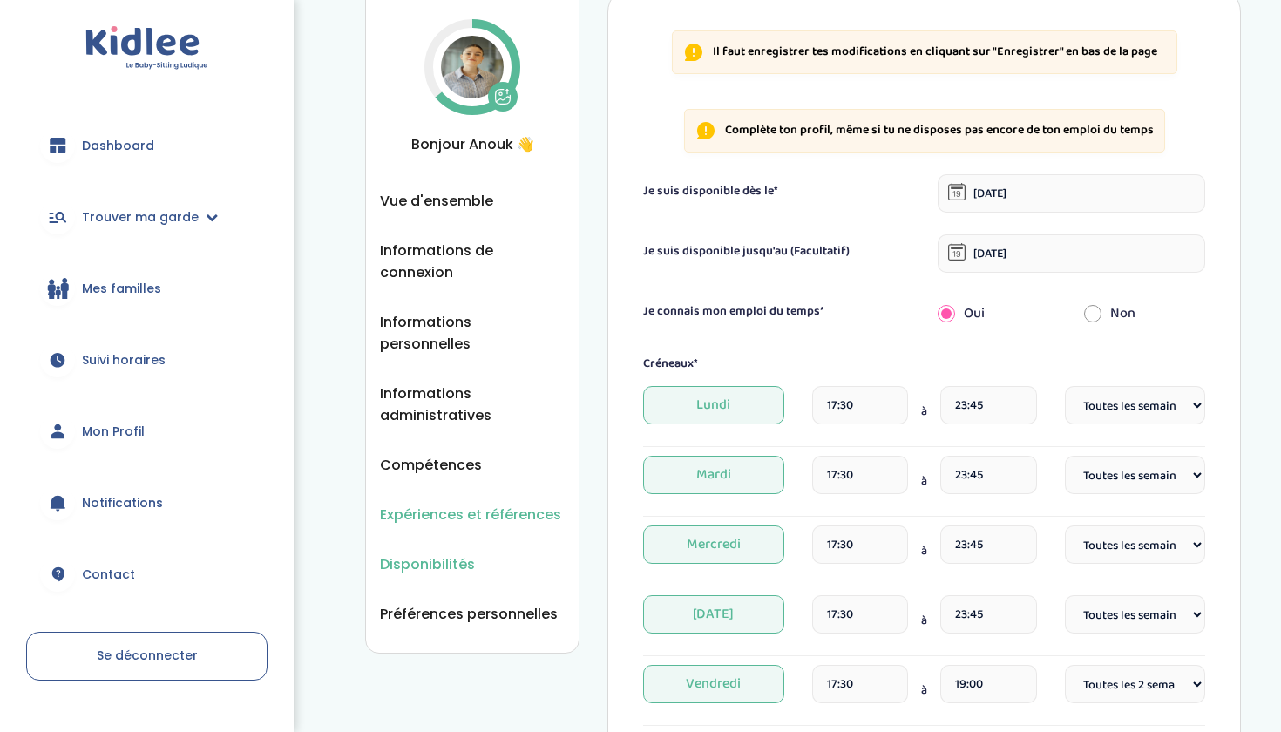
click at [514, 504] on span "Expériences et références" at bounding box center [470, 515] width 181 height 22
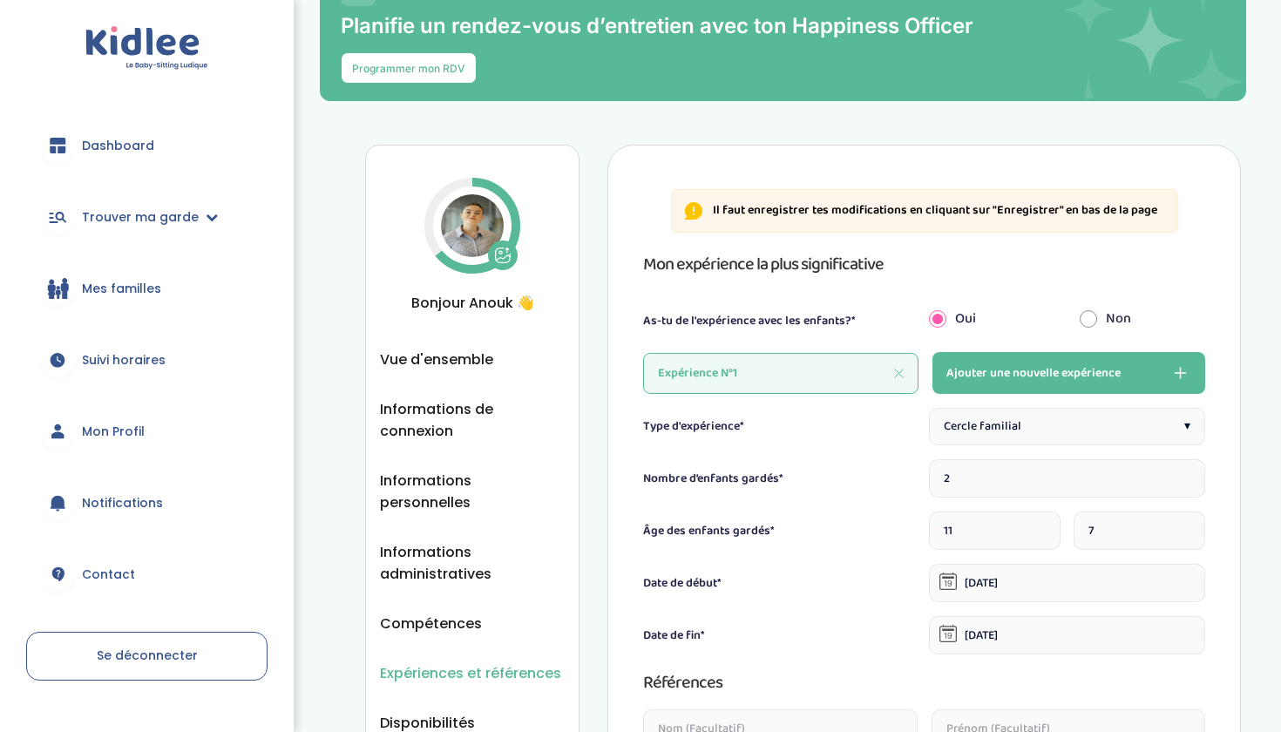
scroll to position [227, 0]
click at [442, 545] on span "Informations administratives" at bounding box center [472, 563] width 185 height 44
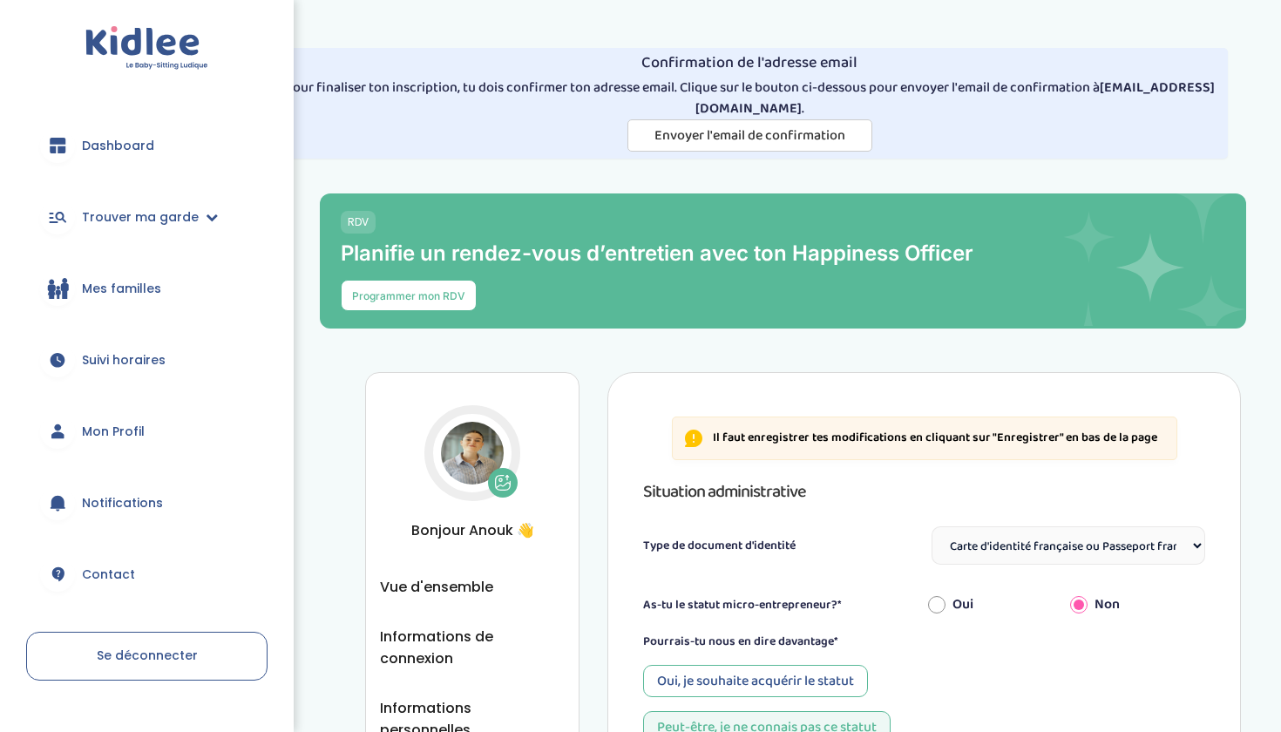
select select "Carte d'identité française ou Passeport français daté de moins de 5 ans"
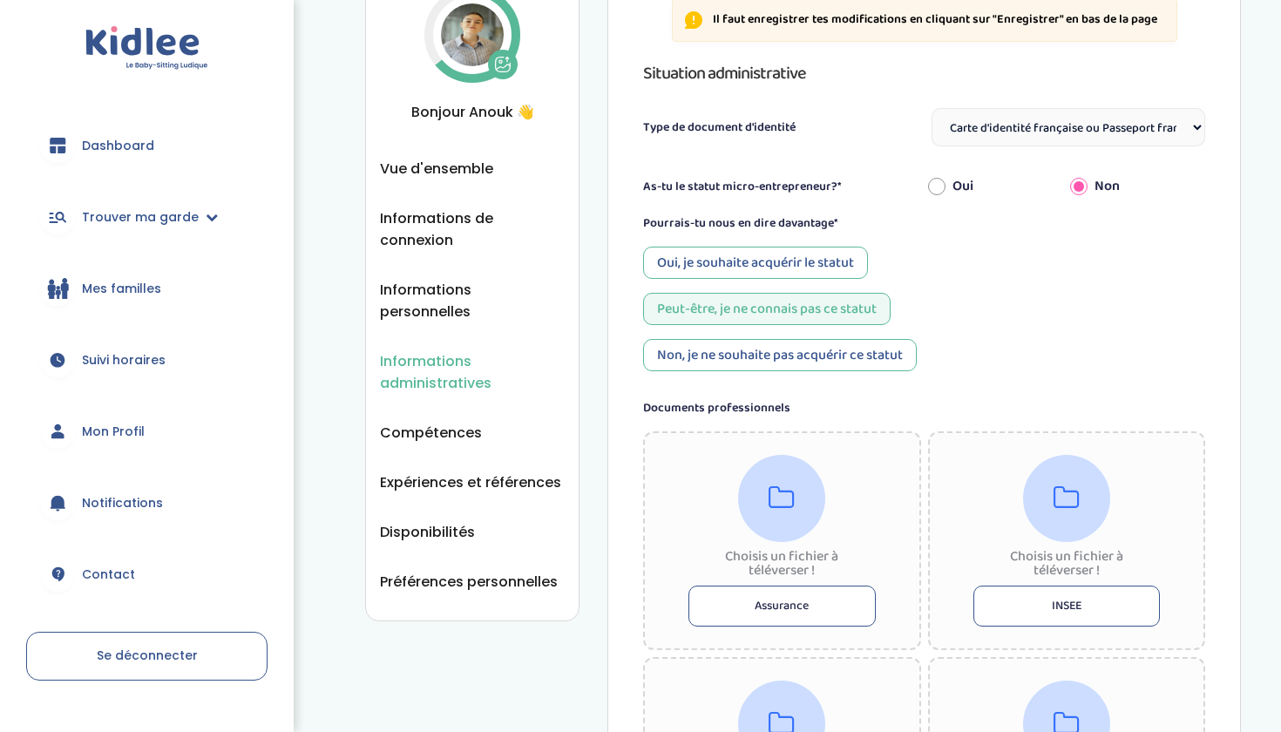
scroll to position [478, 0]
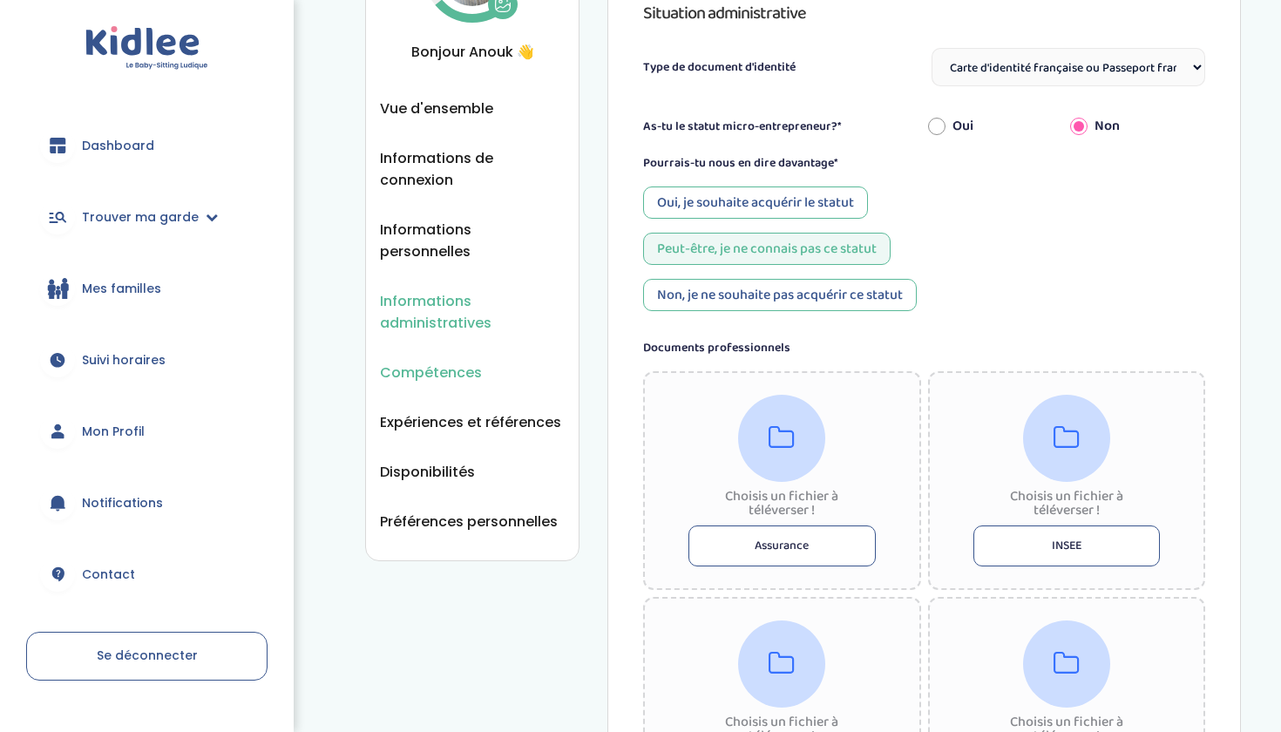
click at [429, 362] on span "Compétences" at bounding box center [431, 373] width 102 height 22
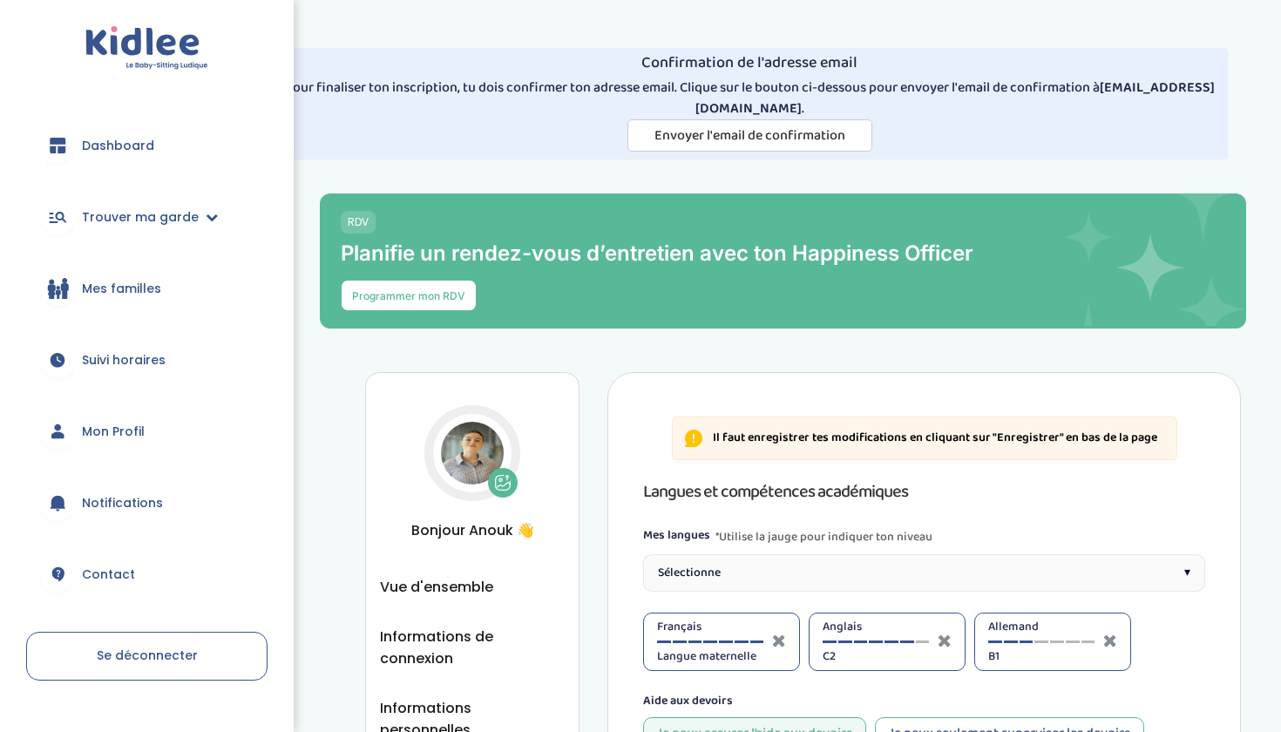
select select "Terminale"
select select "Seconde"
select select "Terminale"
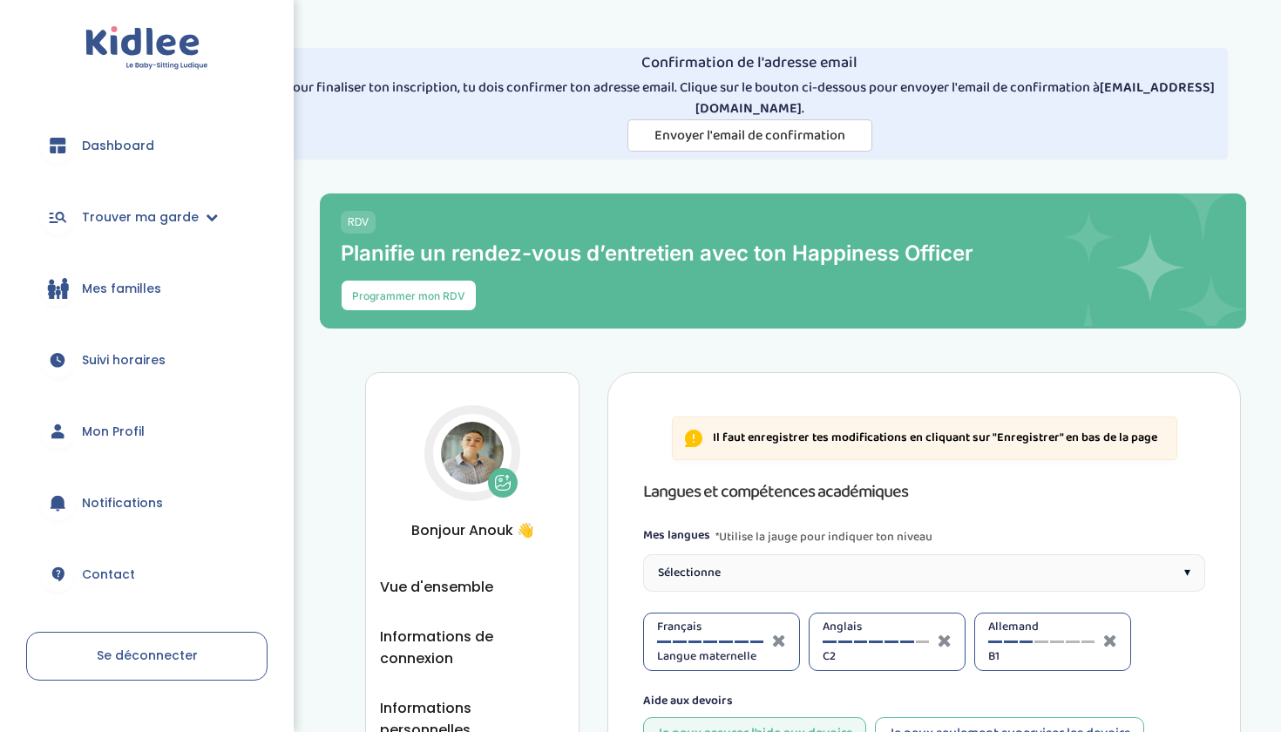
select select "Seconde"
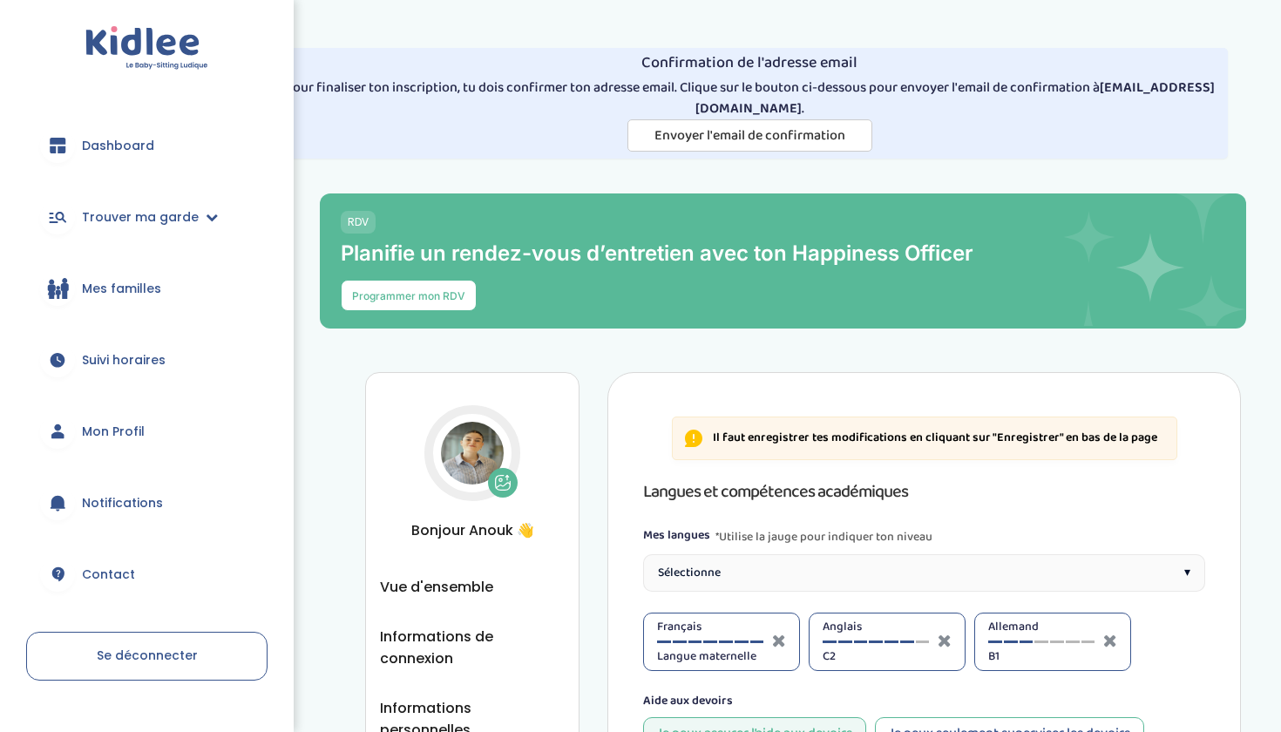
select select "Terminale"
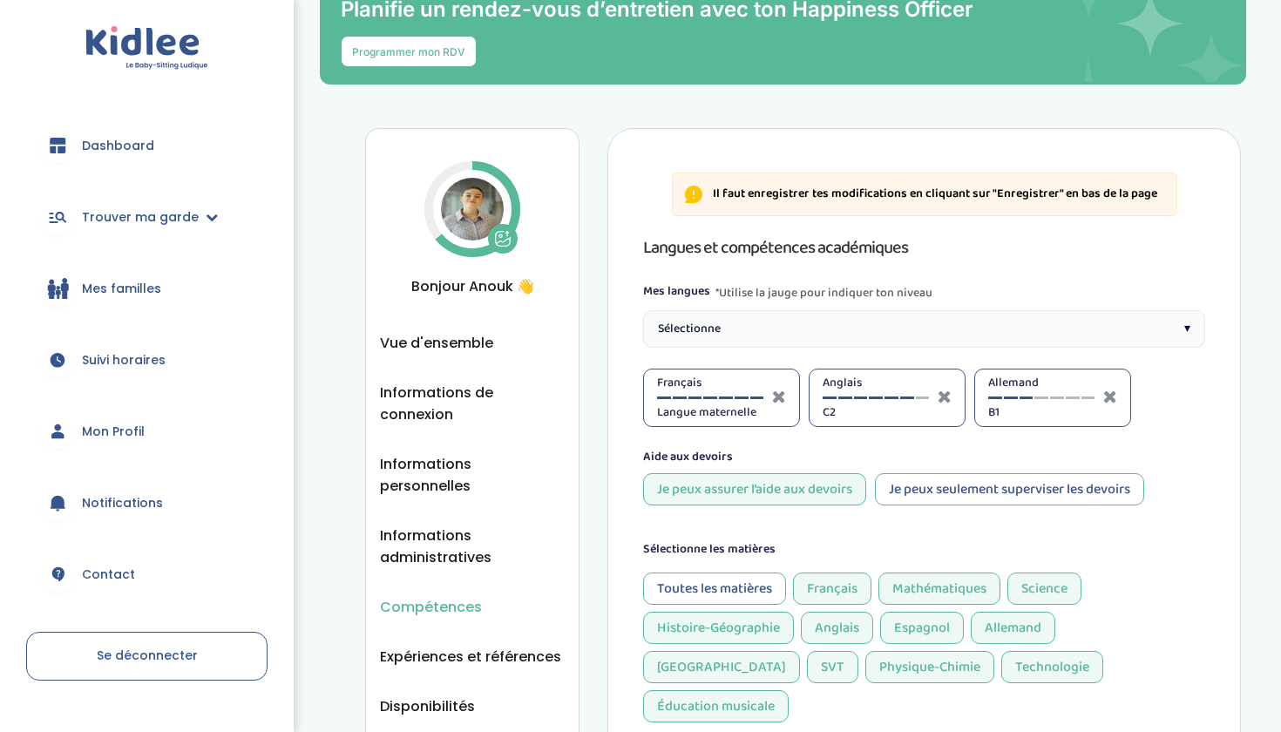
scroll to position [245, 0]
click at [1015, 326] on div "Sélectionne ▾" at bounding box center [924, 327] width 562 height 37
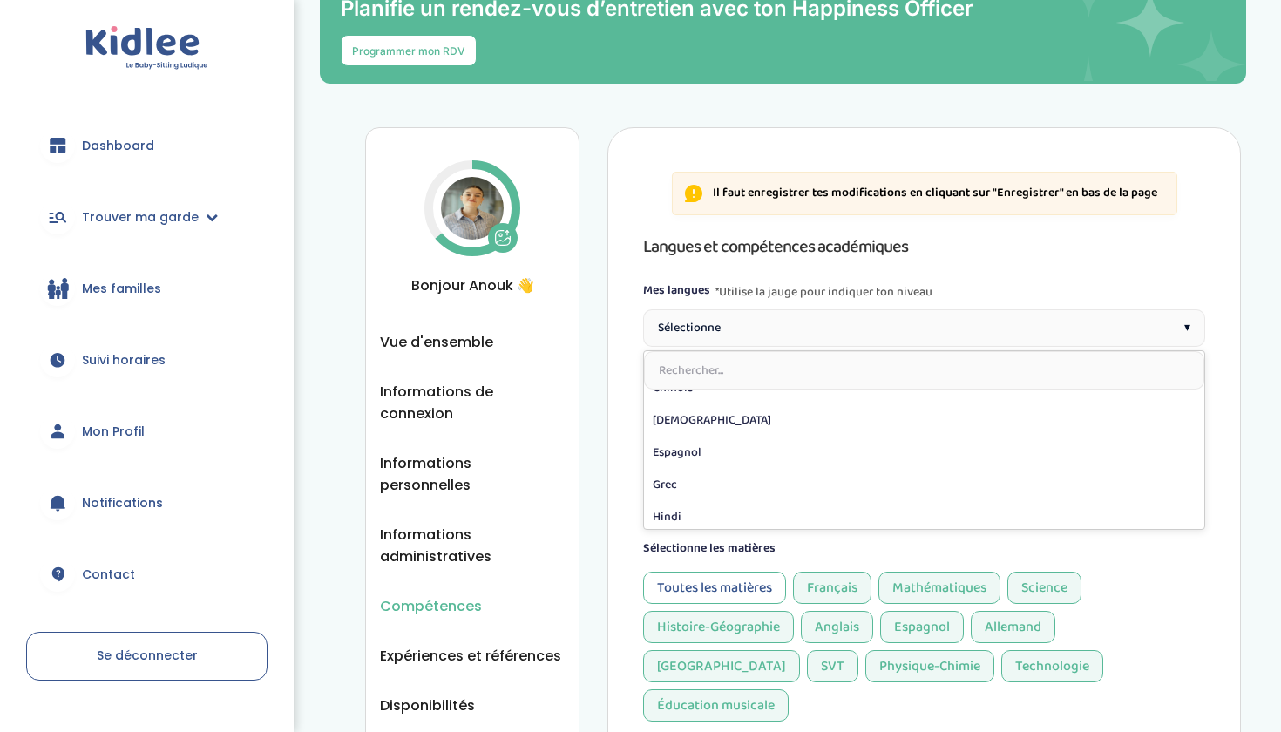
scroll to position [132, 0]
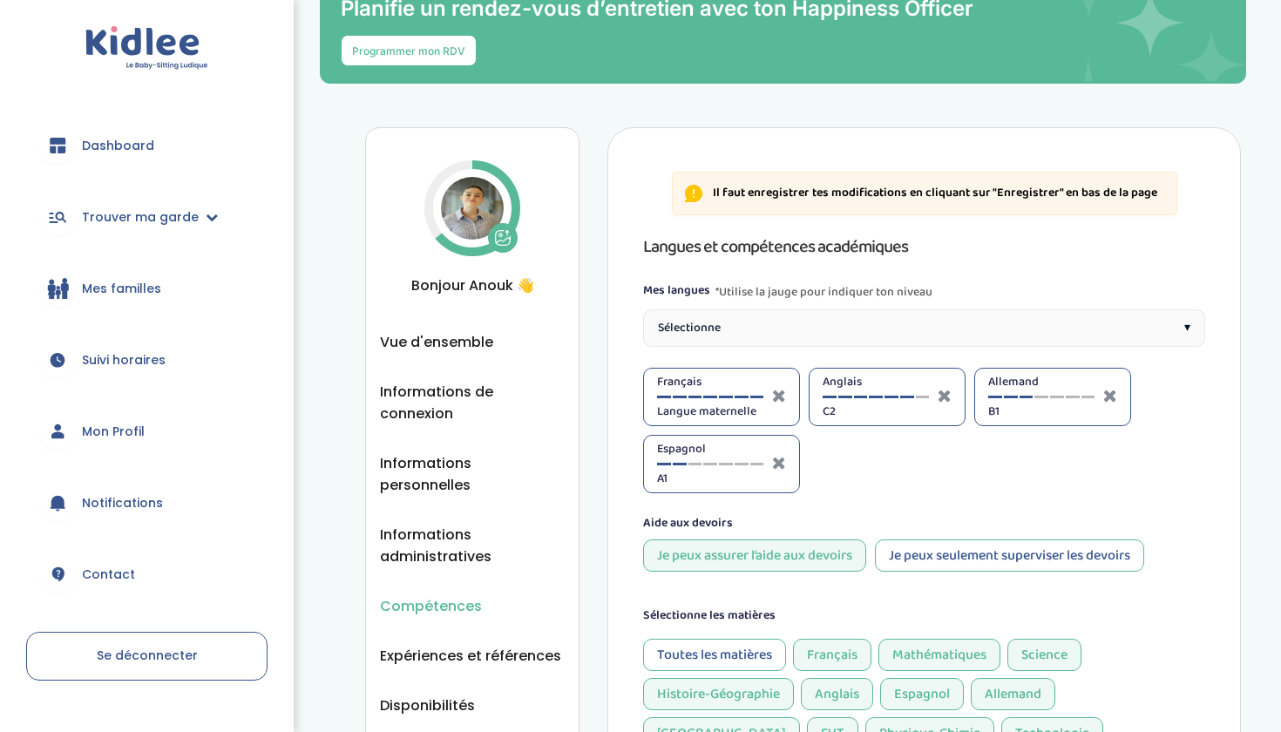
click at [681, 463] on div at bounding box center [680, 464] width 14 height 3
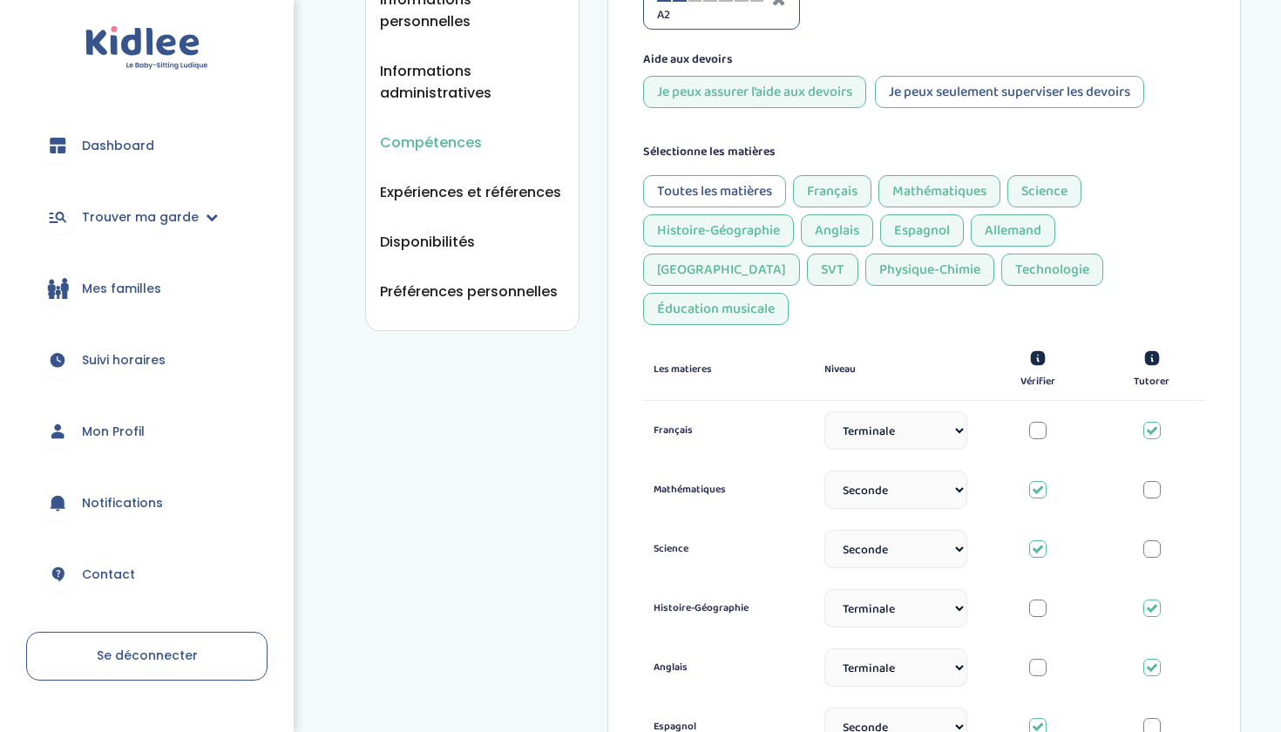
scroll to position [712, 0]
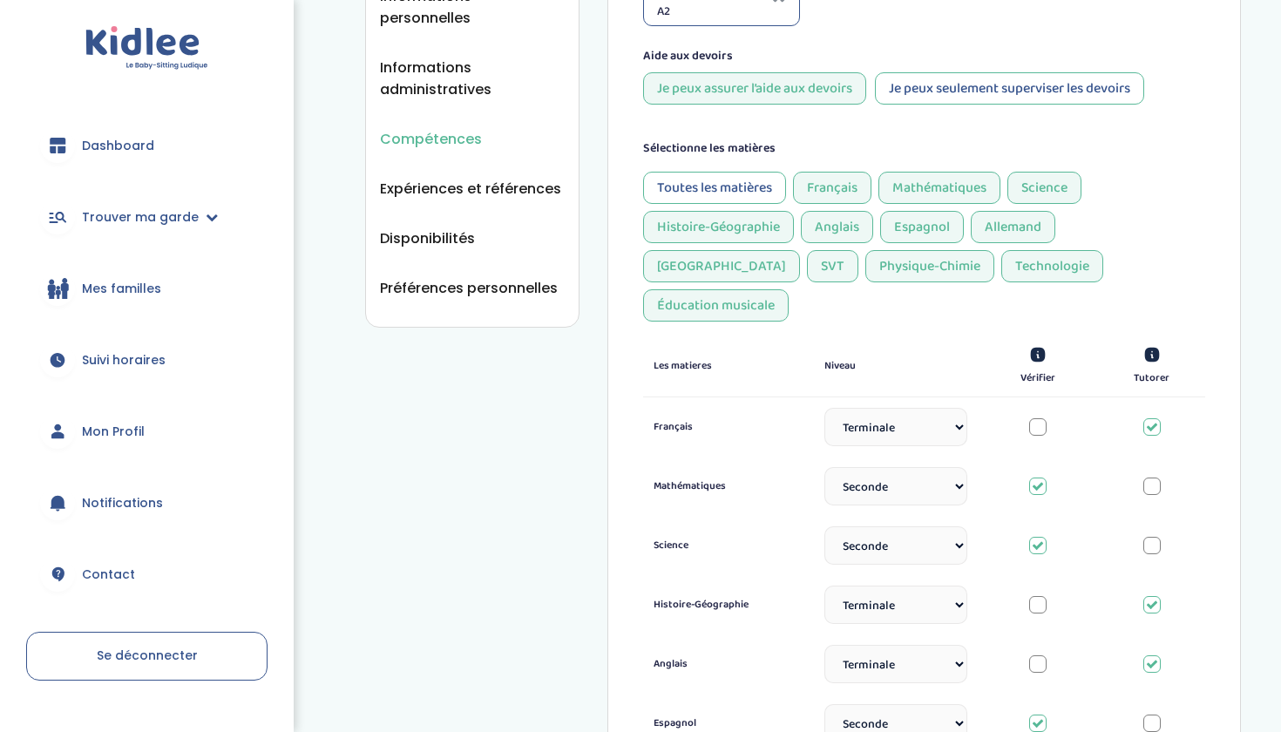
click at [737, 184] on div "Toutes les matières" at bounding box center [714, 188] width 143 height 32
select select
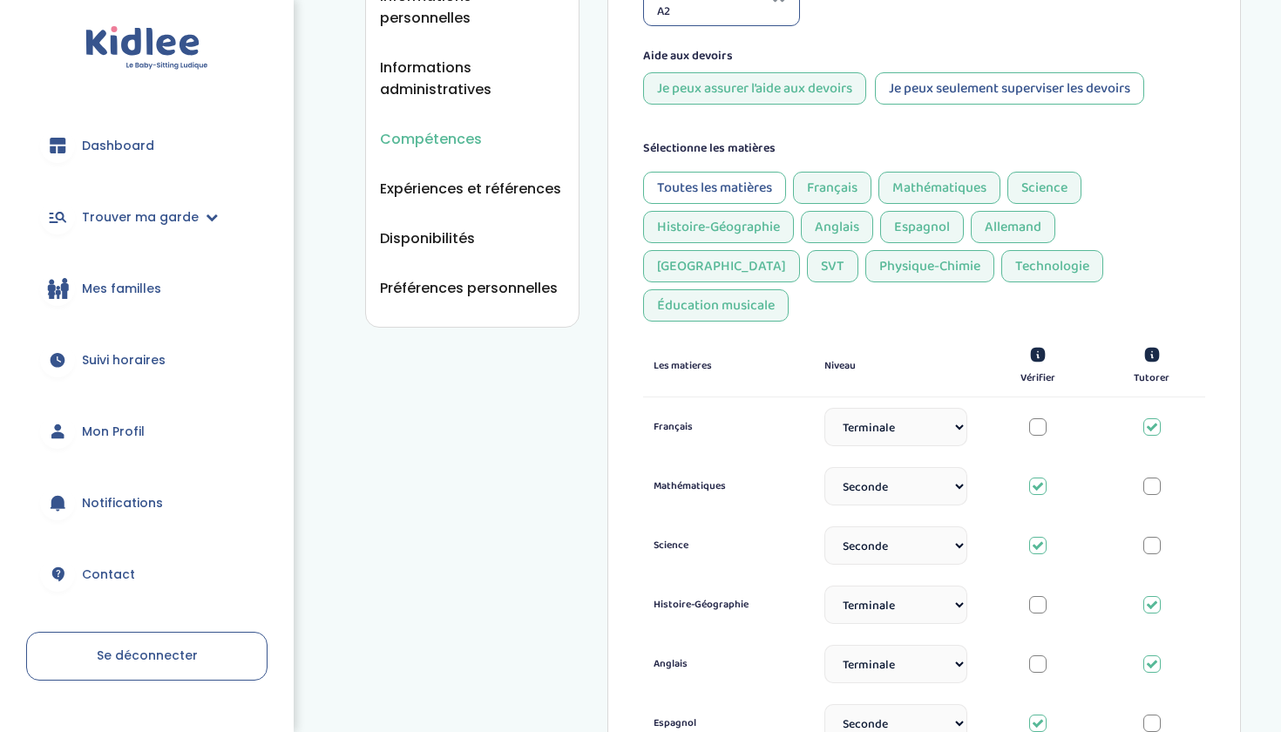
select select
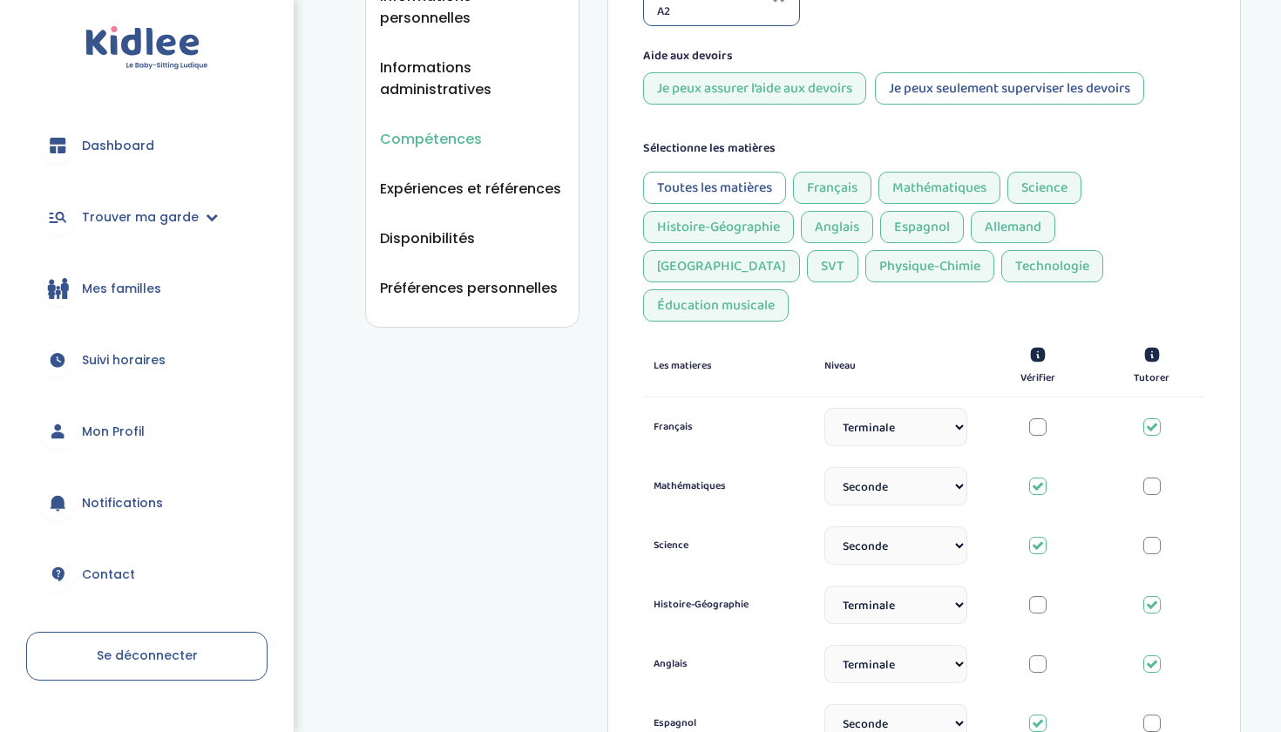
select select
click at [737, 184] on div "Toutes les matières" at bounding box center [714, 188] width 143 height 32
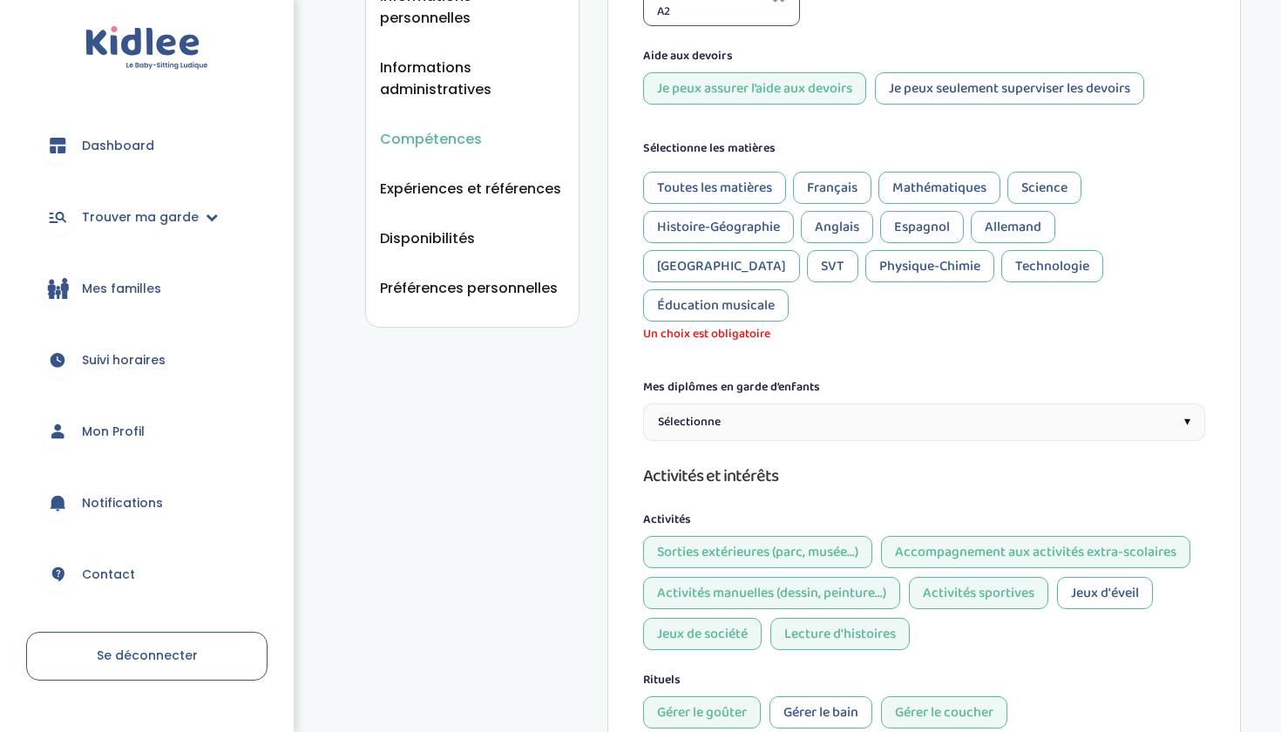
click at [737, 184] on div "Toutes les matières" at bounding box center [714, 188] width 143 height 32
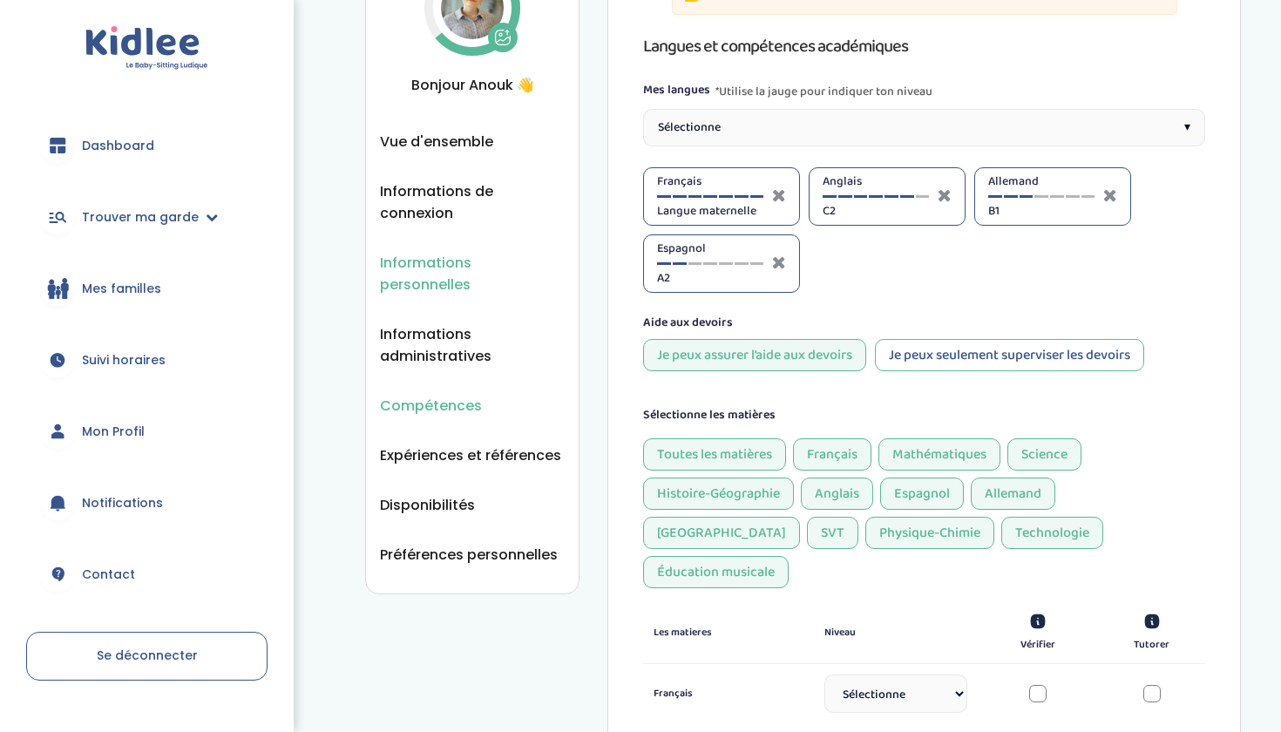
scroll to position [404, 0]
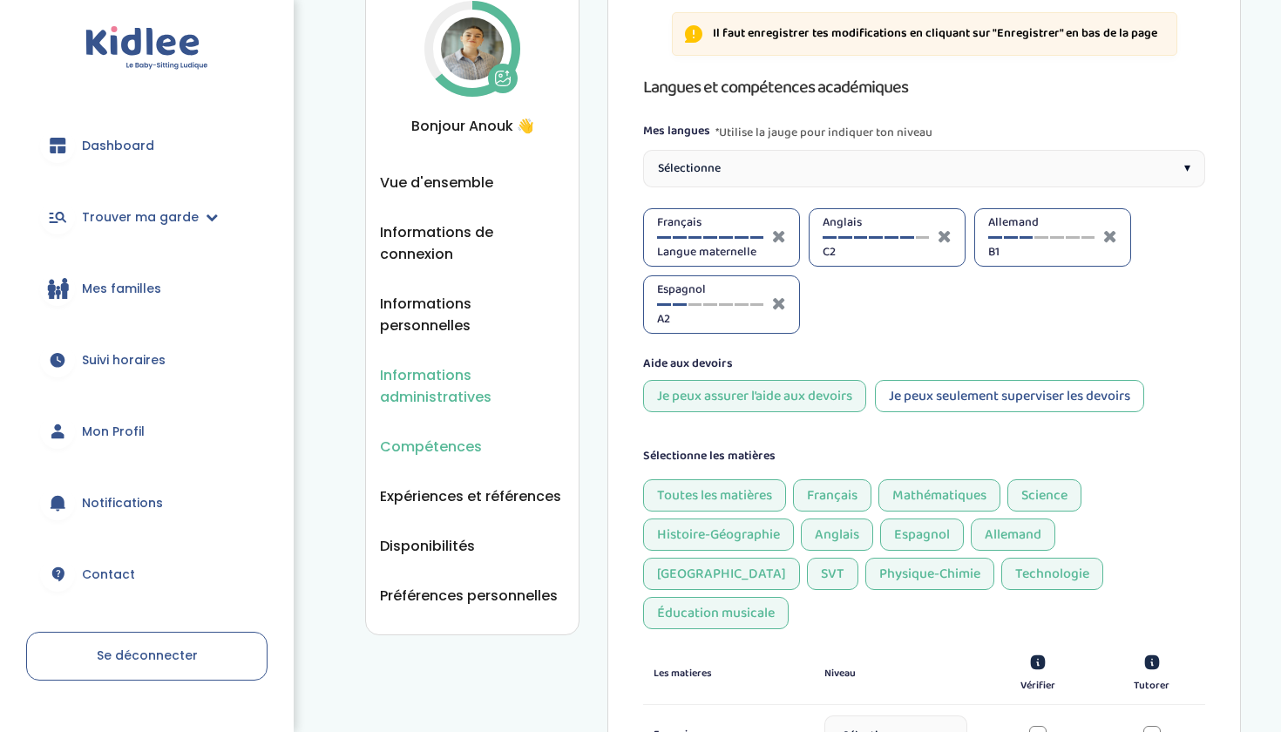
click at [436, 364] on span "Informations administratives" at bounding box center [472, 386] width 185 height 44
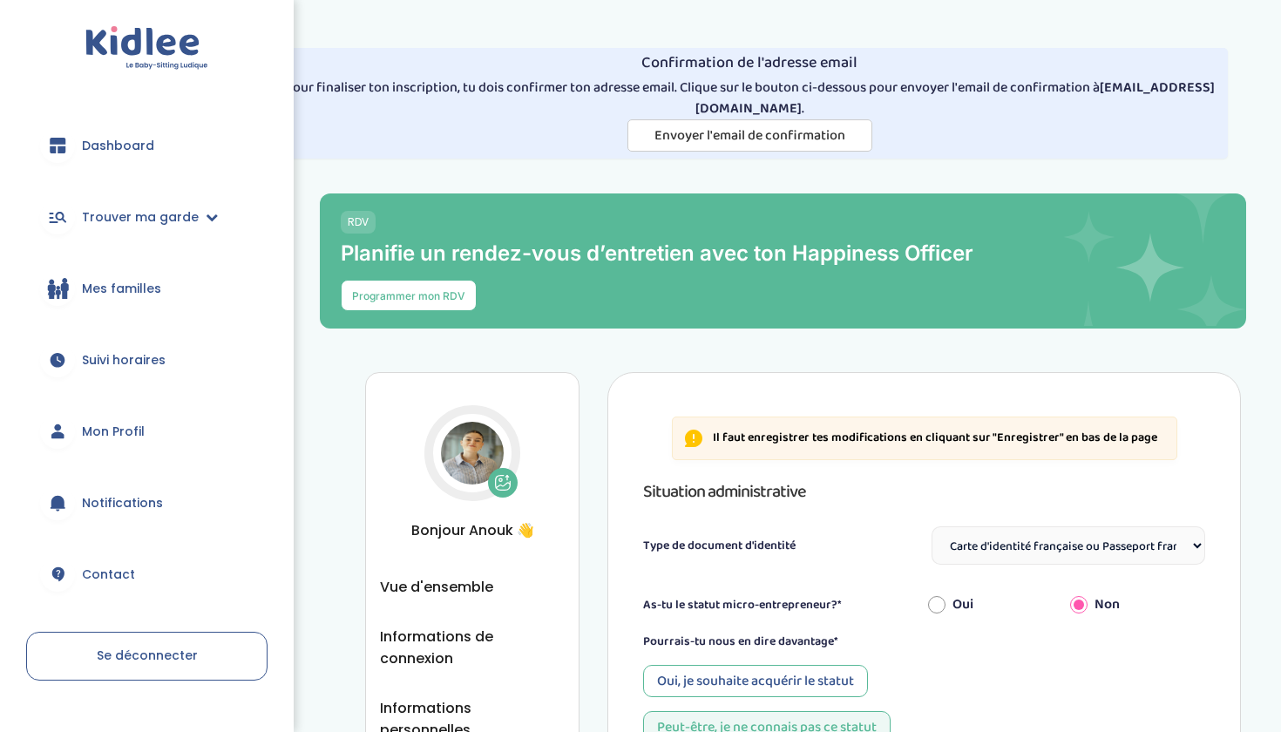
select select "Carte d'identité française ou Passeport français daté de moins de 5 ans"
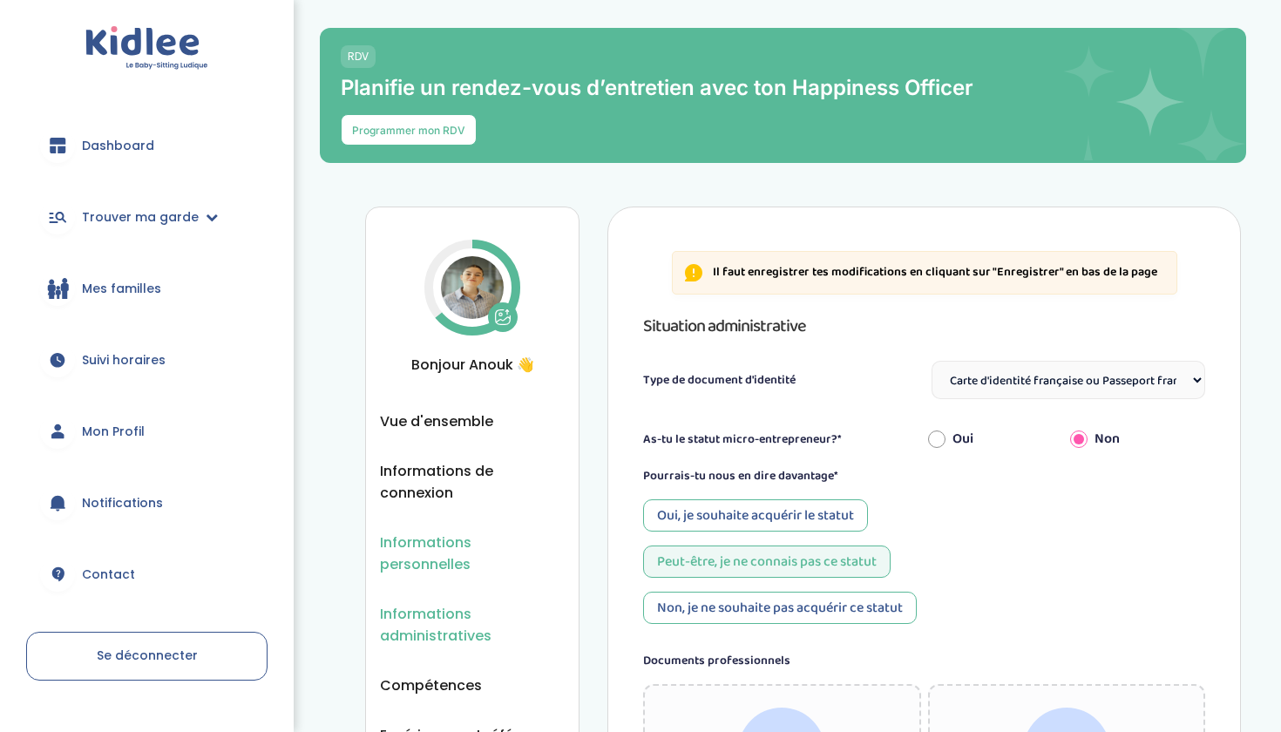
scroll to position [179, 0]
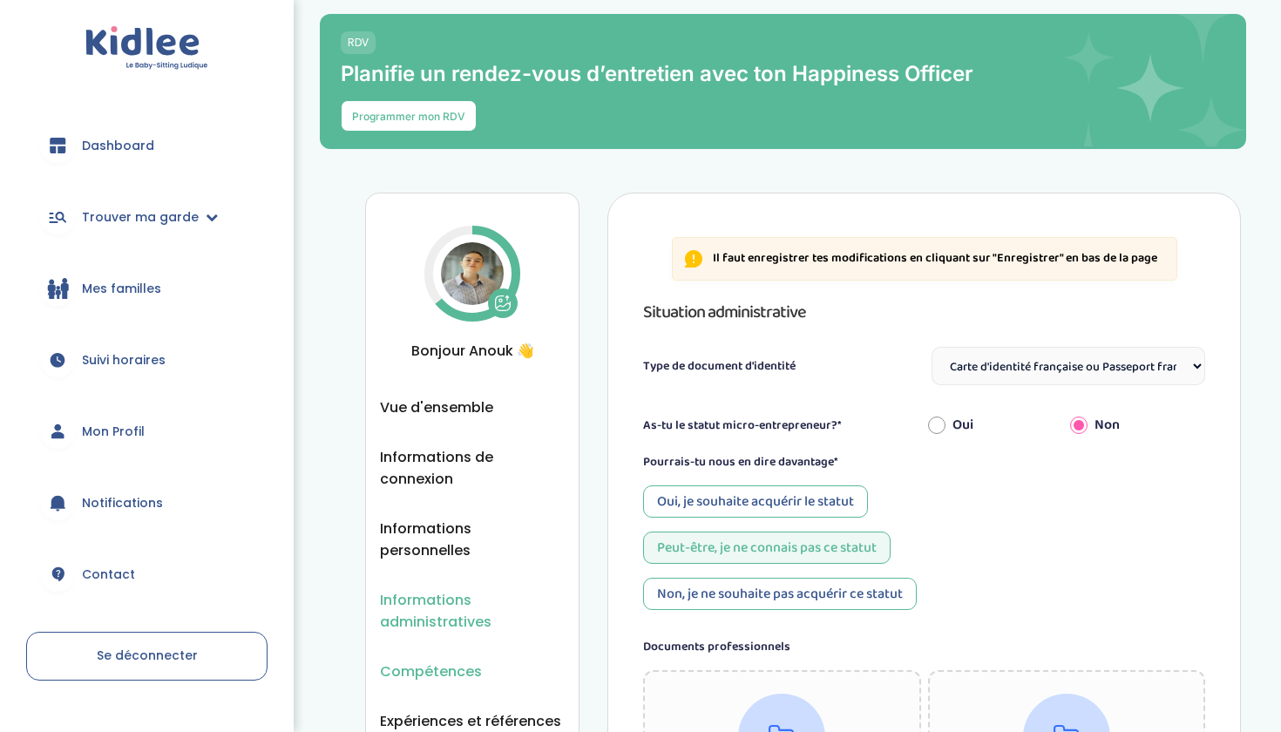
click at [431, 660] on span "Compétences" at bounding box center [431, 671] width 102 height 22
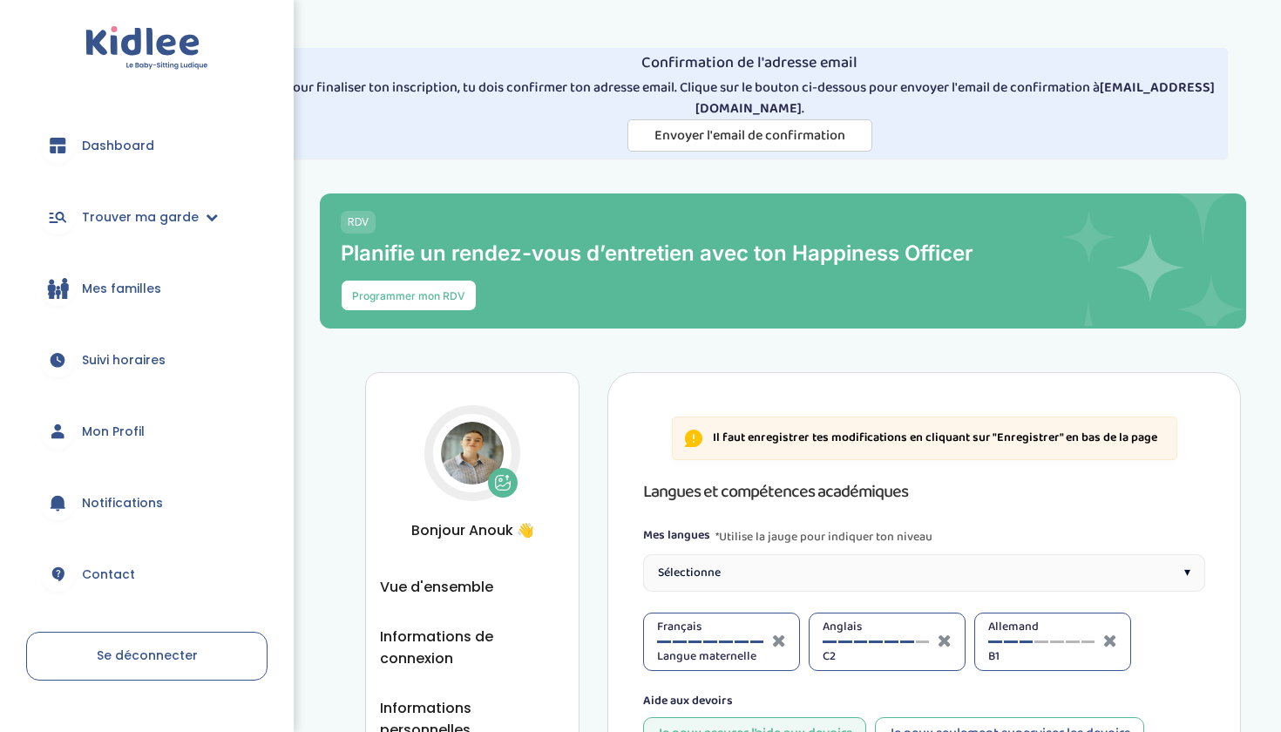
select select "Terminale"
select select "Seconde"
select select "Terminale"
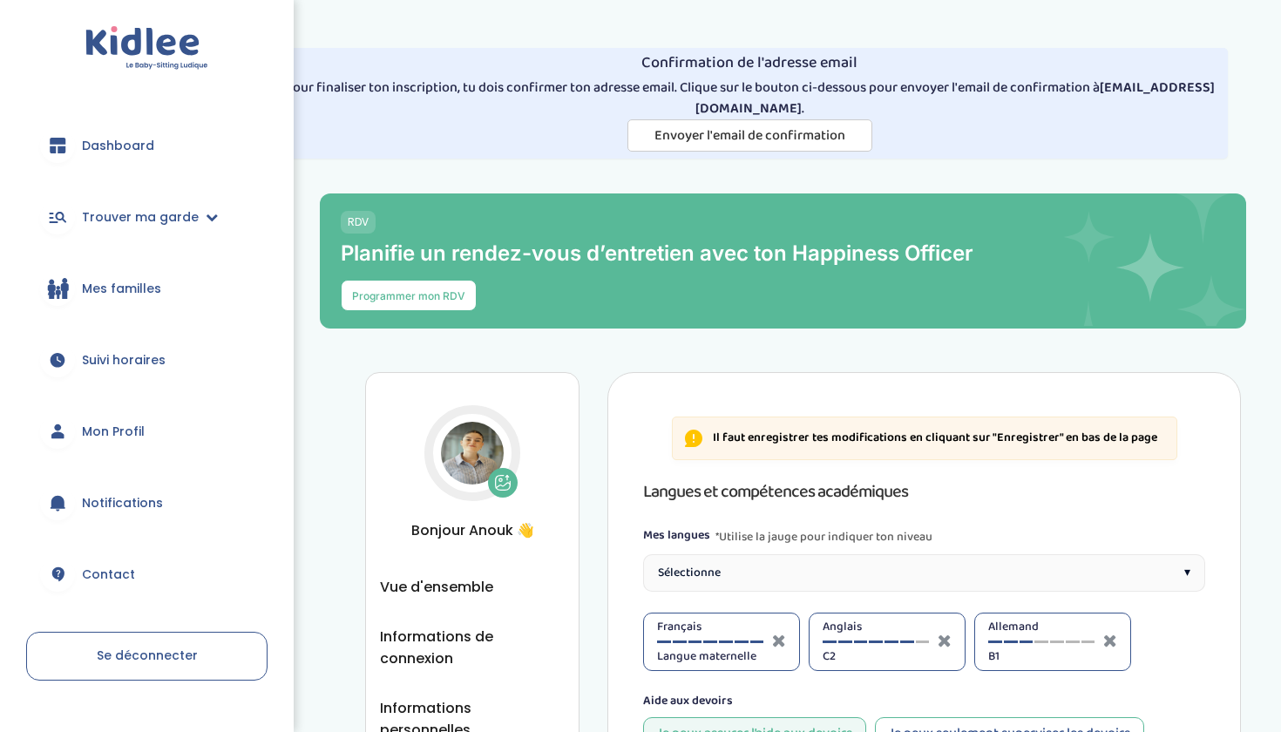
select select "Seconde"
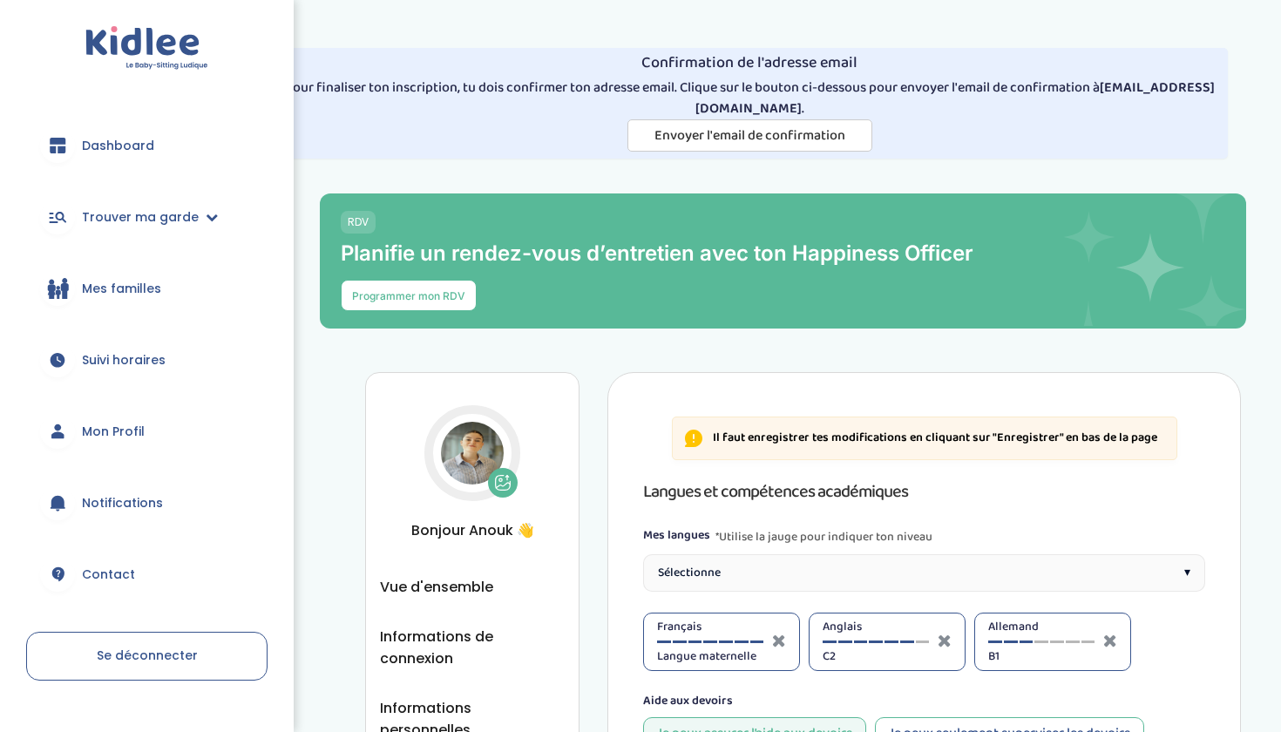
select select "Terminale"
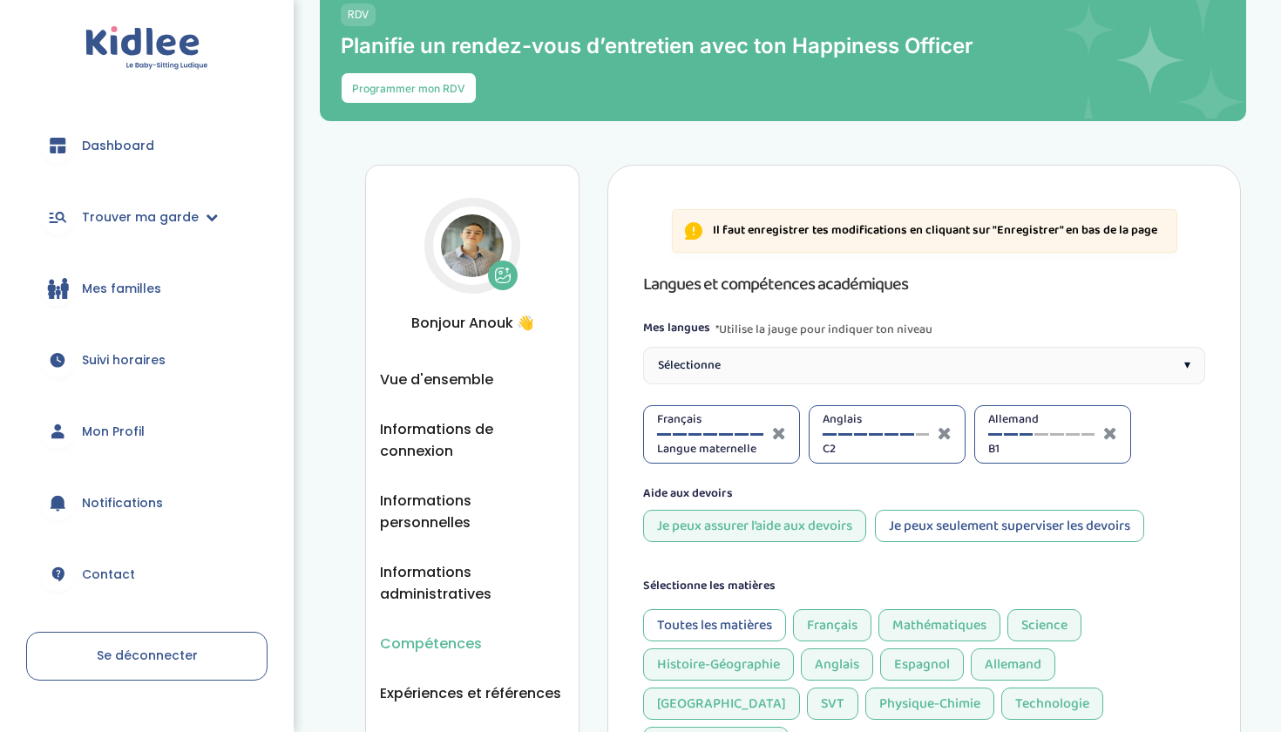
scroll to position [214, 0]
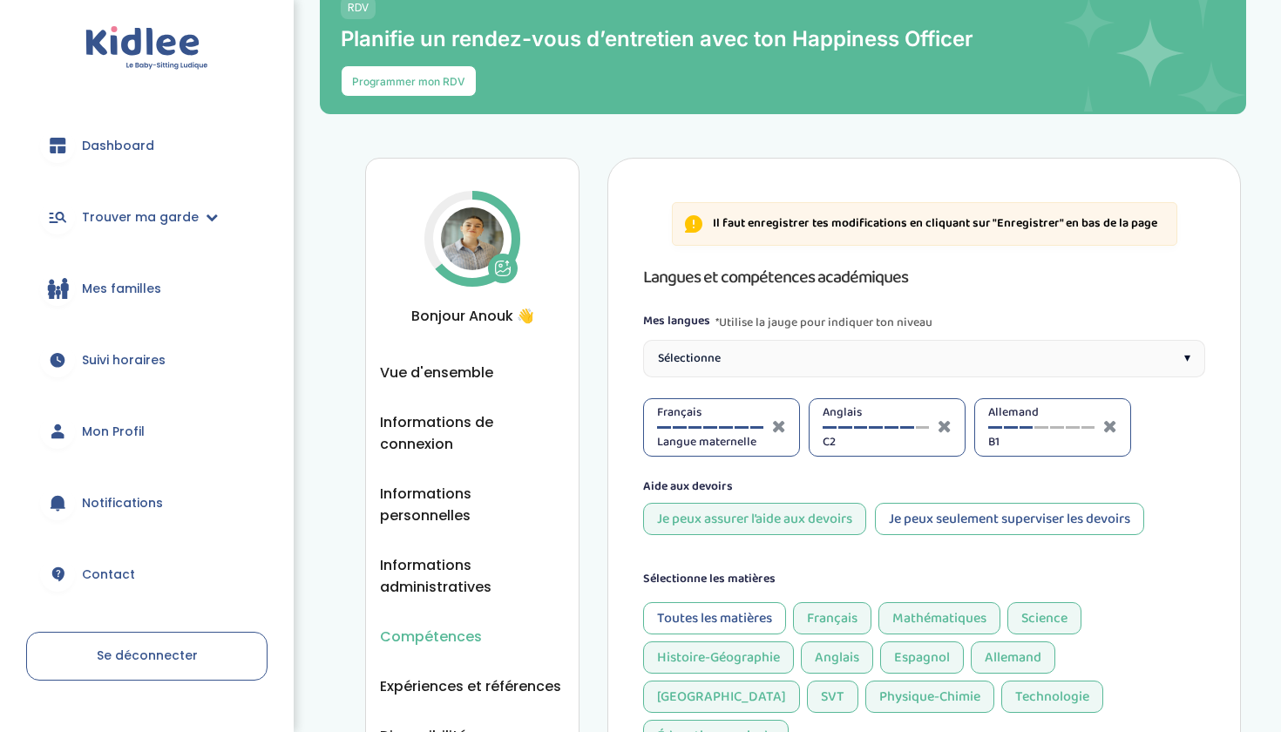
click at [819, 352] on div "Sélectionne ▾" at bounding box center [924, 358] width 562 height 37
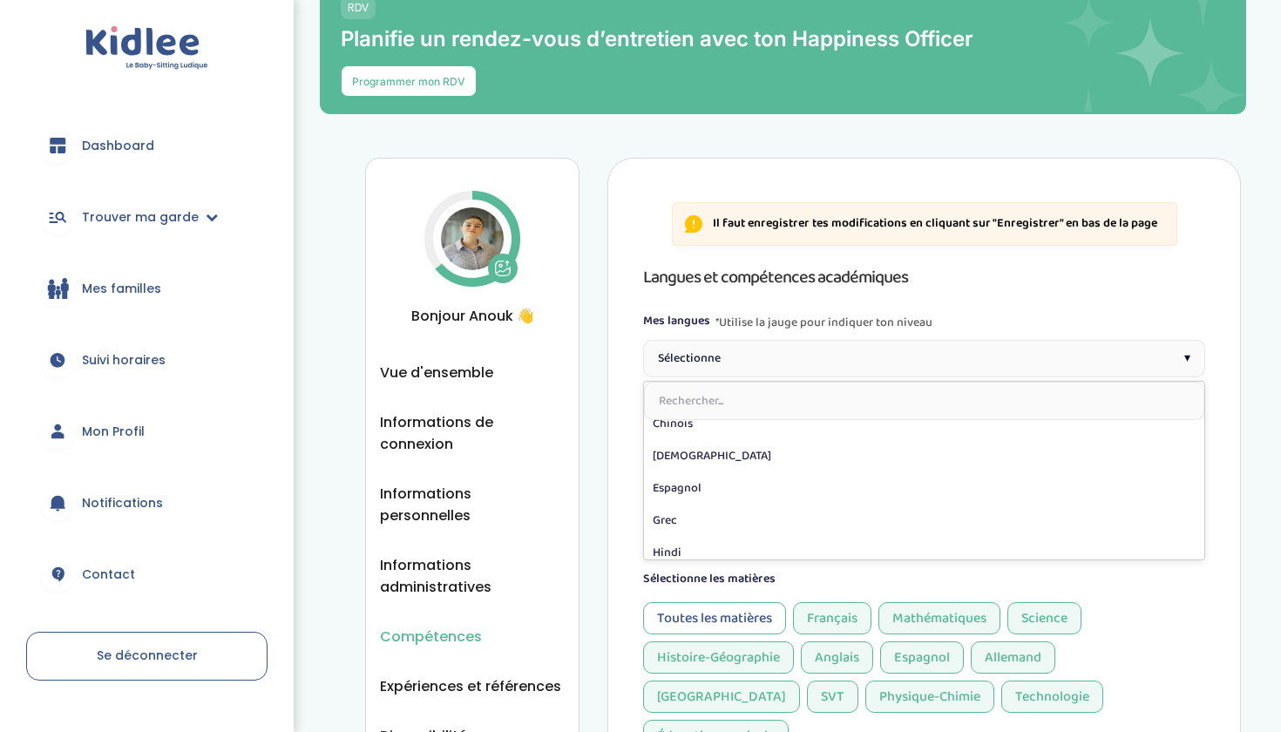
scroll to position [143, 0]
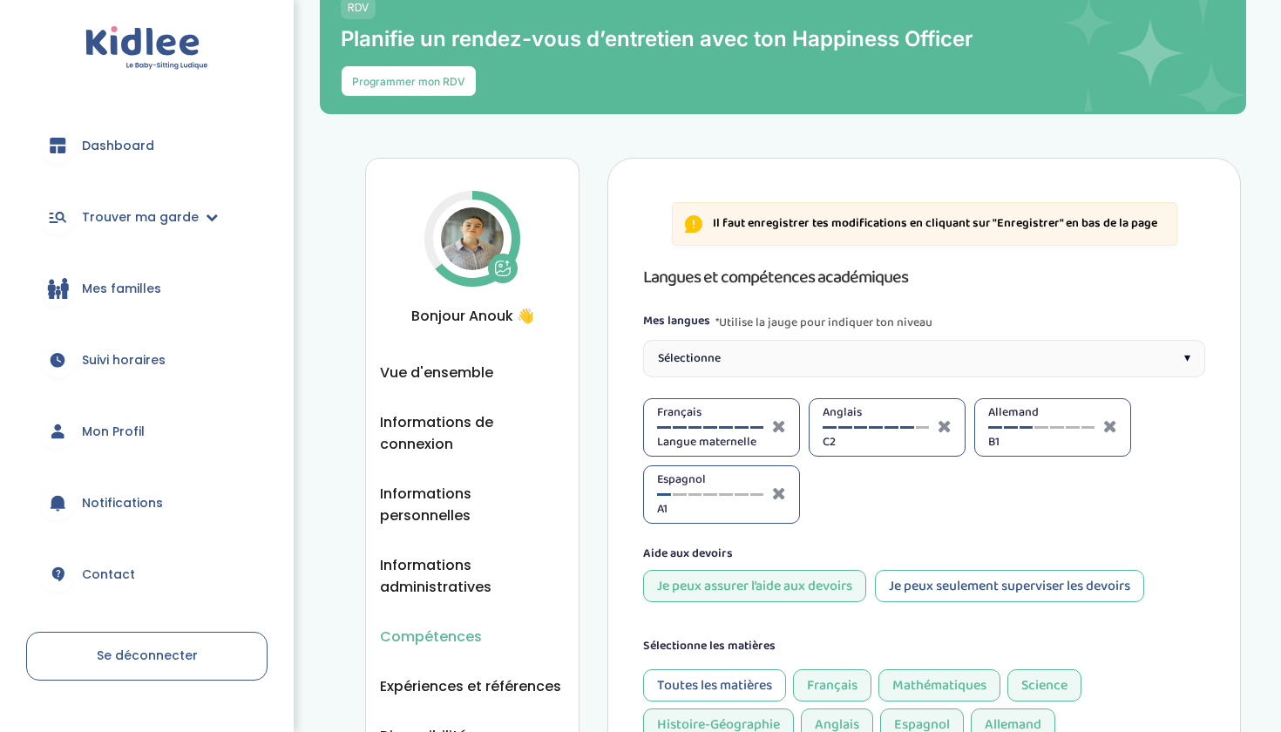
click at [682, 496] on div "Espagnol A1" at bounding box center [710, 494] width 106 height 48
click at [681, 493] on div at bounding box center [680, 494] width 14 height 3
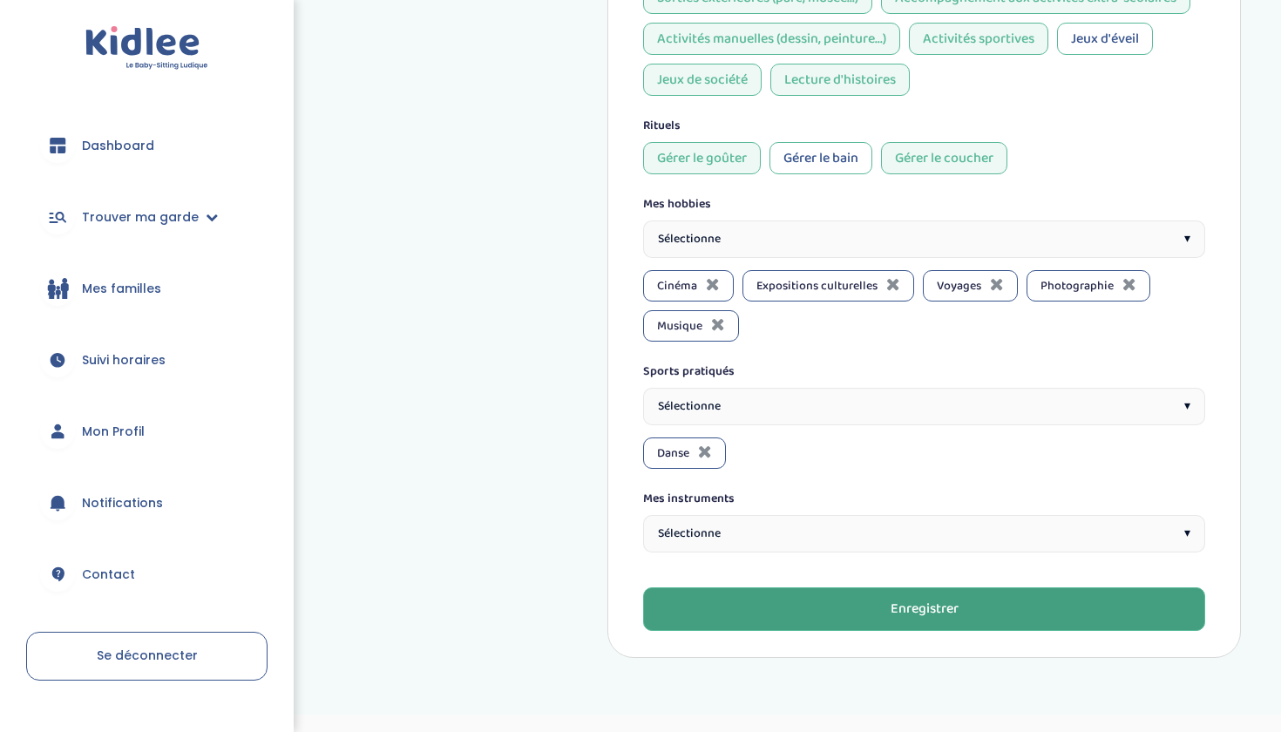
scroll to position [2016, 0]
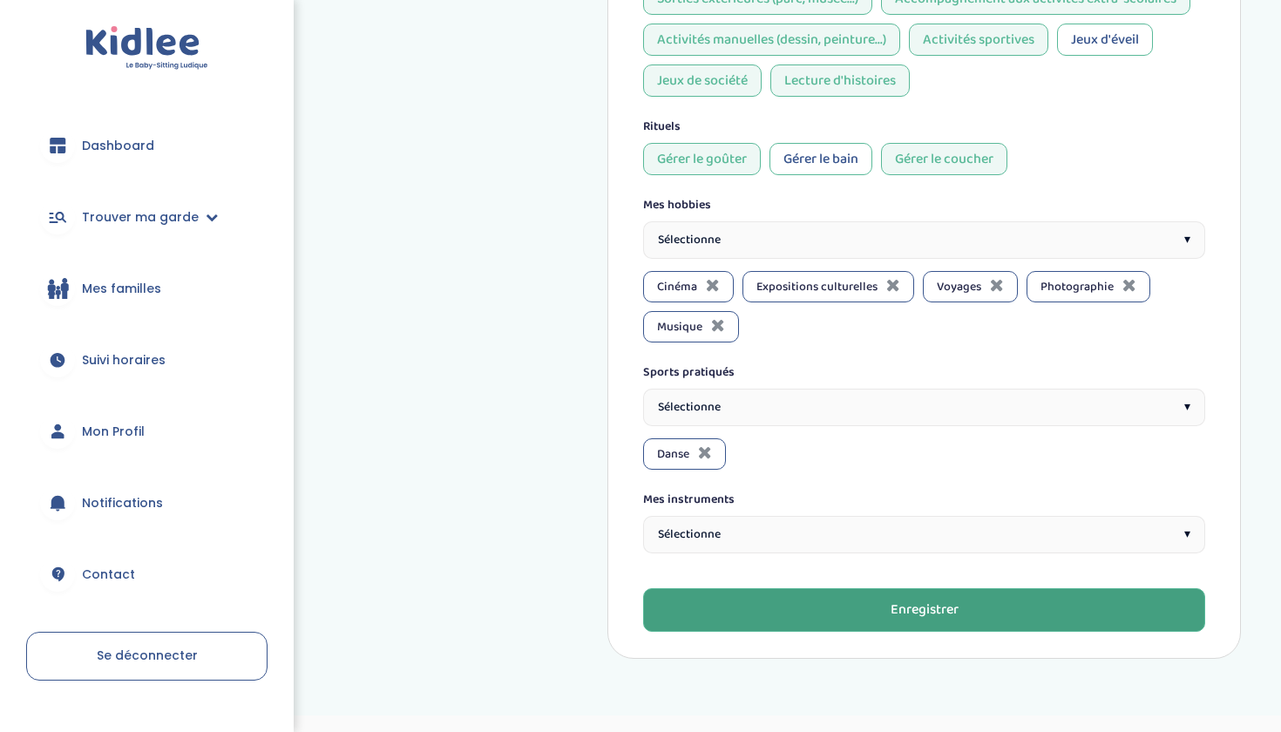
click at [754, 588] on button "Enregistrer" at bounding box center [924, 610] width 562 height 44
click at [747, 588] on button "Enregistrer" at bounding box center [924, 610] width 562 height 44
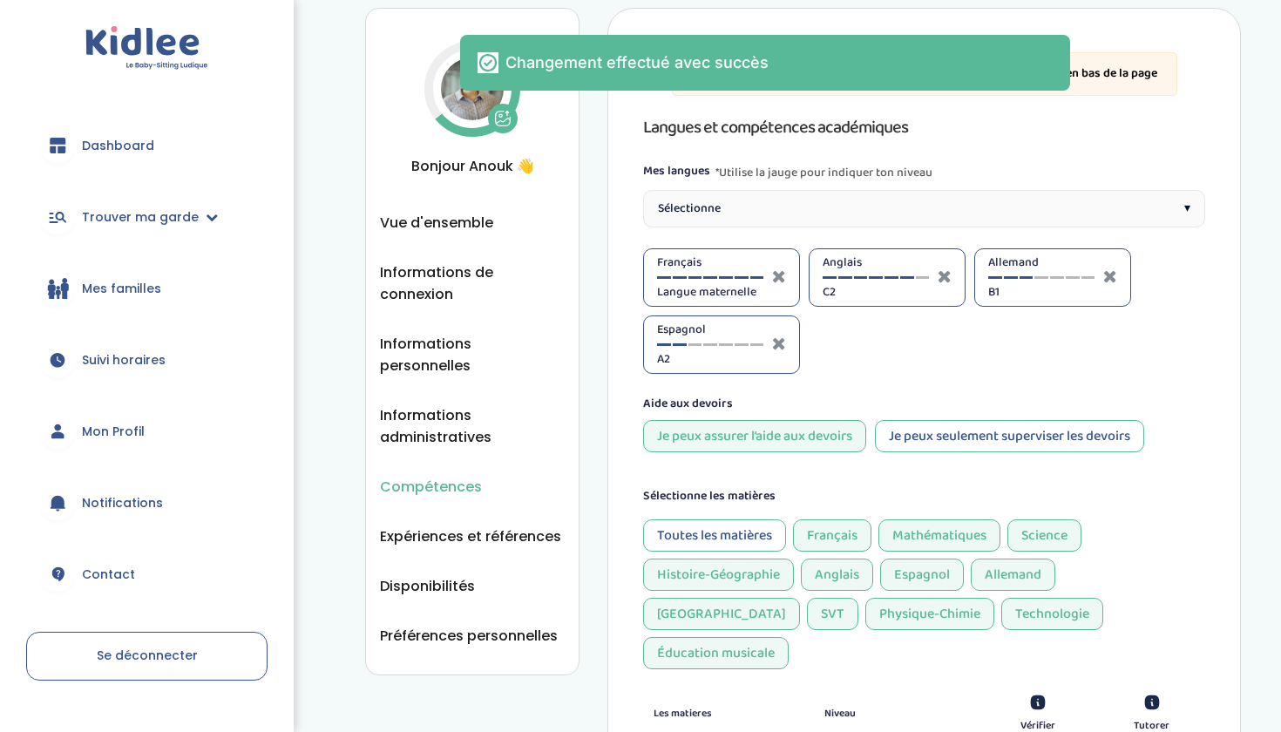
scroll to position [396, 0]
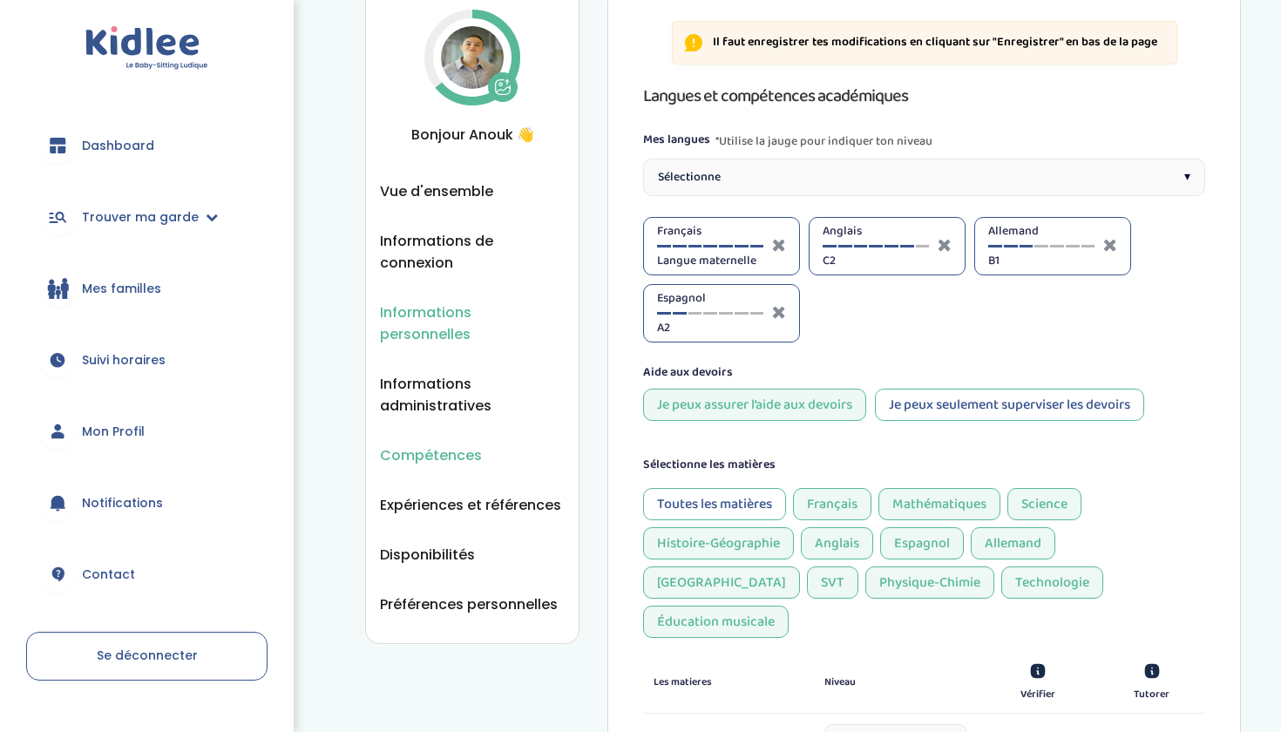
click at [518, 323] on span "Informations personnelles" at bounding box center [472, 323] width 185 height 44
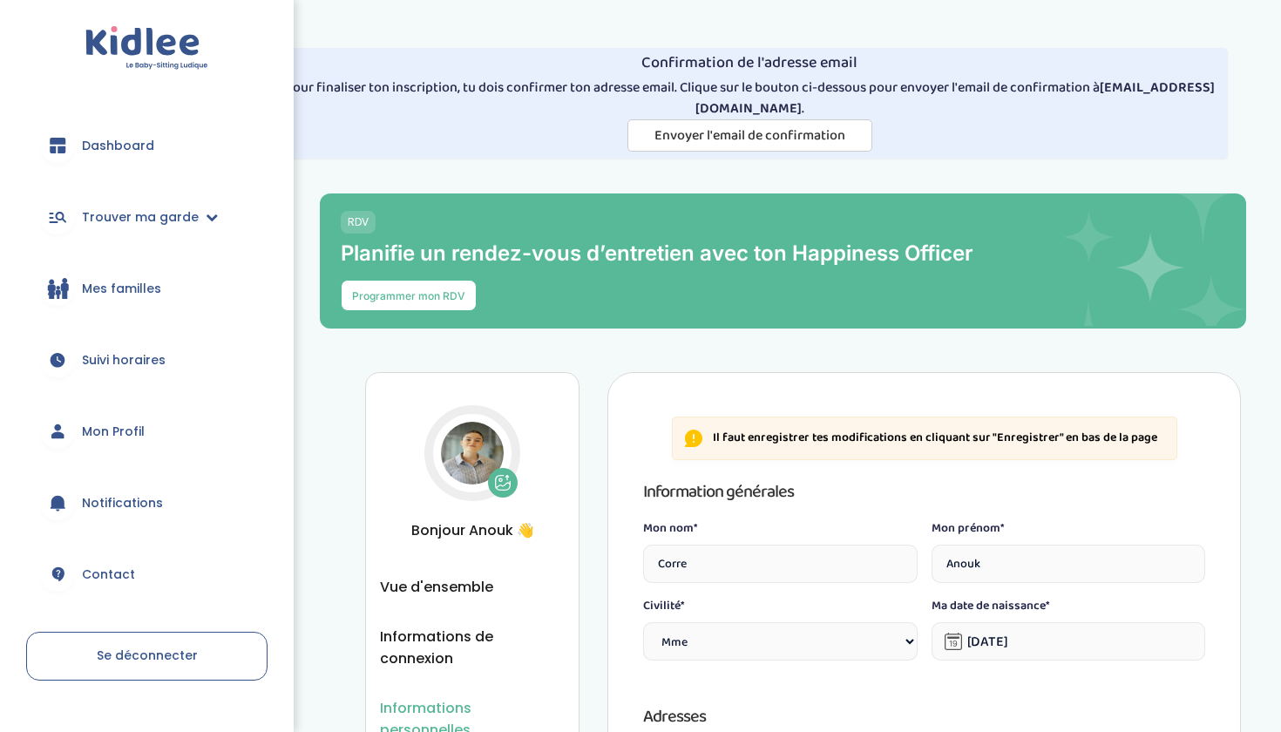
select select "1"
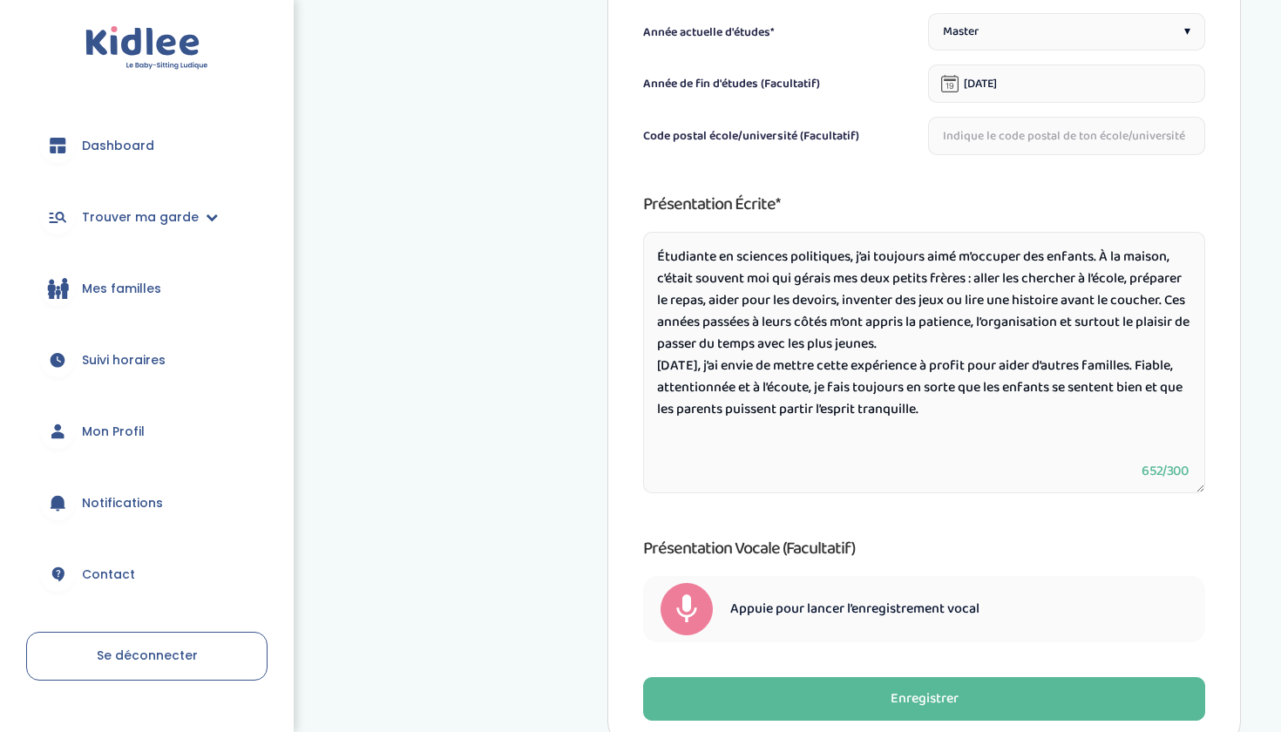
scroll to position [1172, 0]
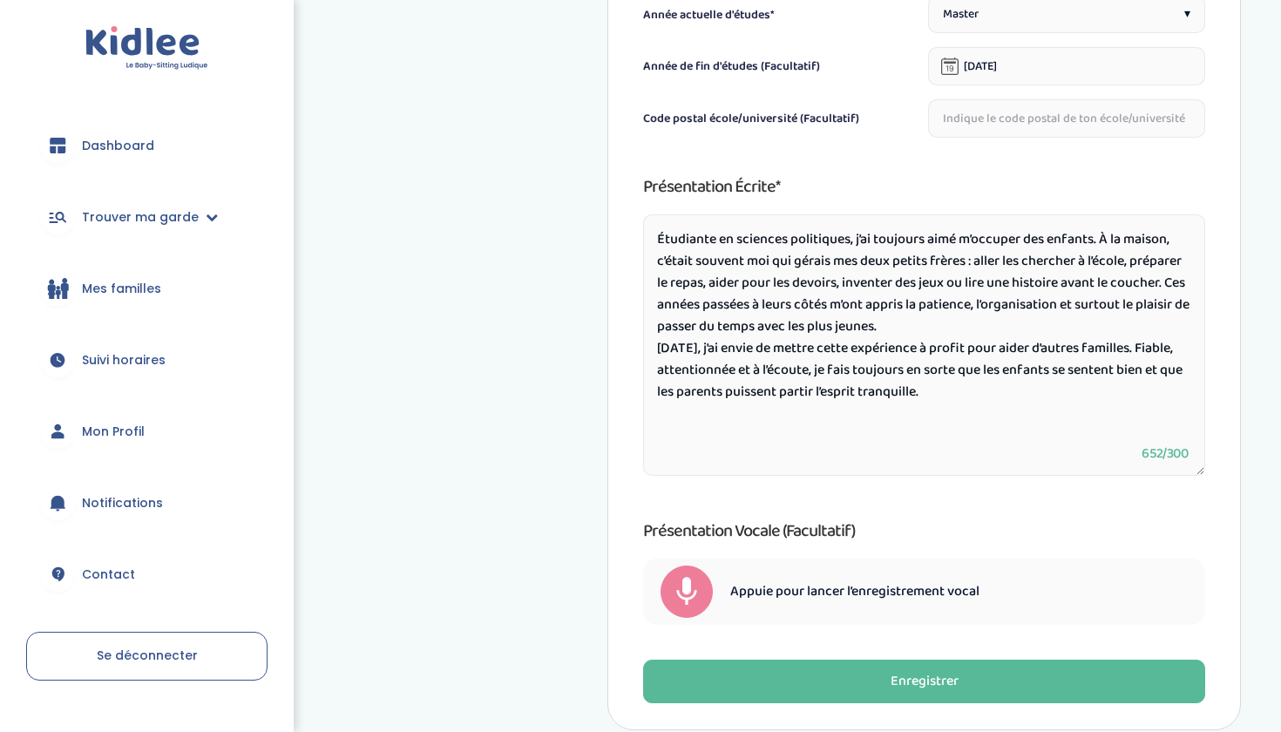
drag, startPoint x: 655, startPoint y: 233, endPoint x: 1195, endPoint y: 500, distance: 602.3
click at [1195, 500] on div "Présentation écrite* Étudiante en sciences politiques, j’ai toujours aimé m’occ…" at bounding box center [924, 398] width 562 height 452
paste textarea "Loremi dolorsita, con adipisc elit seddoe te inc utlaboree. Dolor magn aliqua e…"
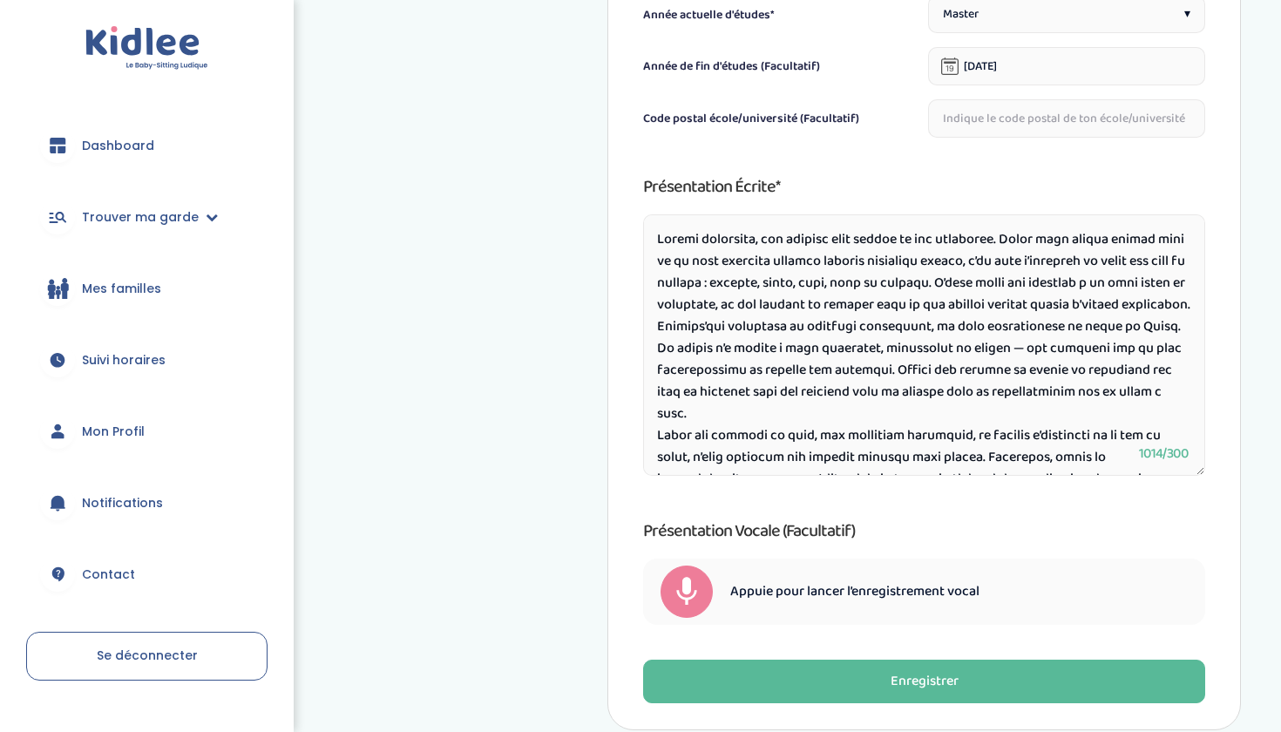
scroll to position [0, 0]
click at [657, 348] on textarea at bounding box center [924, 344] width 562 height 261
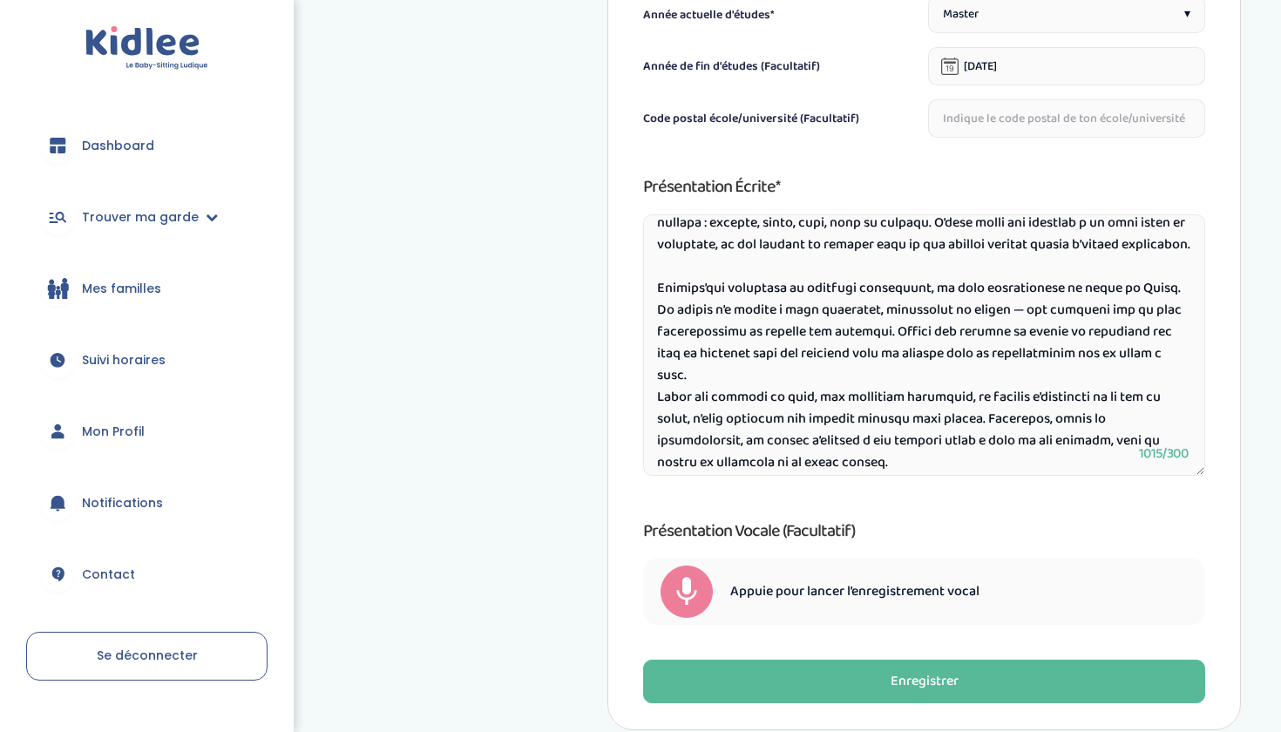
scroll to position [61, 0]
click at [657, 420] on textarea at bounding box center [924, 344] width 562 height 261
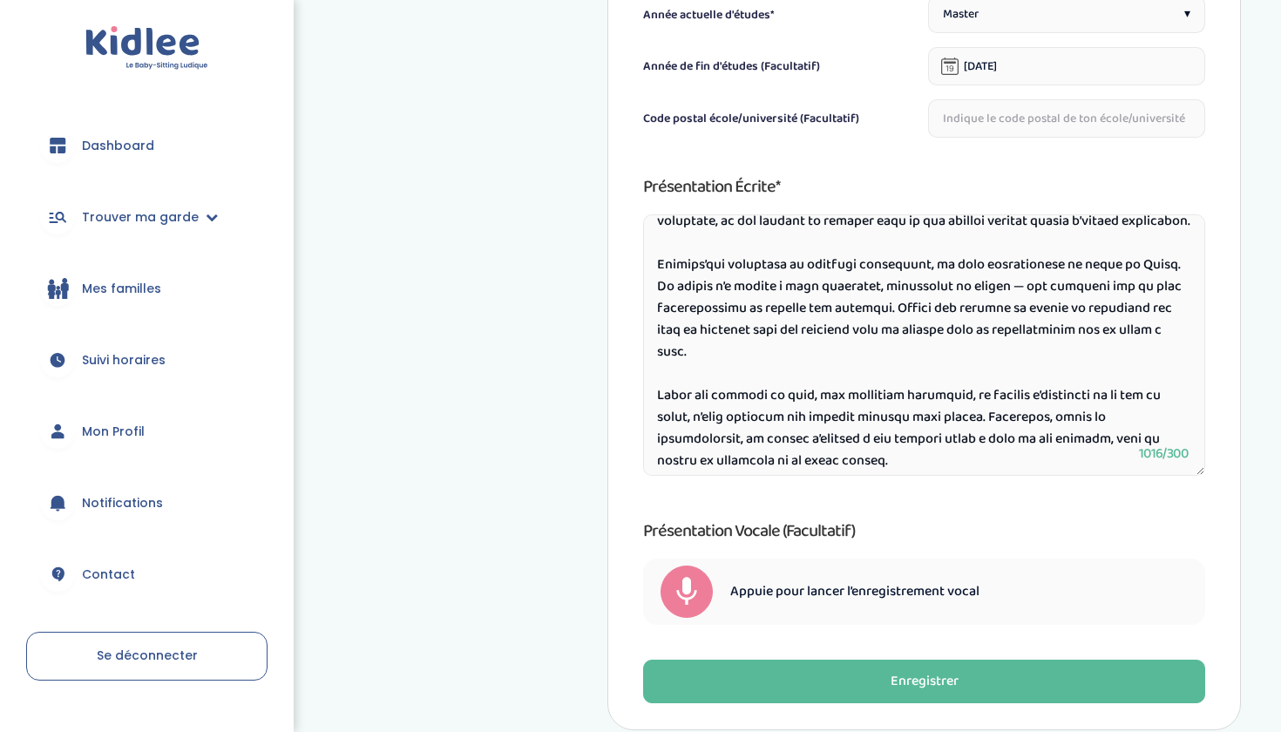
scroll to position [78, 0]
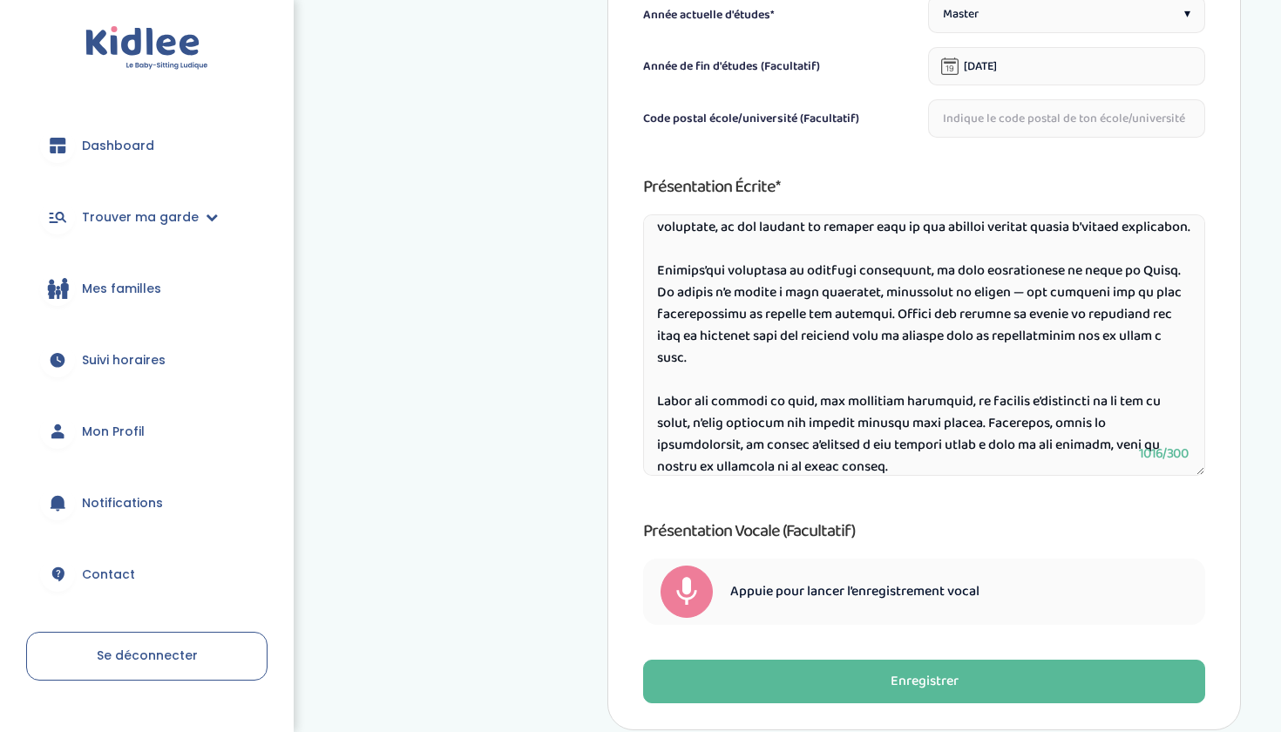
drag, startPoint x: 888, startPoint y: 339, endPoint x: 997, endPoint y: 317, distance: 111.1
click at [997, 317] on textarea at bounding box center [924, 344] width 562 height 261
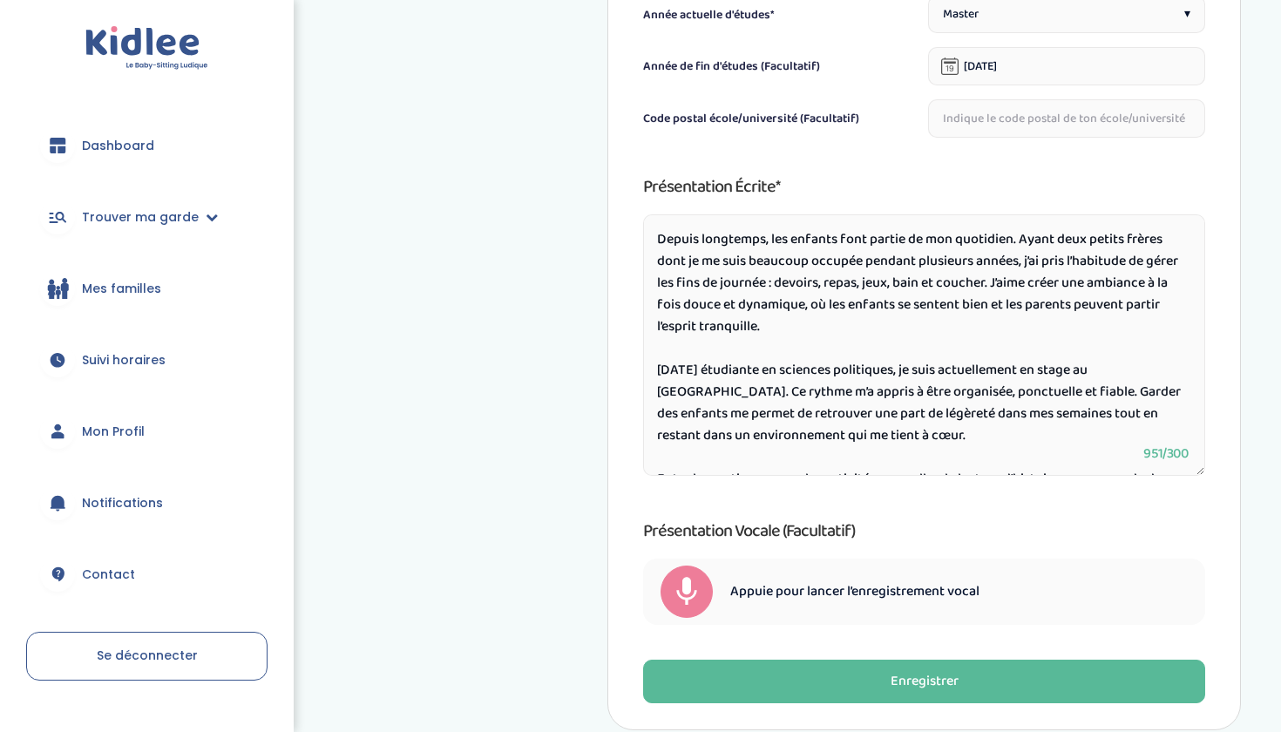
scroll to position [0, 0]
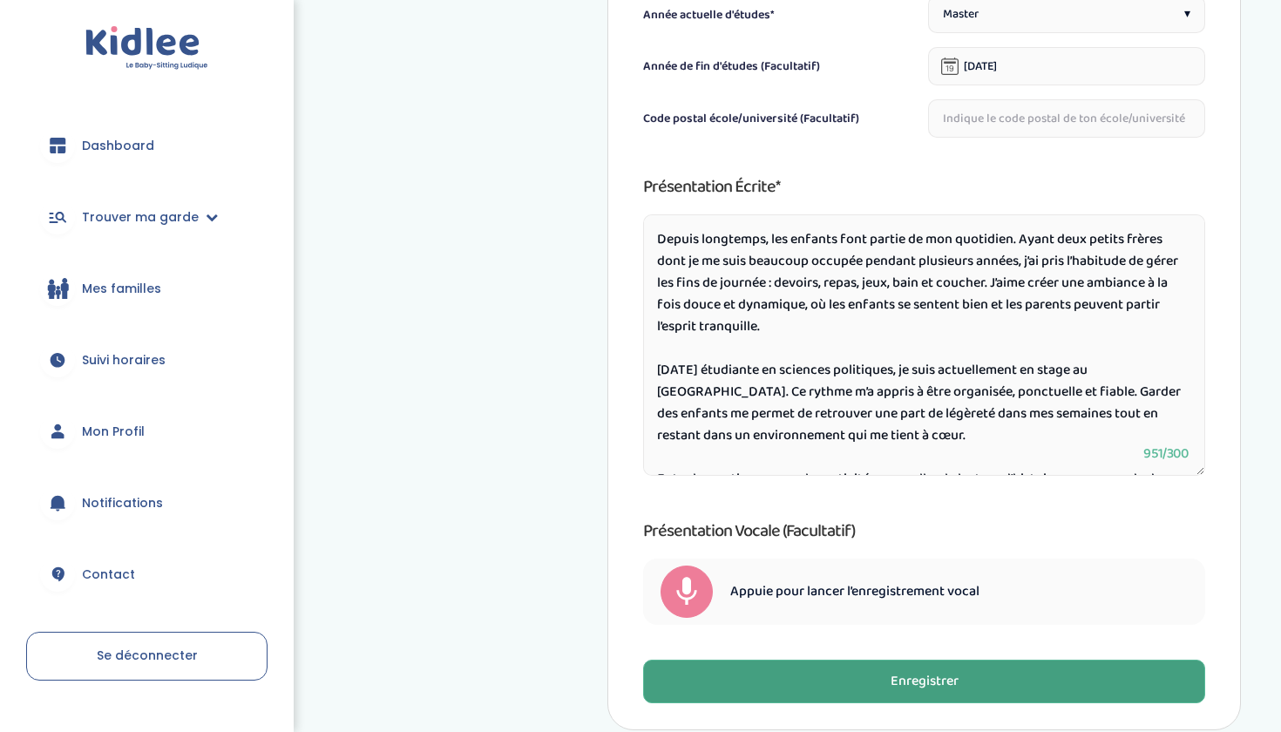
type textarea "Depuis longtemps, les enfants font partie de mon quotidien. Ayant deux petits f…"
click at [780, 691] on button "Enregistrer" at bounding box center [924, 681] width 562 height 44
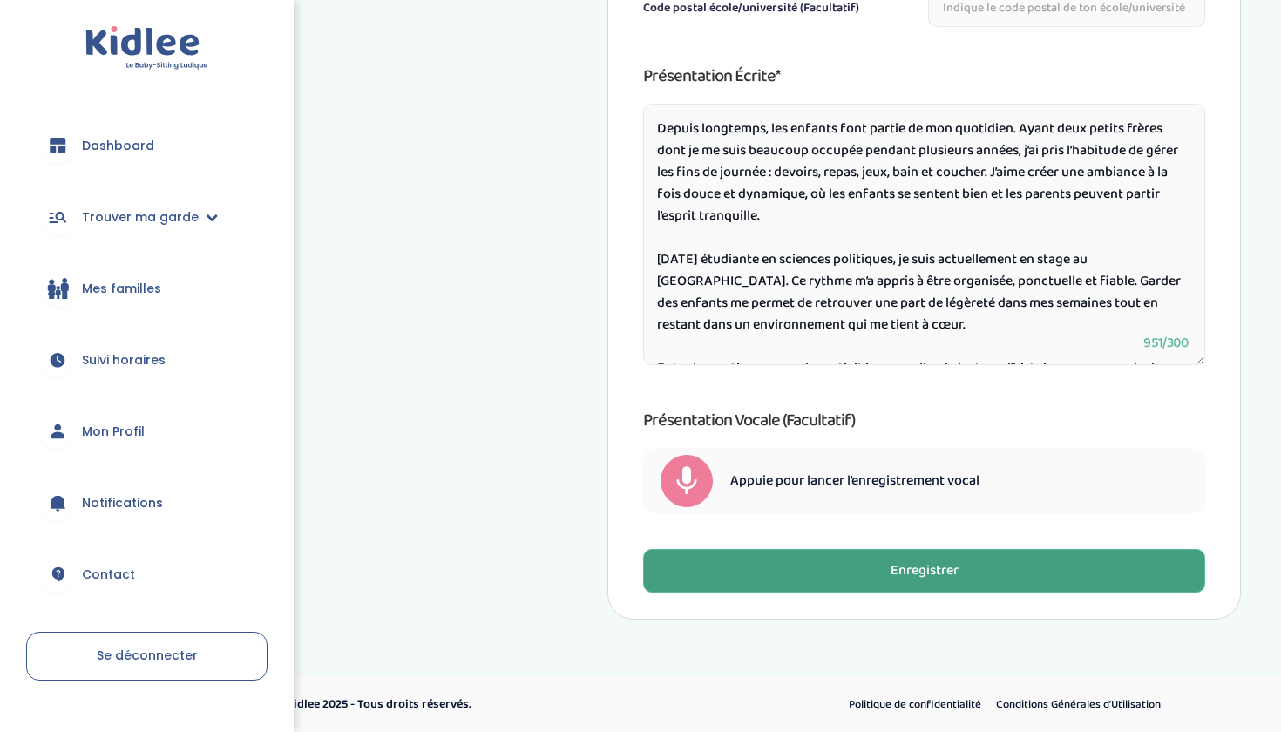
click at [807, 573] on button "Enregistrer" at bounding box center [924, 571] width 562 height 44
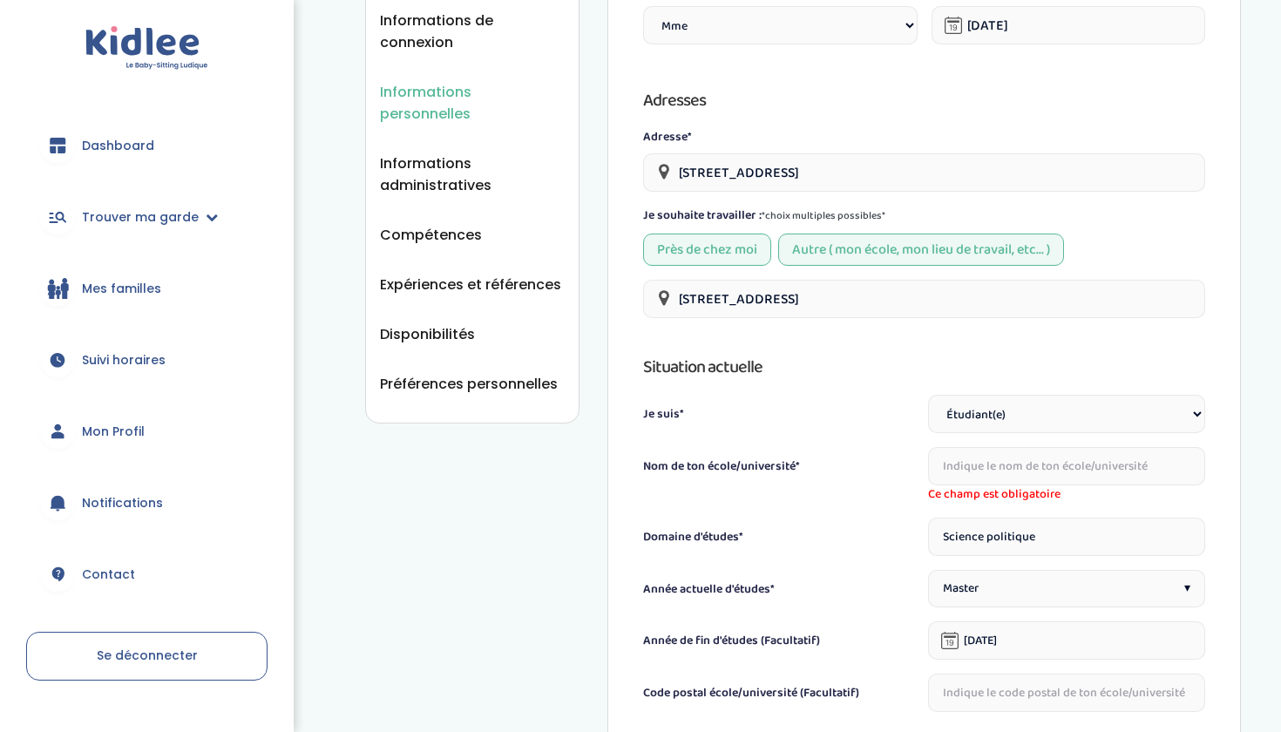
scroll to position [618, 0]
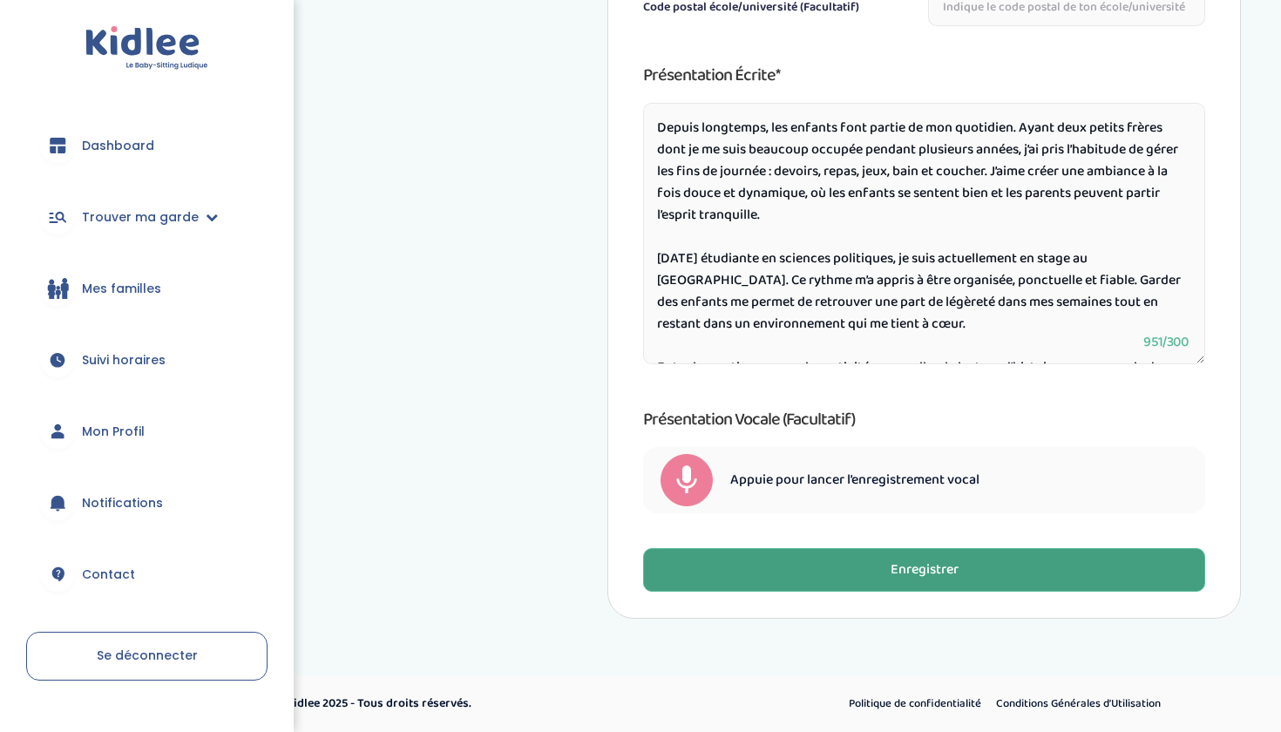
type input "[GEOGRAPHIC_DATA]"
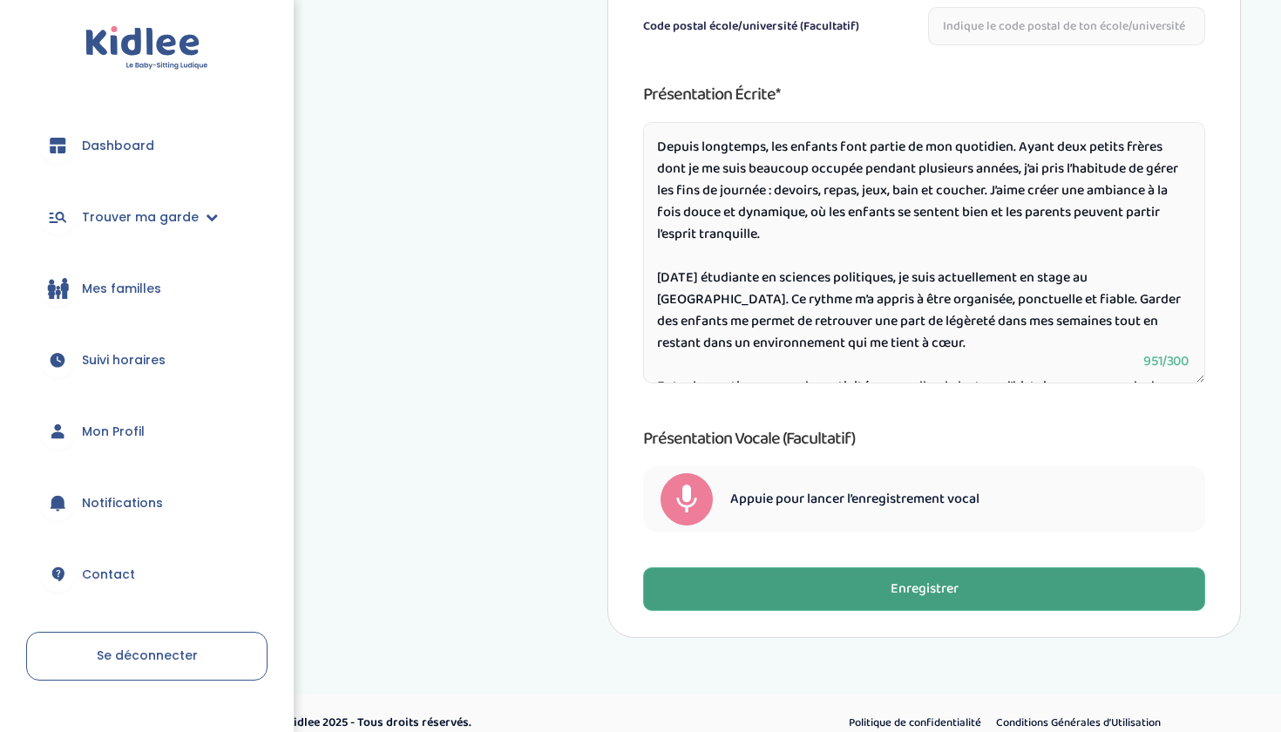
click at [966, 567] on button "Enregistrer" at bounding box center [924, 589] width 562 height 44
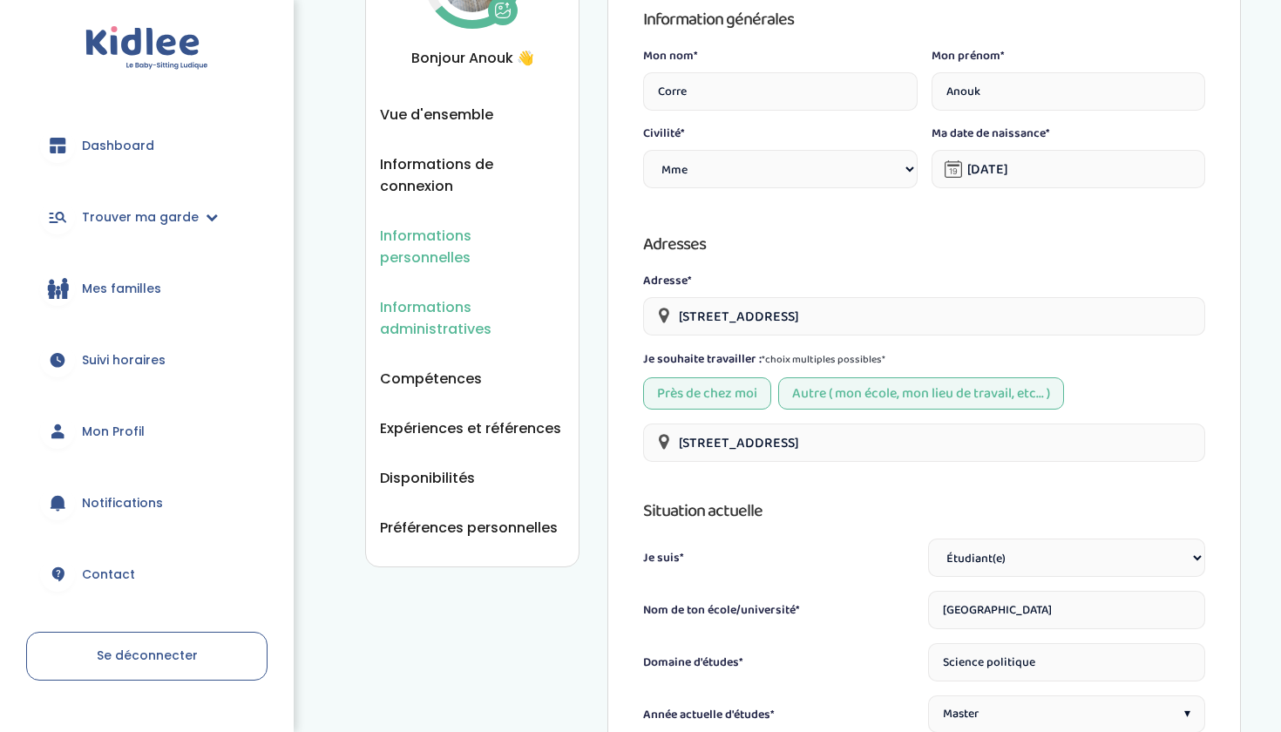
scroll to position [463, 0]
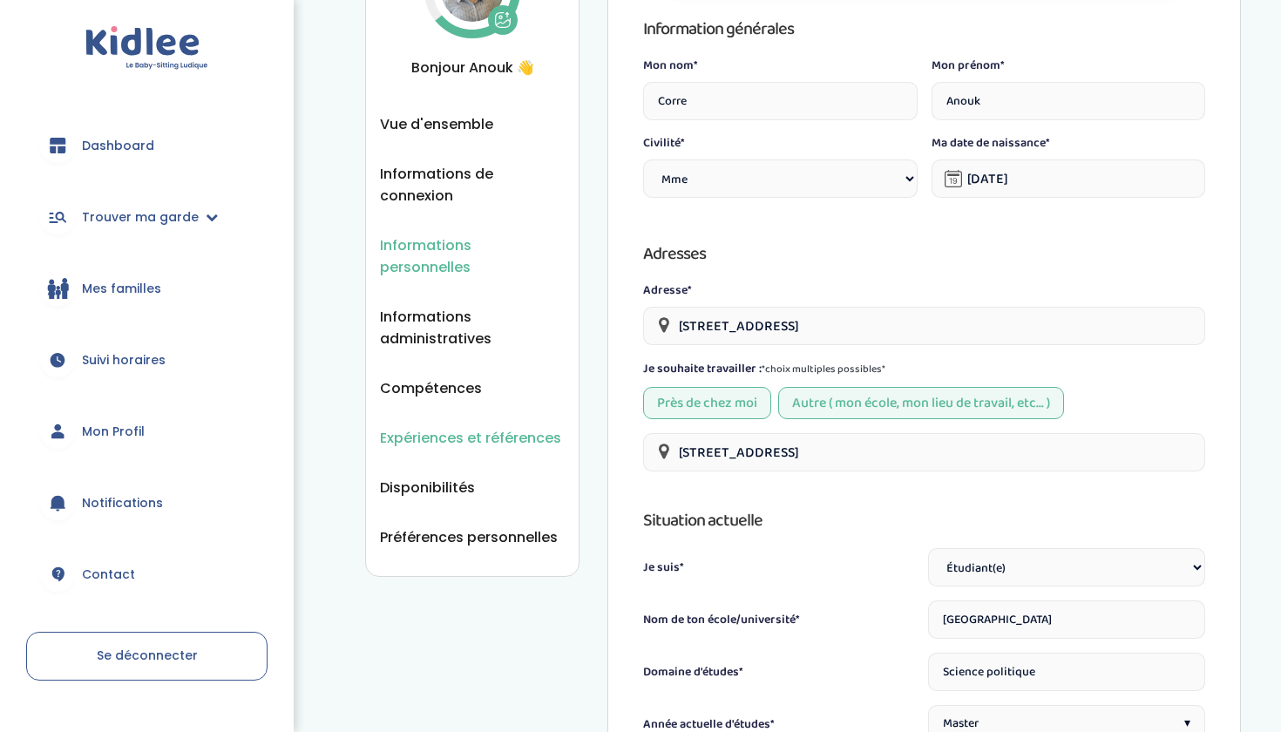
click at [449, 427] on span "Expériences et références" at bounding box center [470, 438] width 181 height 22
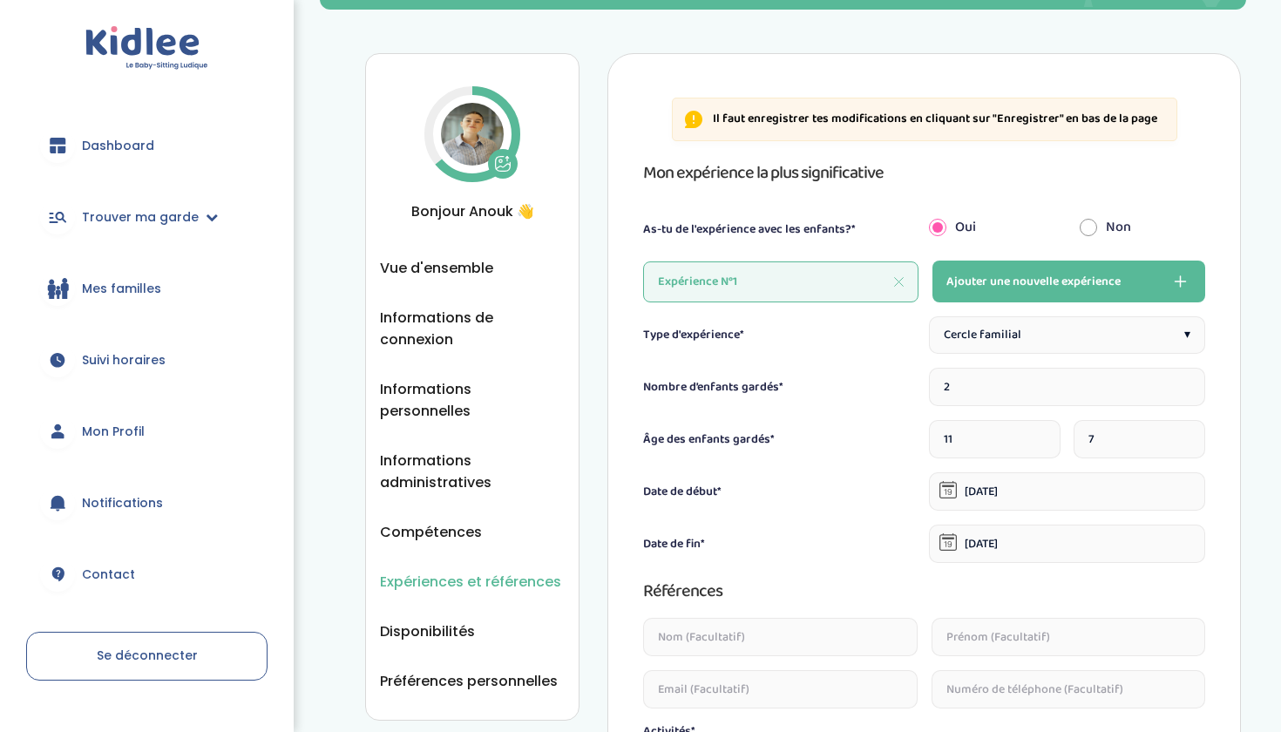
scroll to position [344, 0]
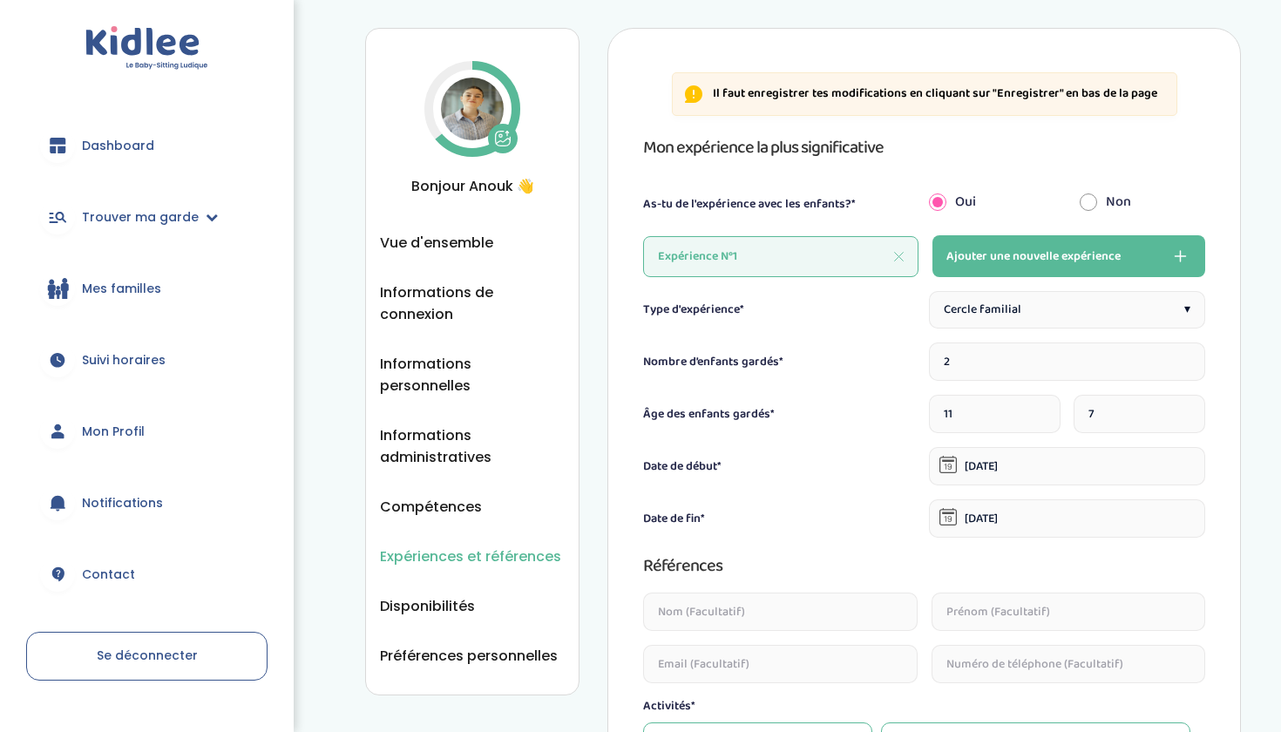
click at [1045, 251] on span "Ajouter une nouvelle expérience" at bounding box center [1033, 256] width 174 height 21
type input "1"
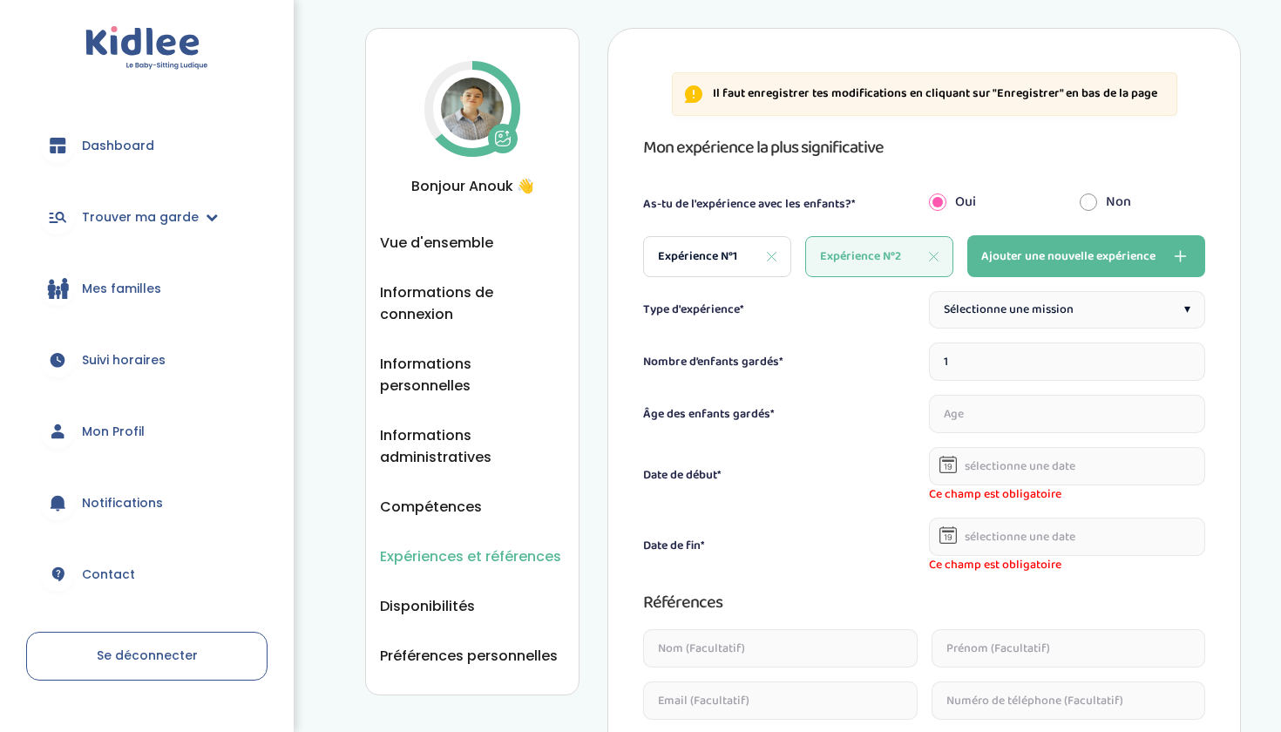
click at [1035, 308] on span "Sélectionne une mission" at bounding box center [1008, 310] width 130 height 18
type input "2"
click at [1183, 357] on input "2" at bounding box center [1067, 361] width 276 height 38
click at [997, 414] on input "number" at bounding box center [995, 414] width 132 height 38
type input "10"
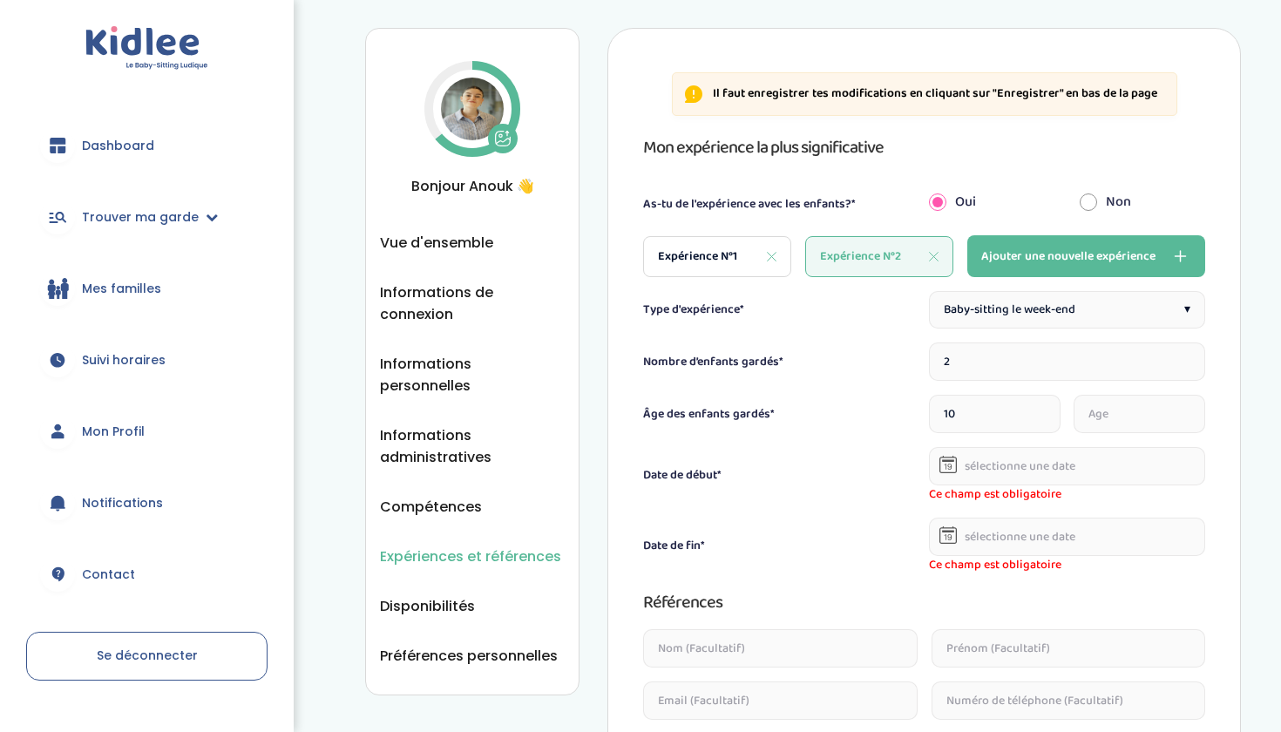
click at [1094, 417] on input "number" at bounding box center [1139, 414] width 132 height 38
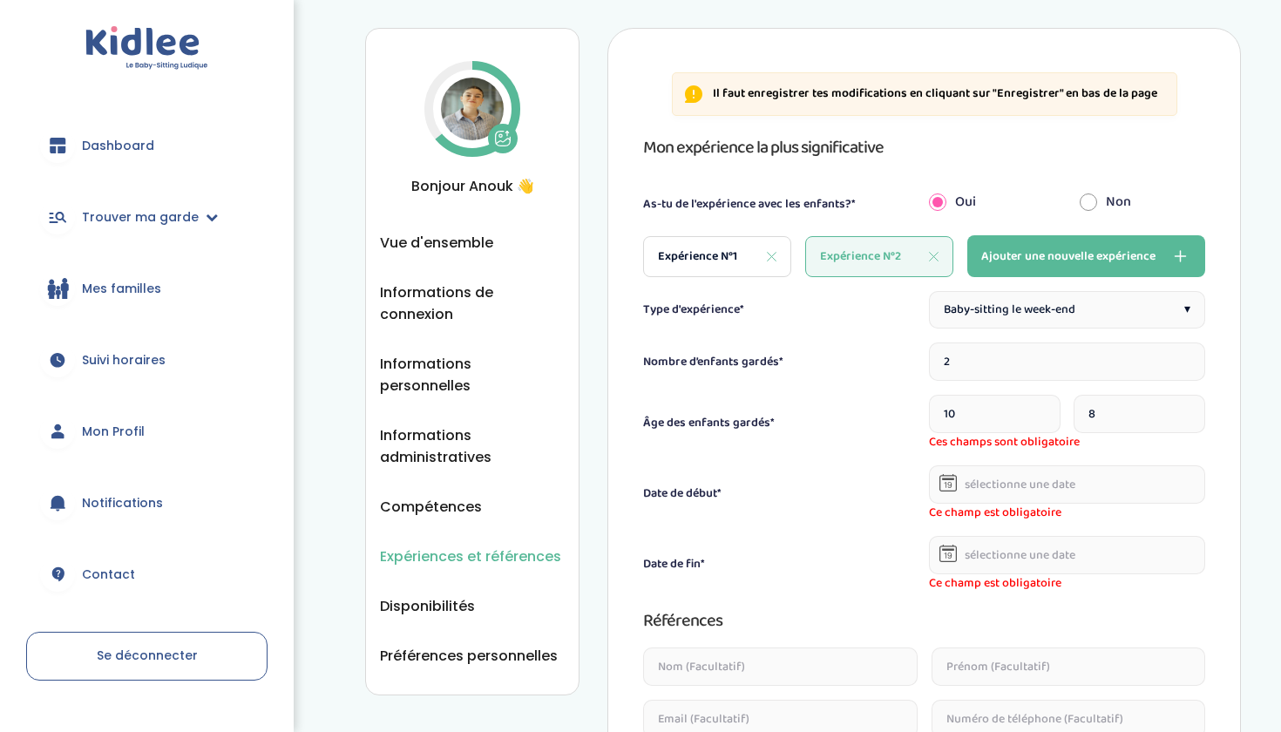
type input "8"
click at [1034, 495] on body "trouver ma garde Dashboard Mon profil Mes famille Mes documents Dashboard Trouv…" at bounding box center [640, 517] width 1281 height 1723
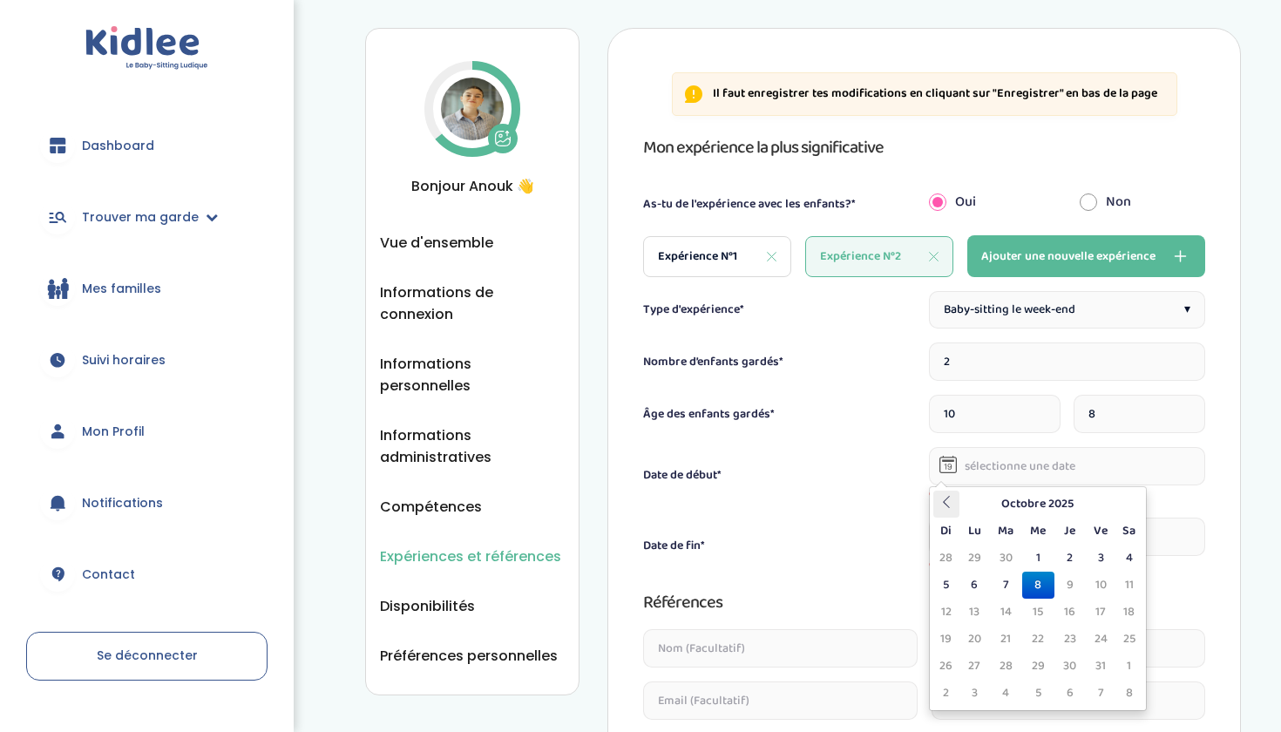
click at [951, 504] on icon at bounding box center [946, 502] width 12 height 12
click at [1049, 505] on th "Julliet 2025" at bounding box center [1037, 503] width 157 height 27
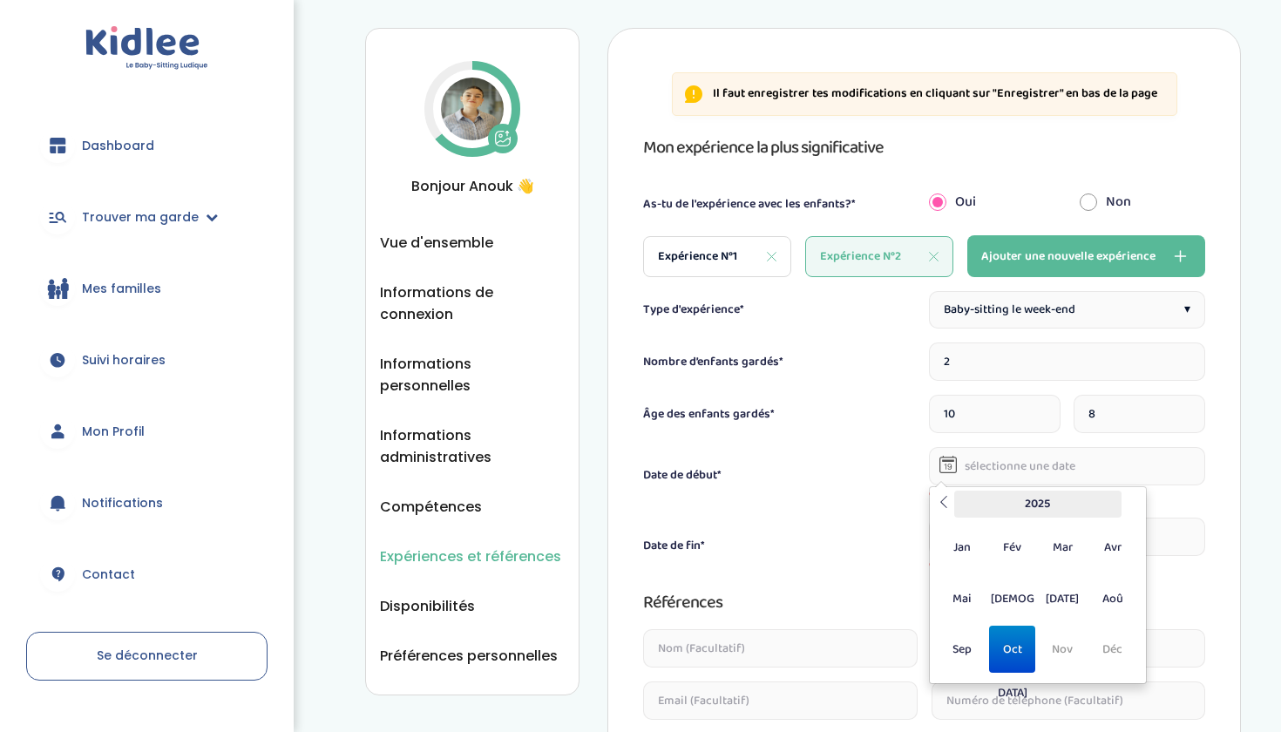
click at [1042, 516] on th "2025" at bounding box center [1037, 503] width 167 height 27
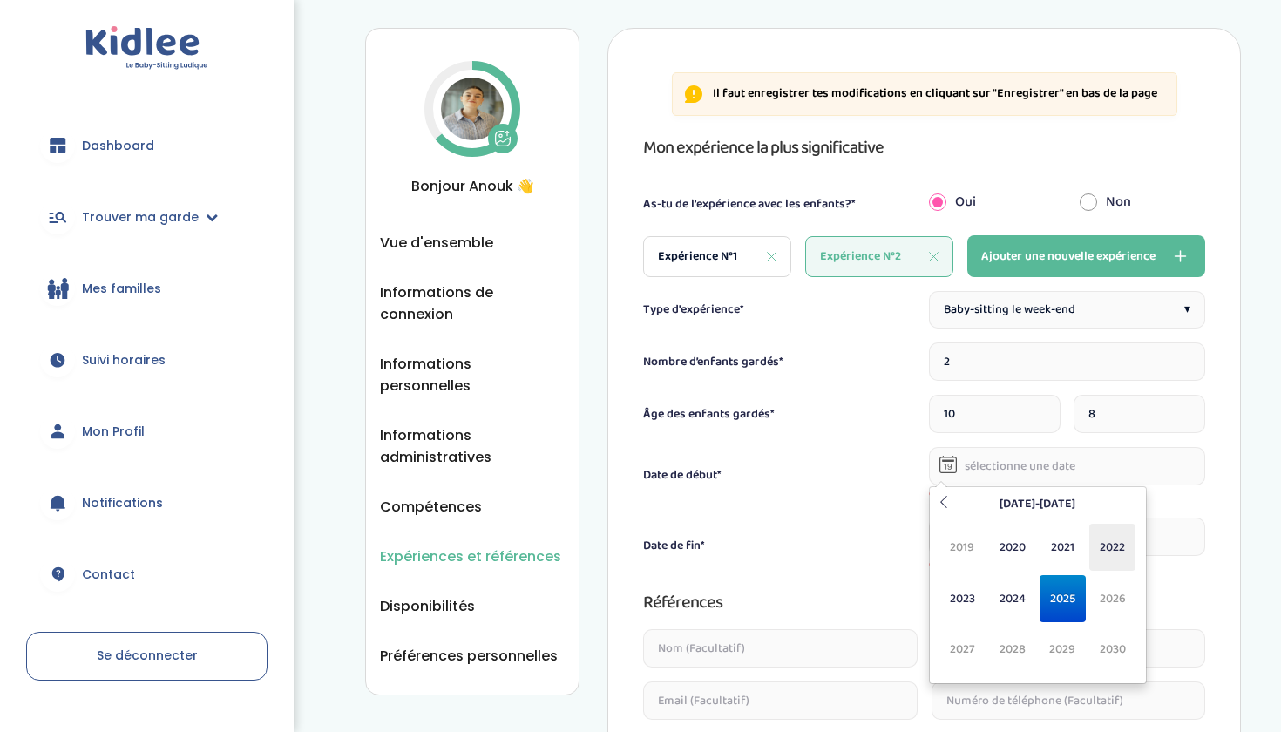
click at [1112, 551] on span "2022" at bounding box center [1112, 547] width 46 height 47
click at [970, 645] on span "Sep" at bounding box center [962, 648] width 46 height 47
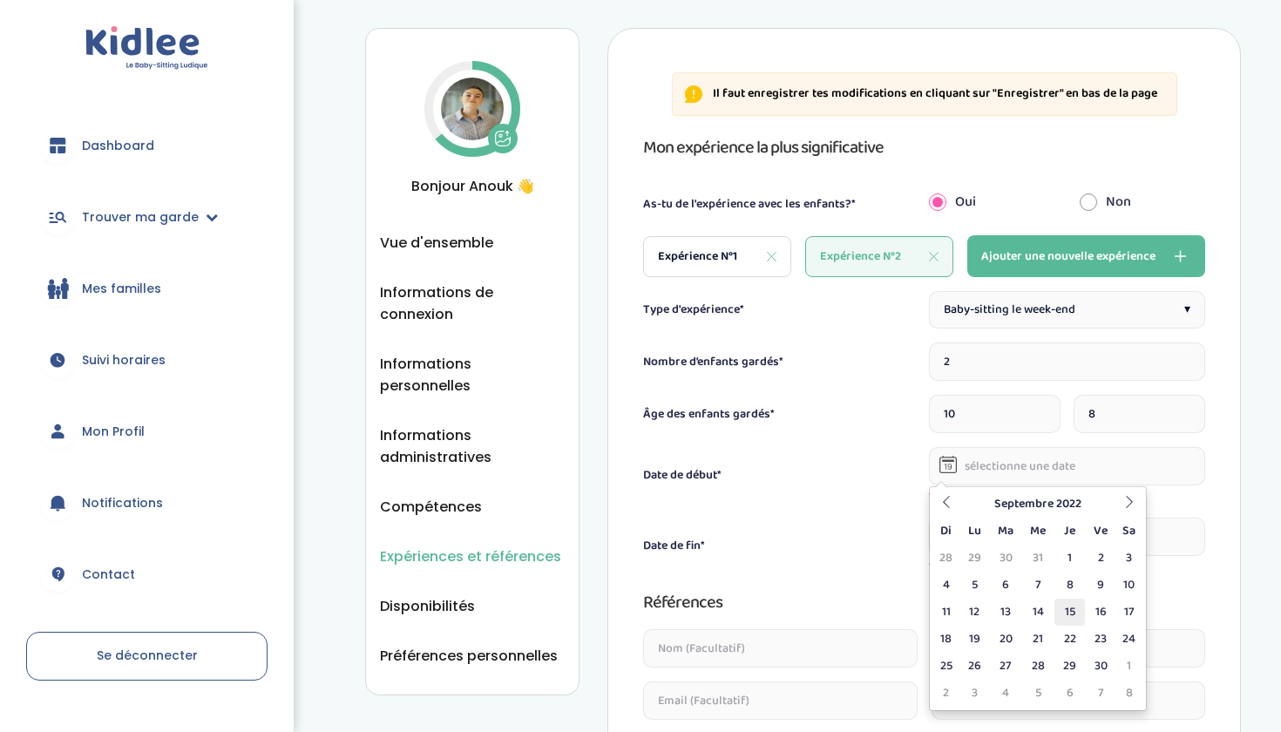
click at [1065, 609] on td "15" at bounding box center [1069, 611] width 30 height 27
type input "15-09-2022"
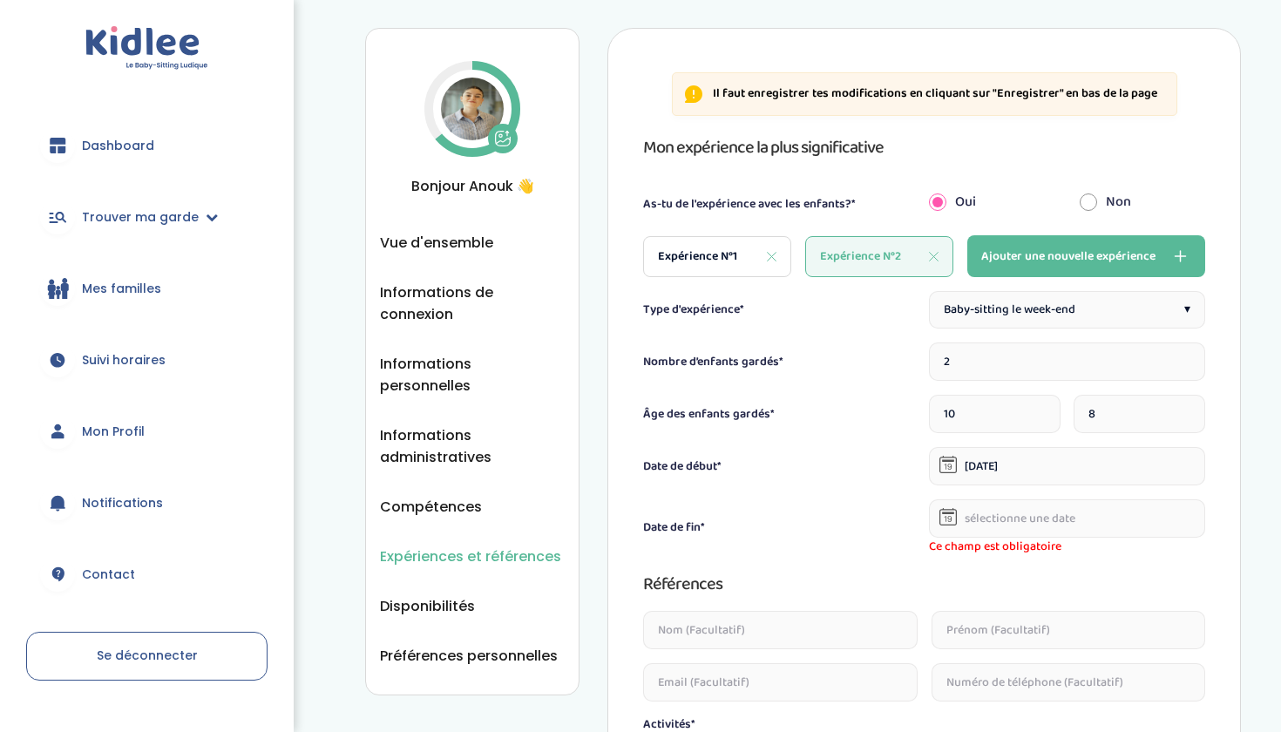
click at [1000, 533] on input "text" at bounding box center [1067, 518] width 276 height 38
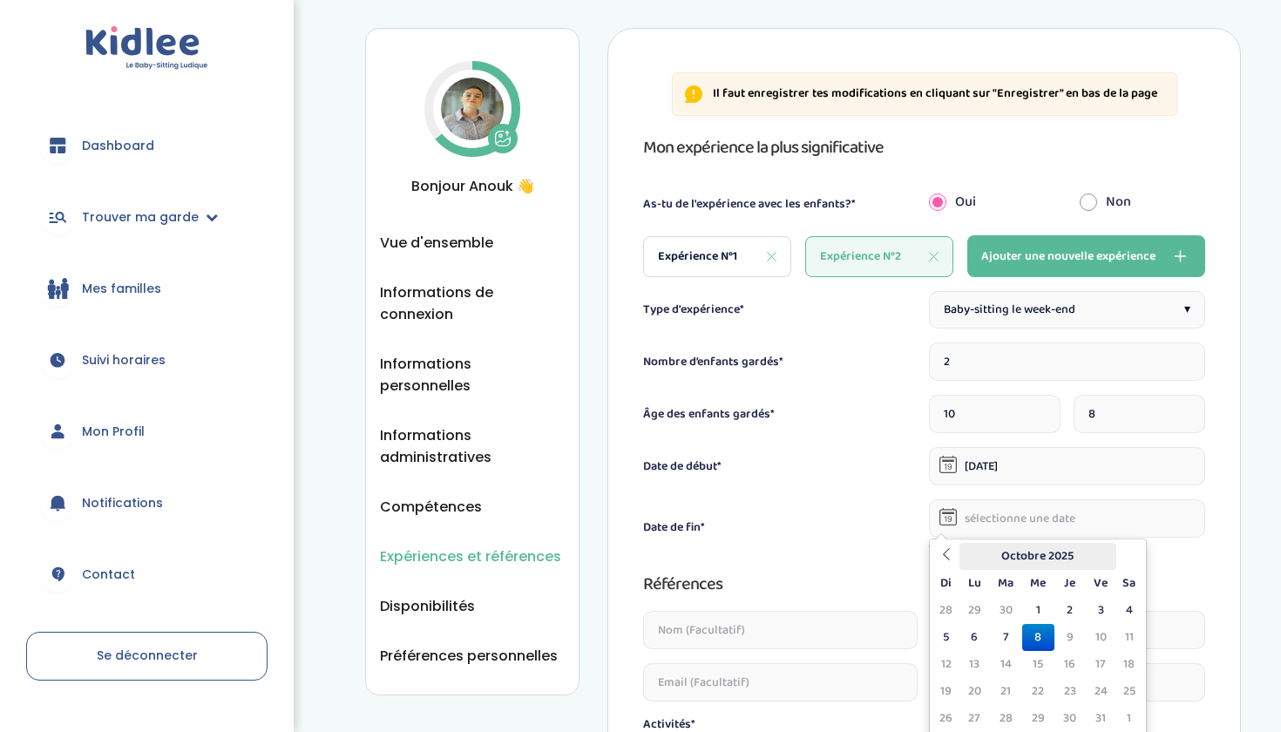
click at [1074, 561] on th "Octobre 2025" at bounding box center [1037, 556] width 157 height 27
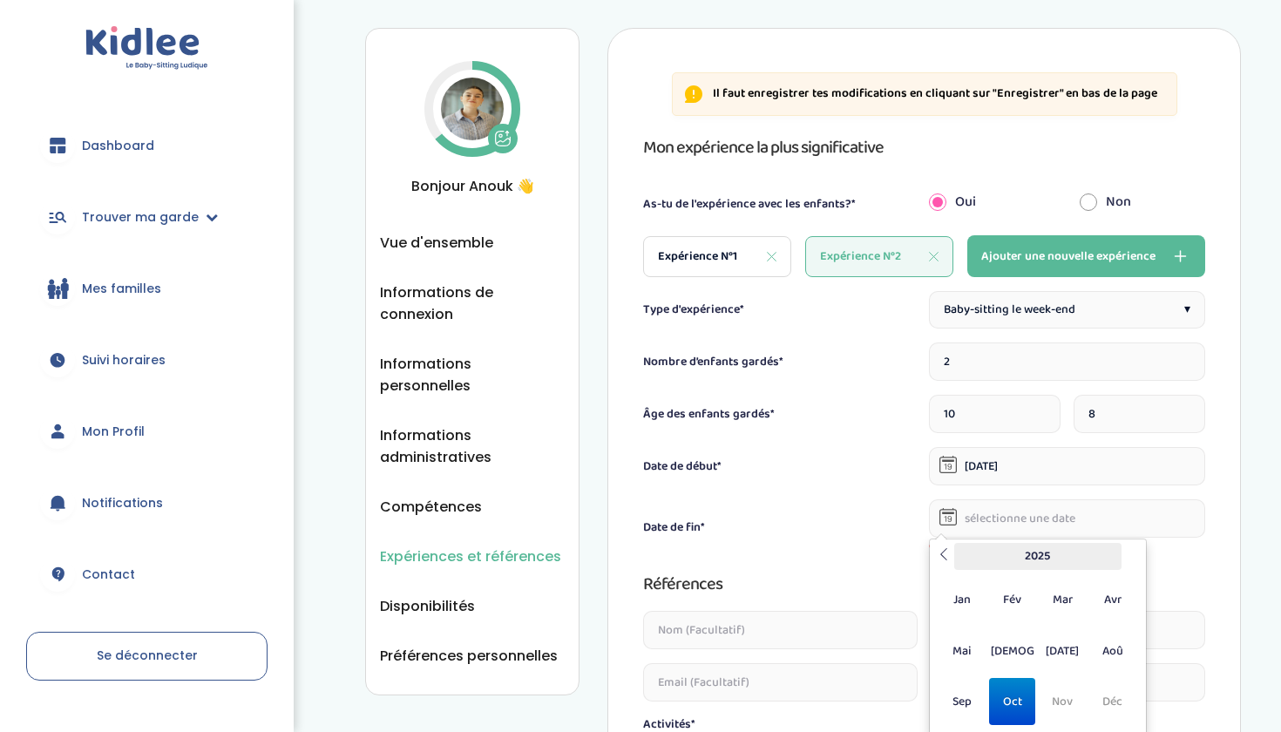
click at [1035, 563] on th "2025" at bounding box center [1037, 556] width 167 height 27
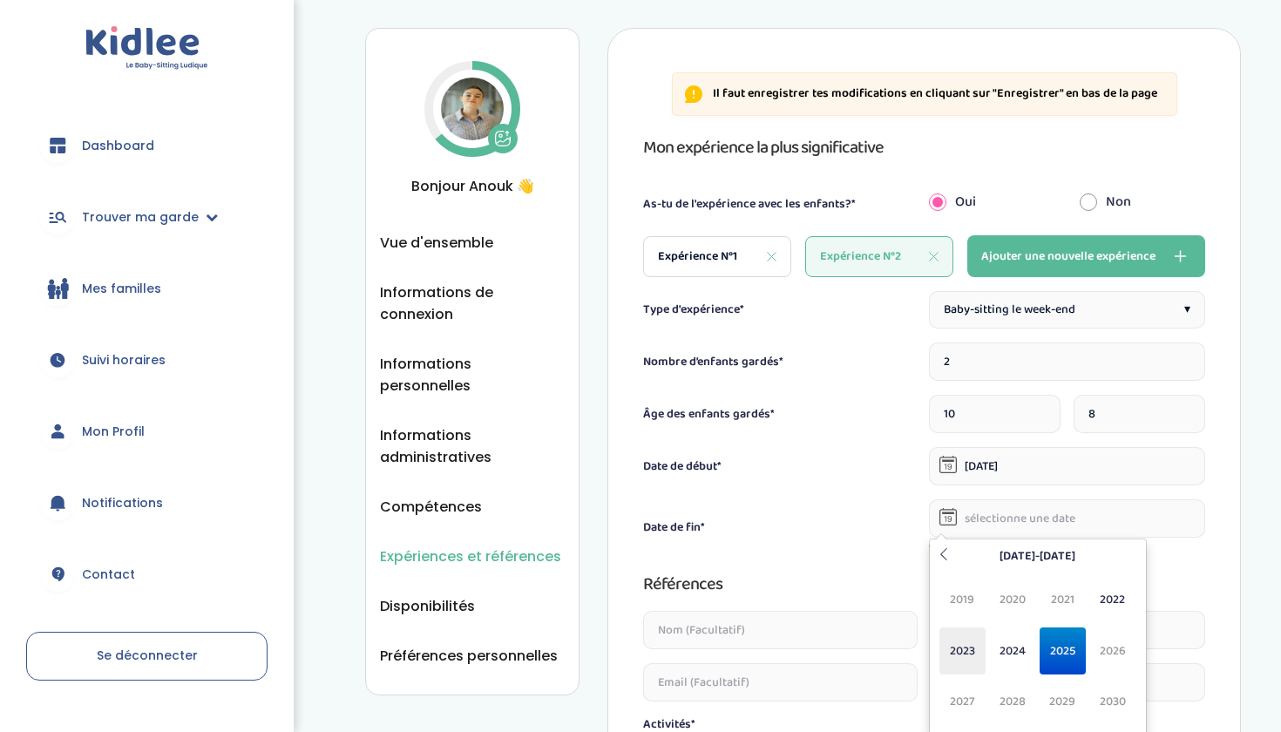
click at [954, 658] on span "2023" at bounding box center [962, 650] width 46 height 47
click at [951, 671] on span "Mai" at bounding box center [962, 650] width 46 height 47
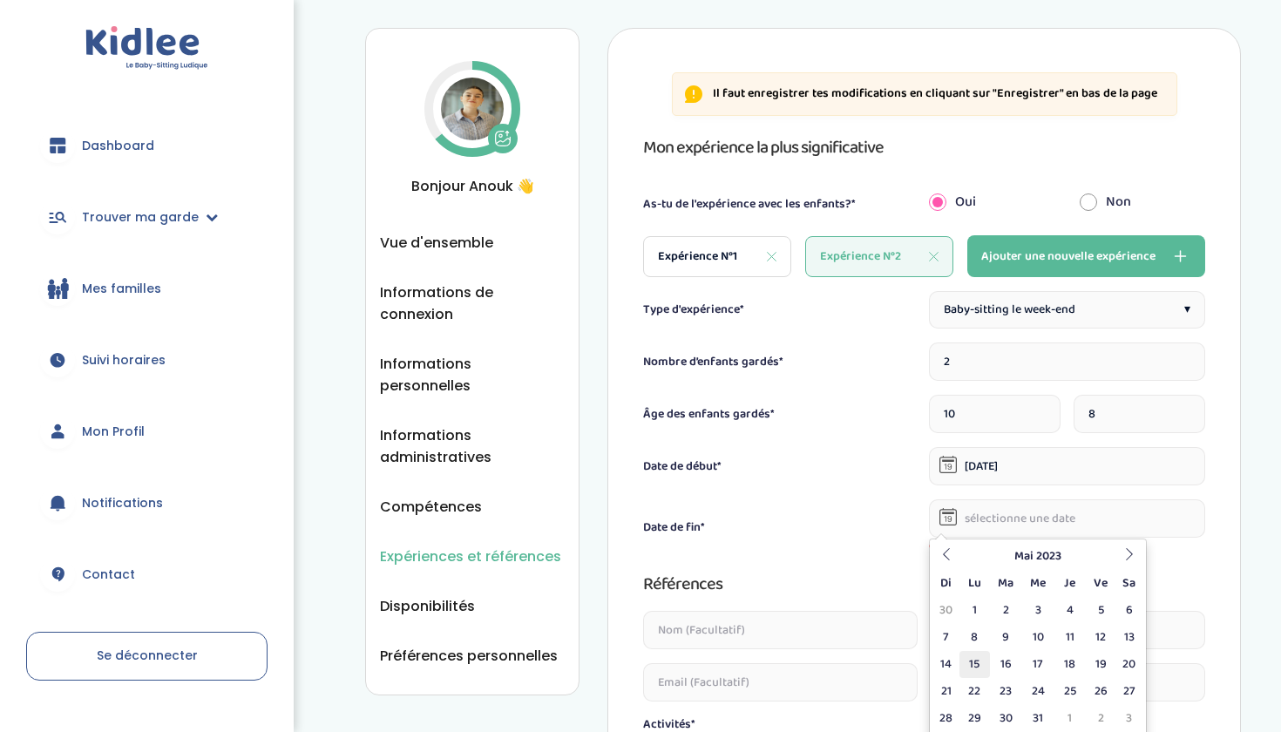
click at [983, 667] on td "15" at bounding box center [974, 664] width 30 height 27
type input "15-05-2023"
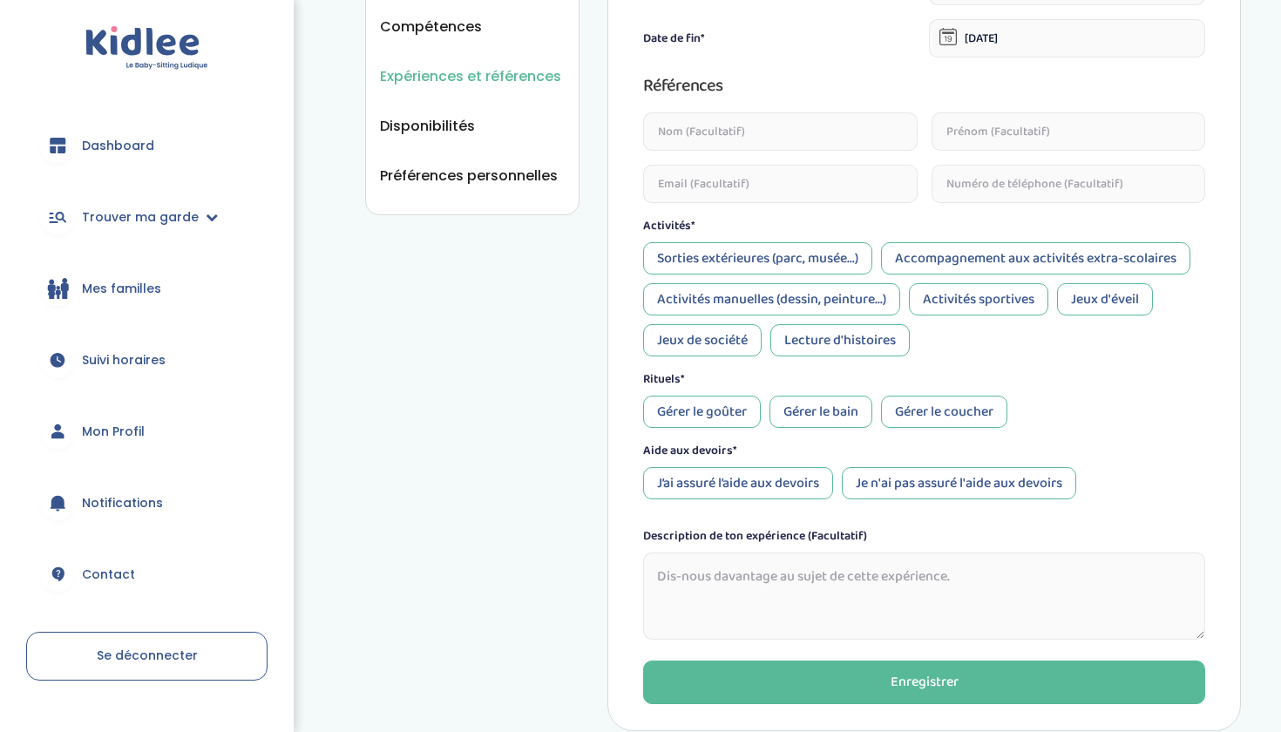
scroll to position [826, 0]
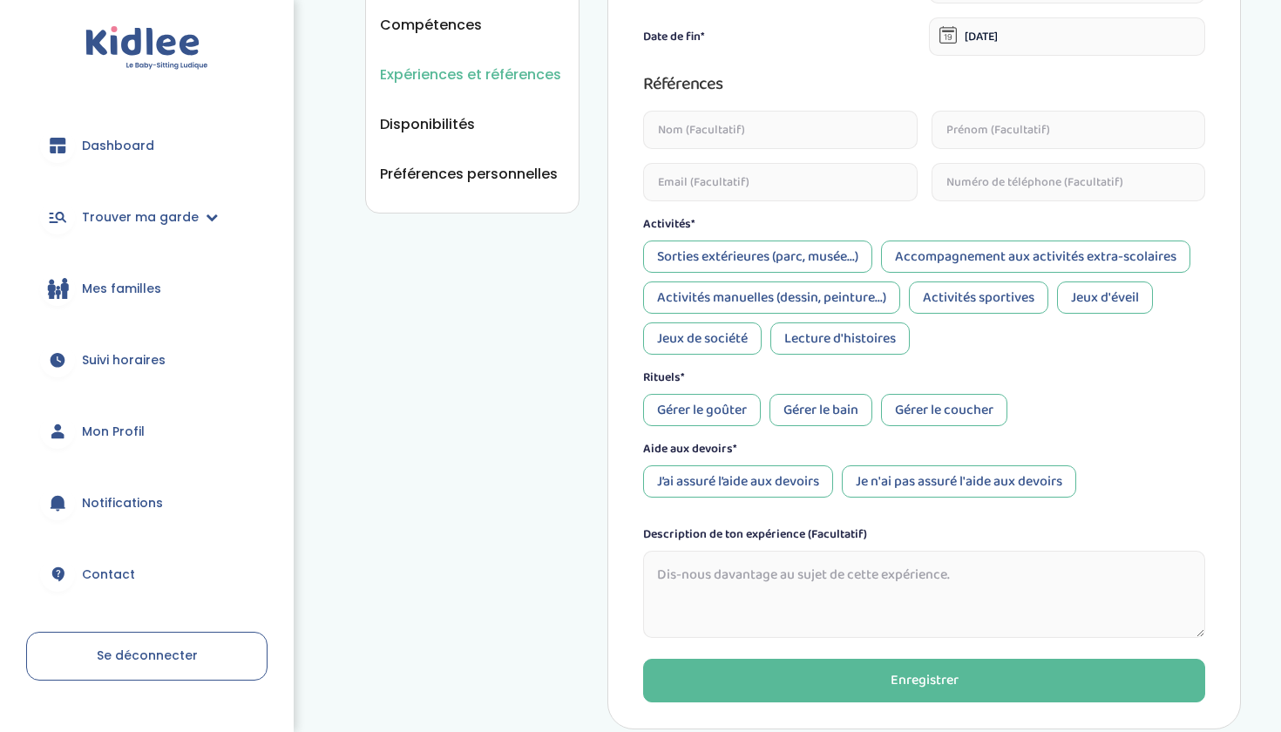
click at [985, 258] on div "Accompagnement aux activités extra-scolaires" at bounding box center [1035, 256] width 309 height 32
click at [784, 349] on div "Lecture d'histoires" at bounding box center [839, 338] width 139 height 32
click at [737, 346] on div "Jeux de société" at bounding box center [702, 338] width 118 height 32
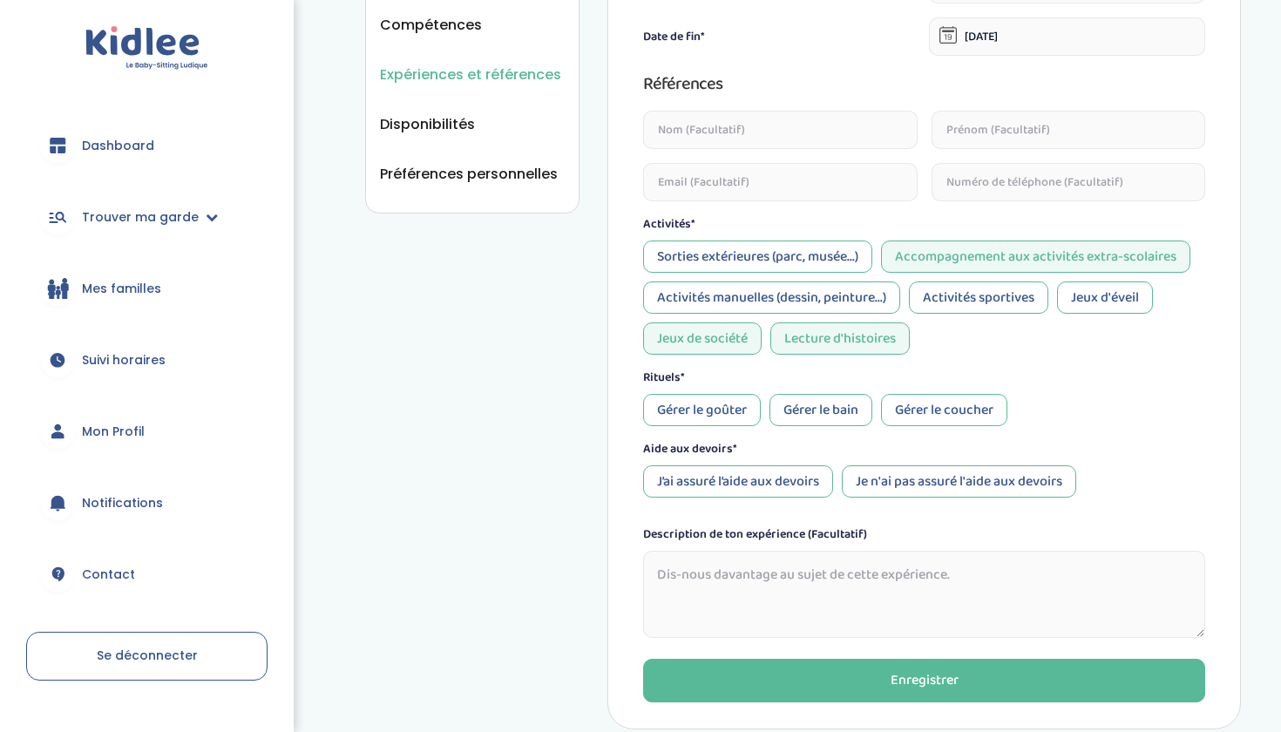
click at [775, 291] on div "Activités manuelles (dessin, peinture...)" at bounding box center [771, 297] width 257 height 32
click at [718, 408] on div "Gérer le goûter" at bounding box center [702, 410] width 118 height 32
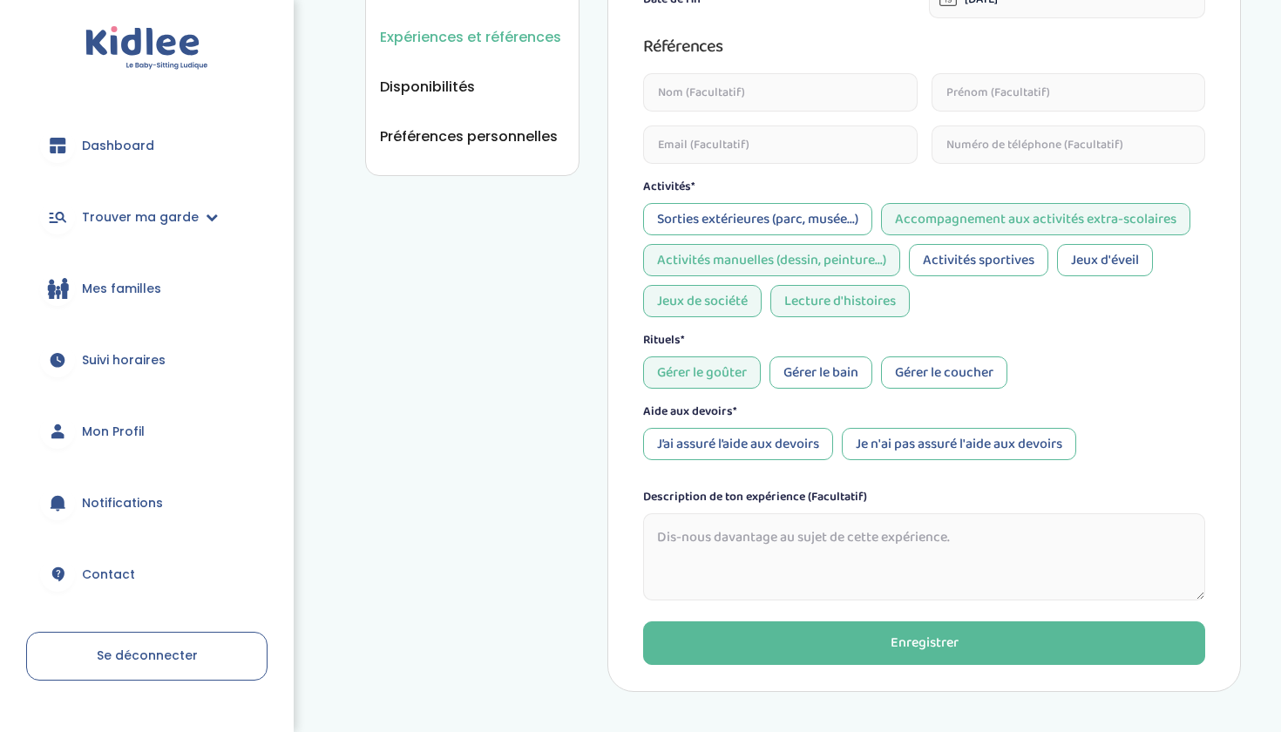
scroll to position [874, 0]
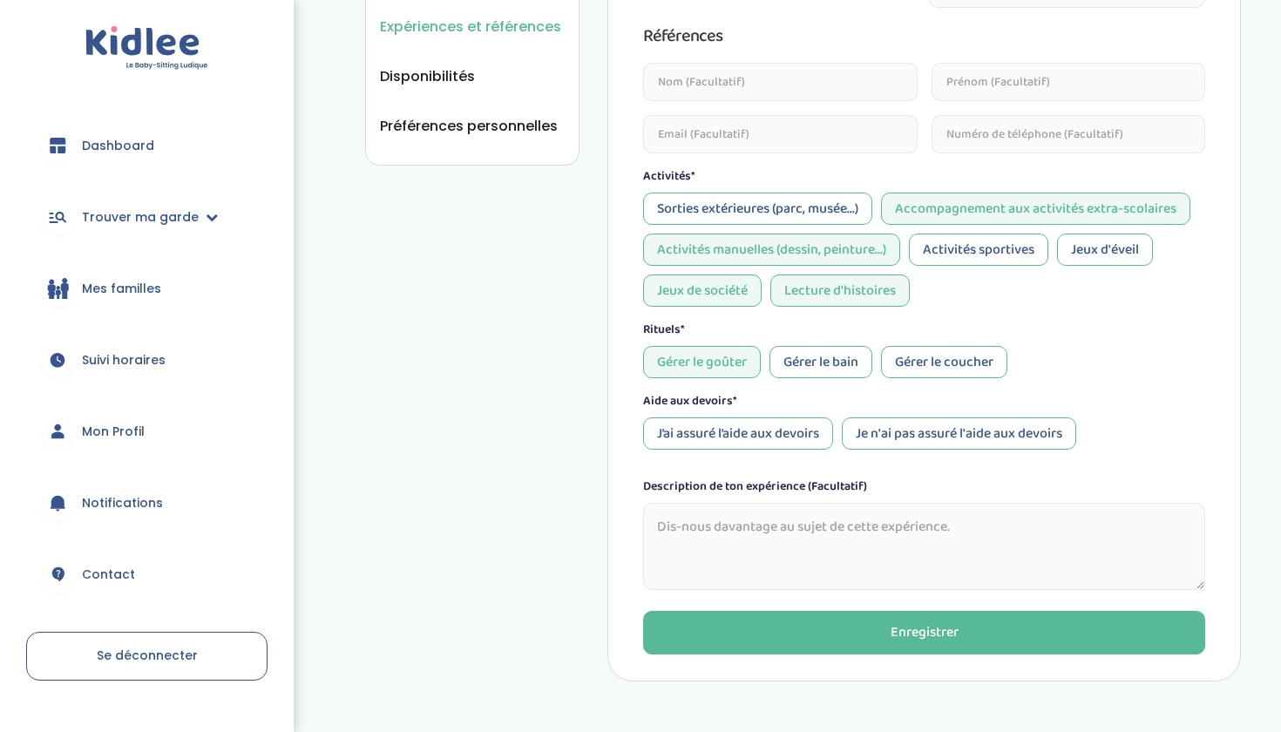
click at [762, 437] on div "J’ai assuré l’aide aux devoirs" at bounding box center [738, 433] width 190 height 32
click at [874, 511] on textarea at bounding box center [924, 546] width 562 height 87
paste textarea "Pendant mes études à Montréal, je gardais régulièrement deux enfants de 8 et 10…"
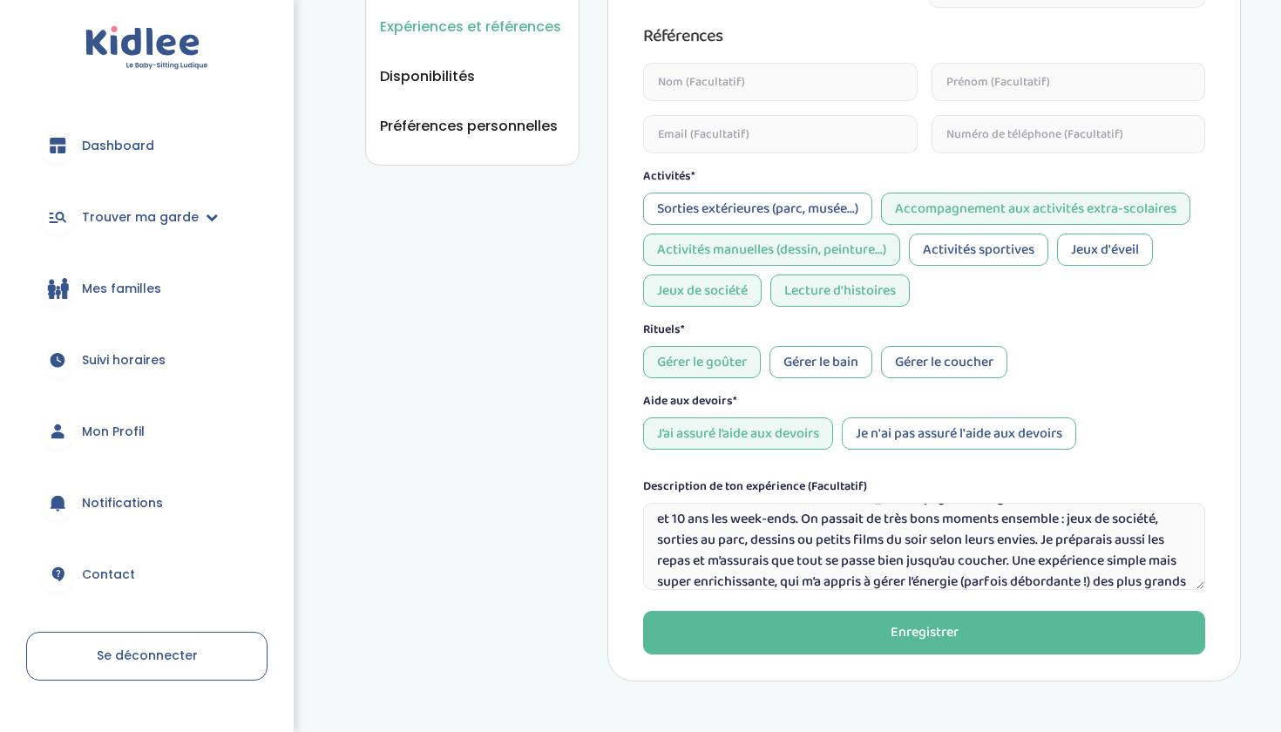
scroll to position [19, 0]
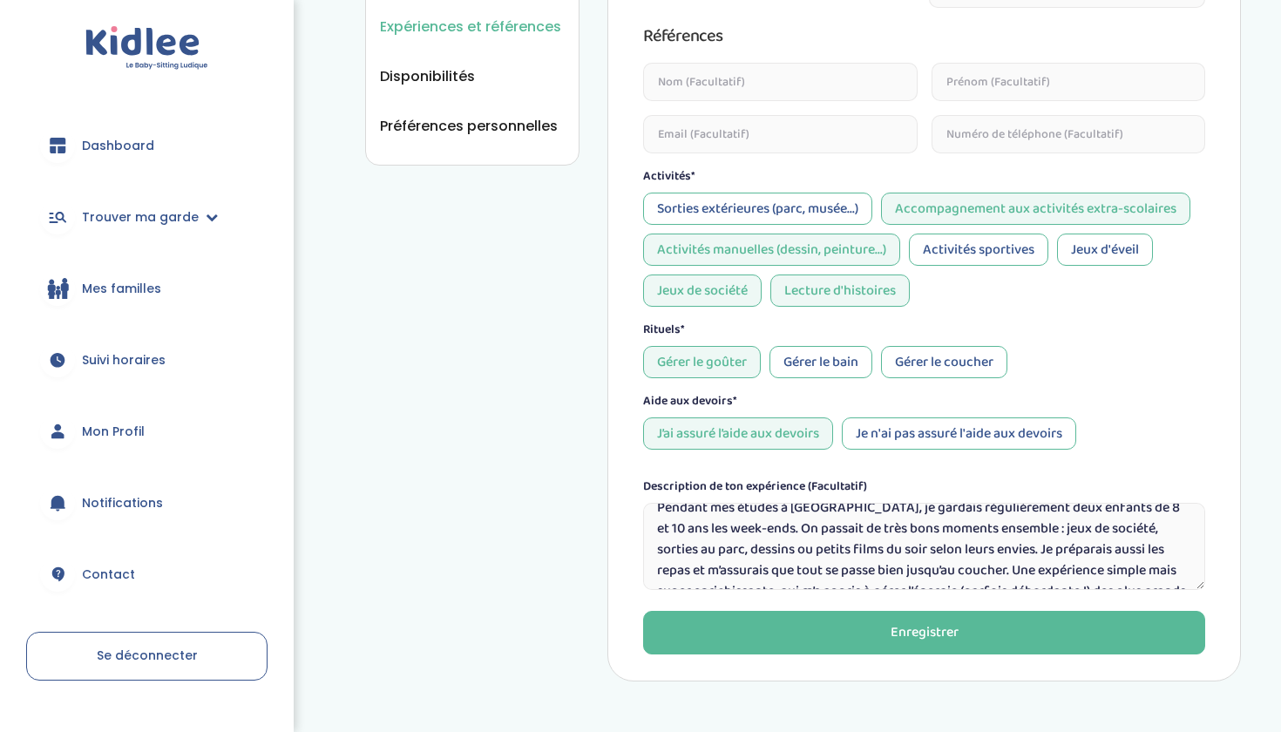
click at [1185, 525] on textarea "Pendant mes études à Montréal, je gardais régulièrement deux enfants de 8 et 10…" at bounding box center [924, 546] width 562 height 87
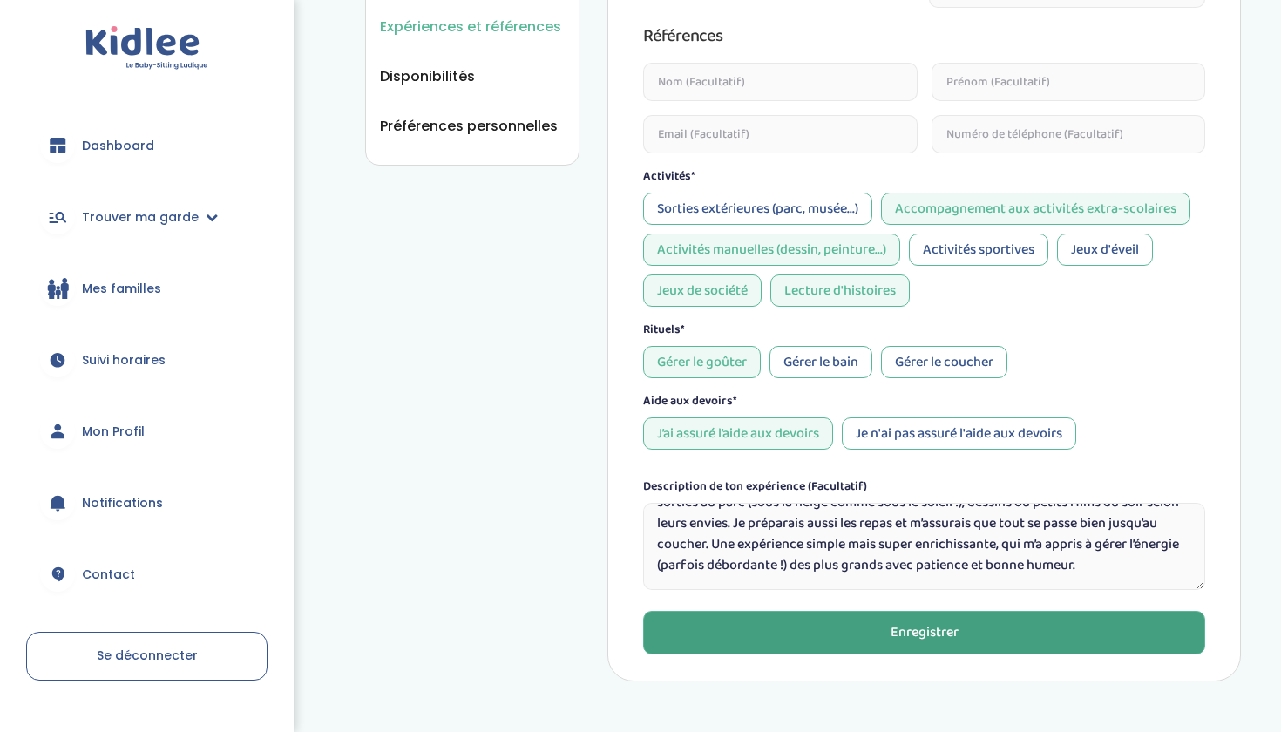
type textarea "Pendant mes études à Montréal, je gardais régulièrement deux enfants de 8 et 10…"
click at [947, 632] on div "Enregistrer" at bounding box center [924, 633] width 68 height 20
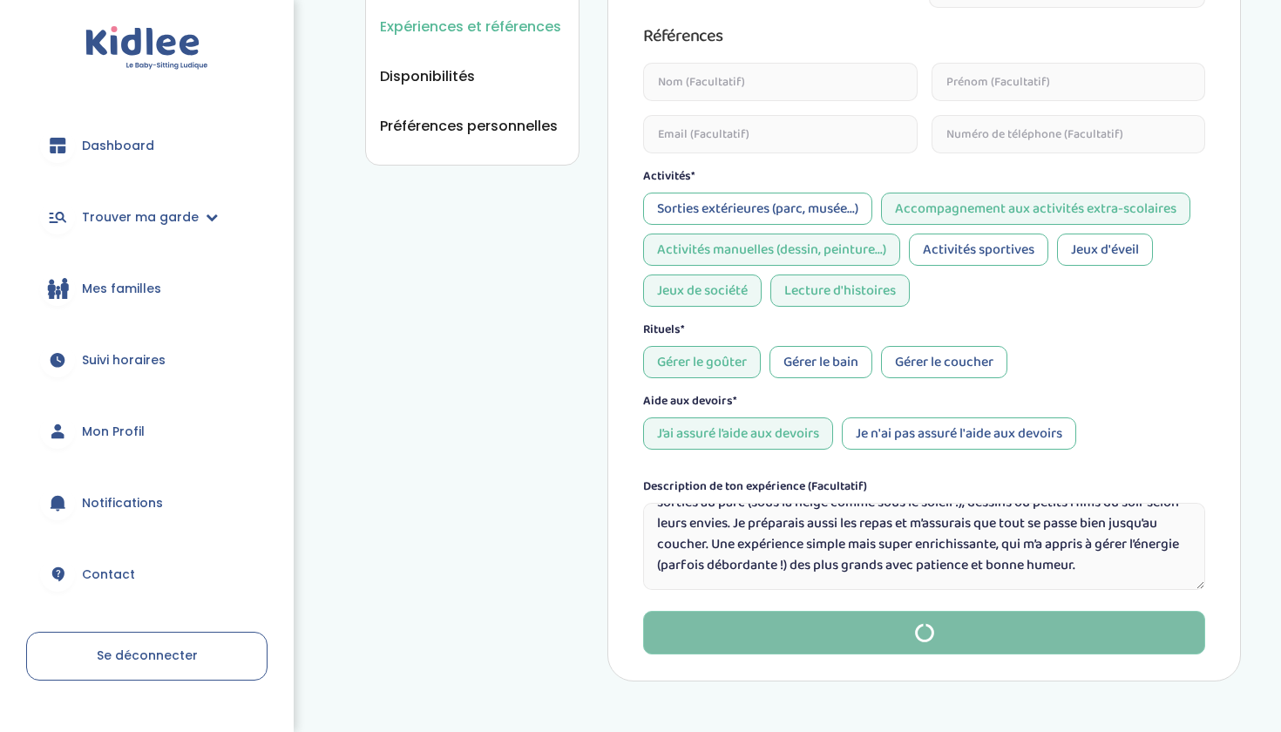
type input "08-06-2017"
type input "01-09-2021"
type textarea "Depuis mes 13 ans, j’ai l’habitude de m’occuper de mes deux petits frères plusi…"
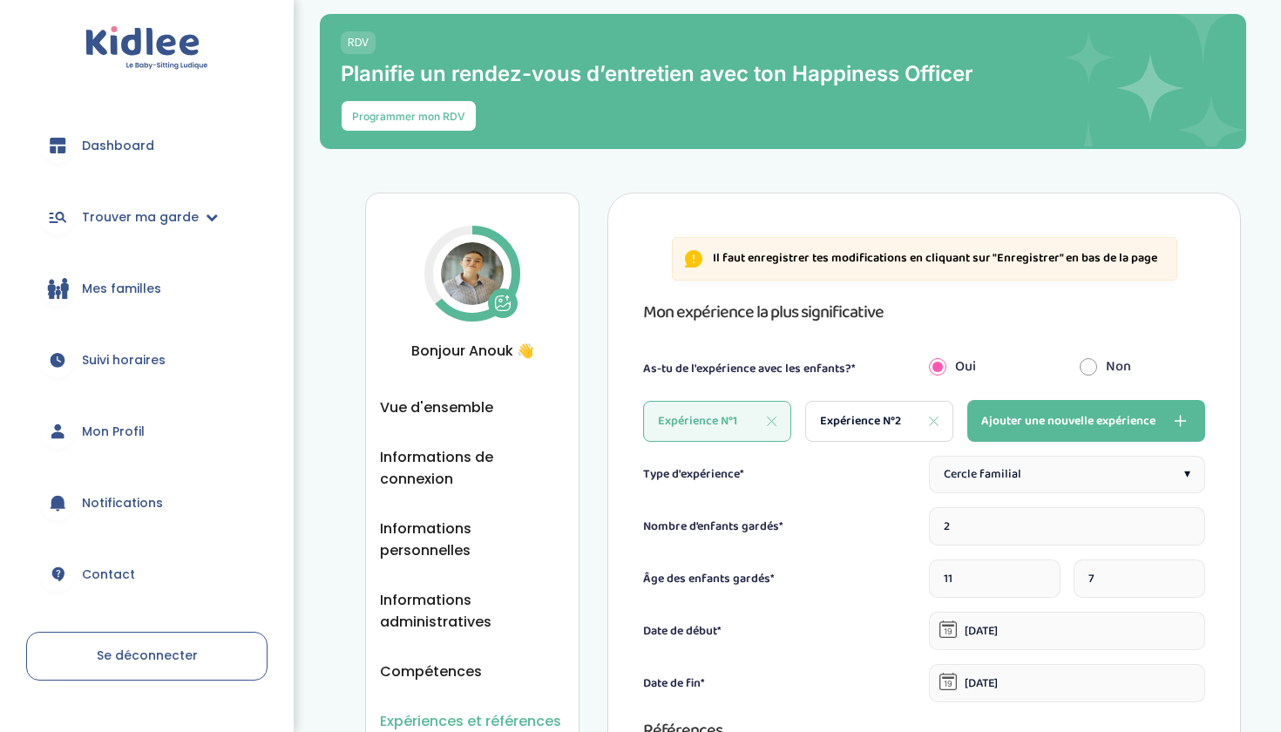
scroll to position [181, 0]
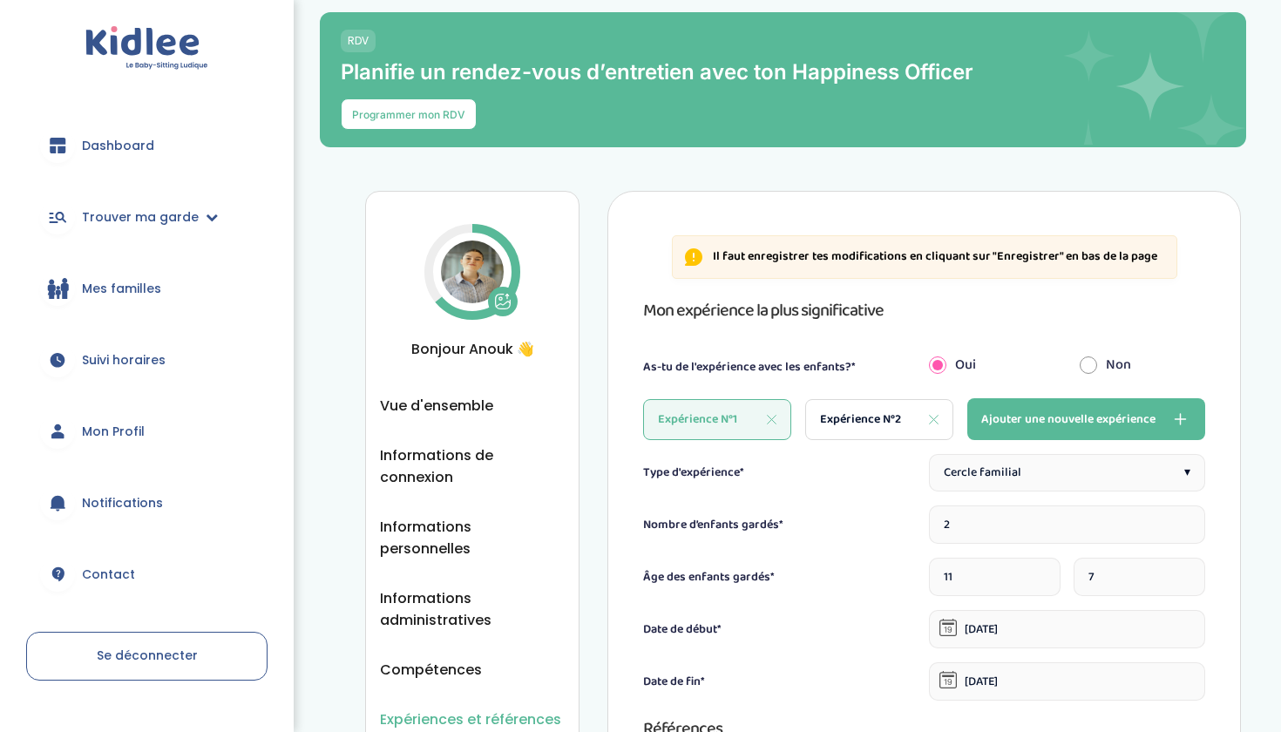
click at [511, 294] on icon at bounding box center [502, 301] width 17 height 17
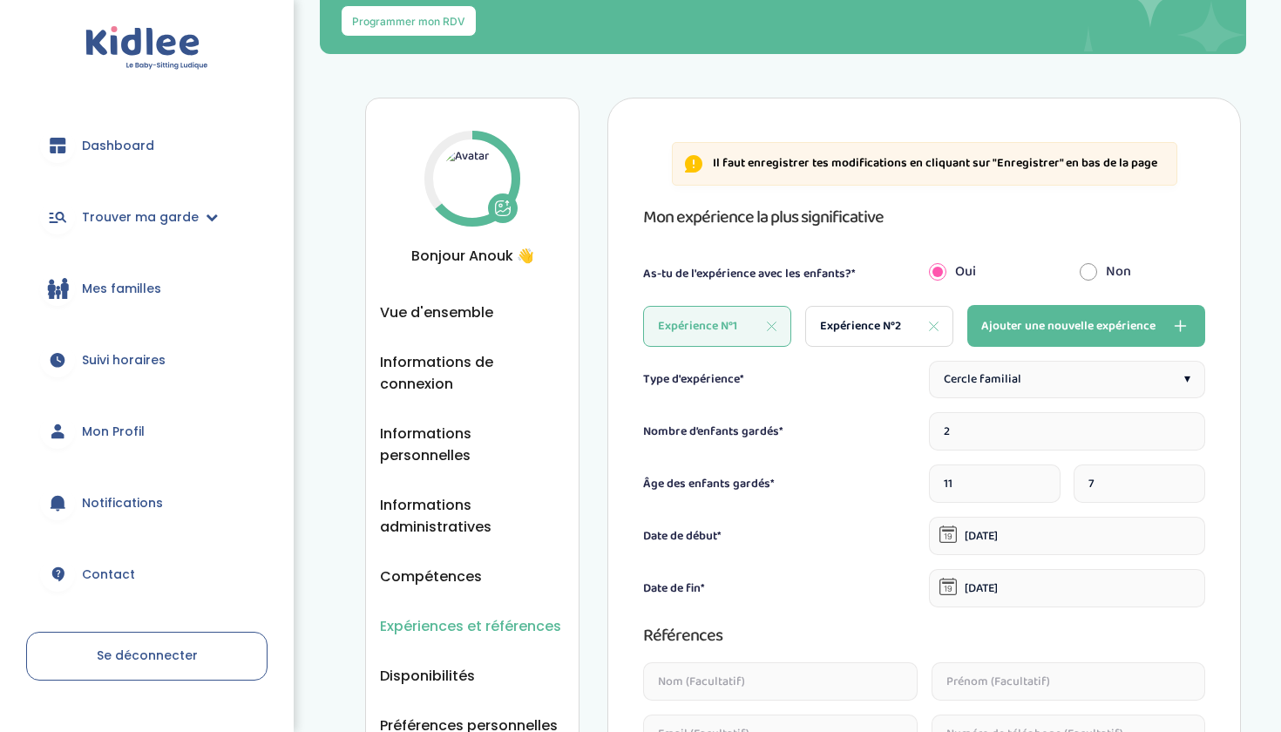
scroll to position [320, 0]
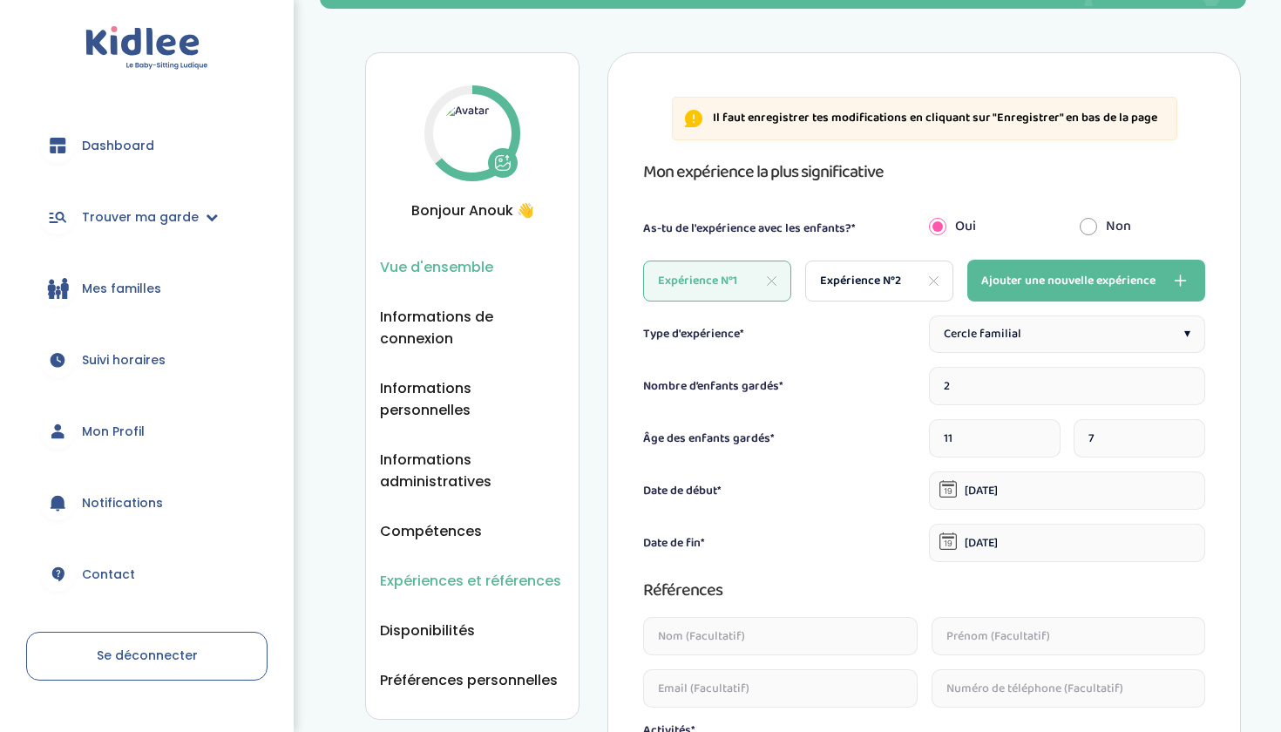
click at [424, 268] on span "Vue d'ensemble" at bounding box center [436, 267] width 113 height 22
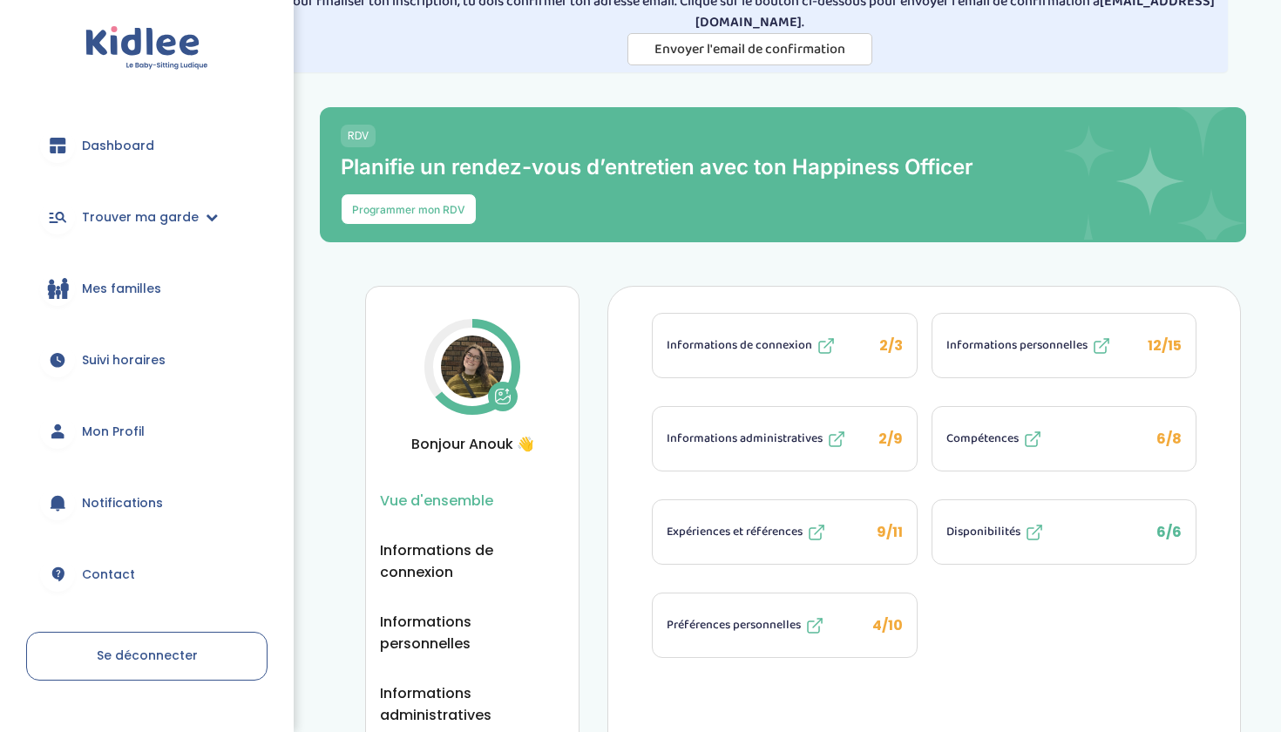
scroll to position [92, 0]
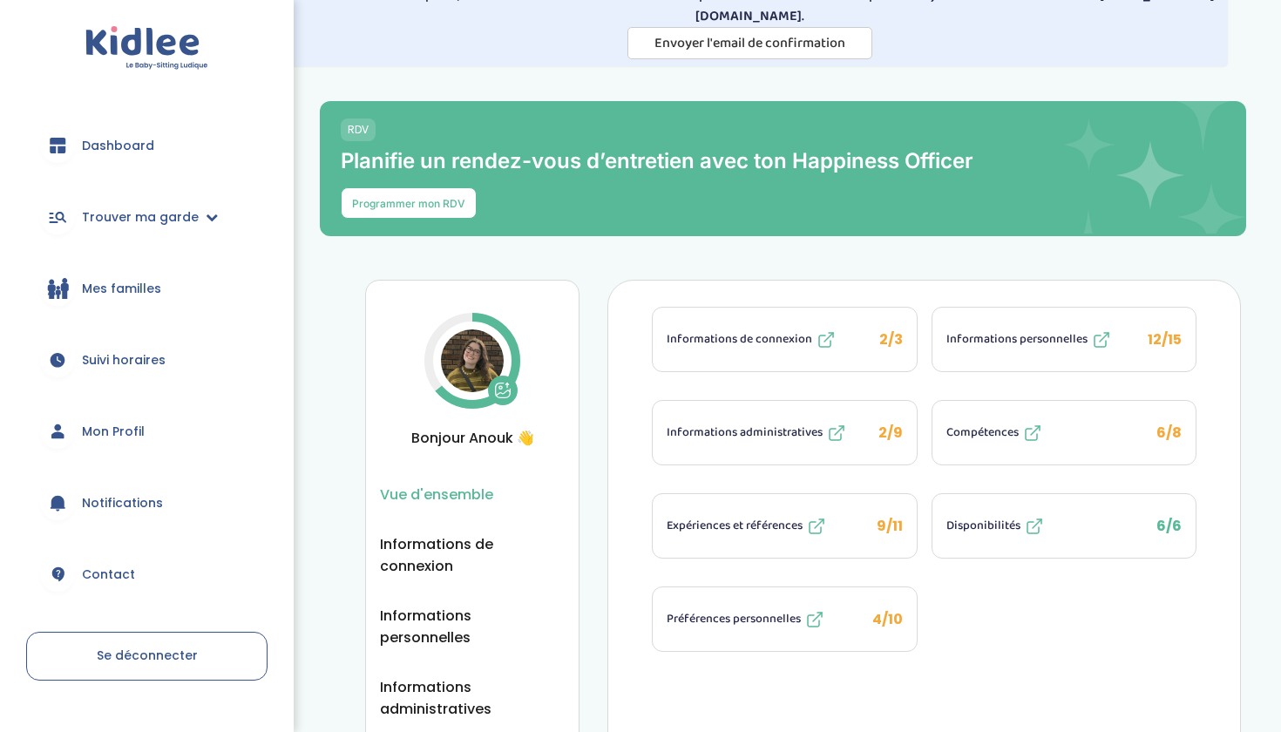
click at [764, 619] on span "Préférences personnelles" at bounding box center [733, 619] width 134 height 18
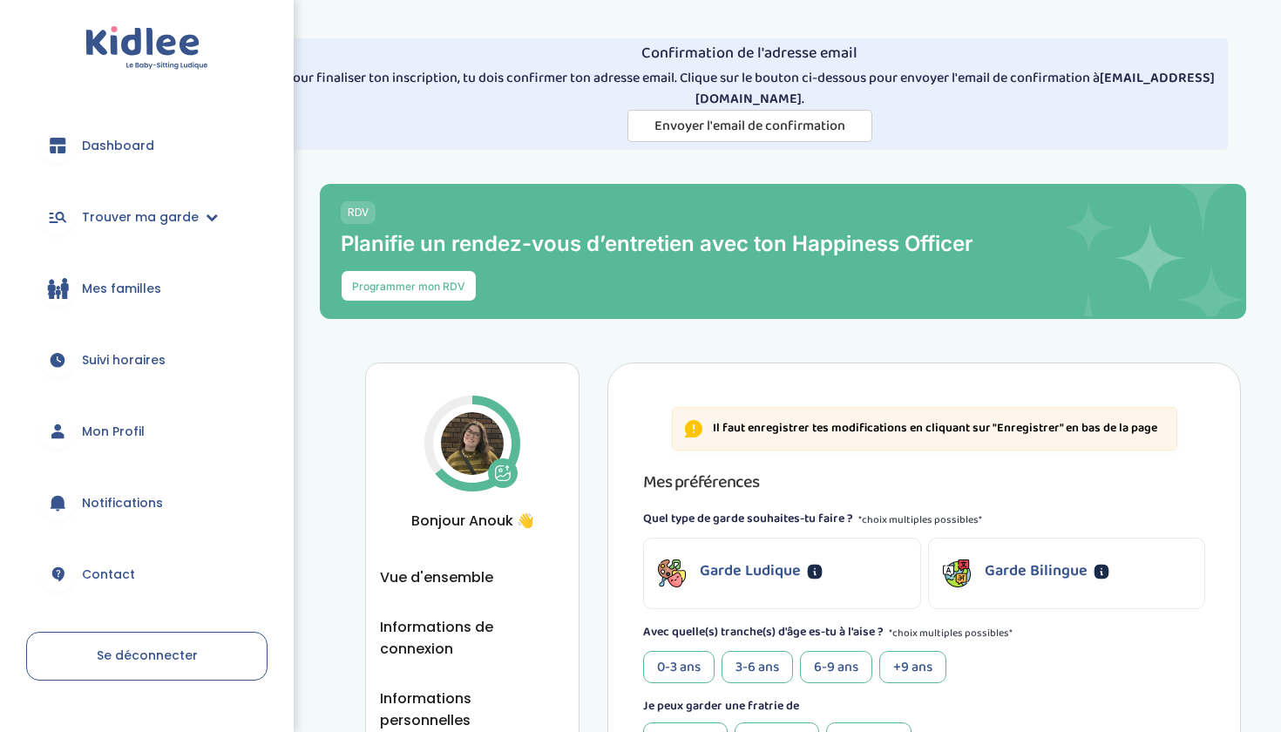
scroll to position [11, 0]
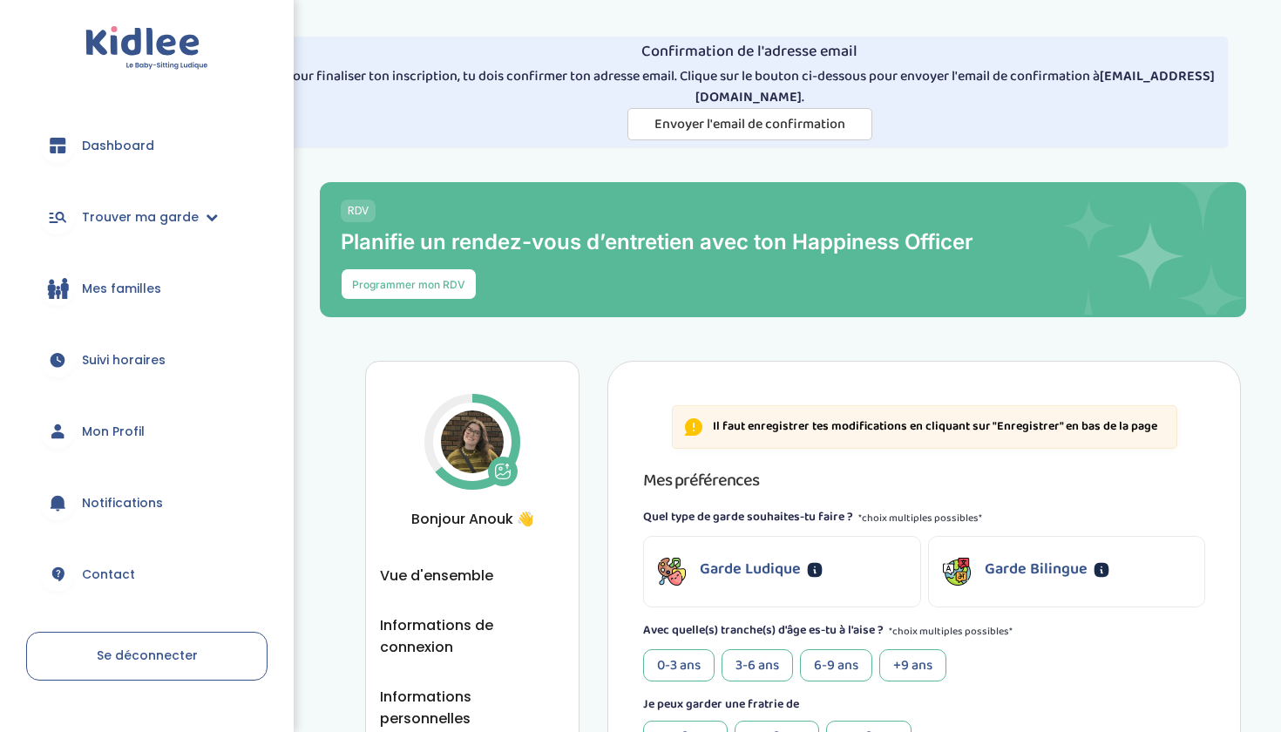
click at [829, 563] on div "Garde Ludique" at bounding box center [781, 572] width 275 height 70
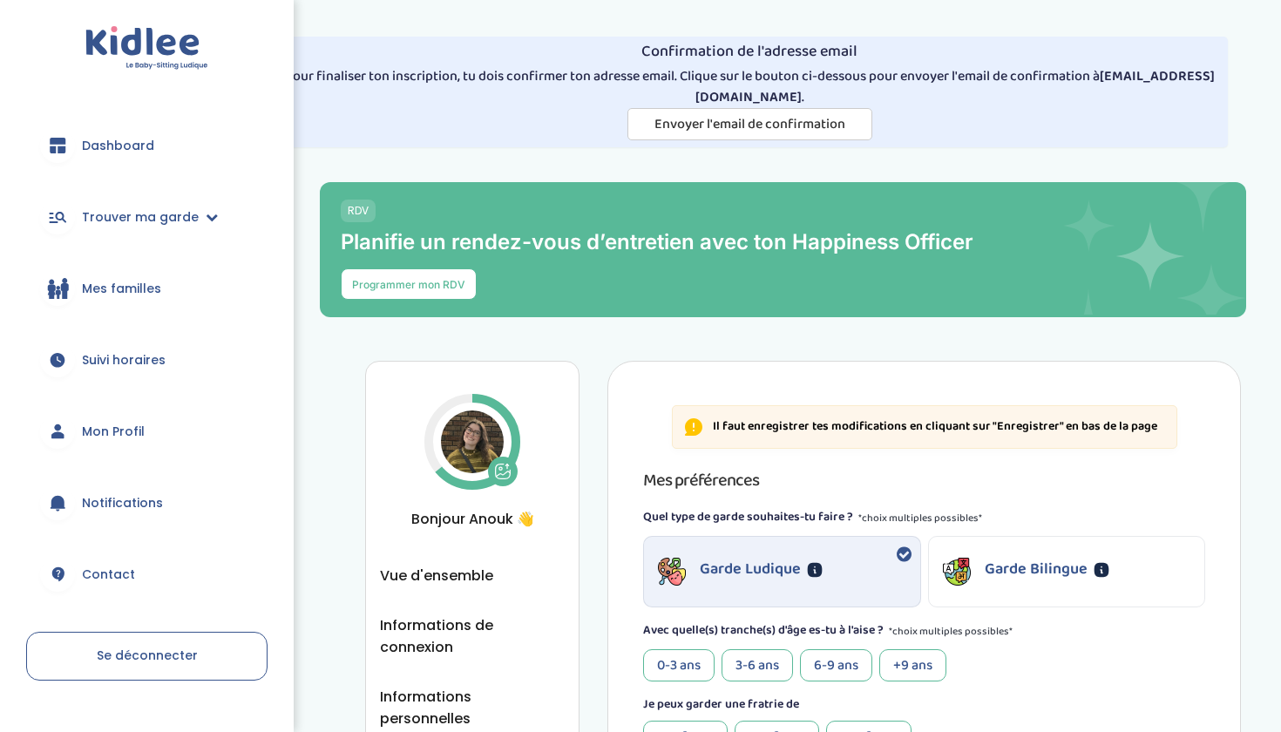
click at [985, 566] on p "Garde Bilingue" at bounding box center [1035, 570] width 103 height 24
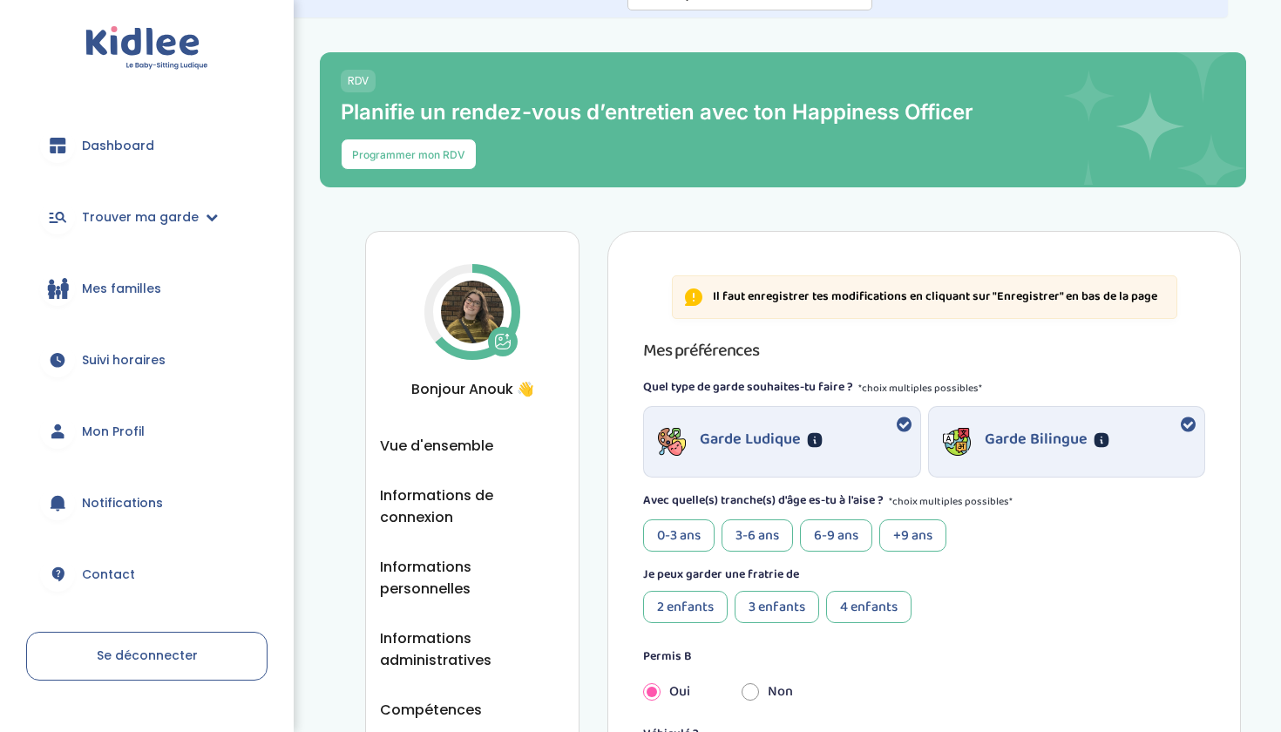
scroll to position [163, 0]
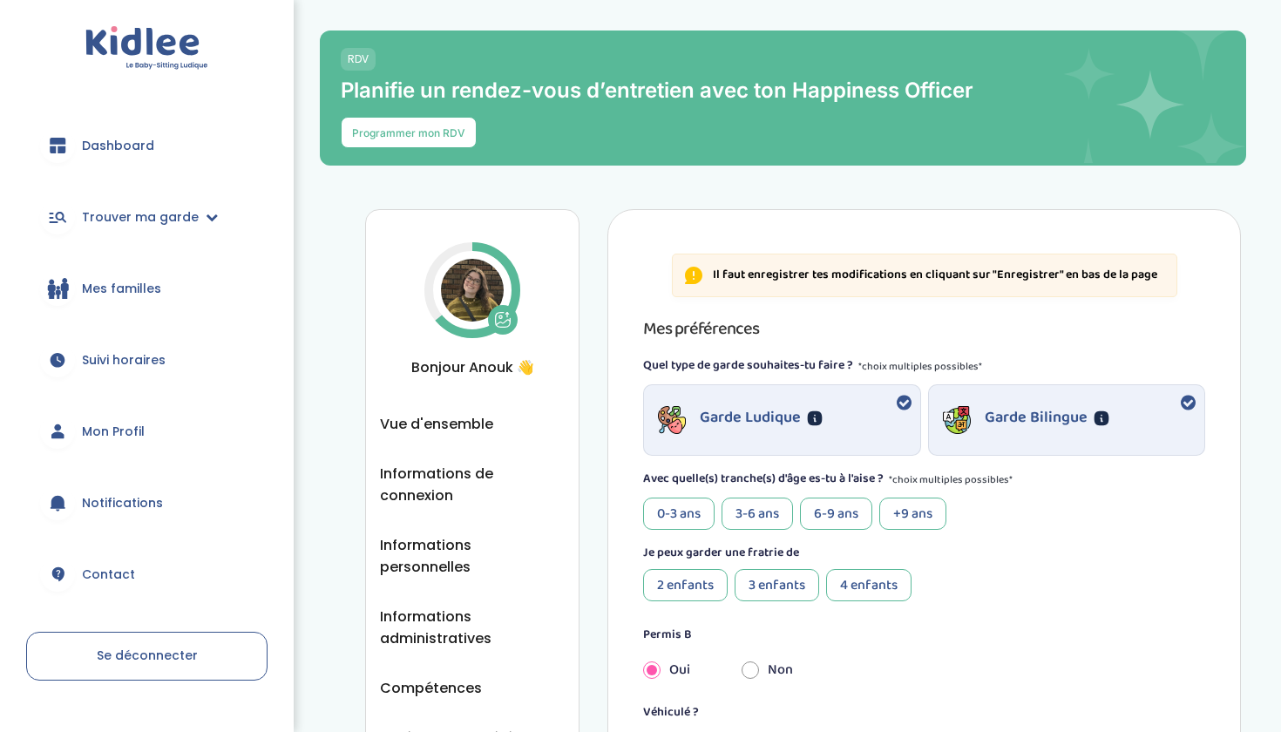
click at [819, 516] on div "6-9 ans" at bounding box center [836, 513] width 72 height 32
click at [782, 516] on div "3-6 ans" at bounding box center [756, 513] width 71 height 32
click at [941, 515] on div "+9 ans" at bounding box center [912, 513] width 67 height 32
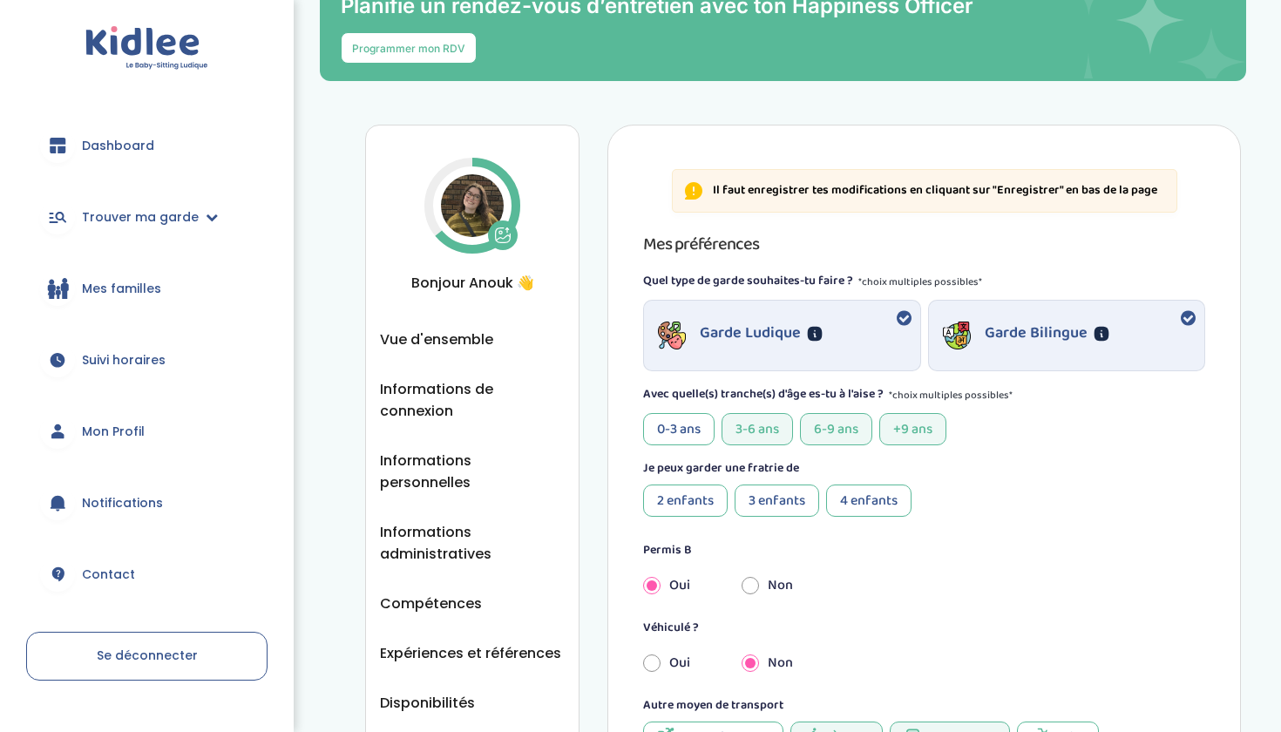
scroll to position [249, 0]
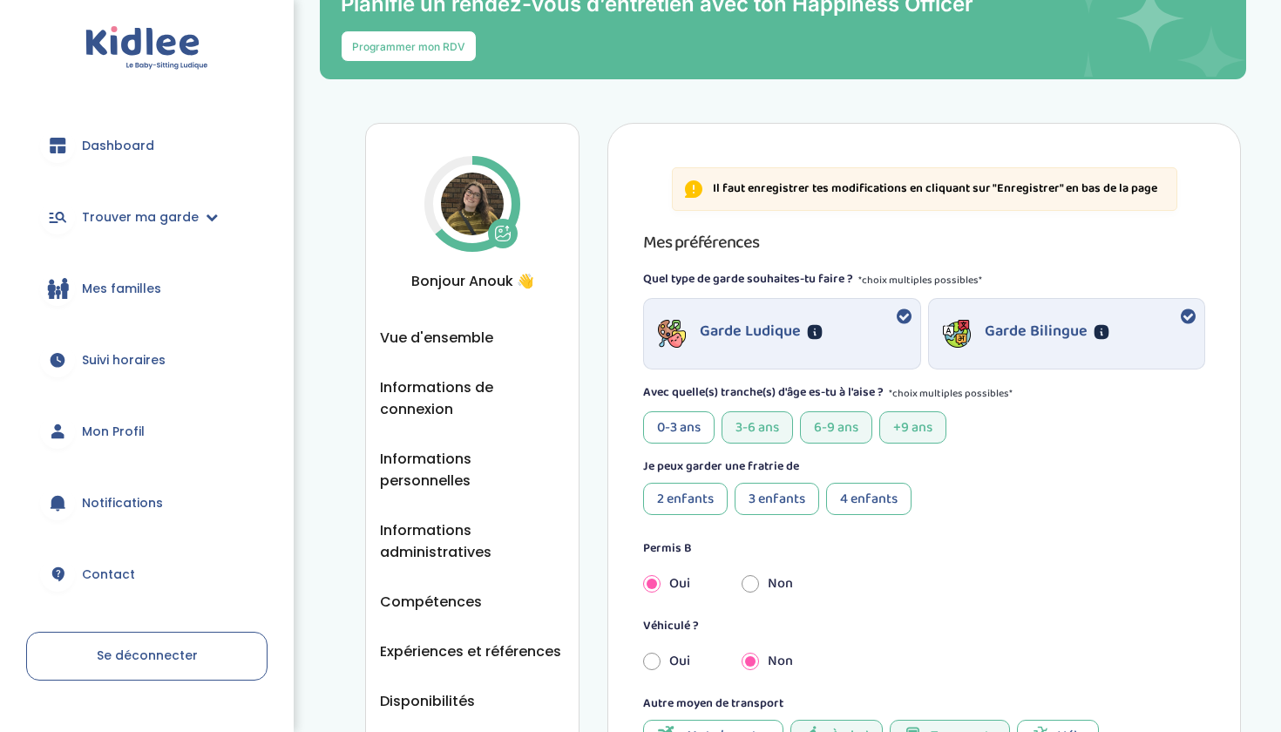
click at [783, 498] on div "3 enfants" at bounding box center [776, 499] width 85 height 32
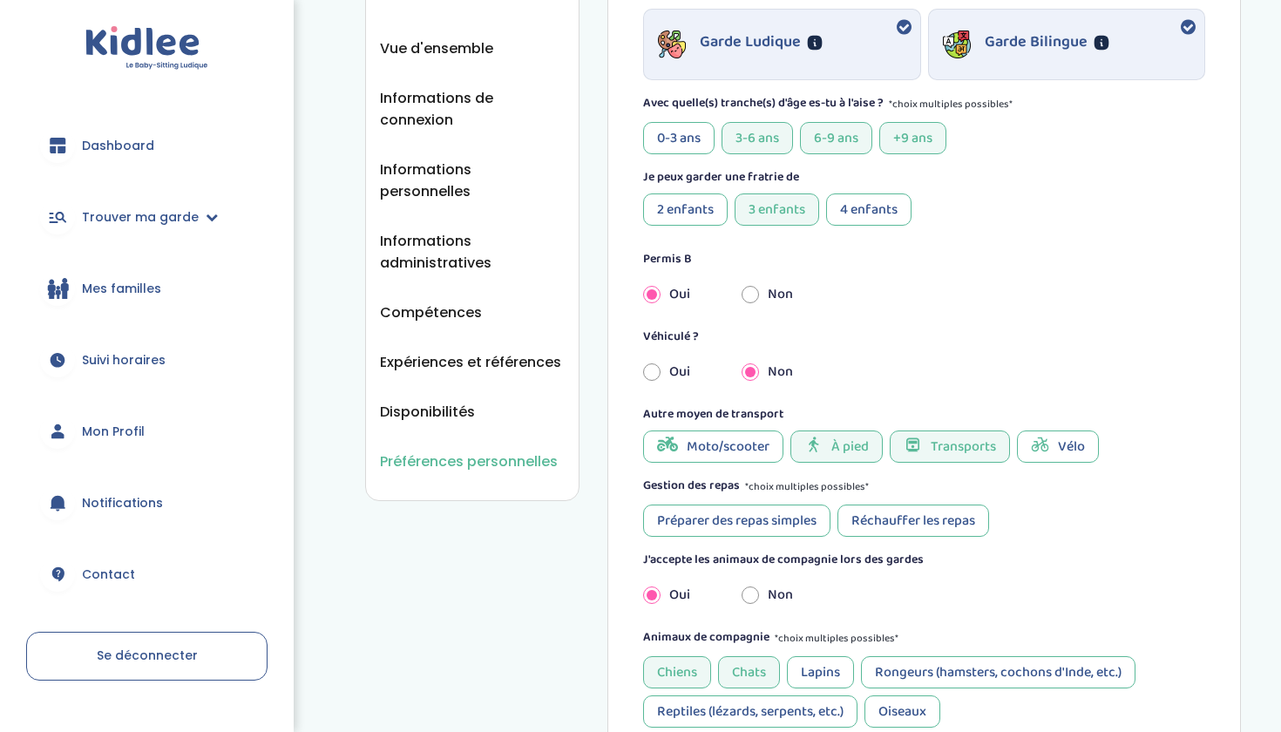
scroll to position [544, 0]
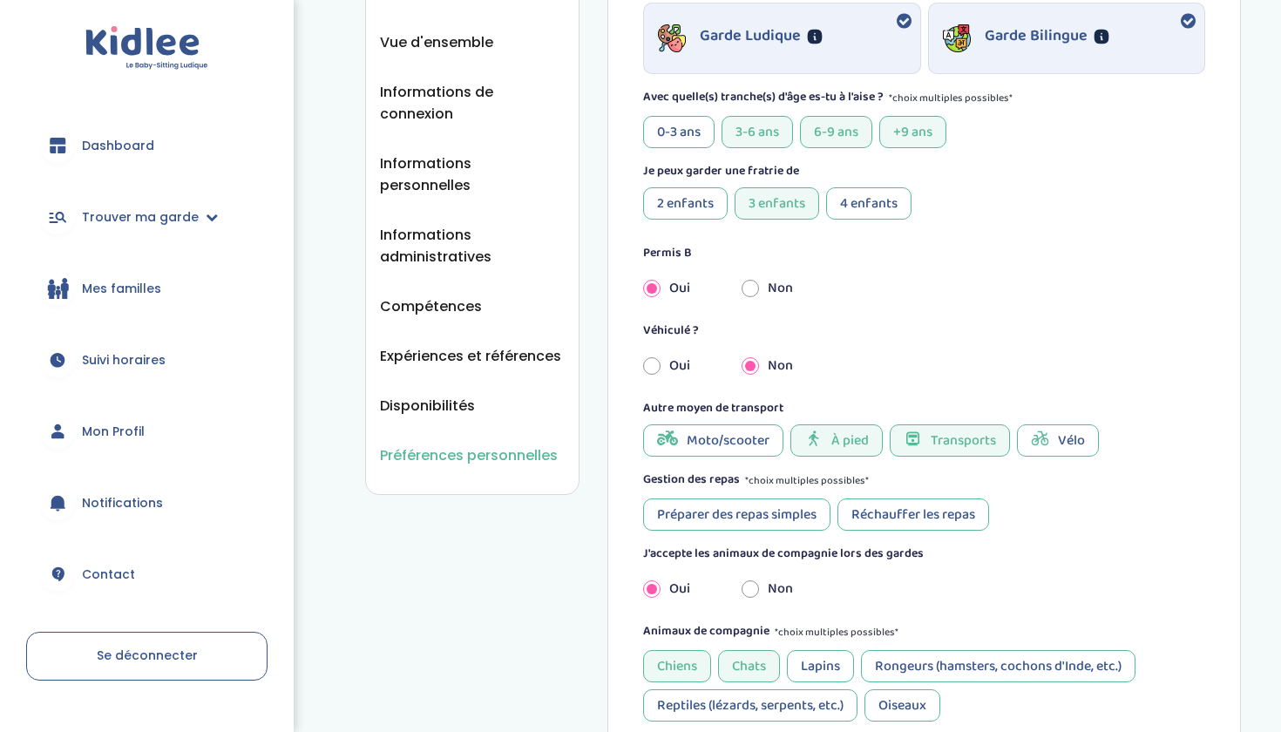
click at [794, 513] on div "Préparer des repas simples" at bounding box center [736, 514] width 187 height 32
click at [892, 513] on div "Réchauffer les repas" at bounding box center [913, 514] width 152 height 32
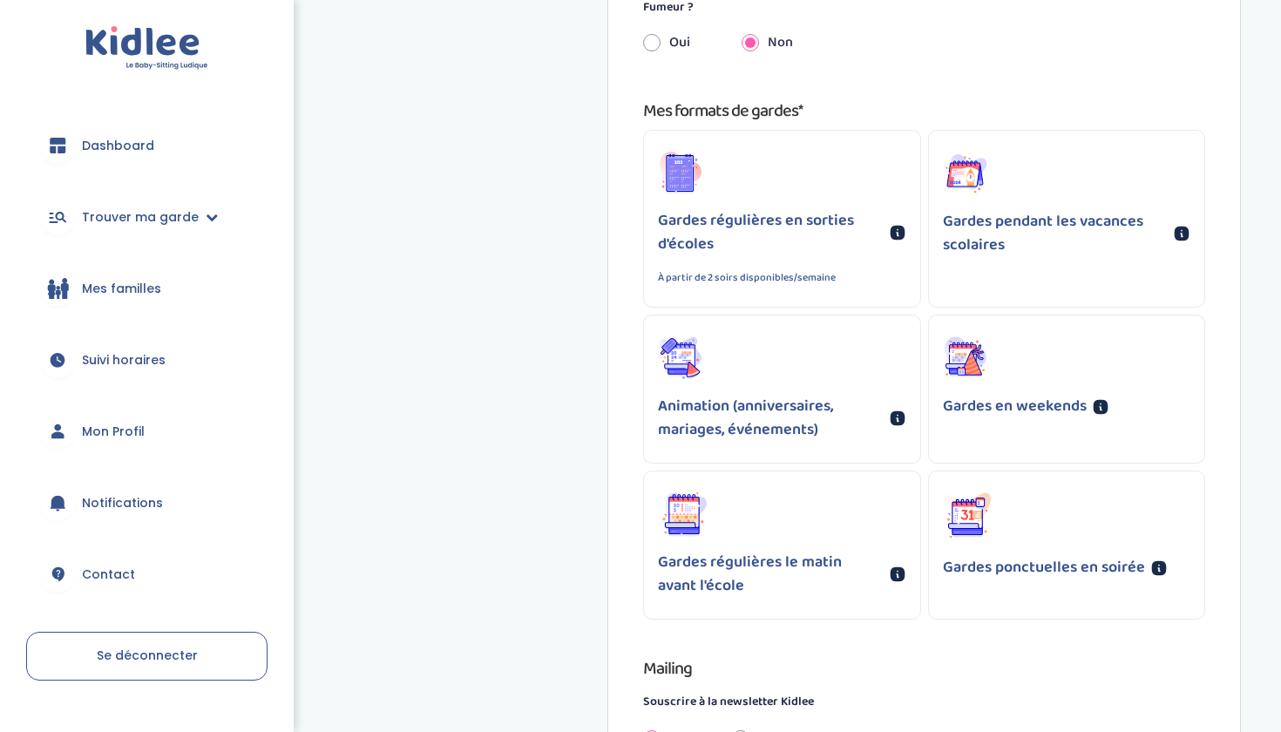
scroll to position [1406, 0]
click at [822, 262] on div "Gardes régulières en sorties d'écoles À partir de 2 soirs disponibles/semaine" at bounding box center [781, 249] width 247 height 77
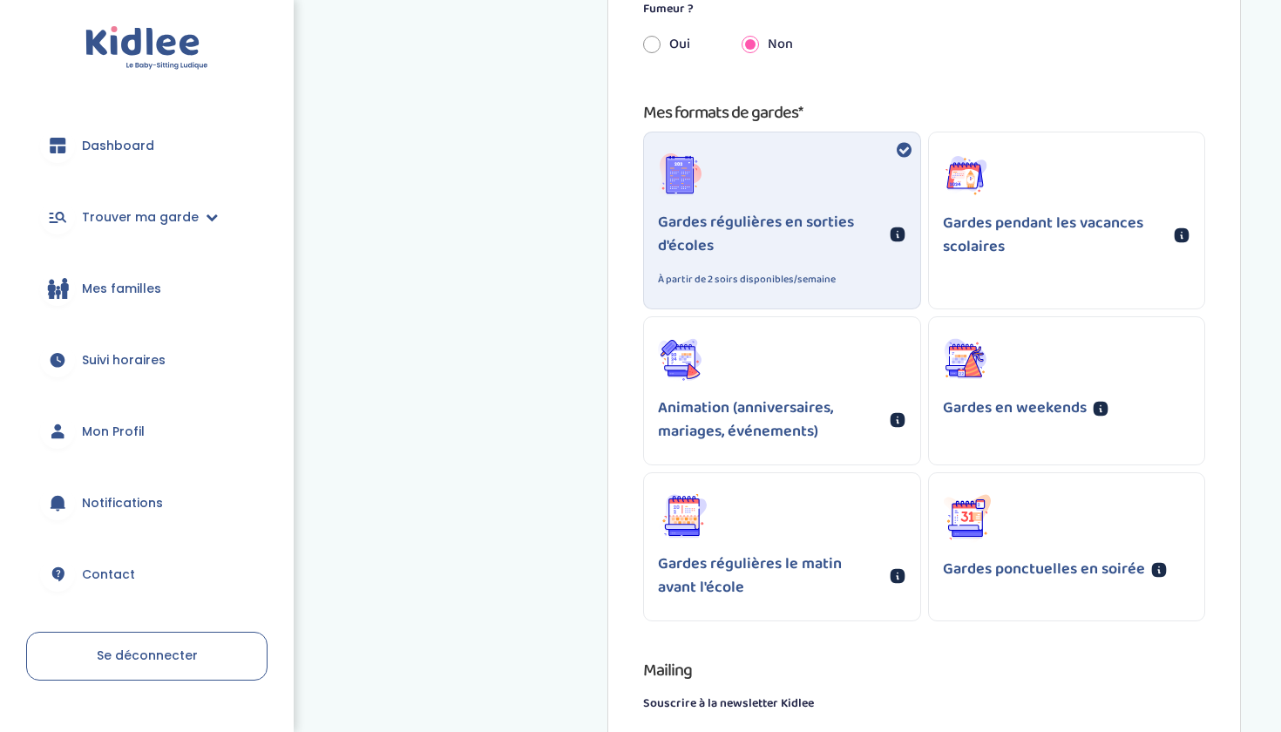
click at [1012, 267] on div "Gardes pendant les vacances scolaires" at bounding box center [1066, 205] width 275 height 147
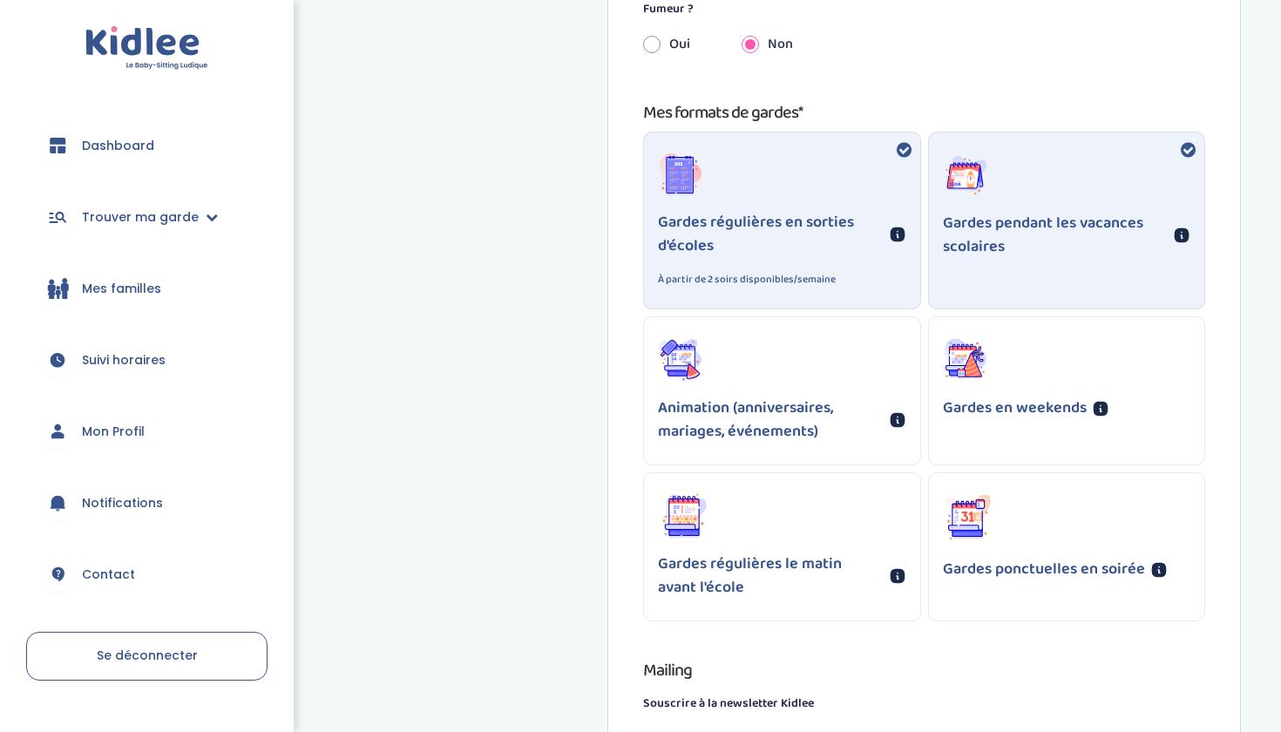
click at [975, 571] on p "Gardes ponctuelles en soirée" at bounding box center [1044, 570] width 202 height 24
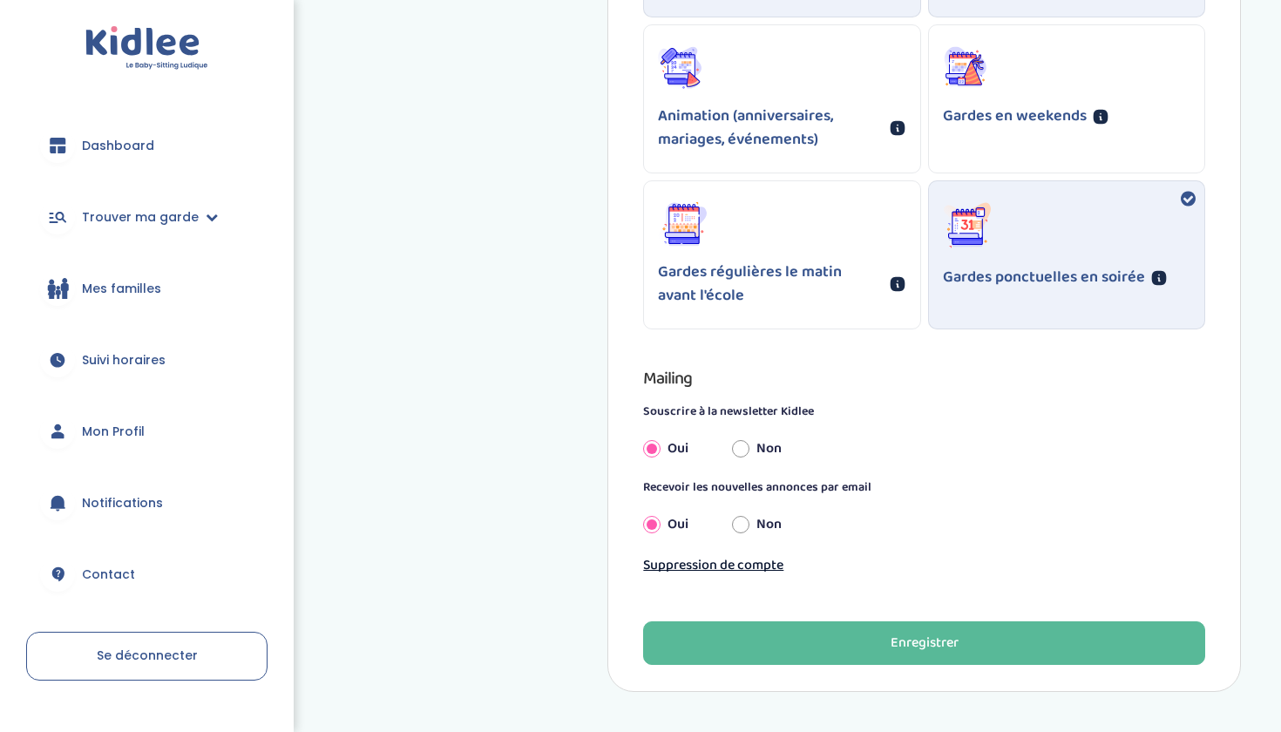
scroll to position [1702, 0]
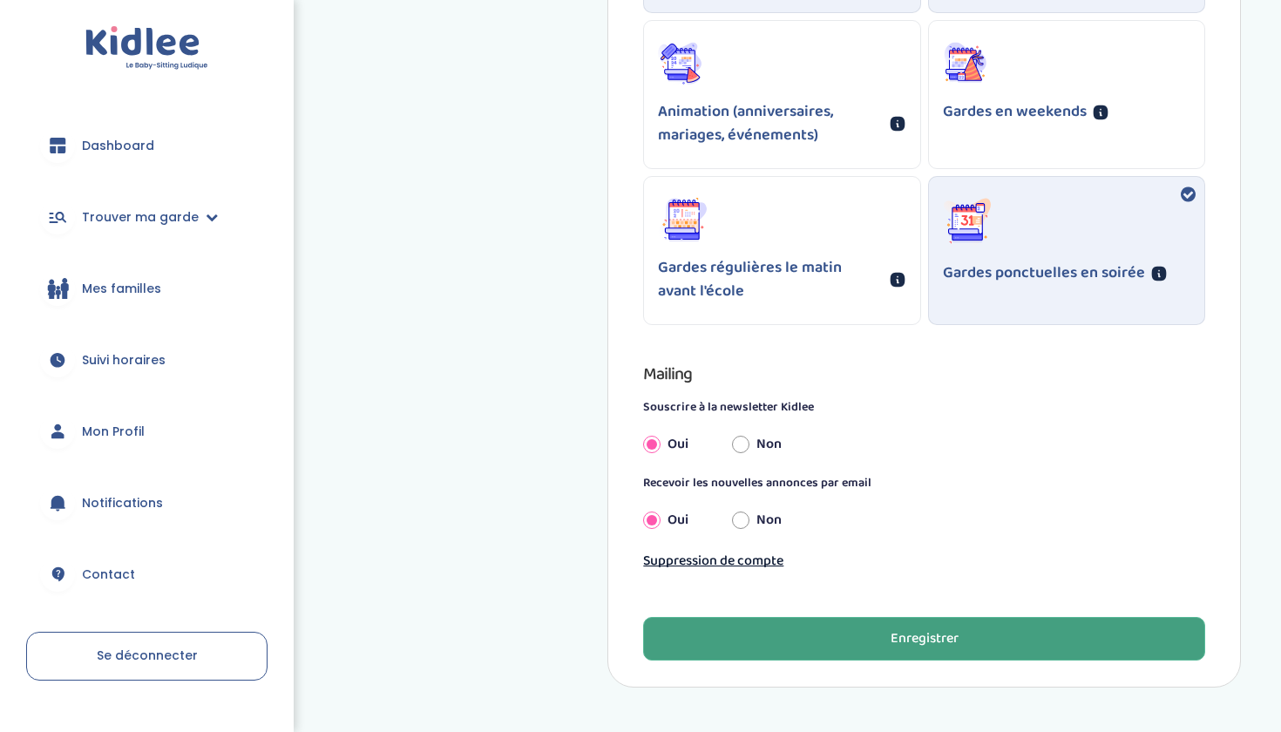
click at [905, 640] on div "Enregistrer" at bounding box center [924, 639] width 68 height 20
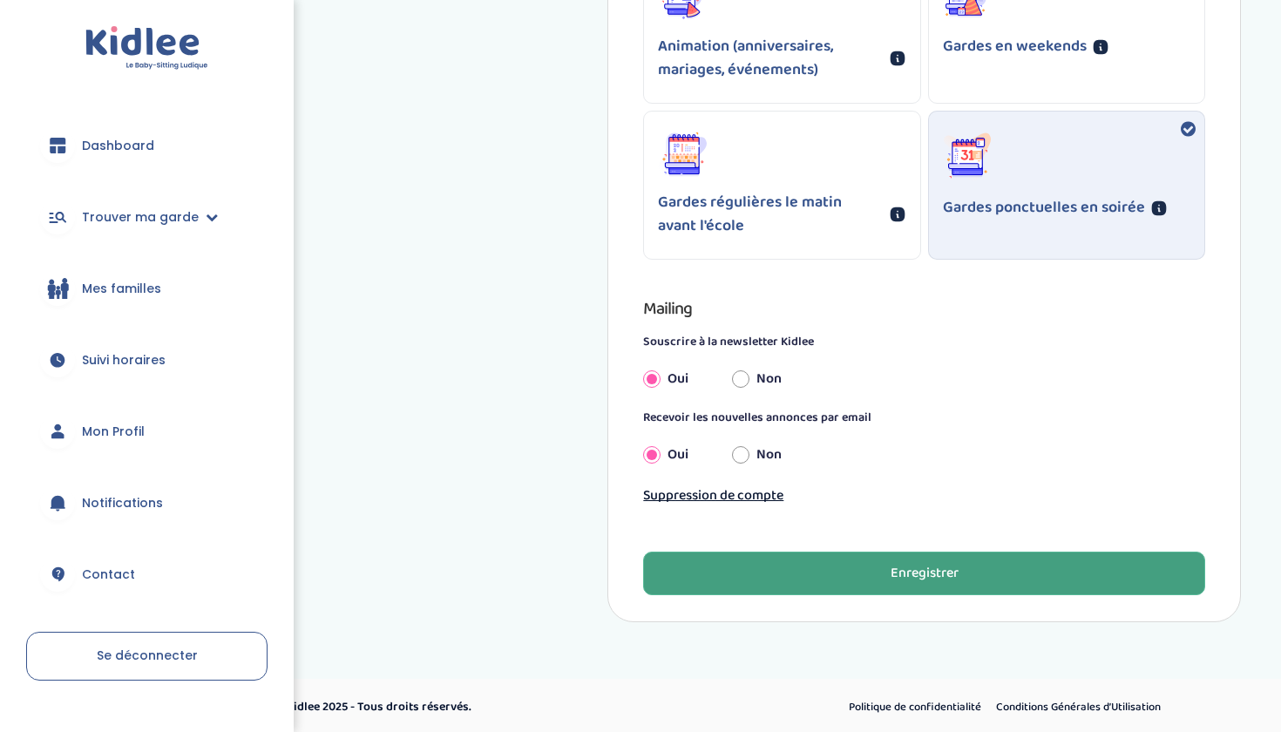
scroll to position [1767, 0]
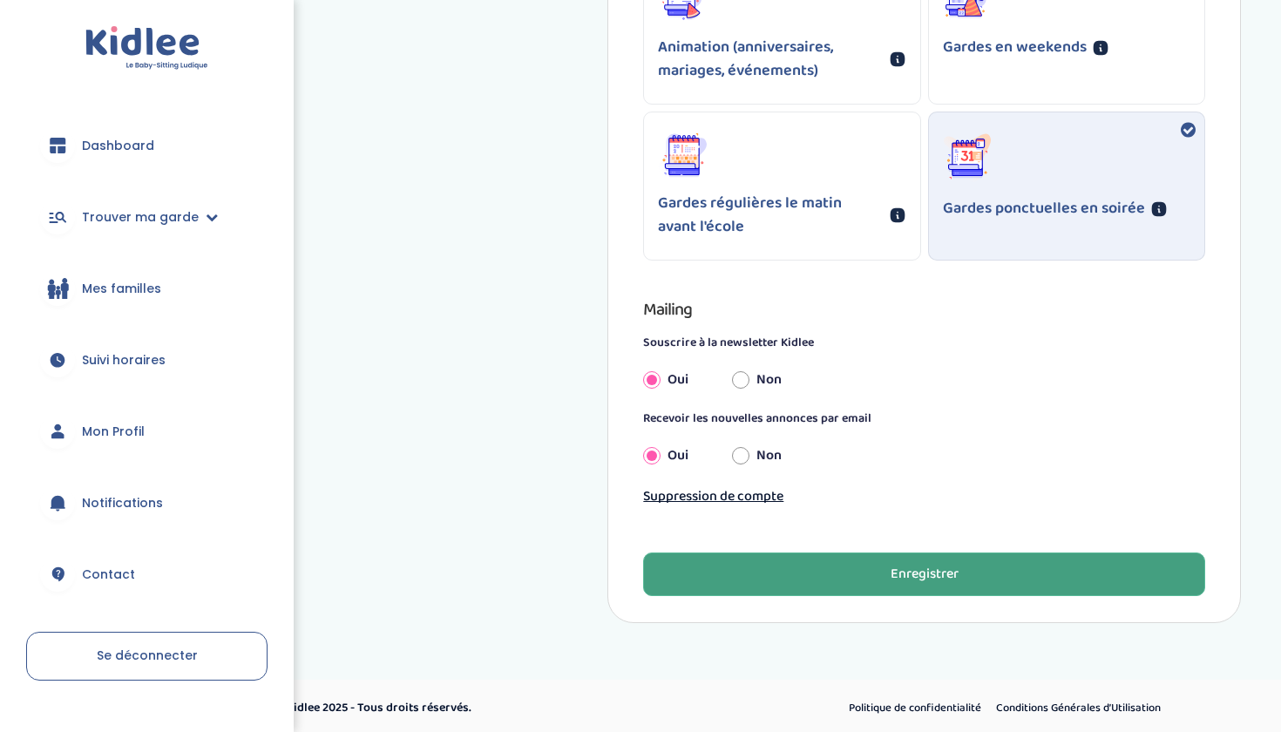
click at [928, 585] on button "Enregistrer" at bounding box center [924, 574] width 562 height 44
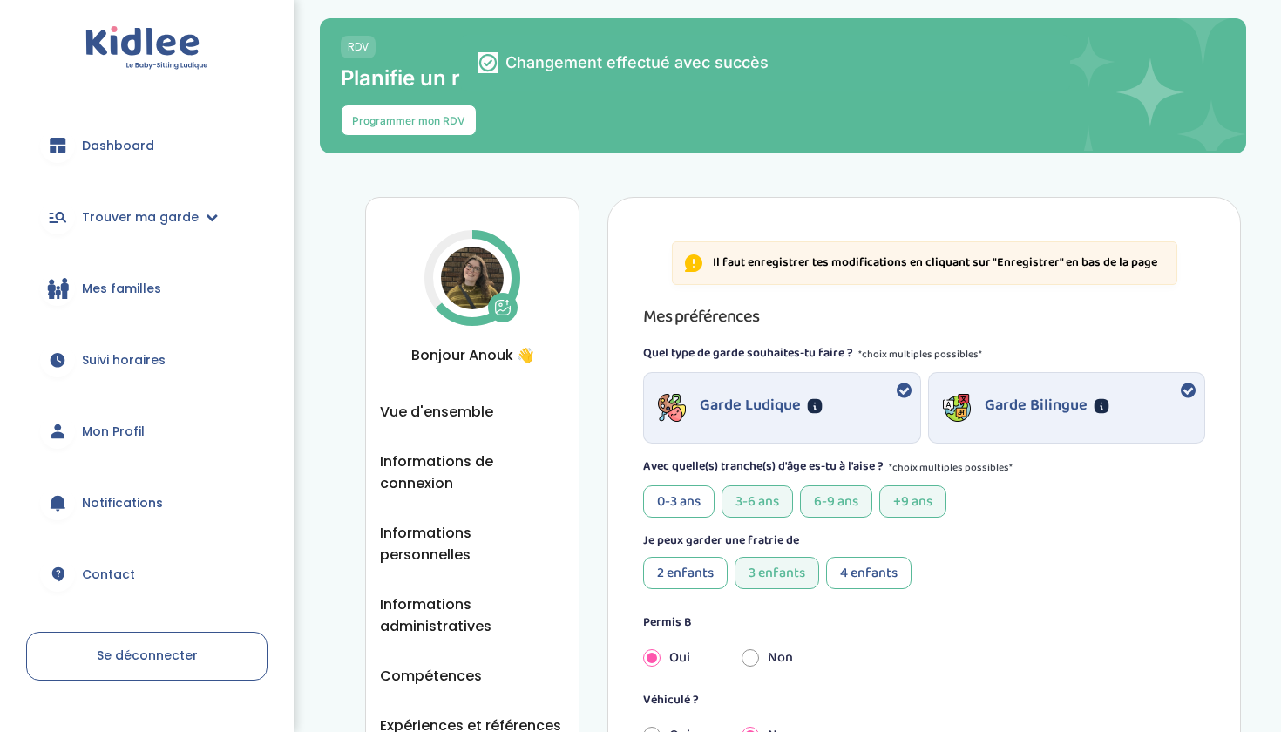
scroll to position [99, 0]
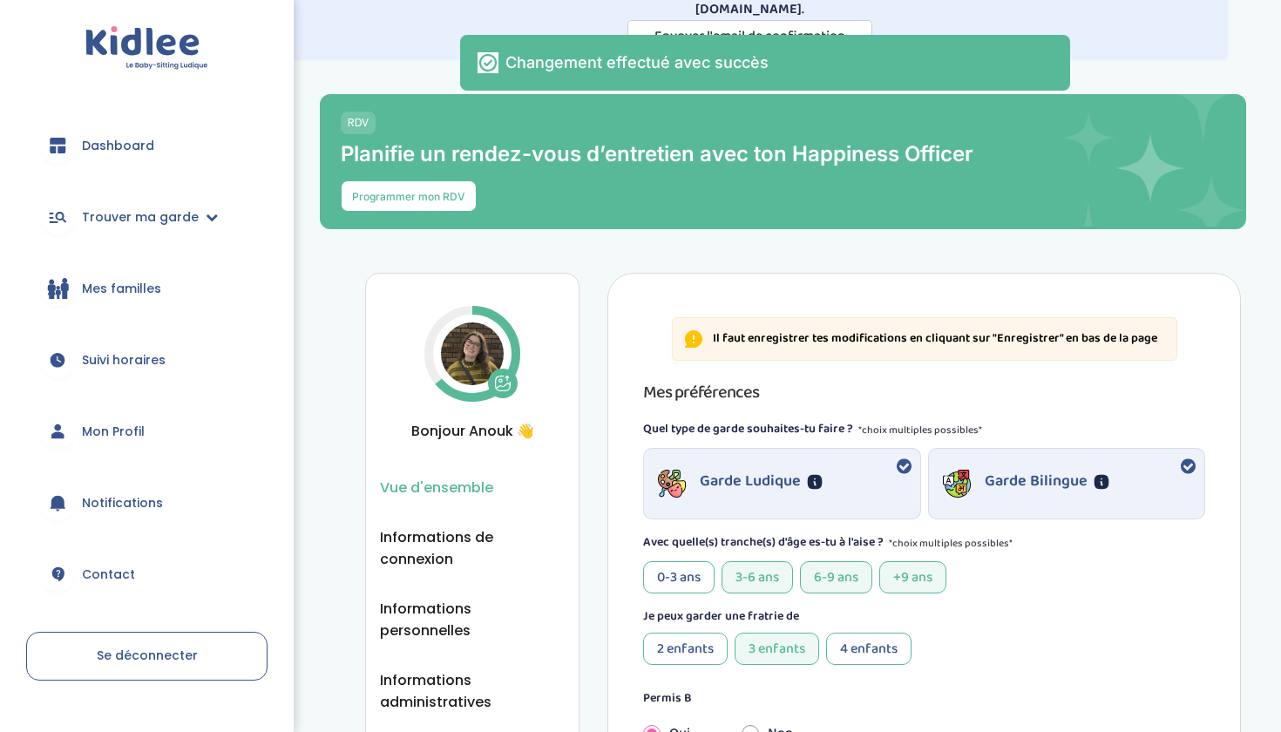
click at [470, 479] on span "Vue d'ensemble" at bounding box center [436, 488] width 113 height 22
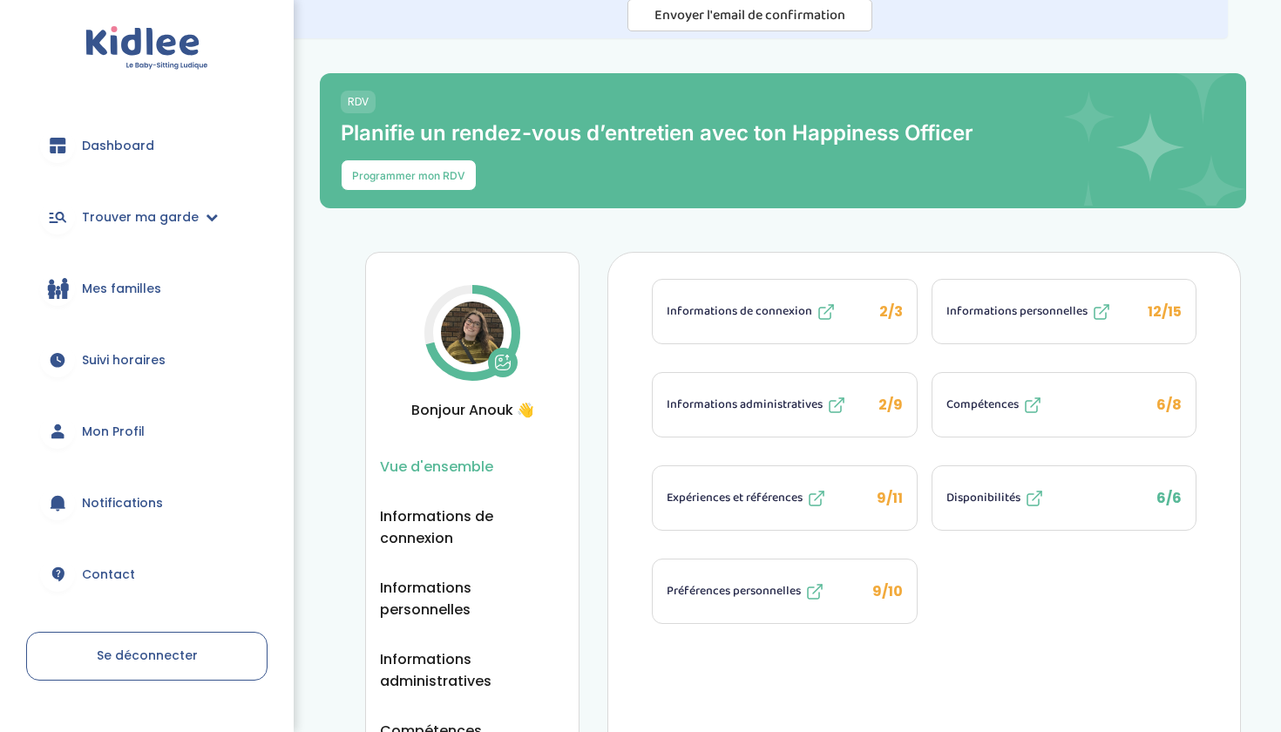
scroll to position [129, 0]
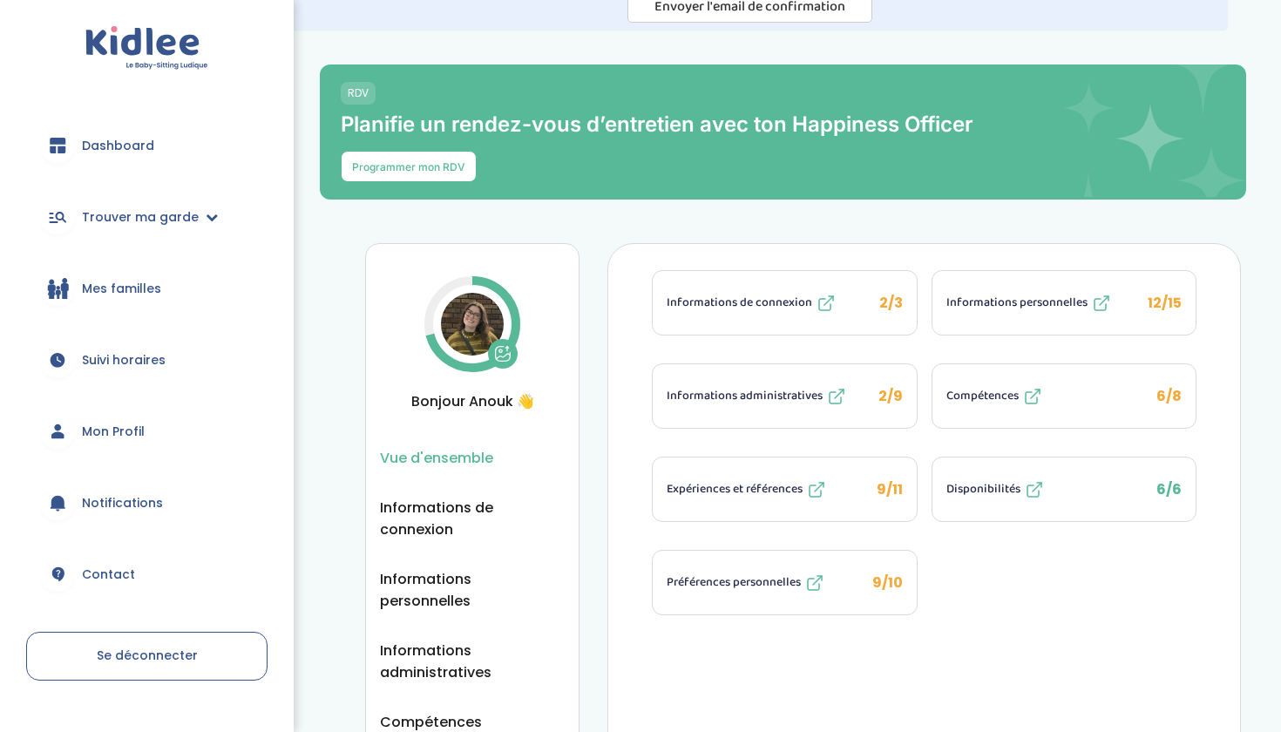
click at [1097, 402] on button "Compétences 6/8" at bounding box center [1063, 396] width 263 height 64
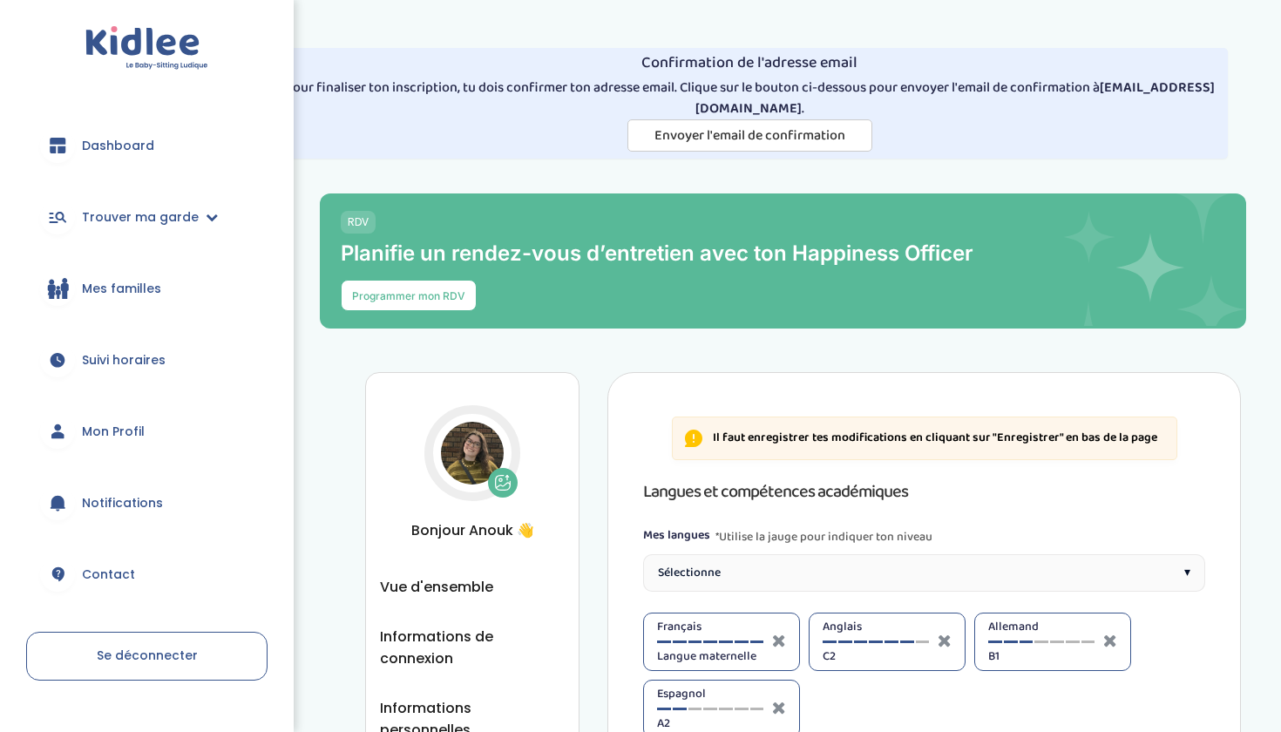
select select "Terminale"
select select "Seconde"
select select "Terminale"
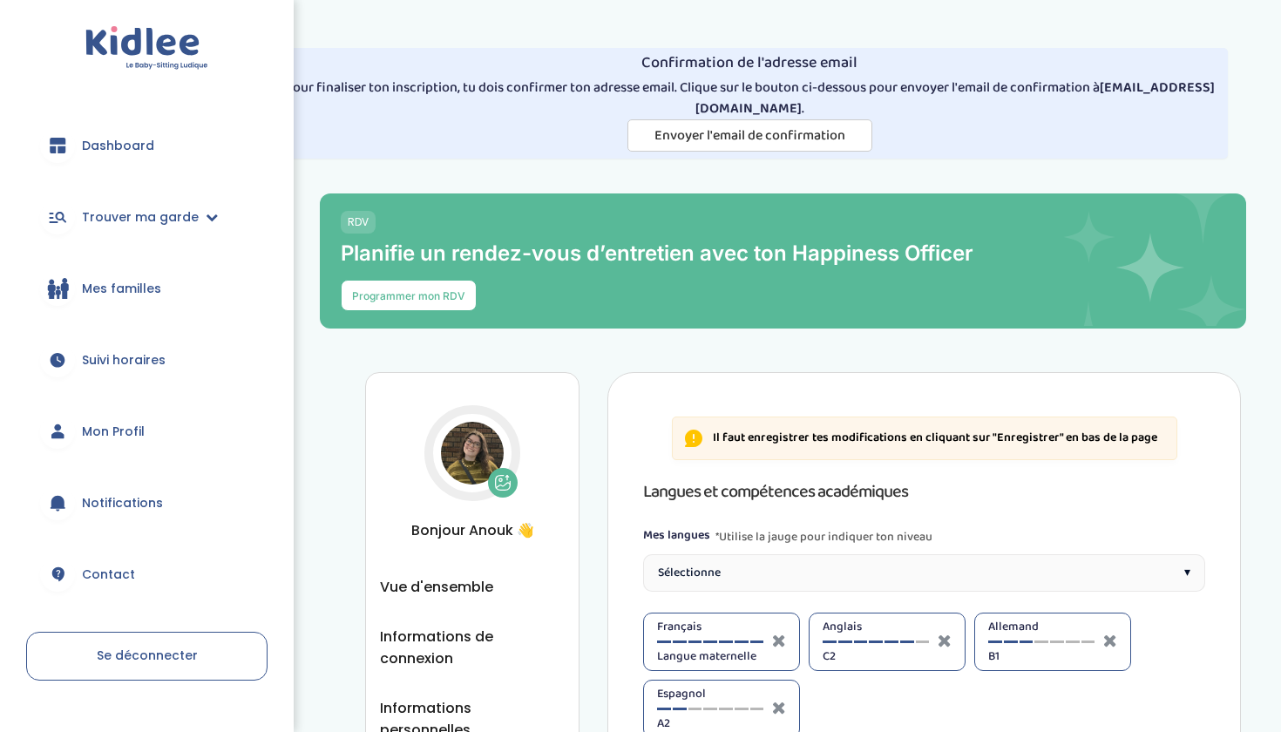
select select "Seconde"
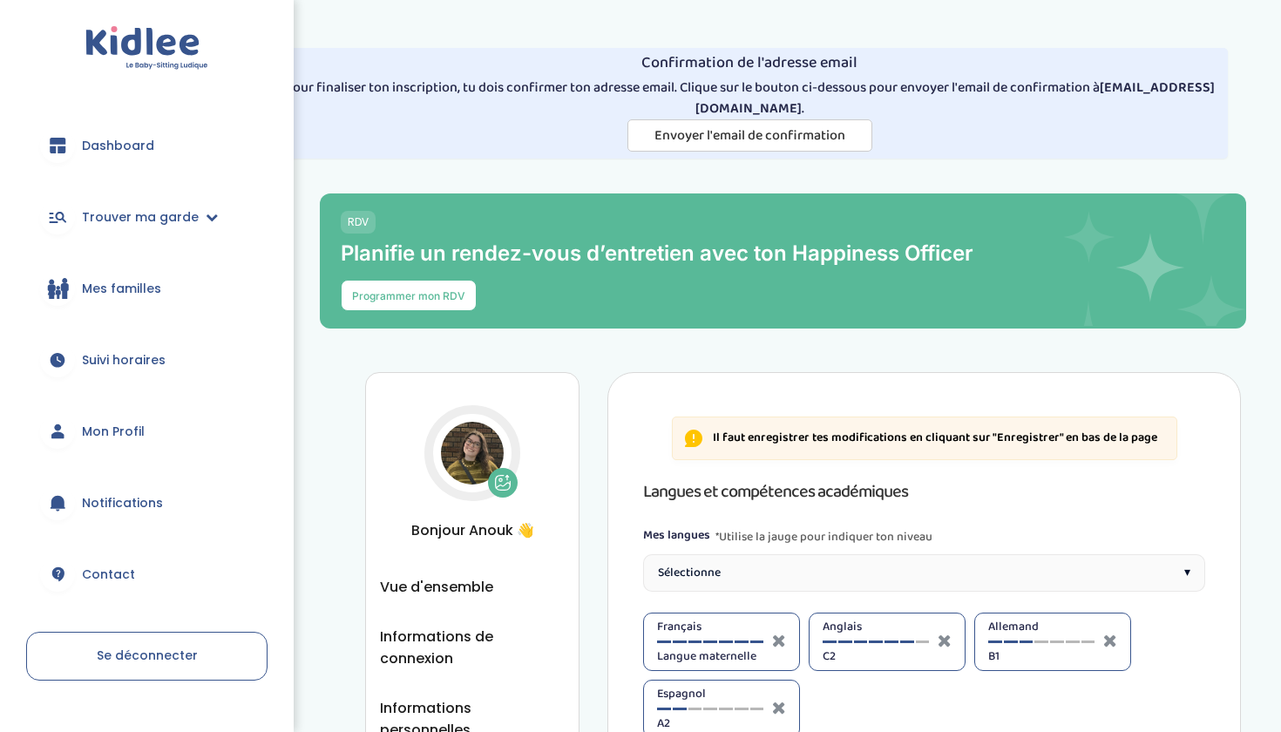
select select "Terminale"
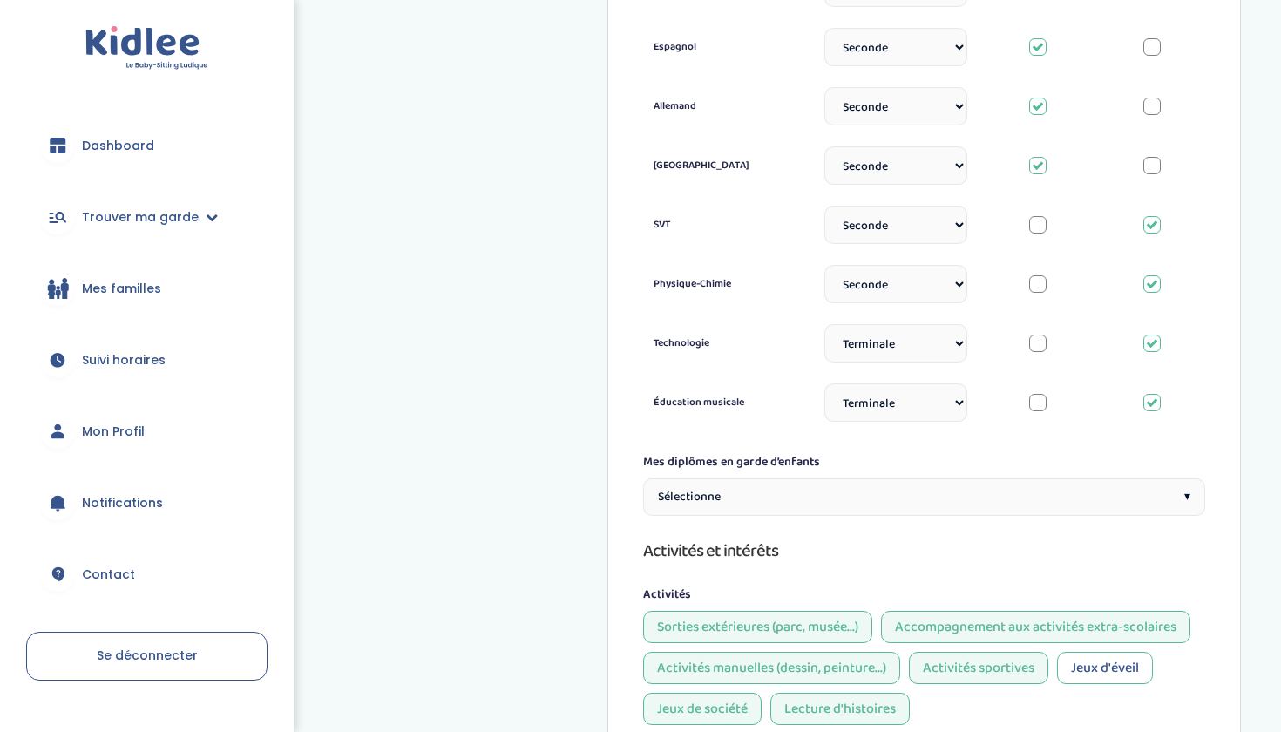
scroll to position [1397, 0]
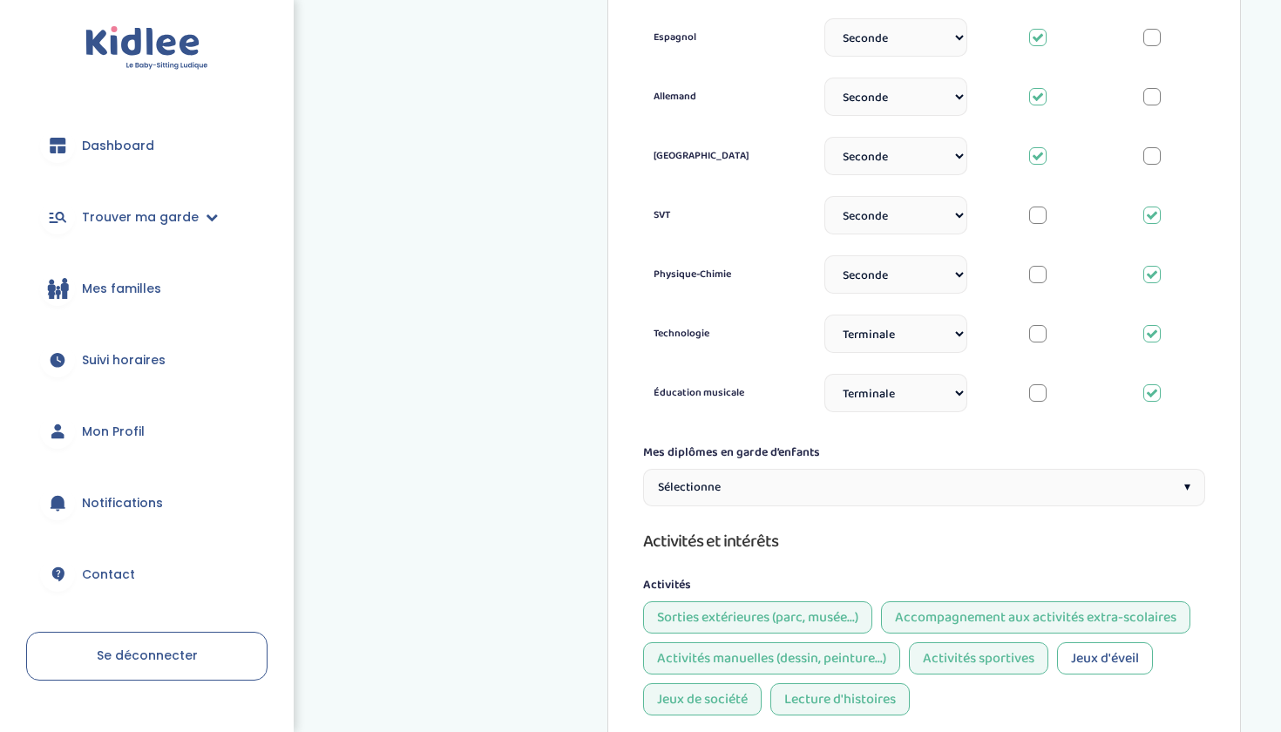
click at [876, 469] on div "Sélectionne ▾" at bounding box center [924, 487] width 562 height 37
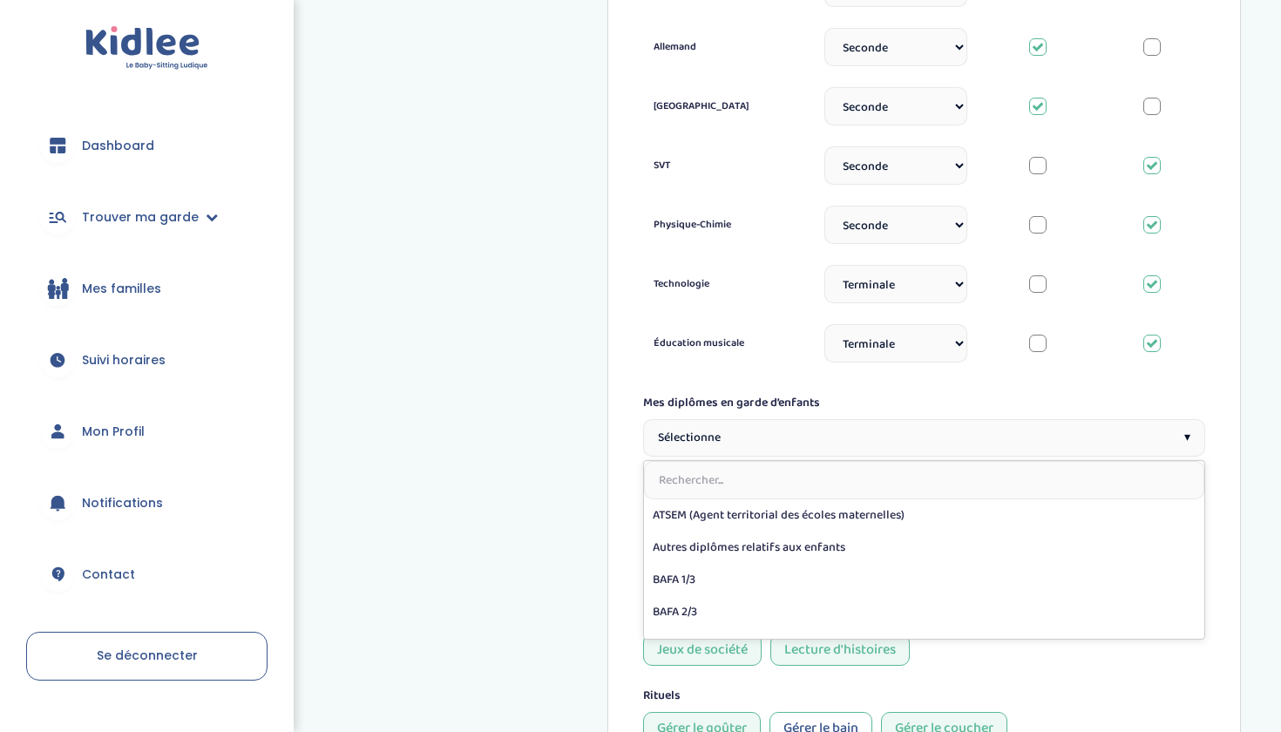
scroll to position [0, 0]
click at [952, 419] on div "Sélectionne ▾" at bounding box center [924, 437] width 562 height 37
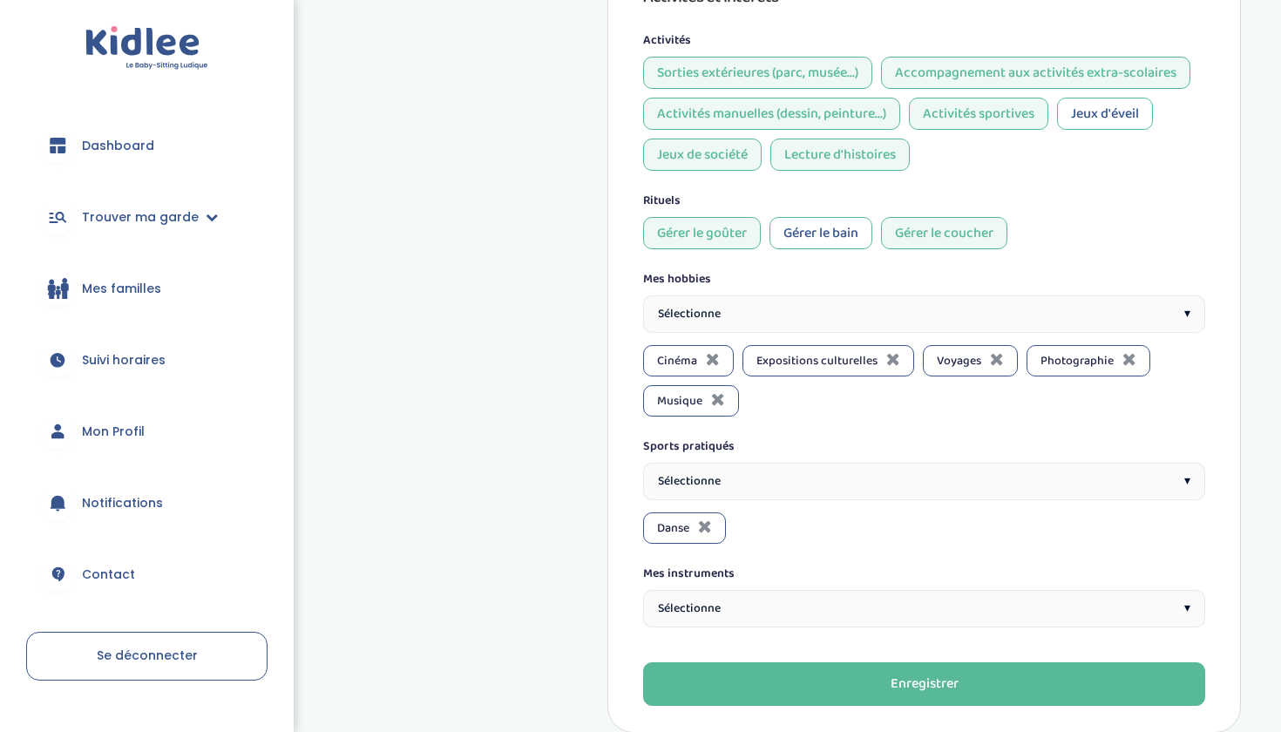
scroll to position [1947, 0]
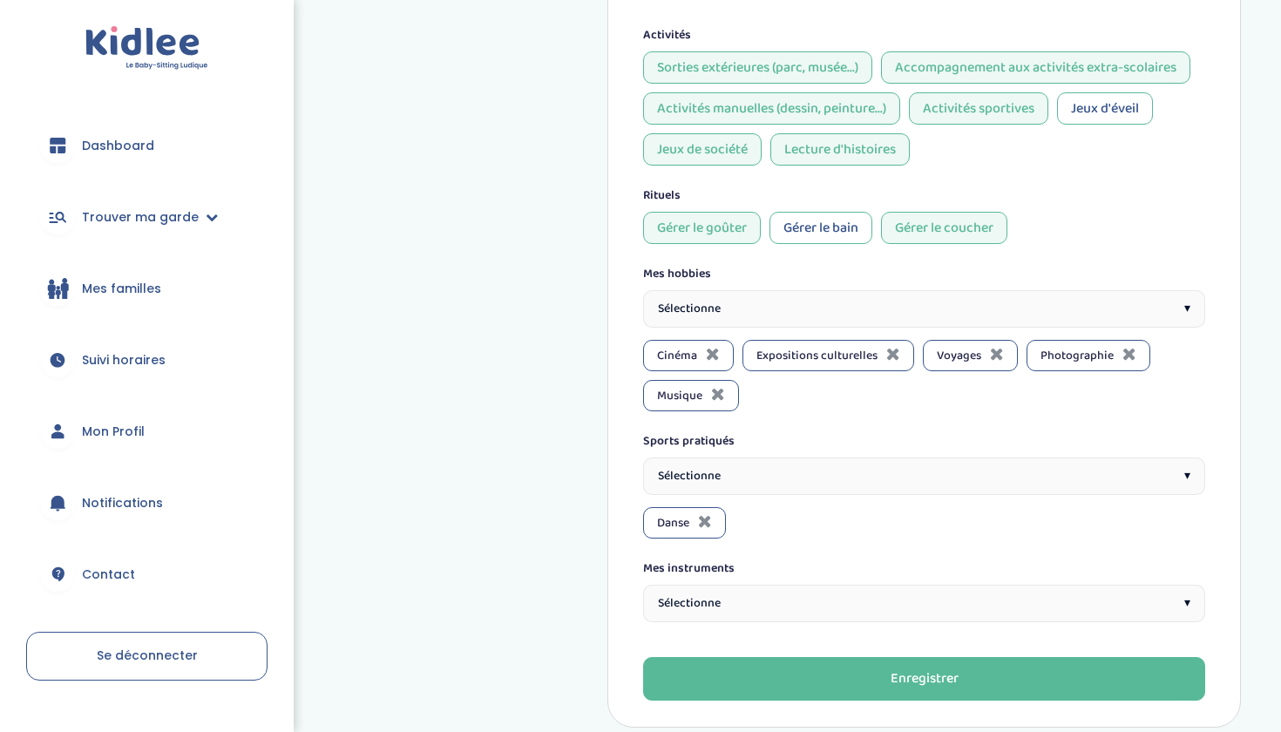
click at [842, 585] on div "Sélectionne ▾" at bounding box center [924, 603] width 562 height 37
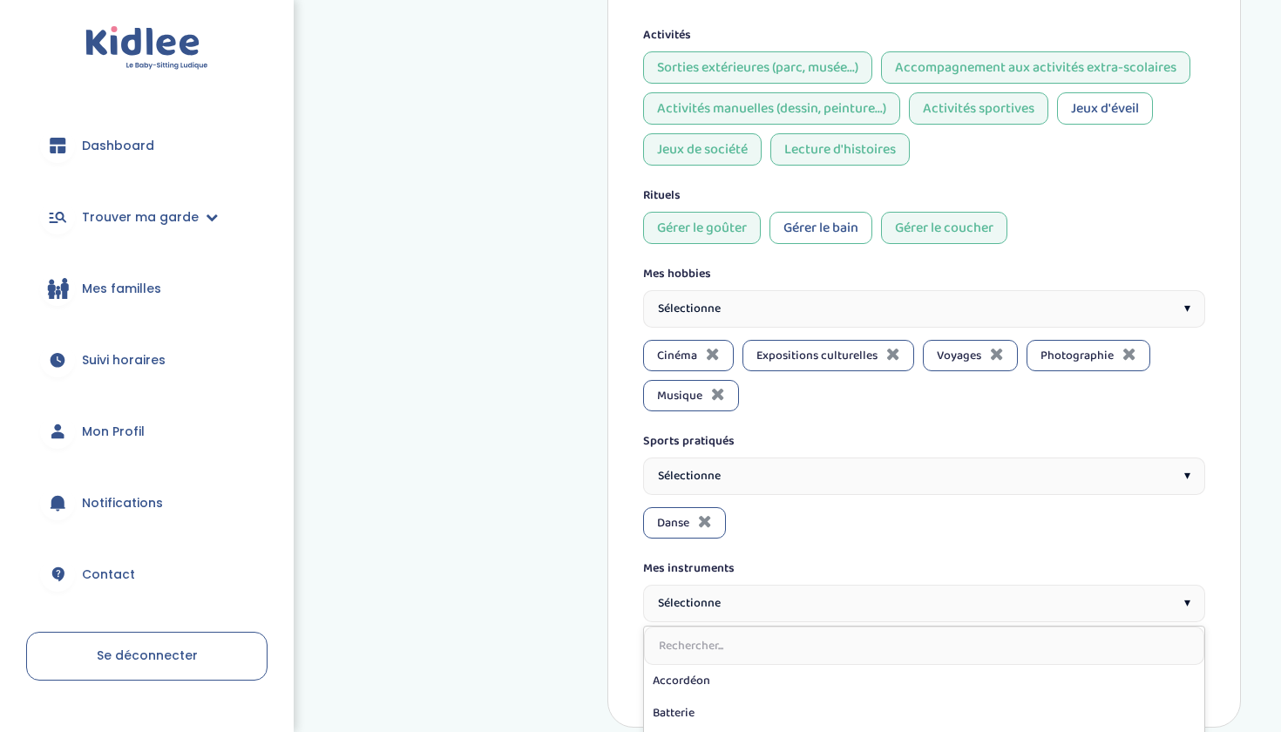
click at [798, 626] on input "text" at bounding box center [924, 645] width 560 height 38
type input "pi"
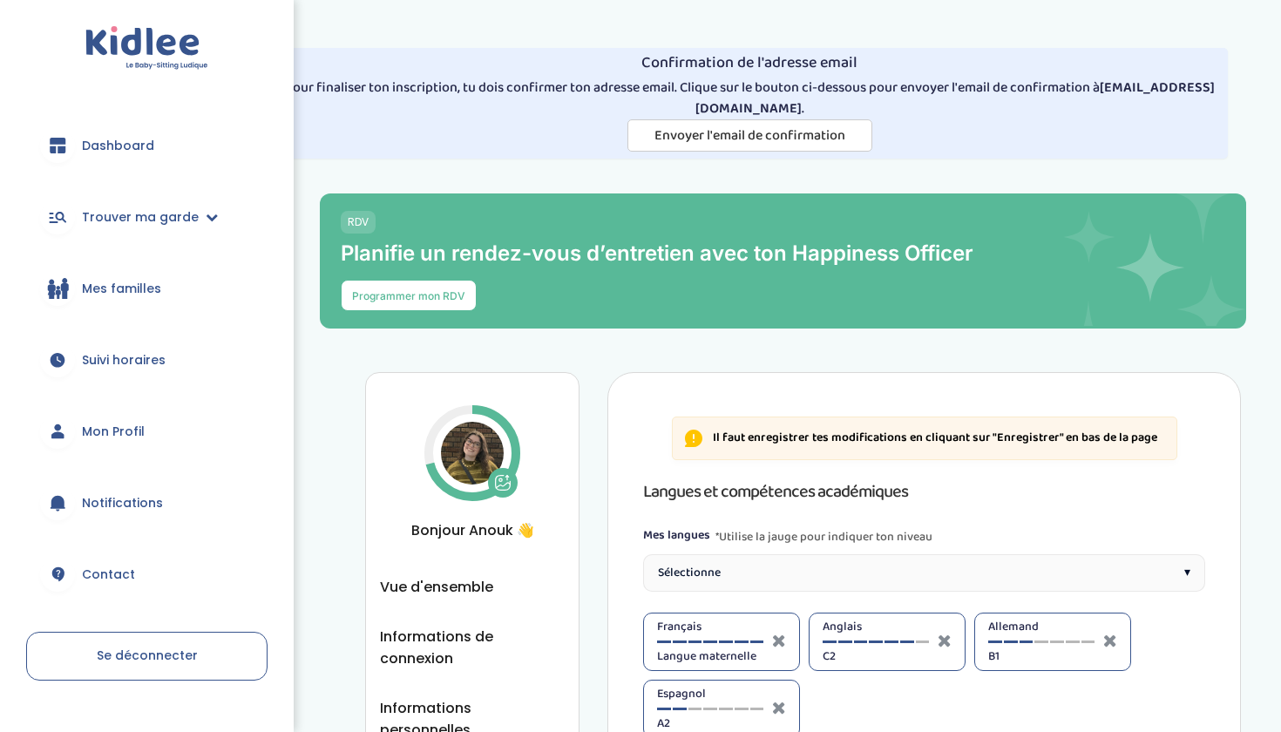
scroll to position [0, 0]
click at [443, 588] on span "Vue d'ensemble" at bounding box center [436, 587] width 113 height 22
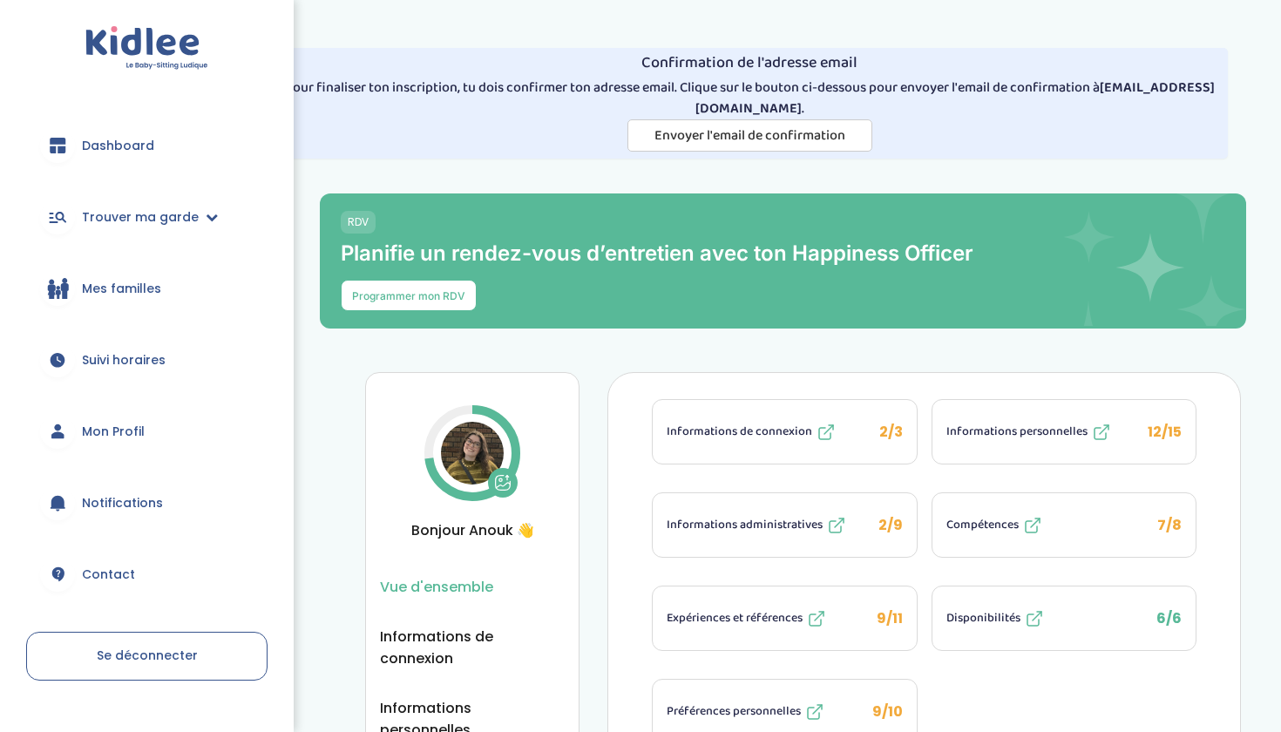
click at [760, 532] on span "Informations administratives" at bounding box center [744, 525] width 156 height 18
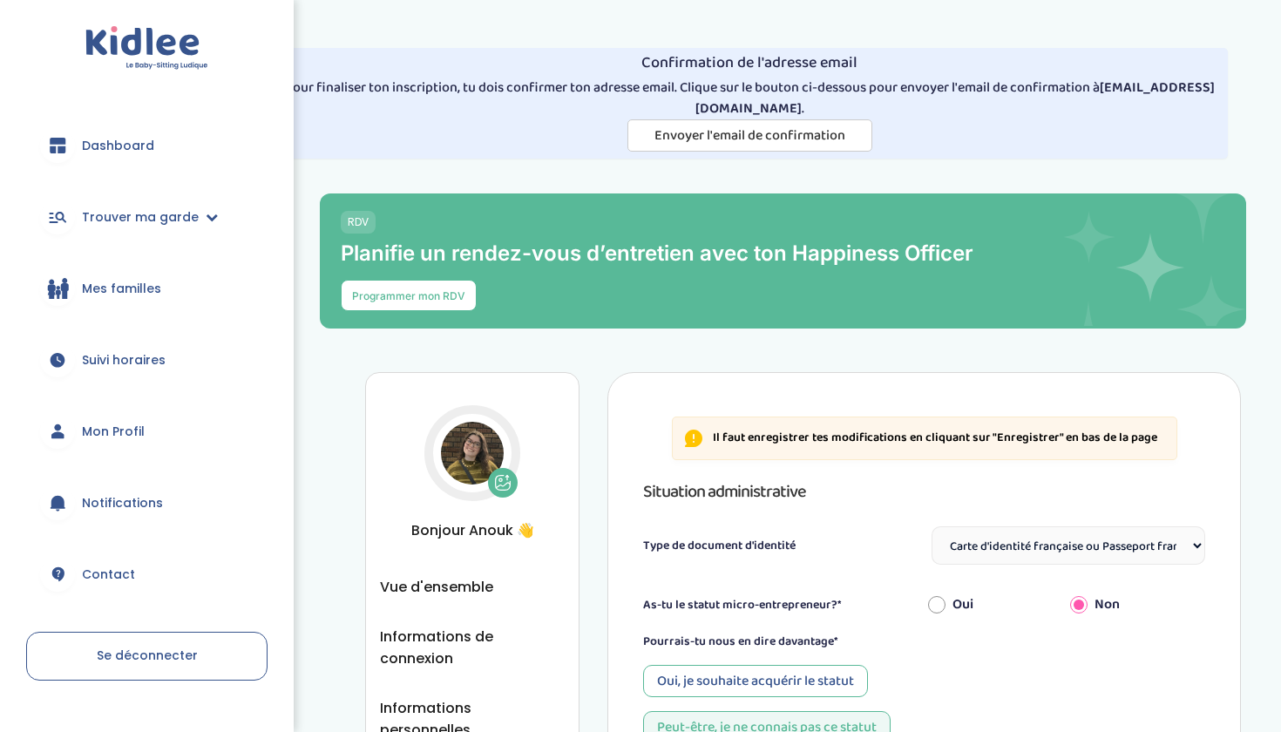
select select "Carte d'identité française ou Passeport français daté de moins de 5 ans"
click at [154, 218] on span "Trouver ma garde" at bounding box center [140, 217] width 117 height 18
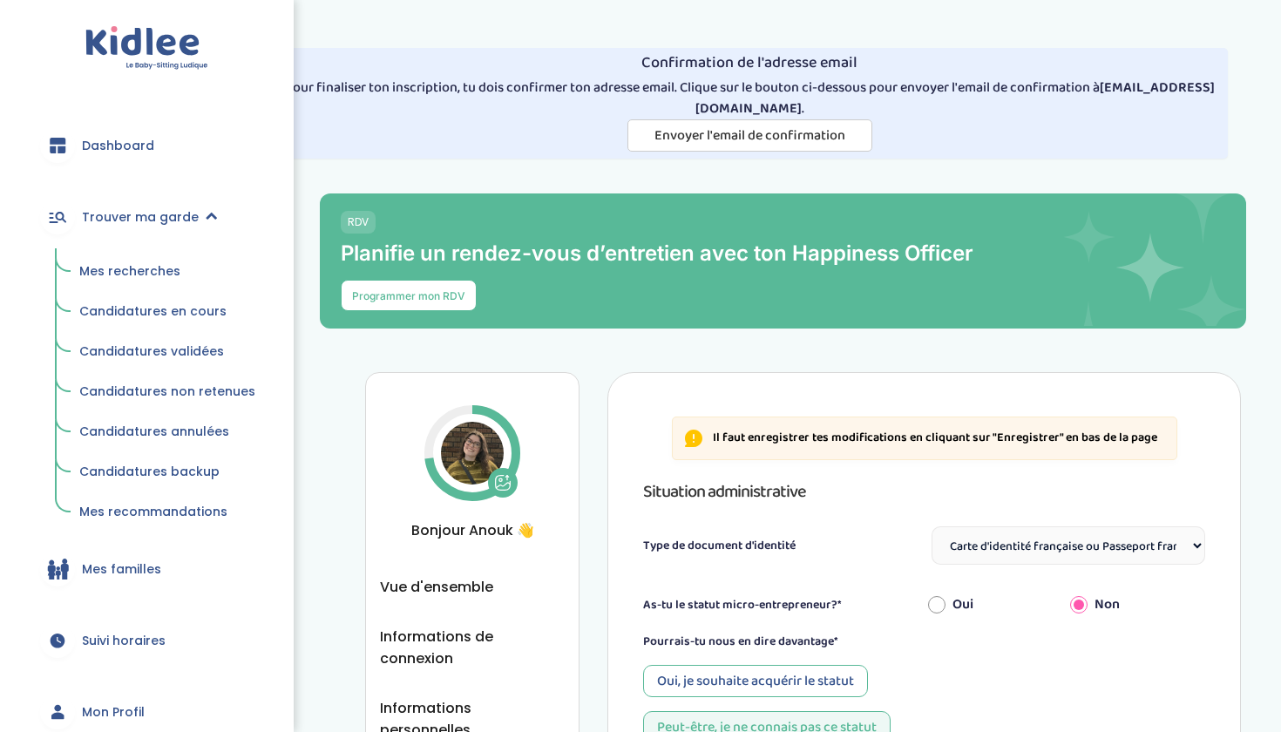
click at [132, 278] on span "Mes recherches" at bounding box center [129, 270] width 101 height 17
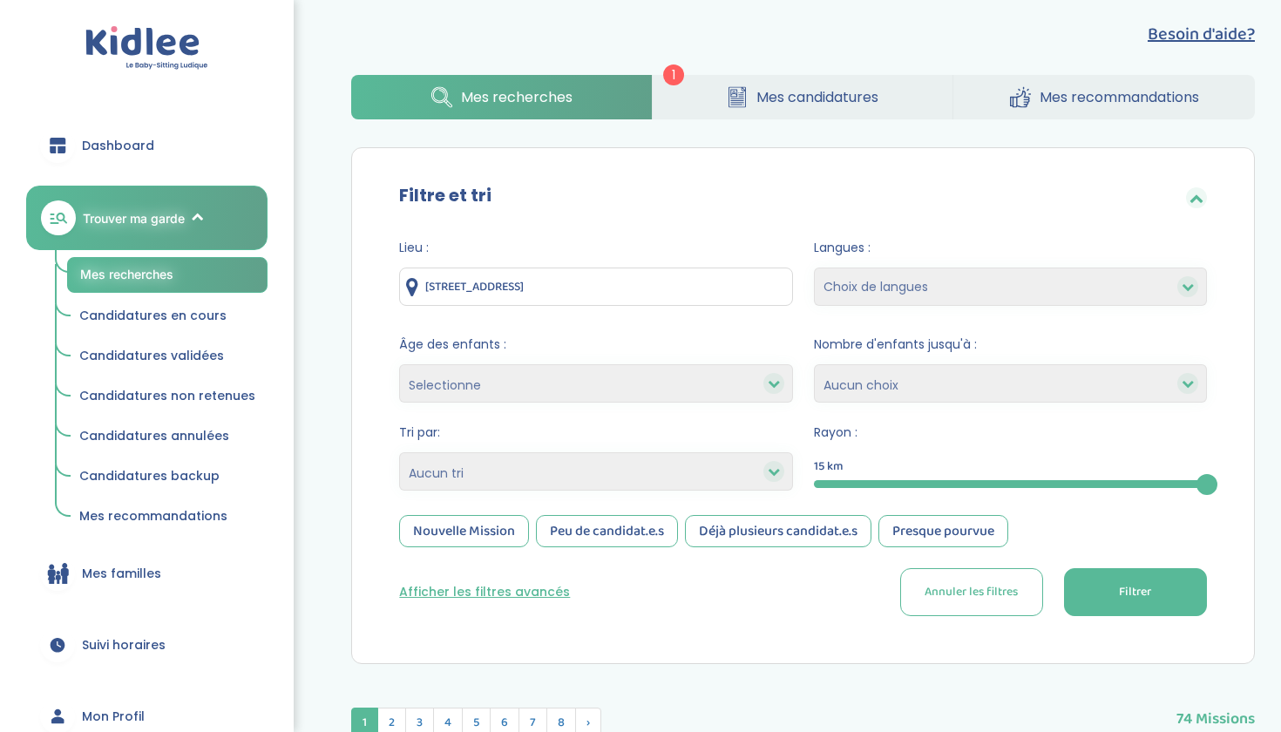
scroll to position [335, 0]
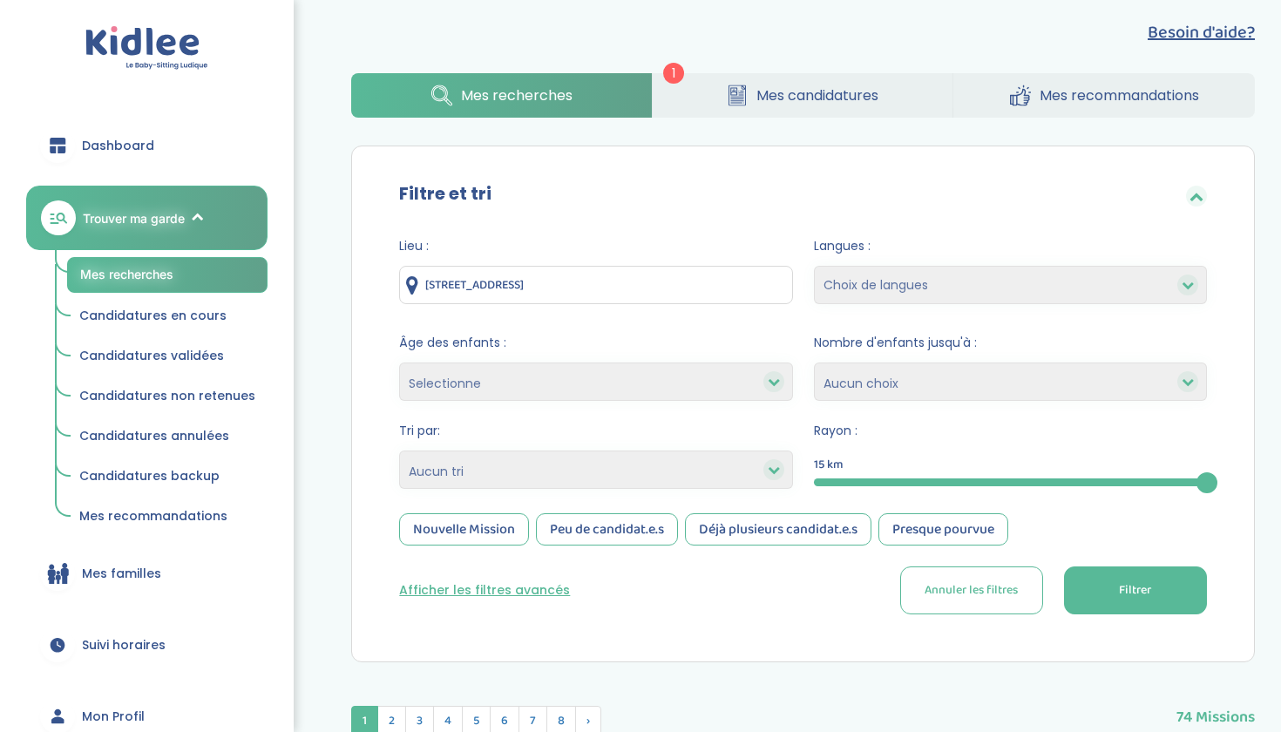
click at [463, 592] on button "Afficher les filtres avancés" at bounding box center [484, 590] width 171 height 18
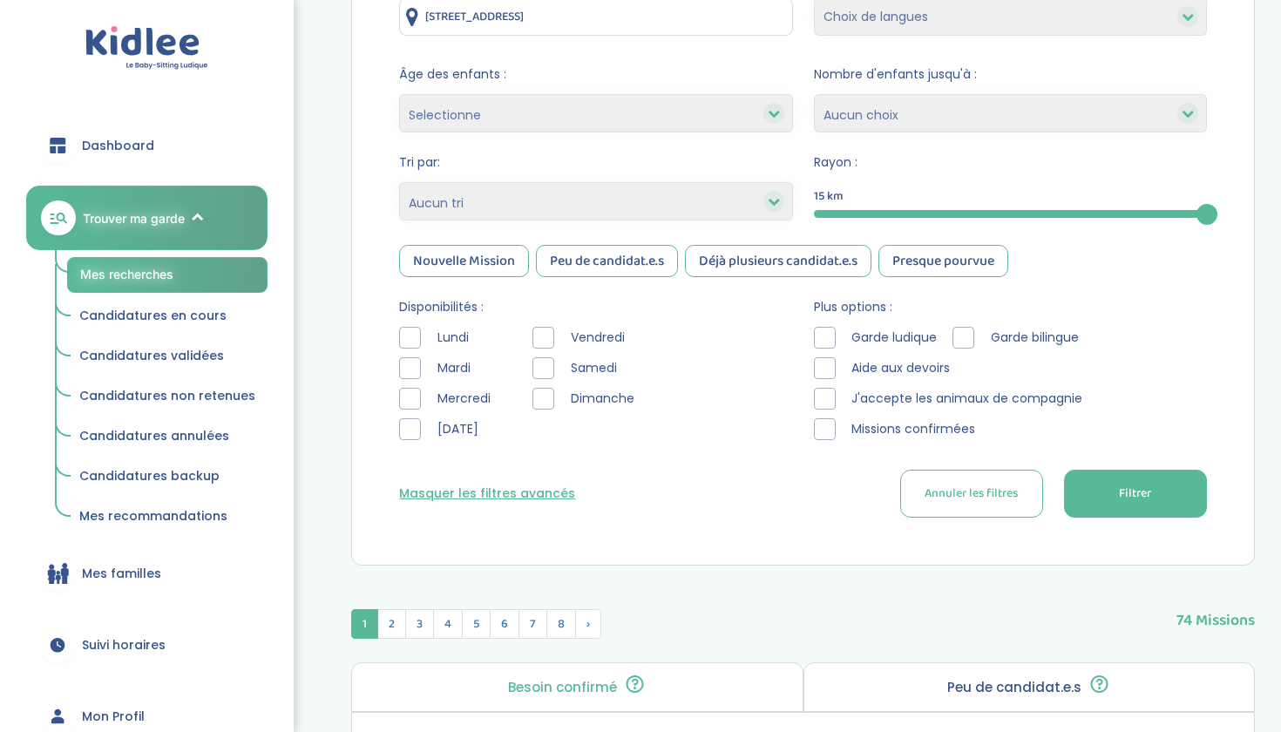
scroll to position [614, 0]
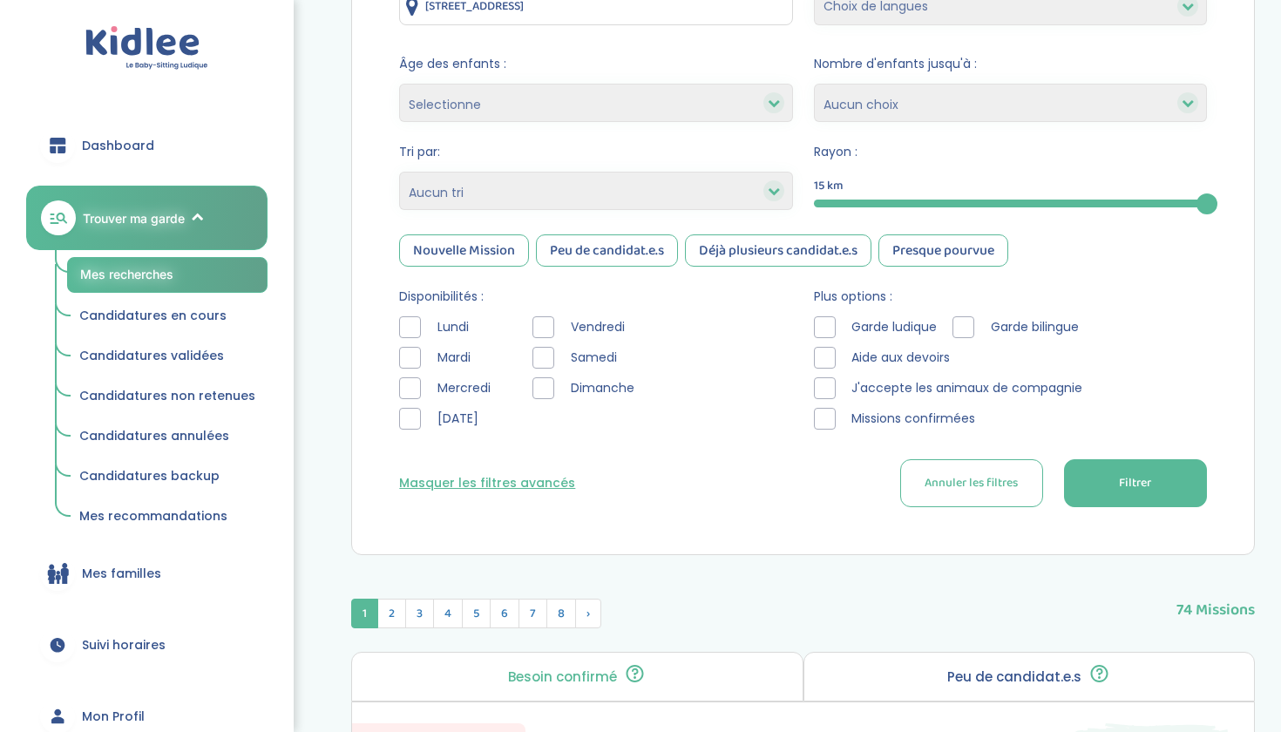
click at [485, 247] on div "Nouvelle Mission" at bounding box center [464, 250] width 130 height 32
click at [1175, 489] on button "Filtrer" at bounding box center [1135, 483] width 143 height 48
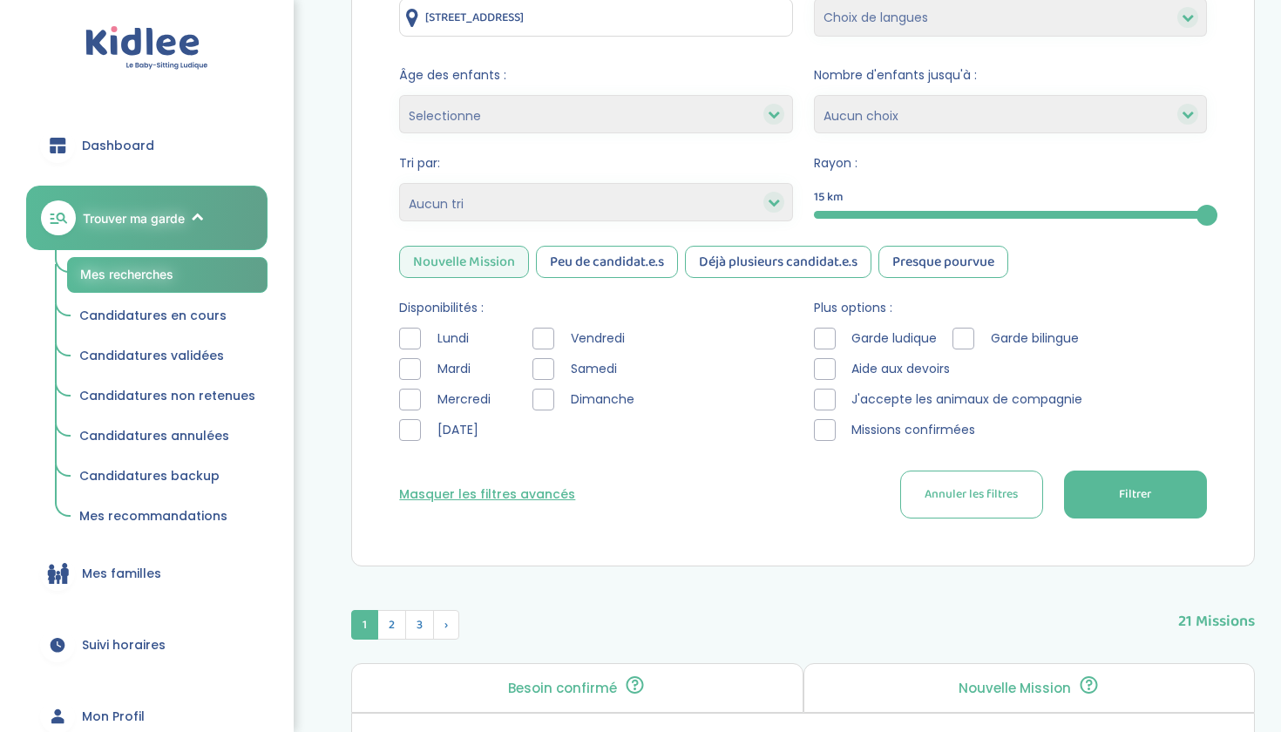
scroll to position [634, 0]
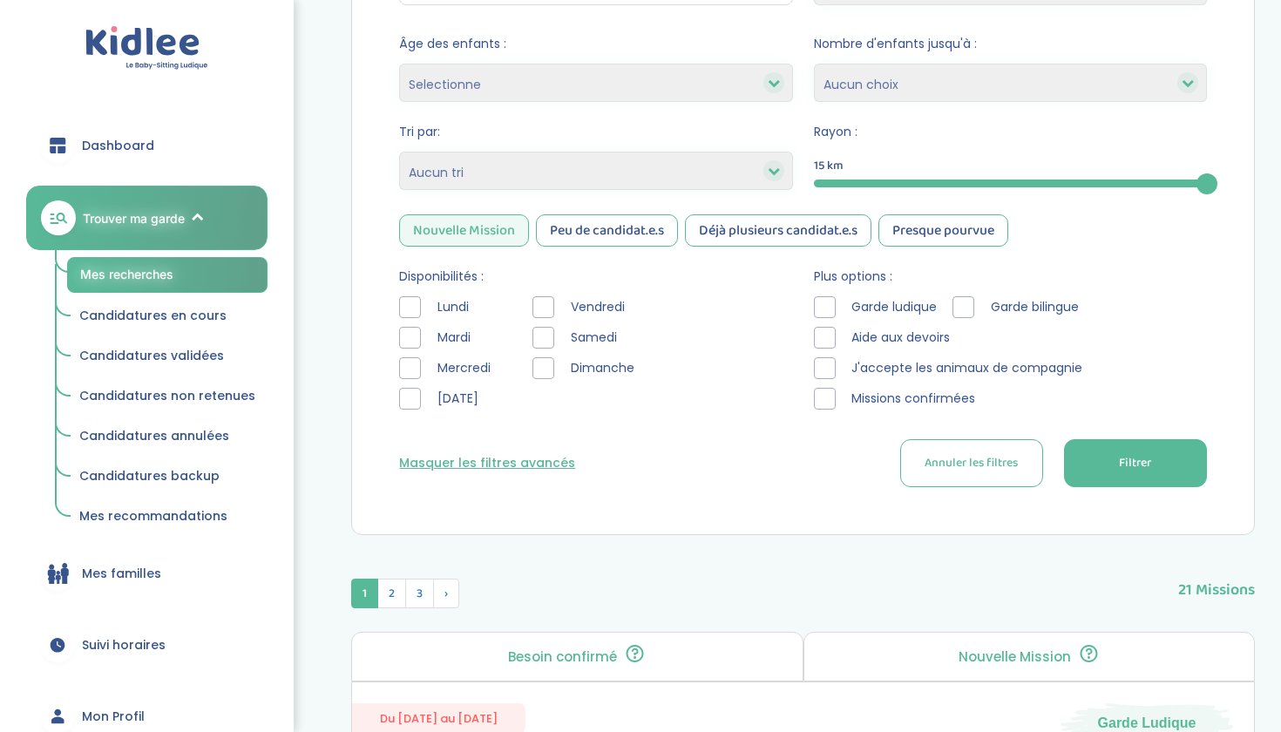
click at [406, 315] on div at bounding box center [410, 307] width 22 height 22
click at [408, 363] on div at bounding box center [410, 368] width 22 height 22
click at [541, 310] on div at bounding box center [543, 307] width 22 height 22
click at [1138, 458] on span "Filtrer" at bounding box center [1135, 463] width 32 height 18
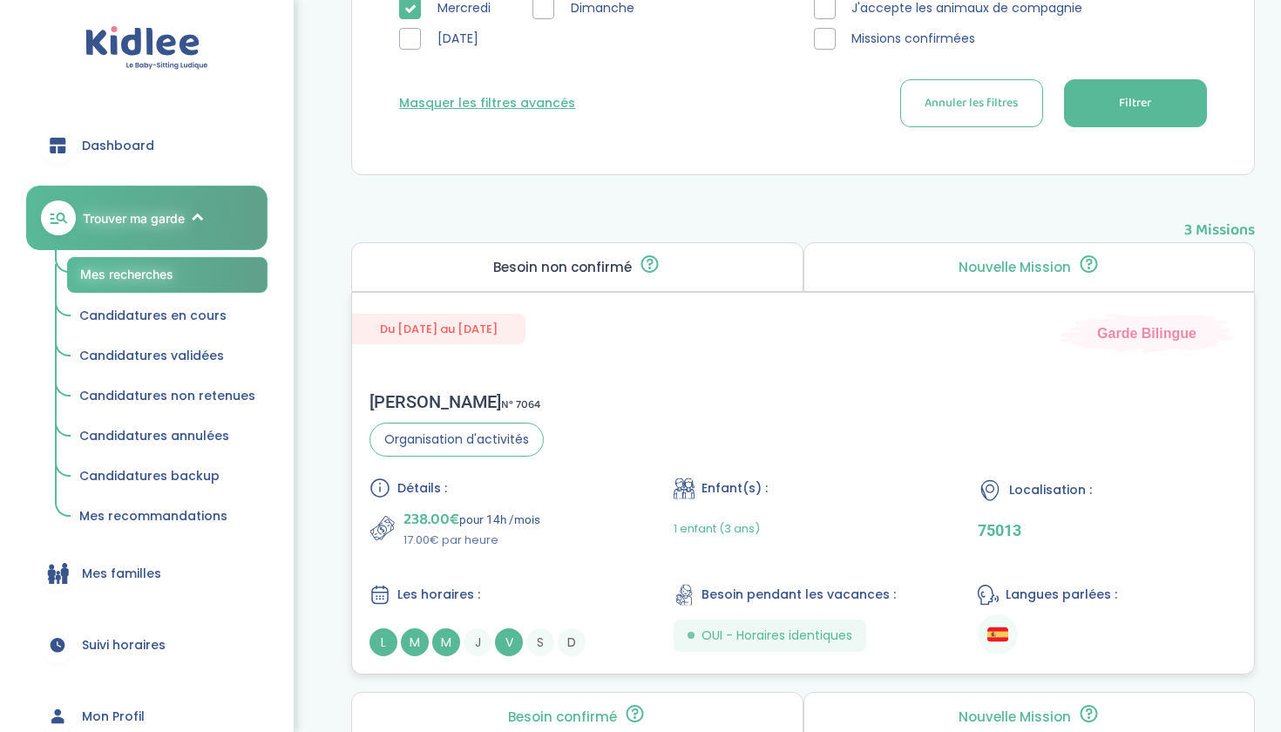
scroll to position [1000, 0]
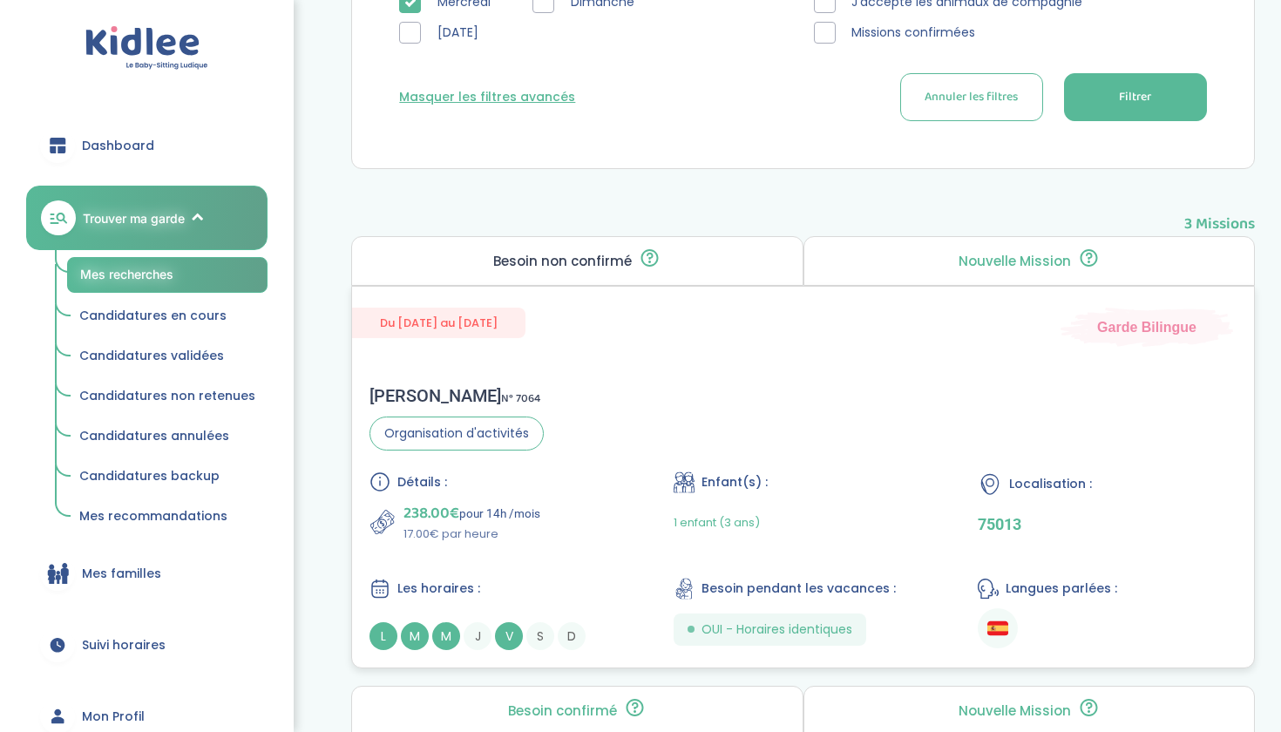
click at [501, 402] on span "N° 7064" at bounding box center [520, 398] width 39 height 18
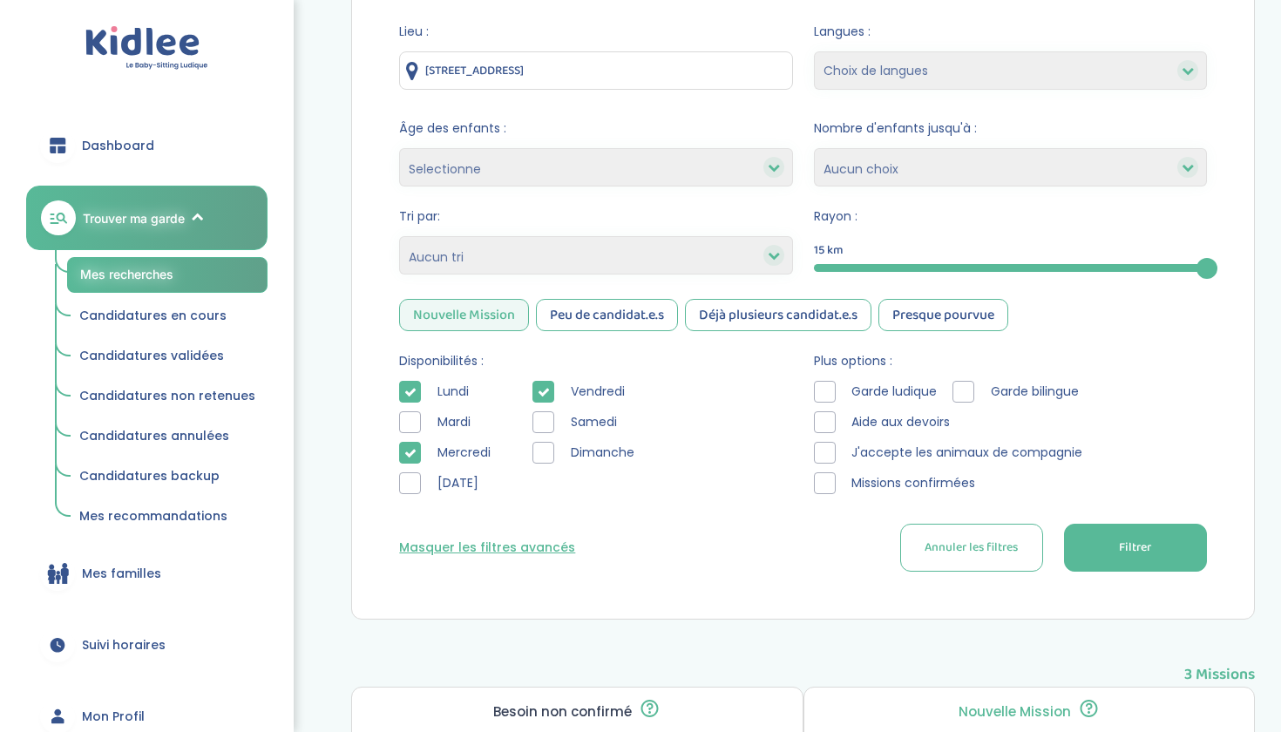
scroll to position [565, 0]
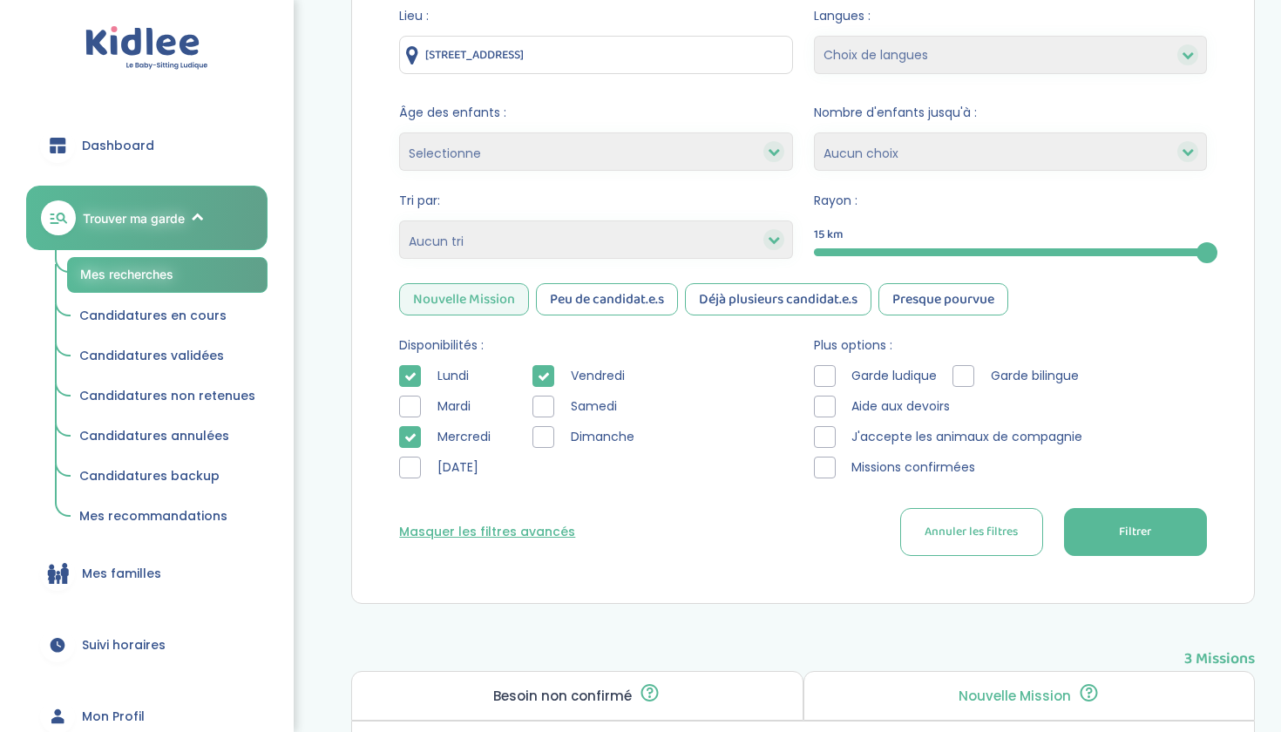
click at [417, 377] on div at bounding box center [410, 376] width 22 height 22
click at [418, 430] on div at bounding box center [410, 437] width 22 height 22
click at [538, 373] on icon at bounding box center [544, 376] width 12 height 12
click at [1119, 529] on span "Filtrer" at bounding box center [1135, 532] width 32 height 18
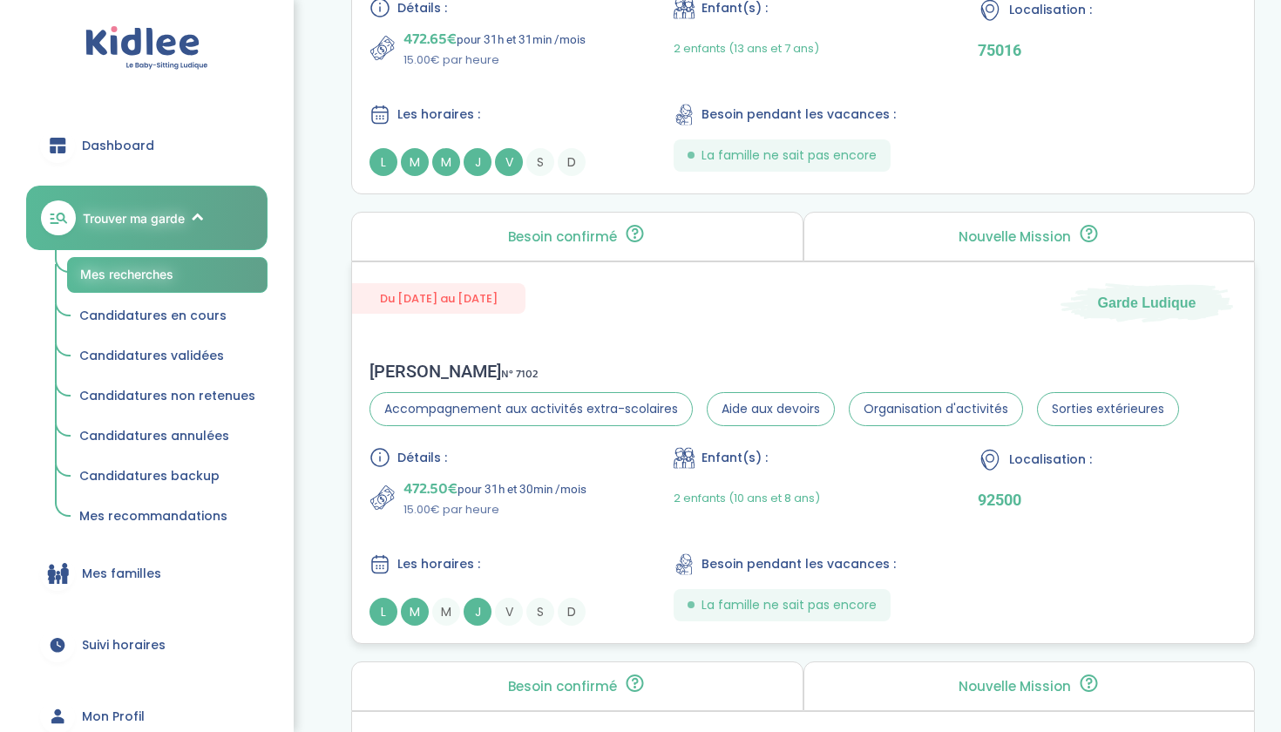
scroll to position [1696, 0]
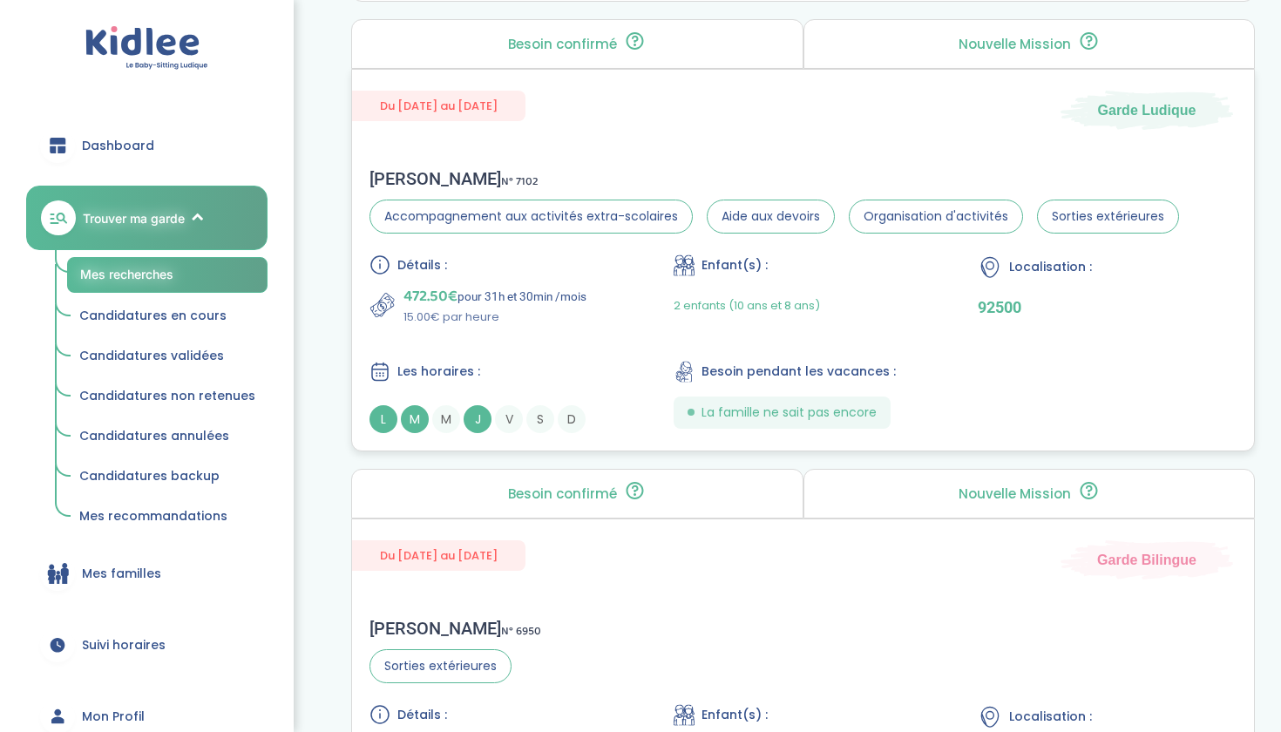
click at [508, 179] on div "[PERSON_NAME] N° 7102" at bounding box center [773, 178] width 809 height 21
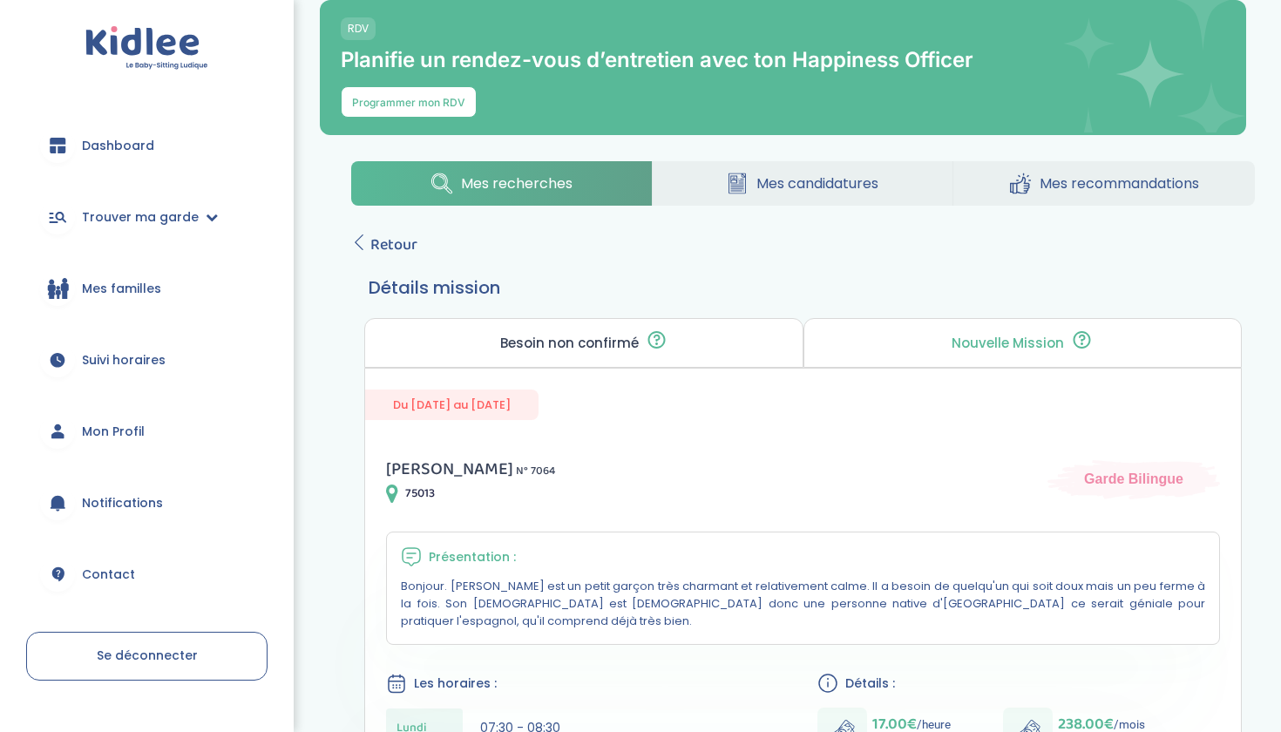
scroll to position [209, 0]
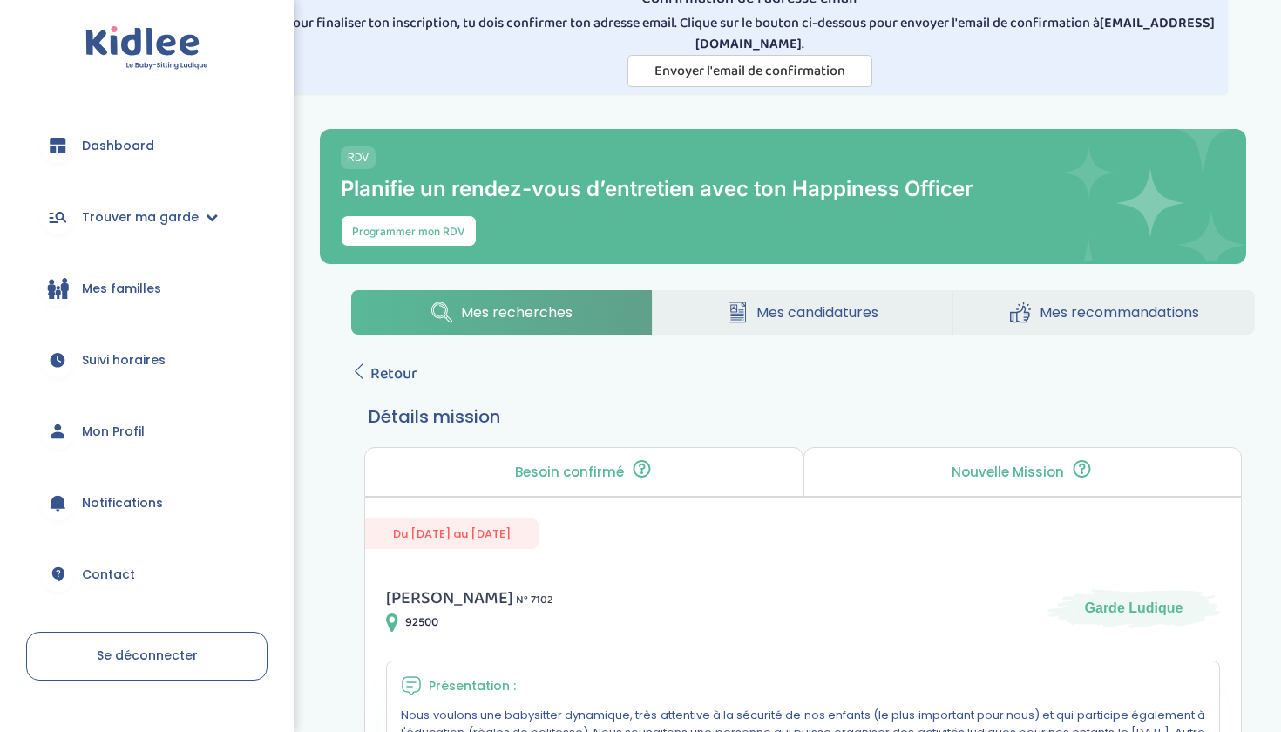
scroll to position [47, 0]
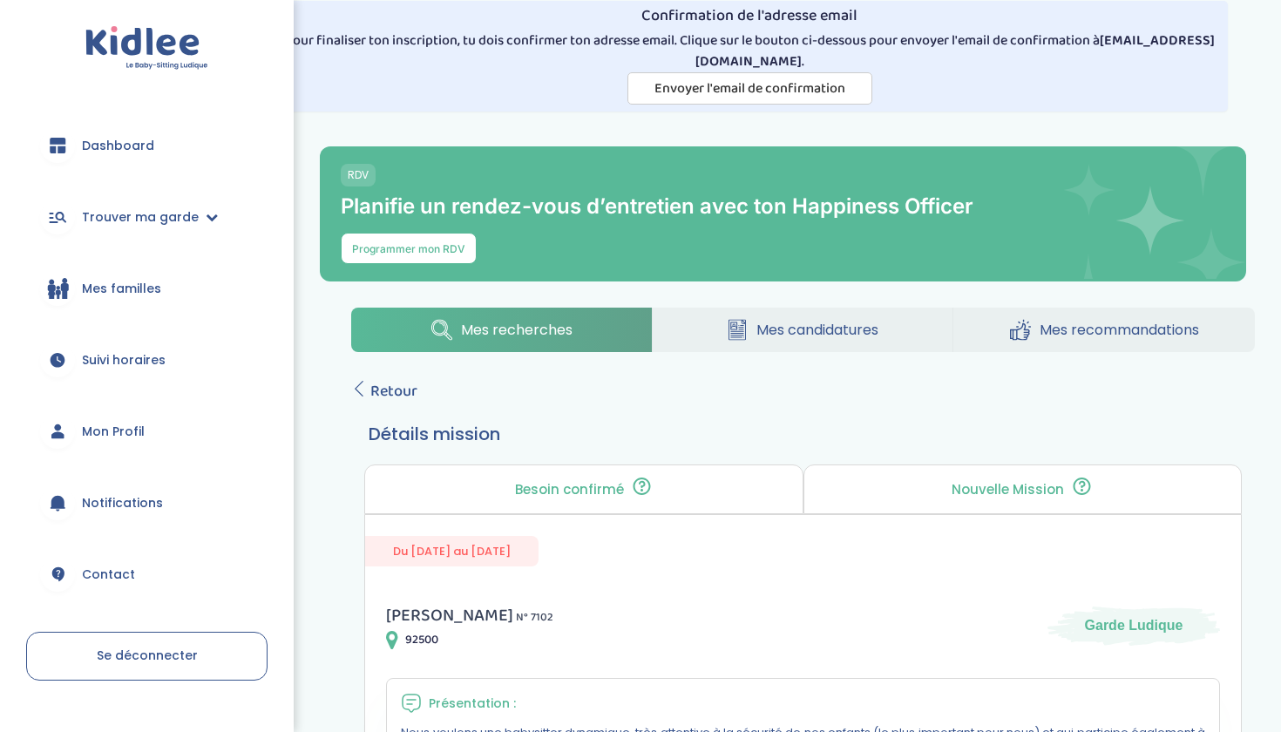
click at [517, 339] on span "Mes recherches" at bounding box center [517, 330] width 112 height 22
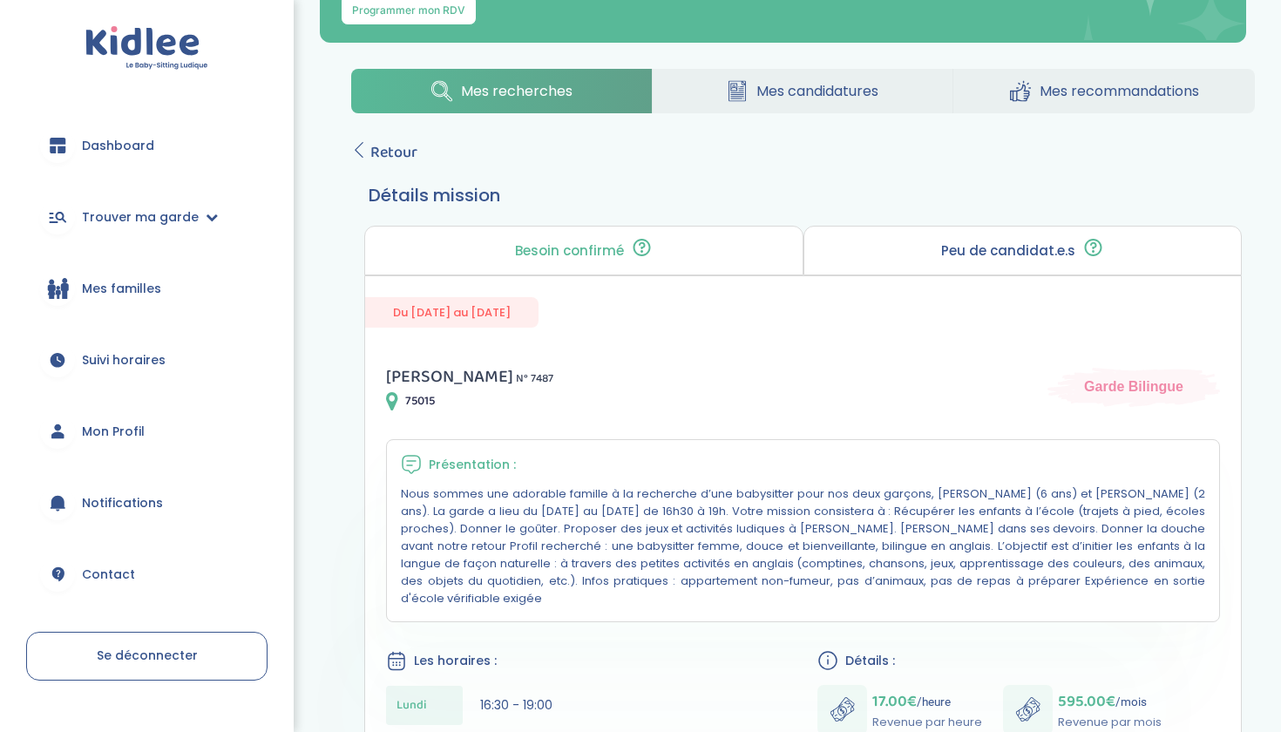
scroll to position [337, 0]
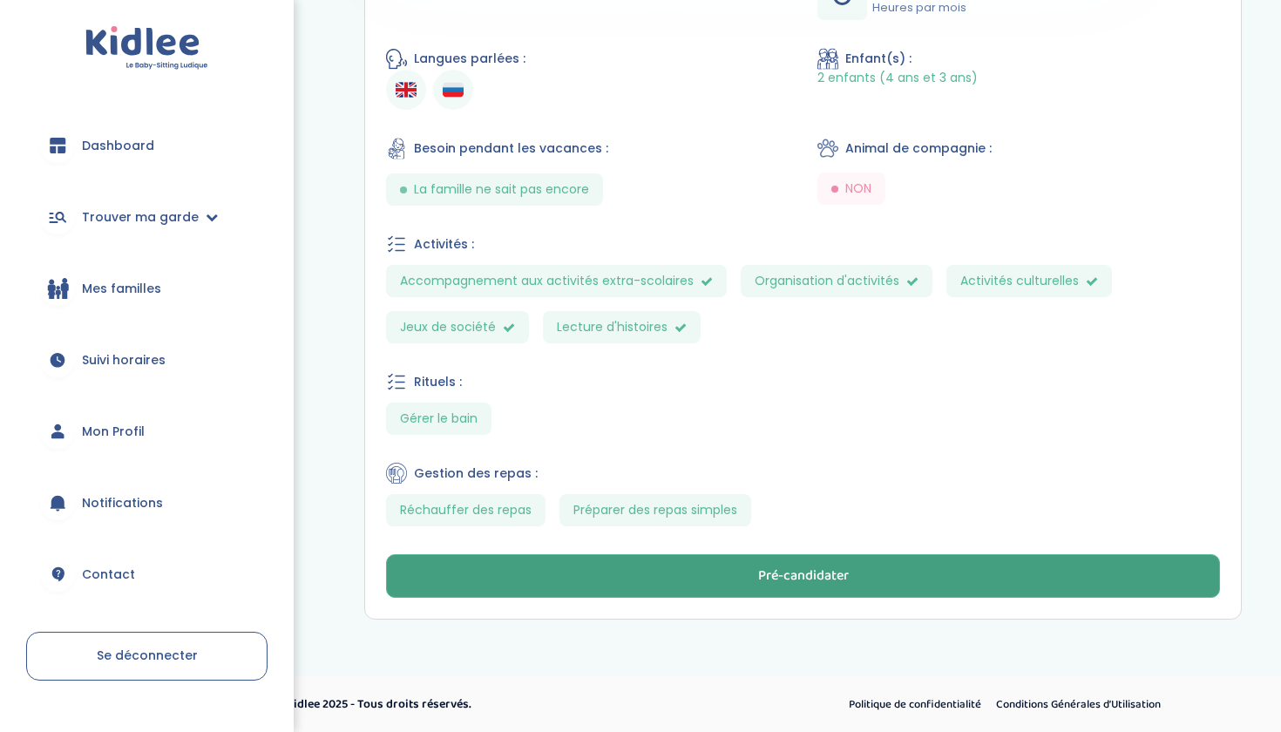
scroll to position [1000, 0]
click at [717, 592] on button "Pré-candidater" at bounding box center [803, 577] width 834 height 44
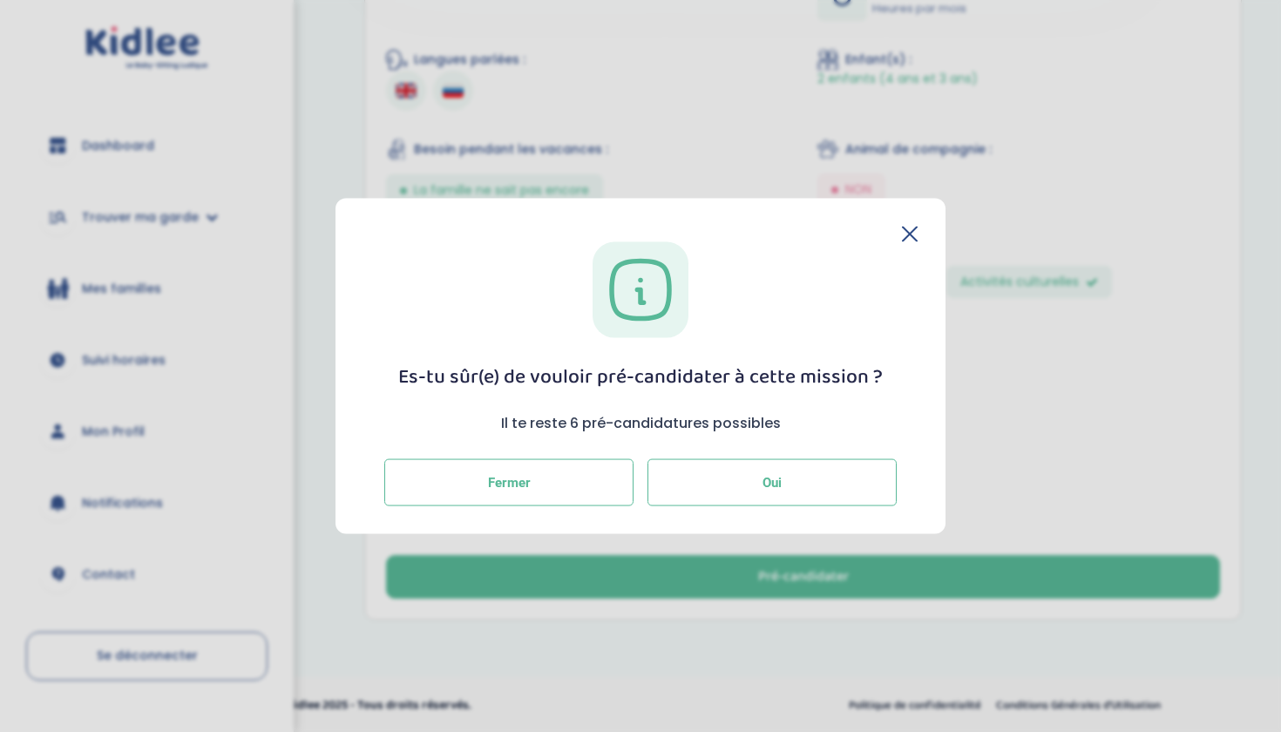
click at [767, 483] on span "Oui" at bounding box center [771, 482] width 19 height 16
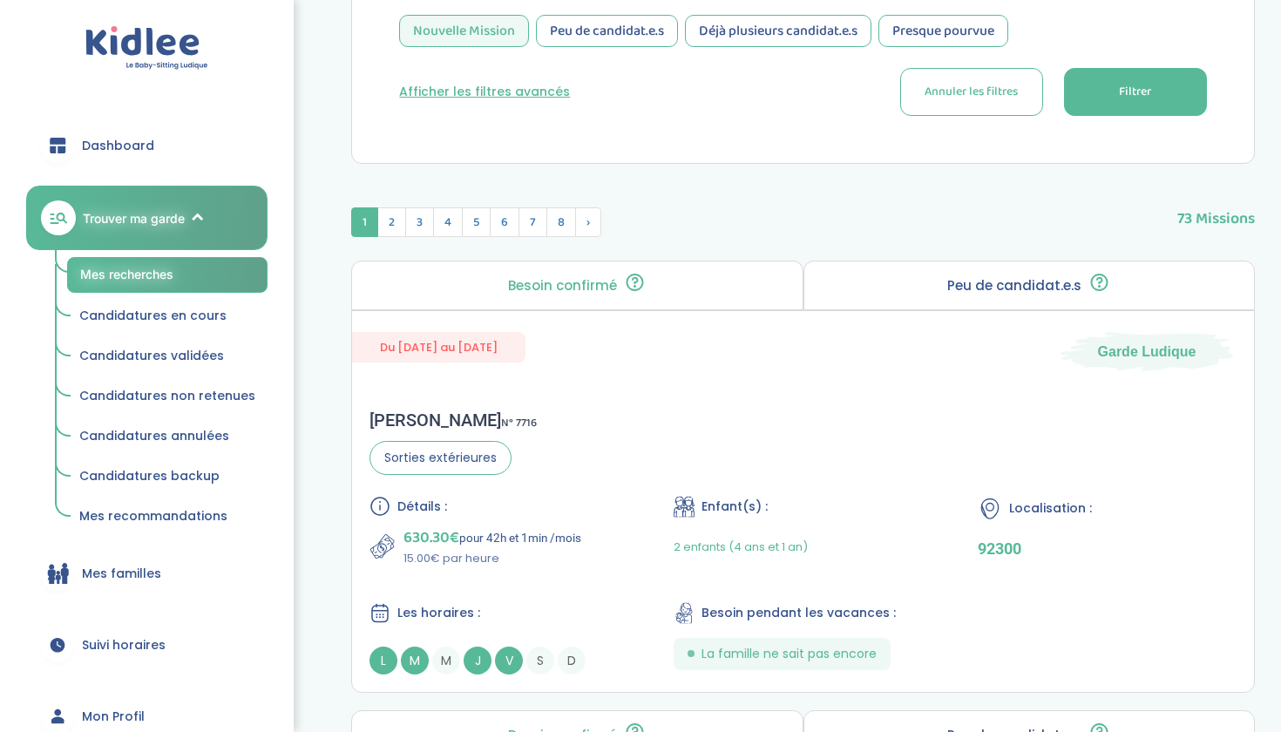
scroll to position [900, 0]
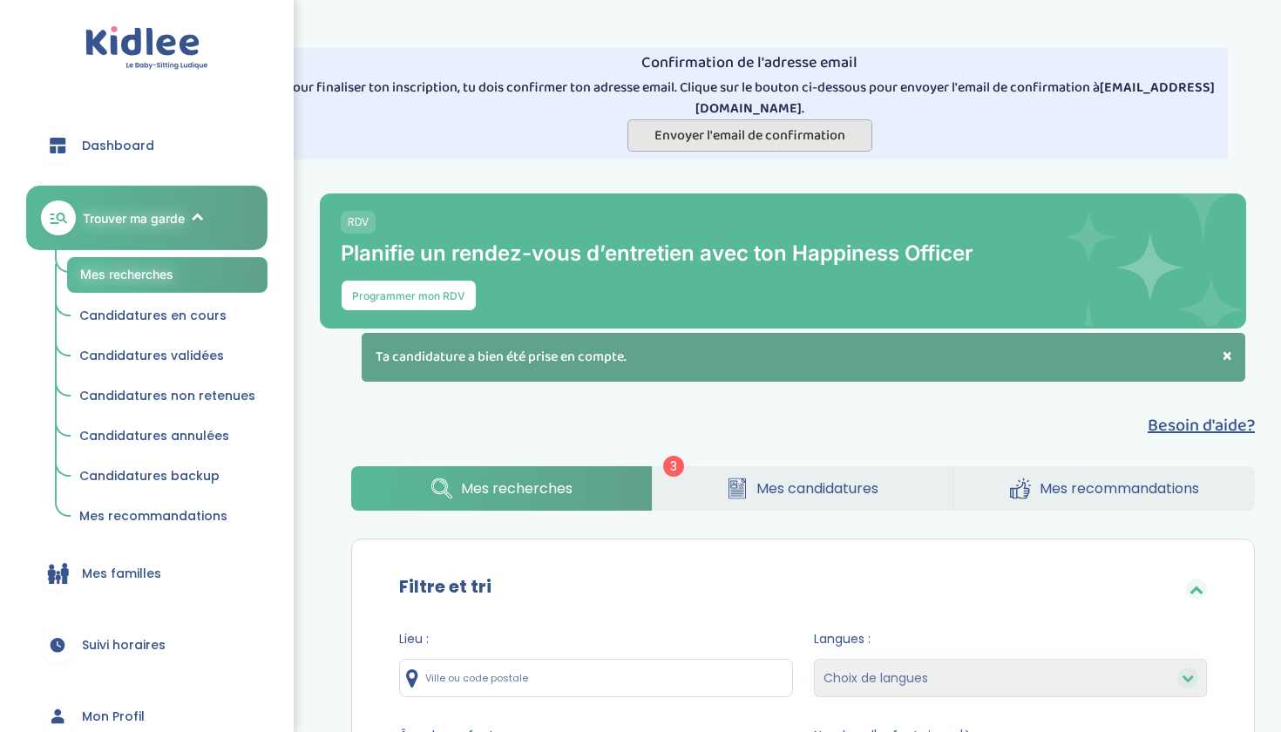
click at [817, 125] on span "Envoyer l'email de confirmation" at bounding box center [749, 136] width 191 height 22
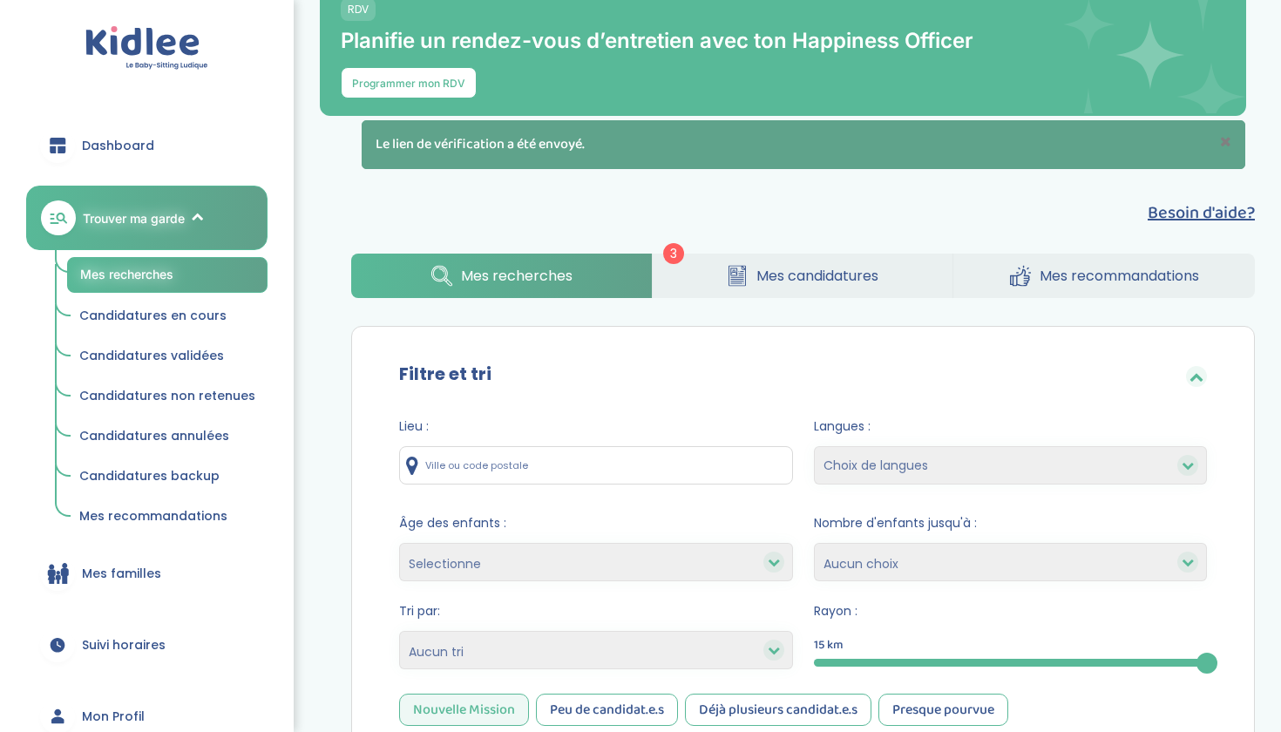
scroll to position [213, 0]
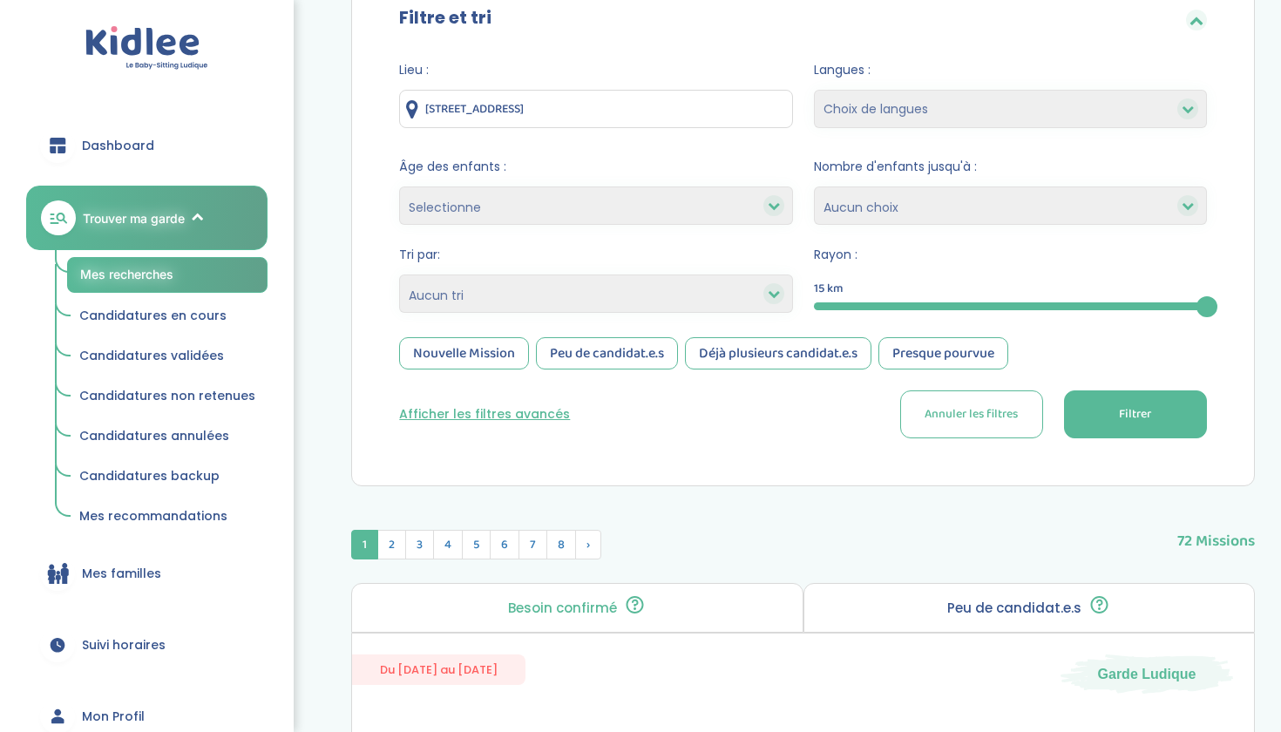
scroll to position [340, 0]
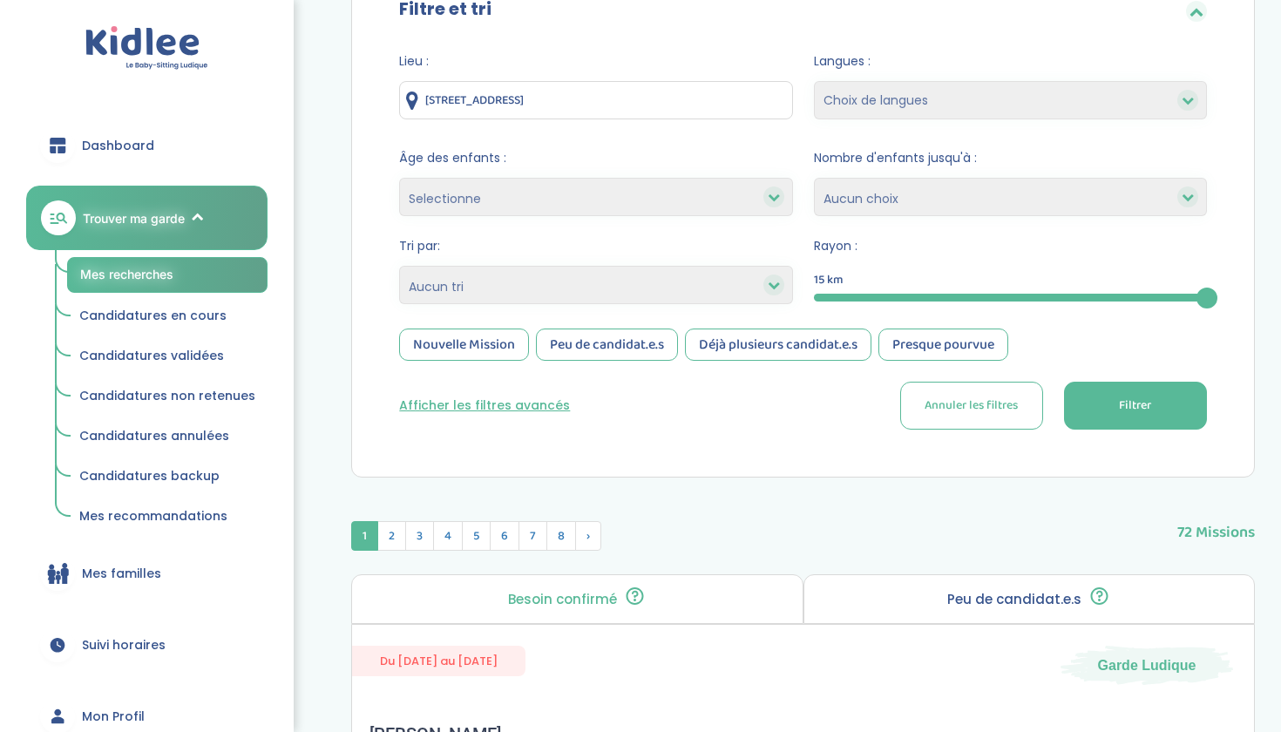
click at [492, 345] on div "Nouvelle Mission" at bounding box center [464, 344] width 130 height 32
click at [1153, 406] on button "Filtrer" at bounding box center [1135, 406] width 143 height 48
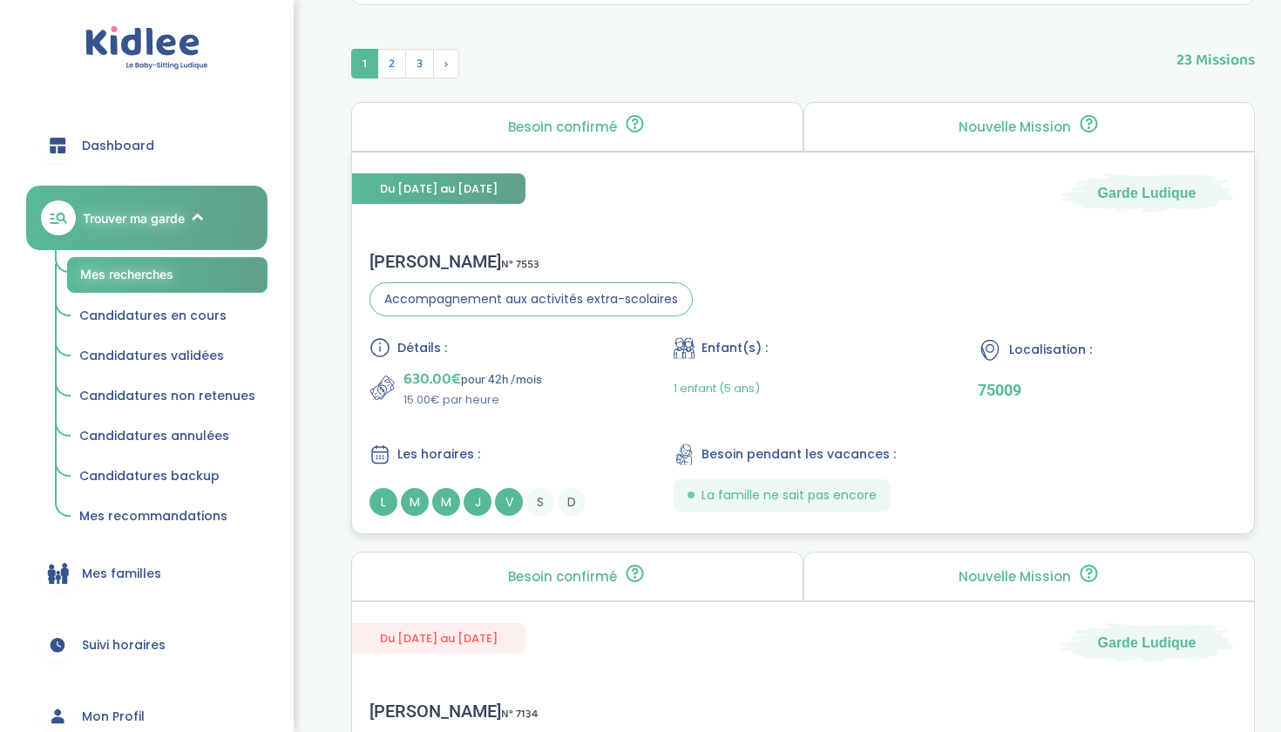
scroll to position [827, 0]
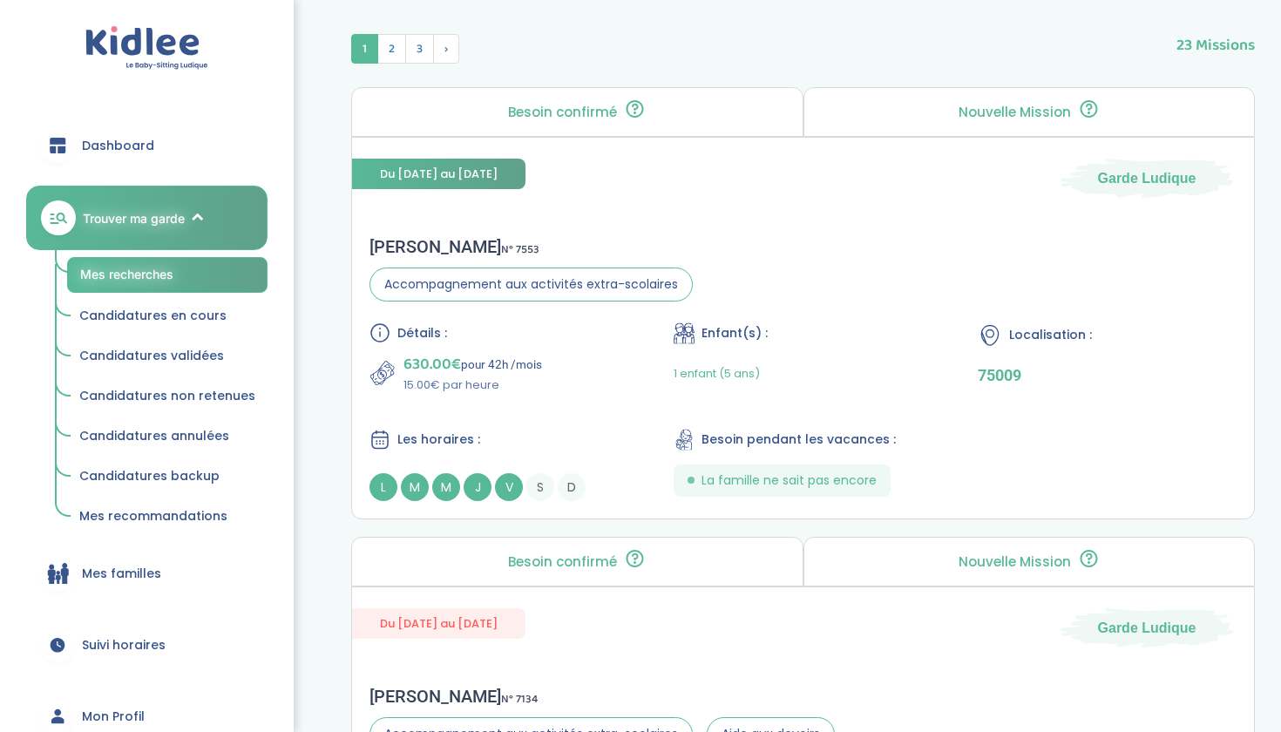
click at [105, 625] on link "Suivi horaires" at bounding box center [146, 644] width 241 height 63
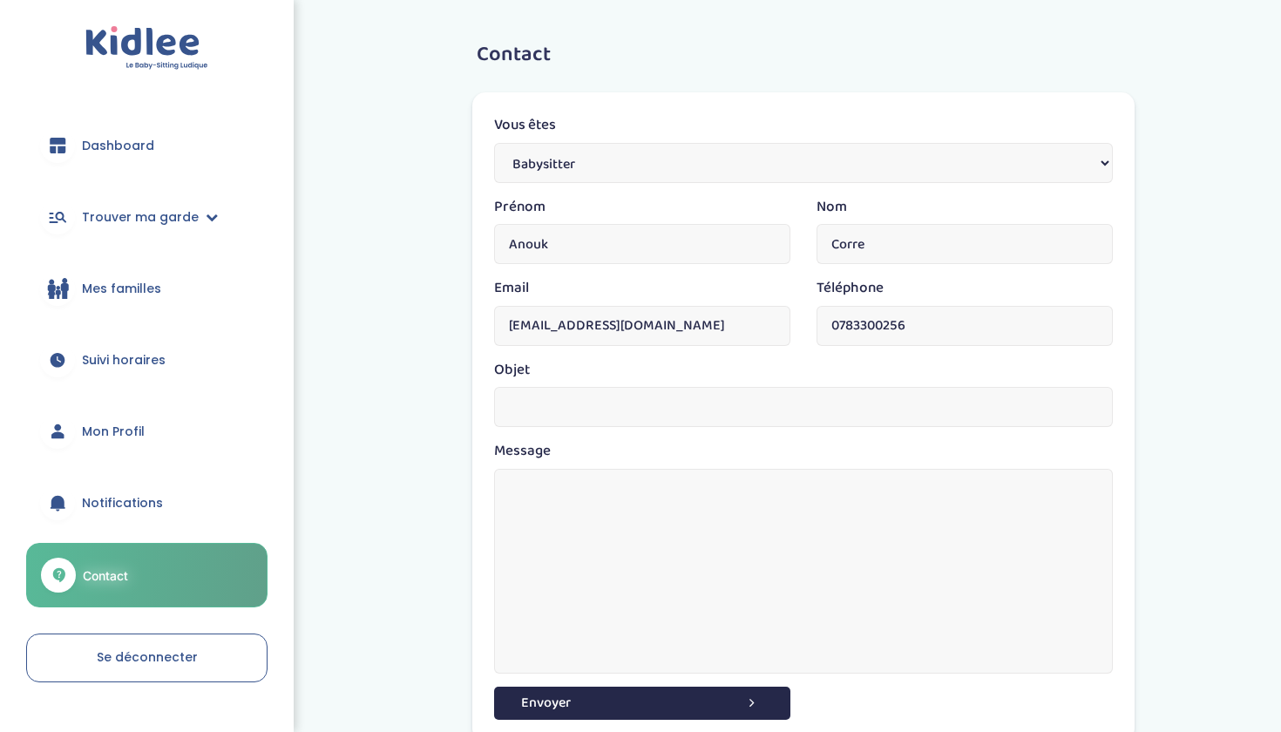
click at [139, 530] on link "Notifications" at bounding box center [146, 502] width 241 height 63
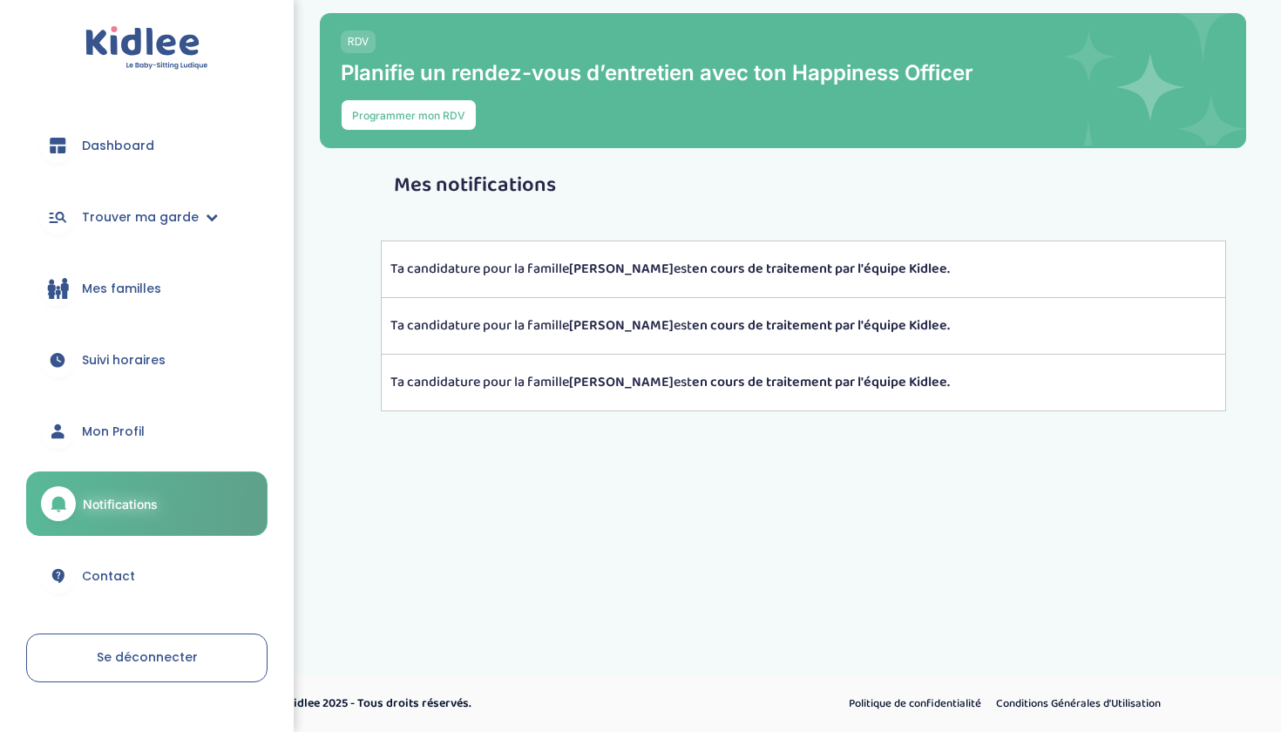
click at [131, 151] on span "Dashboard" at bounding box center [118, 146] width 72 height 18
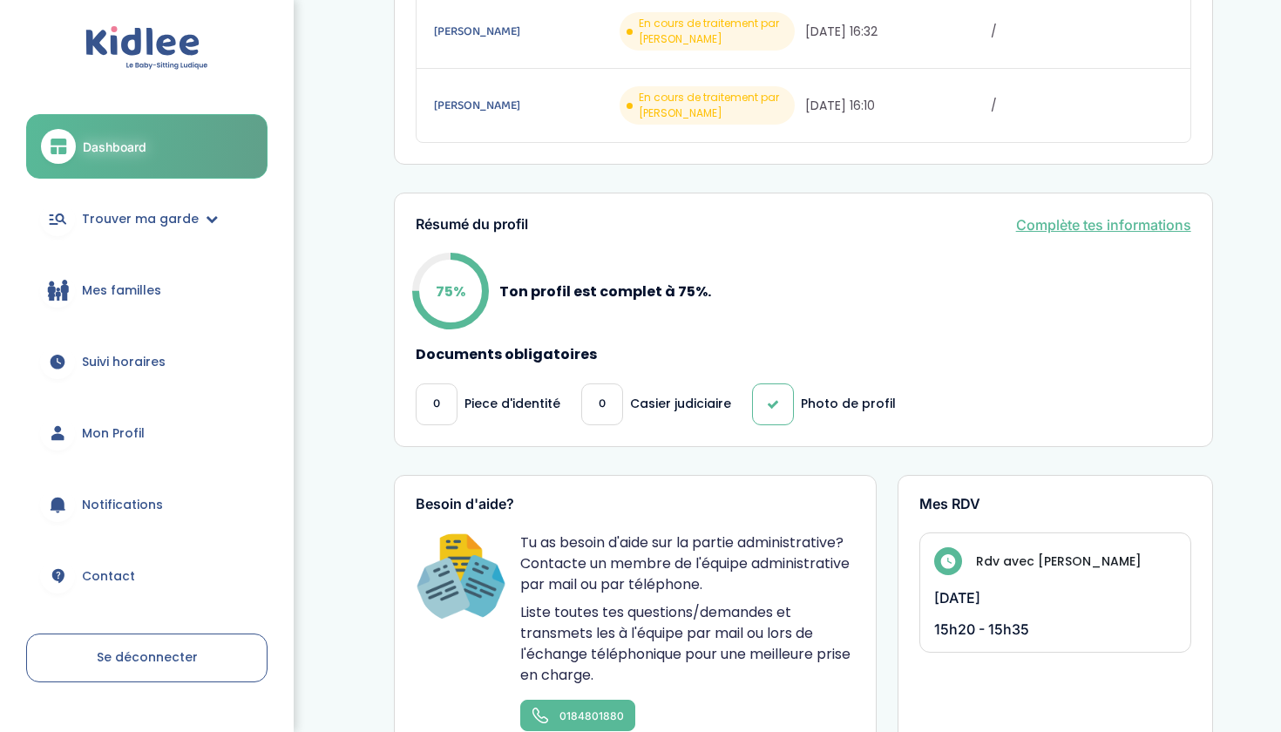
scroll to position [570, 0]
click at [1058, 233] on div "Résumé du profil Complète tes informations 75% Ton profil est complet à 75%. Do…" at bounding box center [803, 318] width 819 height 254
click at [1054, 223] on link "Complète tes informations" at bounding box center [1103, 223] width 175 height 21
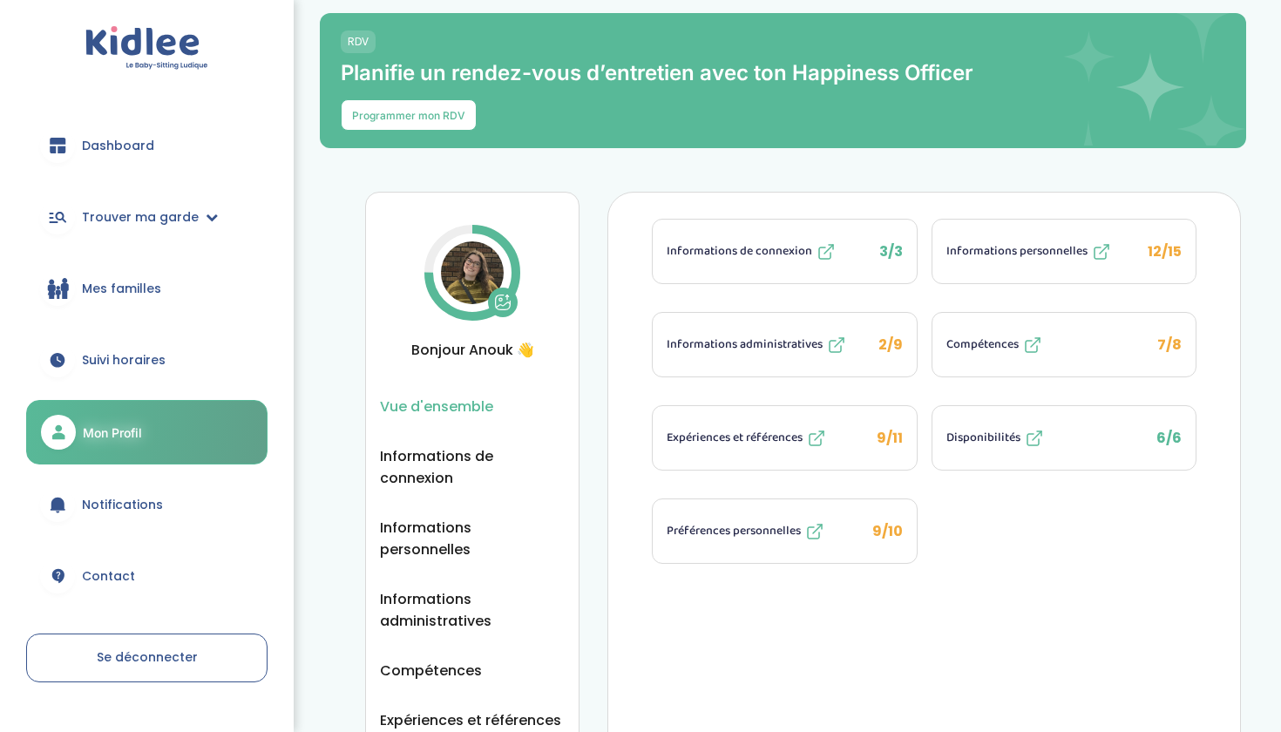
click at [758, 357] on button "Informations administratives 2/9" at bounding box center [784, 345] width 263 height 64
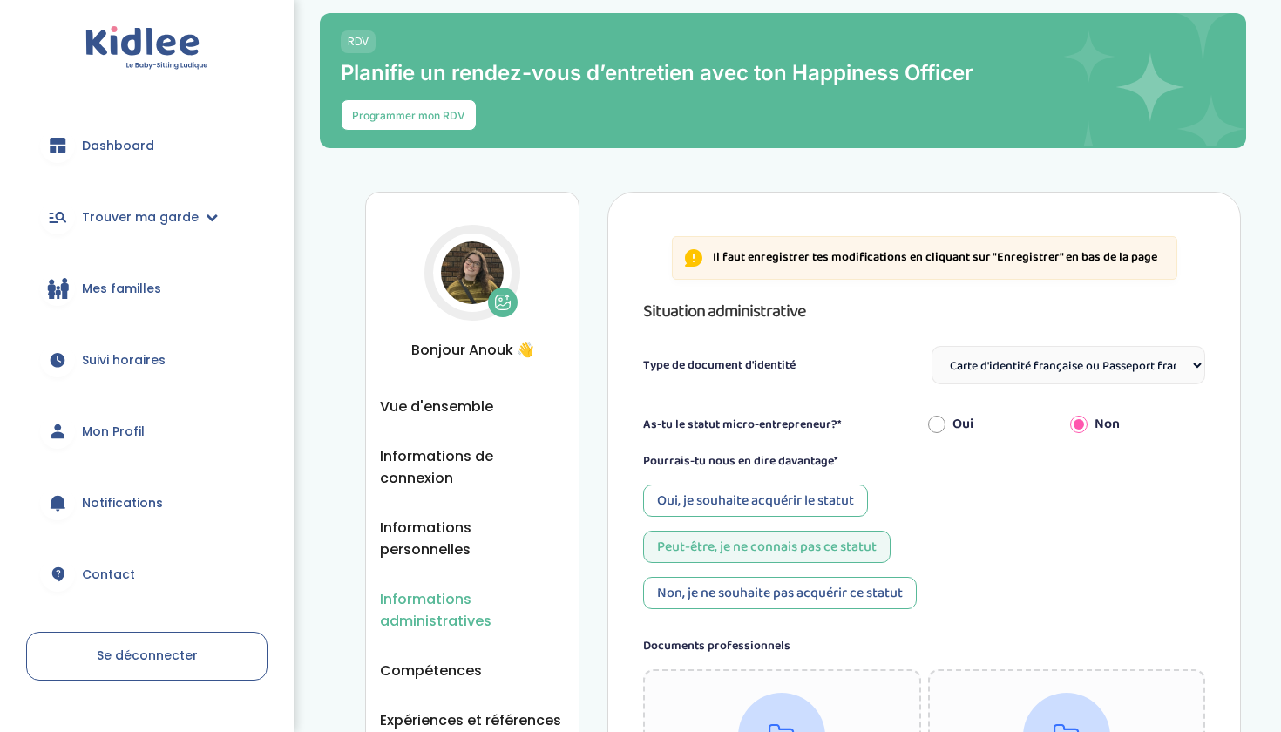
select select "Carte d'identité française ou Passeport français daté de moins de 5 ans"
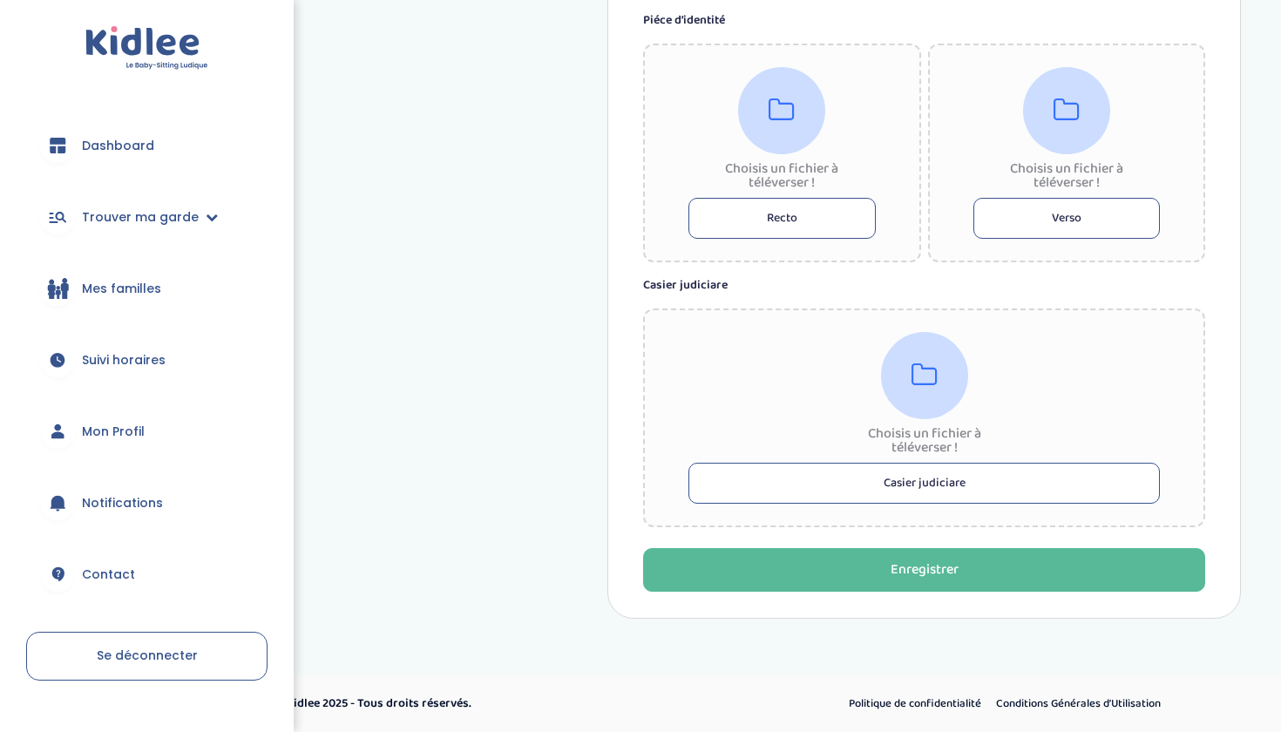
scroll to position [1116, 0]
click at [786, 492] on button "Casier judiciare" at bounding box center [923, 483] width 471 height 41
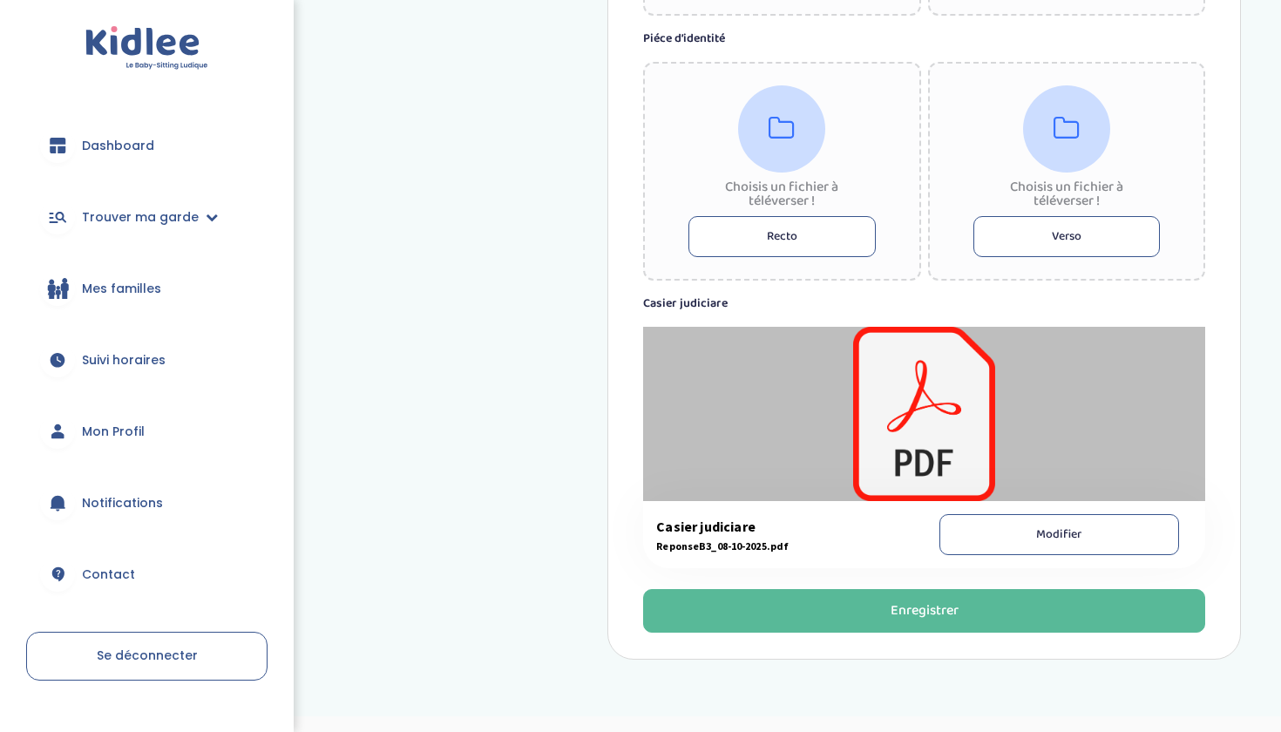
scroll to position [1096, 0]
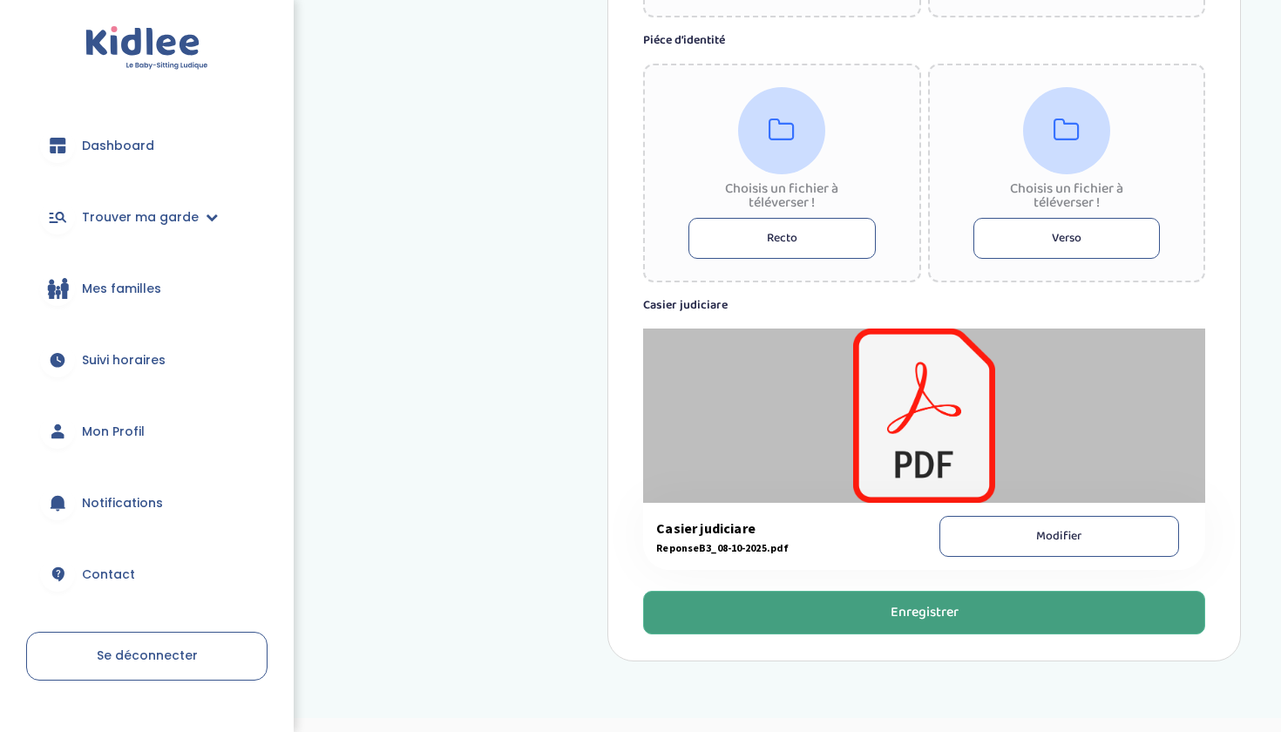
click at [846, 608] on button "Enregistrer" at bounding box center [924, 613] width 562 height 44
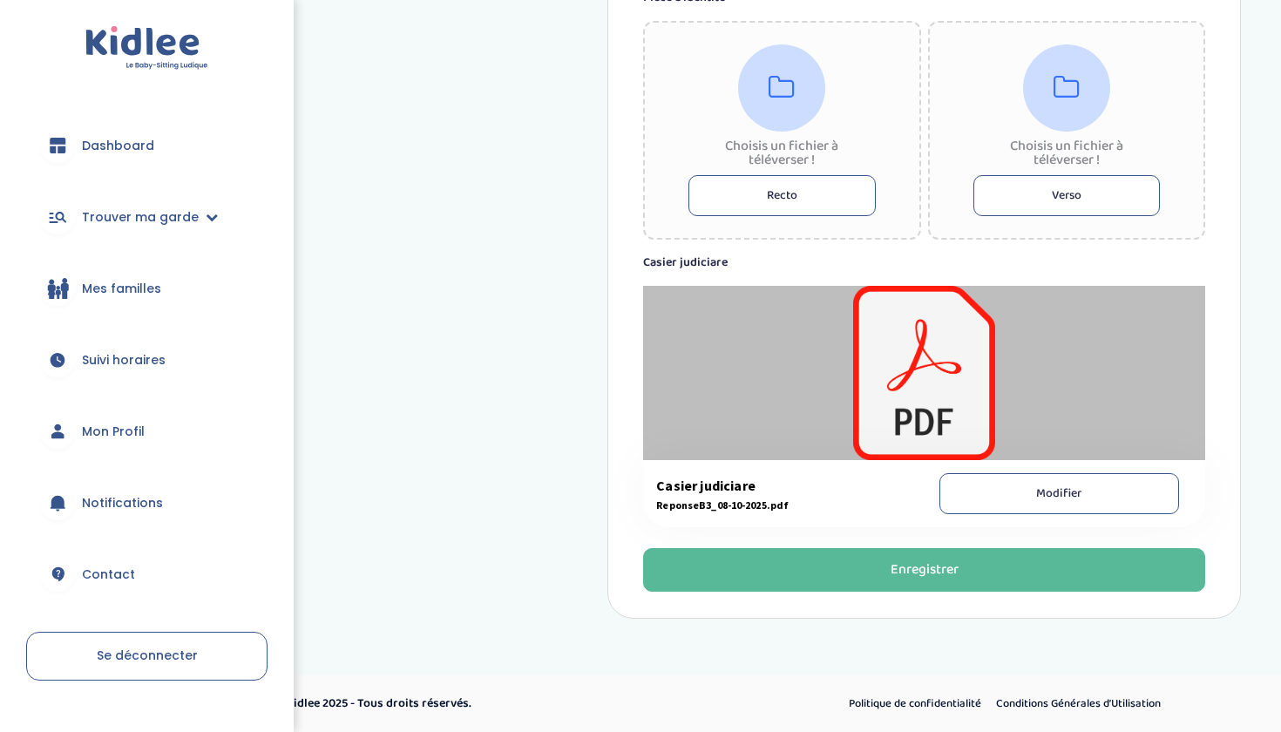
scroll to position [1139, 0]
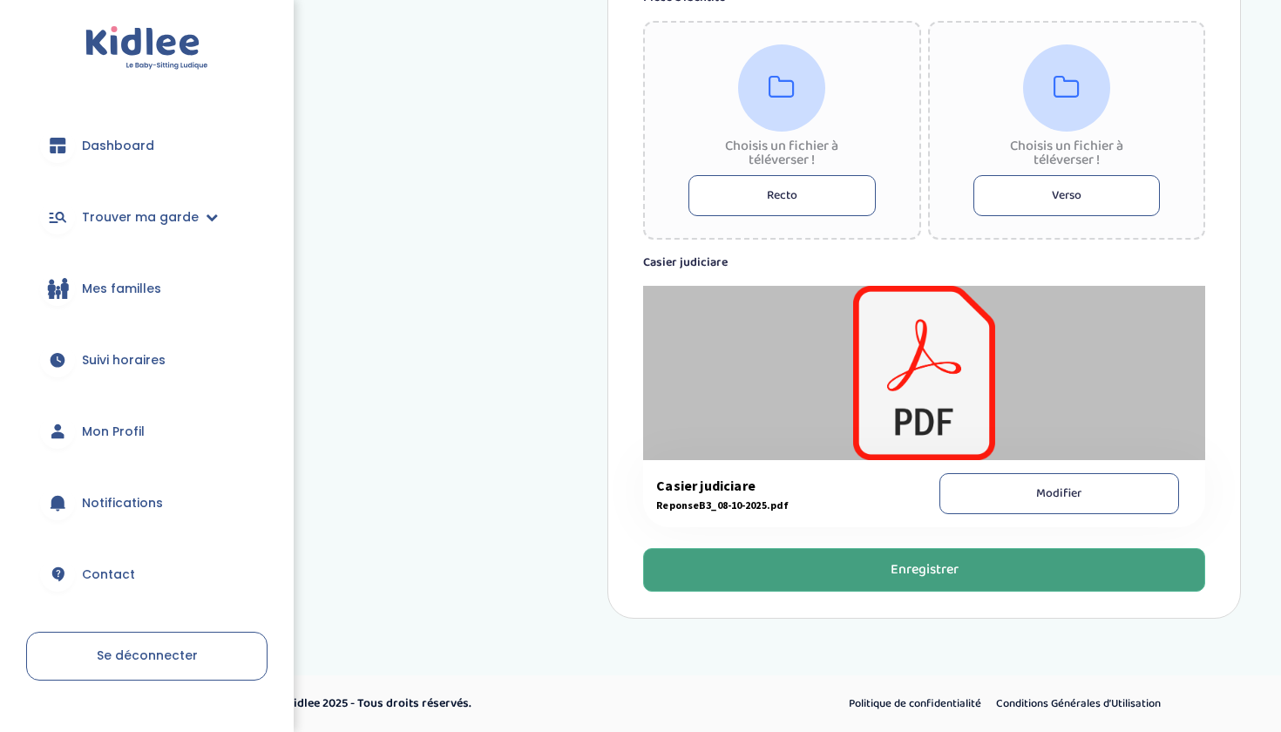
click at [778, 570] on button "Enregistrer" at bounding box center [924, 570] width 562 height 44
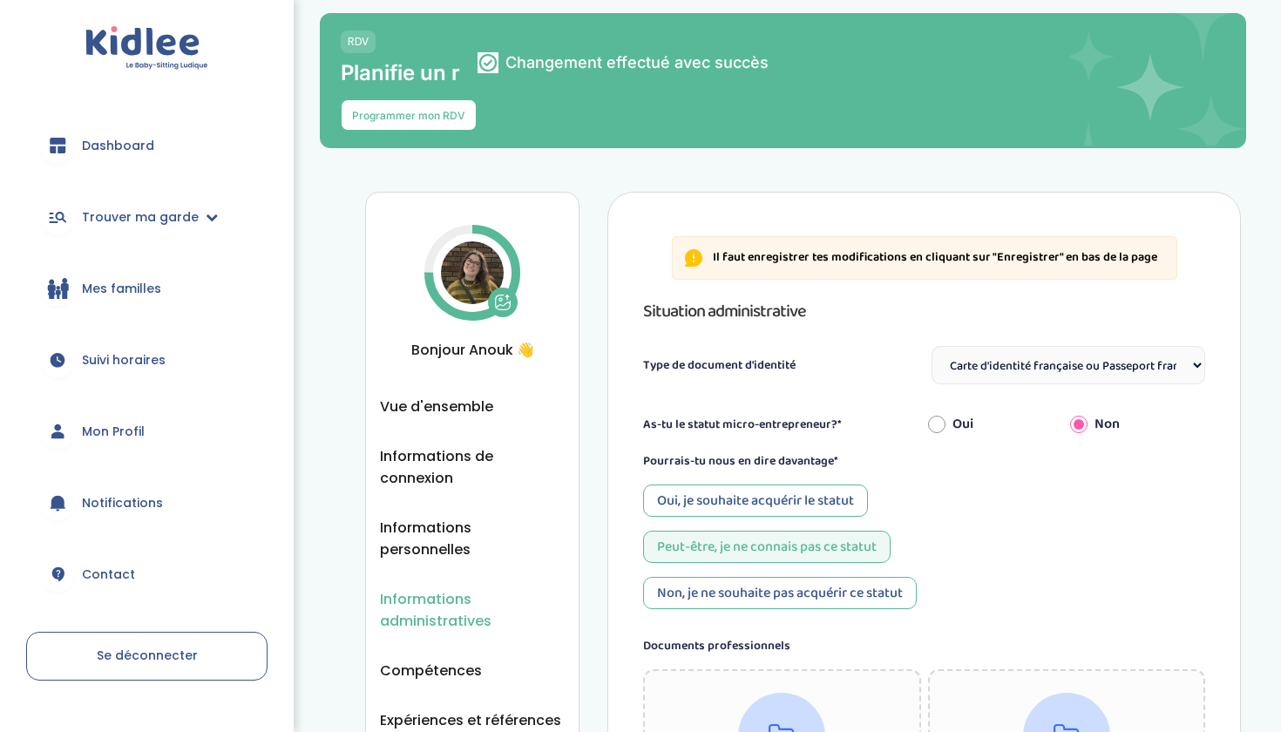
scroll to position [0, 0]
